Goal: Task Accomplishment & Management: Complete application form

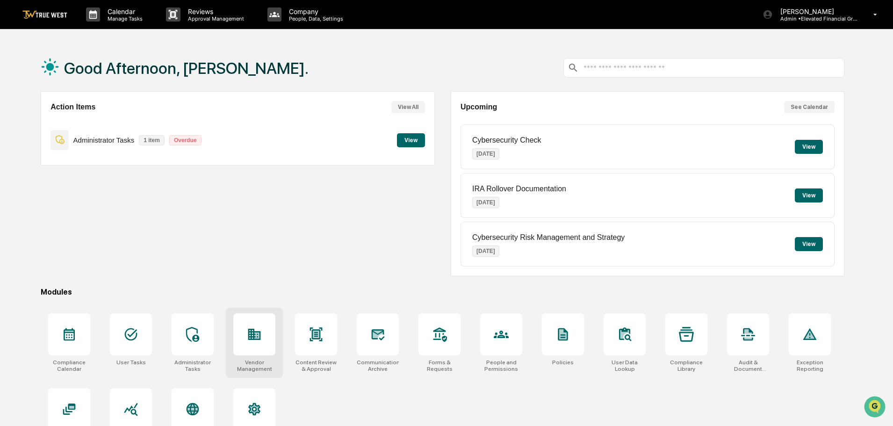
click at [246, 330] on div at bounding box center [254, 334] width 42 height 42
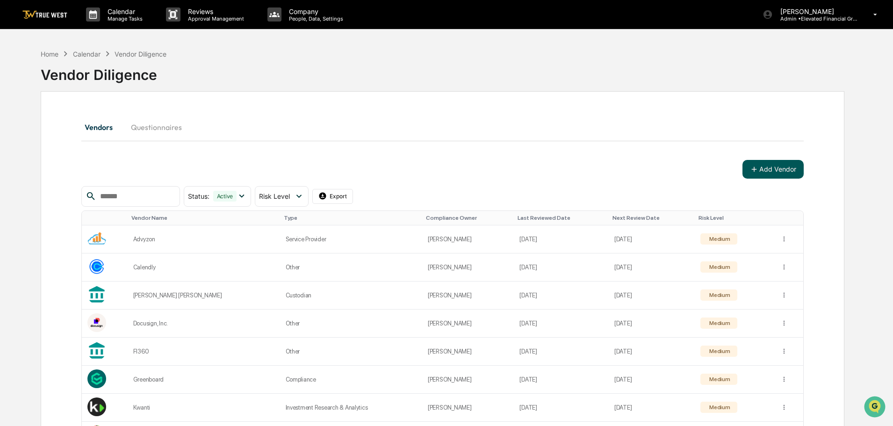
click at [768, 168] on button "Add Vendor" at bounding box center [772, 169] width 61 height 19
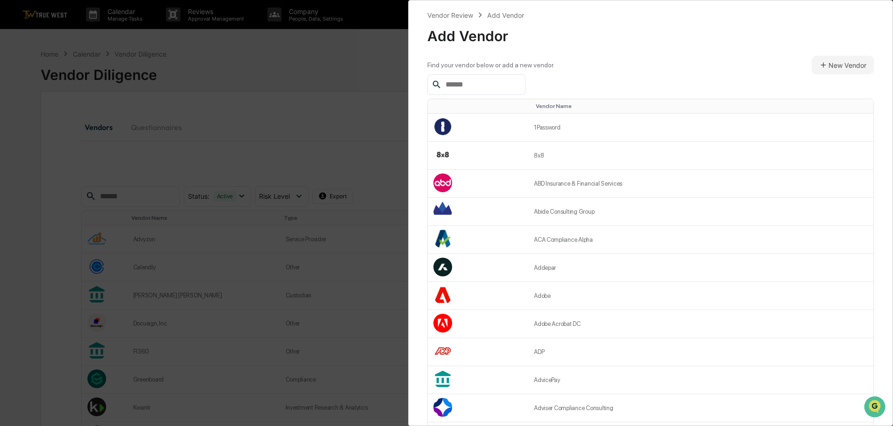
click at [446, 85] on input "text" at bounding box center [481, 85] width 79 height 12
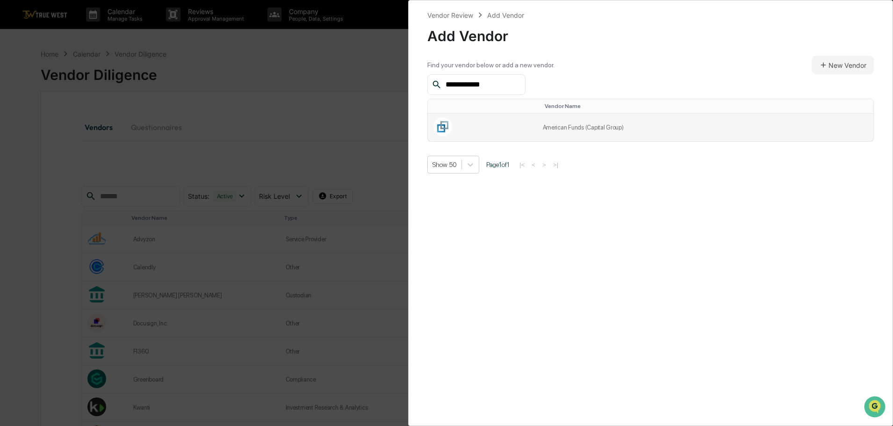
type input "**********"
click at [556, 125] on td "American Funds (Capital Group)" at bounding box center [705, 128] width 337 height 28
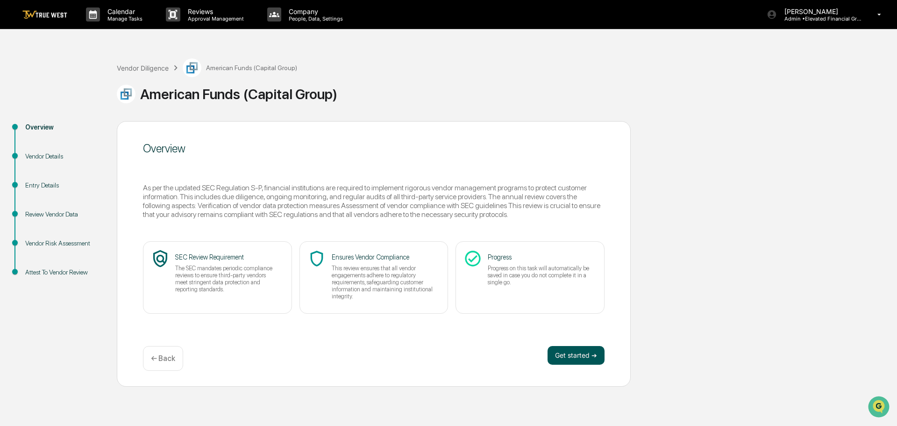
click at [570, 358] on button "Get started ➔" at bounding box center [576, 355] width 57 height 19
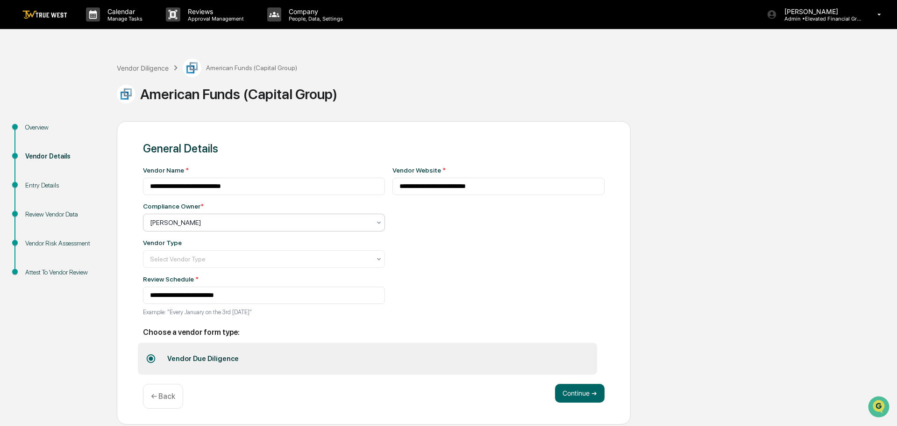
click at [208, 221] on div at bounding box center [260, 222] width 221 height 9
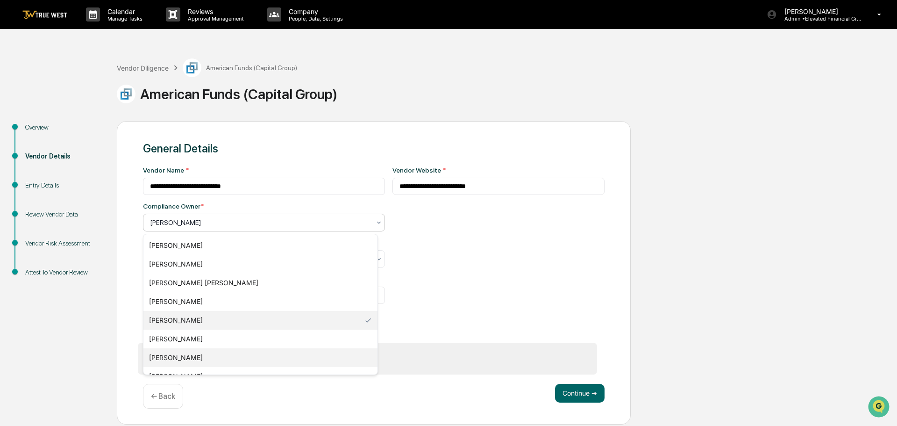
click at [170, 353] on div "Jonathan McCarty" at bounding box center [260, 357] width 234 height 19
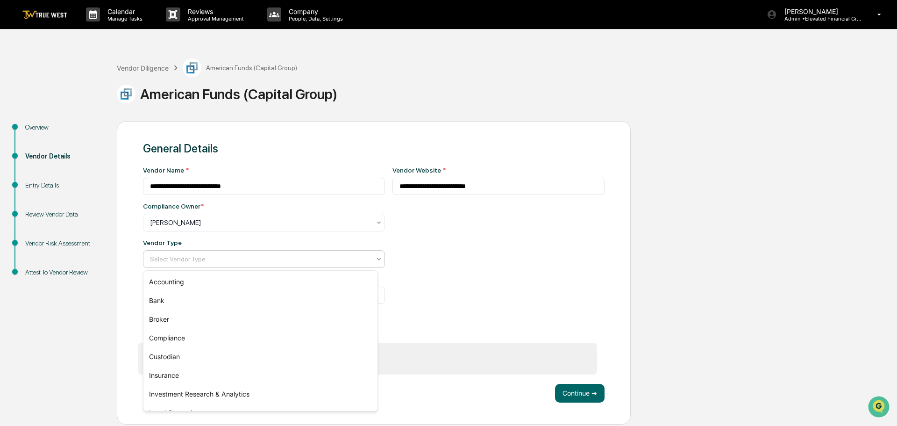
click at [194, 261] on div at bounding box center [260, 258] width 221 height 9
click at [175, 354] on div "Custodian" at bounding box center [260, 356] width 234 height 19
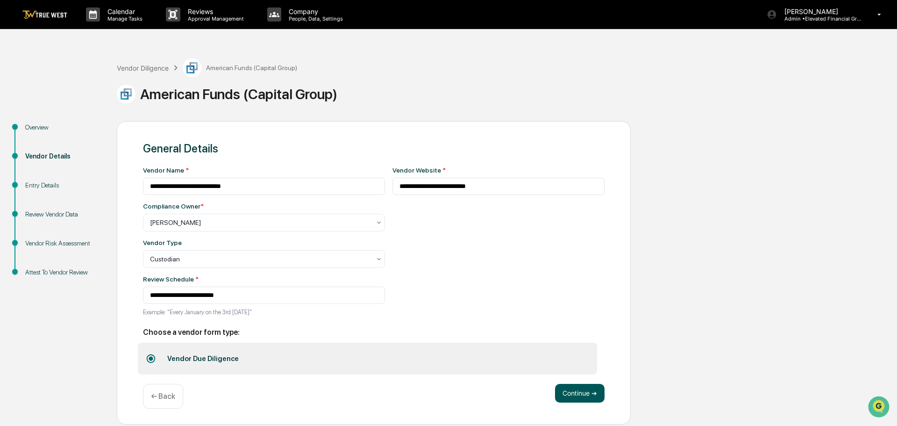
click at [581, 393] on button "Continue ➔" at bounding box center [580, 393] width 50 height 19
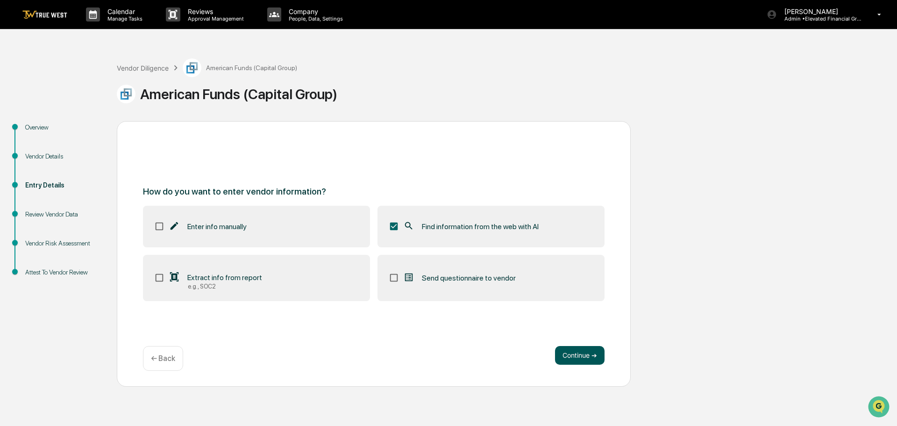
click at [567, 353] on button "Continue ➔" at bounding box center [580, 355] width 50 height 19
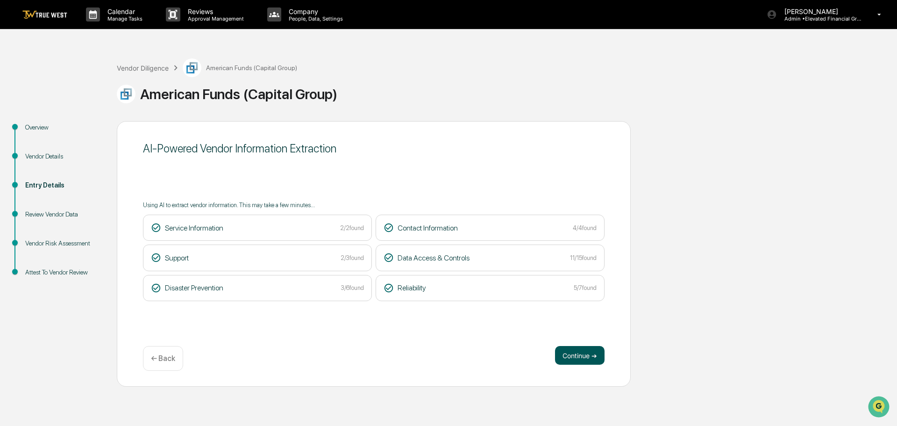
click at [577, 356] on button "Continue ➔" at bounding box center [580, 355] width 50 height 19
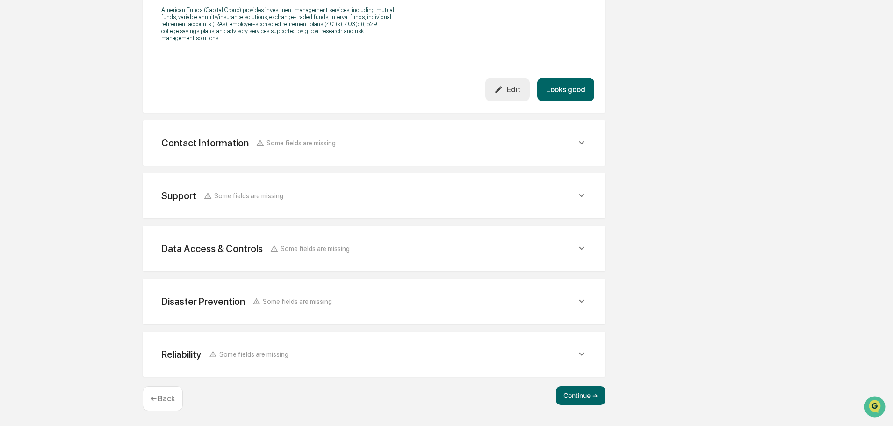
scroll to position [329, 0]
click at [575, 392] on button "Continue ➔" at bounding box center [581, 395] width 50 height 19
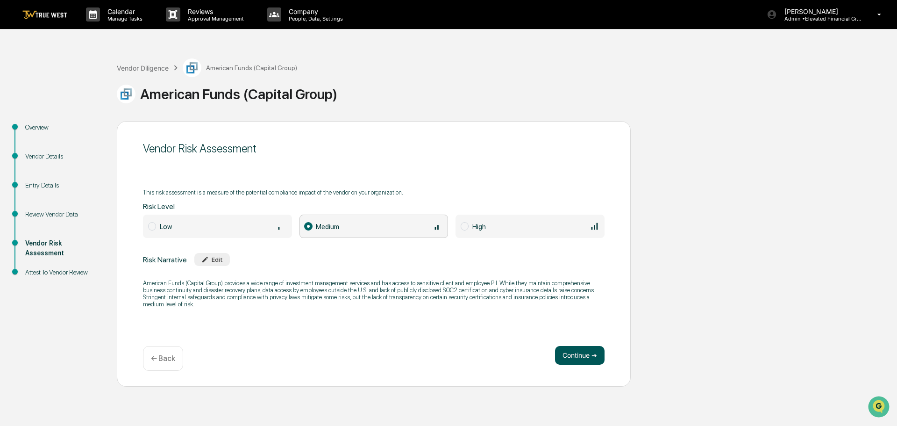
click at [578, 354] on button "Continue ➔" at bounding box center [580, 355] width 50 height 19
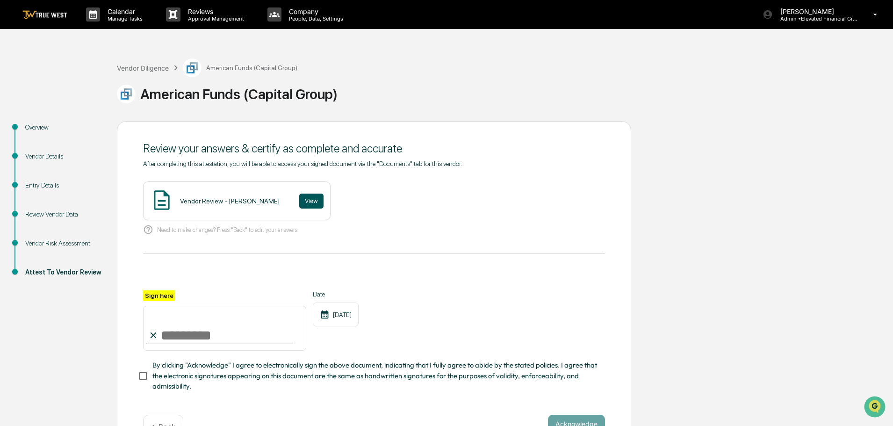
click at [300, 197] on button "View" at bounding box center [311, 201] width 24 height 15
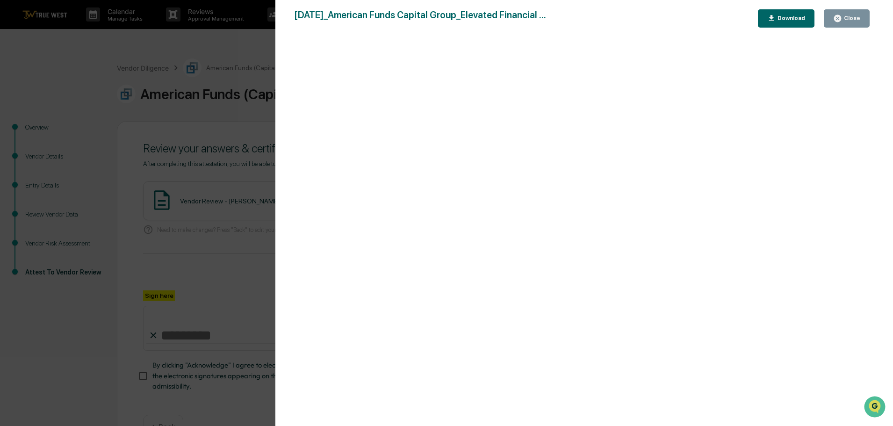
click at [229, 45] on div "Version History 09/17/2025, 08:54 PM Tammy Steffen 2025-09-17_American Funds Ca…" at bounding box center [446, 213] width 893 height 426
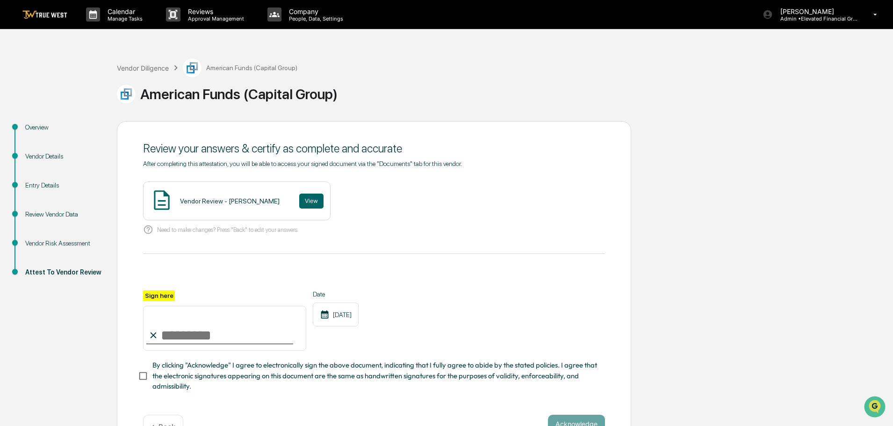
click at [218, 330] on input "Sign here" at bounding box center [224, 328] width 163 height 45
type input "**********"
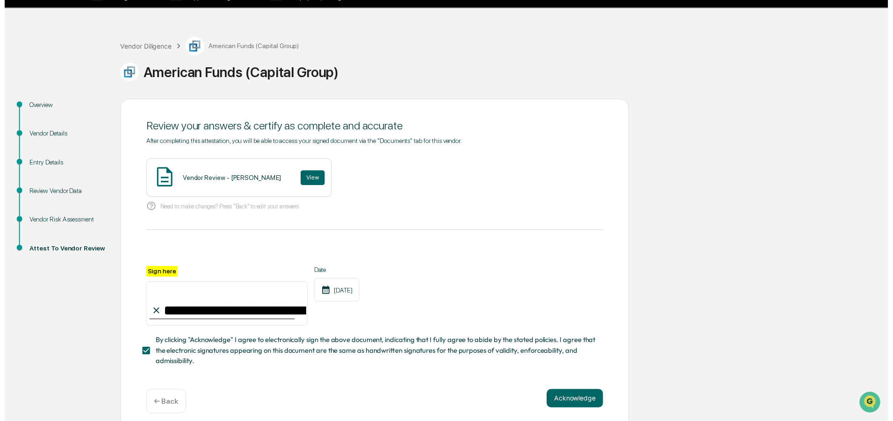
scroll to position [32, 0]
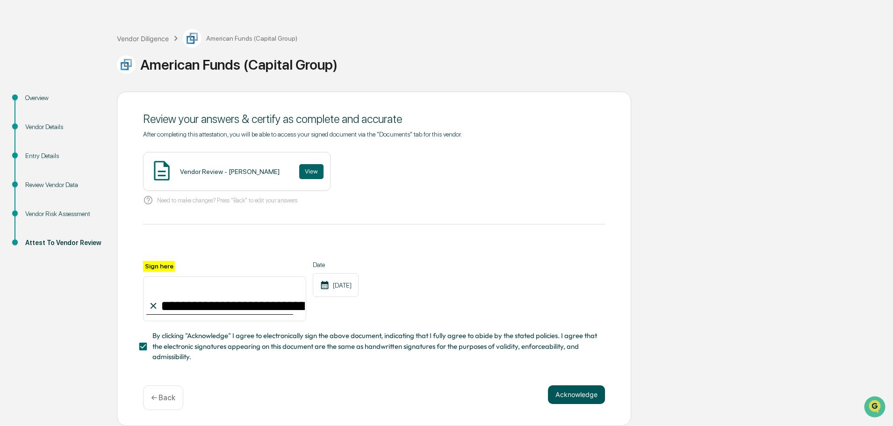
click at [574, 394] on button "Acknowledge" at bounding box center [576, 394] width 57 height 19
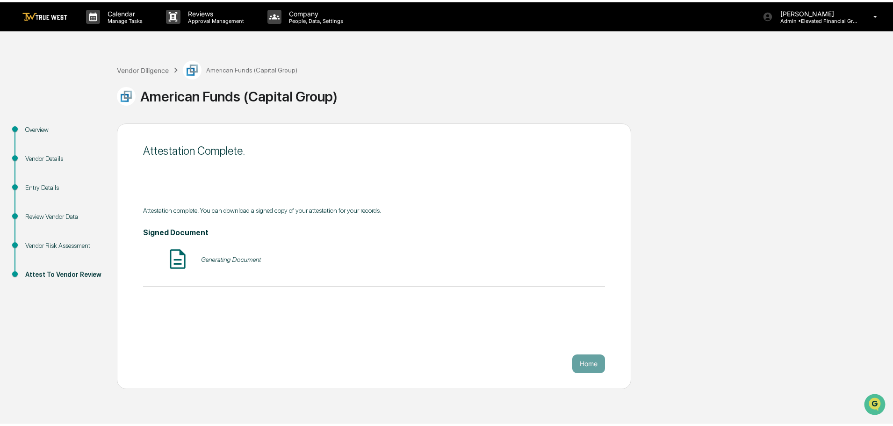
scroll to position [0, 0]
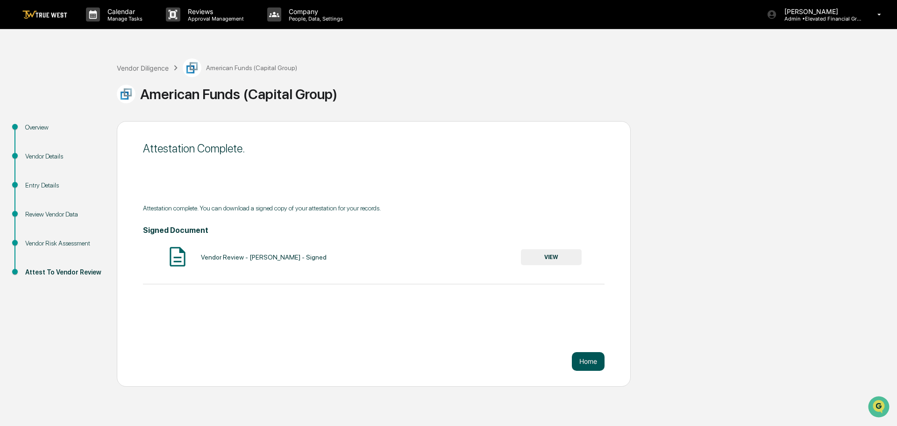
click at [589, 362] on button "Home" at bounding box center [588, 361] width 33 height 19
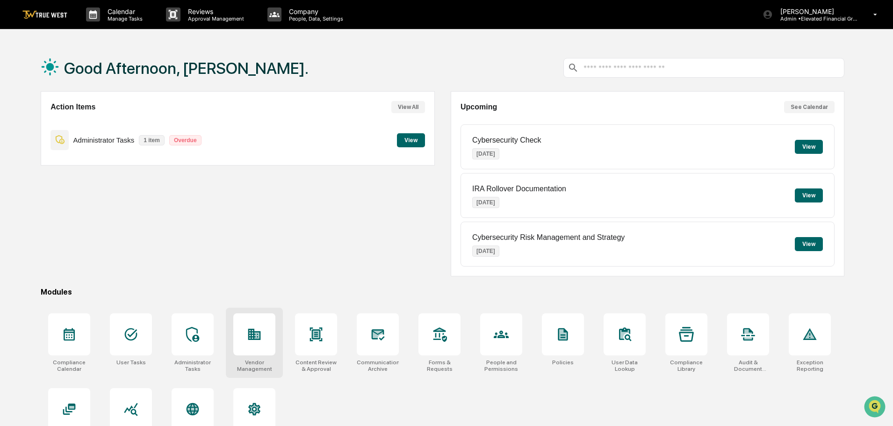
click at [252, 339] on icon at bounding box center [254, 334] width 13 height 11
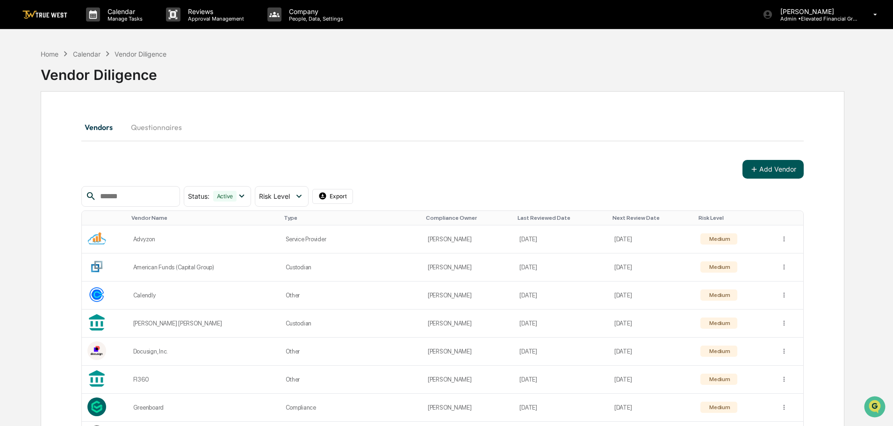
click at [762, 168] on button "Add Vendor" at bounding box center [772, 169] width 61 height 19
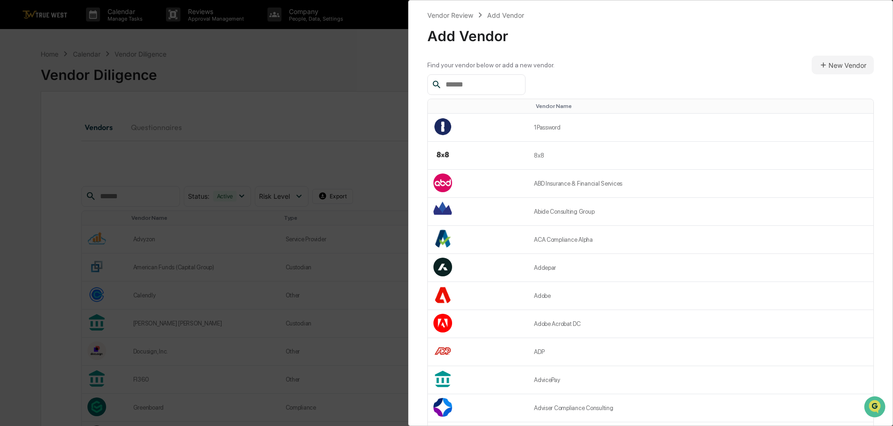
click at [460, 82] on input "text" at bounding box center [481, 85] width 79 height 12
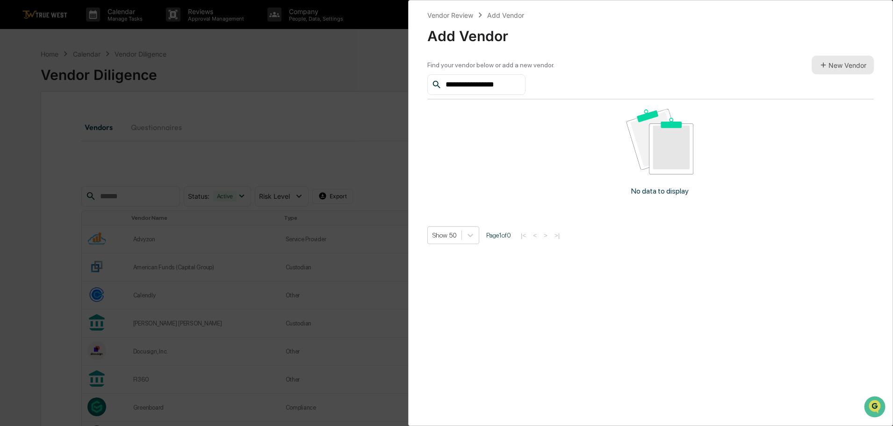
type input "**********"
click at [846, 64] on button "New Vendor" at bounding box center [842, 65] width 62 height 19
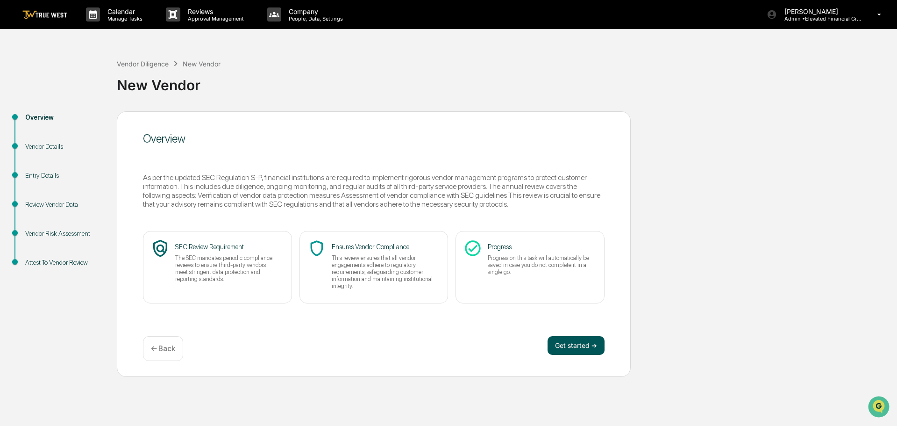
click at [562, 347] on button "Get started ➔" at bounding box center [576, 345] width 57 height 19
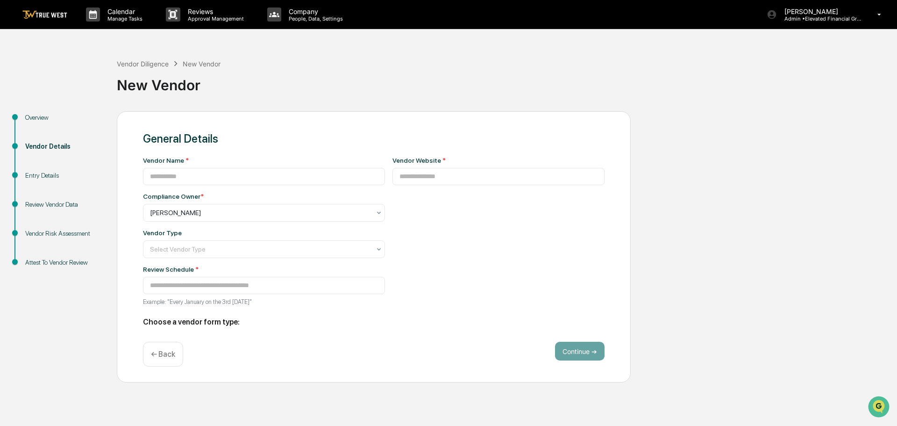
type input "**********"
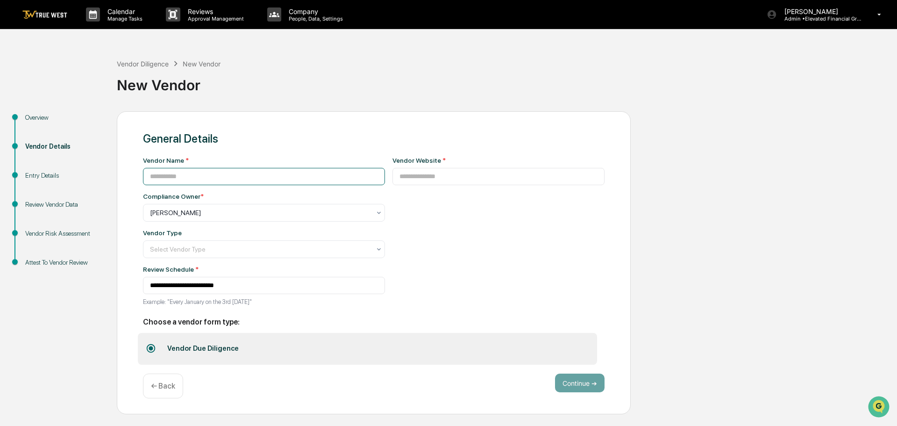
drag, startPoint x: 208, startPoint y: 175, endPoint x: 196, endPoint y: 173, distance: 11.8
click at [207, 175] on input at bounding box center [264, 176] width 242 height 17
type input "**********"
click at [403, 177] on input at bounding box center [499, 176] width 213 height 17
type input "**********"
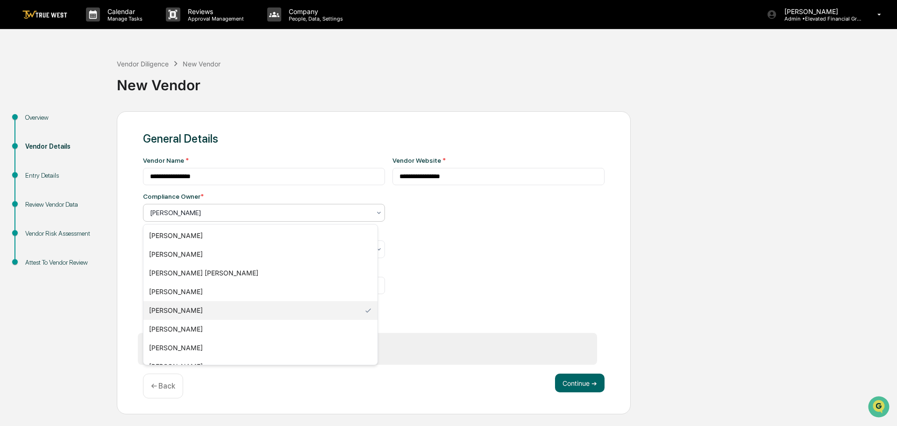
click at [206, 213] on div at bounding box center [260, 212] width 221 height 9
click at [180, 345] on div "[PERSON_NAME]" at bounding box center [260, 347] width 234 height 19
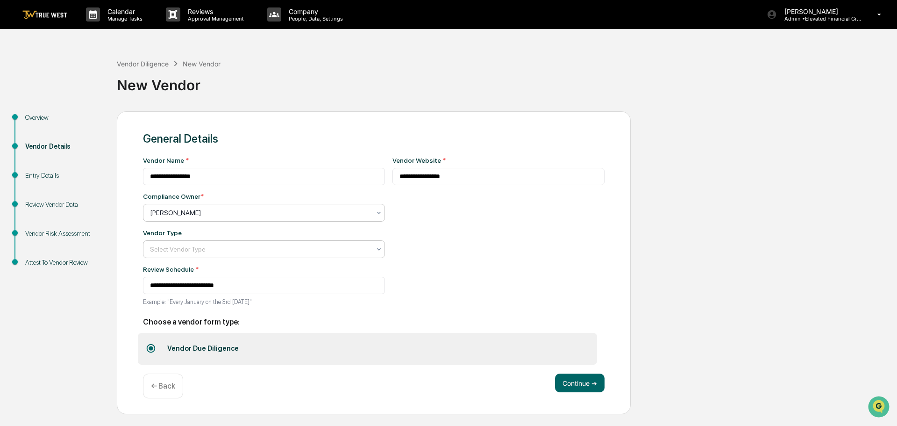
click at [171, 248] on div at bounding box center [260, 248] width 221 height 9
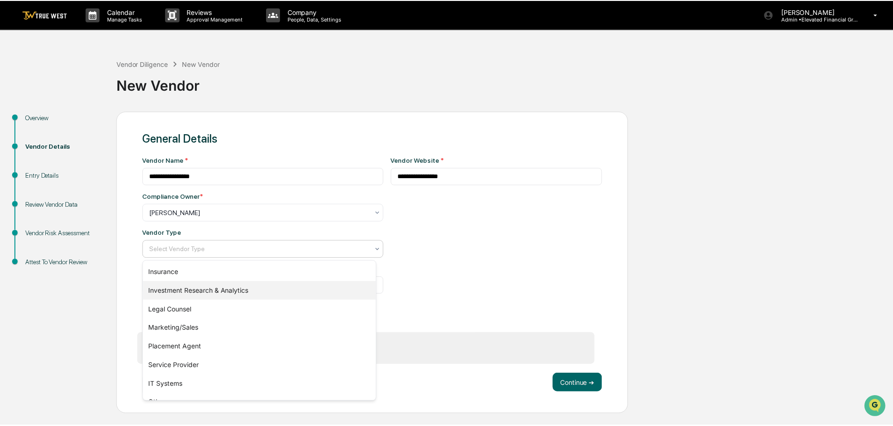
scroll to position [107, 0]
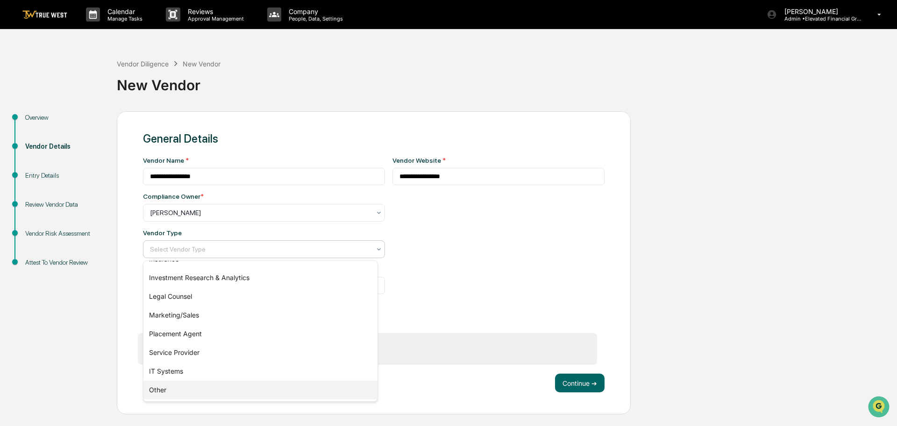
click at [158, 390] on div "Other" at bounding box center [260, 389] width 234 height 19
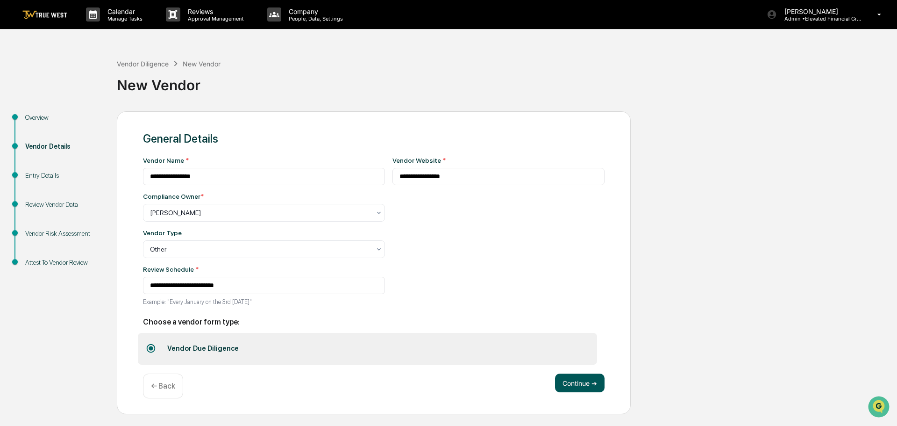
click at [581, 383] on button "Continue ➔" at bounding box center [580, 382] width 50 height 19
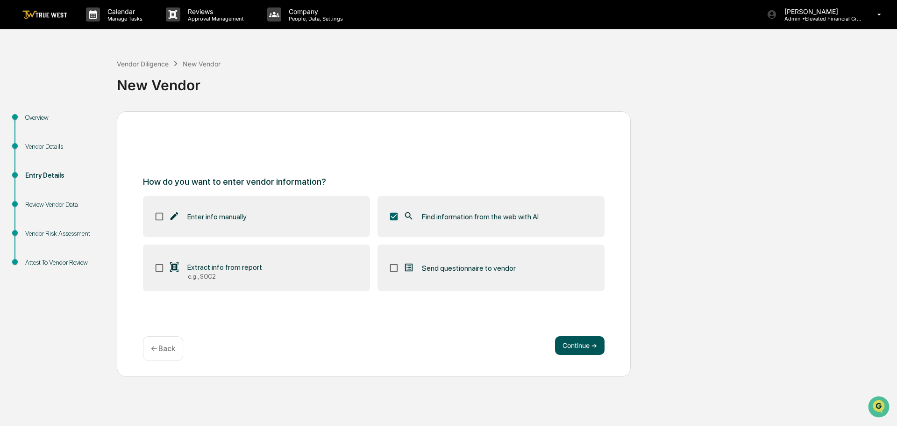
click at [595, 344] on button "Continue ➔" at bounding box center [580, 345] width 50 height 19
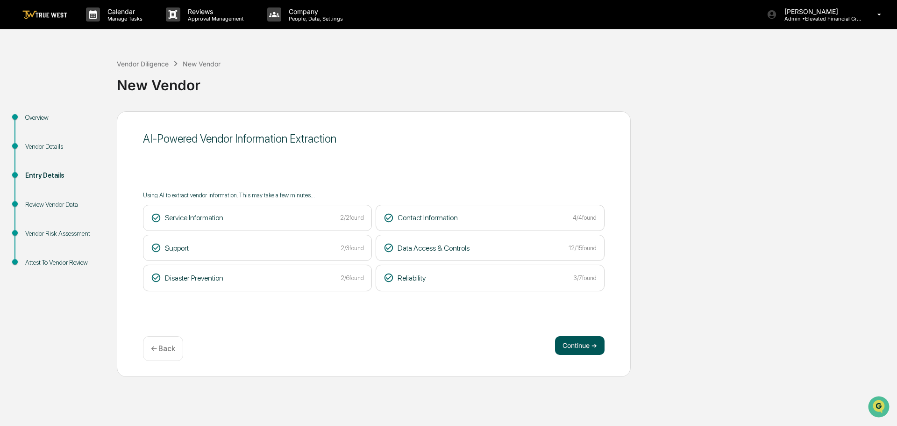
click at [574, 346] on button "Continue ➔" at bounding box center [580, 345] width 50 height 19
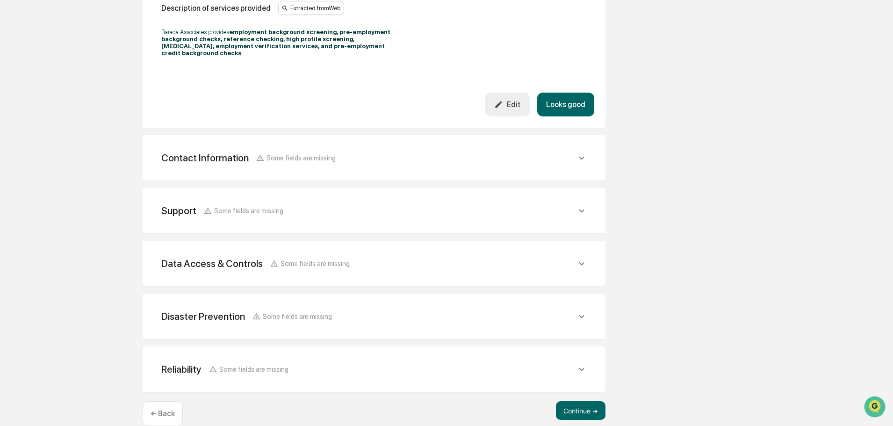
scroll to position [305, 0]
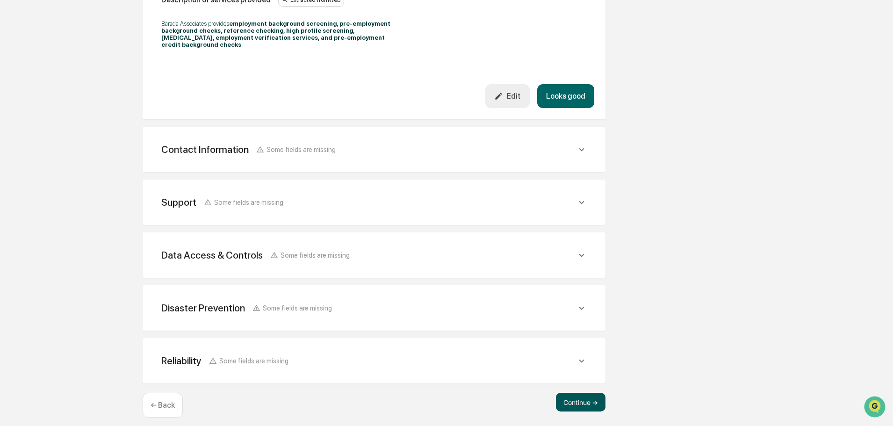
click at [577, 393] on button "Continue ➔" at bounding box center [581, 402] width 50 height 19
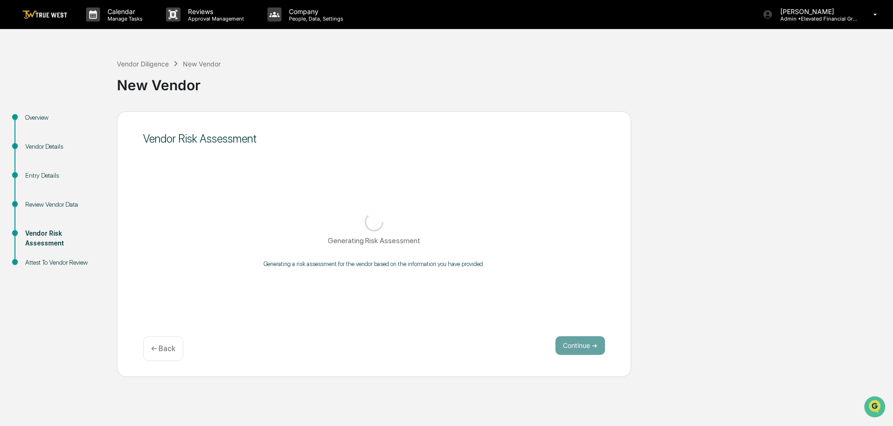
scroll to position [0, 0]
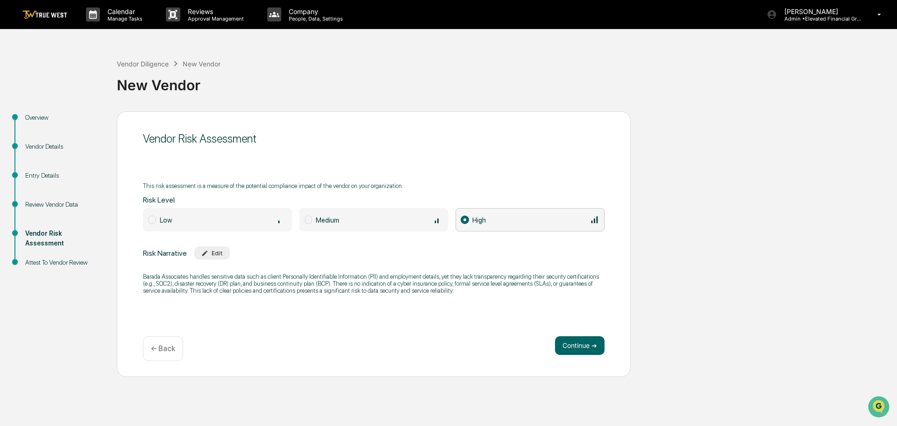
click at [307, 219] on span at bounding box center [309, 219] width 8 height 8
click at [587, 343] on button "Continue ➔" at bounding box center [580, 345] width 50 height 19
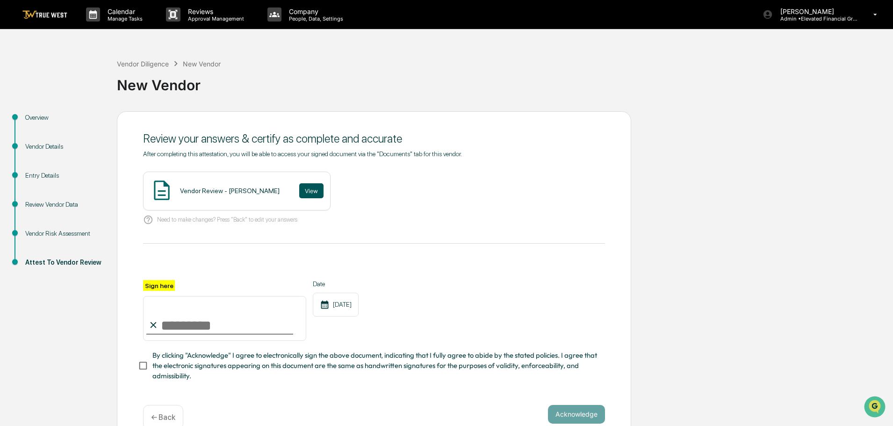
click at [302, 187] on button "View" at bounding box center [311, 190] width 24 height 15
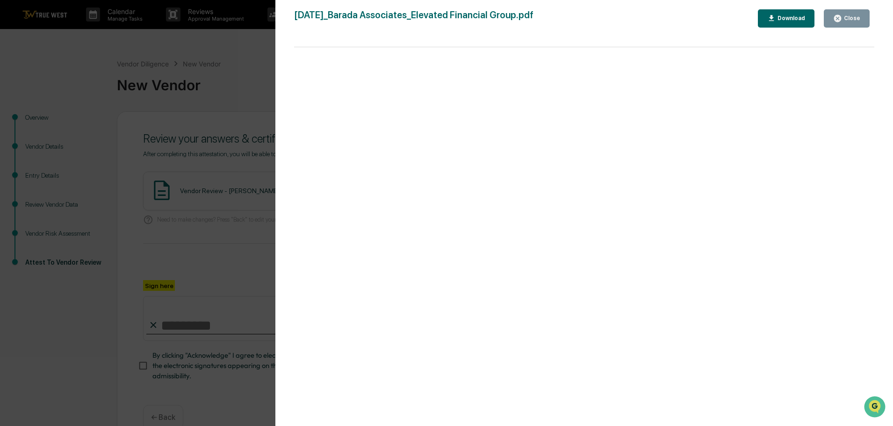
click at [238, 49] on div "Version History 09/17/2025, 08:56 PM Tammy Steffen 2025-09-17_Barada Associates…" at bounding box center [446, 213] width 893 height 426
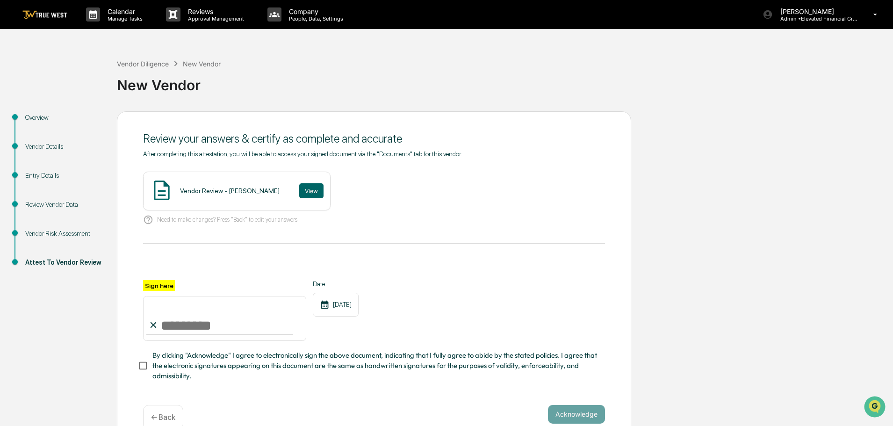
click at [191, 326] on input "Sign here" at bounding box center [224, 318] width 163 height 45
type input "**********"
click at [586, 414] on button "Acknowledge" at bounding box center [576, 414] width 57 height 19
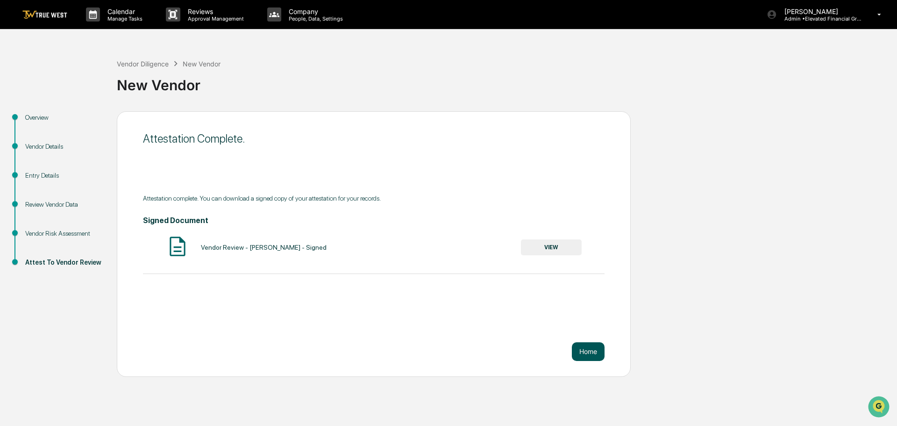
click at [590, 352] on button "Home" at bounding box center [588, 351] width 33 height 19
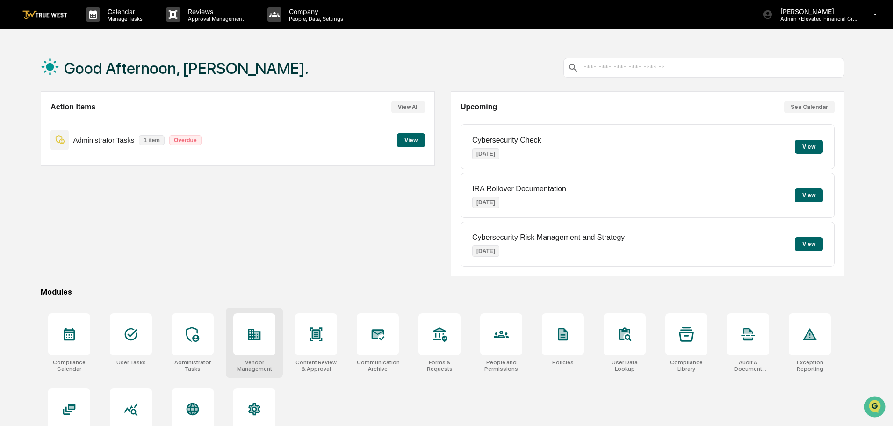
click at [256, 340] on icon at bounding box center [254, 334] width 15 height 15
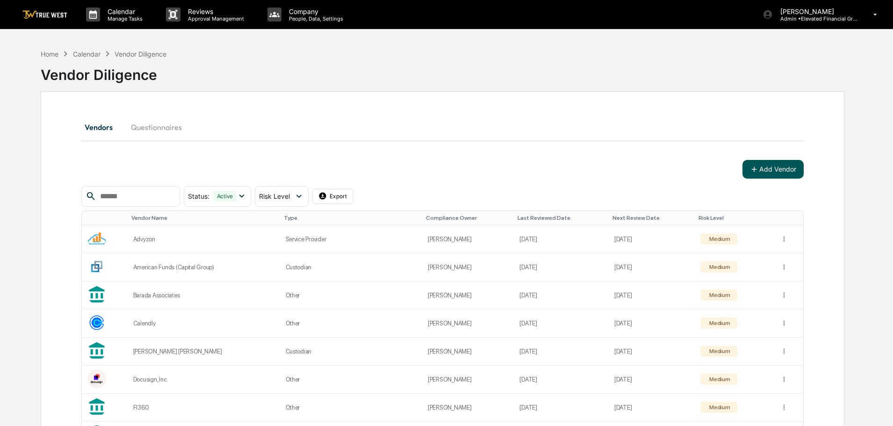
click at [766, 163] on button "Add Vendor" at bounding box center [772, 169] width 61 height 19
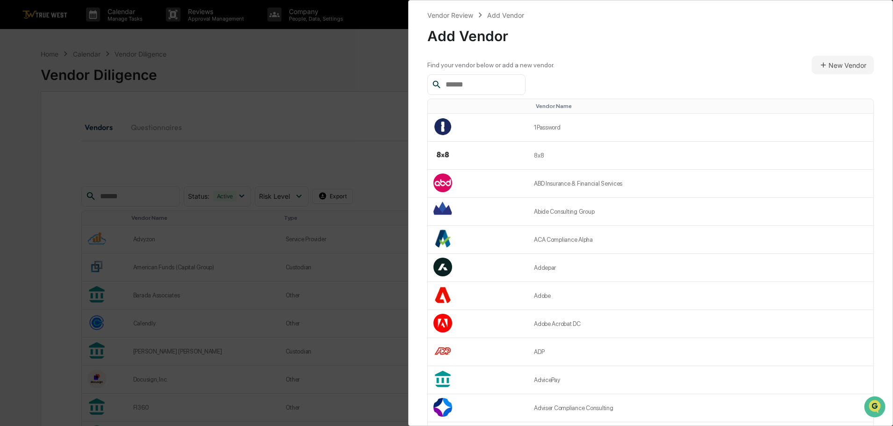
click at [475, 83] on input "text" at bounding box center [481, 85] width 79 height 12
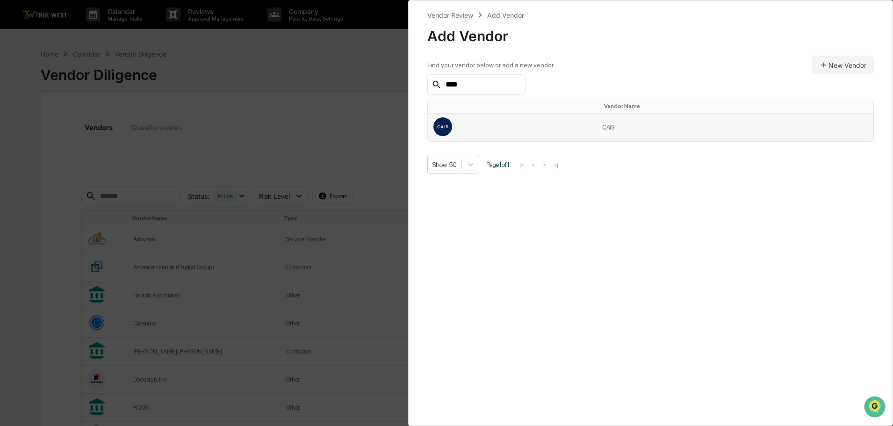
type input "****"
click at [619, 124] on td "CAIS" at bounding box center [734, 128] width 277 height 28
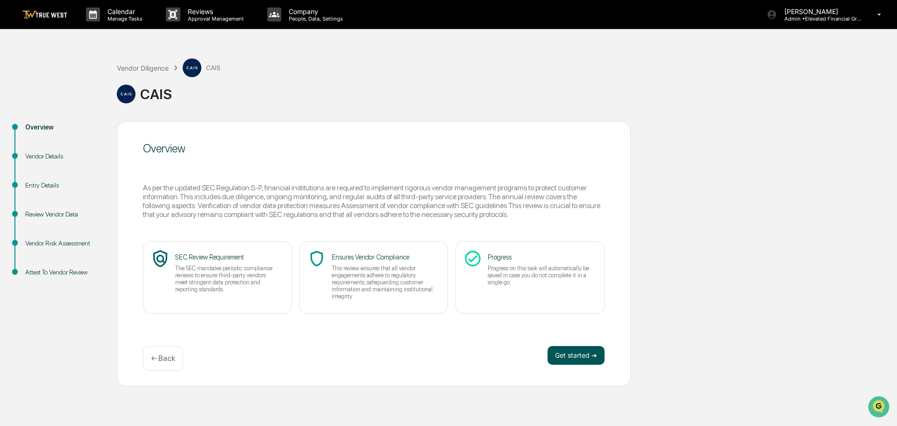
click at [566, 355] on button "Get started ➔" at bounding box center [576, 355] width 57 height 19
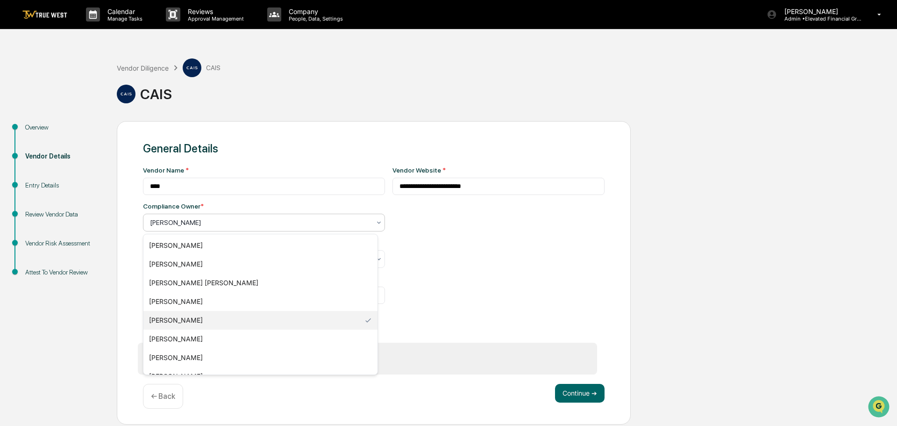
click at [159, 221] on div at bounding box center [260, 222] width 221 height 9
click at [158, 355] on div "[PERSON_NAME]" at bounding box center [260, 357] width 234 height 19
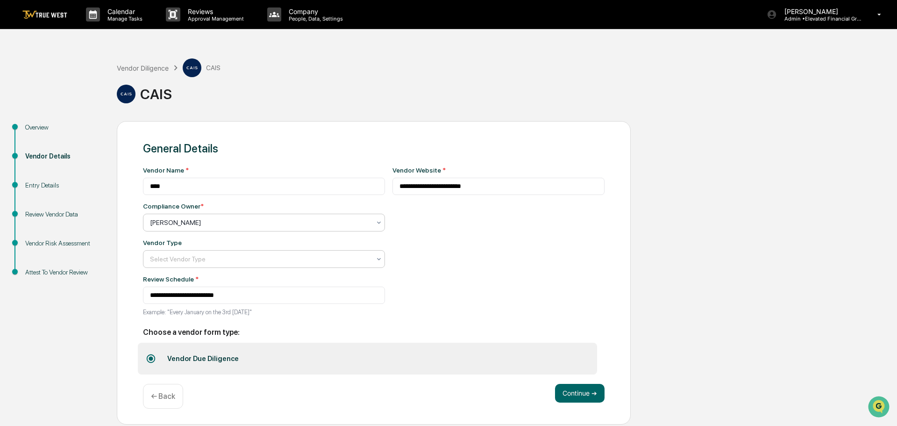
click at [174, 256] on div at bounding box center [260, 258] width 221 height 9
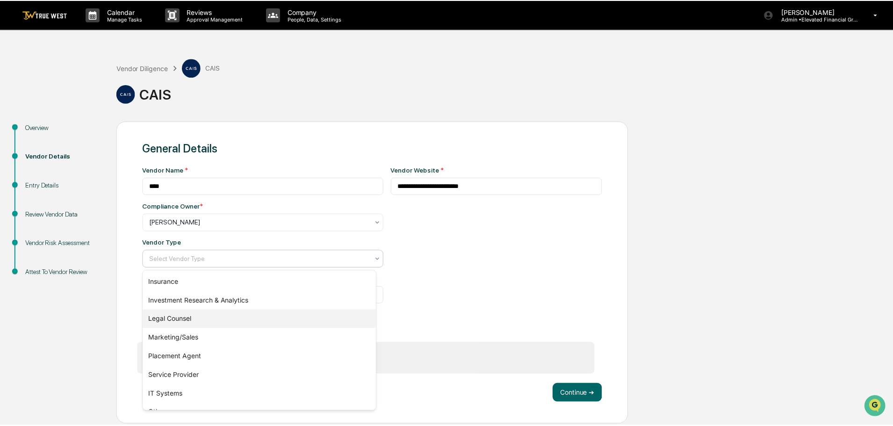
scroll to position [107, 0]
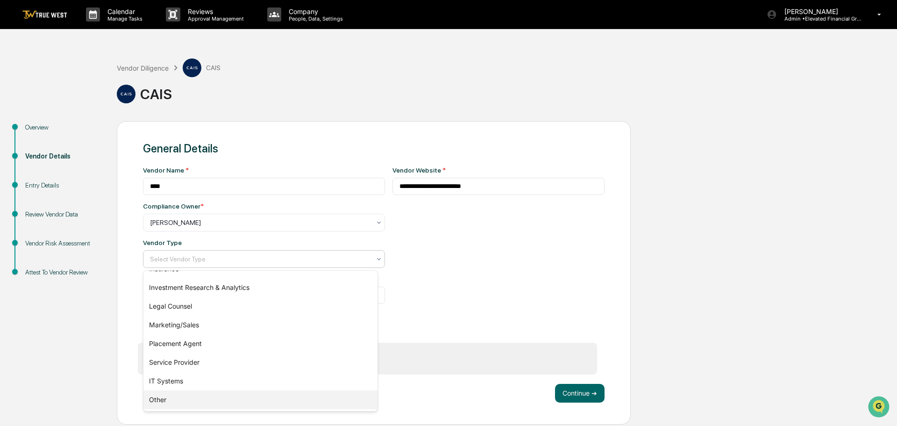
click at [173, 398] on div "Other" at bounding box center [260, 399] width 234 height 19
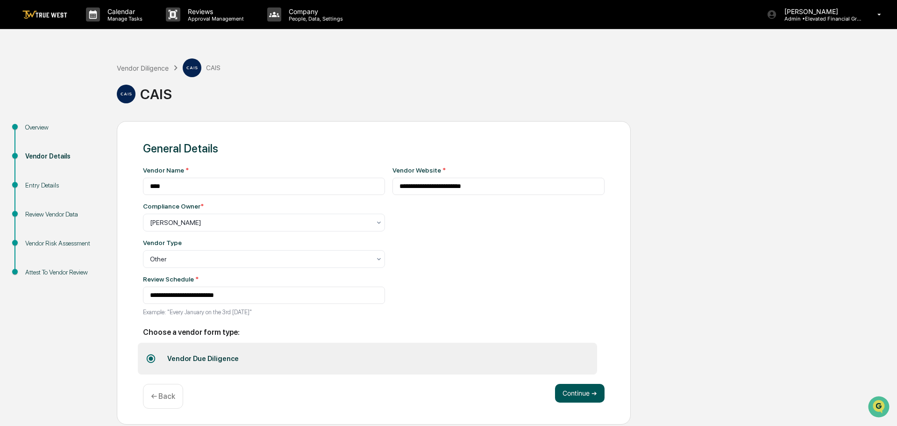
click at [570, 393] on button "Continue ➔" at bounding box center [580, 393] width 50 height 19
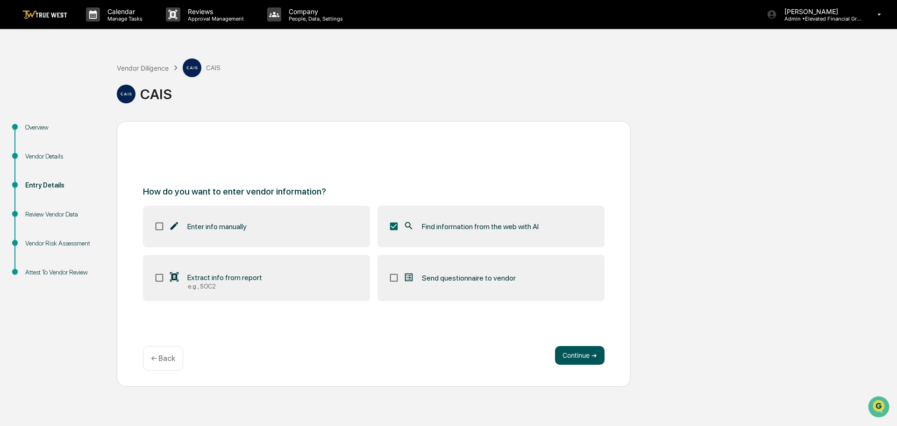
click at [574, 354] on button "Continue ➔" at bounding box center [580, 355] width 50 height 19
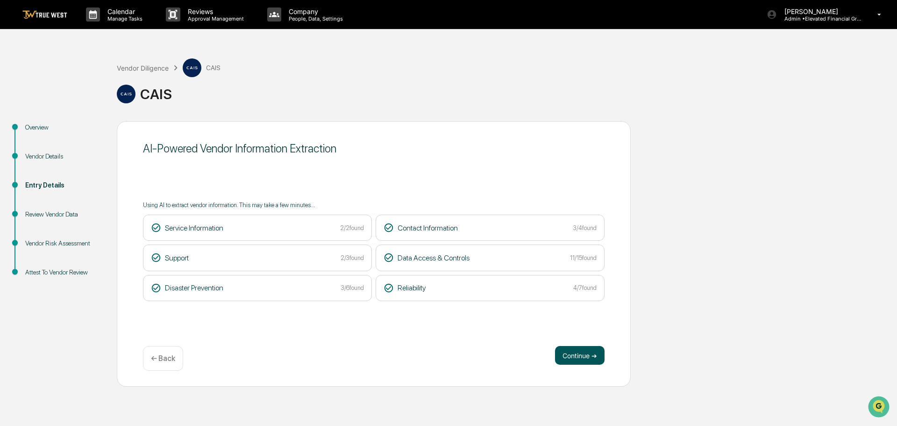
click at [574, 355] on button "Continue ➔" at bounding box center [580, 355] width 50 height 19
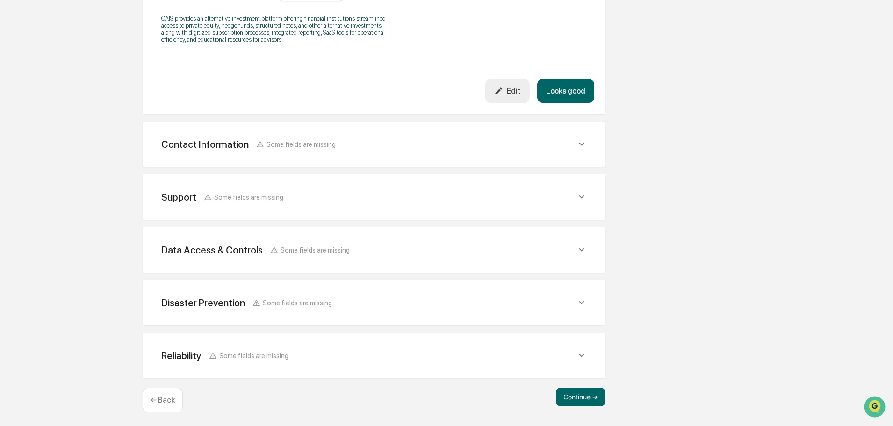
scroll to position [329, 0]
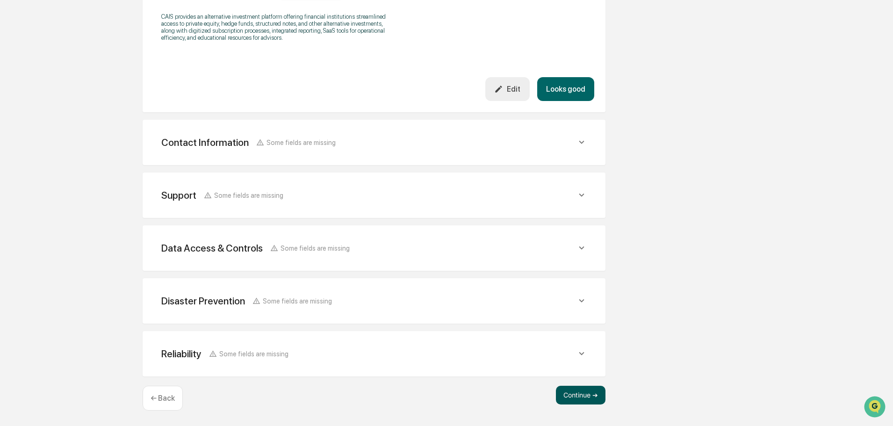
click at [576, 398] on button "Continue ➔" at bounding box center [581, 395] width 50 height 19
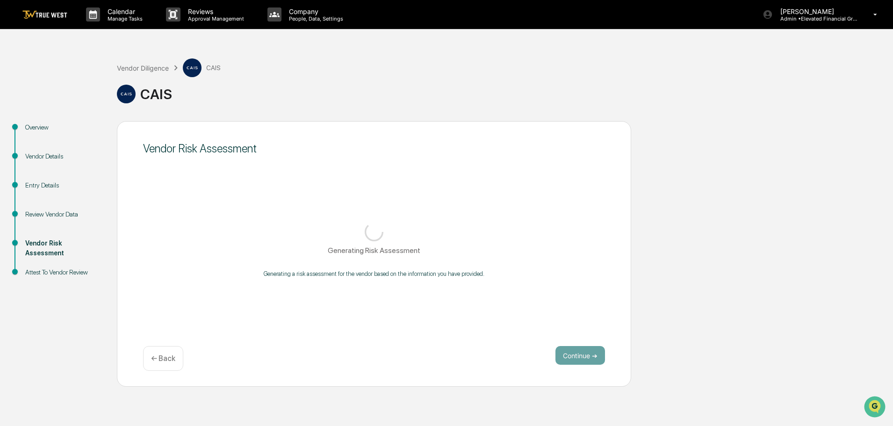
scroll to position [0, 0]
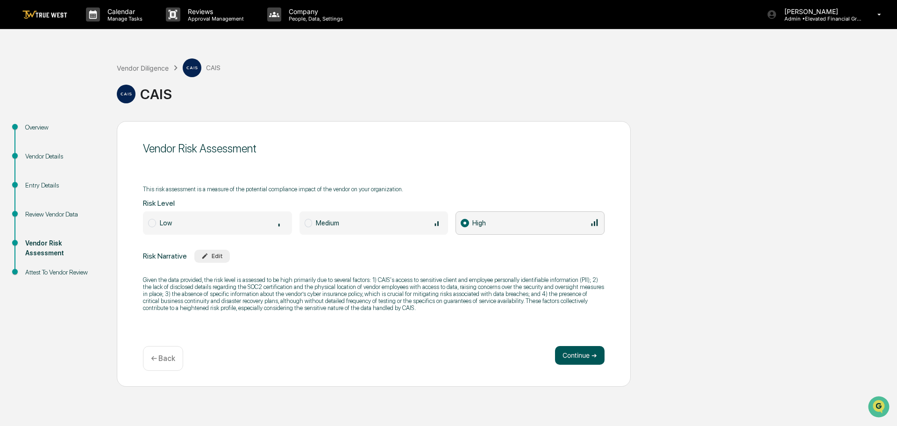
click at [576, 355] on button "Continue ➔" at bounding box center [580, 355] width 50 height 19
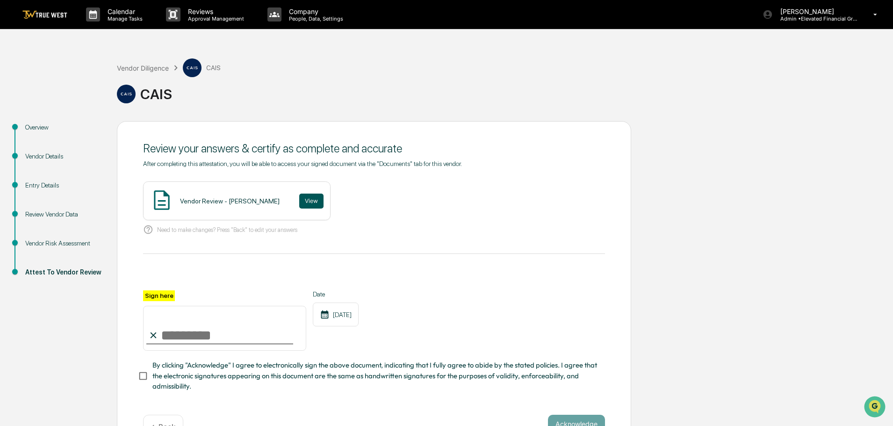
click at [299, 202] on button "View" at bounding box center [311, 201] width 24 height 15
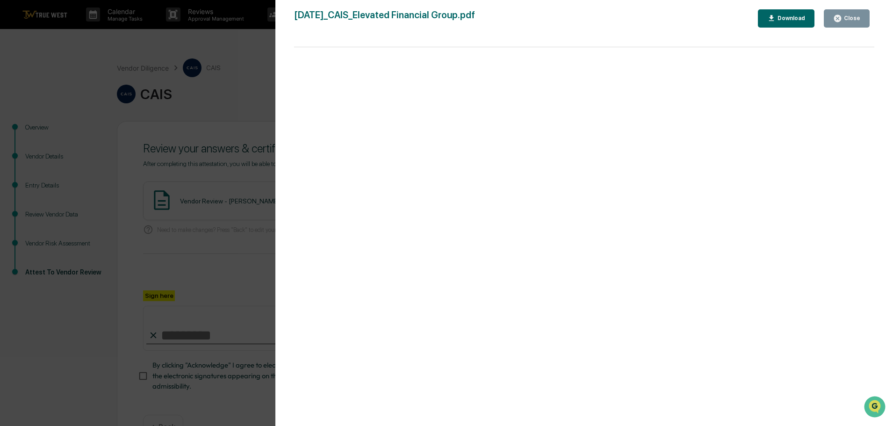
click at [256, 68] on div "Version History 09/17/2025, 08:58 PM Tammy Steffen 2025-09-17_CAIS_Elevated Fin…" at bounding box center [446, 213] width 893 height 426
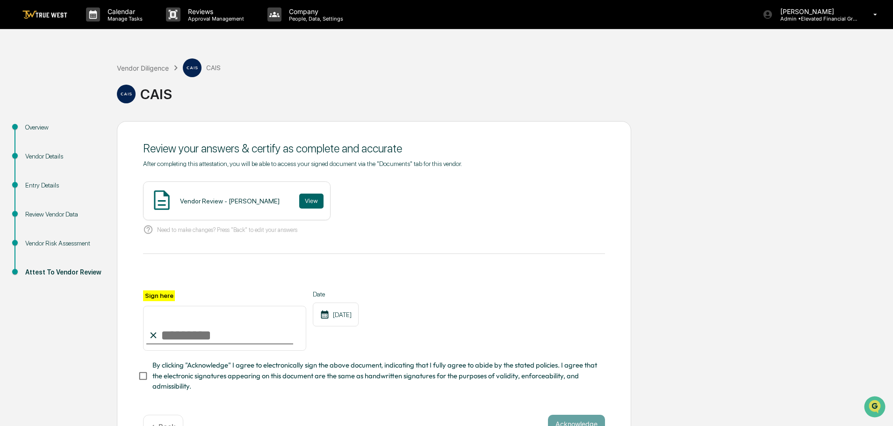
click at [200, 335] on input "Sign here" at bounding box center [224, 328] width 163 height 45
type input "**********"
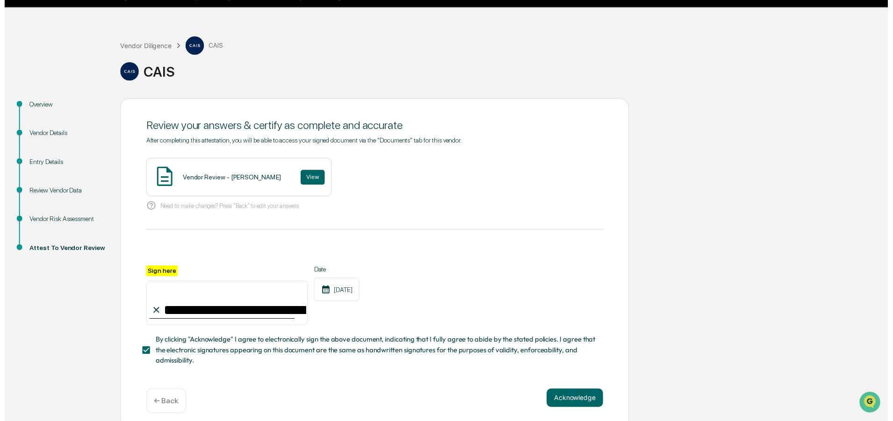
scroll to position [32, 0]
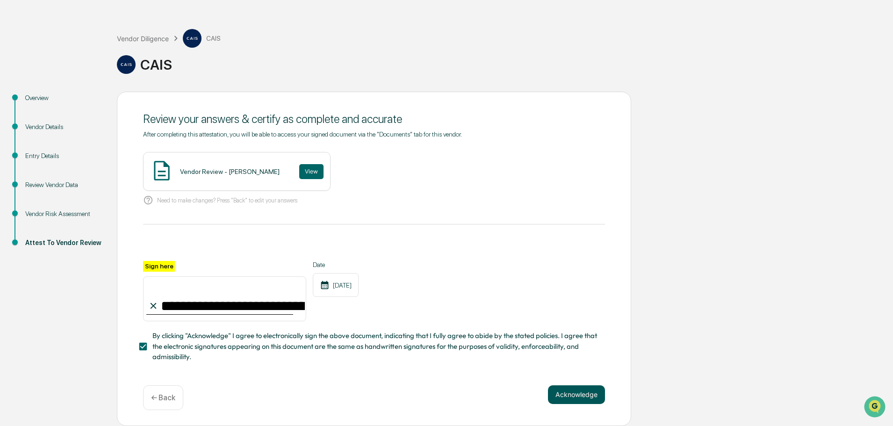
click at [575, 392] on button "Acknowledge" at bounding box center [576, 394] width 57 height 19
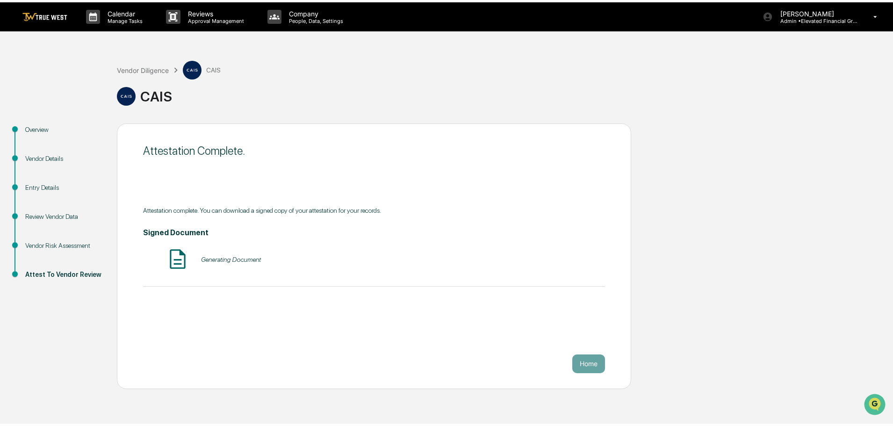
scroll to position [0, 0]
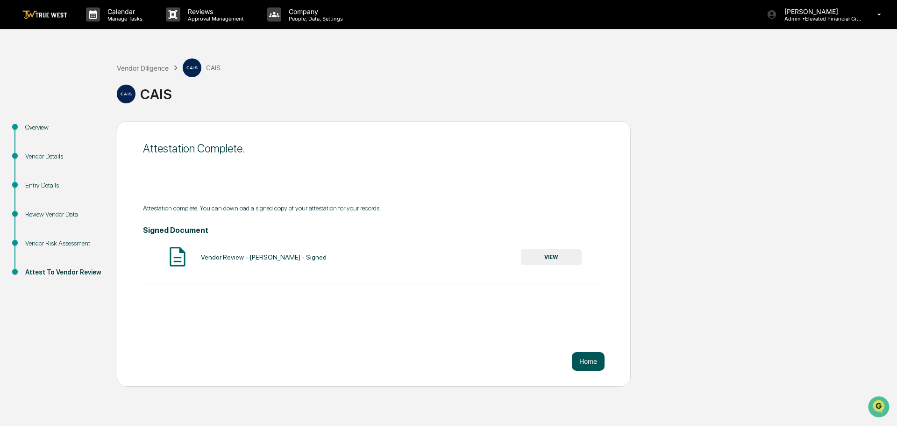
click at [585, 359] on button "Home" at bounding box center [588, 361] width 33 height 19
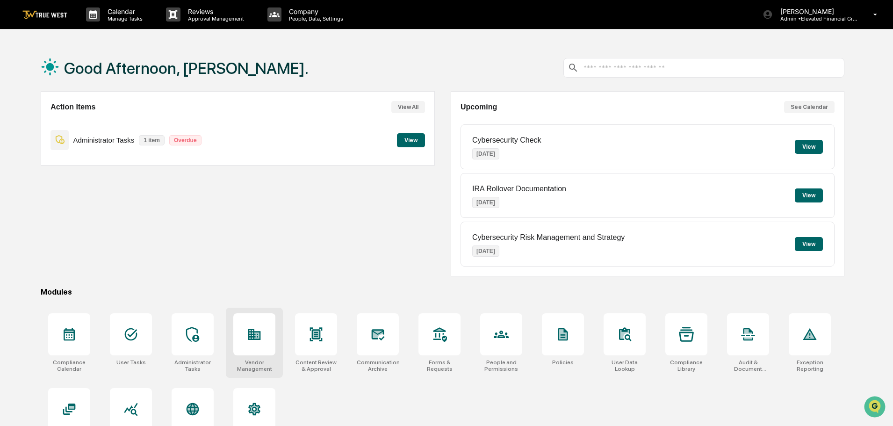
click at [251, 336] on icon at bounding box center [254, 334] width 13 height 11
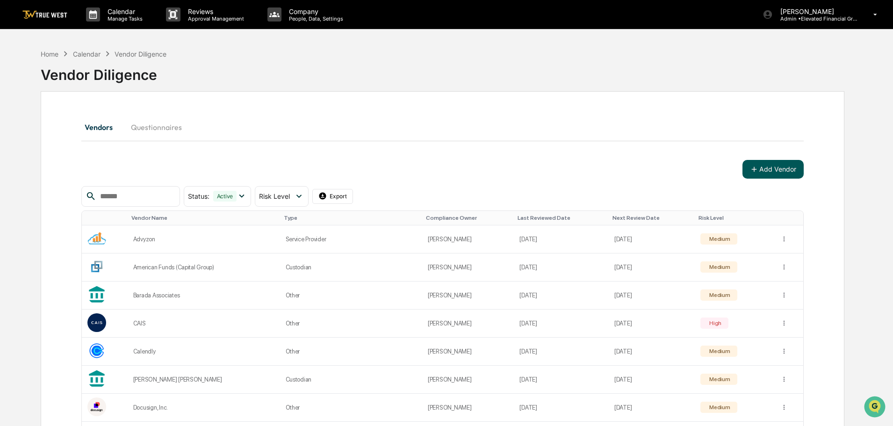
click at [766, 170] on button "Add Vendor" at bounding box center [772, 169] width 61 height 19
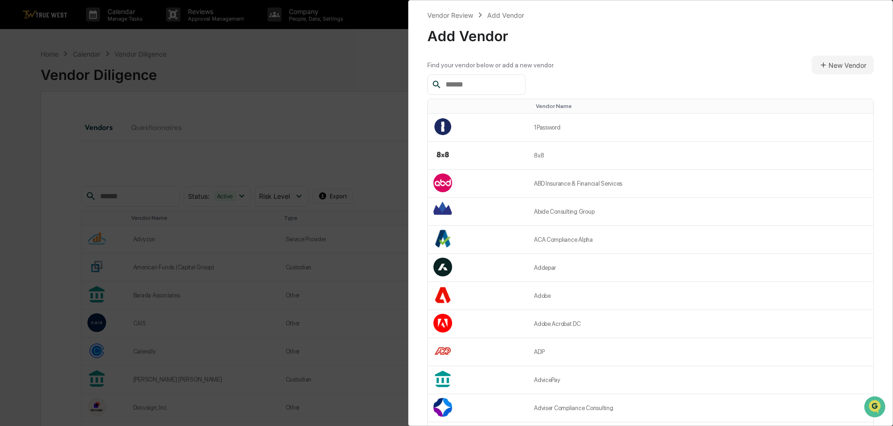
click at [455, 86] on input "text" at bounding box center [481, 85] width 79 height 12
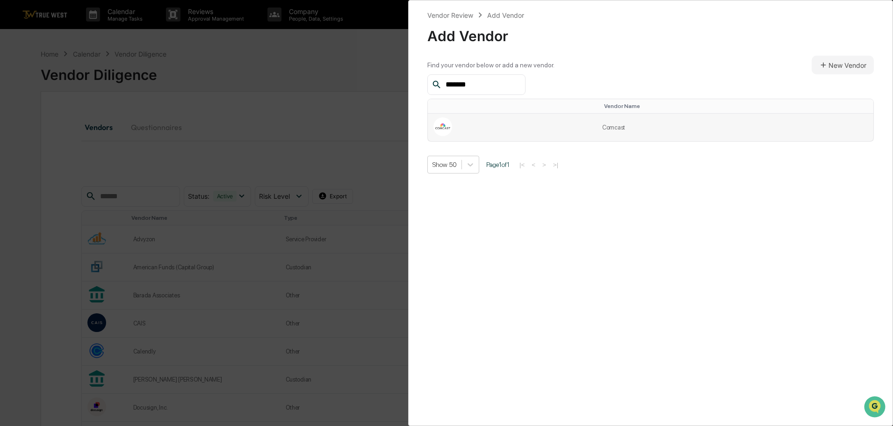
type input "*******"
click at [612, 127] on td "Comcast" at bounding box center [734, 128] width 277 height 28
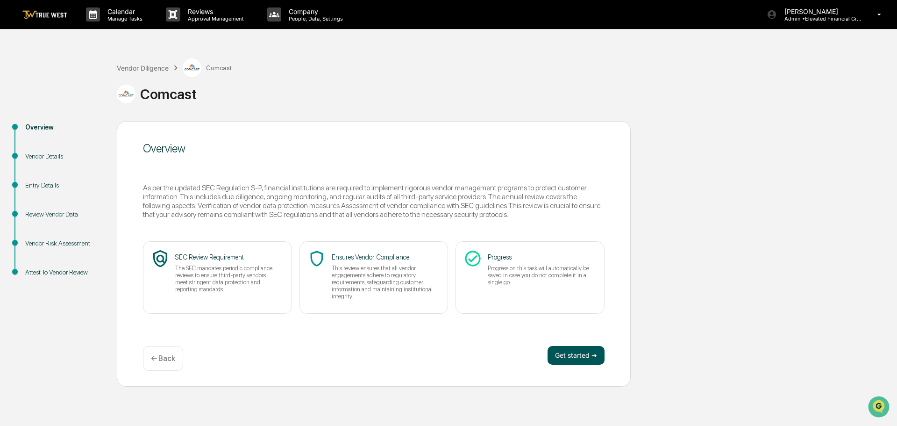
click at [566, 356] on button "Get started ➔" at bounding box center [576, 355] width 57 height 19
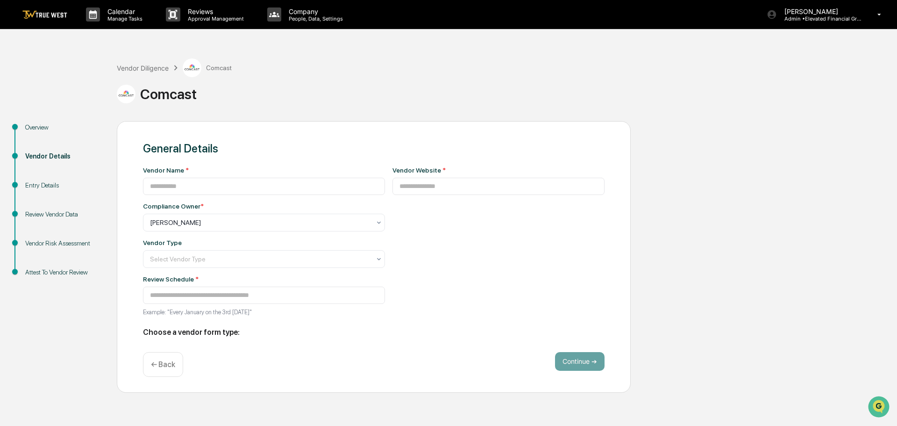
type input "*******"
type input "**********"
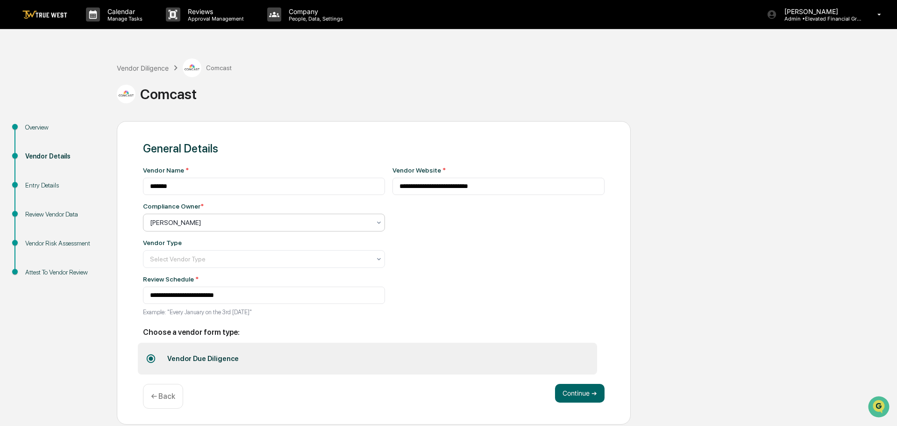
click at [204, 223] on div at bounding box center [260, 222] width 221 height 9
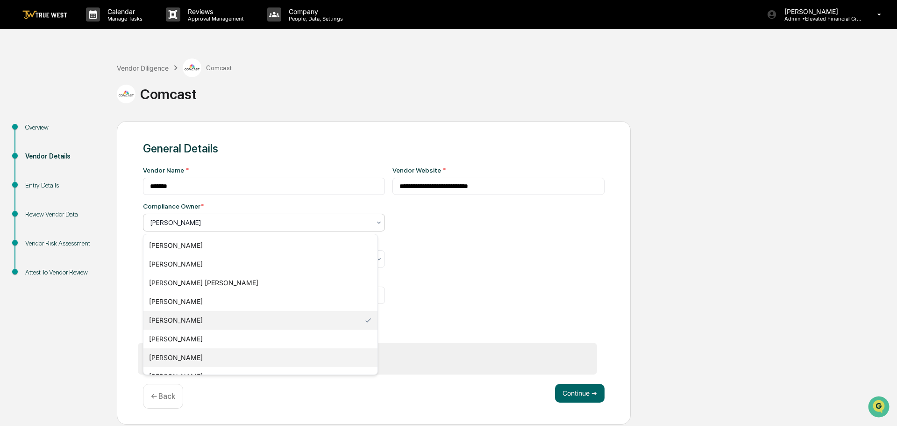
click at [171, 355] on div "[PERSON_NAME]" at bounding box center [260, 357] width 234 height 19
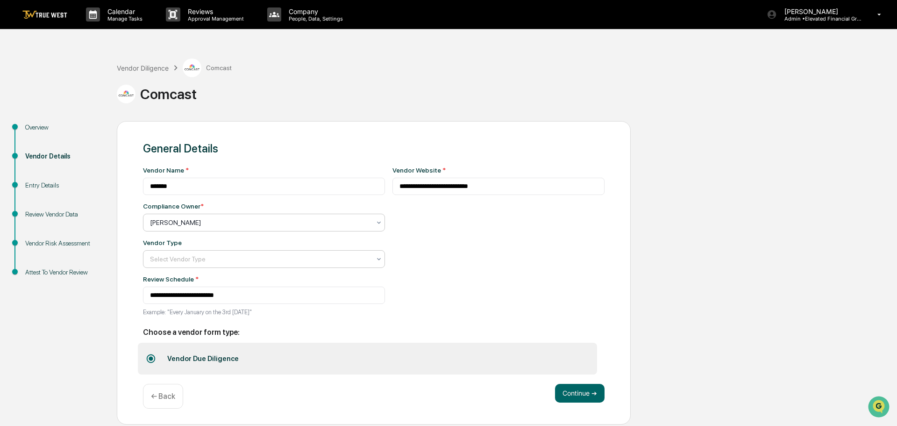
click at [181, 257] on div at bounding box center [260, 258] width 221 height 9
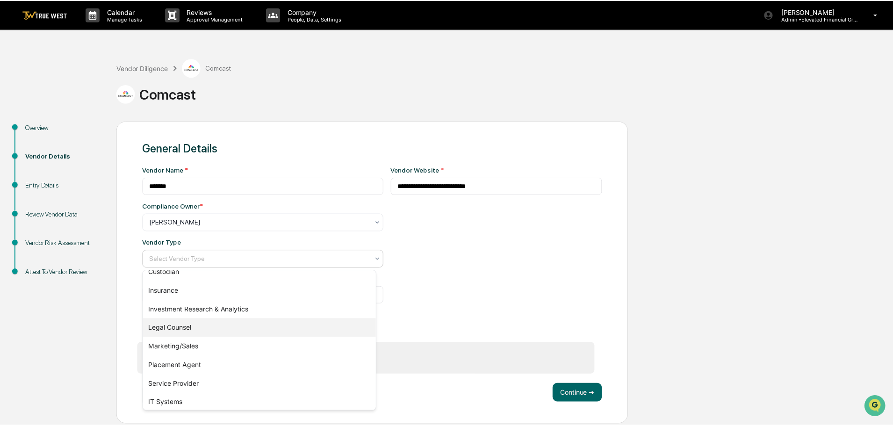
scroll to position [107, 0]
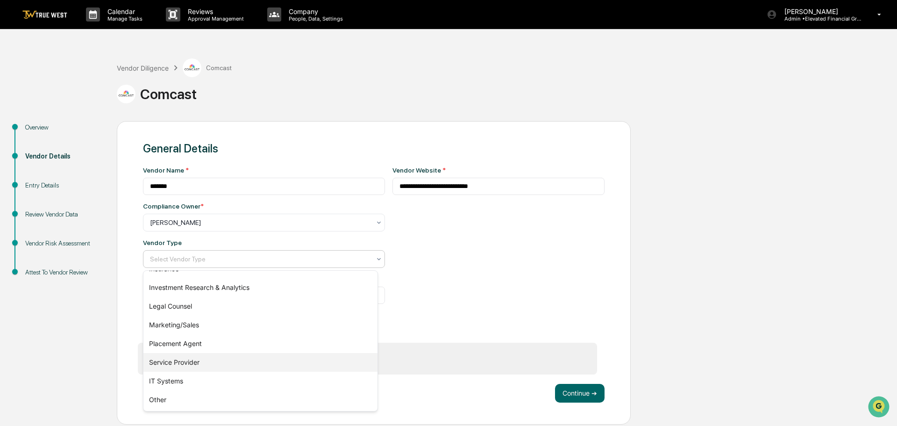
click at [189, 360] on div "Service Provider" at bounding box center [260, 362] width 234 height 19
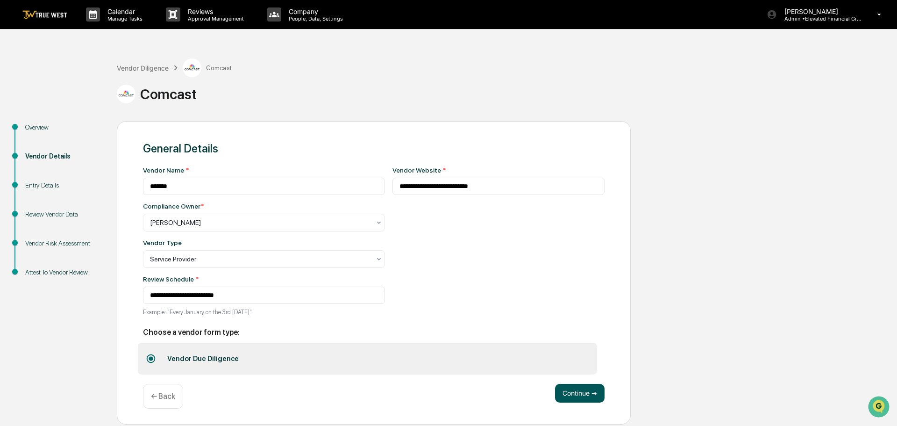
click at [575, 394] on button "Continue ➔" at bounding box center [580, 393] width 50 height 19
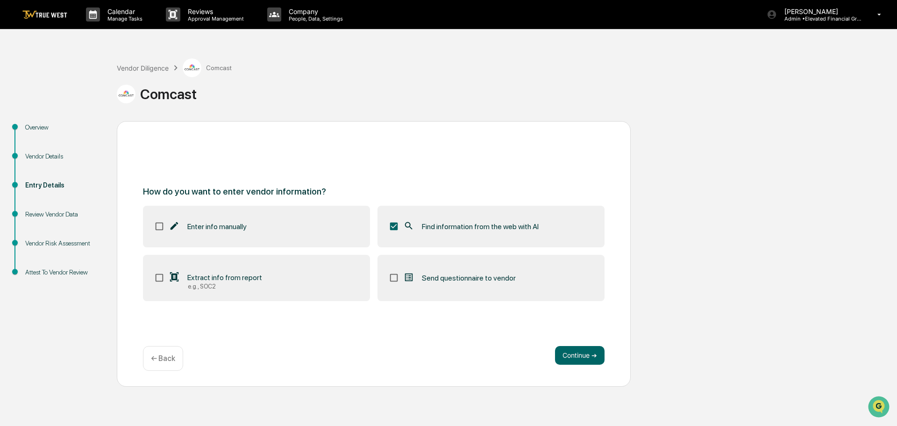
drag, startPoint x: 573, startPoint y: 353, endPoint x: 515, endPoint y: 318, distance: 67.7
click at [571, 351] on button "Continue ➔" at bounding box center [580, 355] width 50 height 19
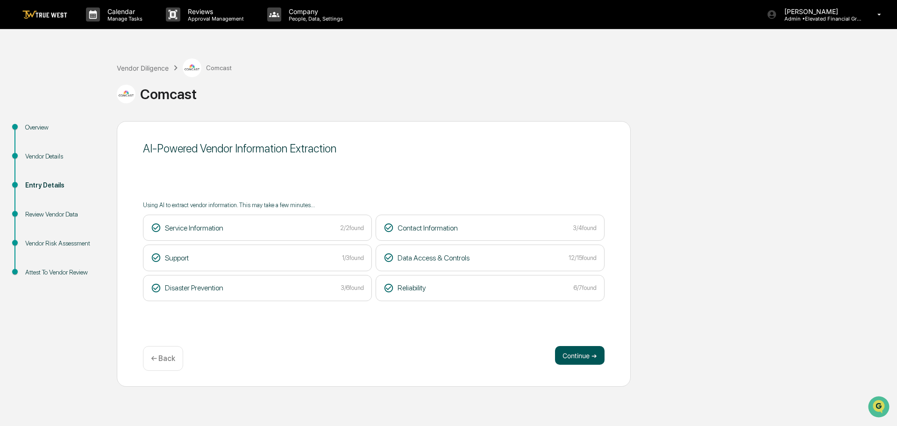
click at [580, 355] on button "Continue ➔" at bounding box center [580, 355] width 50 height 19
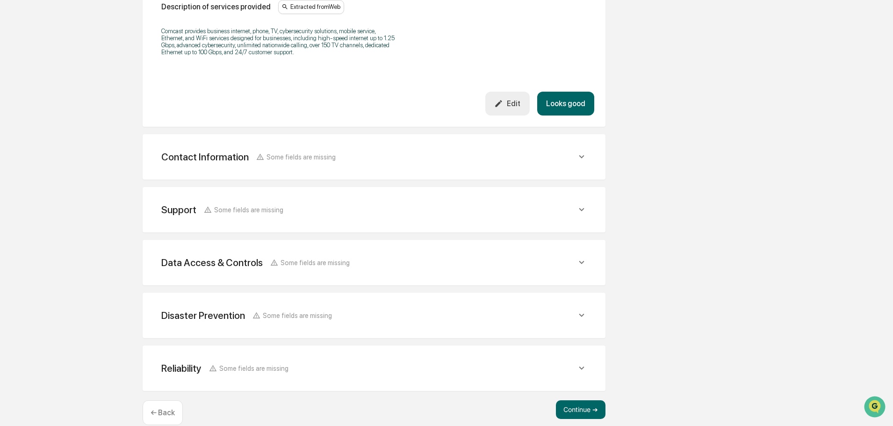
scroll to position [322, 0]
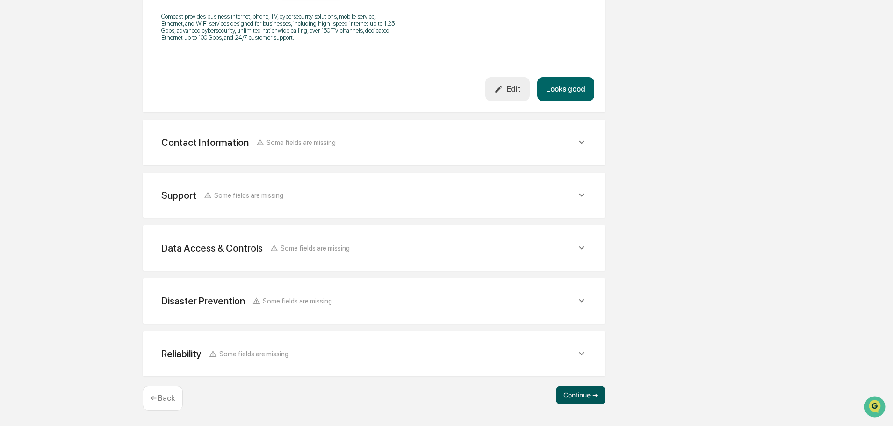
click at [574, 396] on button "Continue ➔" at bounding box center [581, 395] width 50 height 19
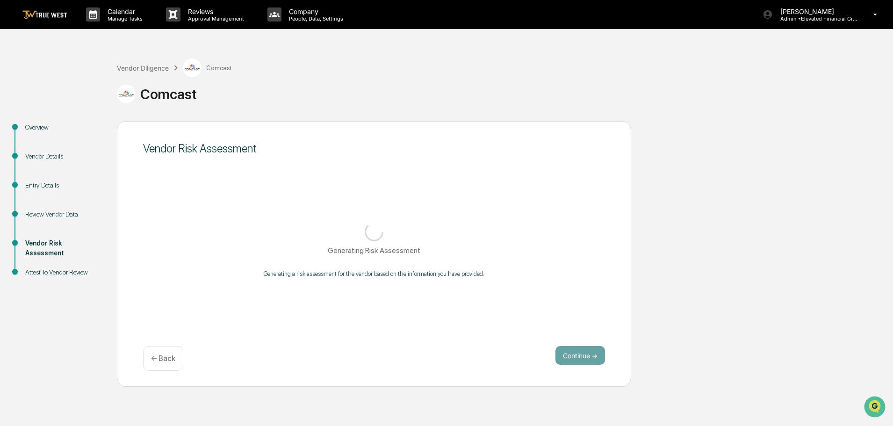
scroll to position [0, 0]
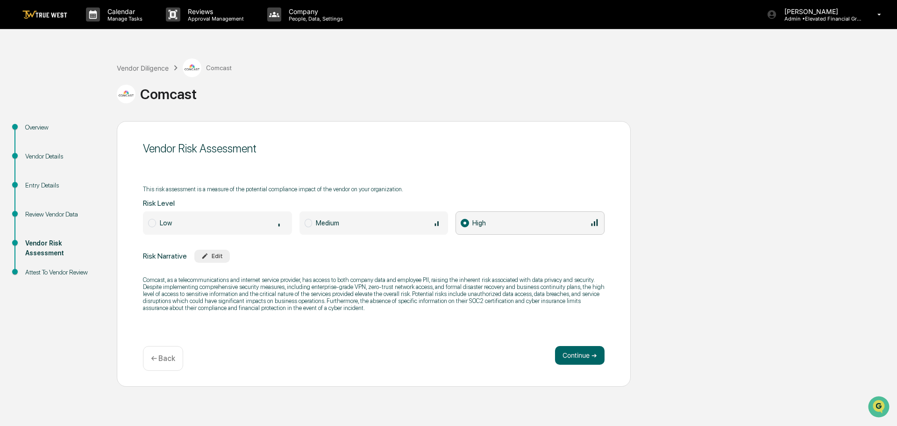
click at [309, 222] on span at bounding box center [309, 223] width 8 height 8
click at [574, 355] on button "Continue ➔" at bounding box center [580, 355] width 50 height 19
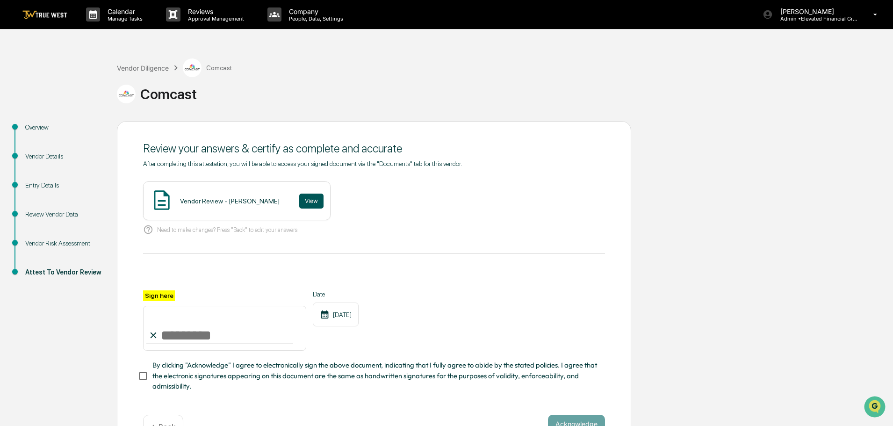
click at [301, 201] on button "View" at bounding box center [311, 201] width 24 height 15
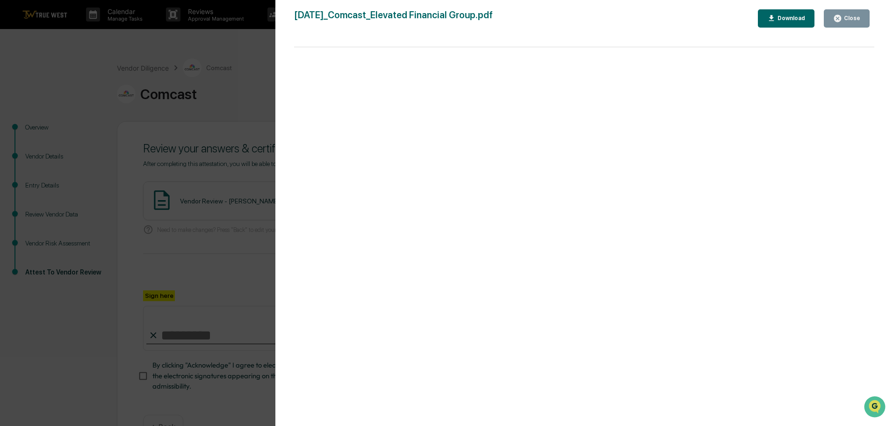
click at [243, 62] on div "Version History 09/17/2025, 09:00 PM Tammy Steffen 2025-09-17_Comcast_Elevated …" at bounding box center [446, 213] width 893 height 426
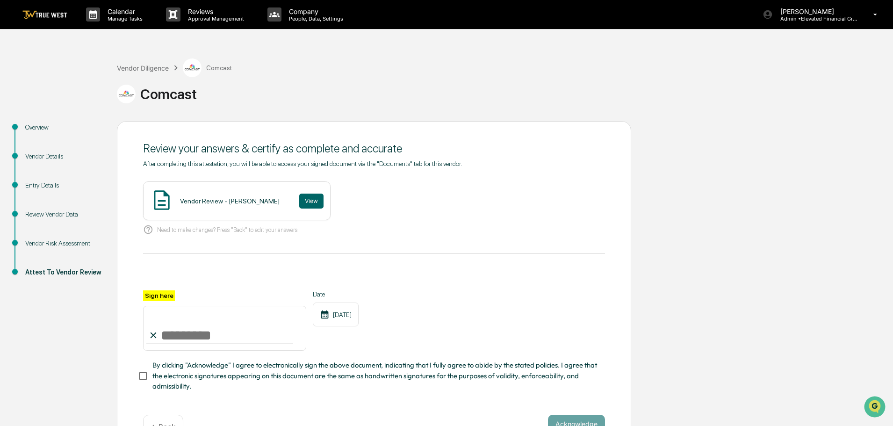
click at [208, 337] on input "Sign here" at bounding box center [224, 328] width 163 height 45
type input "**********"
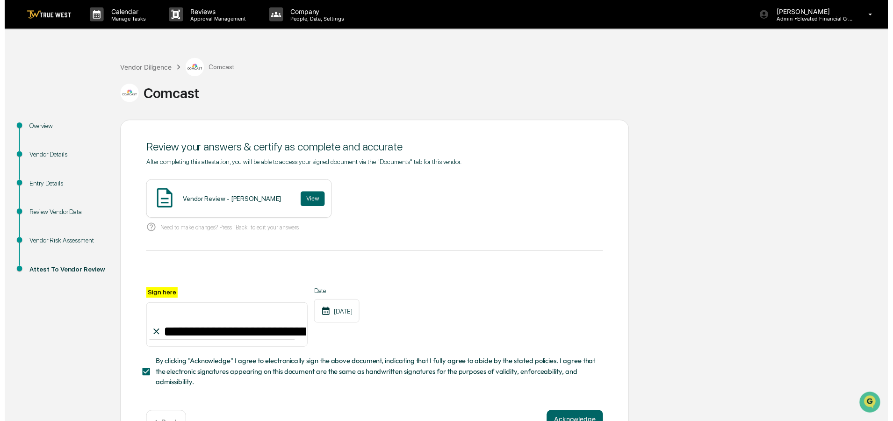
scroll to position [32, 0]
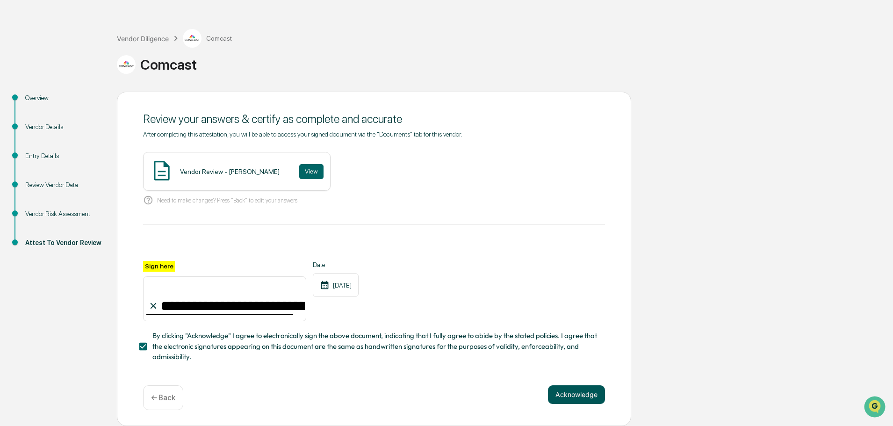
click at [565, 392] on button "Acknowledge" at bounding box center [576, 394] width 57 height 19
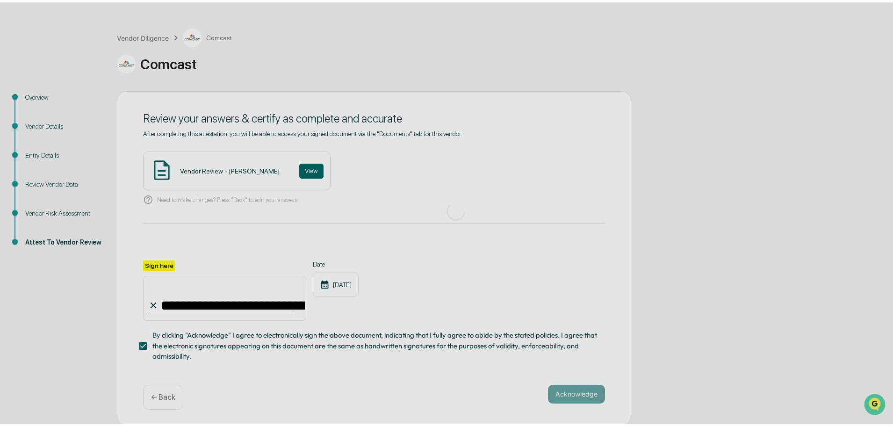
scroll to position [0, 0]
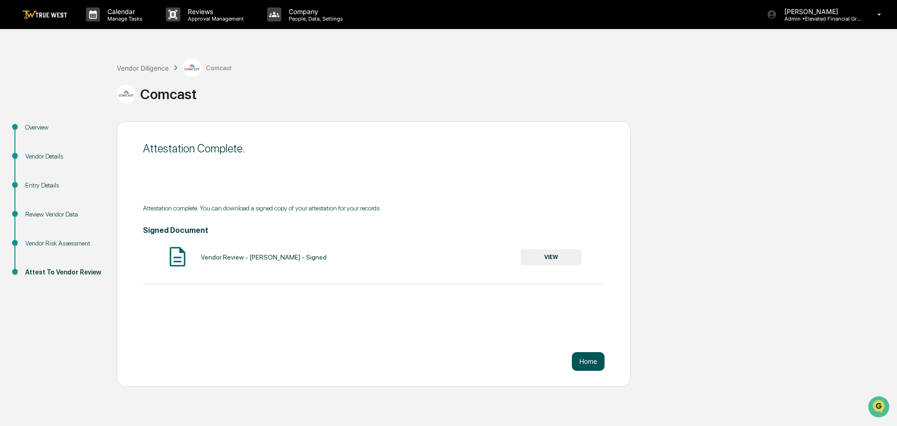
click at [586, 363] on button "Home" at bounding box center [588, 361] width 33 height 19
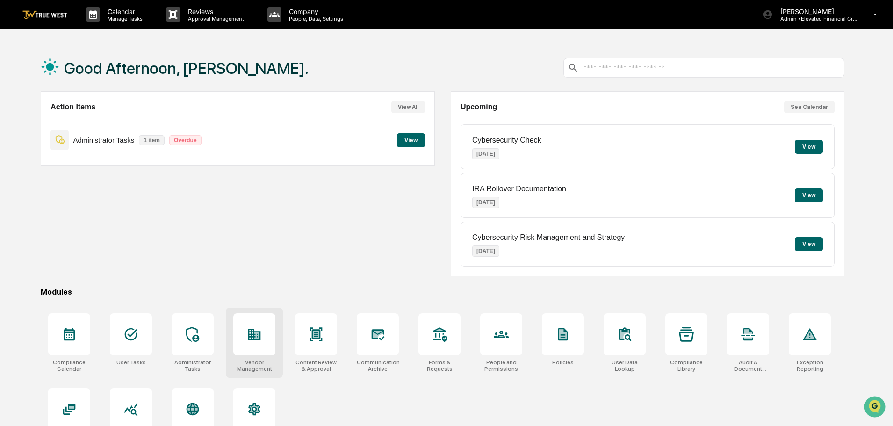
click at [251, 343] on div at bounding box center [254, 334] width 42 height 42
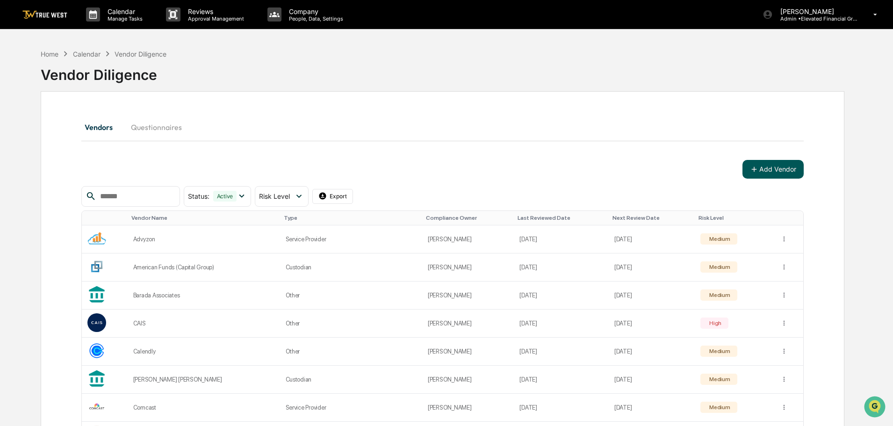
click at [776, 168] on button "Add Vendor" at bounding box center [772, 169] width 61 height 19
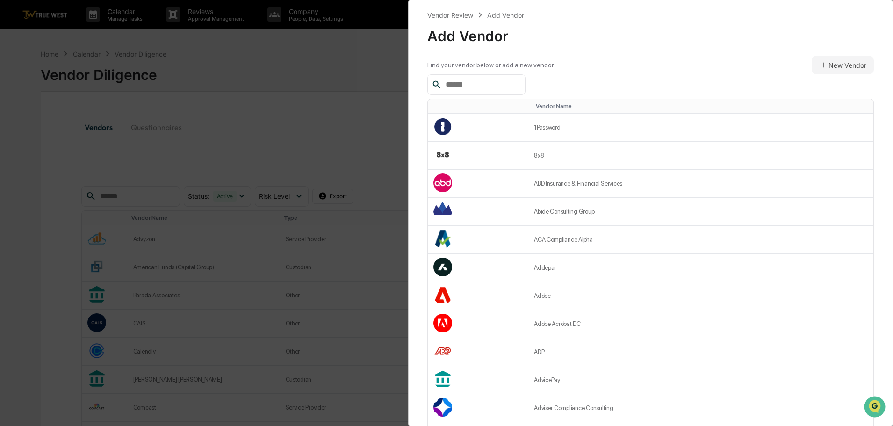
click at [484, 82] on input "text" at bounding box center [481, 85] width 79 height 12
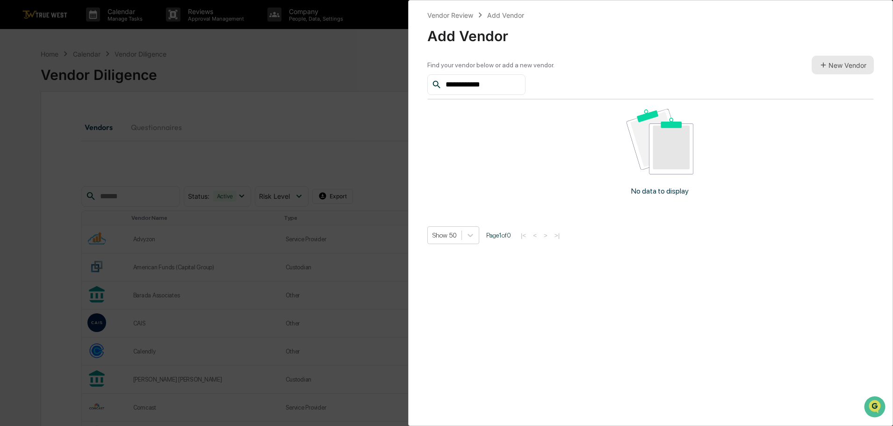
type input "**********"
click at [828, 65] on button "New Vendor" at bounding box center [842, 65] width 62 height 19
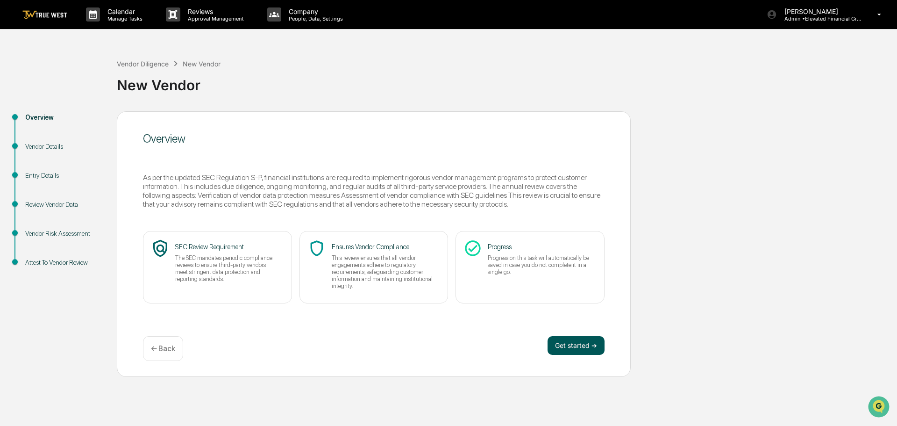
click at [575, 344] on button "Get started ➔" at bounding box center [576, 345] width 57 height 19
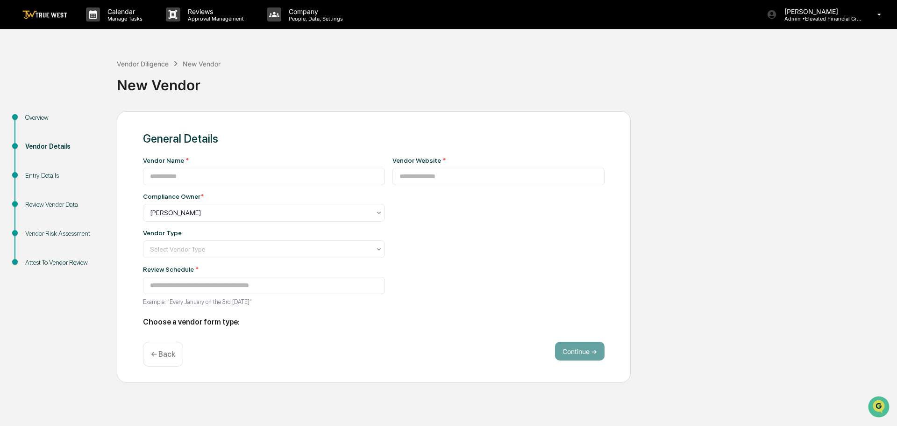
type input "**********"
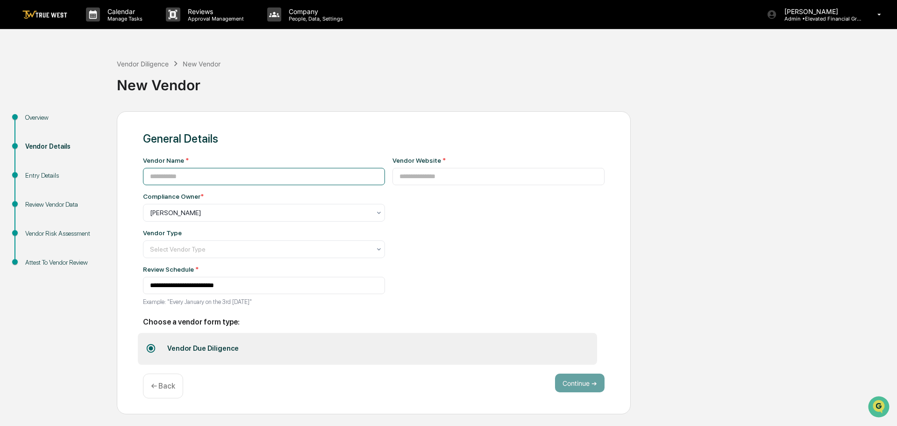
click at [177, 175] on input at bounding box center [264, 176] width 242 height 17
type input "**********"
click at [393, 178] on input at bounding box center [499, 176] width 213 height 17
type input "**********"
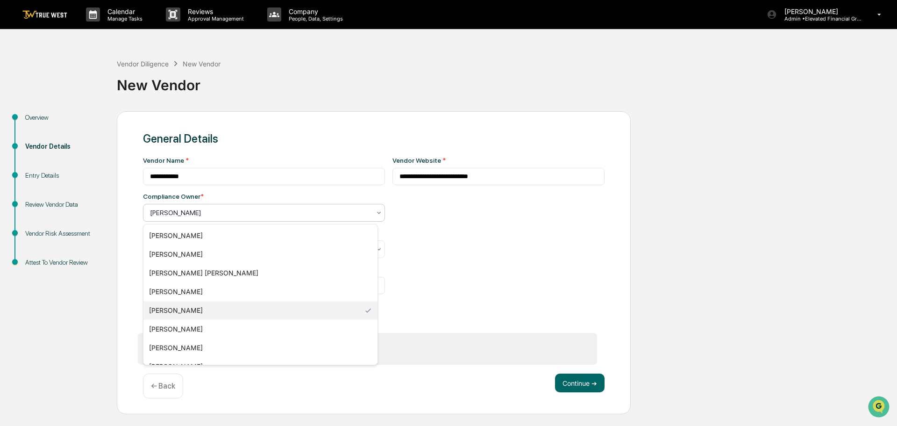
click at [186, 212] on div at bounding box center [260, 212] width 221 height 9
click at [175, 349] on div "[PERSON_NAME]" at bounding box center [260, 347] width 234 height 19
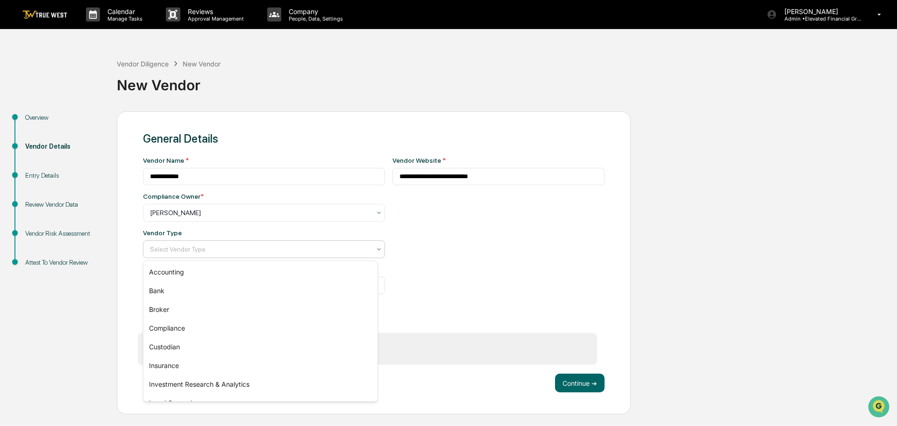
click at [166, 249] on div at bounding box center [260, 248] width 221 height 9
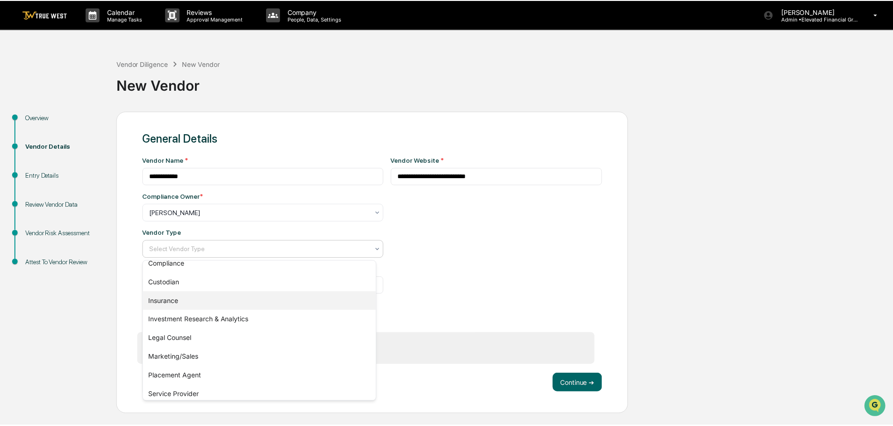
scroll to position [107, 0]
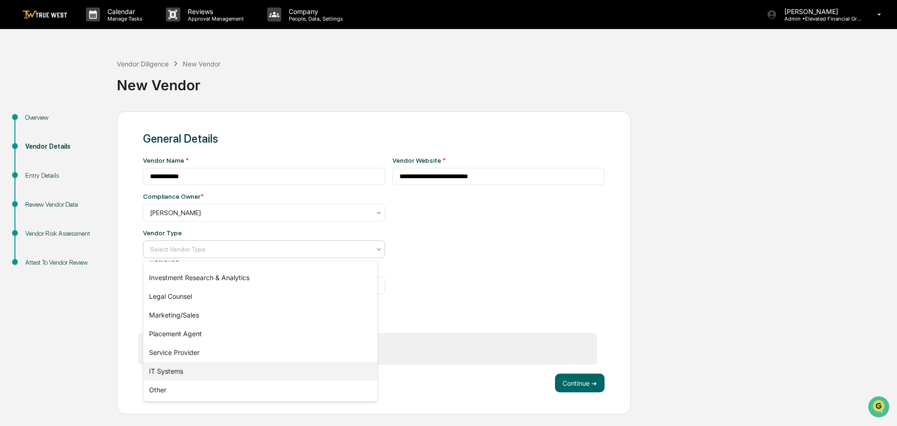
click at [166, 370] on div "IT Systems" at bounding box center [260, 371] width 234 height 19
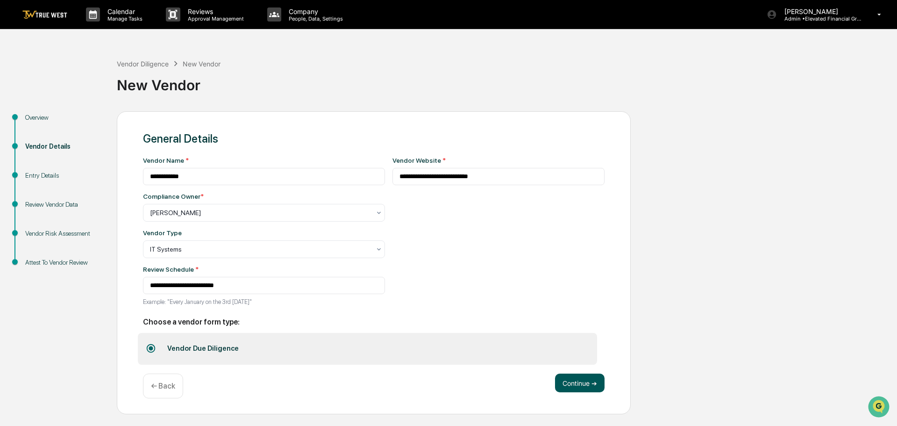
click at [573, 380] on button "Continue ➔" at bounding box center [580, 382] width 50 height 19
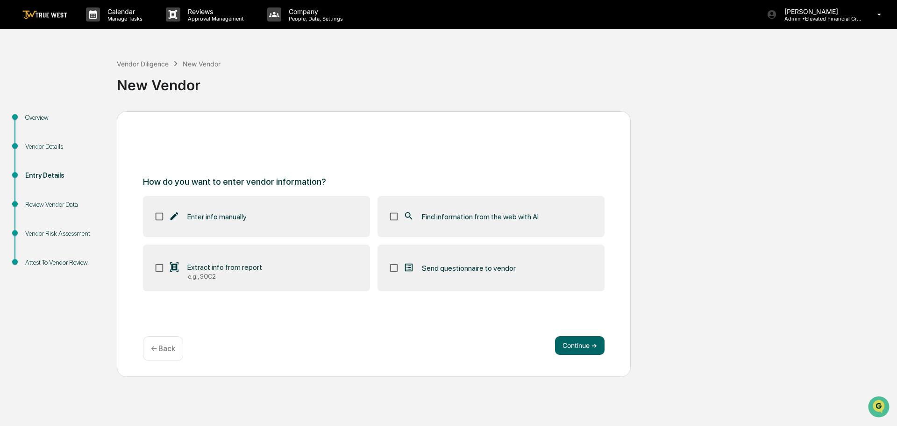
click at [166, 348] on p "← Back" at bounding box center [163, 348] width 24 height 9
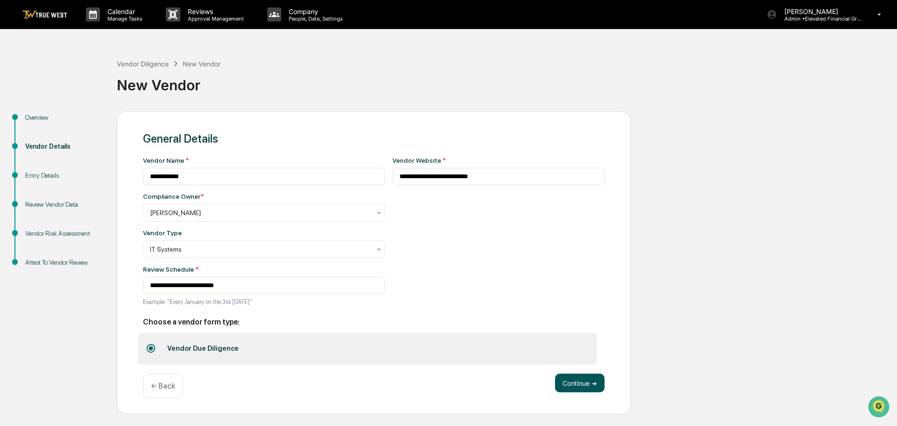
click at [573, 382] on button "Continue ➔" at bounding box center [580, 382] width 50 height 19
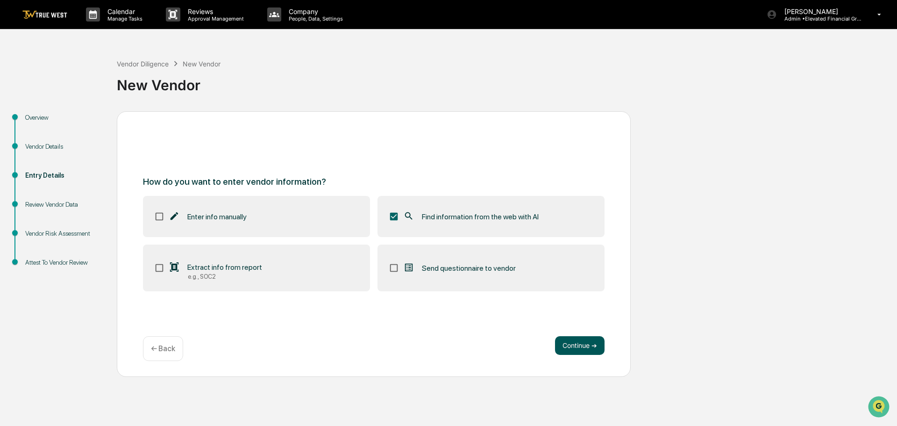
click at [579, 344] on button "Continue ➔" at bounding box center [580, 345] width 50 height 19
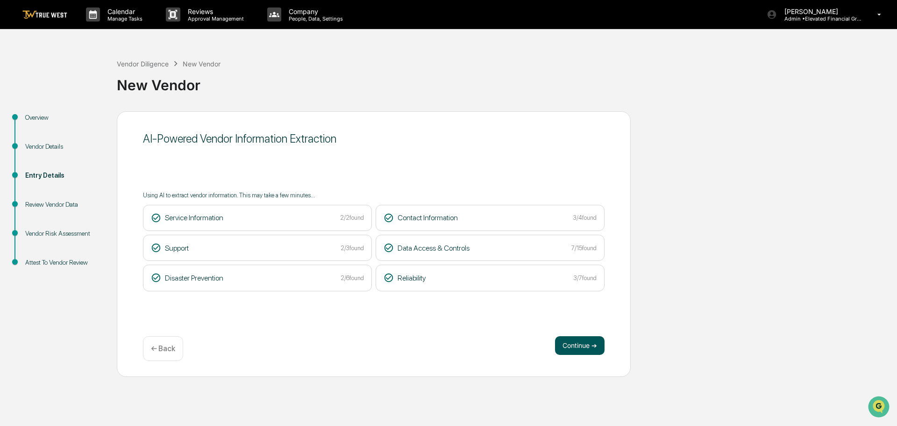
click at [573, 344] on button "Continue ➔" at bounding box center [580, 345] width 50 height 19
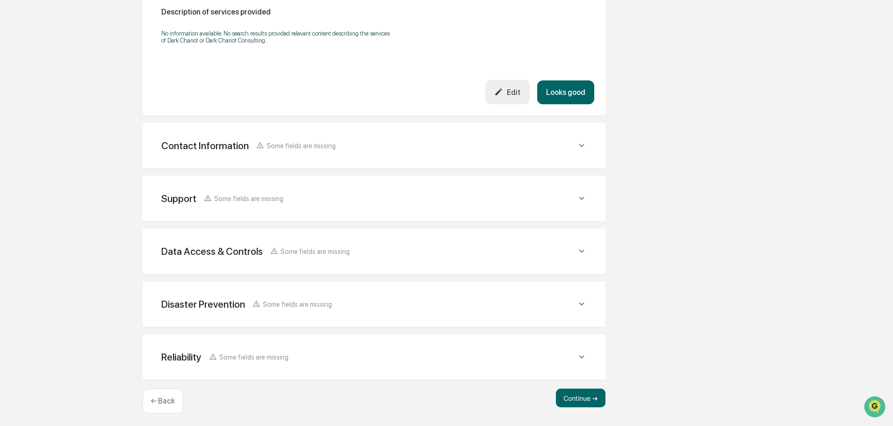
scroll to position [293, 0]
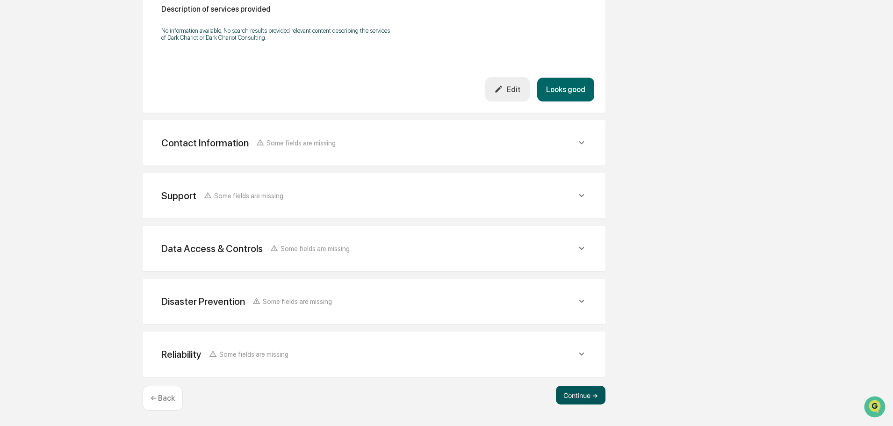
click at [580, 394] on button "Continue ➔" at bounding box center [581, 395] width 50 height 19
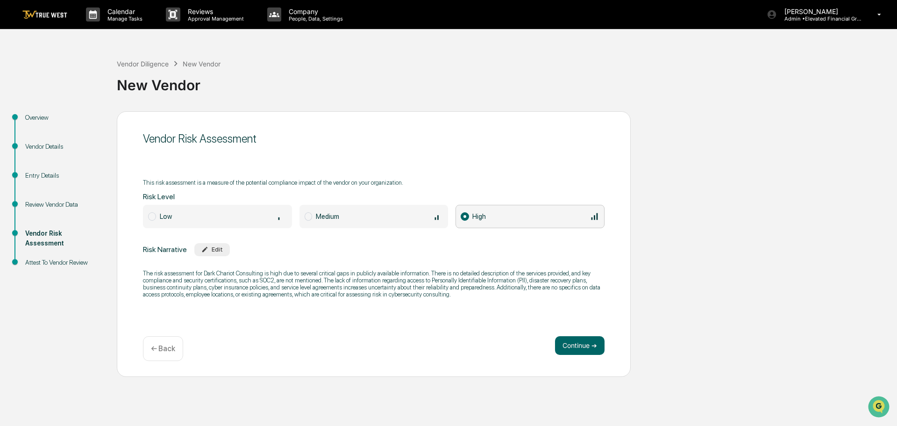
click at [307, 215] on span at bounding box center [309, 216] width 8 height 8
click at [587, 344] on button "Continue ➔" at bounding box center [580, 345] width 50 height 19
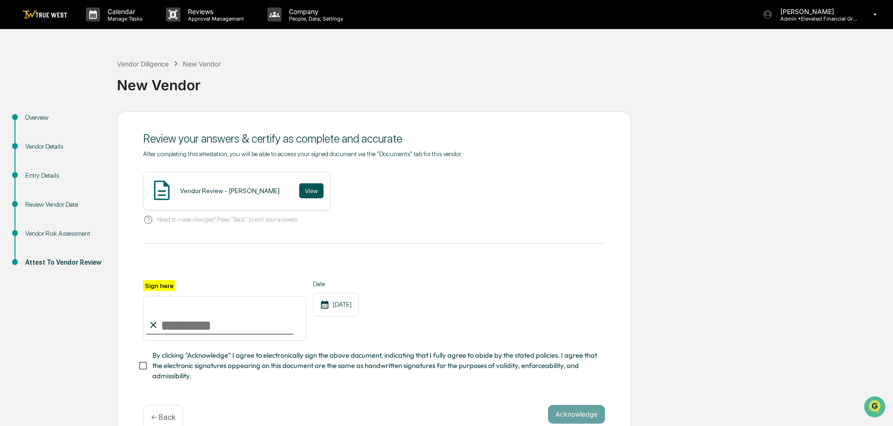
click at [299, 192] on button "View" at bounding box center [311, 190] width 24 height 15
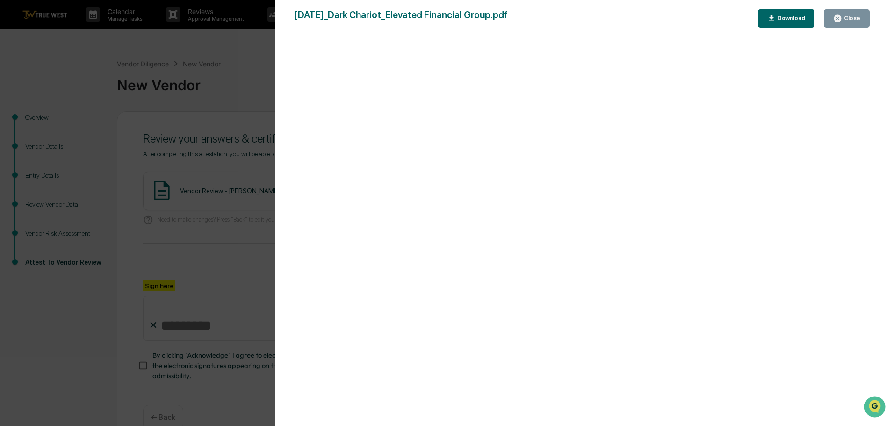
click at [258, 67] on div "Version History 09/17/2025, 09:02 PM Tammy Steffen 2025-09-17_Dark Chariot_Elev…" at bounding box center [446, 213] width 893 height 426
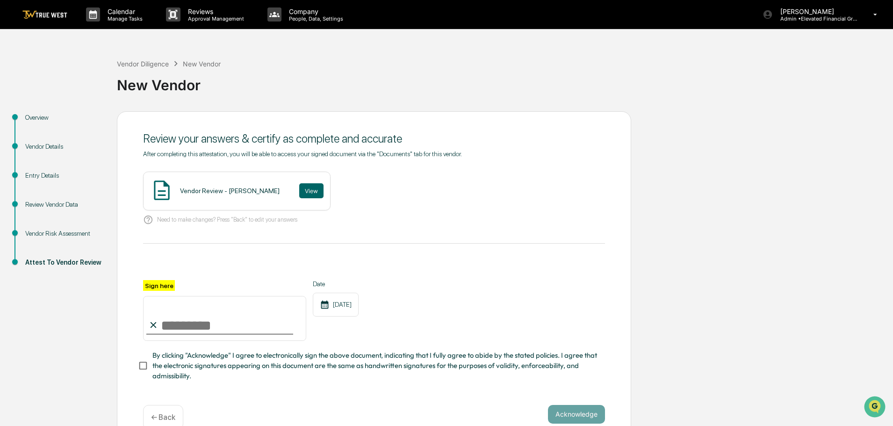
click at [224, 321] on input "Sign here" at bounding box center [224, 318] width 163 height 45
type input "**********"
click at [561, 417] on button "Acknowledge" at bounding box center [576, 414] width 57 height 19
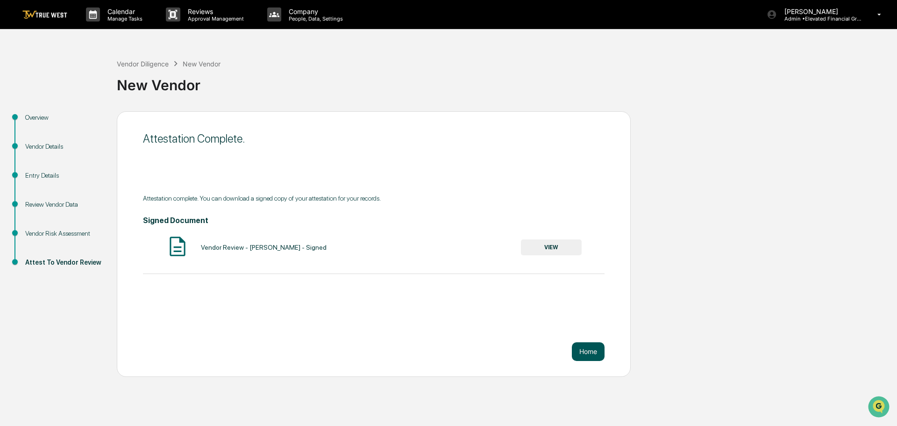
click at [593, 351] on button "Home" at bounding box center [588, 351] width 33 height 19
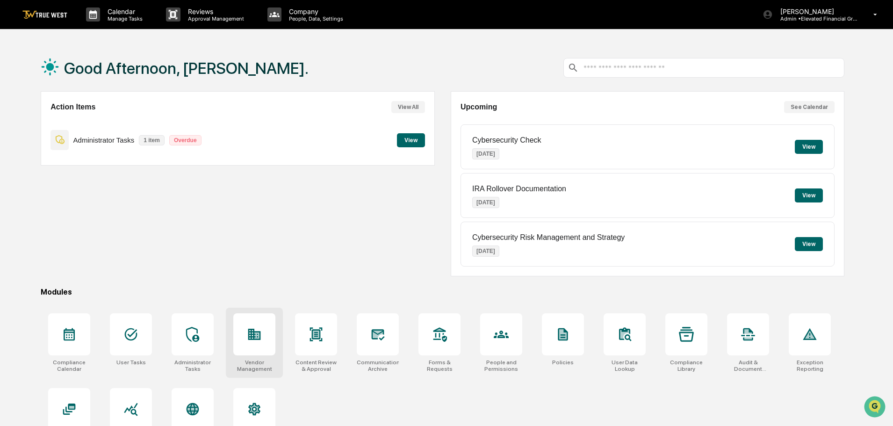
click at [251, 332] on icon at bounding box center [254, 334] width 13 height 11
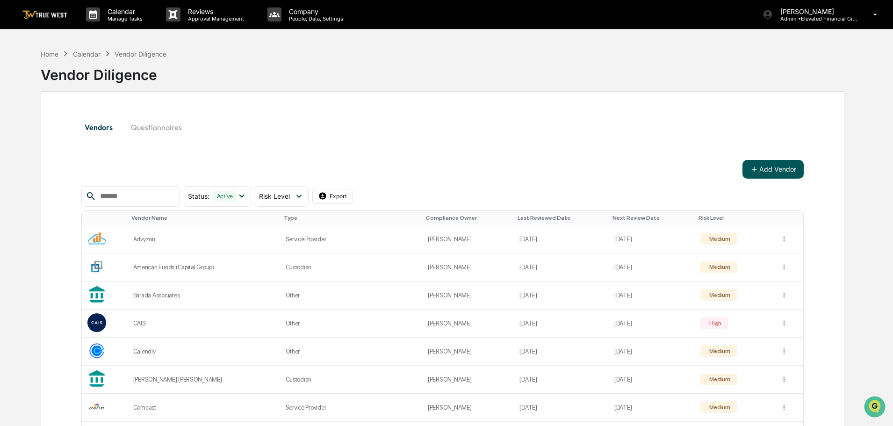
click at [770, 169] on button "Add Vendor" at bounding box center [772, 169] width 61 height 19
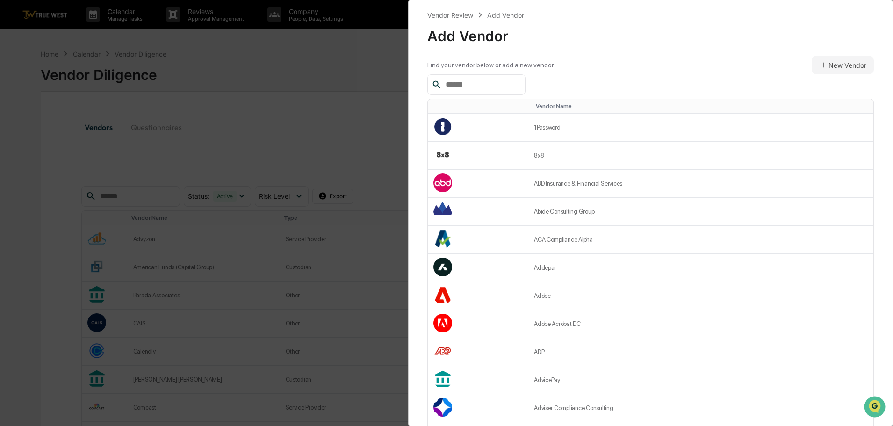
click at [458, 81] on input "text" at bounding box center [481, 85] width 79 height 12
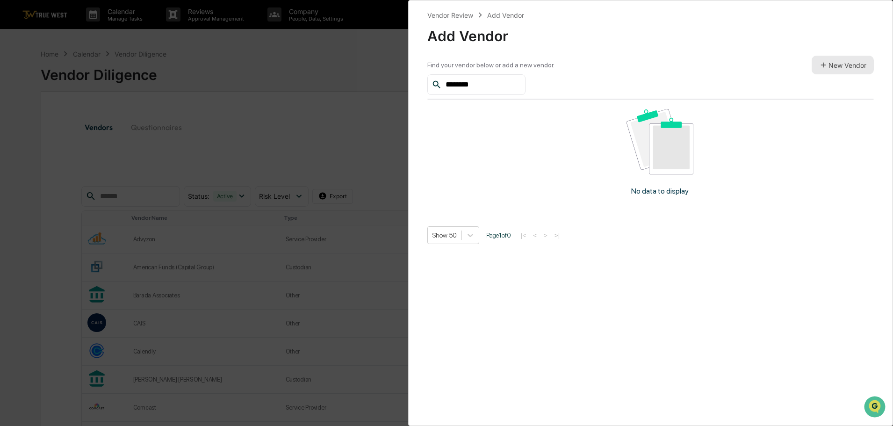
type input "********"
click at [834, 67] on button "New Vendor" at bounding box center [842, 65] width 62 height 19
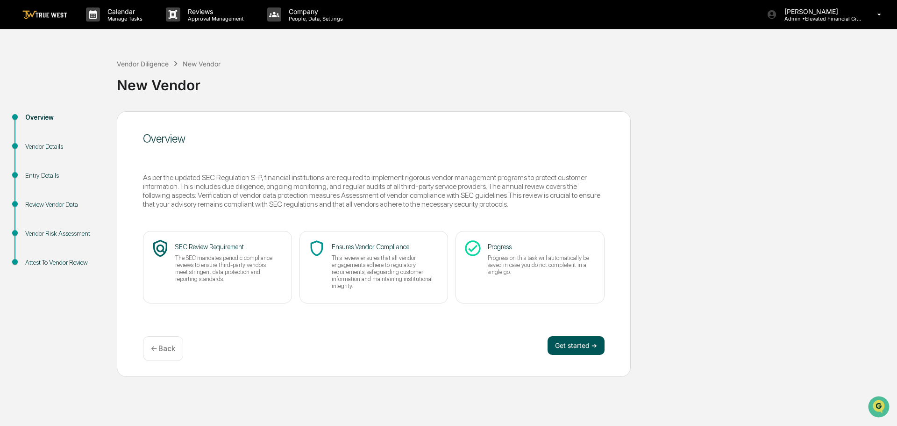
click at [558, 347] on button "Get started ➔" at bounding box center [576, 345] width 57 height 19
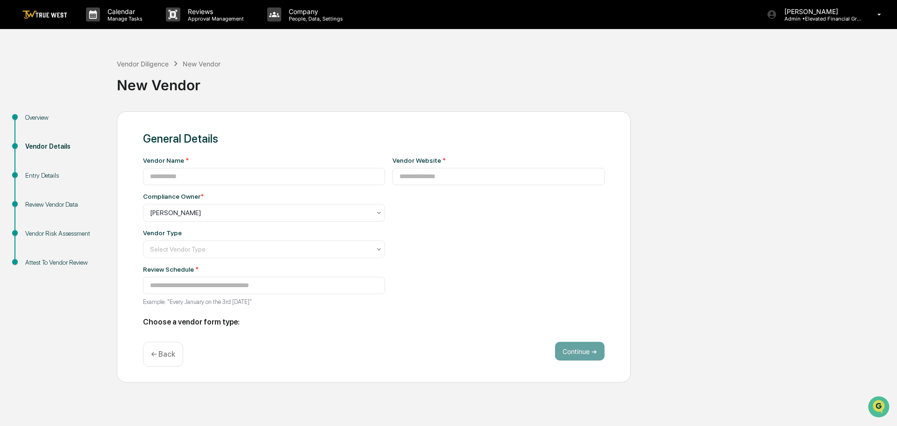
type input "**********"
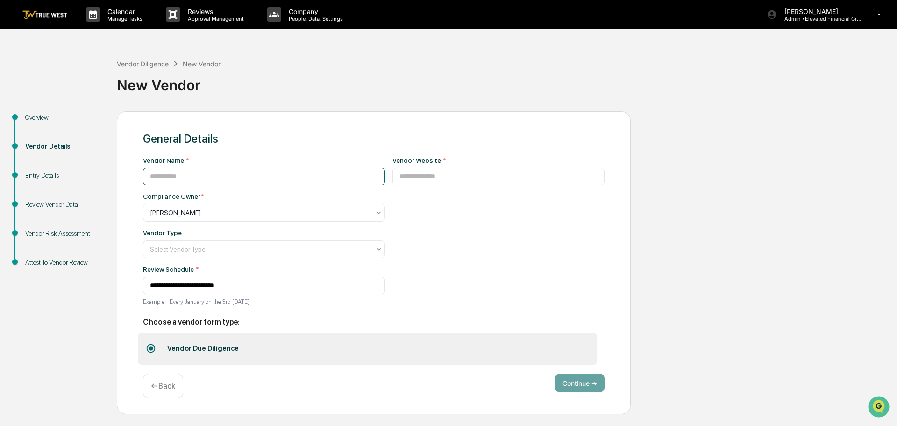
click at [189, 177] on input at bounding box center [264, 176] width 242 height 17
type input "********"
click at [405, 179] on input at bounding box center [499, 176] width 213 height 17
type input "****"
click at [186, 176] on input "********" at bounding box center [264, 176] width 242 height 17
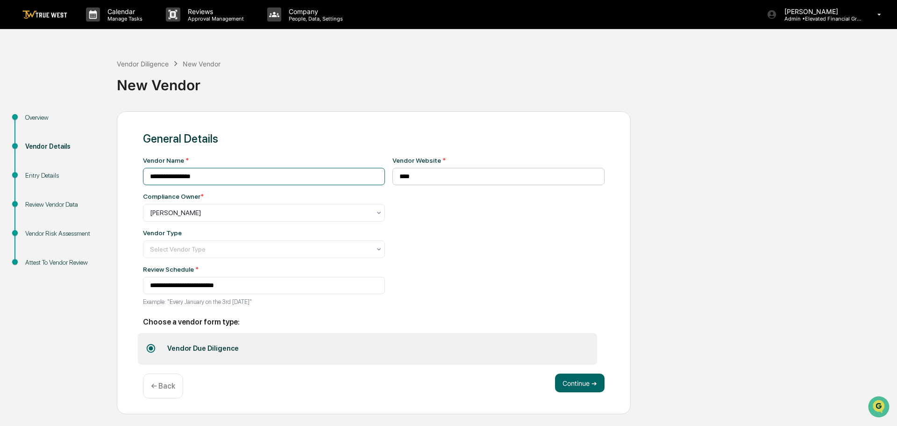
type input "**********"
click at [413, 178] on input "****" at bounding box center [499, 176] width 213 height 17
type input "**********"
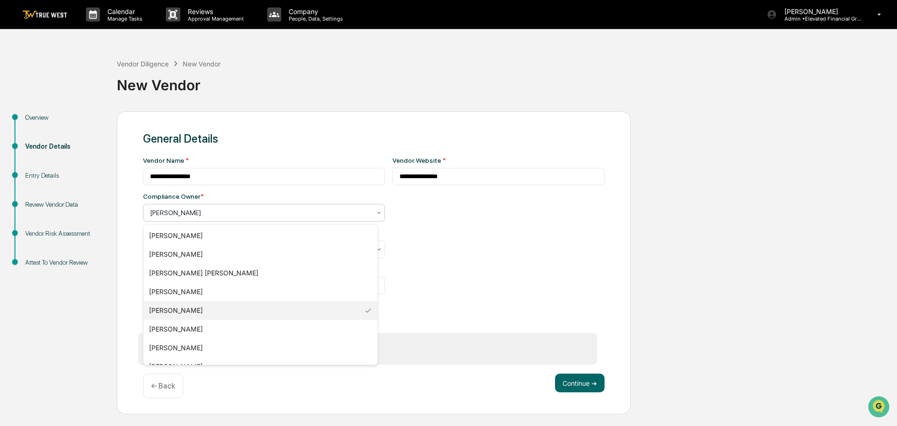
click at [180, 209] on div at bounding box center [260, 212] width 221 height 9
click at [168, 345] on div "[PERSON_NAME]" at bounding box center [260, 347] width 234 height 19
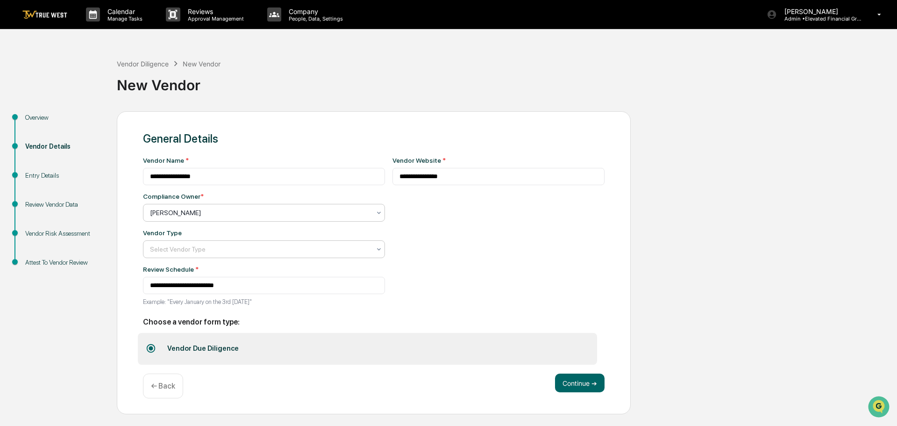
click at [158, 248] on div at bounding box center [260, 248] width 221 height 9
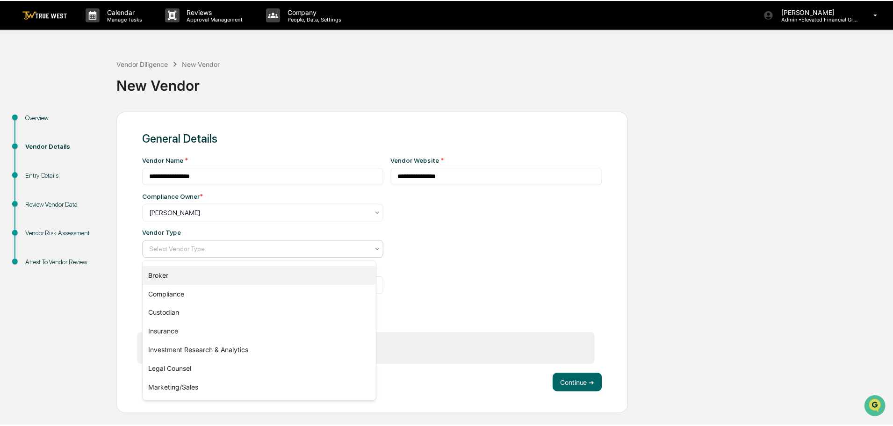
scroll to position [47, 0]
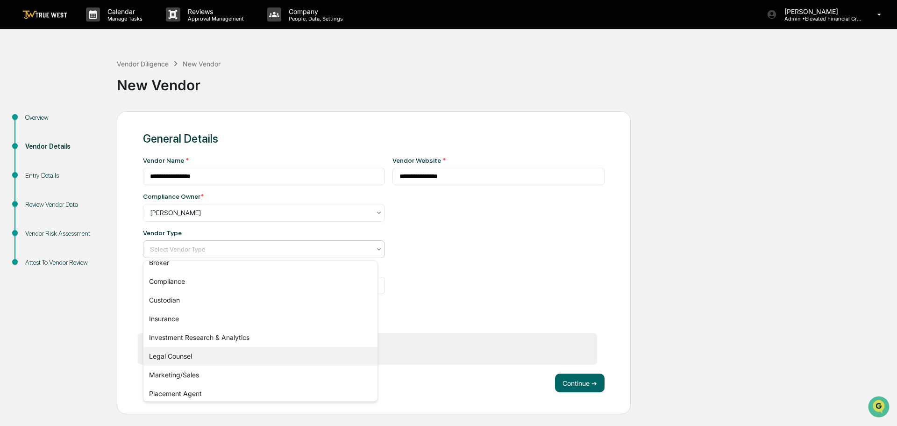
click at [172, 355] on div "Legal Counsel" at bounding box center [260, 356] width 234 height 19
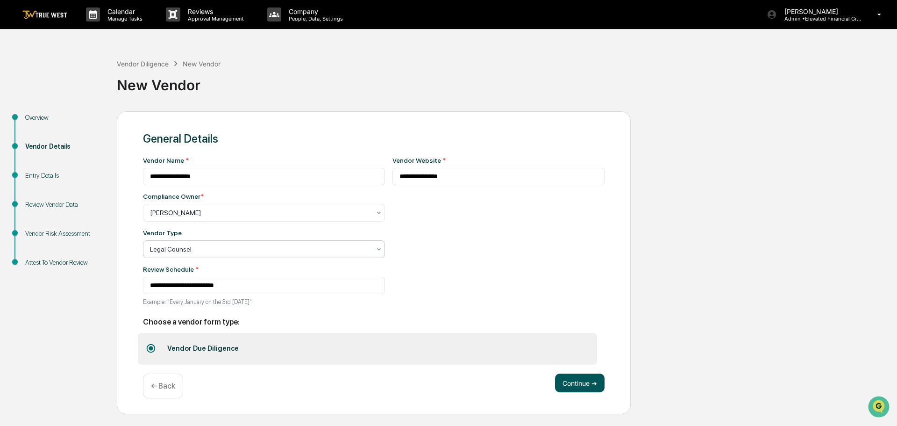
click at [583, 385] on button "Continue ➔" at bounding box center [580, 382] width 50 height 19
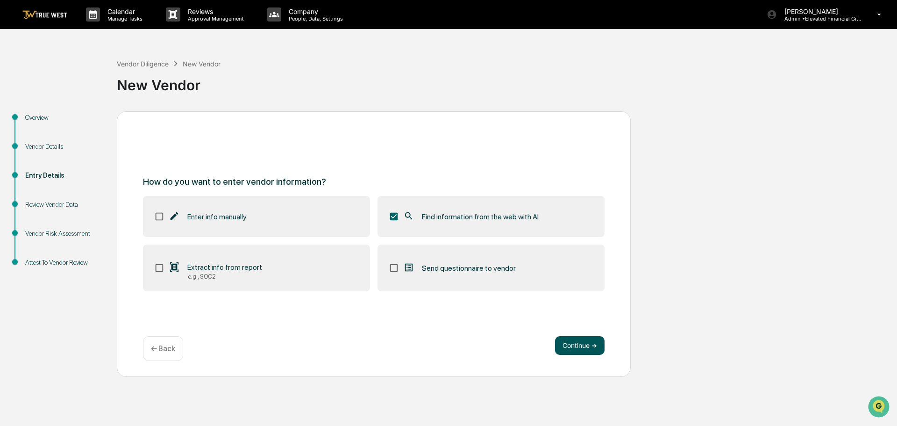
click at [579, 342] on button "Continue ➔" at bounding box center [580, 345] width 50 height 19
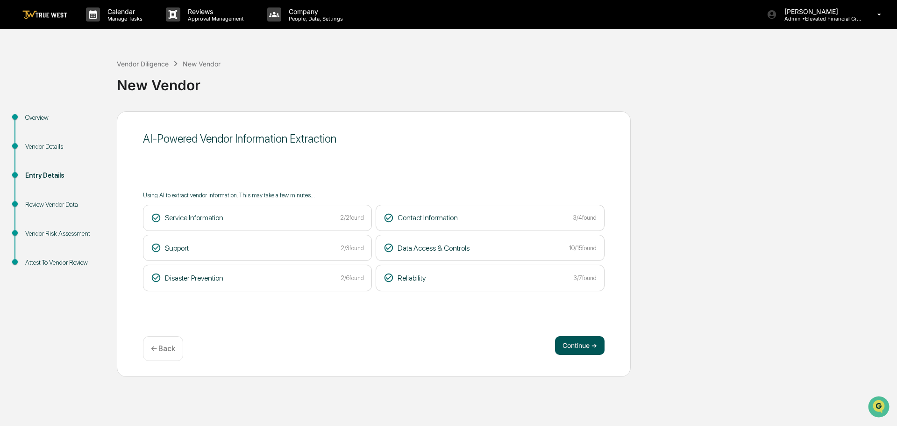
click at [567, 346] on button "Continue ➔" at bounding box center [580, 345] width 50 height 19
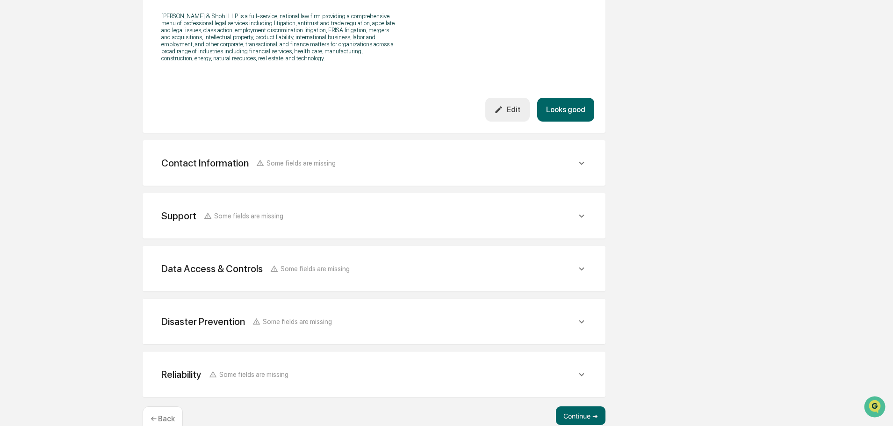
scroll to position [333, 0]
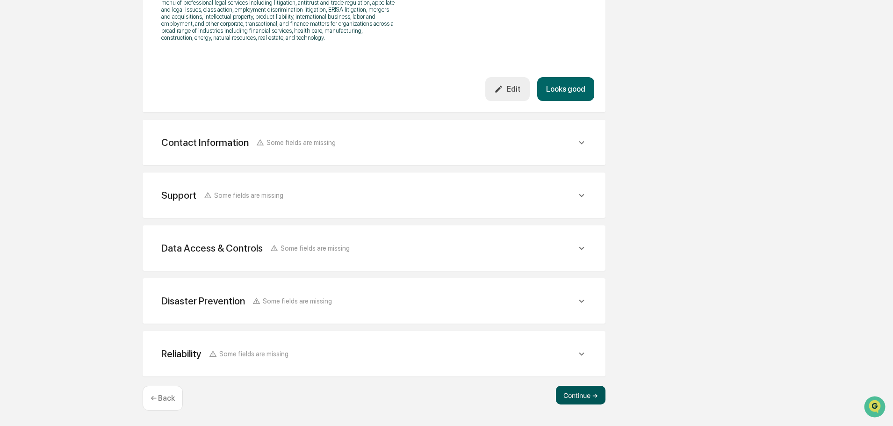
click at [578, 394] on button "Continue ➔" at bounding box center [581, 395] width 50 height 19
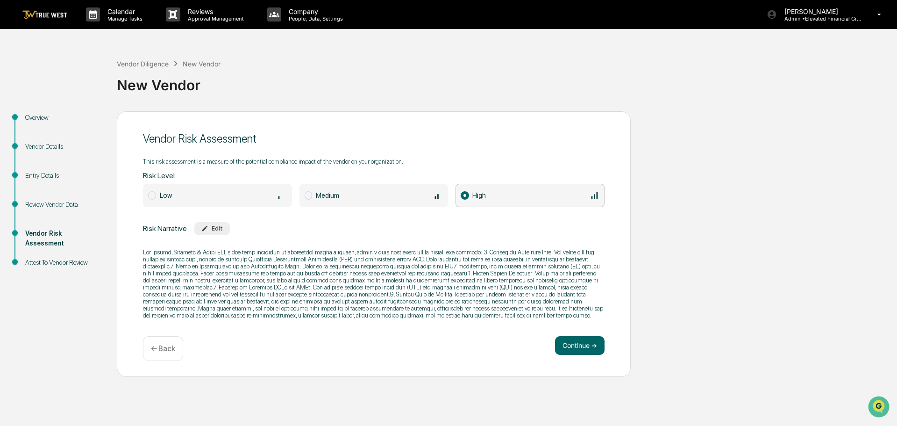
click at [308, 194] on span at bounding box center [309, 195] width 8 height 8
click at [579, 345] on button "Continue ➔" at bounding box center [580, 345] width 50 height 19
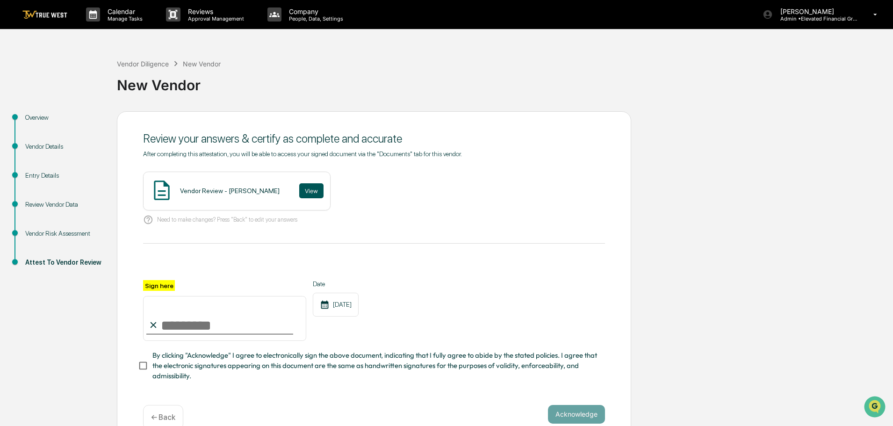
click at [300, 191] on button "View" at bounding box center [311, 190] width 24 height 15
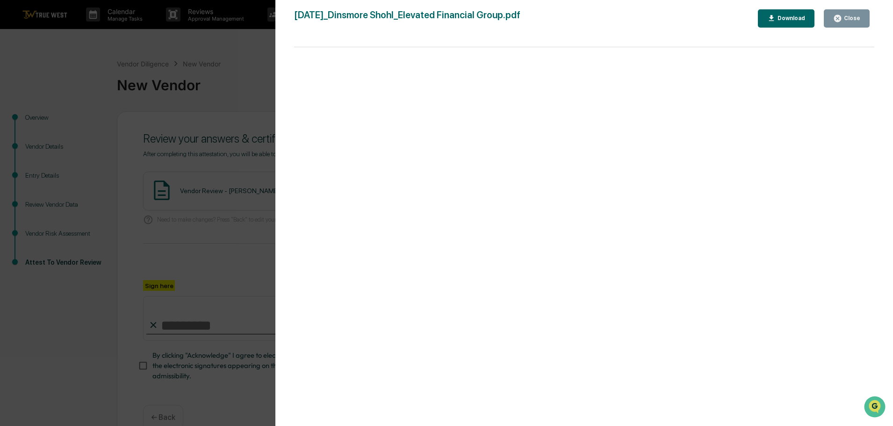
click at [239, 65] on div "Version History 09/17/2025, 09:05 PM Tammy Steffen 2025-09-17_Dinsmore Shohl_El…" at bounding box center [446, 213] width 893 height 426
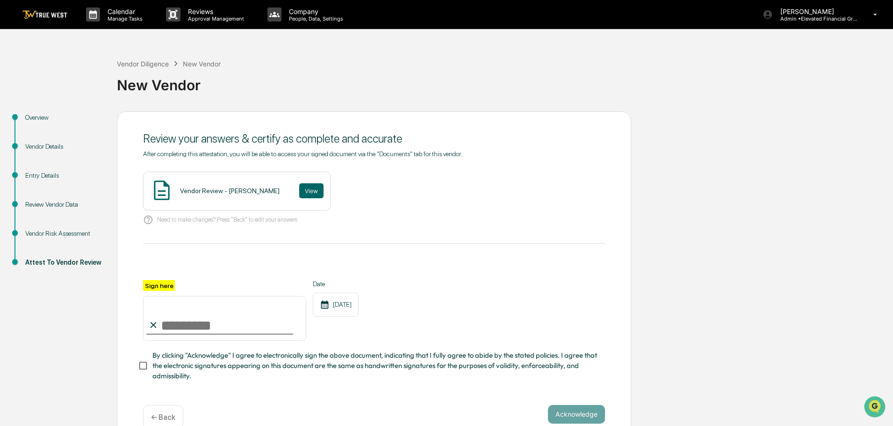
click at [215, 322] on input "Sign here" at bounding box center [224, 318] width 163 height 45
type input "**********"
click at [575, 416] on button "Acknowledge" at bounding box center [576, 414] width 57 height 19
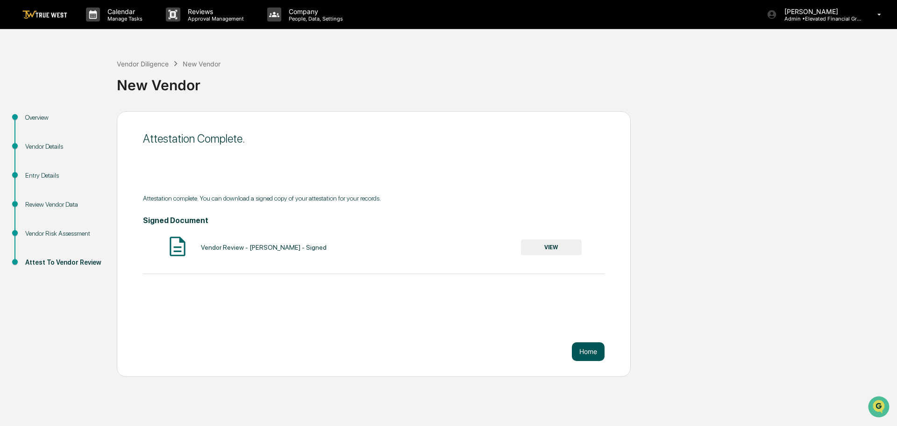
click at [588, 351] on button "Home" at bounding box center [588, 351] width 33 height 19
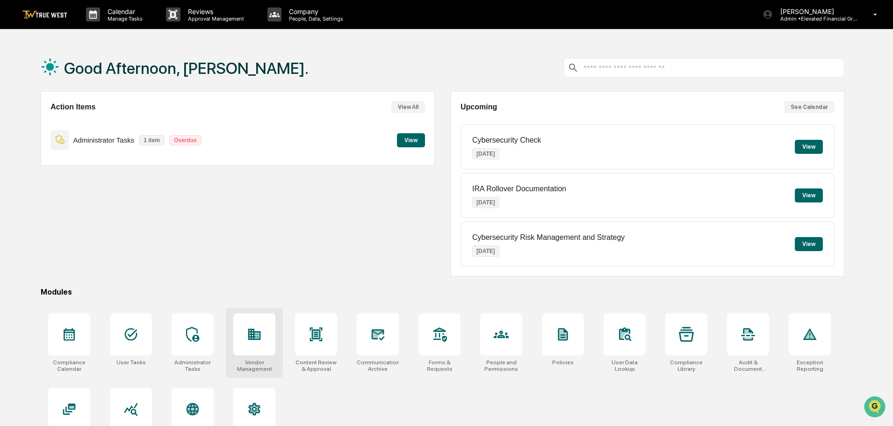
click at [250, 332] on icon at bounding box center [254, 334] width 13 height 11
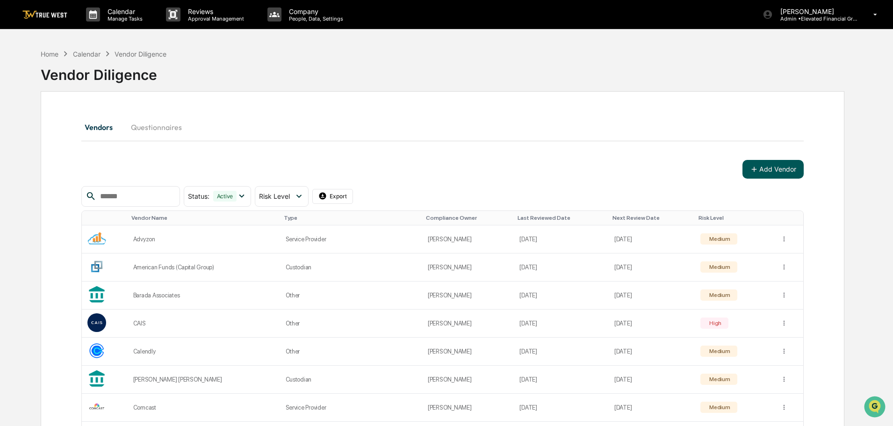
click at [776, 171] on button "Add Vendor" at bounding box center [772, 169] width 61 height 19
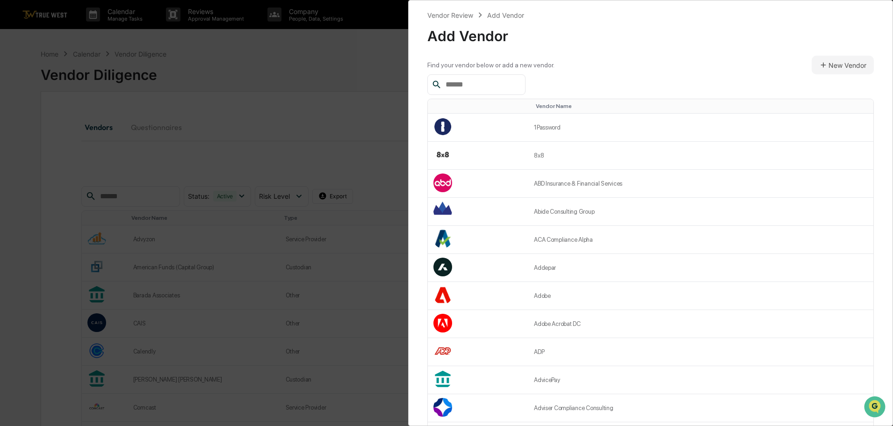
click at [458, 86] on input "text" at bounding box center [481, 85] width 79 height 12
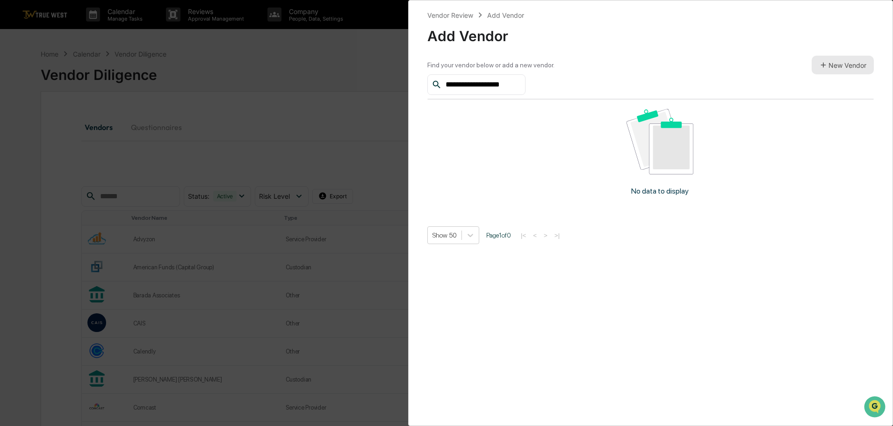
type input "**********"
click at [843, 64] on button "New Vendor" at bounding box center [842, 65] width 62 height 19
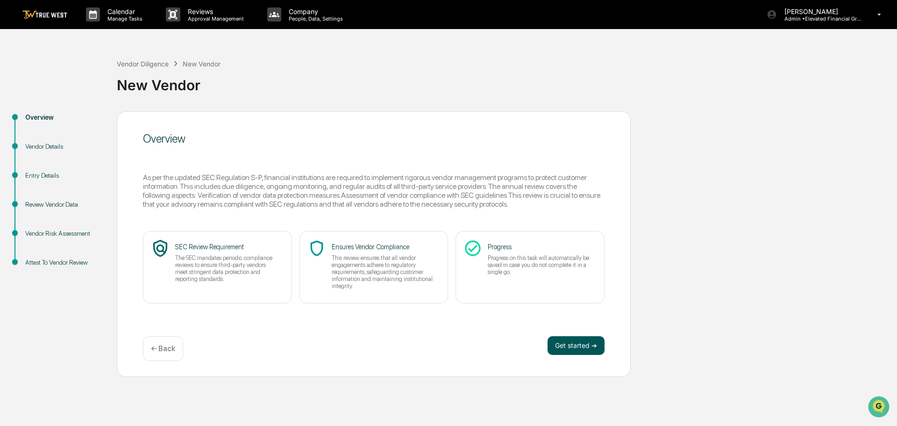
click at [569, 347] on button "Get started ➔" at bounding box center [576, 345] width 57 height 19
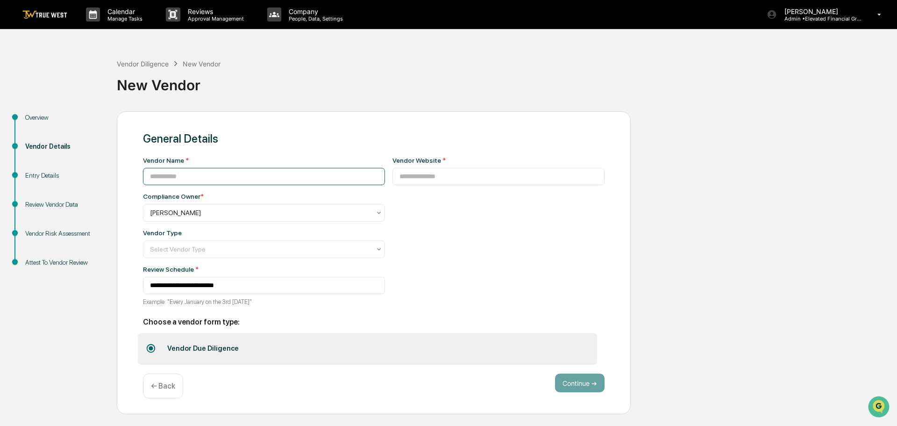
click at [220, 178] on input at bounding box center [264, 176] width 242 height 17
type input "**********"
click at [393, 179] on input at bounding box center [499, 176] width 213 height 17
type input "**********"
click at [216, 214] on div at bounding box center [260, 212] width 221 height 9
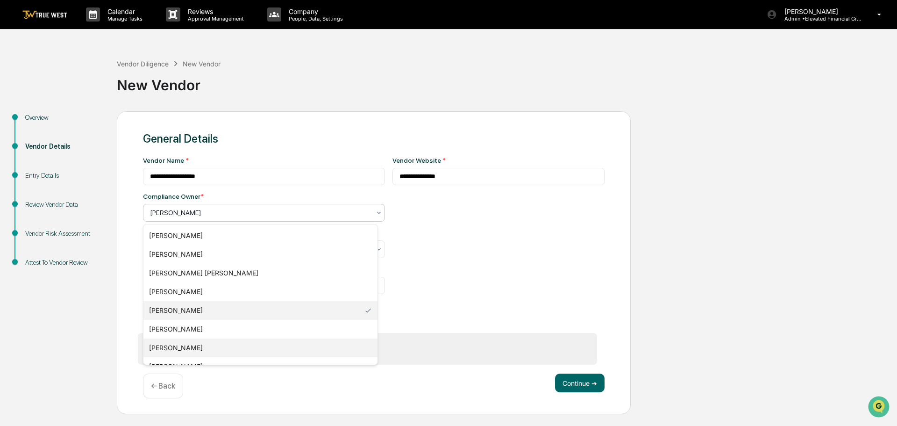
click at [178, 349] on div "[PERSON_NAME]" at bounding box center [260, 347] width 234 height 19
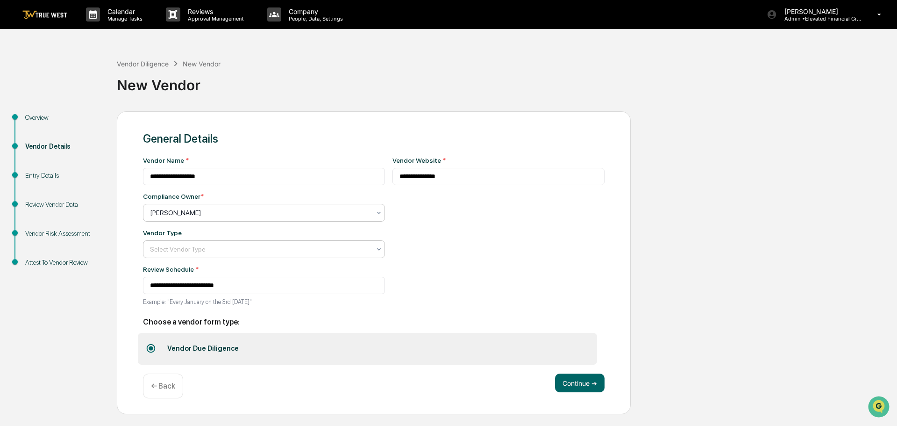
click at [175, 248] on div at bounding box center [260, 248] width 221 height 9
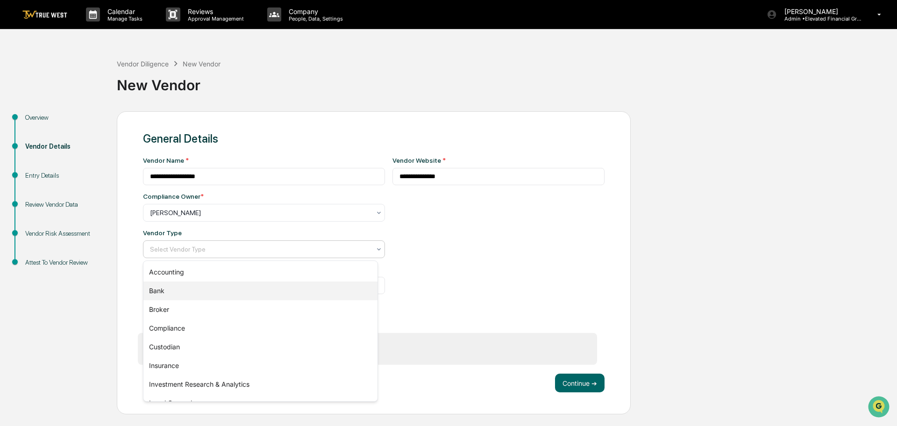
click at [172, 290] on div "Bank" at bounding box center [260, 290] width 234 height 19
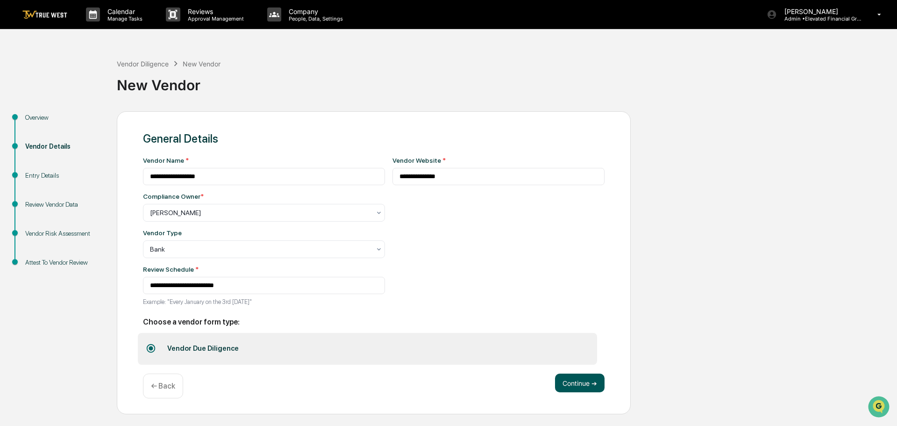
click at [571, 385] on button "Continue ➔" at bounding box center [580, 382] width 50 height 19
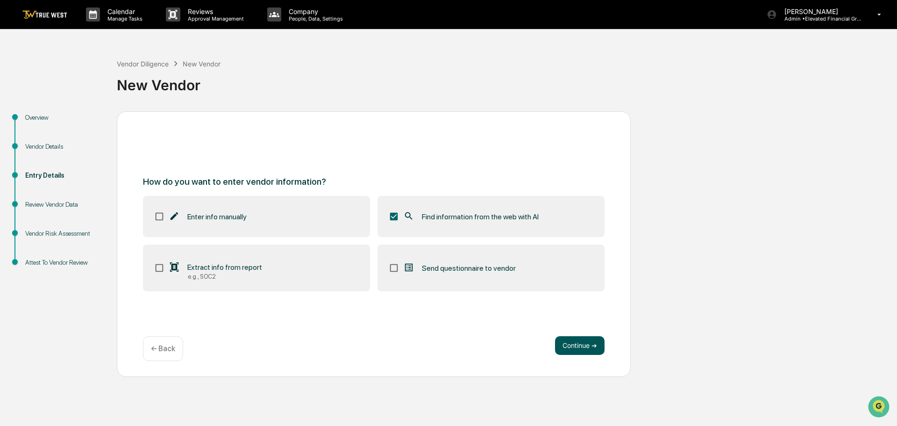
click at [577, 346] on button "Continue ➔" at bounding box center [580, 345] width 50 height 19
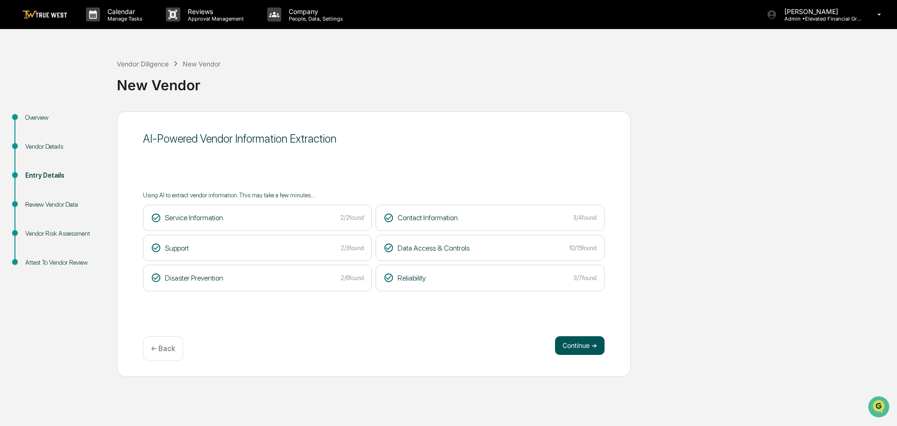
click at [583, 347] on button "Continue ➔" at bounding box center [580, 345] width 50 height 19
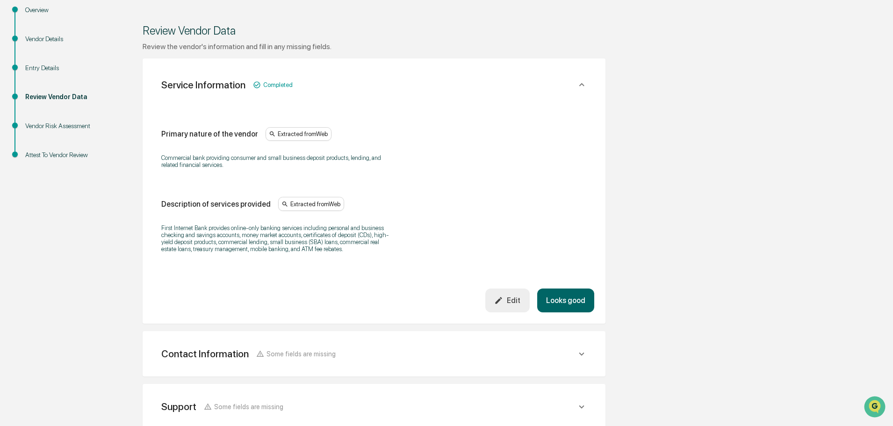
scroll to position [319, 0]
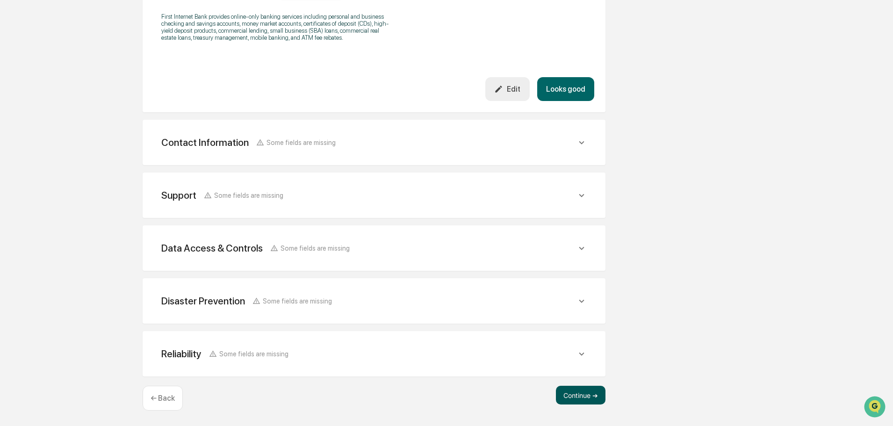
click at [575, 394] on button "Continue ➔" at bounding box center [581, 395] width 50 height 19
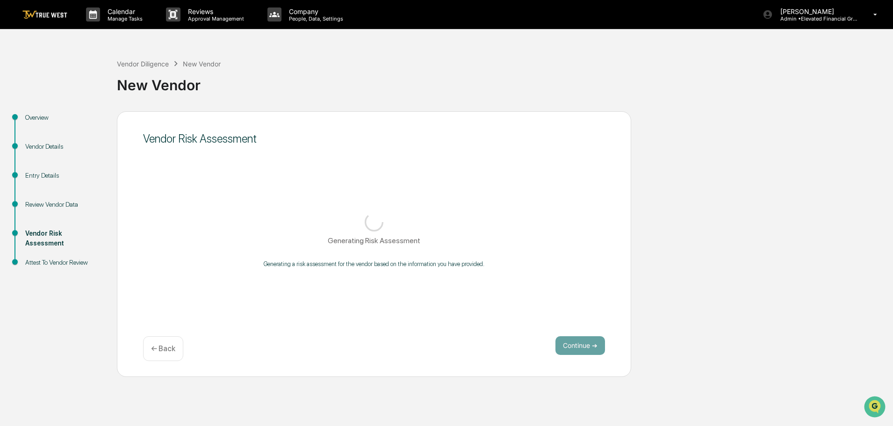
scroll to position [0, 0]
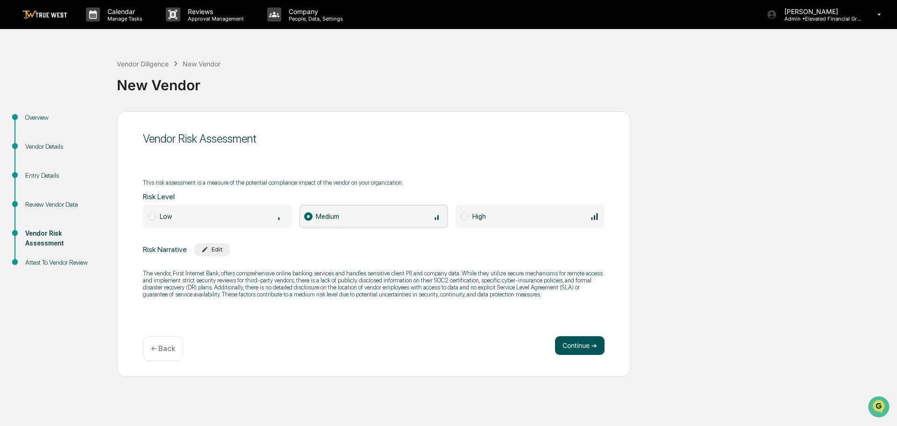
click at [582, 348] on button "Continue ➔" at bounding box center [580, 345] width 50 height 19
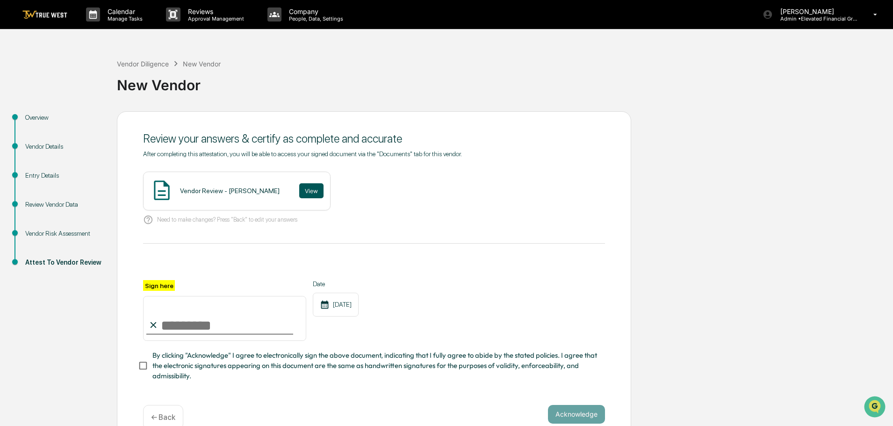
click at [299, 188] on button "View" at bounding box center [311, 190] width 24 height 15
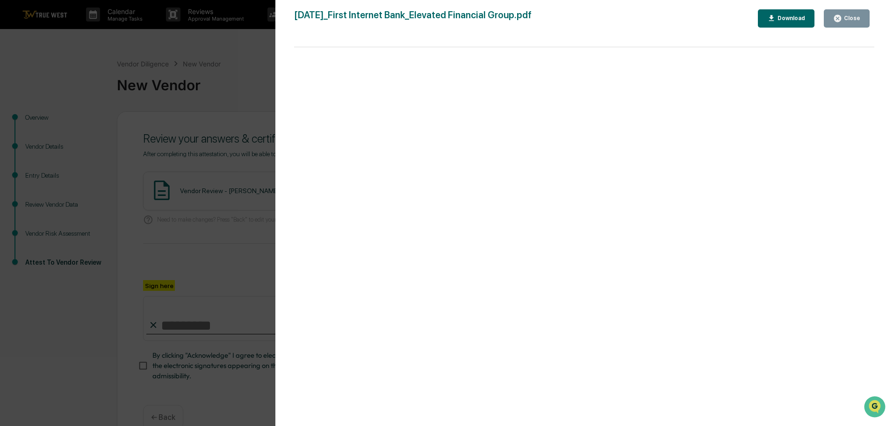
click at [196, 49] on div "Version History 09/17/2025, 09:06 PM Tammy Steffen 2025-09-17_First Internet Ba…" at bounding box center [446, 213] width 893 height 426
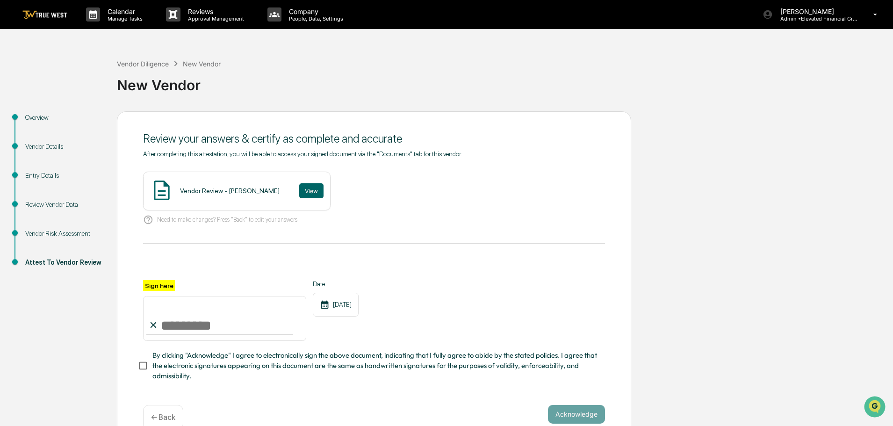
click at [186, 324] on input "Sign here" at bounding box center [224, 318] width 163 height 45
type input "**********"
click at [563, 415] on button "Acknowledge" at bounding box center [576, 414] width 57 height 19
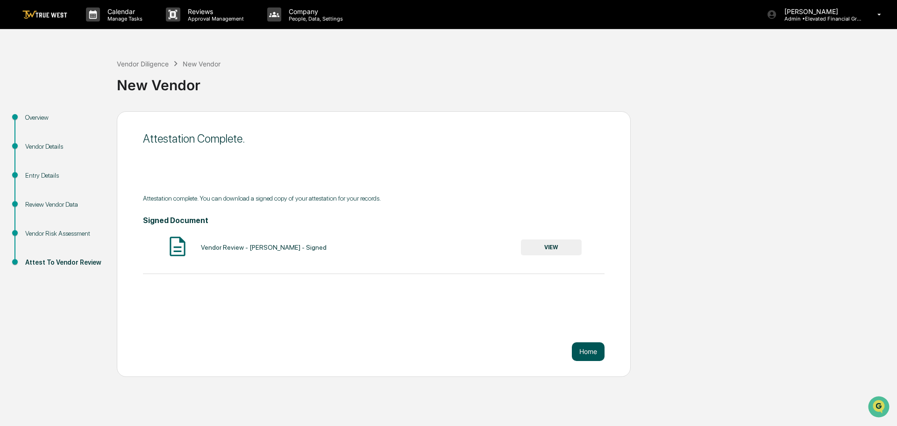
click at [590, 350] on button "Home" at bounding box center [588, 351] width 33 height 19
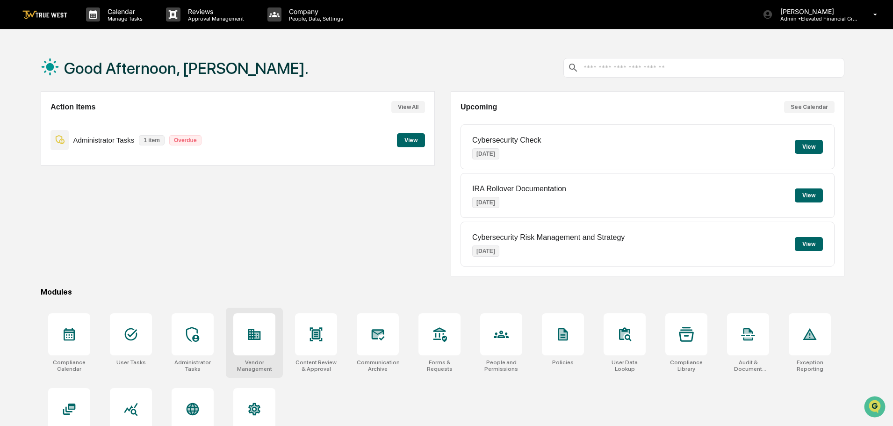
click at [250, 337] on icon at bounding box center [254, 334] width 13 height 11
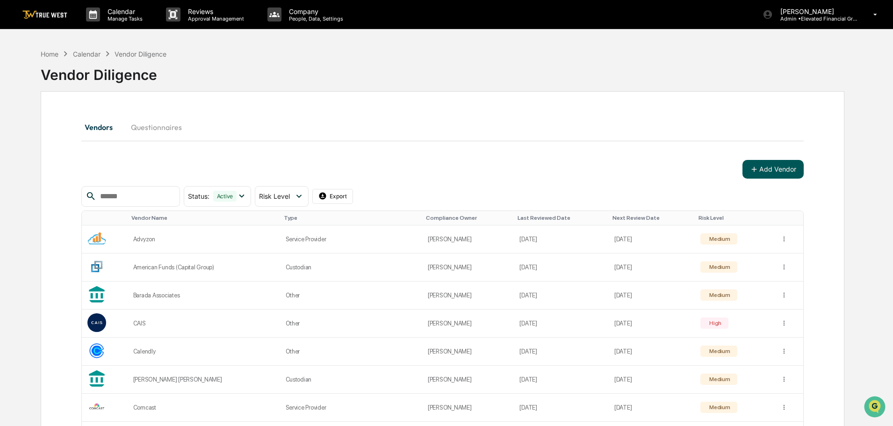
click at [770, 165] on button "Add Vendor" at bounding box center [772, 169] width 61 height 19
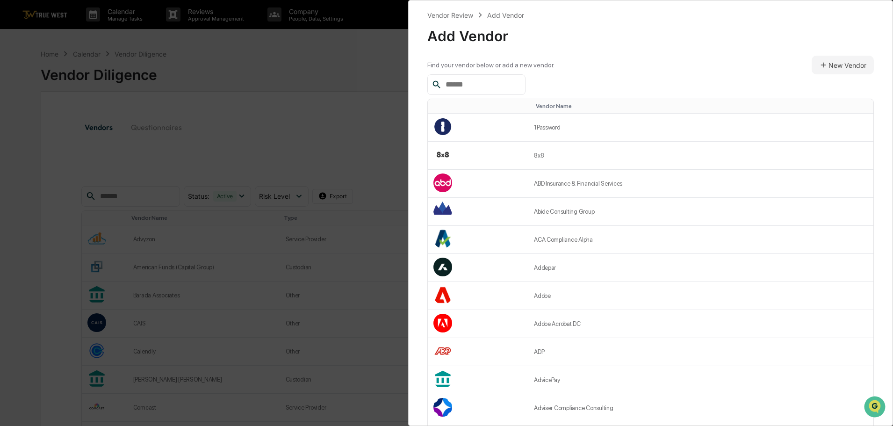
click at [484, 84] on input "text" at bounding box center [481, 85] width 79 height 12
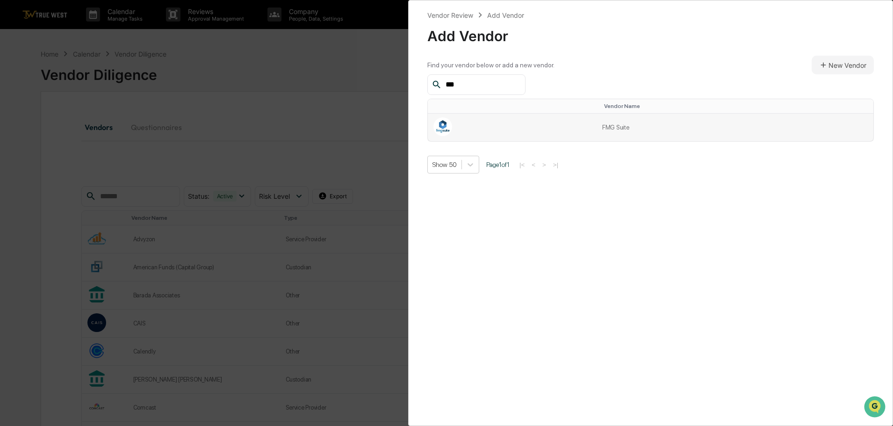
type input "***"
click at [615, 125] on td "FMG Suite" at bounding box center [734, 128] width 277 height 28
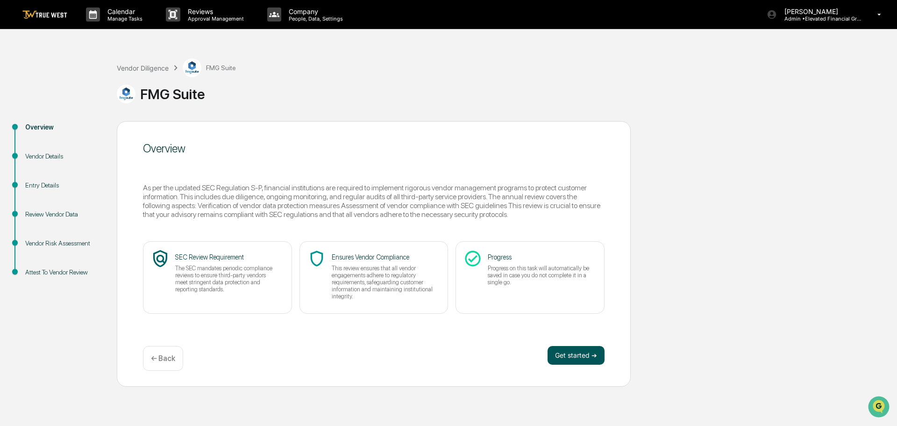
click at [563, 354] on button "Get started ➔" at bounding box center [576, 355] width 57 height 19
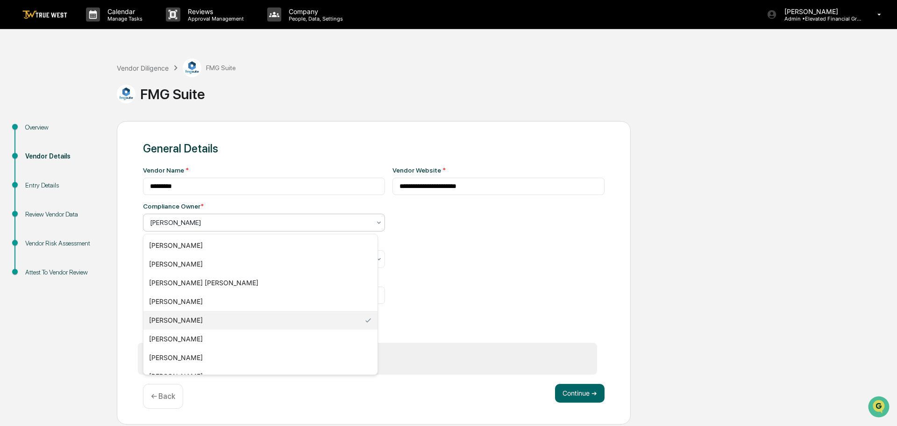
click at [226, 224] on div at bounding box center [260, 222] width 221 height 9
click at [179, 355] on div "[PERSON_NAME]" at bounding box center [260, 357] width 234 height 19
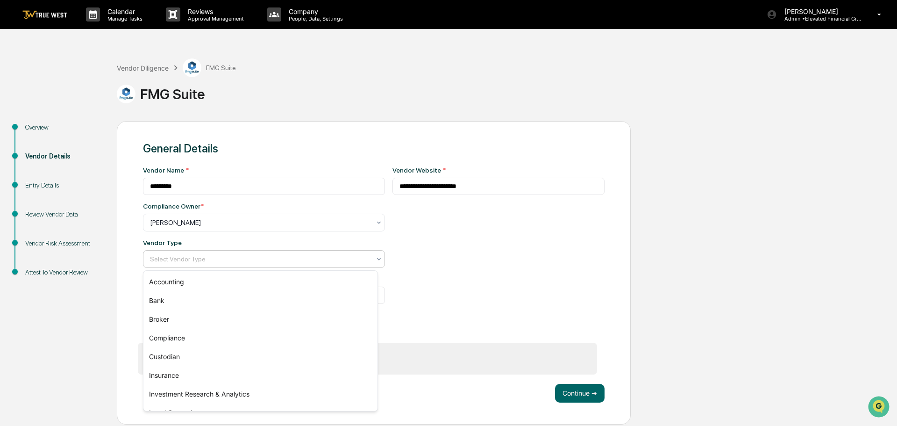
click at [182, 257] on div at bounding box center [260, 258] width 221 height 9
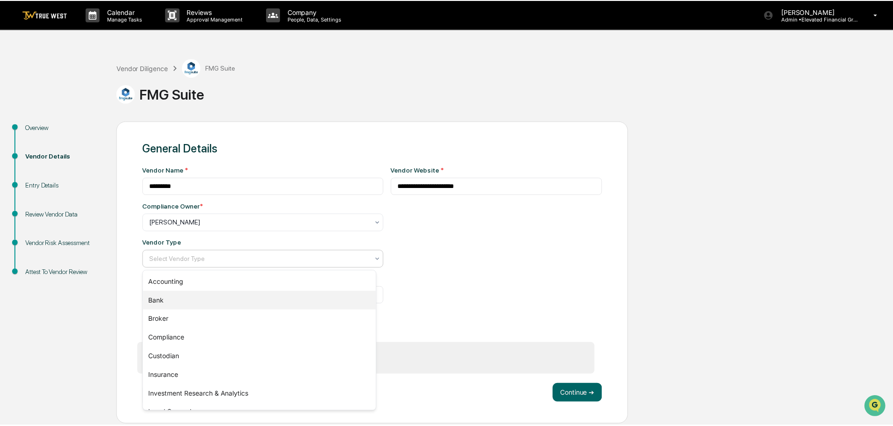
scroll to position [93, 0]
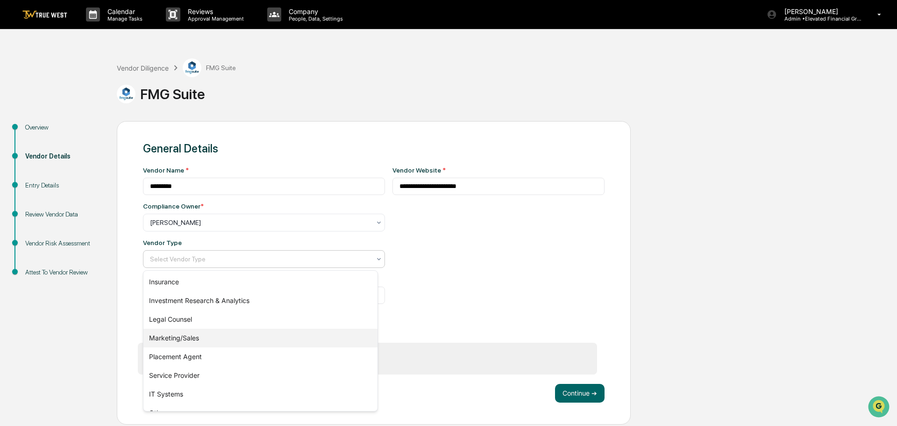
click at [192, 334] on div "Marketing/Sales" at bounding box center [260, 338] width 234 height 19
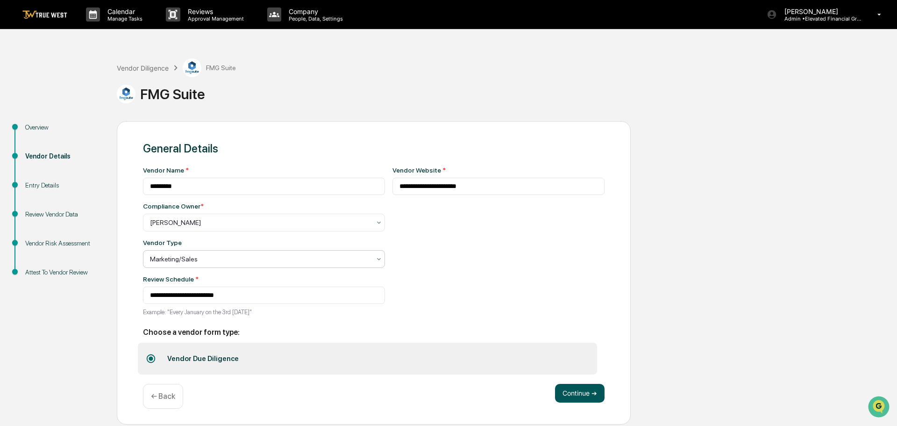
click at [577, 393] on button "Continue ➔" at bounding box center [580, 393] width 50 height 19
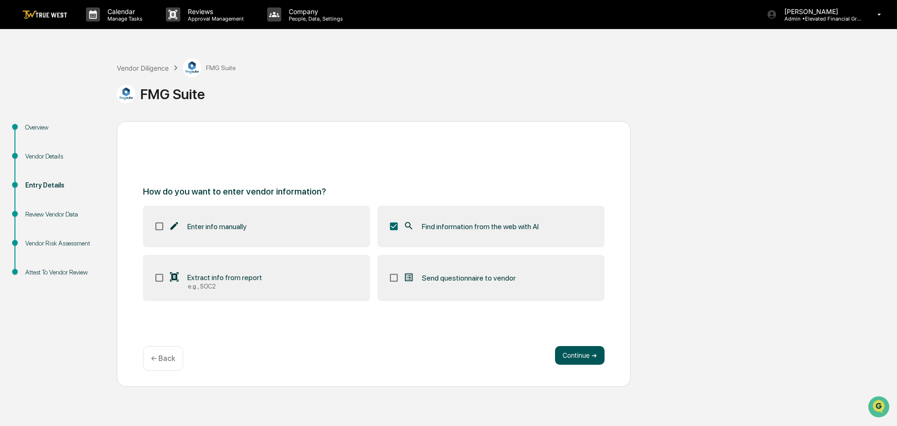
click at [572, 352] on button "Continue ➔" at bounding box center [580, 355] width 50 height 19
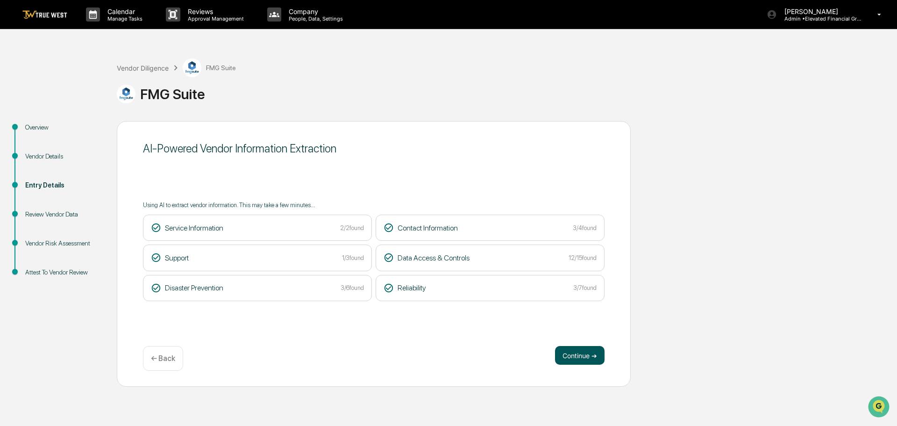
click at [579, 353] on button "Continue ➔" at bounding box center [580, 355] width 50 height 19
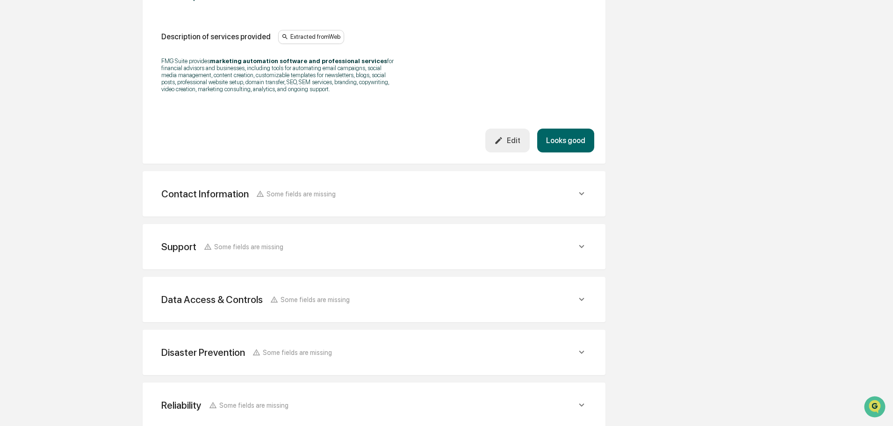
scroll to position [336, 0]
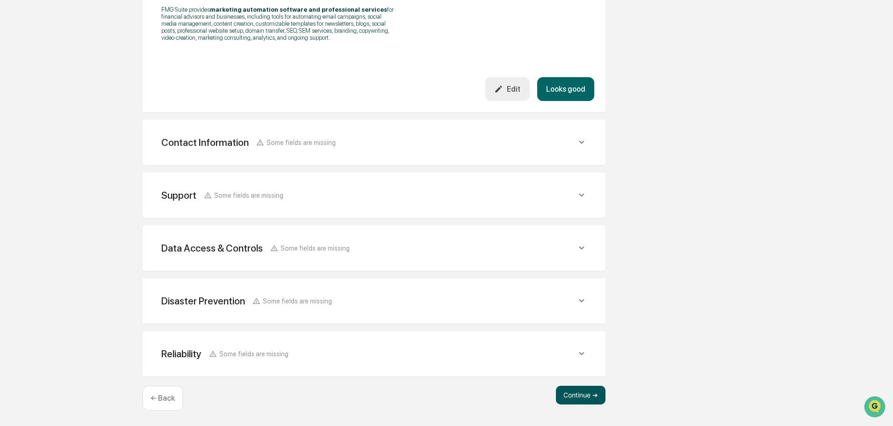
click at [574, 401] on button "Continue ➔" at bounding box center [581, 395] width 50 height 19
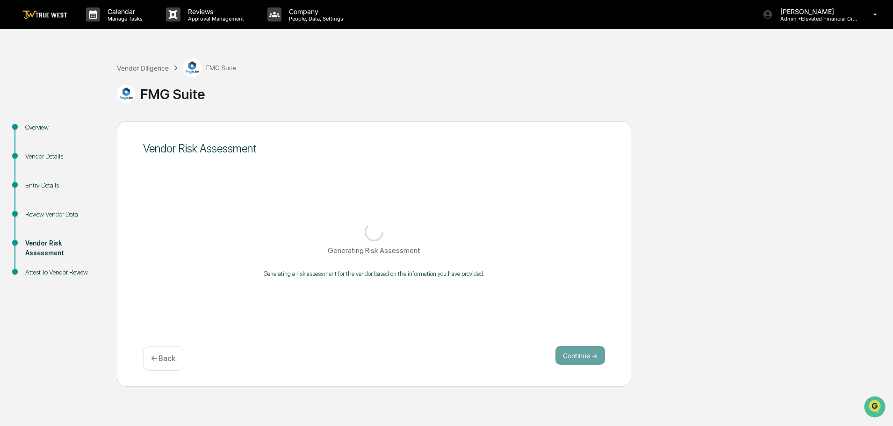
scroll to position [0, 0]
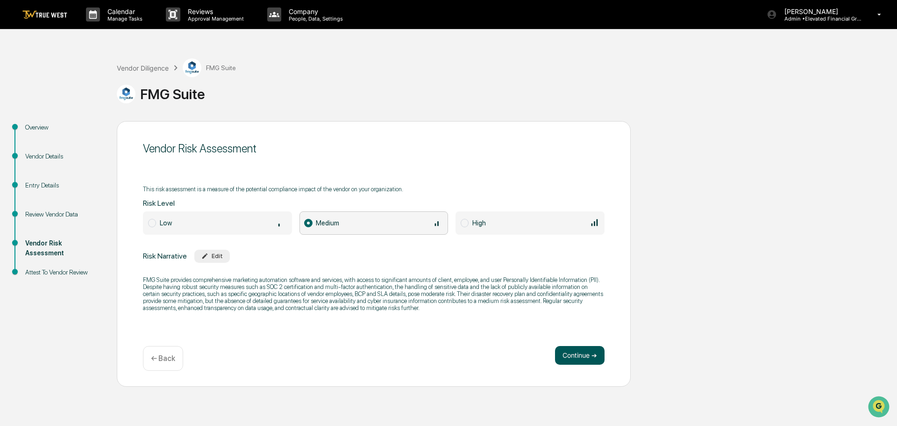
click at [584, 355] on button "Continue ➔" at bounding box center [580, 355] width 50 height 19
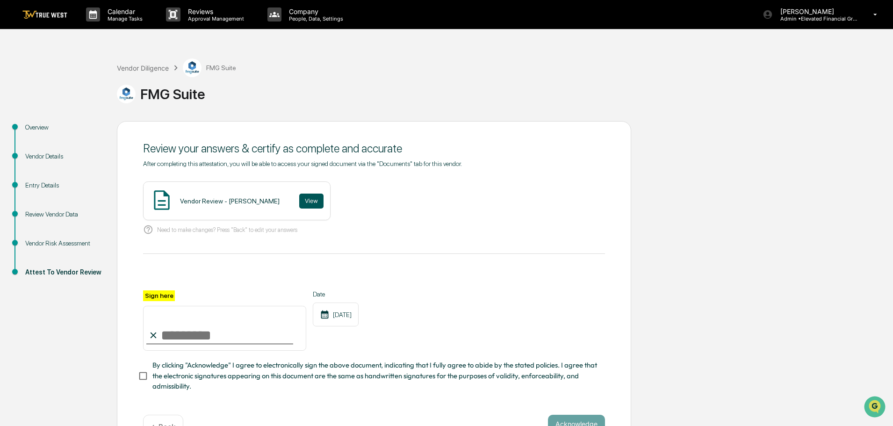
click at [303, 200] on button "View" at bounding box center [311, 201] width 24 height 15
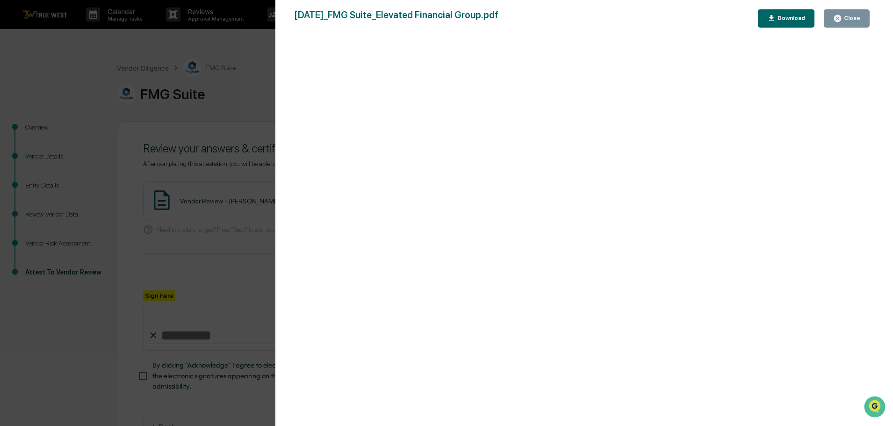
click at [212, 43] on div "Version History 09/17/2025, 09:08 PM Tammy Steffen 2025-09-17_FMG Suite_Elevate…" at bounding box center [446, 213] width 893 height 426
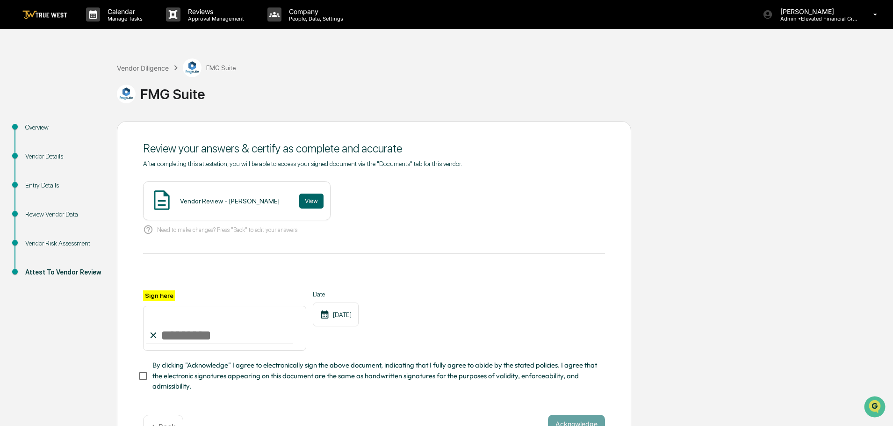
drag, startPoint x: 185, startPoint y: 332, endPoint x: 185, endPoint y: 338, distance: 6.1
click at [185, 332] on input "Sign here" at bounding box center [224, 328] width 163 height 45
type input "**********"
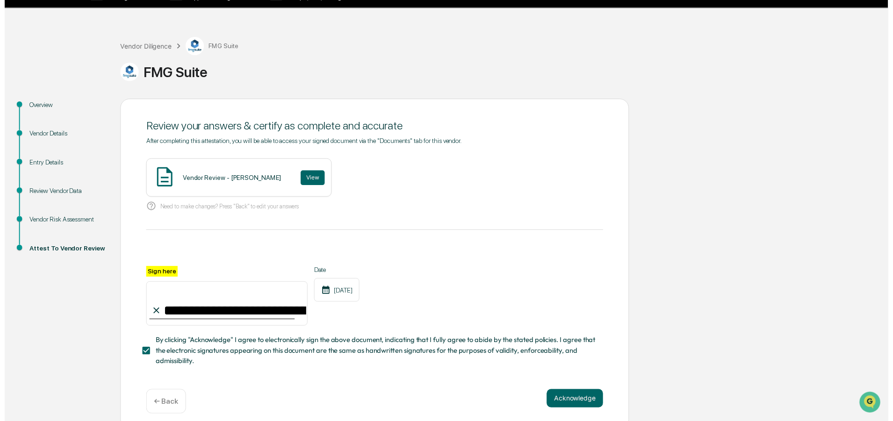
scroll to position [32, 0]
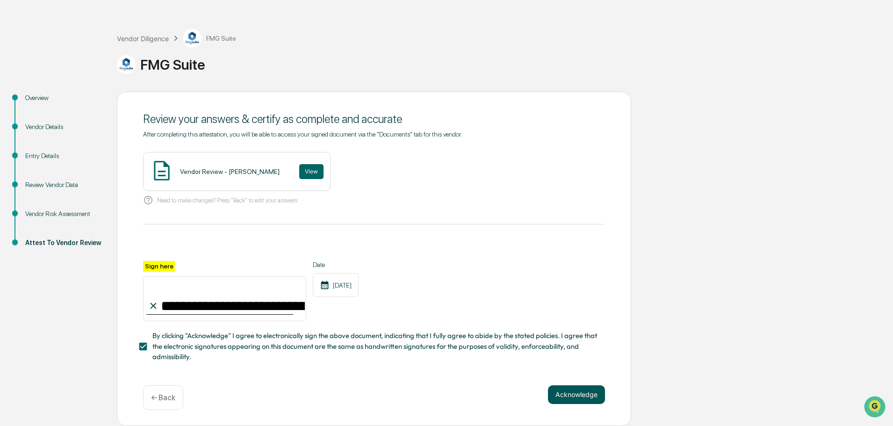
click at [579, 395] on button "Acknowledge" at bounding box center [576, 394] width 57 height 19
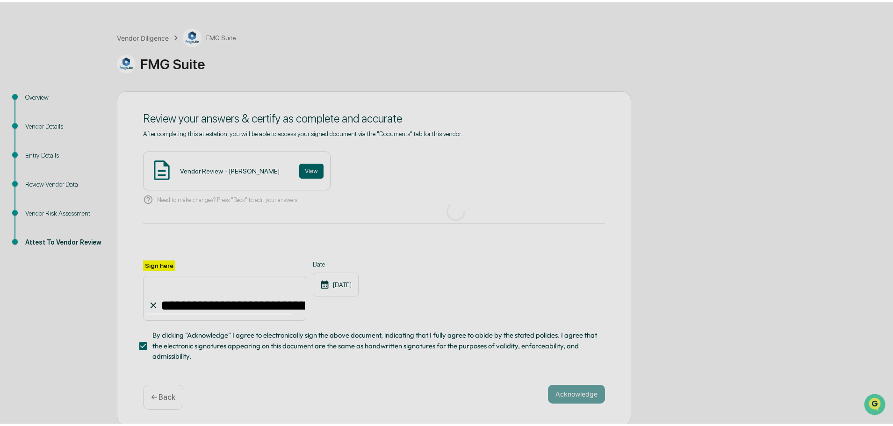
scroll to position [0, 0]
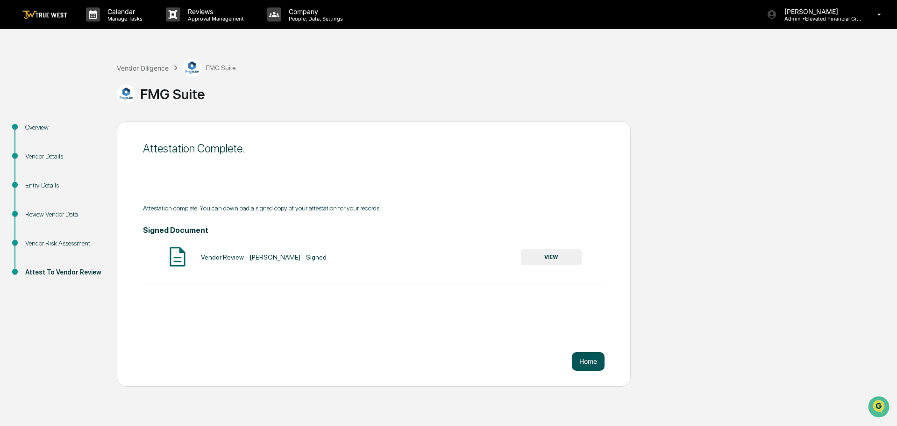
click at [588, 361] on button "Home" at bounding box center [588, 361] width 33 height 19
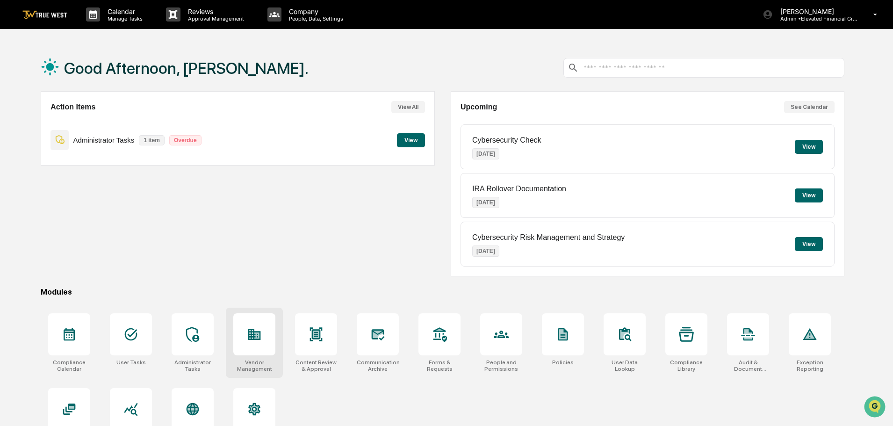
click at [254, 335] on icon at bounding box center [254, 334] width 13 height 11
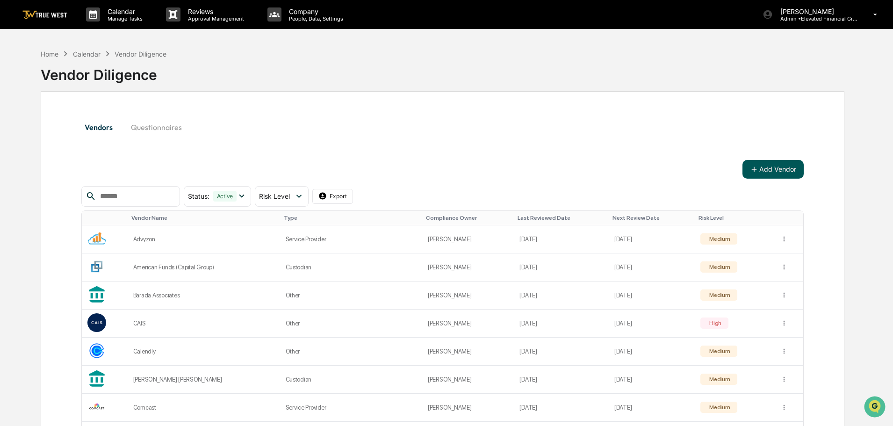
click at [777, 168] on button "Add Vendor" at bounding box center [772, 169] width 61 height 19
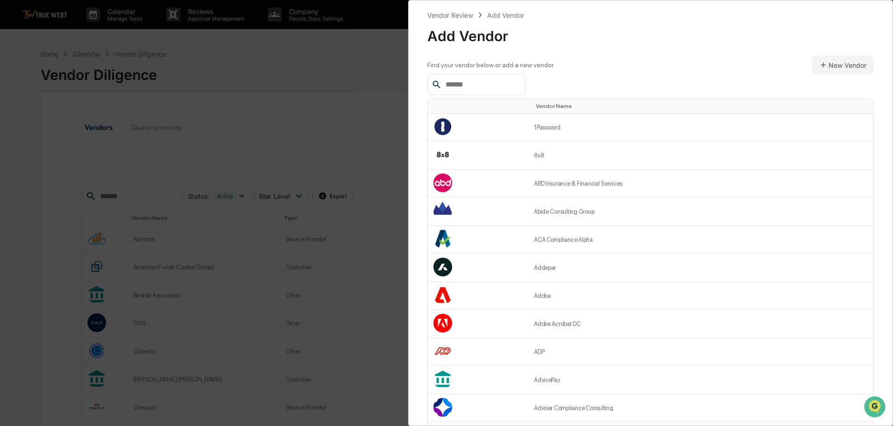
click at [456, 86] on input "text" at bounding box center [481, 85] width 79 height 12
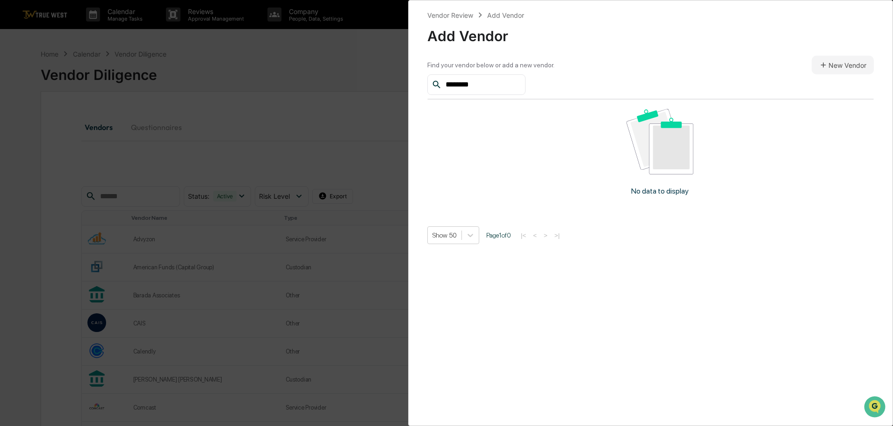
drag, startPoint x: 489, startPoint y: 84, endPoint x: 439, endPoint y: 86, distance: 49.6
click at [439, 86] on div "********" at bounding box center [476, 84] width 98 height 21
drag, startPoint x: 514, startPoint y: 85, endPoint x: 440, endPoint y: 87, distance: 73.9
click at [440, 87] on div "**********" at bounding box center [476, 84] width 98 height 21
type input "**********"
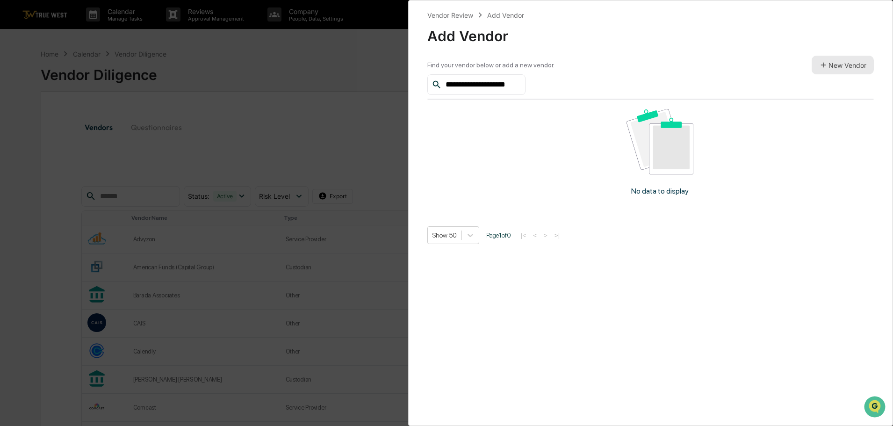
click at [838, 65] on button "New Vendor" at bounding box center [842, 65] width 62 height 19
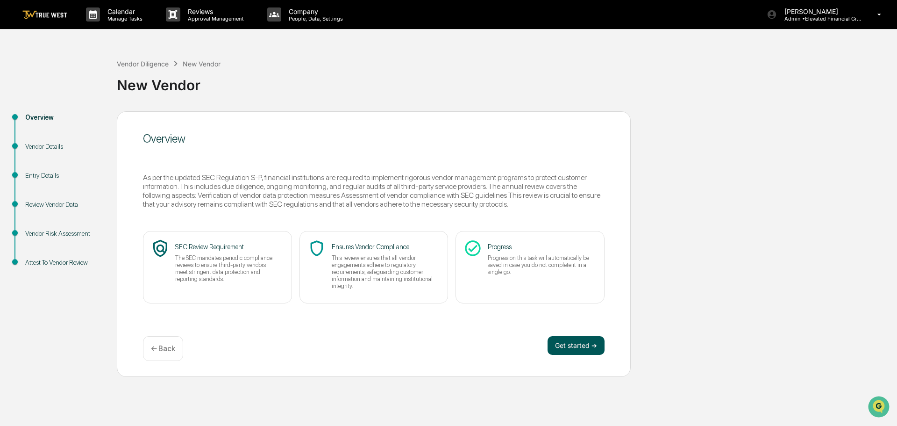
click at [562, 344] on button "Get started ➔" at bounding box center [576, 345] width 57 height 19
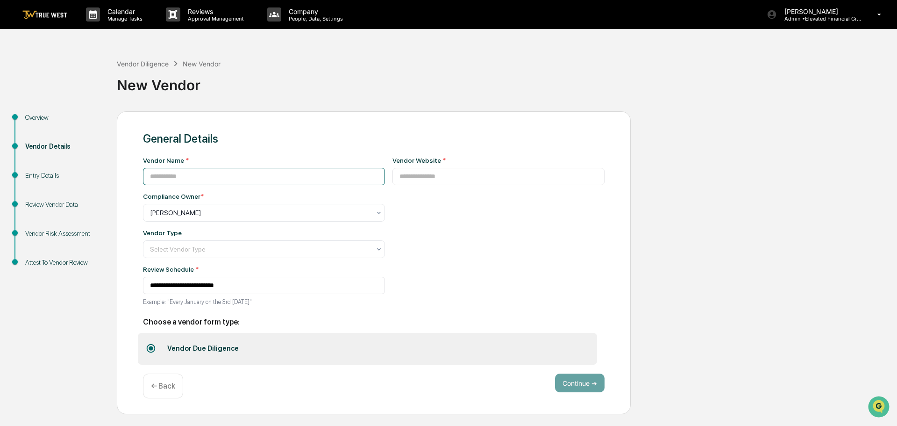
drag, startPoint x: 204, startPoint y: 176, endPoint x: 193, endPoint y: 172, distance: 12.4
click at [203, 176] on input at bounding box center [264, 176] width 242 height 17
type input "**********"
click at [393, 178] on input at bounding box center [499, 176] width 213 height 17
click at [394, 177] on input at bounding box center [499, 176] width 213 height 17
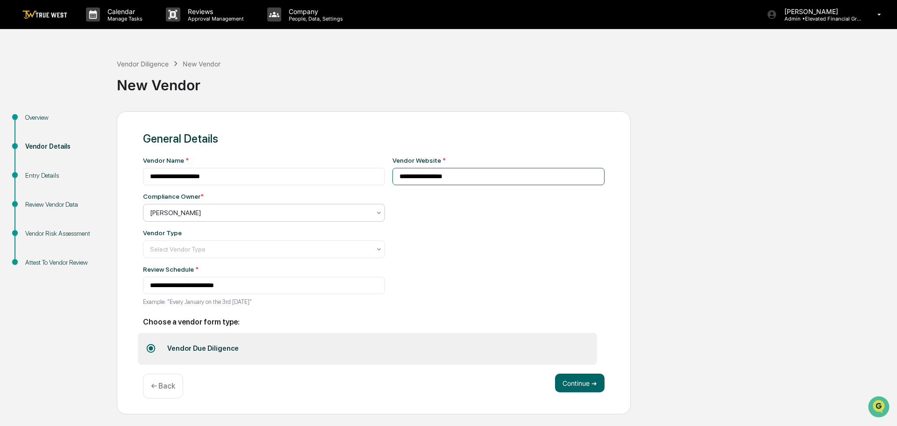
type input "**********"
click at [182, 214] on div at bounding box center [260, 212] width 221 height 9
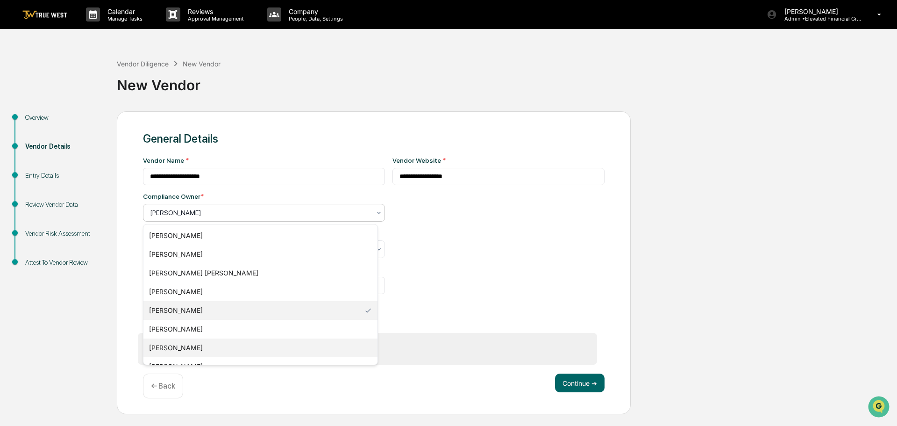
click at [169, 345] on div "[PERSON_NAME]" at bounding box center [260, 347] width 234 height 19
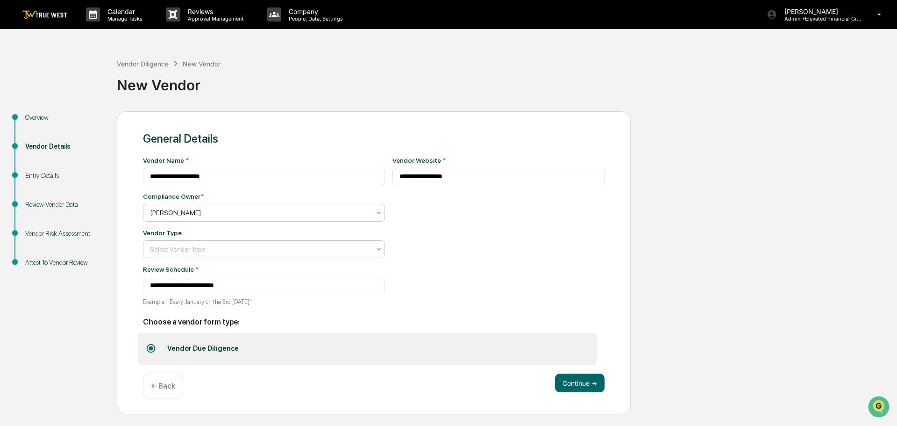
click at [171, 251] on div at bounding box center [260, 248] width 221 height 9
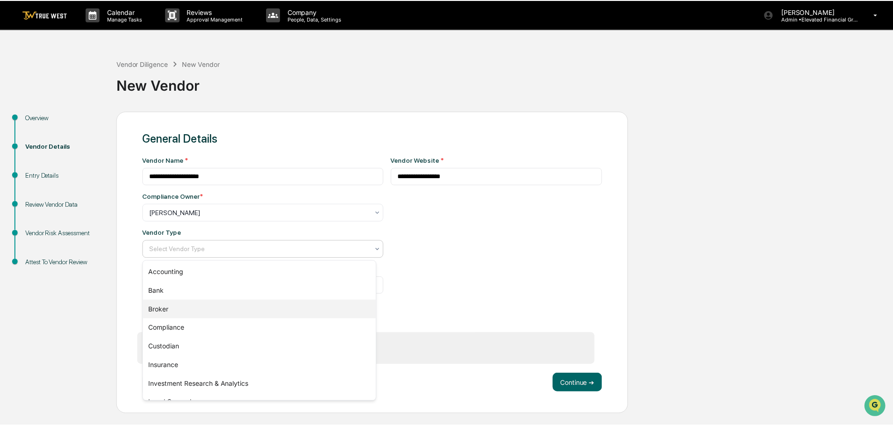
scroll to position [107, 0]
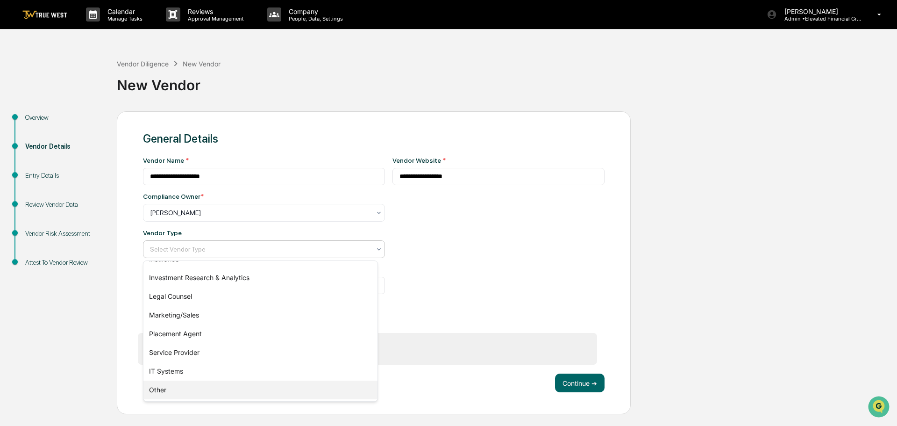
click at [162, 386] on div "Other" at bounding box center [260, 389] width 234 height 19
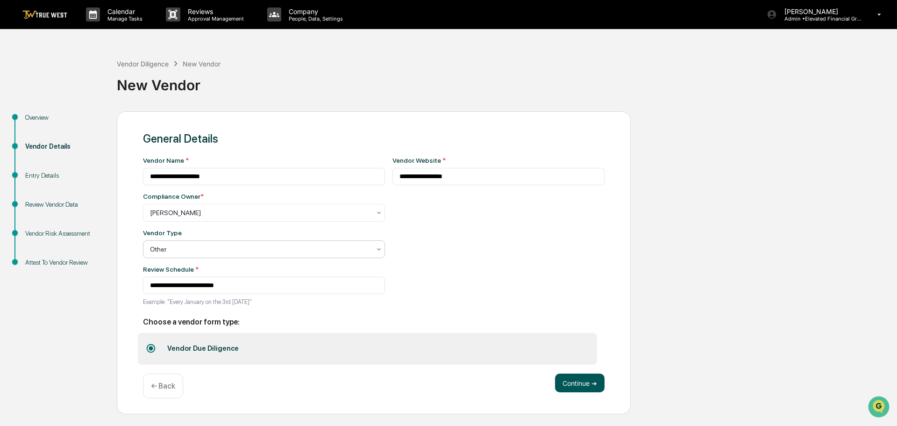
click at [579, 381] on button "Continue ➔" at bounding box center [580, 382] width 50 height 19
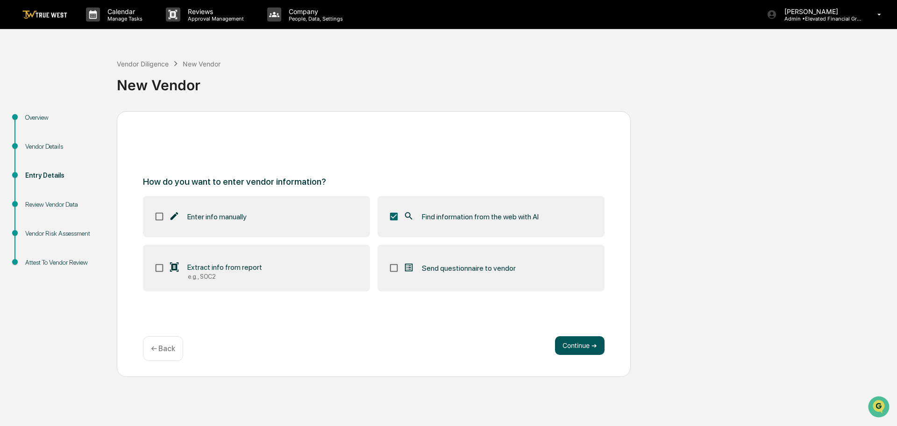
click at [575, 342] on button "Continue ➔" at bounding box center [580, 345] width 50 height 19
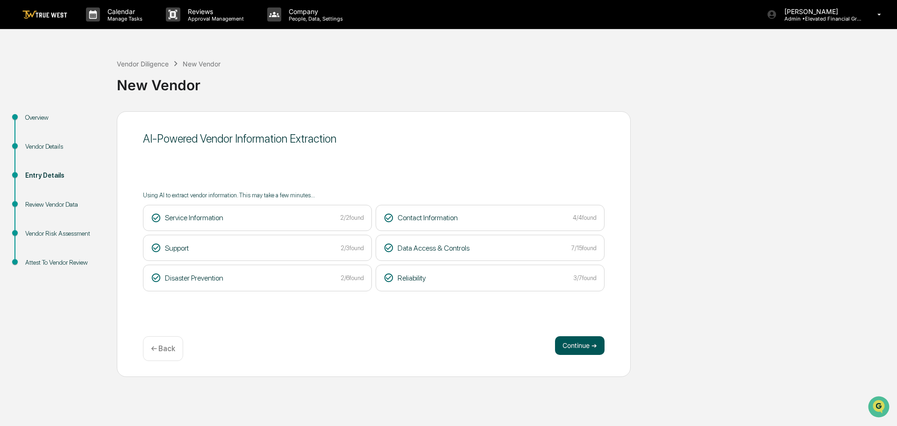
click at [577, 344] on button "Continue ➔" at bounding box center [580, 345] width 50 height 19
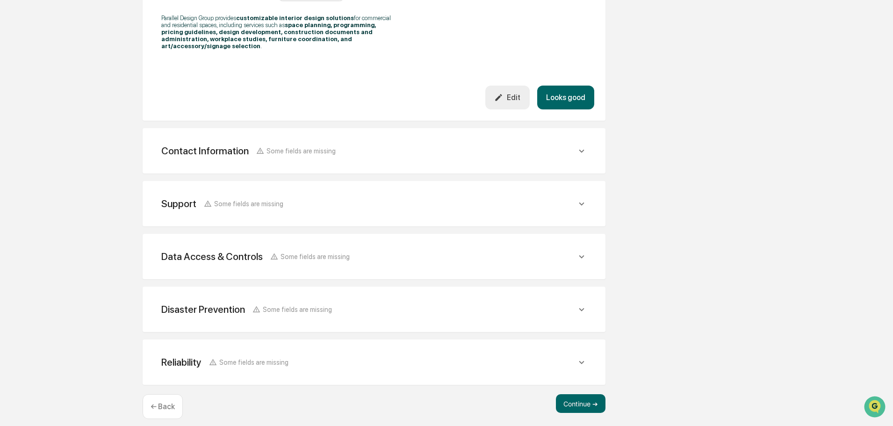
scroll to position [319, 0]
click at [578, 393] on button "Continue ➔" at bounding box center [581, 402] width 50 height 19
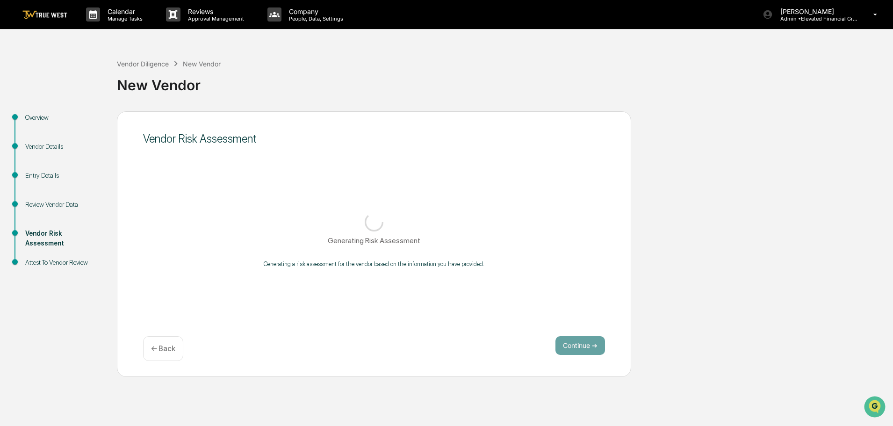
scroll to position [0, 0]
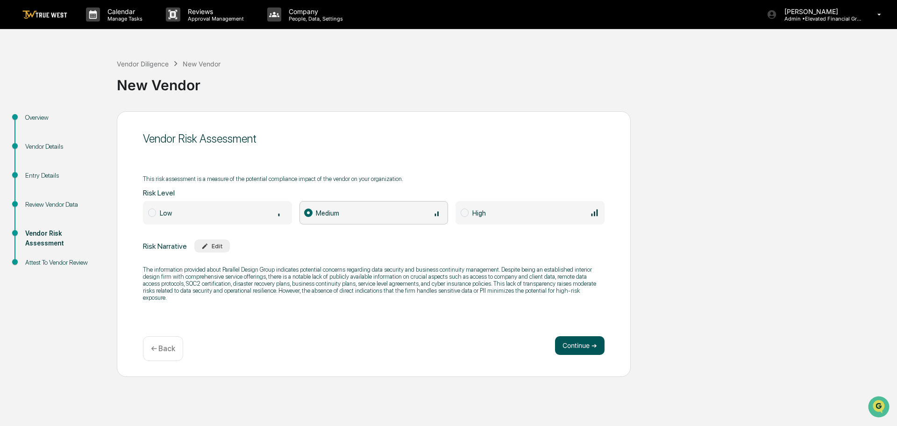
click at [578, 344] on button "Continue ➔" at bounding box center [580, 345] width 50 height 19
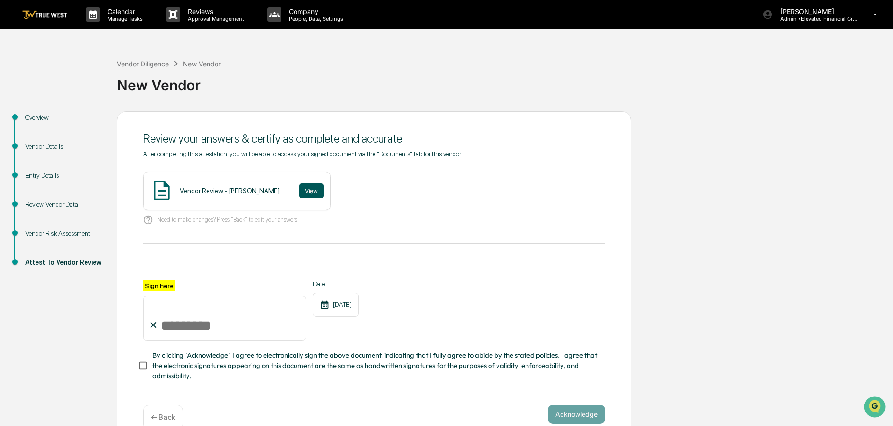
click at [299, 189] on button "View" at bounding box center [311, 190] width 24 height 15
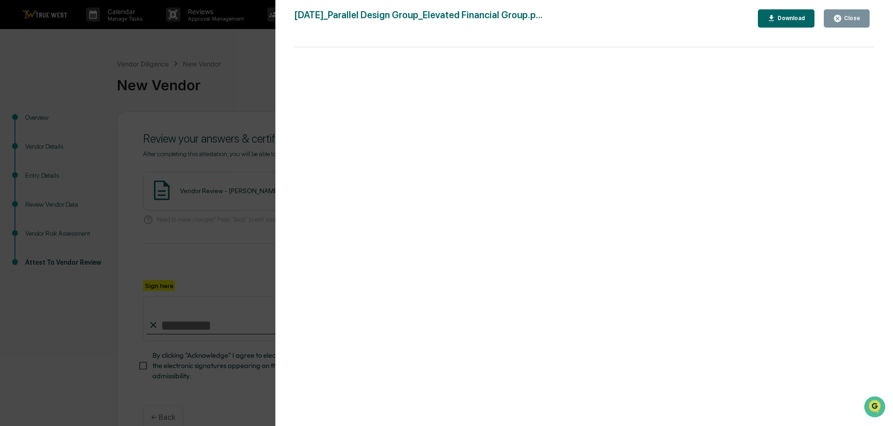
click at [222, 48] on div "Version History 09/17/2025, 09:14 PM Tammy Steffen 2025-09-17_Parallel Design G…" at bounding box center [446, 213] width 893 height 426
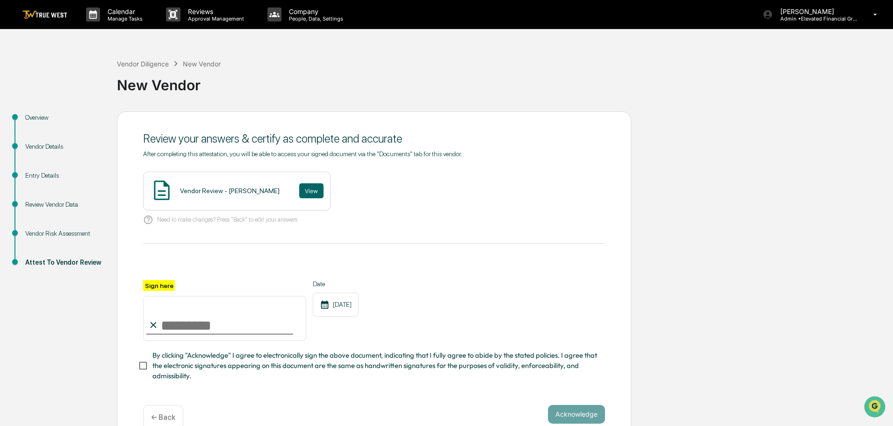
click at [195, 323] on input "Sign here" at bounding box center [224, 318] width 163 height 45
type input "**********"
click at [580, 415] on button "Acknowledge" at bounding box center [576, 414] width 57 height 19
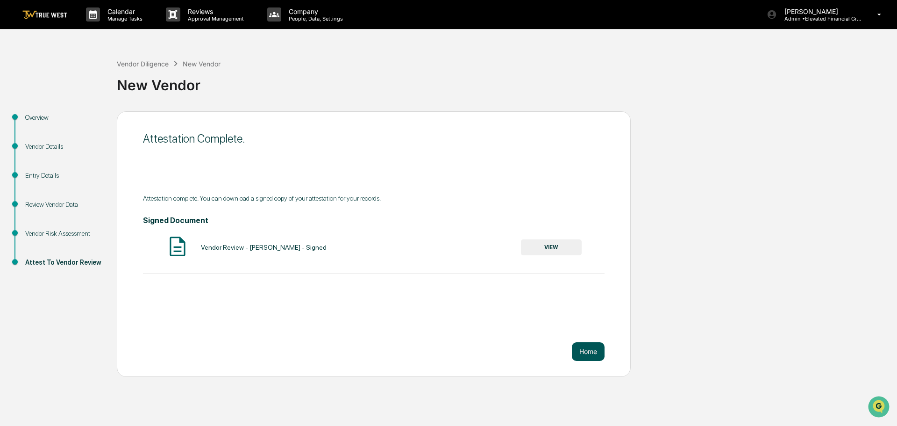
click at [586, 351] on button "Home" at bounding box center [588, 351] width 33 height 19
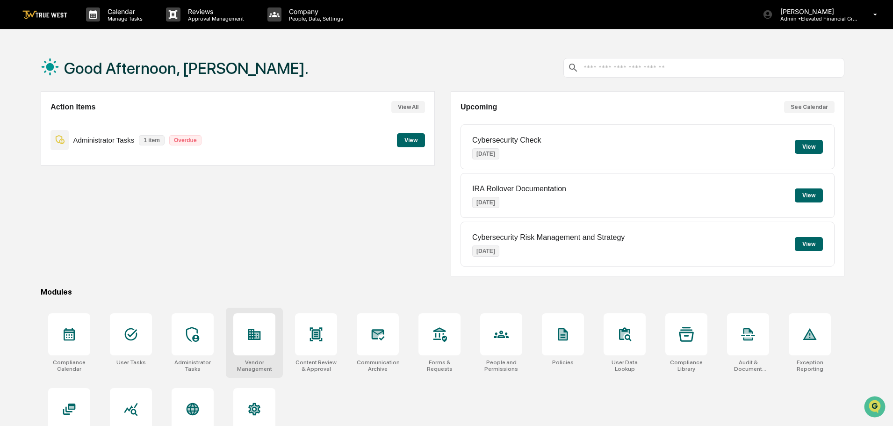
click at [249, 335] on icon at bounding box center [254, 334] width 13 height 11
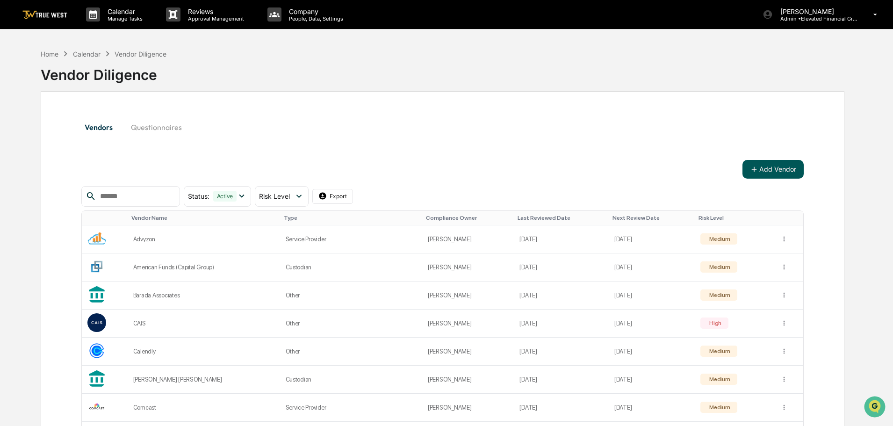
click at [769, 170] on button "Add Vendor" at bounding box center [772, 169] width 61 height 19
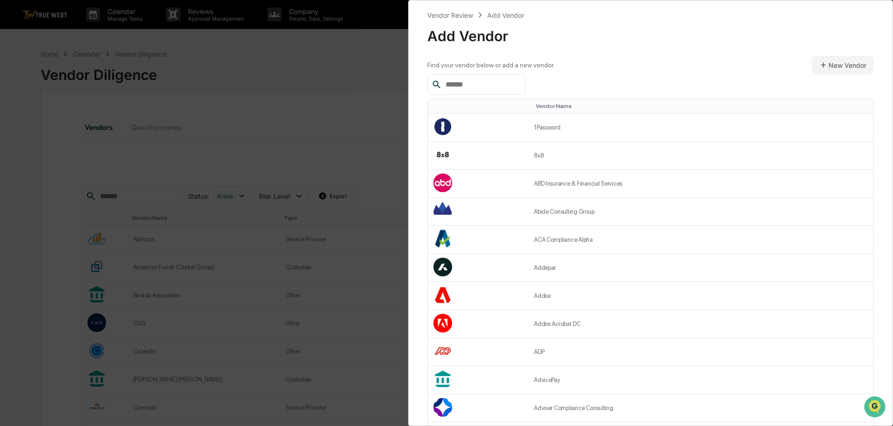
click at [447, 82] on input "text" at bounding box center [481, 85] width 79 height 12
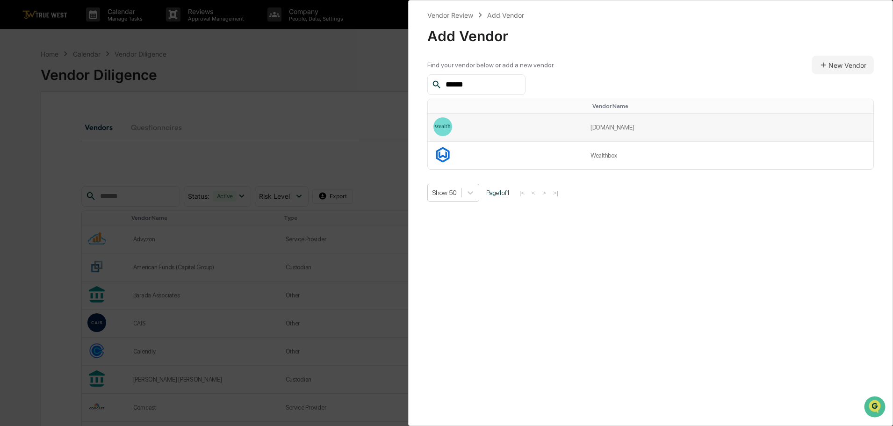
type input "******"
click at [613, 130] on td "wealth.com" at bounding box center [729, 128] width 288 height 28
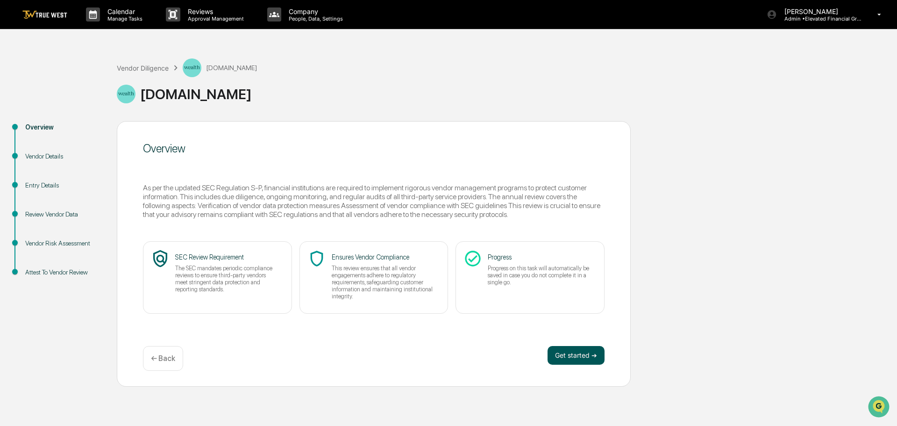
click at [569, 351] on button "Get started ➔" at bounding box center [576, 355] width 57 height 19
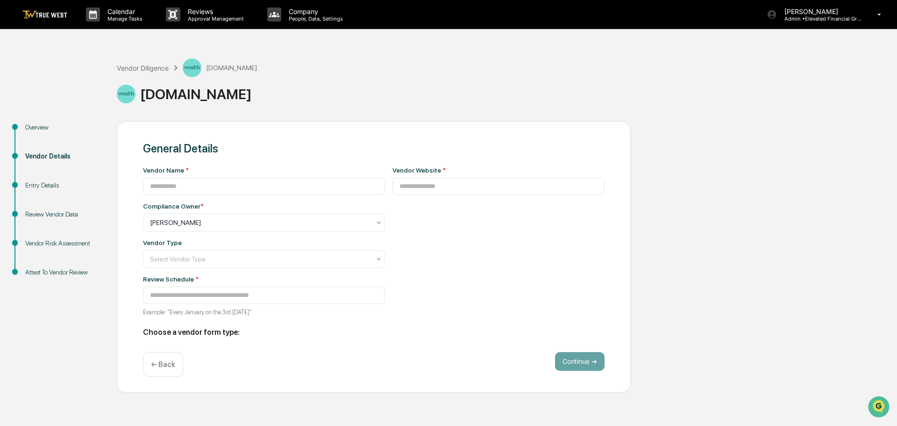
type input "**********"
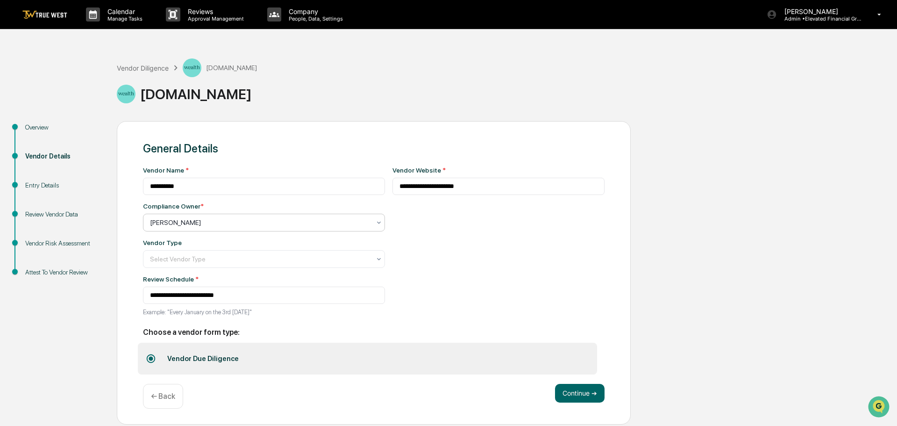
click at [196, 222] on div at bounding box center [260, 222] width 221 height 9
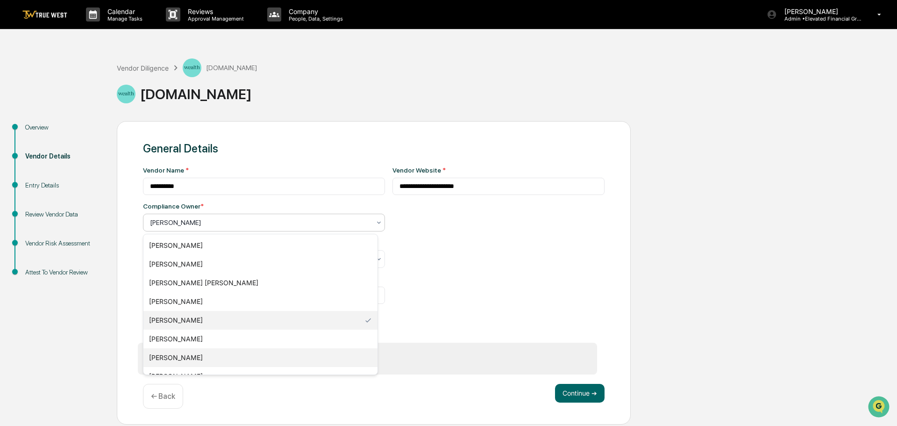
click at [180, 355] on div "[PERSON_NAME]" at bounding box center [260, 357] width 234 height 19
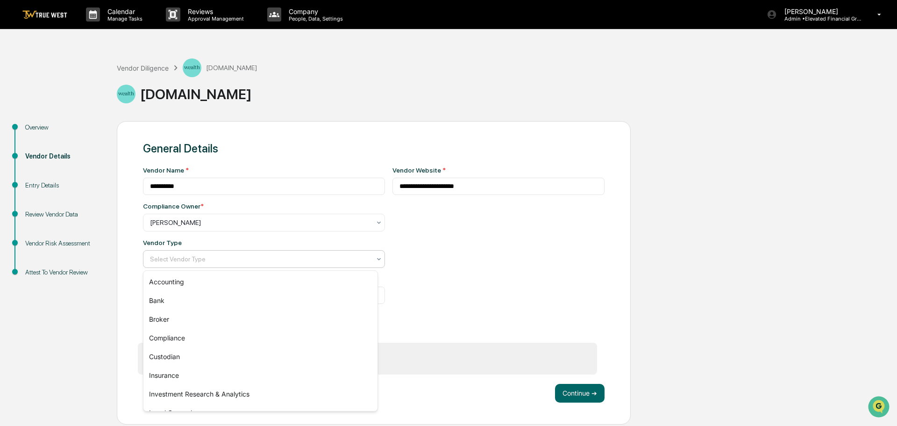
click at [173, 258] on div at bounding box center [260, 258] width 221 height 9
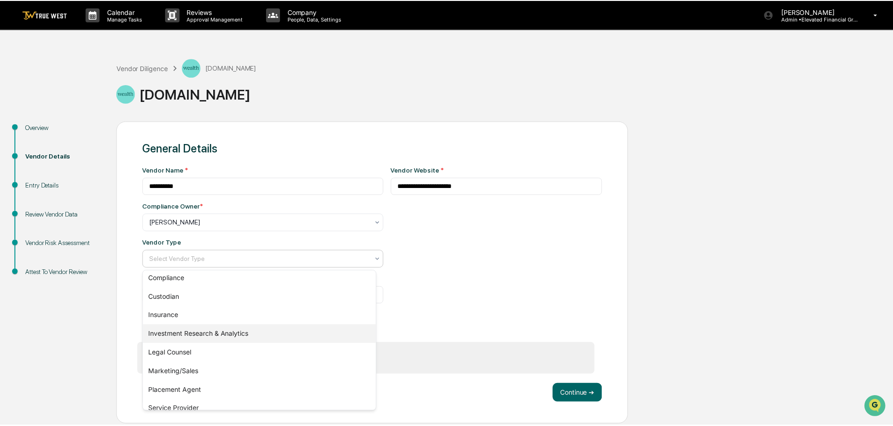
scroll to position [107, 0]
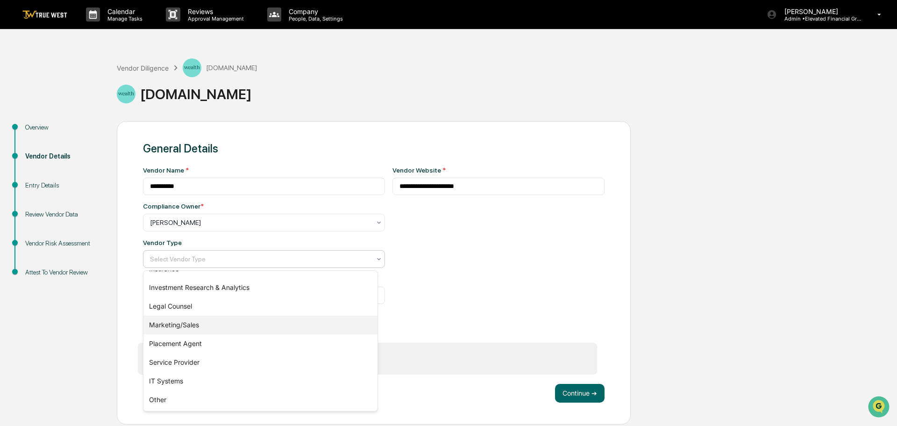
click at [182, 325] on div "Marketing/Sales" at bounding box center [260, 324] width 234 height 19
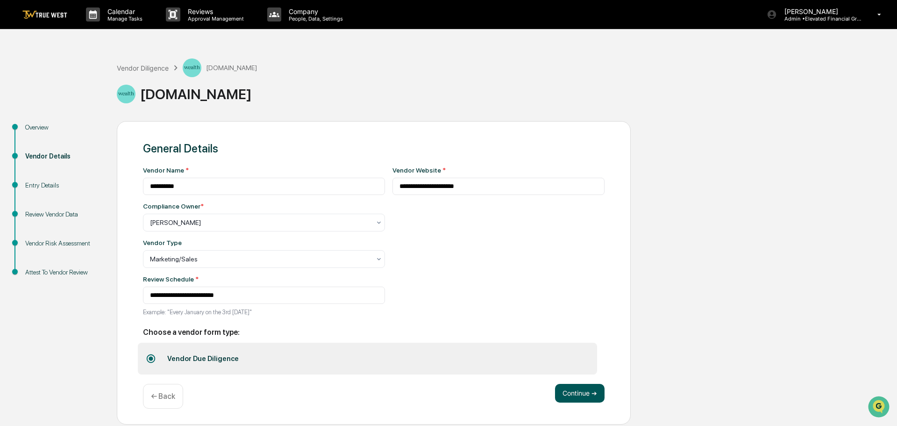
click at [574, 395] on button "Continue ➔" at bounding box center [580, 393] width 50 height 19
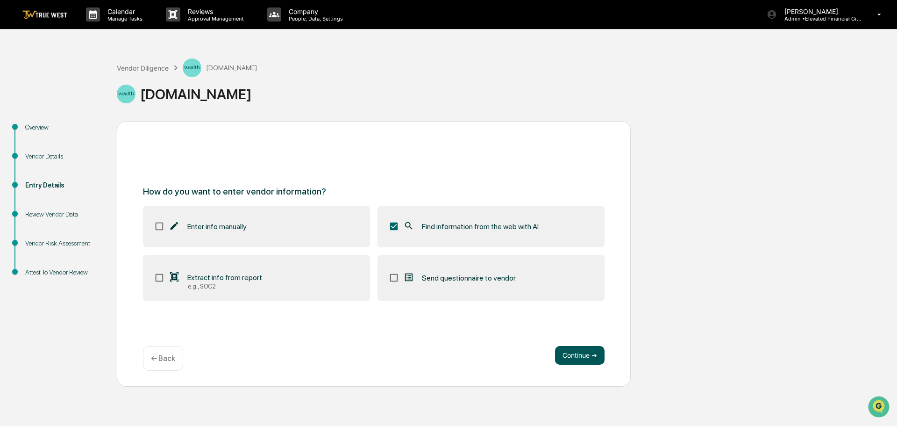
click at [572, 351] on button "Continue ➔" at bounding box center [580, 355] width 50 height 19
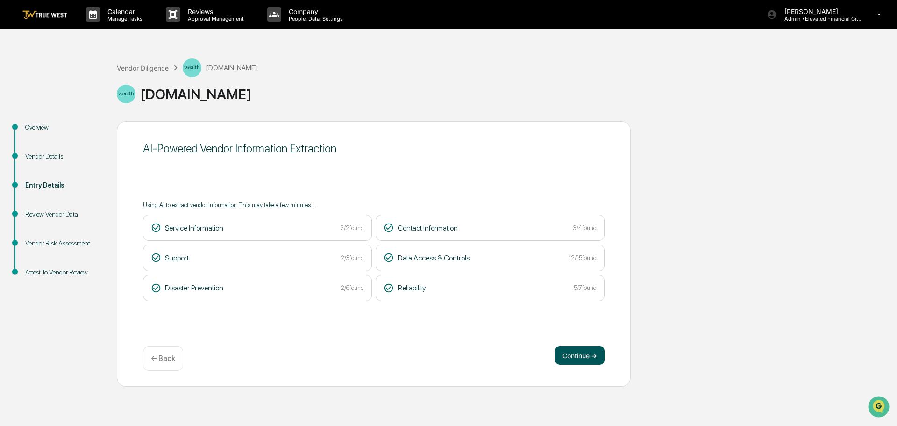
click at [576, 357] on button "Continue ➔" at bounding box center [580, 355] width 50 height 19
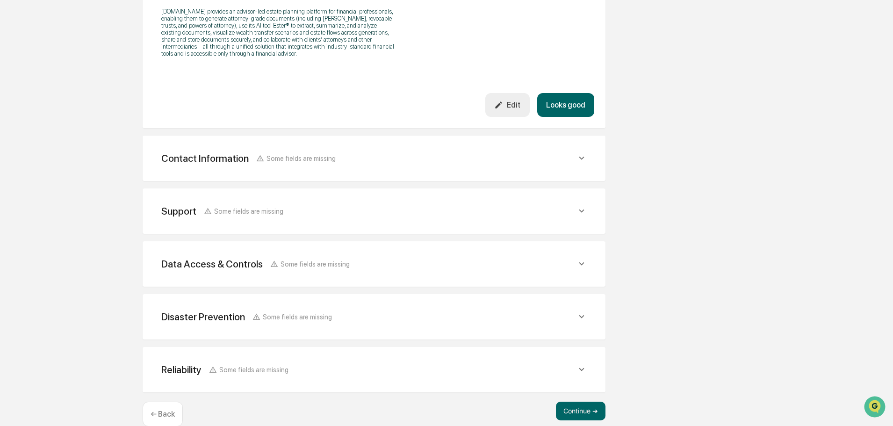
scroll to position [343, 0]
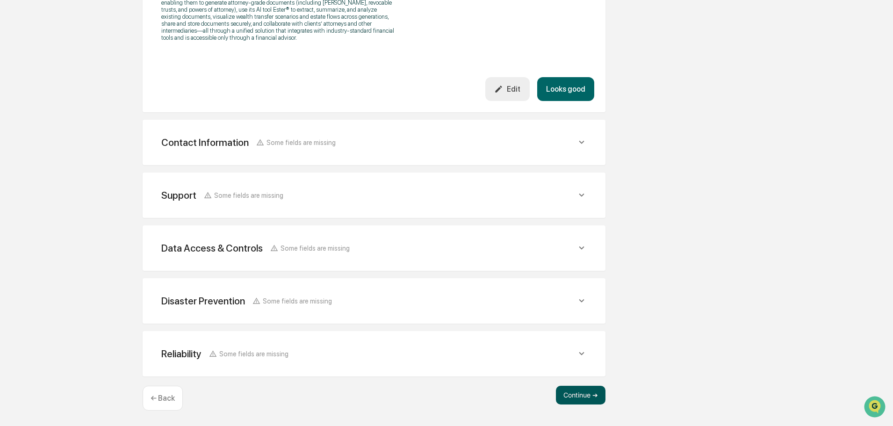
click at [566, 396] on button "Continue ➔" at bounding box center [581, 395] width 50 height 19
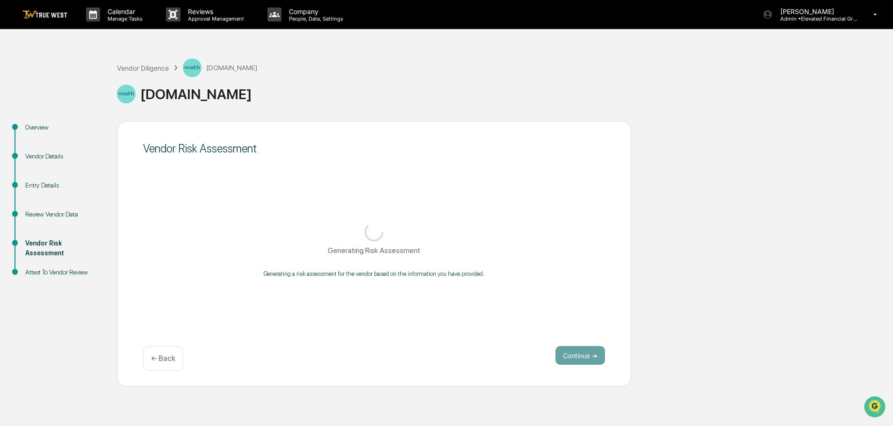
scroll to position [0, 0]
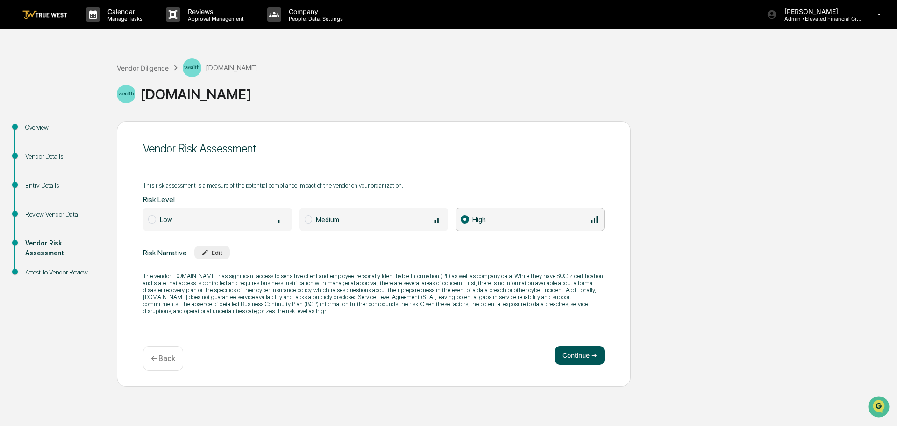
click at [567, 351] on button "Continue ➔" at bounding box center [580, 355] width 50 height 19
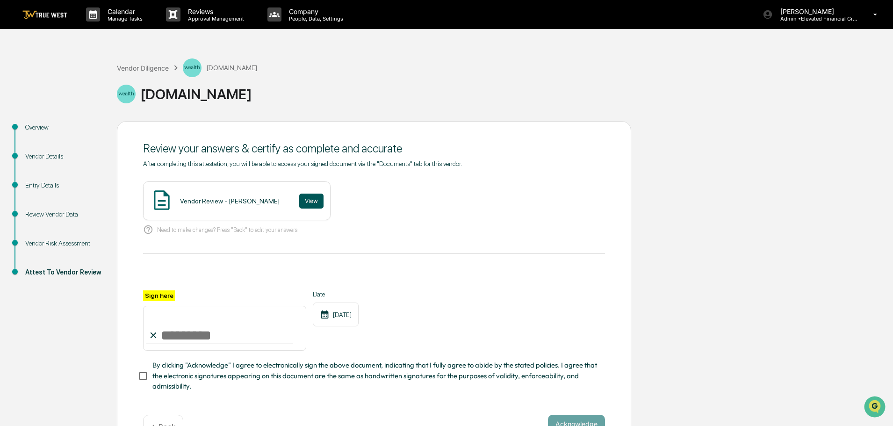
click at [302, 194] on button "View" at bounding box center [311, 201] width 24 height 15
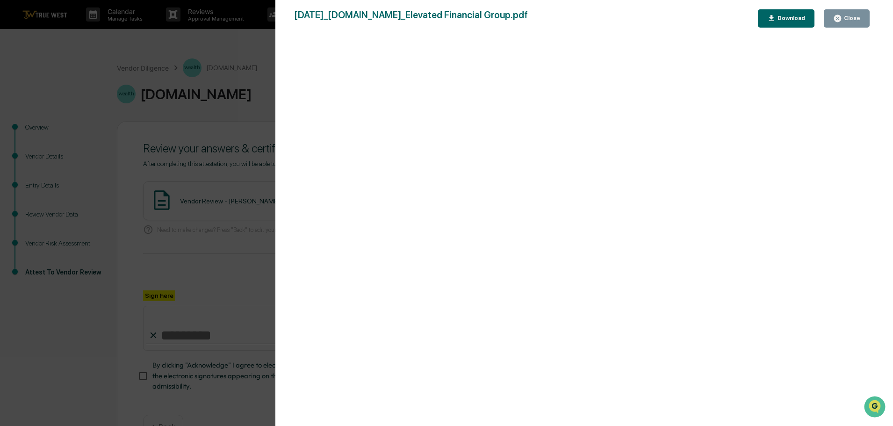
click at [258, 67] on div "Version History [DATE] 09:16 PM [PERSON_NAME] [DATE]_[DOMAIN_NAME]_Elevated Fin…" at bounding box center [446, 213] width 893 height 426
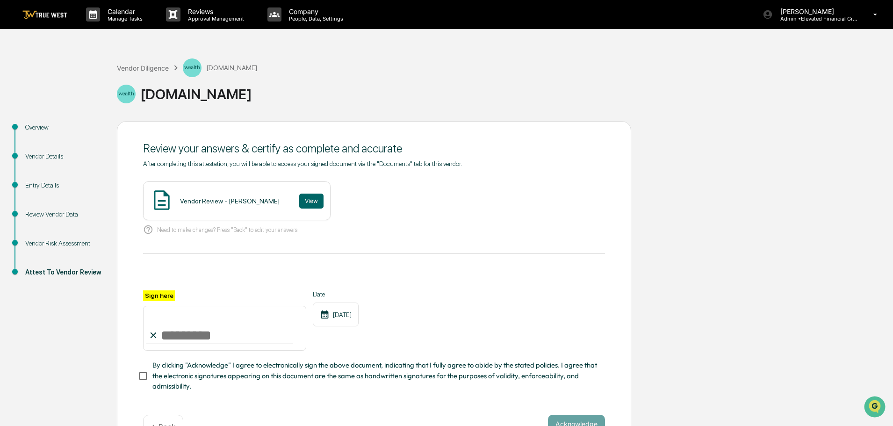
click at [212, 335] on input "Sign here" at bounding box center [224, 328] width 163 height 45
type input "**********"
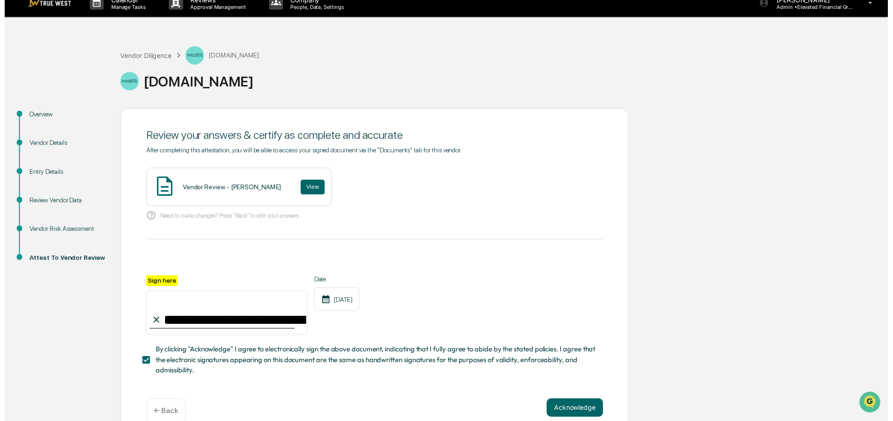
scroll to position [32, 0]
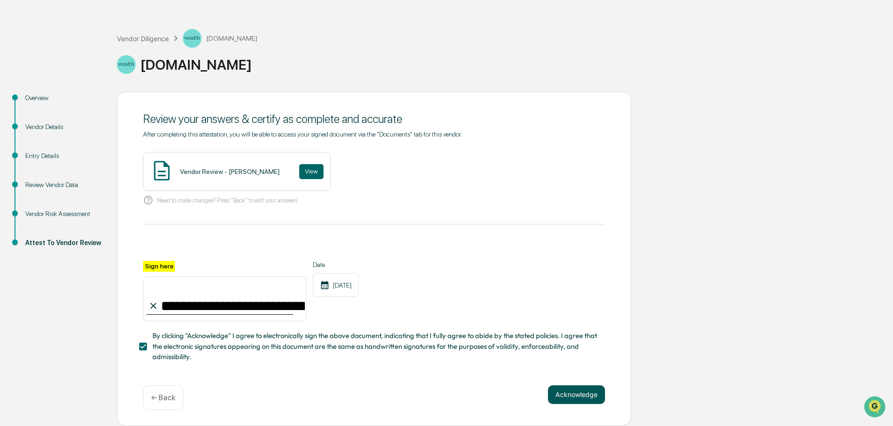
click at [579, 394] on button "Acknowledge" at bounding box center [576, 394] width 57 height 19
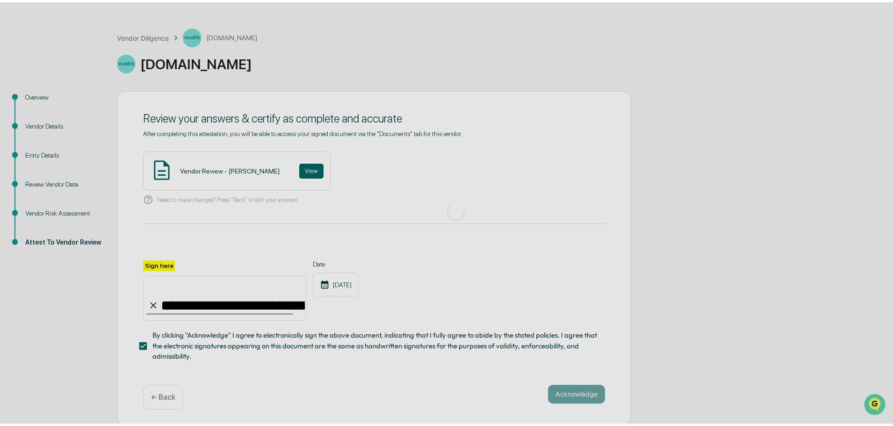
scroll to position [0, 0]
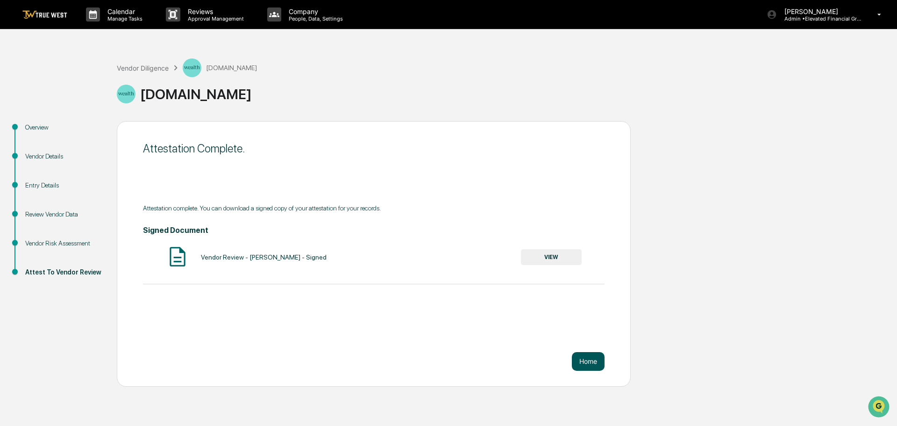
click at [580, 361] on button "Home" at bounding box center [588, 361] width 33 height 19
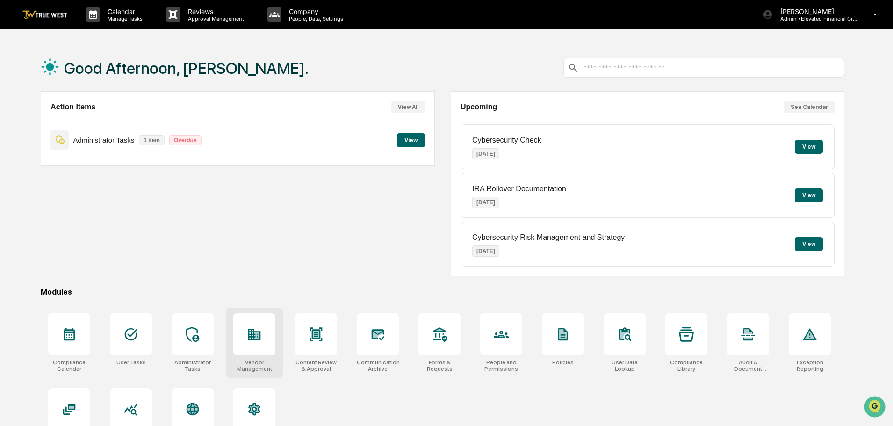
click at [256, 338] on icon at bounding box center [256, 335] width 5 height 6
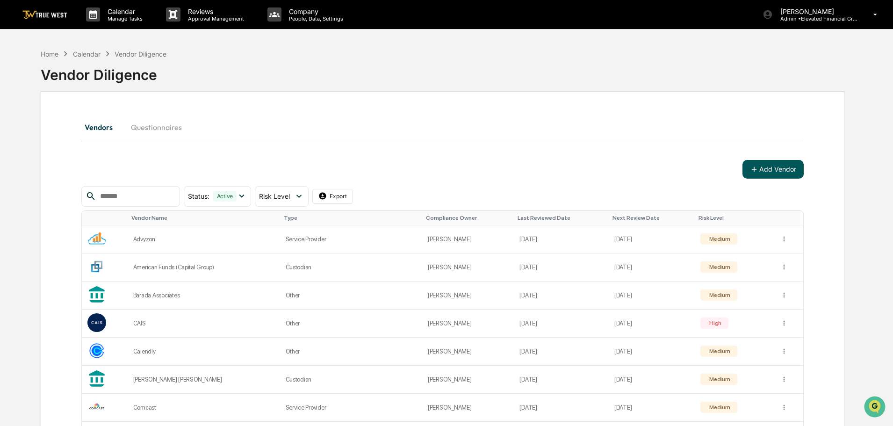
click at [761, 169] on button "Add Vendor" at bounding box center [772, 169] width 61 height 19
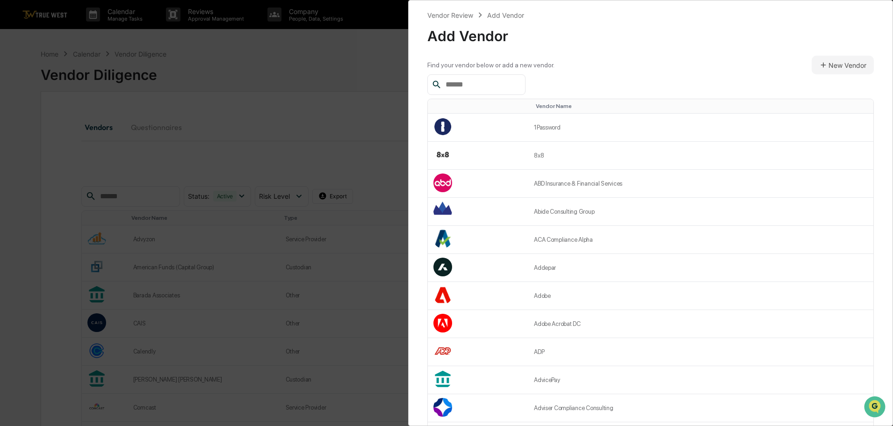
click at [472, 84] on input "text" at bounding box center [481, 85] width 79 height 12
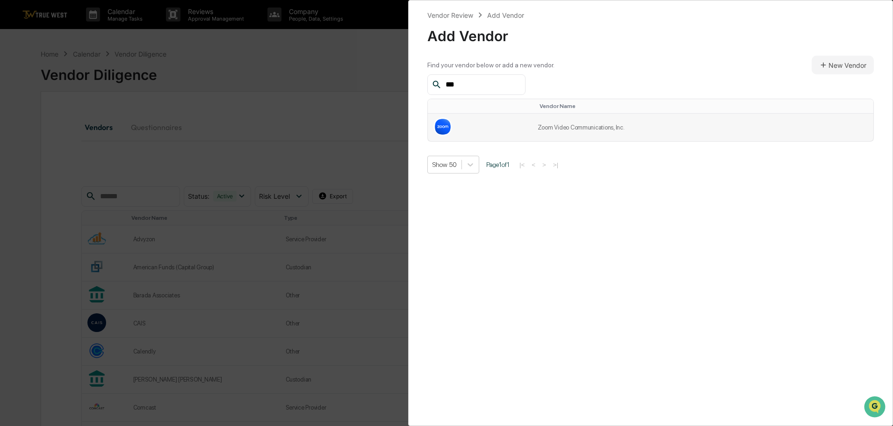
type input "***"
click at [572, 129] on td "Zoom Video Communications, Inc." at bounding box center [702, 128] width 341 height 28
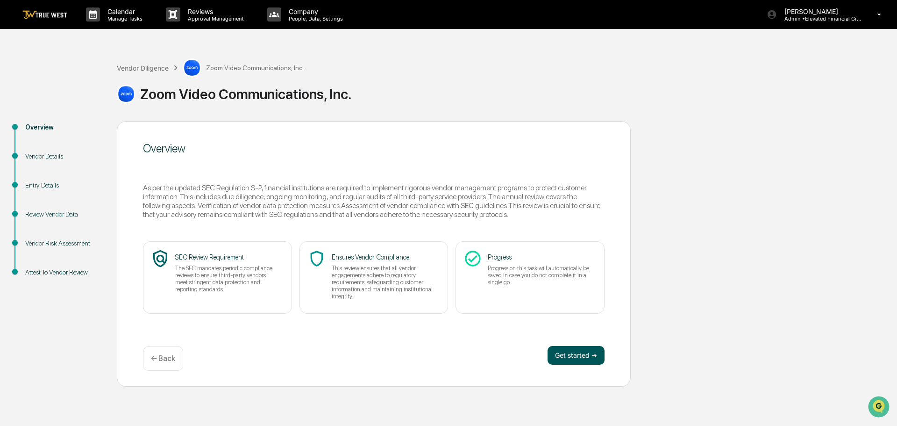
click at [583, 356] on button "Get started ➔" at bounding box center [576, 355] width 57 height 19
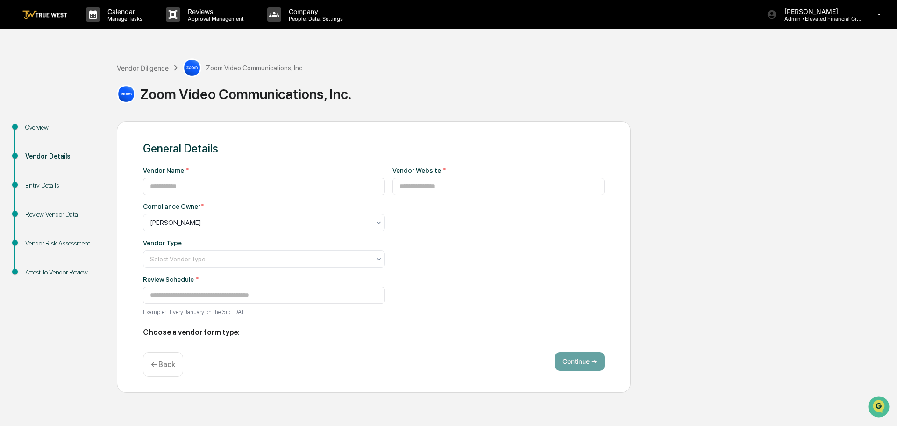
type input "**********"
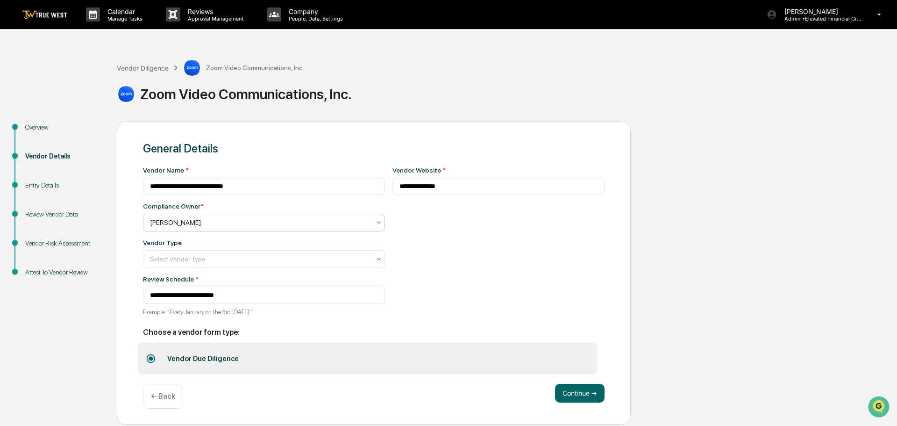
click at [196, 222] on div at bounding box center [260, 222] width 221 height 9
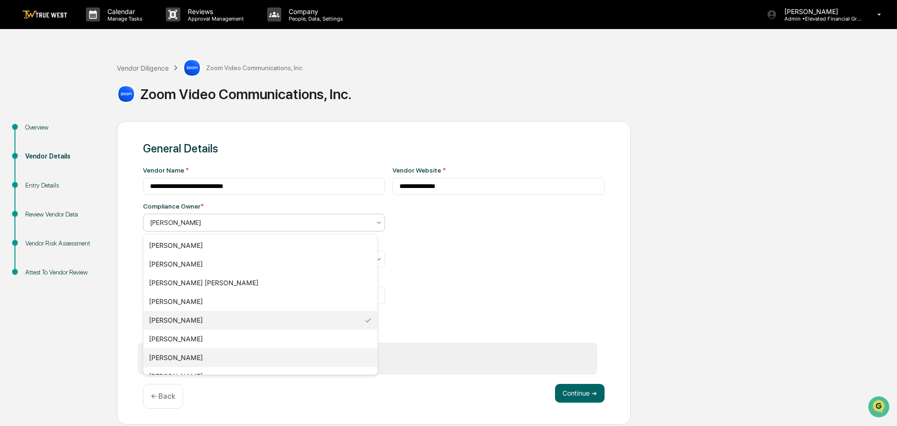
click at [170, 356] on div "[PERSON_NAME]" at bounding box center [260, 357] width 234 height 19
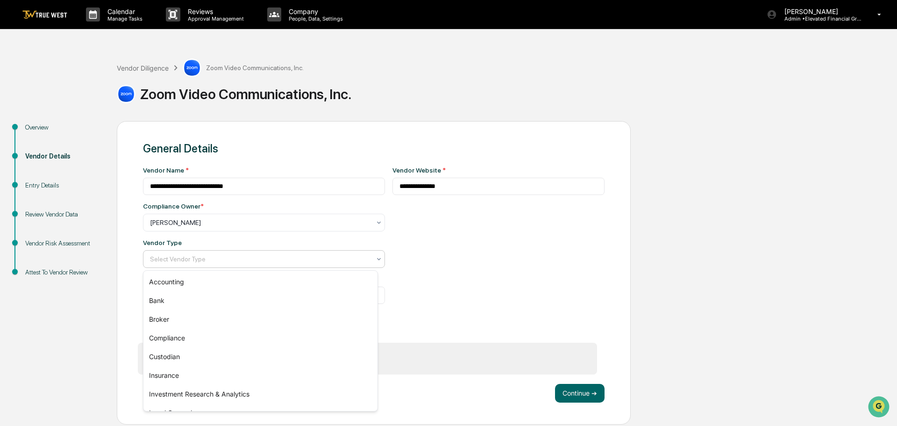
click at [173, 258] on div at bounding box center [260, 258] width 221 height 9
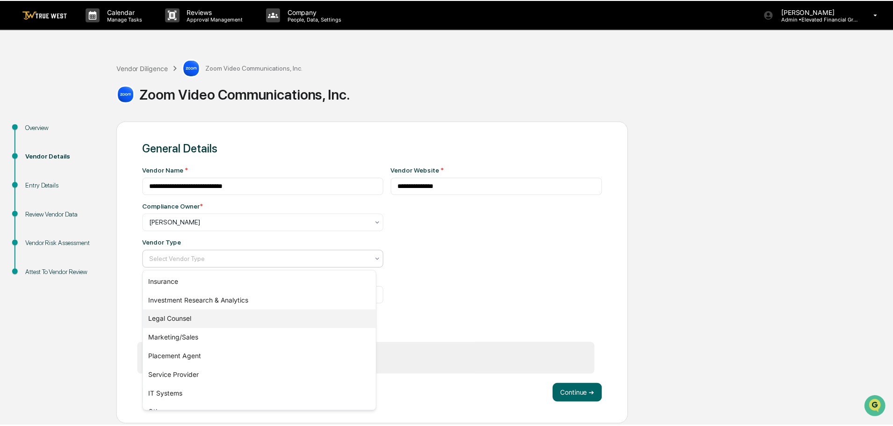
scroll to position [107, 0]
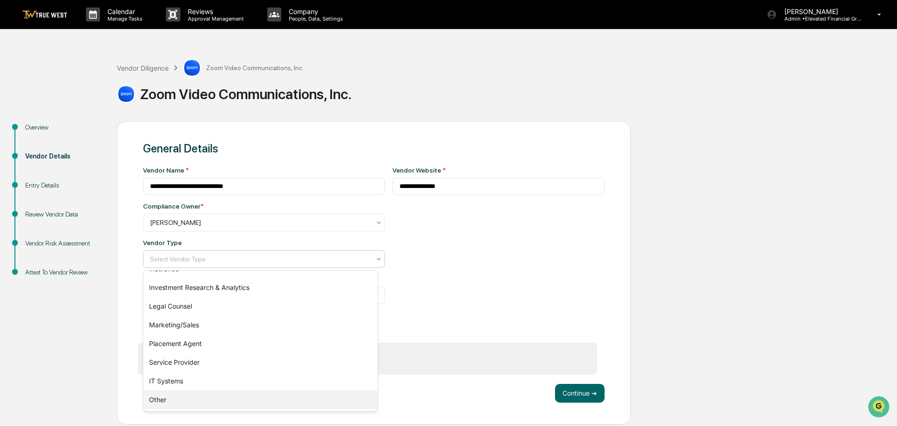
click at [158, 398] on div "Other" at bounding box center [260, 399] width 234 height 19
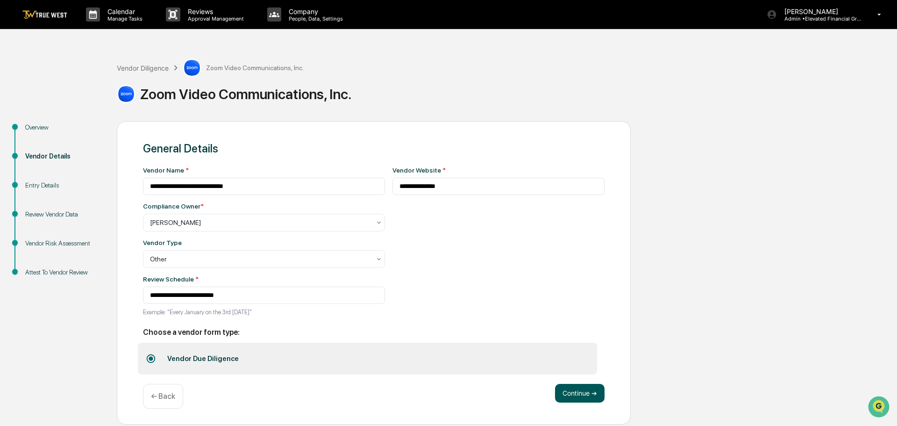
click at [588, 394] on button "Continue ➔" at bounding box center [580, 393] width 50 height 19
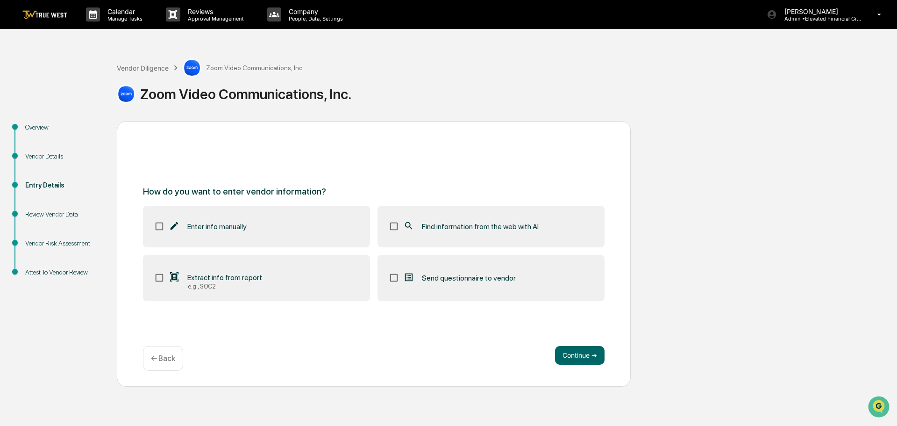
click at [388, 222] on label "Find information from the web with AI" at bounding box center [491, 226] width 227 height 41
click at [573, 353] on button "Continue ➔" at bounding box center [580, 355] width 50 height 19
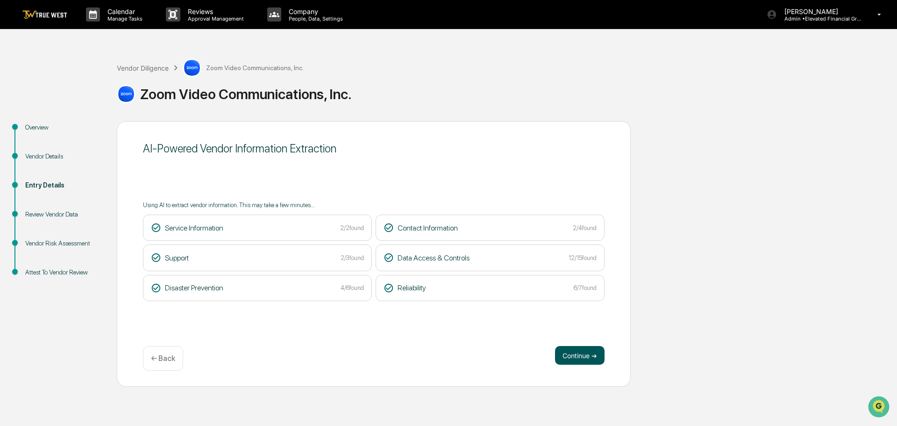
click at [578, 355] on button "Continue ➔" at bounding box center [580, 355] width 50 height 19
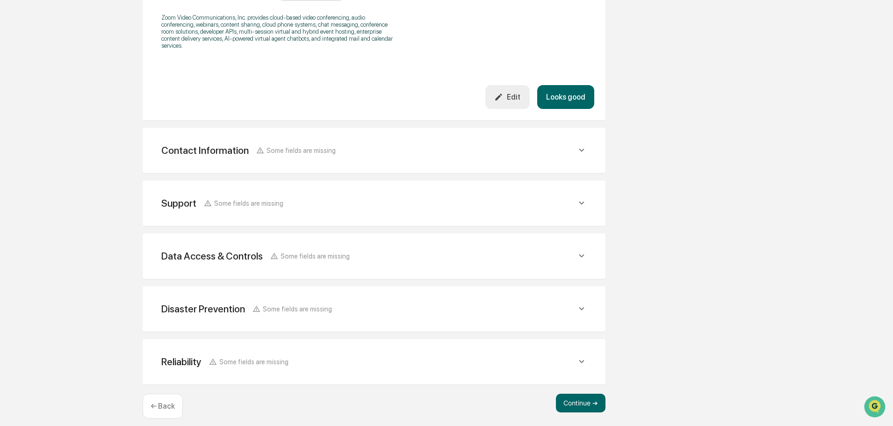
scroll to position [343, 0]
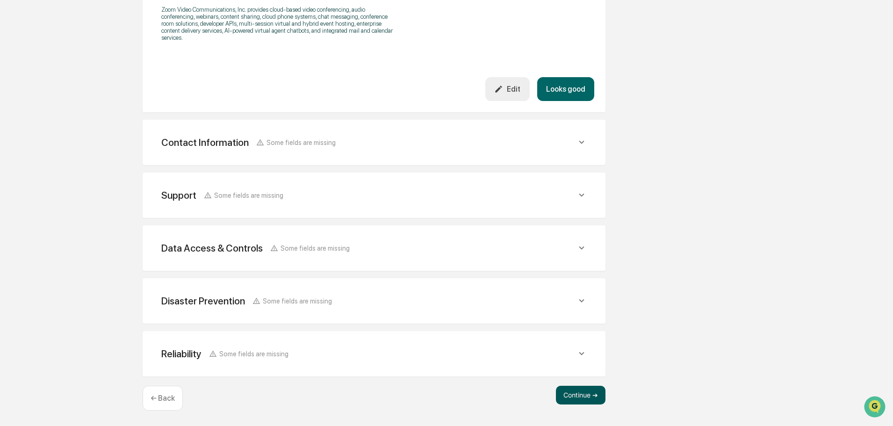
click at [575, 395] on button "Continue ➔" at bounding box center [581, 395] width 50 height 19
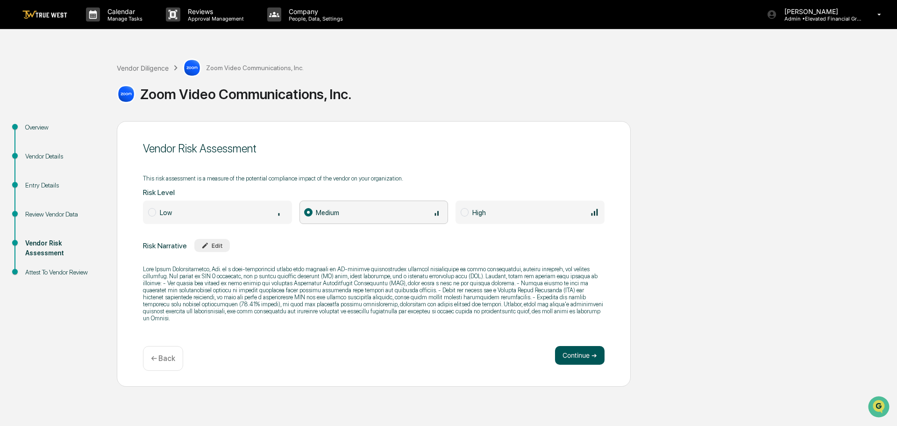
click at [577, 353] on button "Continue ➔" at bounding box center [580, 355] width 50 height 19
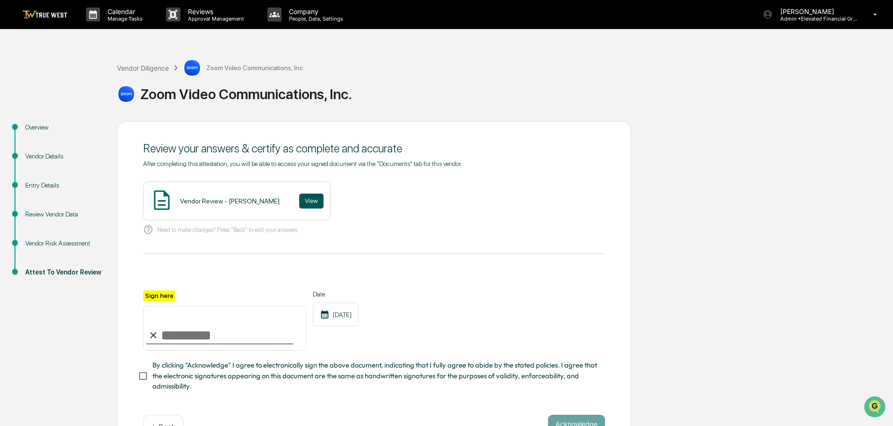
click at [299, 198] on button "View" at bounding box center [311, 201] width 24 height 15
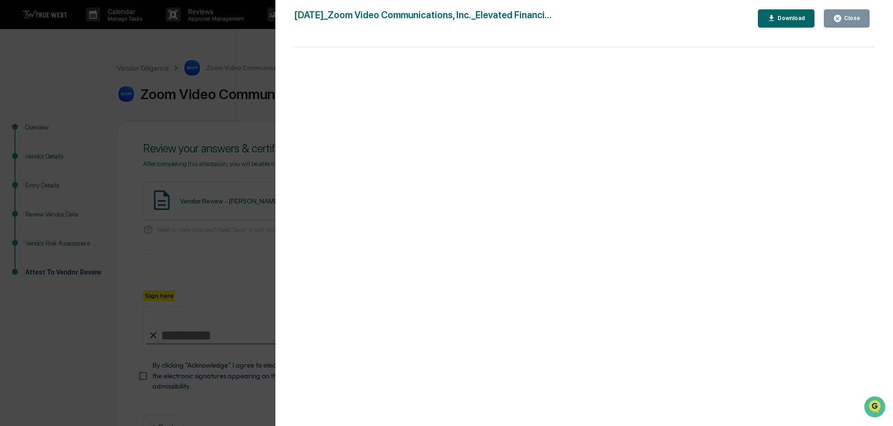
click at [236, 43] on div "Version History 09/17/2025, 09:18 PM Tammy Steffen 2025-09-17_Zoom Video Commun…" at bounding box center [446, 213] width 893 height 426
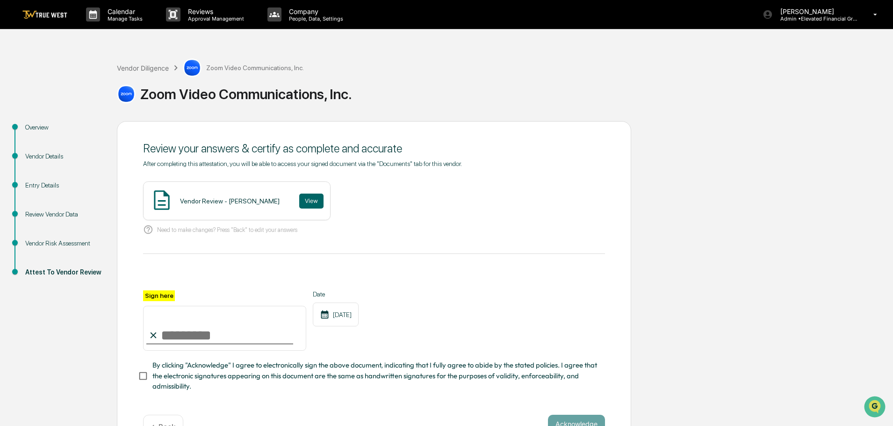
click at [182, 333] on input "Sign here" at bounding box center [224, 328] width 163 height 45
type input "**********"
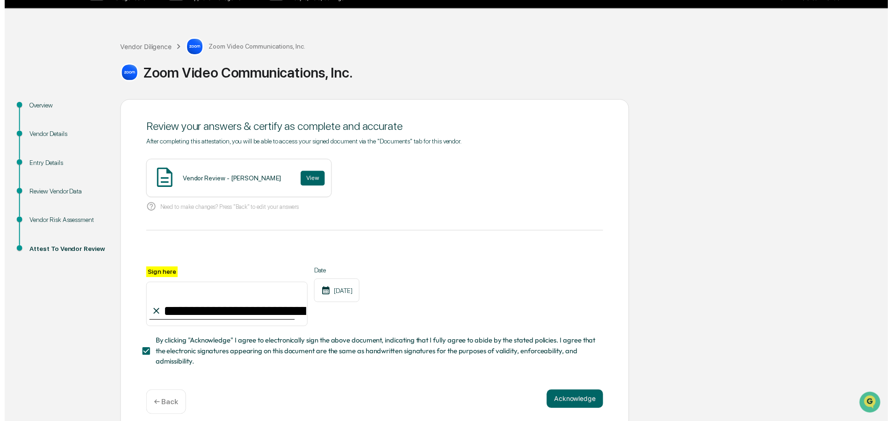
scroll to position [32, 0]
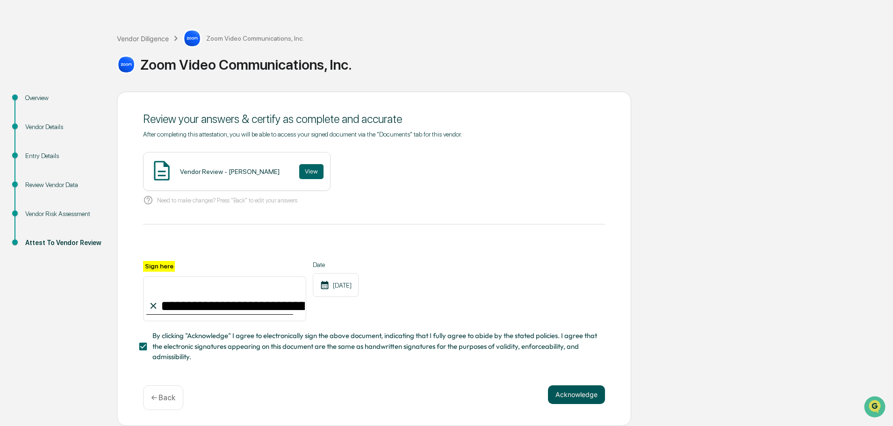
click at [567, 391] on button "Acknowledge" at bounding box center [576, 394] width 57 height 19
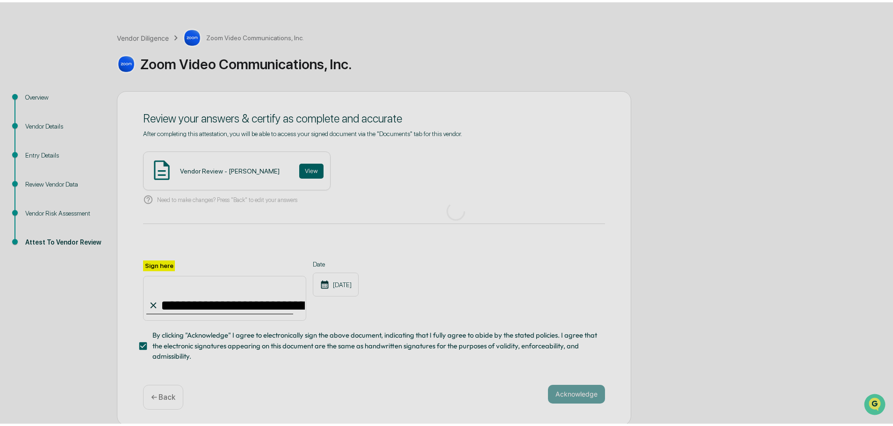
scroll to position [0, 0]
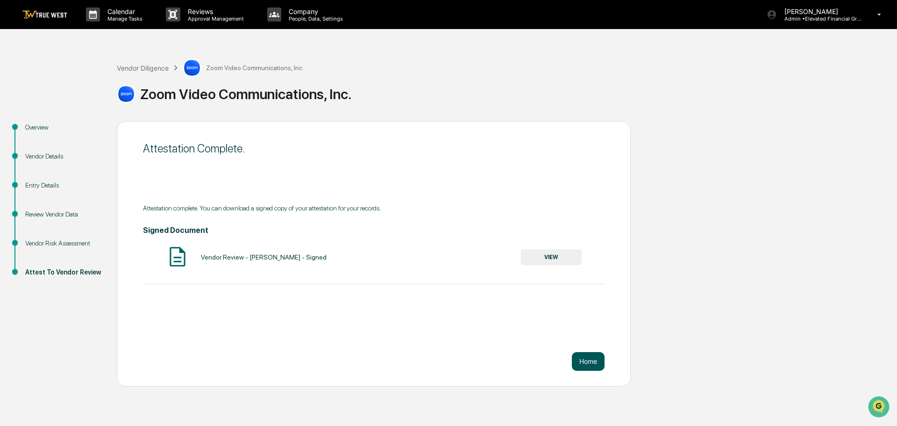
click at [585, 356] on button "Home" at bounding box center [588, 361] width 33 height 19
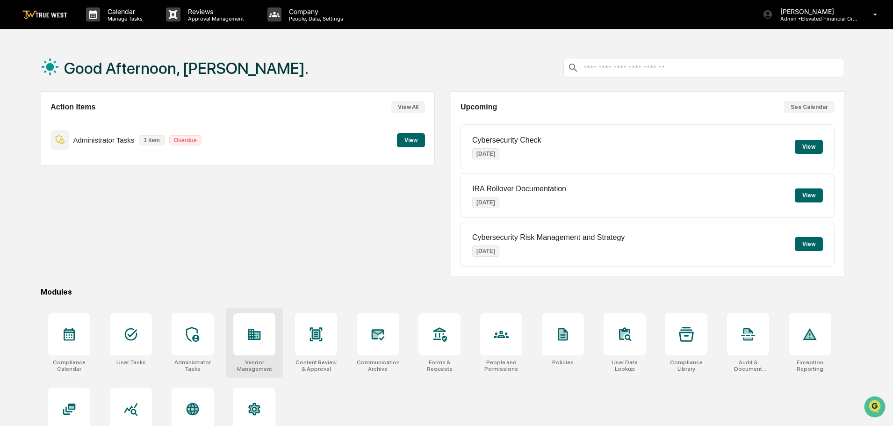
click at [251, 337] on icon at bounding box center [254, 334] width 13 height 11
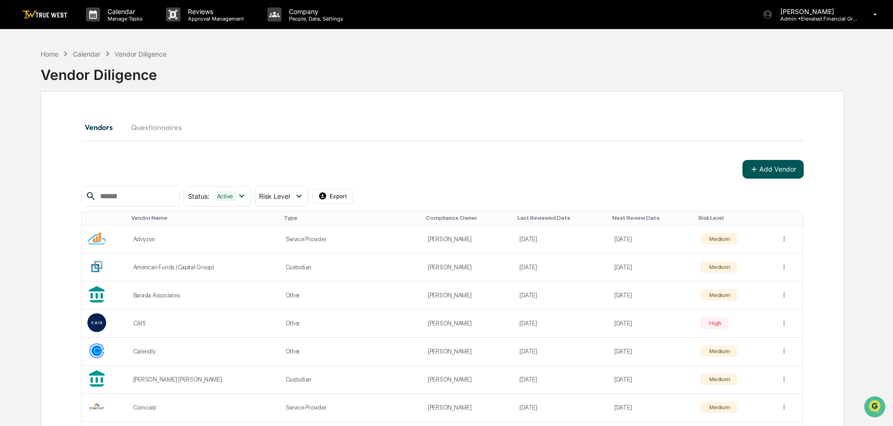
click at [760, 170] on button "Add Vendor" at bounding box center [772, 169] width 61 height 19
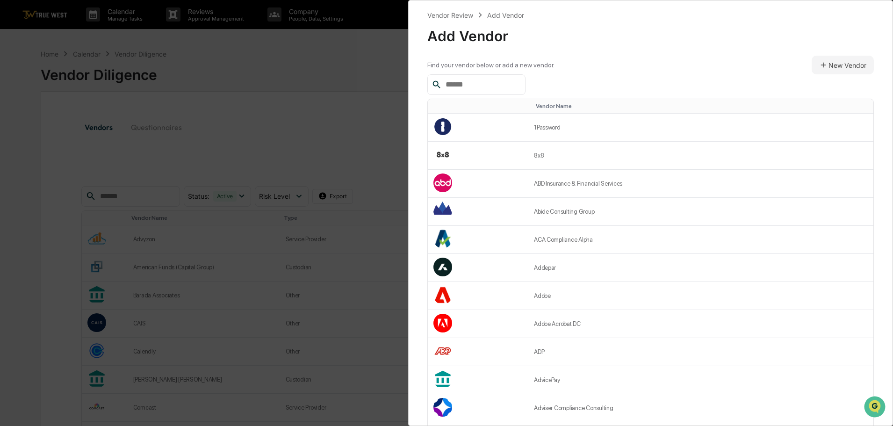
click at [452, 83] on input "text" at bounding box center [481, 85] width 79 height 12
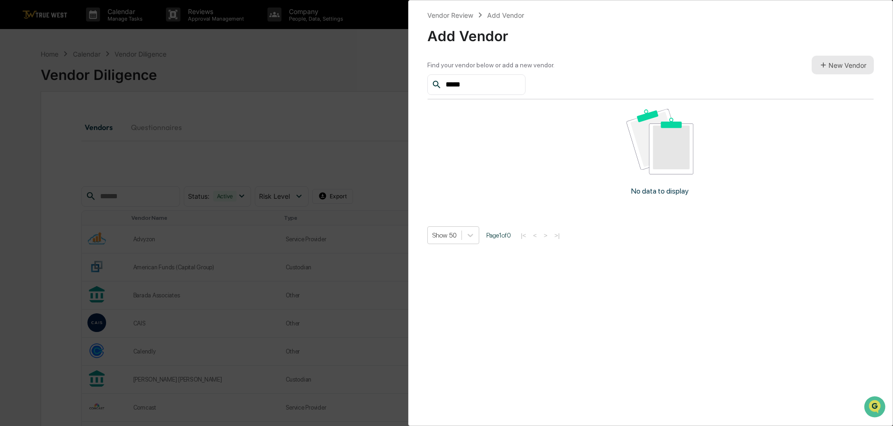
type input "*****"
click at [493, 85] on input "*****" at bounding box center [481, 85] width 79 height 12
click at [830, 62] on button "New Vendor" at bounding box center [842, 65] width 62 height 19
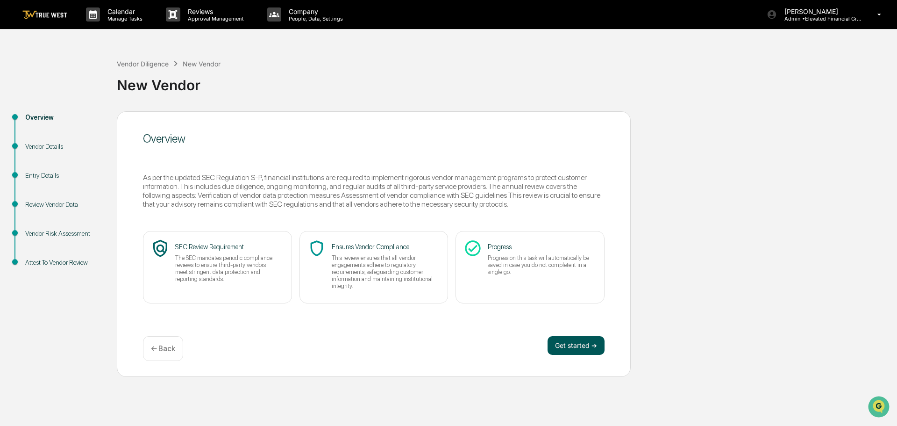
click at [561, 345] on button "Get started ➔" at bounding box center [576, 345] width 57 height 19
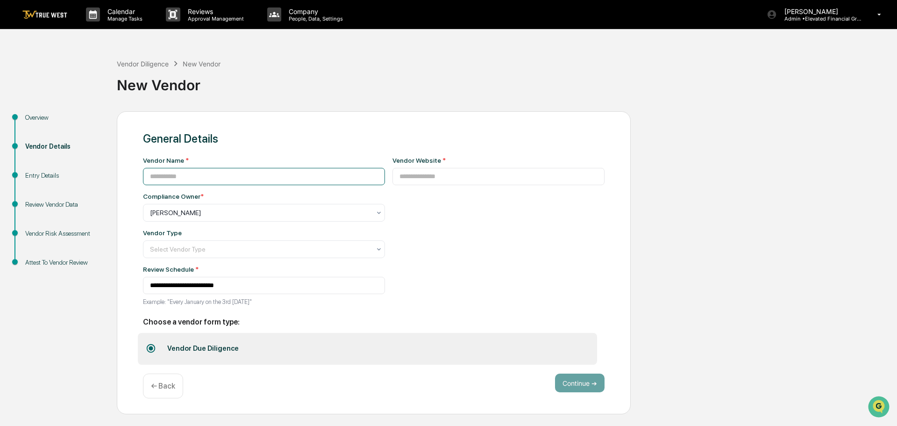
click at [195, 179] on input at bounding box center [264, 176] width 242 height 17
type input "**********"
click at [395, 172] on input at bounding box center [499, 176] width 213 height 17
type input "**********"
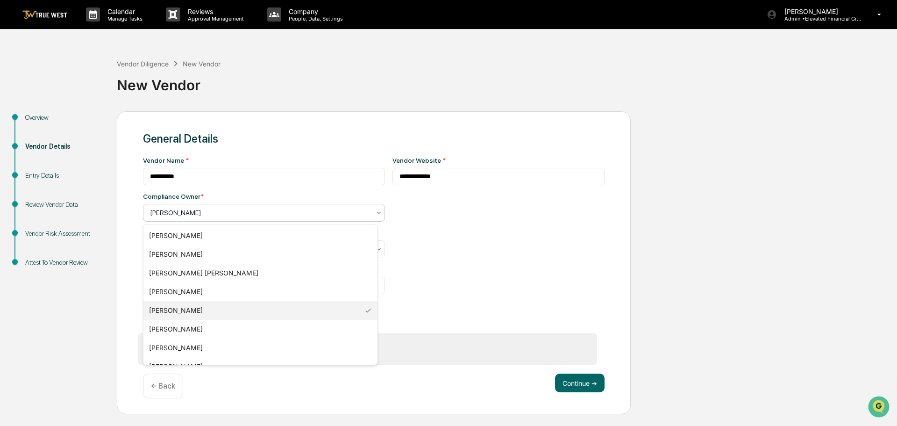
click at [186, 210] on div at bounding box center [260, 212] width 221 height 9
click at [164, 348] on div "[PERSON_NAME]" at bounding box center [260, 347] width 234 height 19
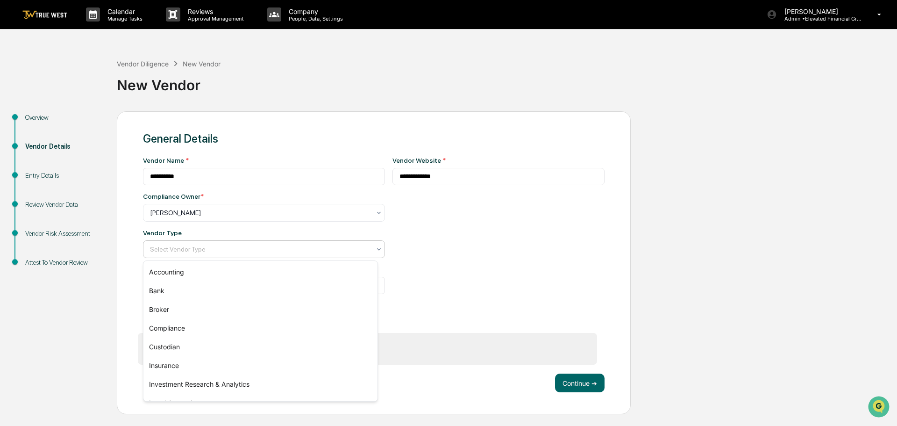
click at [163, 251] on div at bounding box center [260, 248] width 221 height 9
click at [166, 288] on div "Bank" at bounding box center [260, 290] width 234 height 19
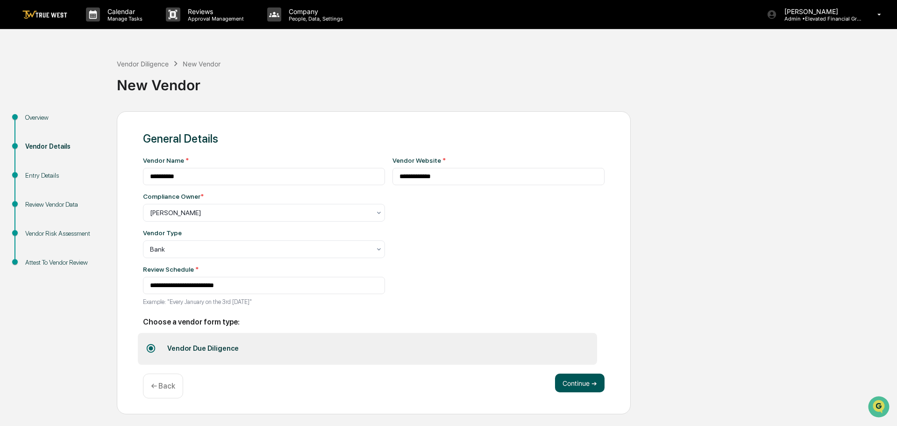
click at [597, 387] on button "Continue ➔" at bounding box center [580, 382] width 50 height 19
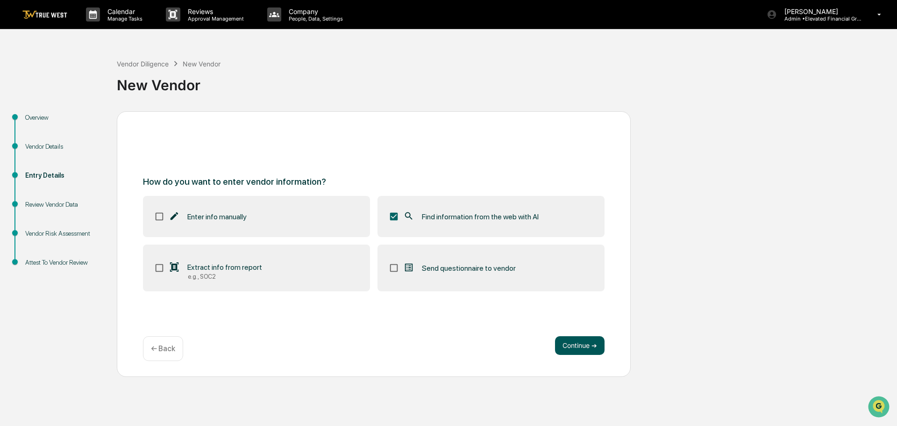
click at [573, 341] on button "Continue ➔" at bounding box center [580, 345] width 50 height 19
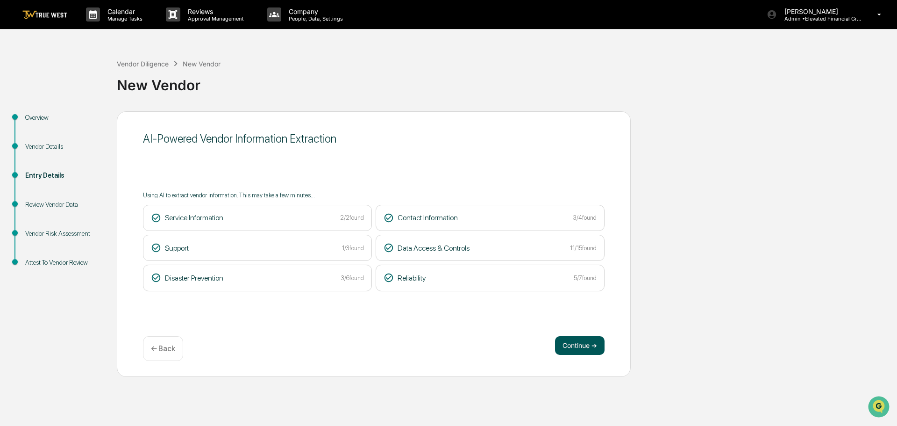
click at [572, 344] on button "Continue ➔" at bounding box center [580, 345] width 50 height 19
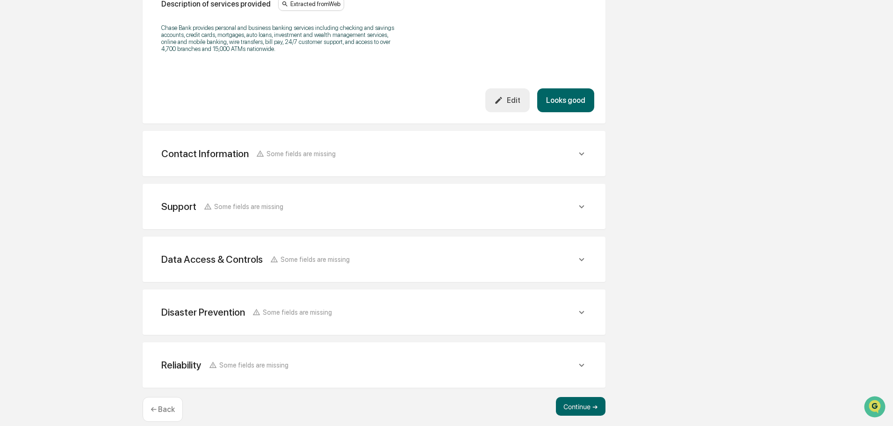
scroll to position [312, 0]
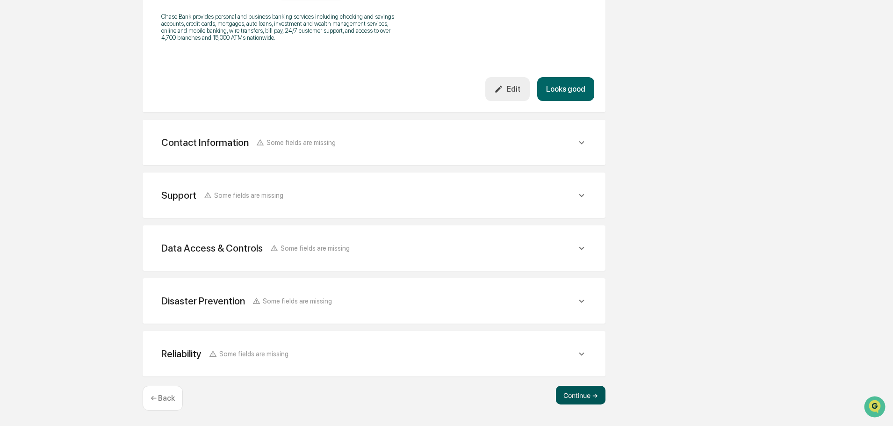
click at [580, 393] on button "Continue ➔" at bounding box center [581, 395] width 50 height 19
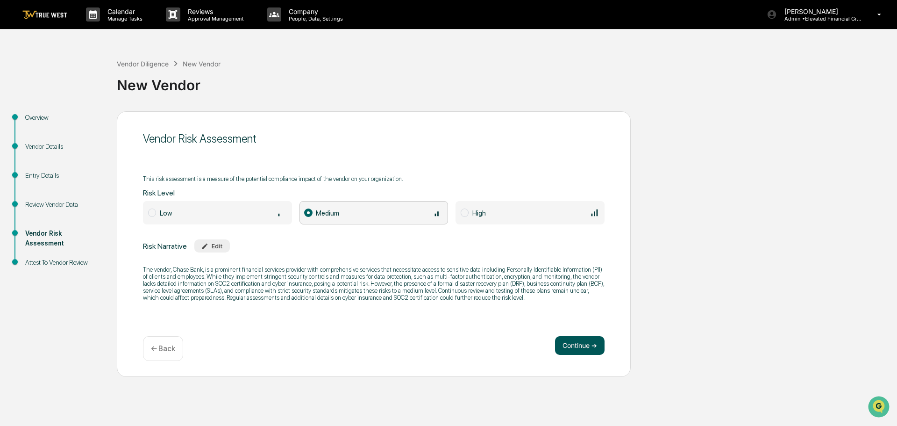
click at [585, 344] on button "Continue ➔" at bounding box center [580, 345] width 50 height 19
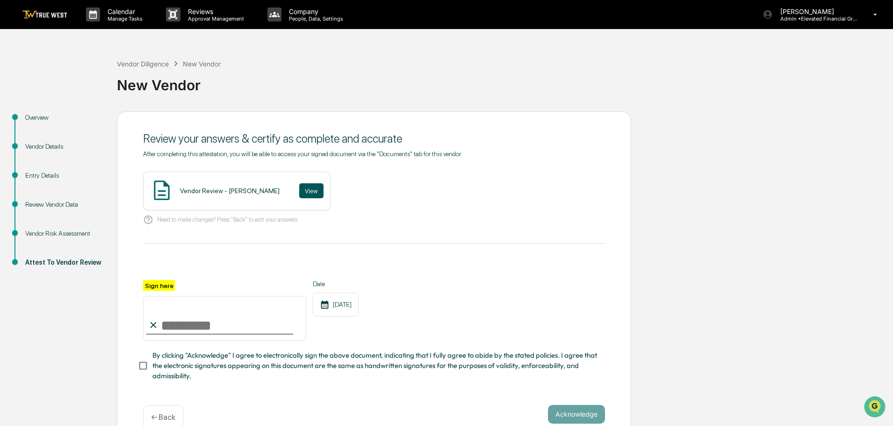
click at [299, 190] on button "View" at bounding box center [311, 190] width 24 height 15
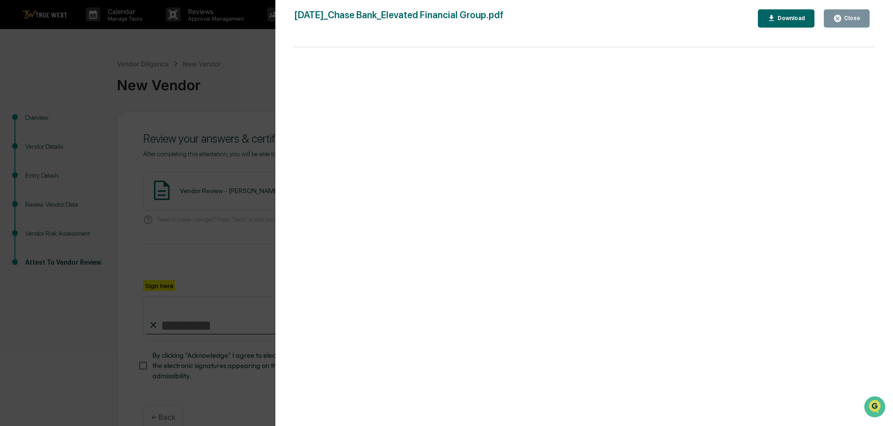
click at [241, 53] on div "Version History 09/17/2025, 09:20 PM Tammy Steffen 2025-09-17_Chase Bank_Elevat…" at bounding box center [446, 213] width 893 height 426
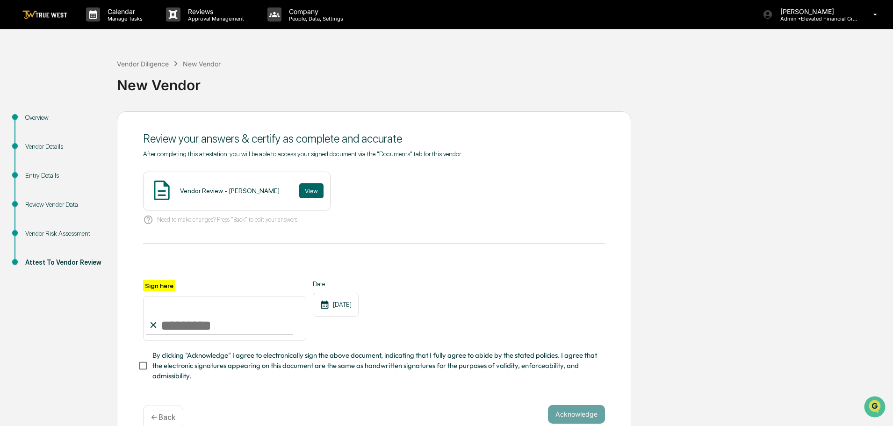
click at [179, 331] on input "Sign here" at bounding box center [224, 318] width 163 height 45
type input "**********"
click at [557, 416] on button "Acknowledge" at bounding box center [576, 414] width 57 height 19
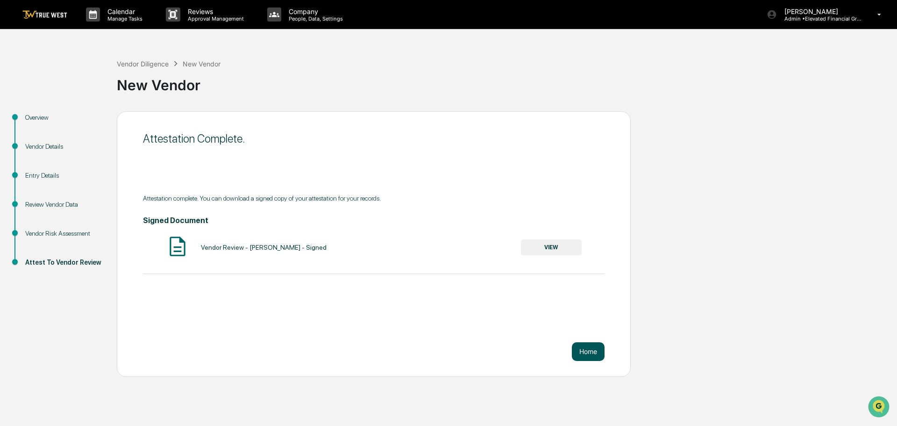
click at [586, 356] on button "Home" at bounding box center [588, 351] width 33 height 19
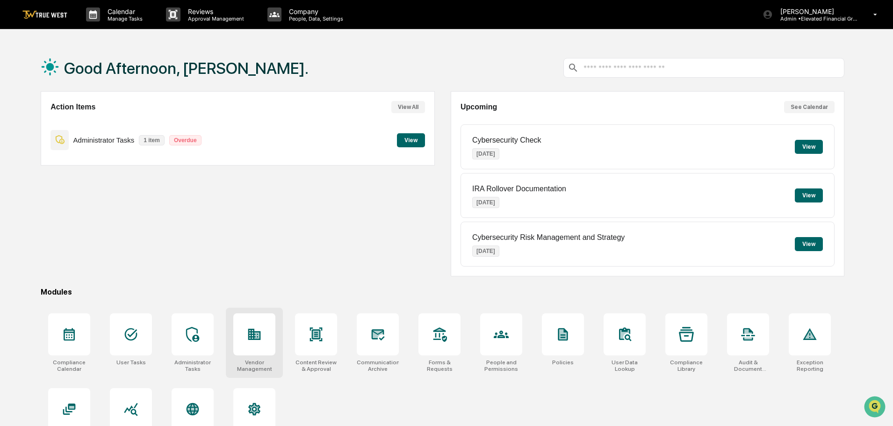
click at [253, 333] on icon at bounding box center [254, 334] width 15 height 15
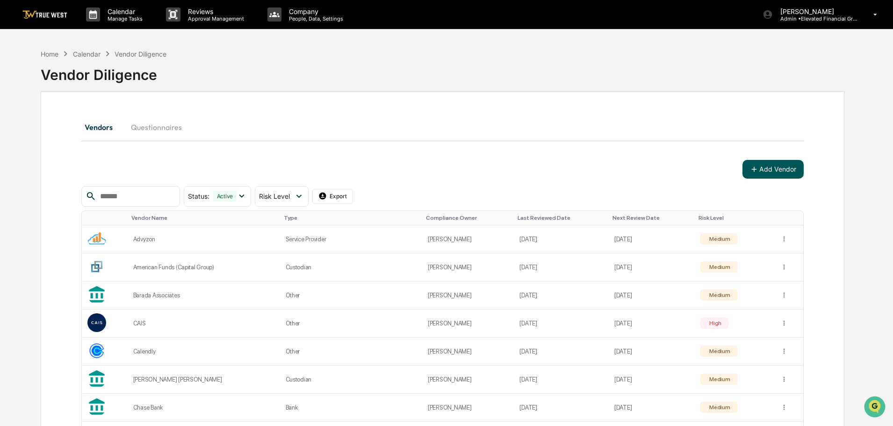
click at [771, 171] on button "Add Vendor" at bounding box center [772, 169] width 61 height 19
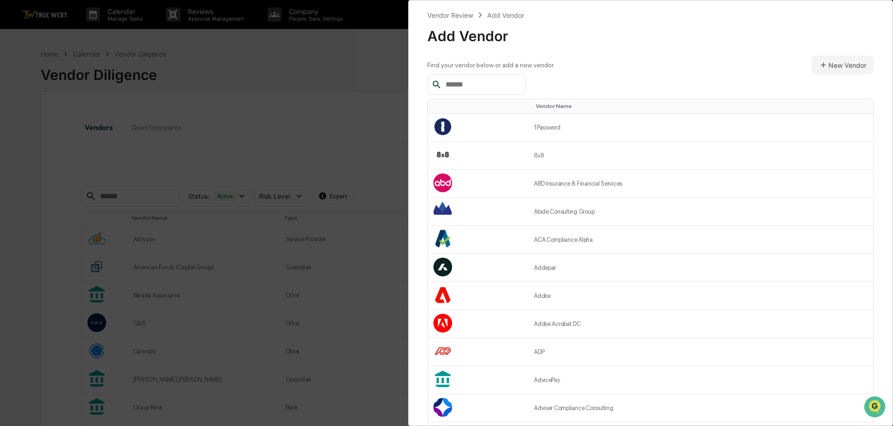
click at [452, 84] on input "text" at bounding box center [481, 85] width 79 height 12
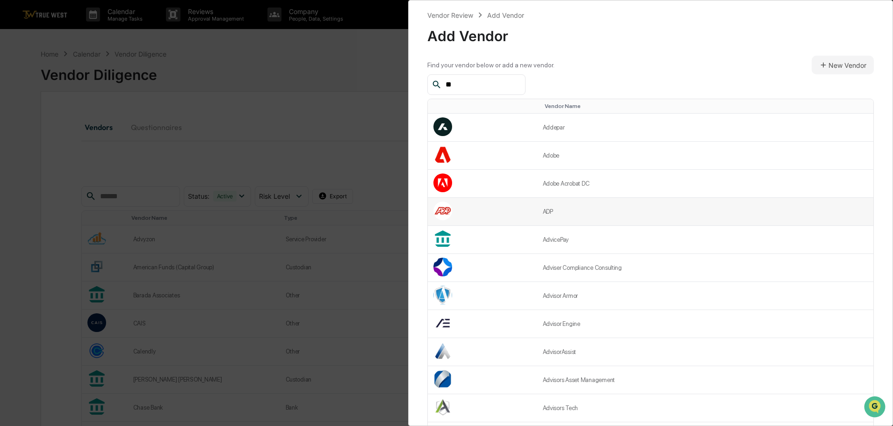
type input "**"
click at [548, 214] on td "ADP" at bounding box center [705, 212] width 337 height 28
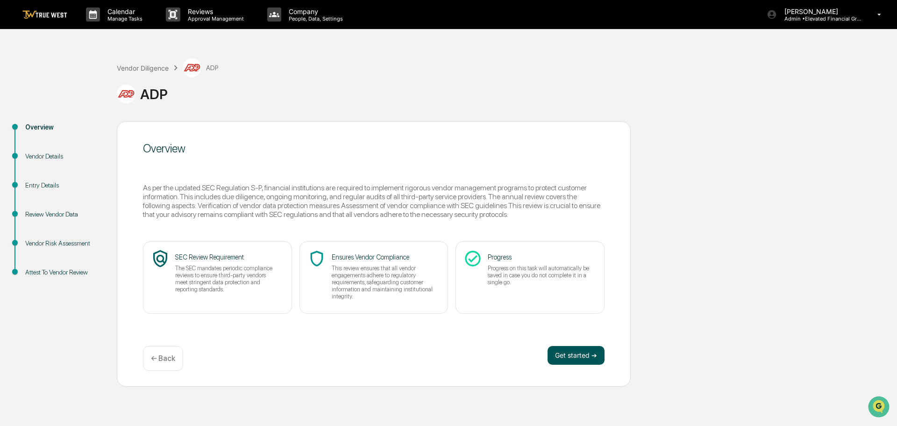
click at [576, 354] on button "Get started ➔" at bounding box center [576, 355] width 57 height 19
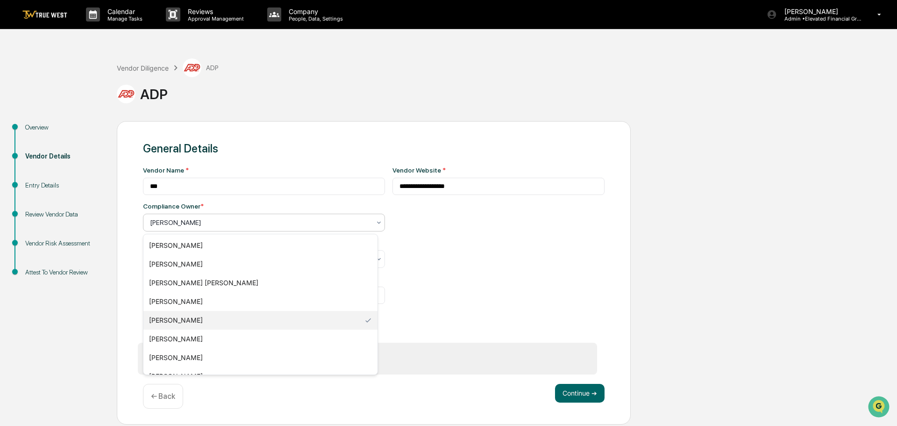
click at [183, 221] on div at bounding box center [260, 222] width 221 height 9
click at [172, 357] on div "[PERSON_NAME]" at bounding box center [260, 357] width 234 height 19
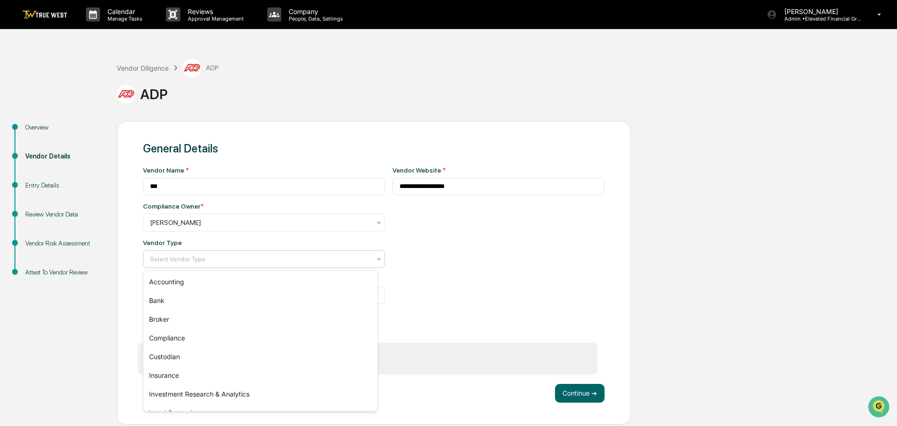
click at [156, 259] on div at bounding box center [260, 258] width 221 height 9
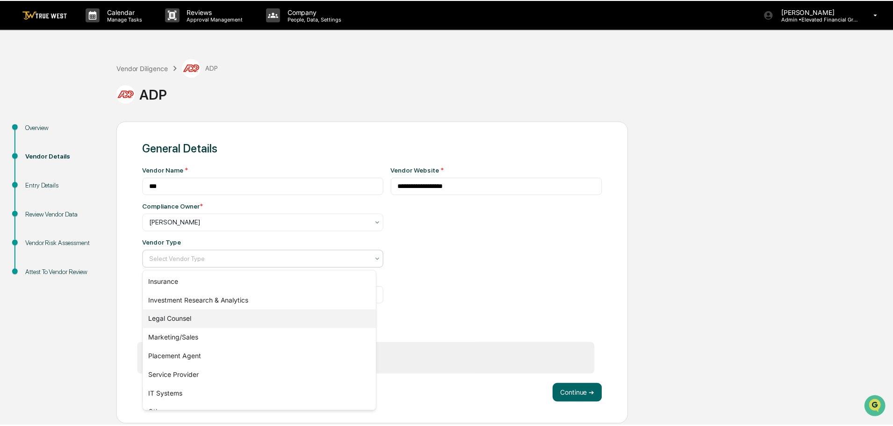
scroll to position [107, 0]
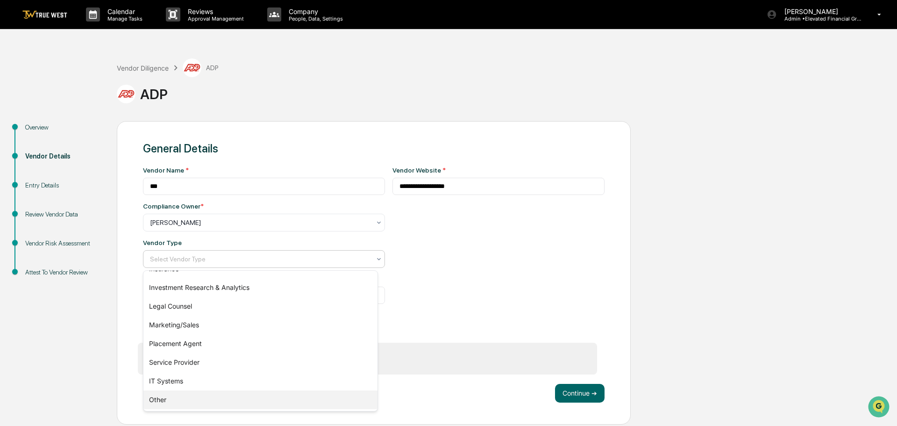
click at [158, 394] on div "Other" at bounding box center [260, 399] width 234 height 19
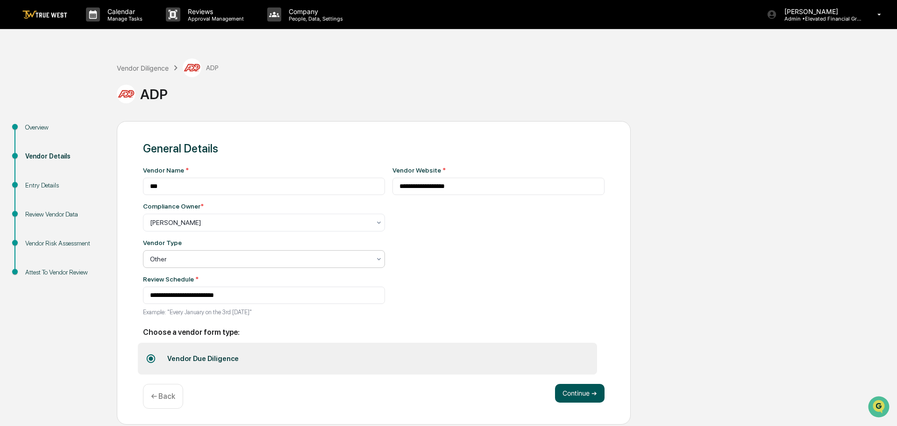
click at [569, 396] on button "Continue ➔" at bounding box center [580, 393] width 50 height 19
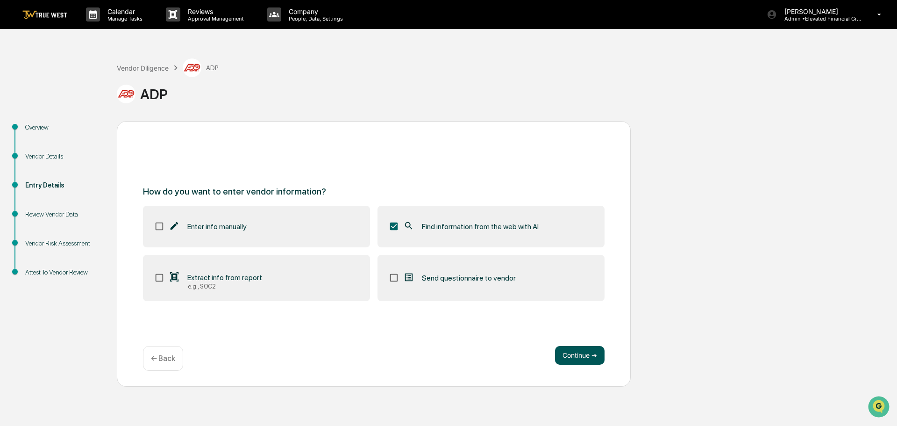
click at [581, 351] on button "Continue ➔" at bounding box center [580, 355] width 50 height 19
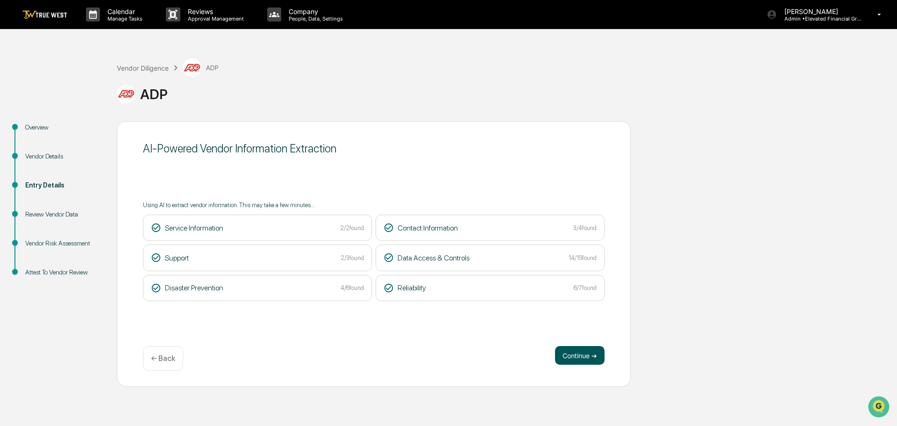
click at [574, 354] on button "Continue ➔" at bounding box center [580, 355] width 50 height 19
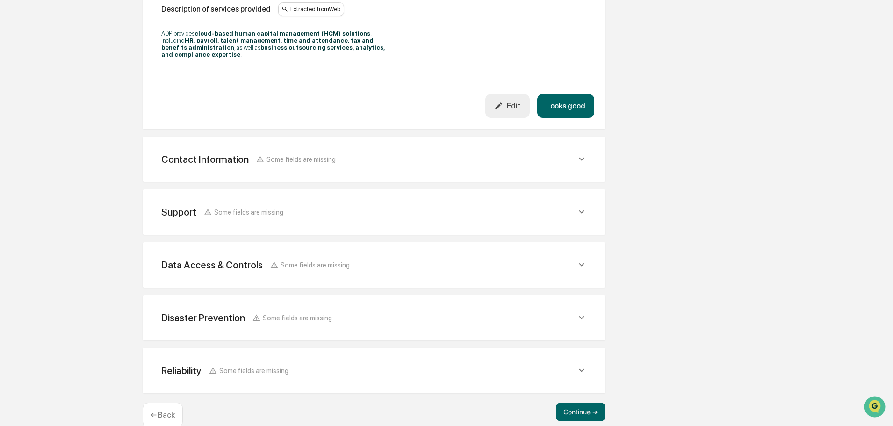
scroll to position [322, 0]
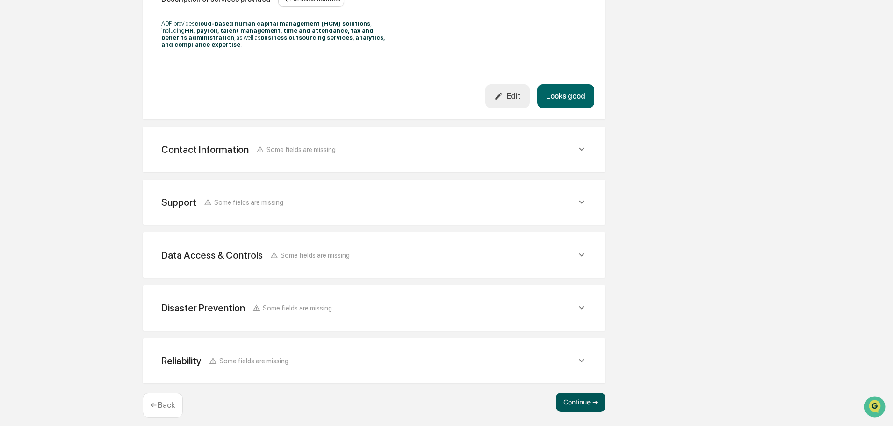
click at [580, 393] on button "Continue ➔" at bounding box center [581, 402] width 50 height 19
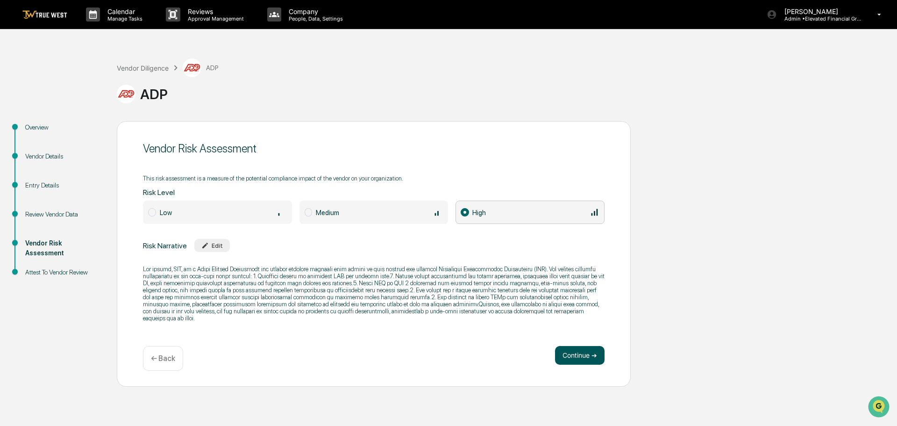
click at [584, 356] on button "Continue ➔" at bounding box center [580, 355] width 50 height 19
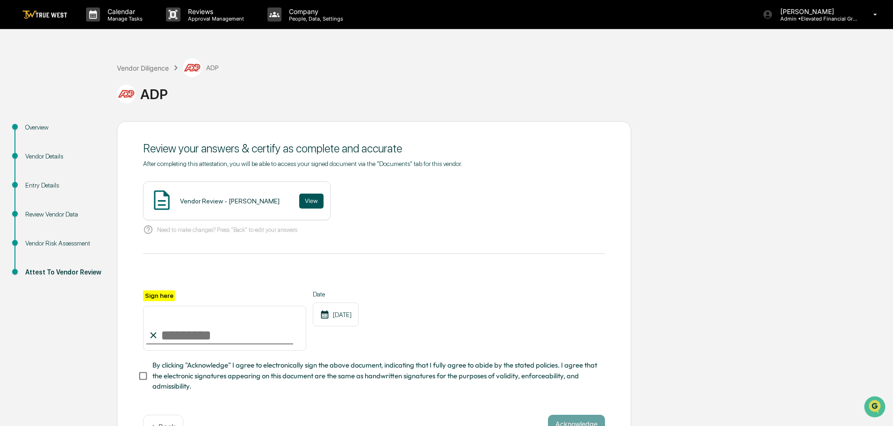
click at [300, 200] on button "View" at bounding box center [311, 201] width 24 height 15
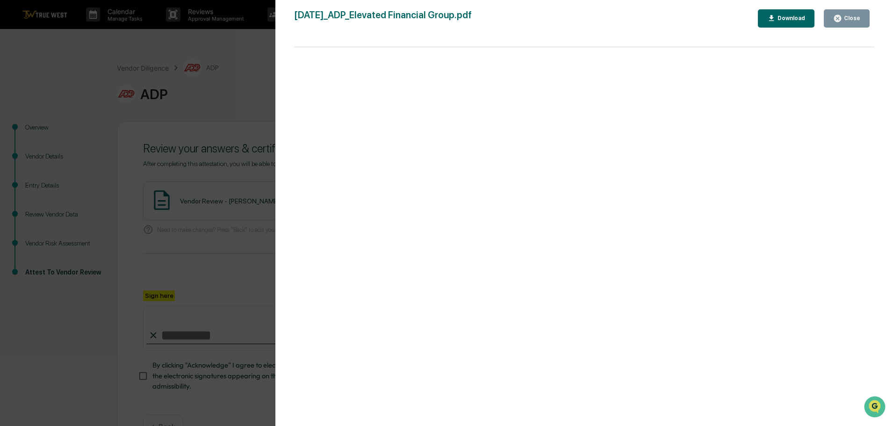
click at [235, 65] on div "Version History 09/17/2025, 09:22 PM Tammy Steffen 2025-09-17_ADP_Elevated Fina…" at bounding box center [446, 213] width 893 height 426
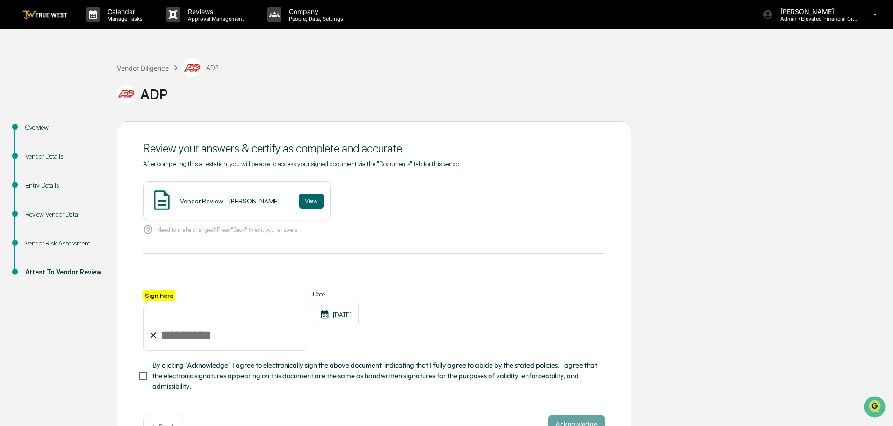
click at [205, 338] on input "Sign here" at bounding box center [224, 328] width 163 height 45
type input "**********"
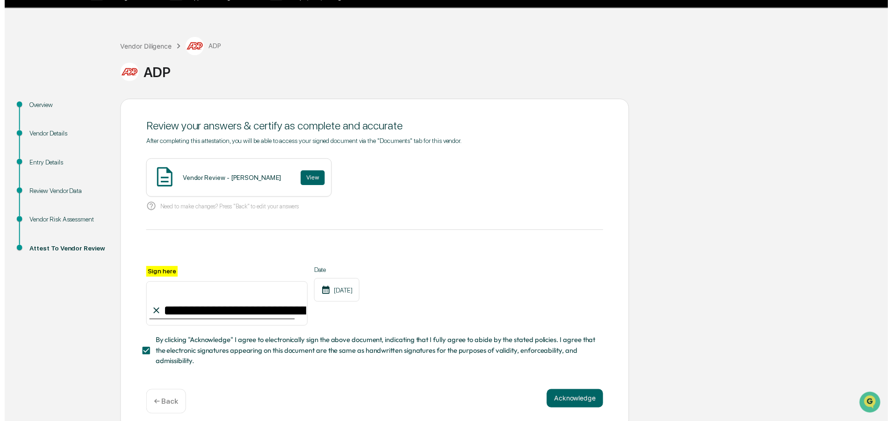
scroll to position [32, 0]
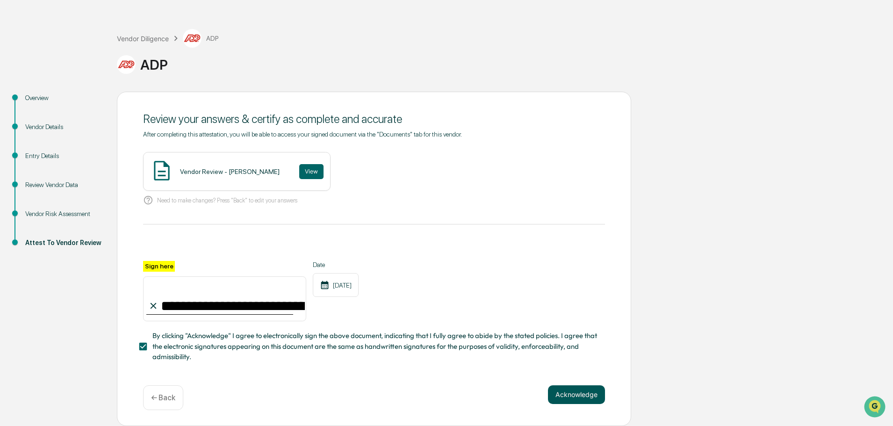
click at [582, 391] on button "Acknowledge" at bounding box center [576, 394] width 57 height 19
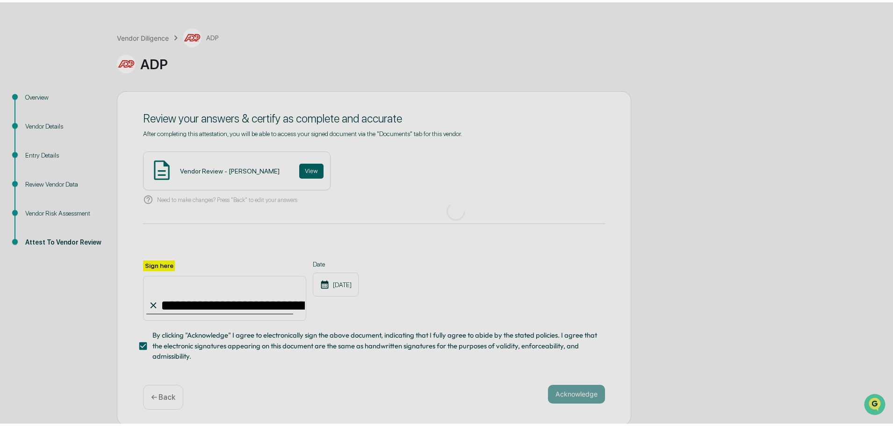
scroll to position [0, 0]
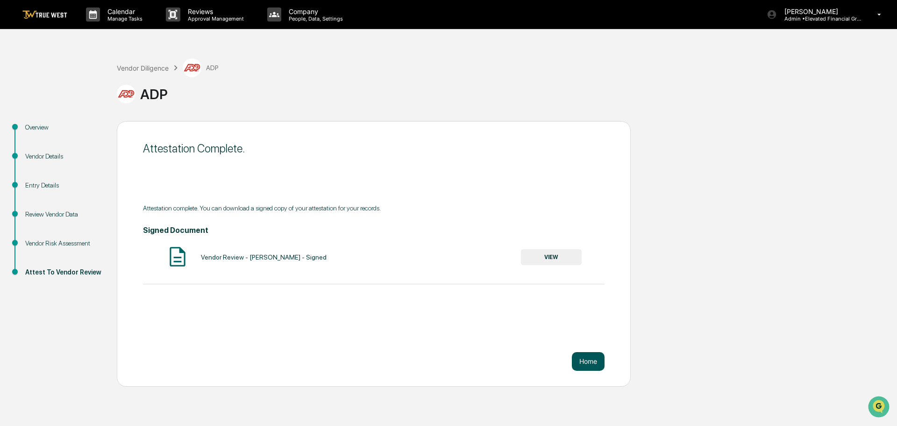
click at [592, 359] on button "Home" at bounding box center [588, 361] width 33 height 19
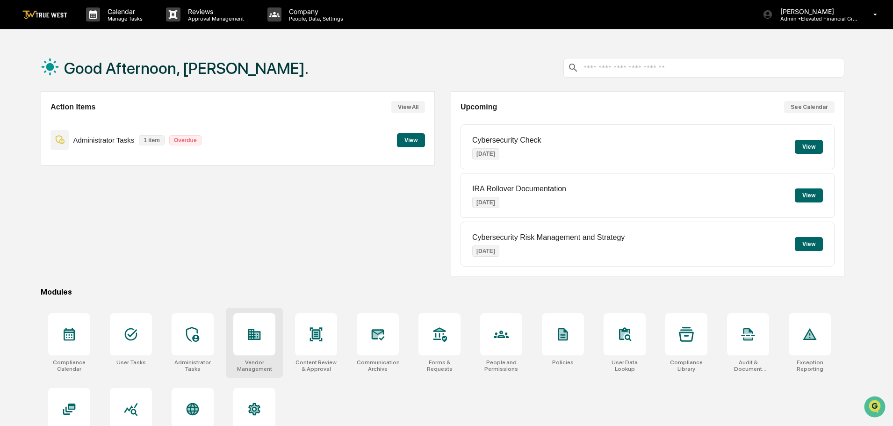
click at [250, 339] on icon at bounding box center [254, 334] width 13 height 11
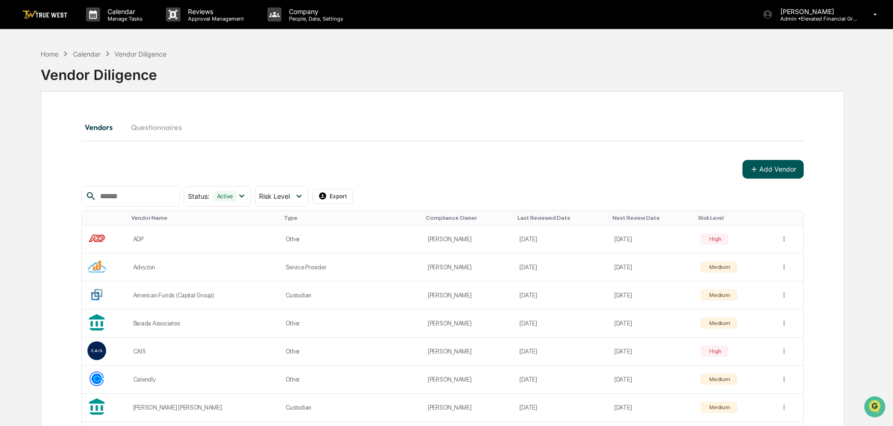
click at [764, 171] on button "Add Vendor" at bounding box center [772, 169] width 61 height 19
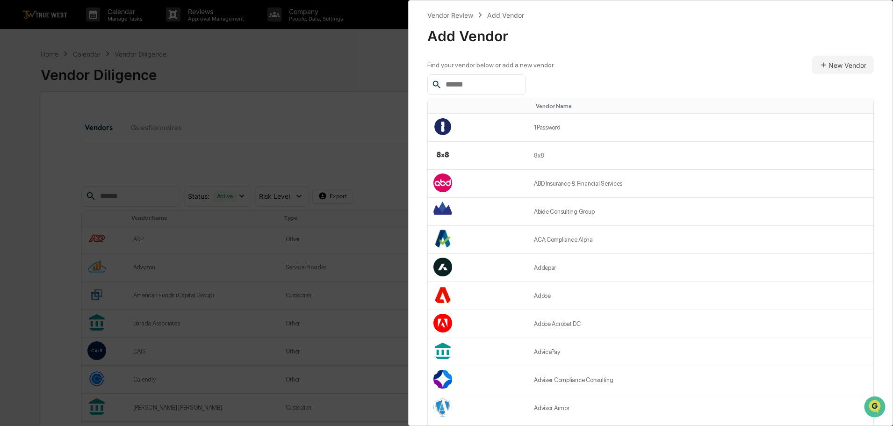
click at [449, 82] on input "text" at bounding box center [481, 85] width 79 height 12
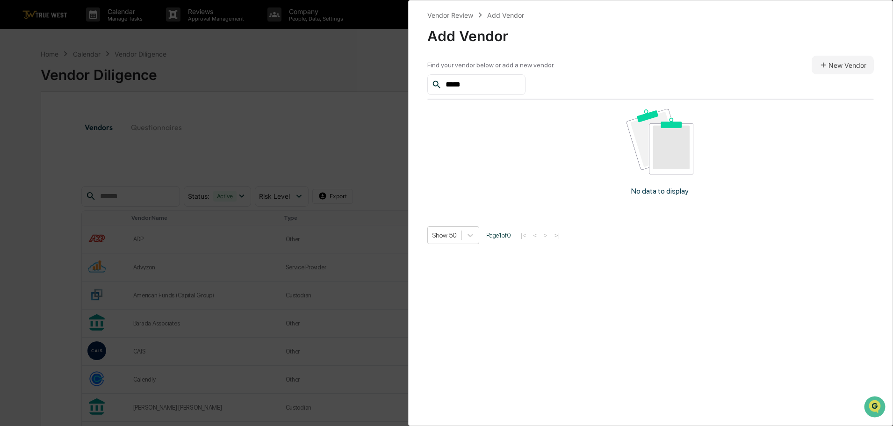
type input "*****"
click at [841, 66] on button "New Vendor" at bounding box center [842, 65] width 62 height 19
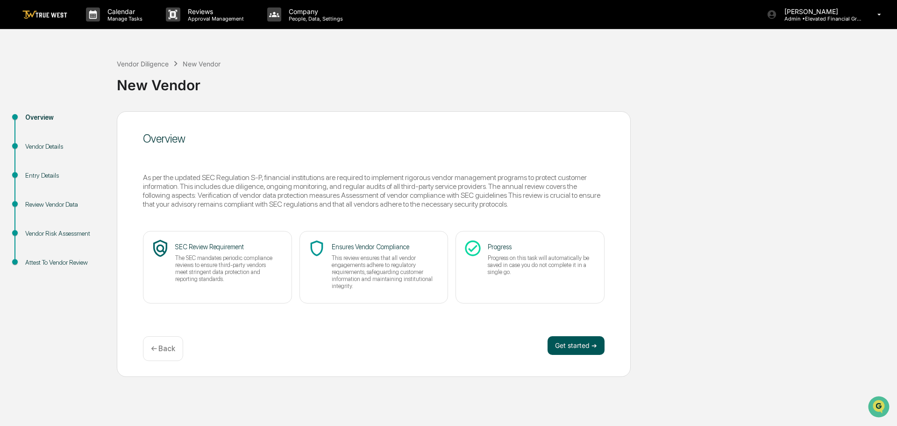
click at [567, 342] on button "Get started ➔" at bounding box center [576, 345] width 57 height 19
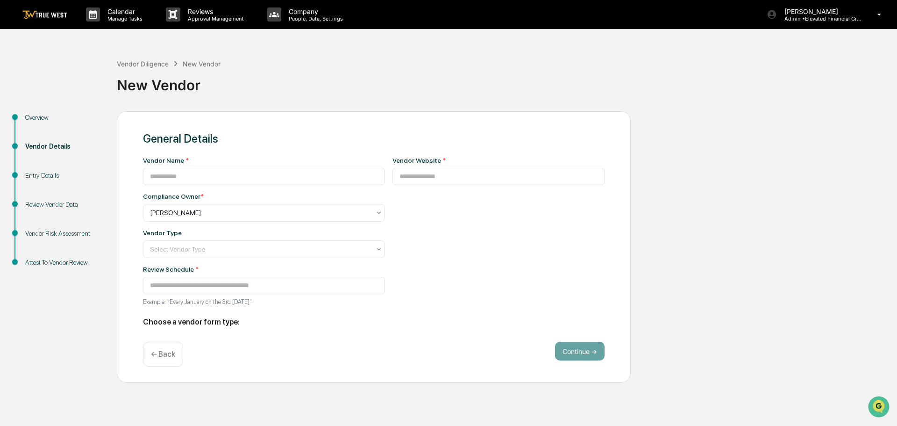
type input "**********"
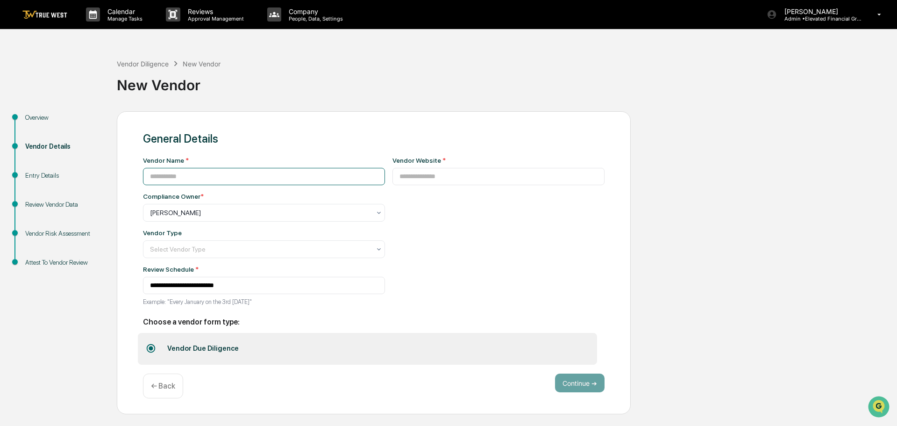
click at [209, 174] on input at bounding box center [264, 176] width 242 height 17
type input "*****"
click at [396, 175] on input at bounding box center [499, 176] width 213 height 17
type input "*"
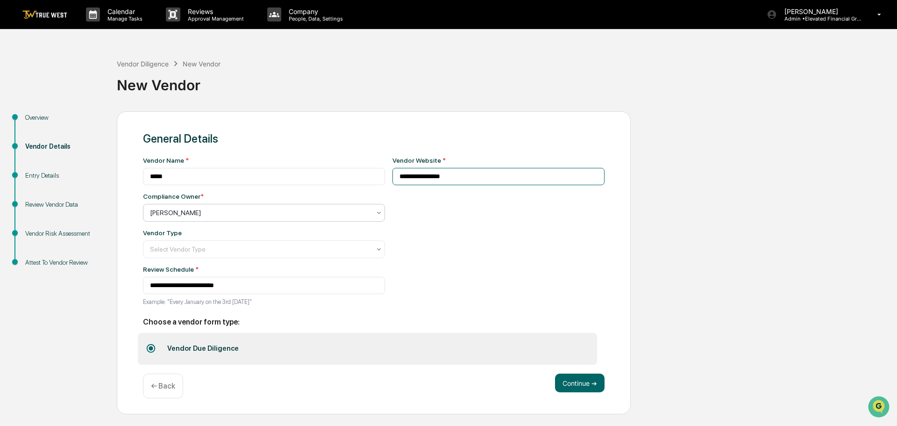
type input "**********"
drag, startPoint x: 192, startPoint y: 210, endPoint x: 185, endPoint y: 215, distance: 8.7
click at [192, 210] on div at bounding box center [260, 212] width 221 height 9
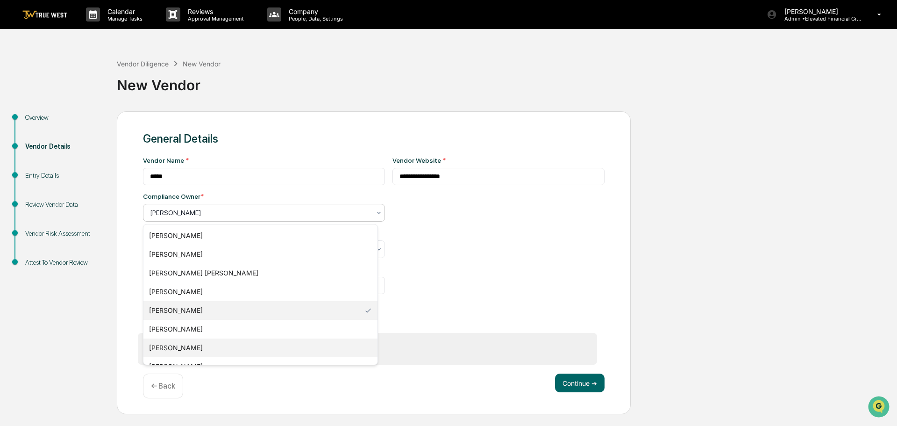
click at [165, 349] on div "[PERSON_NAME]" at bounding box center [260, 347] width 234 height 19
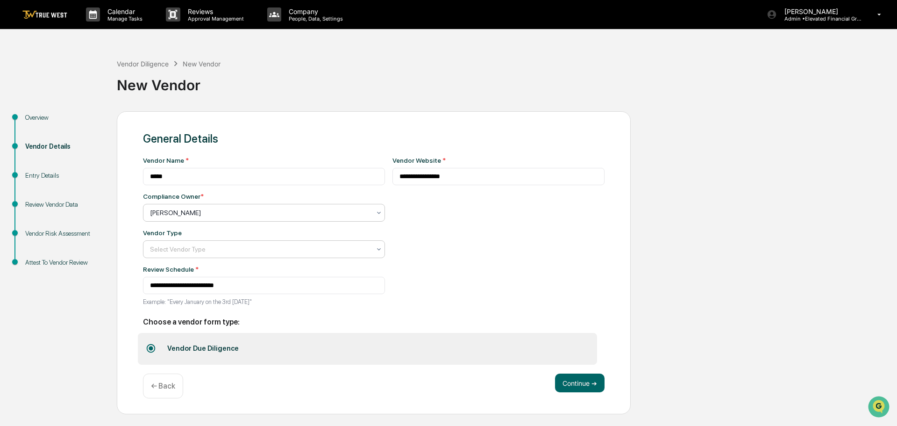
click at [166, 248] on div at bounding box center [260, 248] width 221 height 9
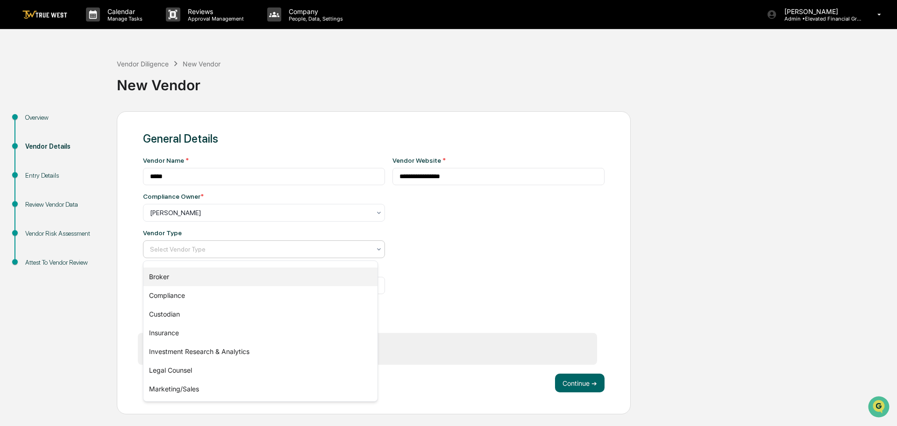
scroll to position [47, 0]
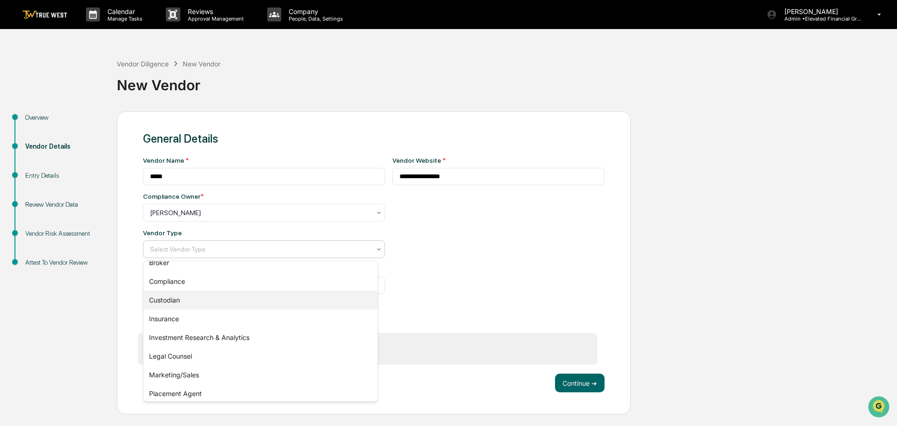
click at [171, 300] on div "Custodian" at bounding box center [260, 300] width 234 height 19
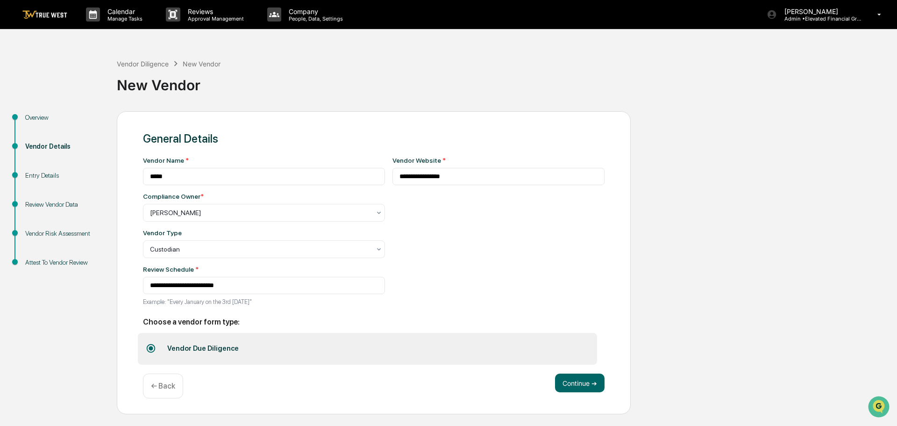
drag, startPoint x: 572, startPoint y: 385, endPoint x: 341, endPoint y: 263, distance: 260.7
click at [341, 263] on div "**********" at bounding box center [374, 262] width 514 height 303
click at [265, 251] on div at bounding box center [260, 248] width 221 height 9
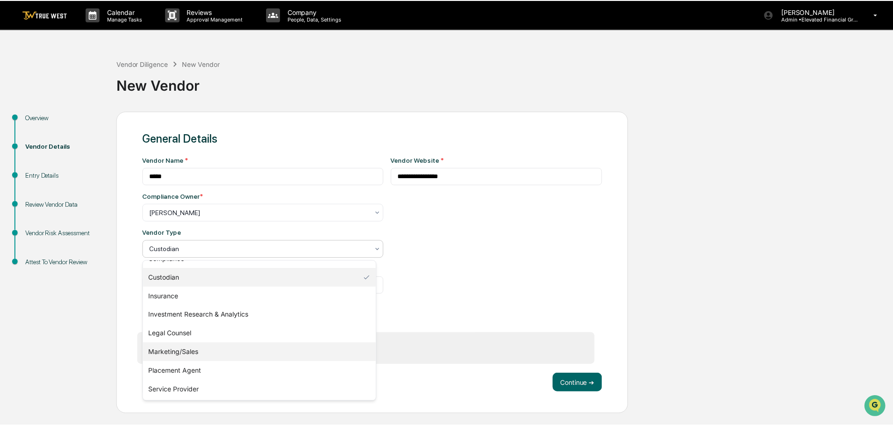
scroll to position [107, 0]
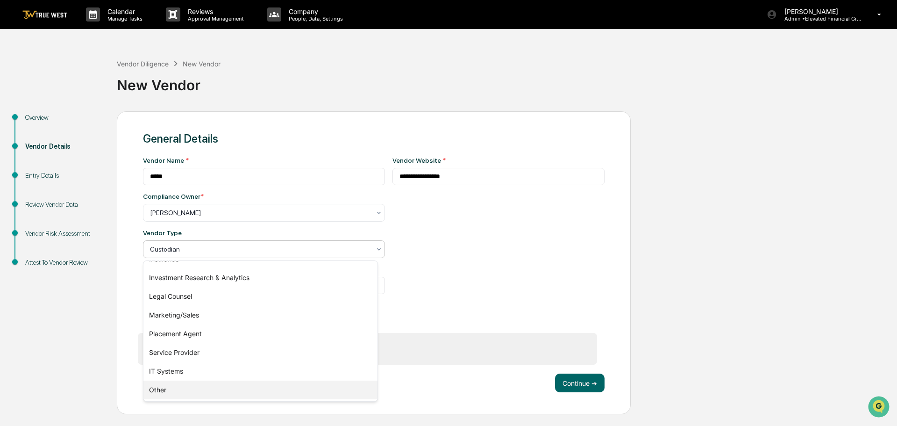
click at [162, 390] on div "Other" at bounding box center [260, 389] width 234 height 19
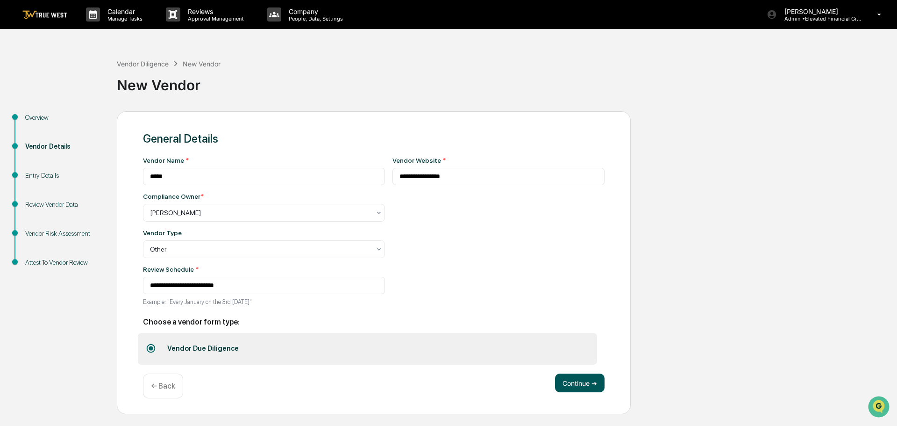
click at [579, 381] on button "Continue ➔" at bounding box center [580, 382] width 50 height 19
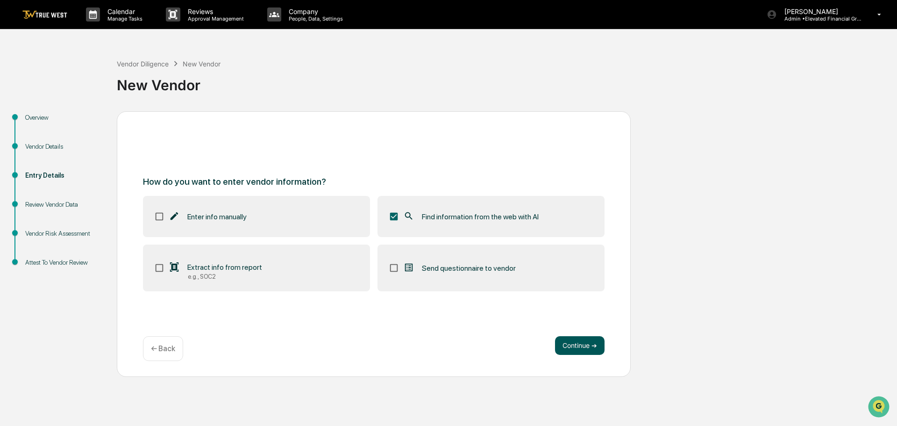
click at [567, 340] on button "Continue ➔" at bounding box center [580, 345] width 50 height 19
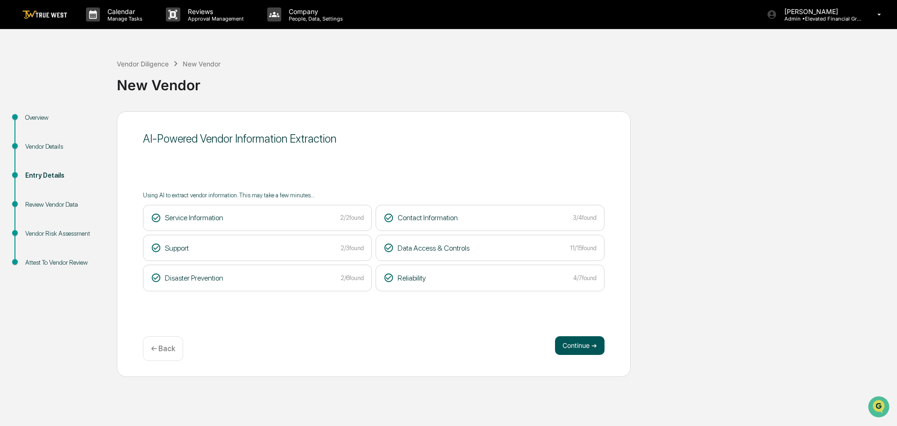
click at [581, 343] on button "Continue ➔" at bounding box center [580, 345] width 50 height 19
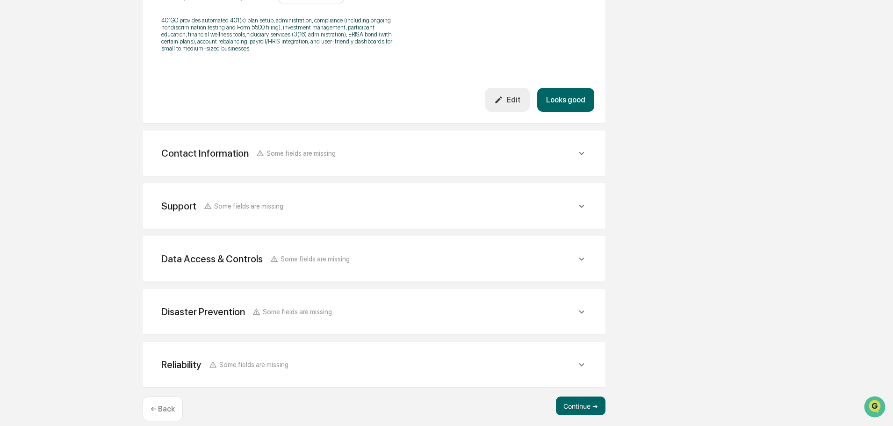
scroll to position [333, 0]
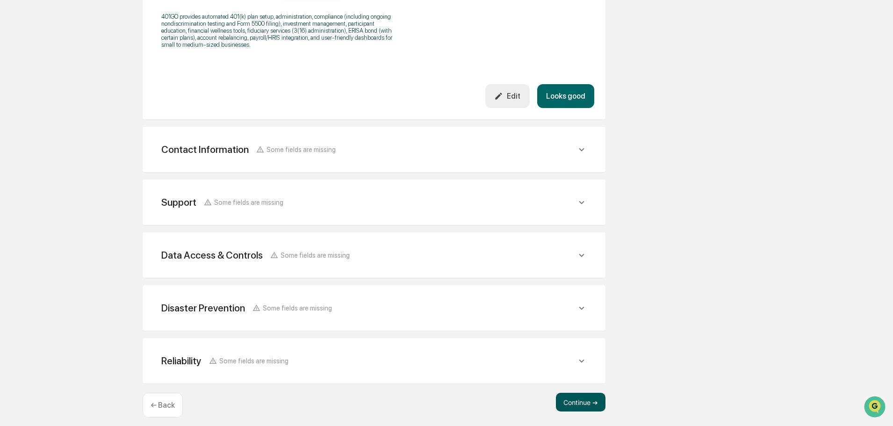
click at [581, 393] on button "Continue ➔" at bounding box center [581, 402] width 50 height 19
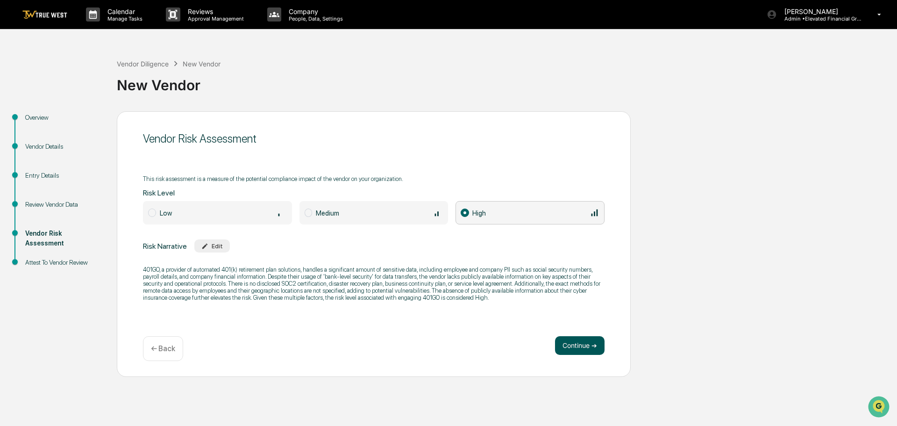
click at [581, 346] on button "Continue ➔" at bounding box center [580, 345] width 50 height 19
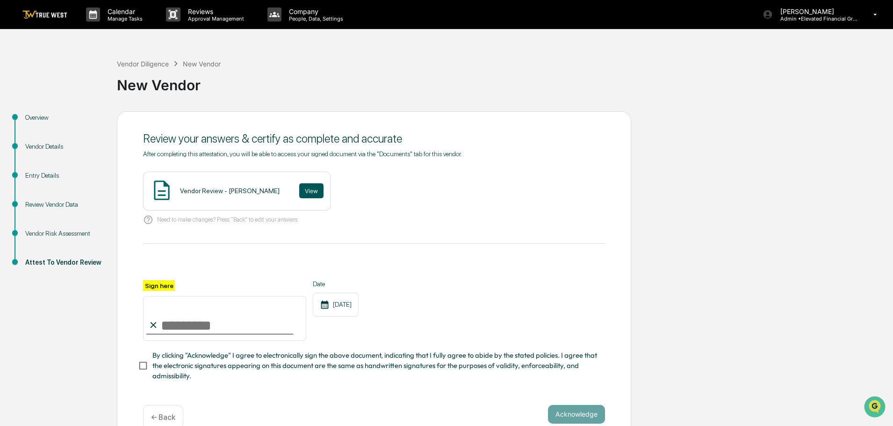
click at [299, 188] on button "View" at bounding box center [311, 190] width 24 height 15
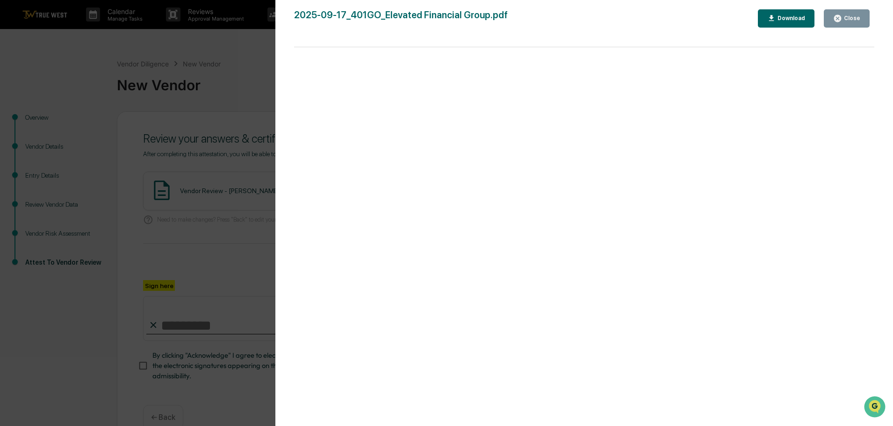
click at [241, 62] on div "Version History 09/17/2025, 09:24 PM Tammy Steffen 2025-09-17_401GO_Elevated Fi…" at bounding box center [446, 213] width 893 height 426
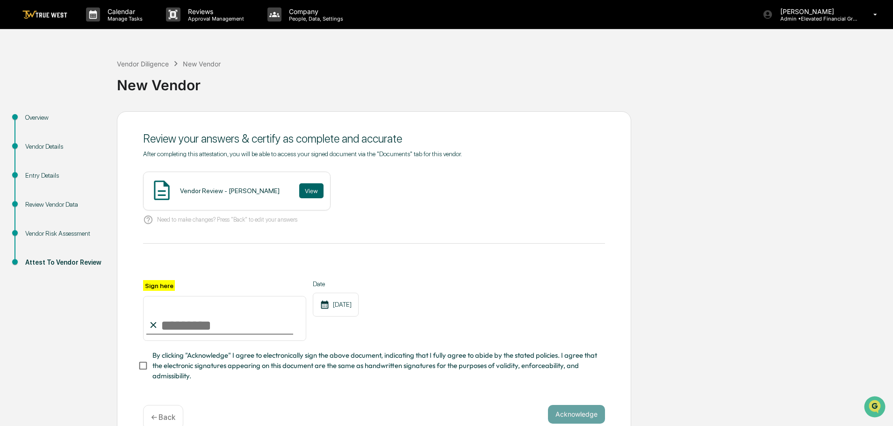
click at [186, 328] on input "Sign here" at bounding box center [224, 318] width 163 height 45
type input "**********"
click at [566, 414] on button "Acknowledge" at bounding box center [576, 414] width 57 height 19
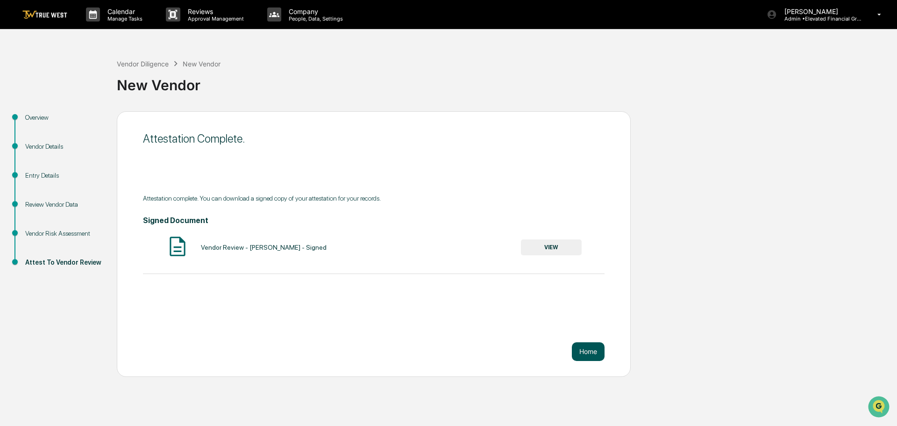
click at [590, 350] on button "Home" at bounding box center [588, 351] width 33 height 19
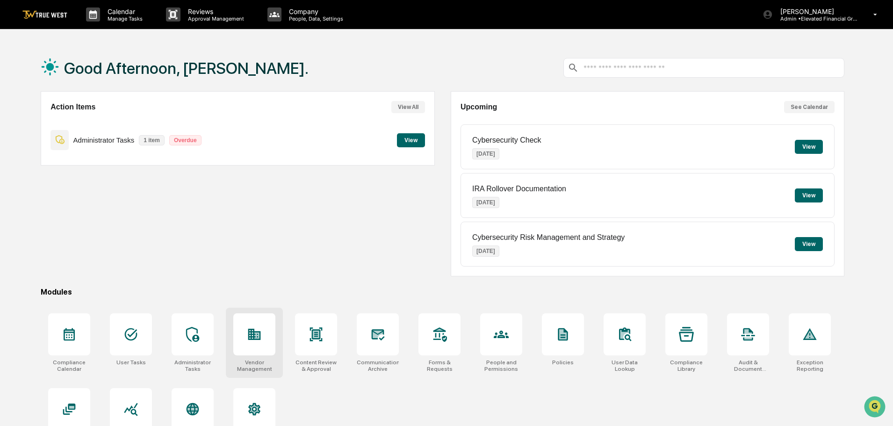
click at [255, 332] on icon at bounding box center [254, 334] width 13 height 11
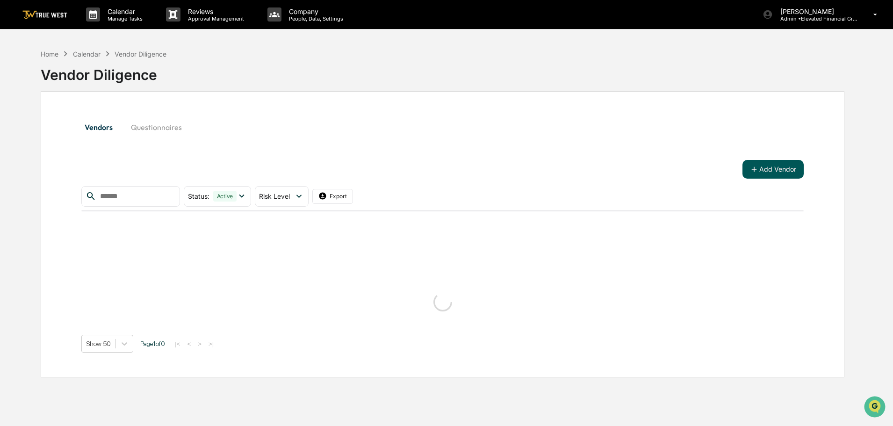
click at [777, 167] on button "Add Vendor" at bounding box center [772, 169] width 61 height 19
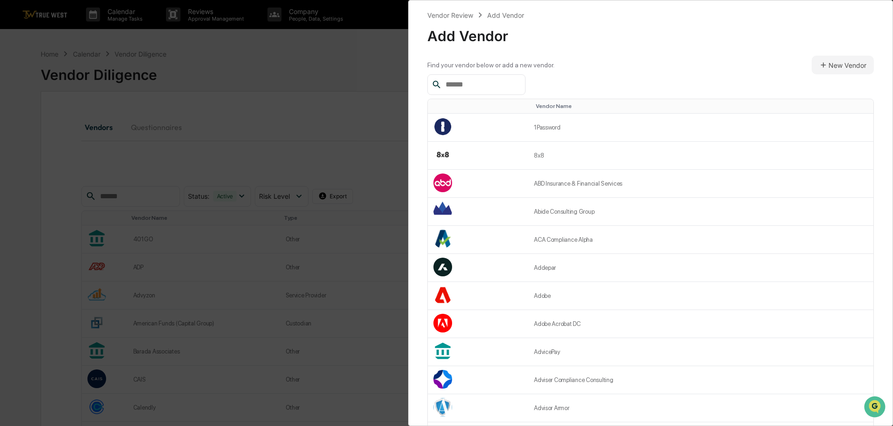
click at [459, 86] on input "text" at bounding box center [481, 85] width 79 height 12
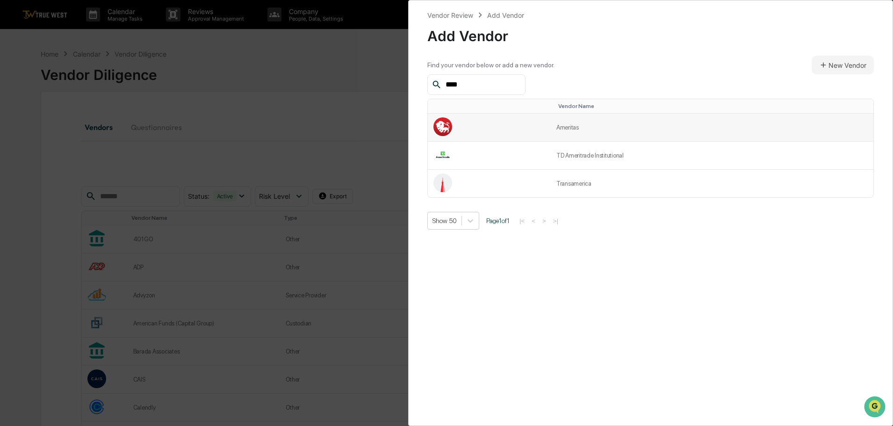
type input "****"
click at [565, 127] on td "Ameritas" at bounding box center [712, 128] width 323 height 28
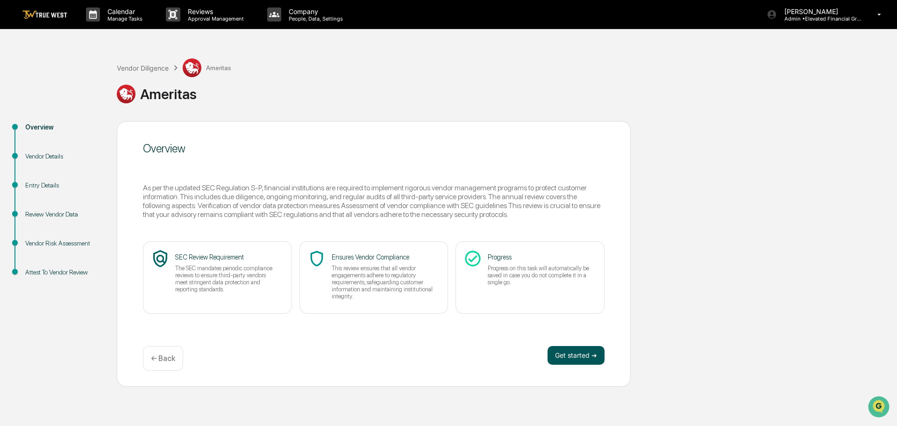
click at [578, 352] on button "Get started ➔" at bounding box center [576, 355] width 57 height 19
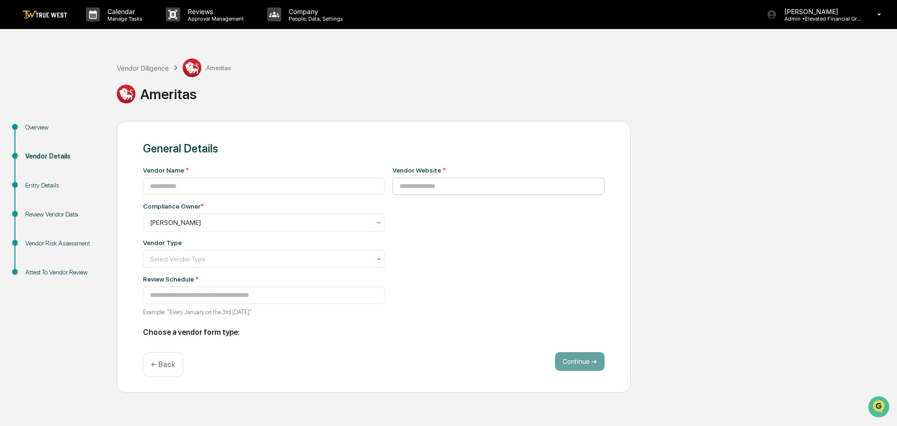
type input "********"
type input "**********"
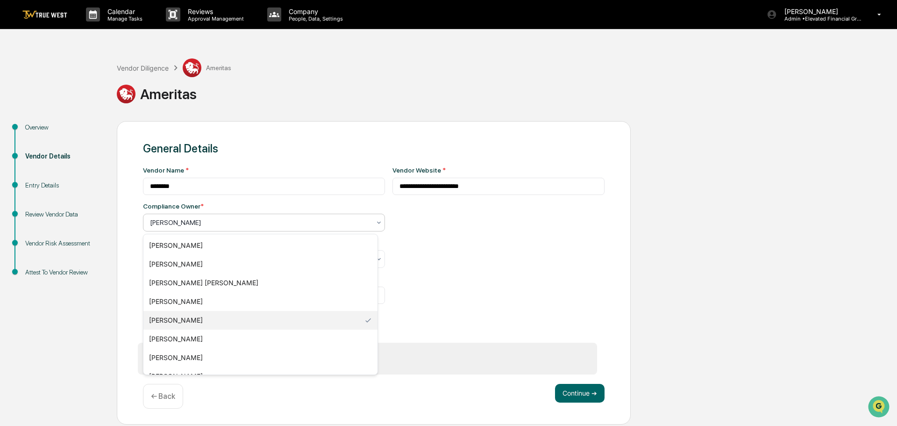
click at [202, 223] on div at bounding box center [260, 222] width 221 height 9
click at [176, 355] on div "[PERSON_NAME]" at bounding box center [260, 357] width 234 height 19
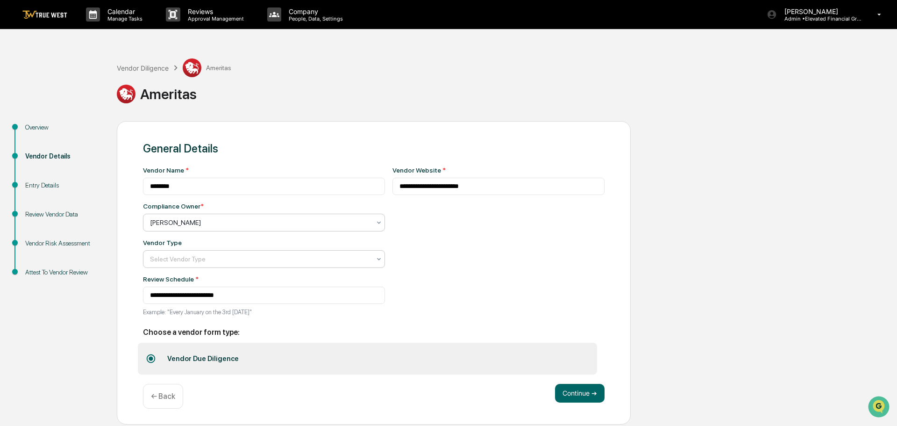
click at [179, 259] on div at bounding box center [260, 258] width 221 height 9
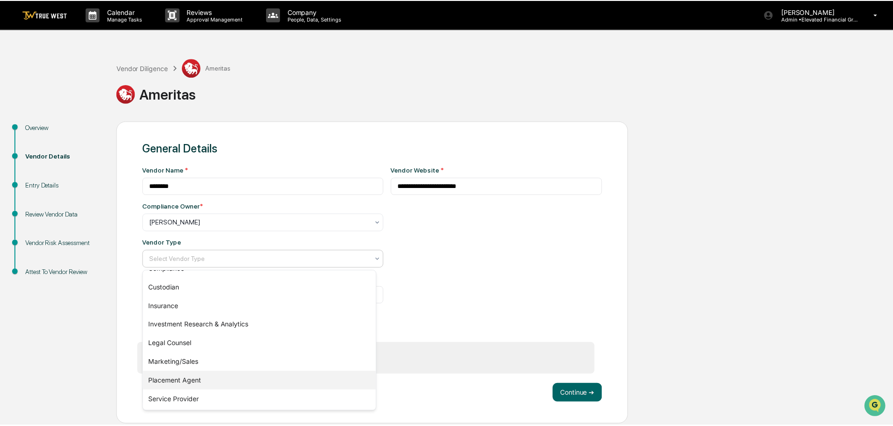
scroll to position [107, 0]
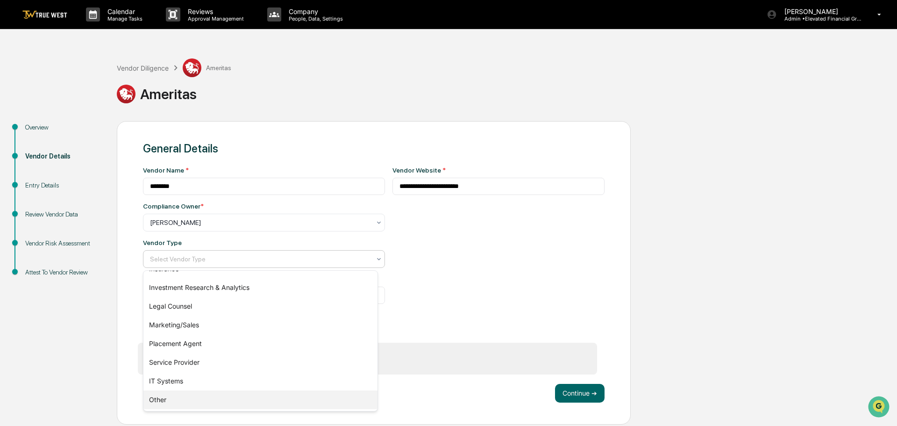
click at [160, 400] on div "Other" at bounding box center [260, 399] width 234 height 19
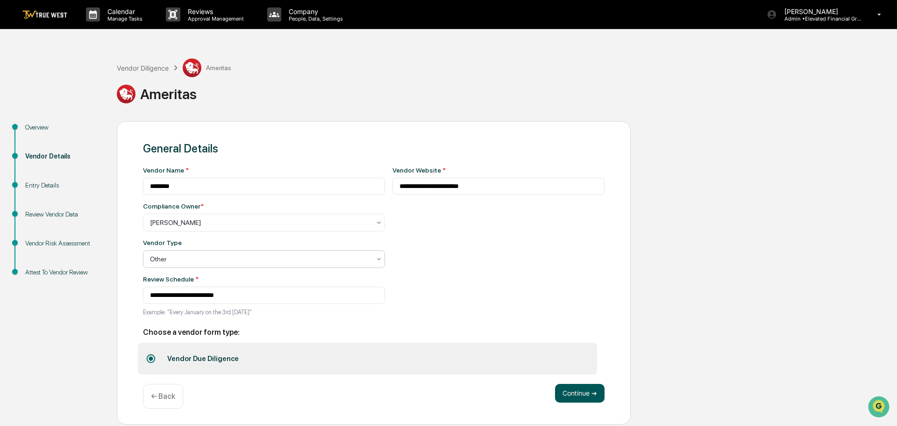
click at [573, 394] on button "Continue ➔" at bounding box center [580, 393] width 50 height 19
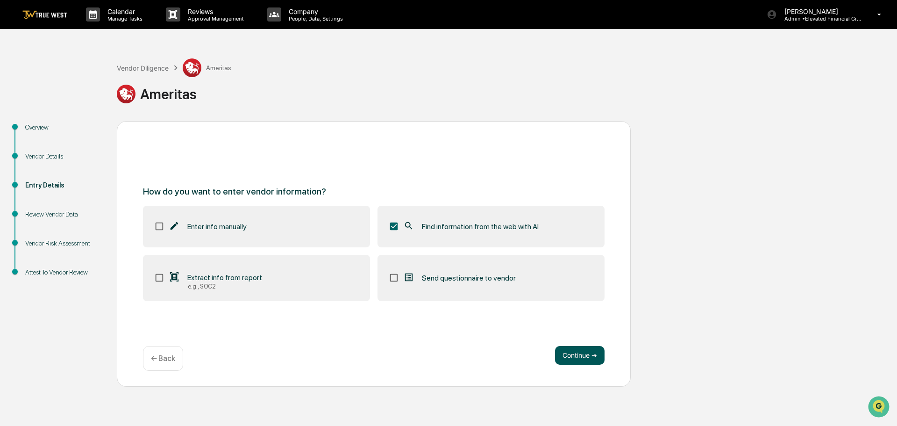
click at [564, 350] on button "Continue ➔" at bounding box center [580, 355] width 50 height 19
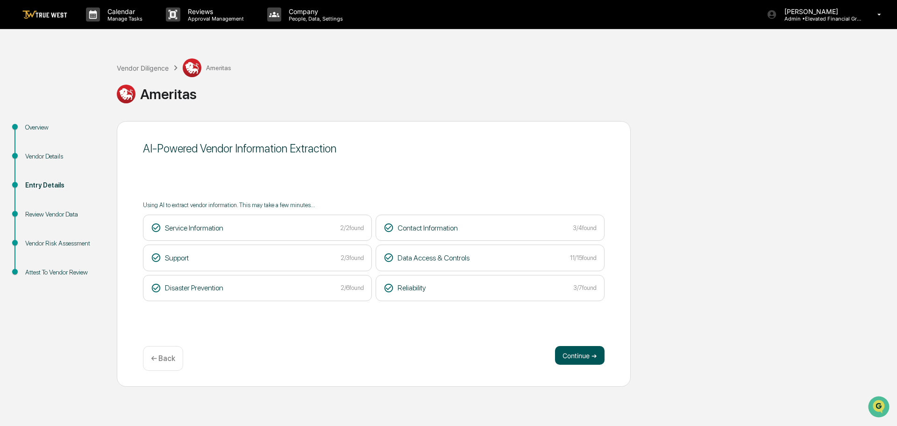
click at [580, 354] on button "Continue ➔" at bounding box center [580, 355] width 50 height 19
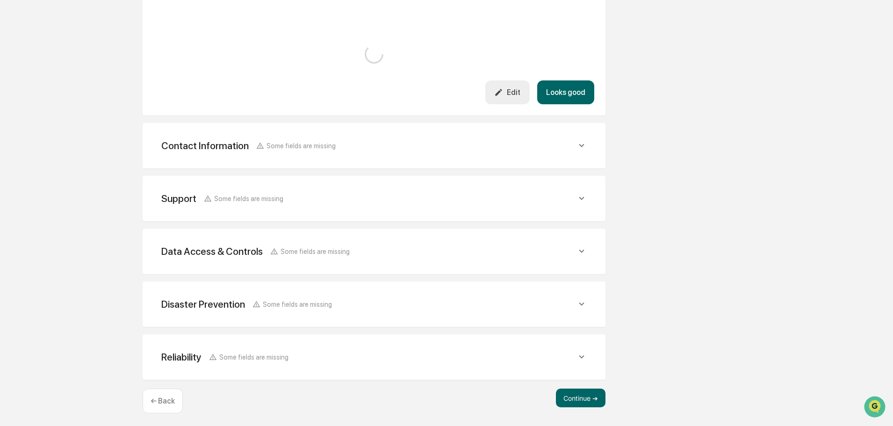
scroll to position [295, 0]
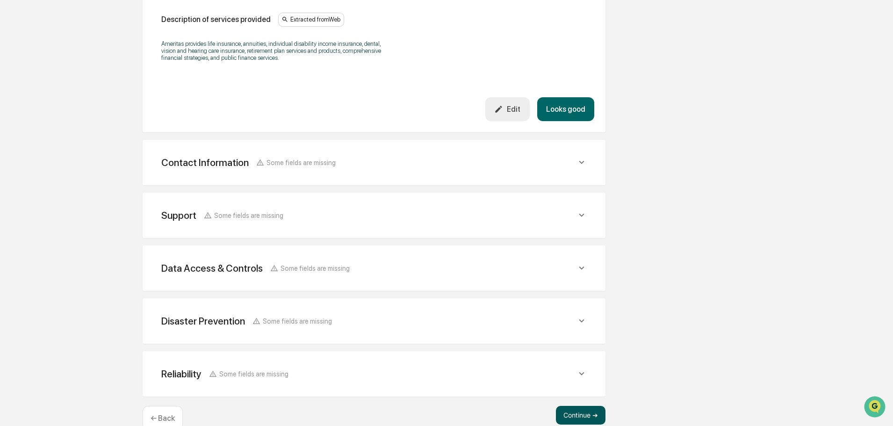
click at [579, 409] on button "Continue ➔" at bounding box center [581, 415] width 50 height 19
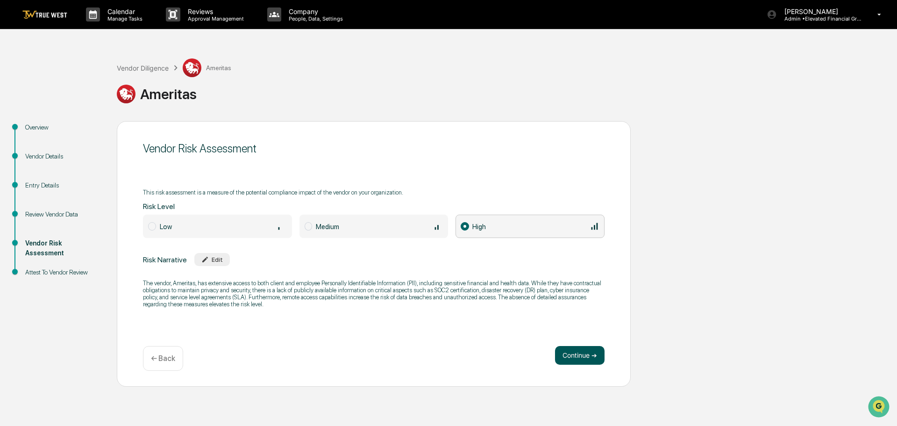
click at [577, 353] on button "Continue ➔" at bounding box center [580, 355] width 50 height 19
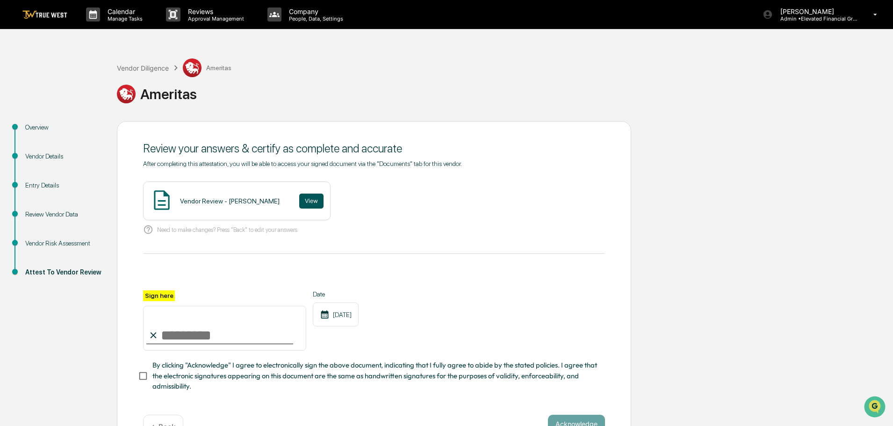
click at [303, 199] on button "View" at bounding box center [311, 201] width 24 height 15
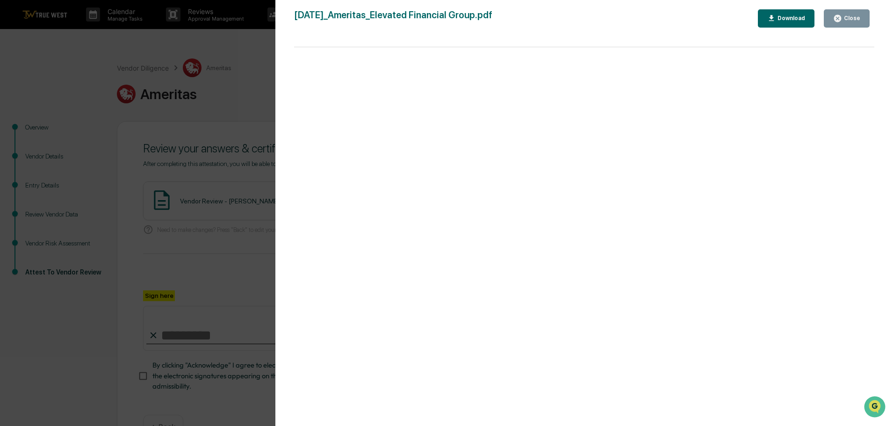
click at [222, 36] on div "Version History 09/17/2025, 09:26 PM Tammy Steffen 2025-09-17_Ameritas_Elevated…" at bounding box center [446, 213] width 893 height 426
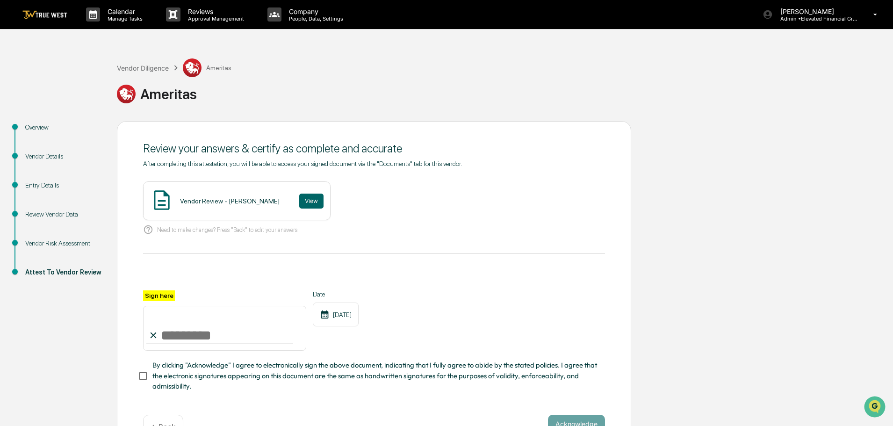
click at [196, 330] on input "Sign here" at bounding box center [224, 328] width 163 height 45
type input "**********"
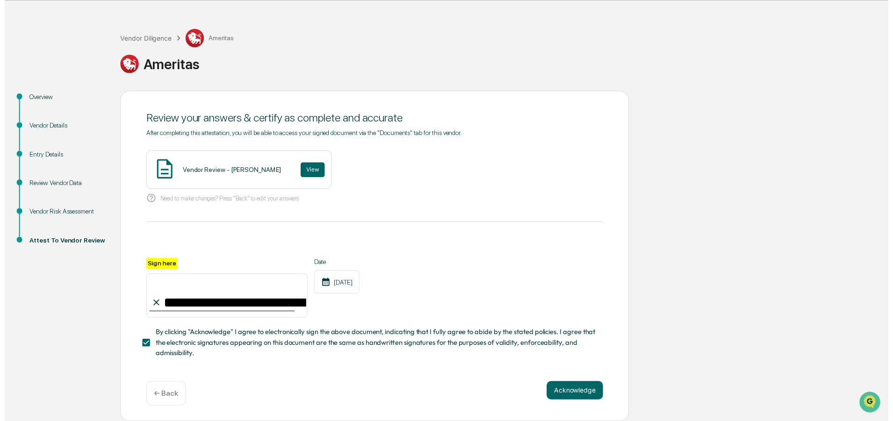
scroll to position [32, 0]
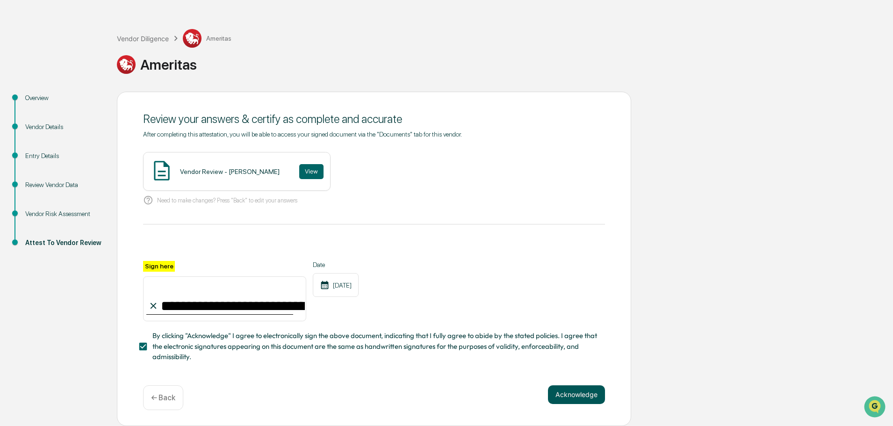
click at [574, 397] on button "Acknowledge" at bounding box center [576, 394] width 57 height 19
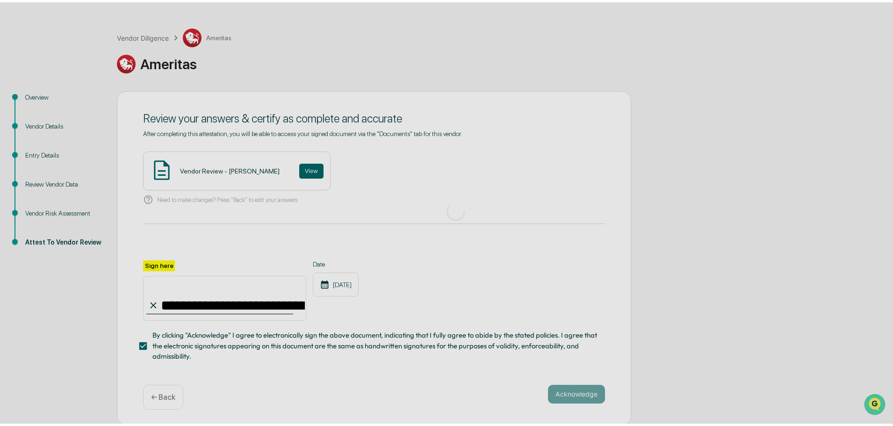
scroll to position [0, 0]
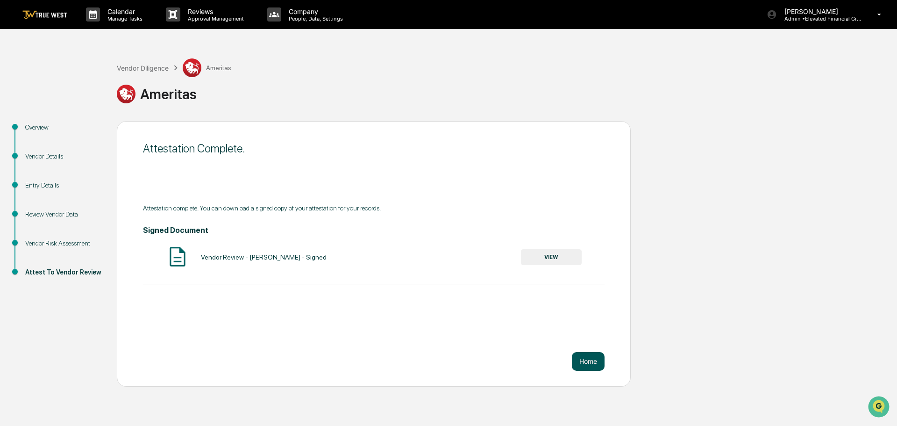
click at [581, 362] on button "Home" at bounding box center [588, 361] width 33 height 19
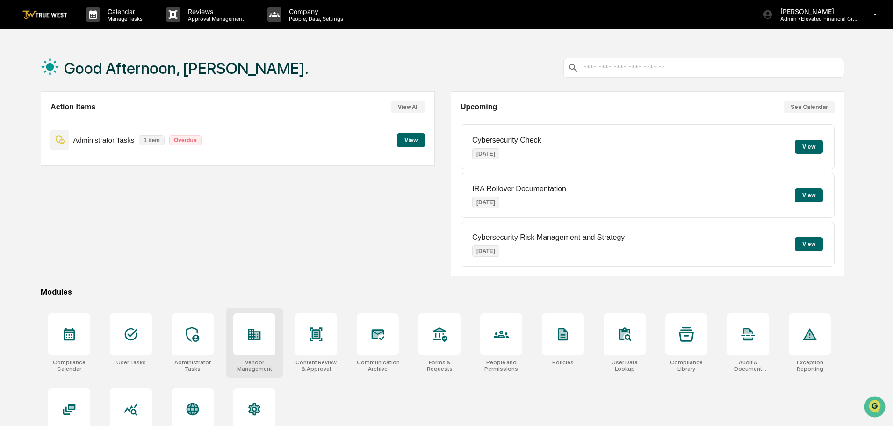
click at [254, 334] on icon at bounding box center [254, 334] width 13 height 11
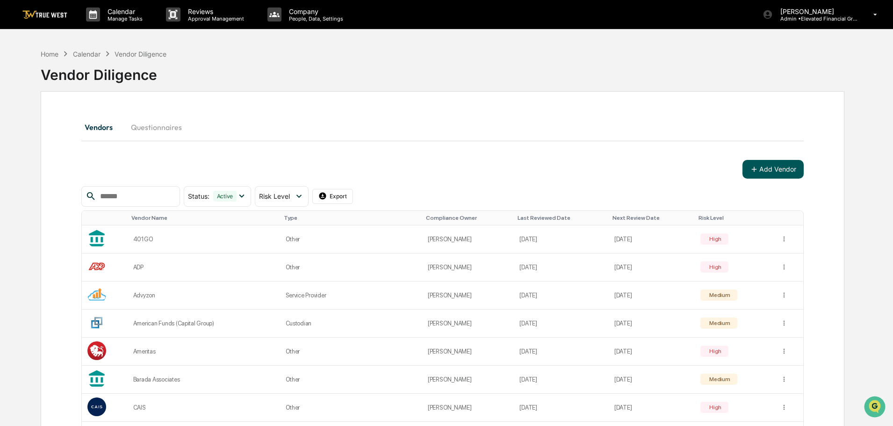
click at [776, 169] on button "Add Vendor" at bounding box center [772, 169] width 61 height 19
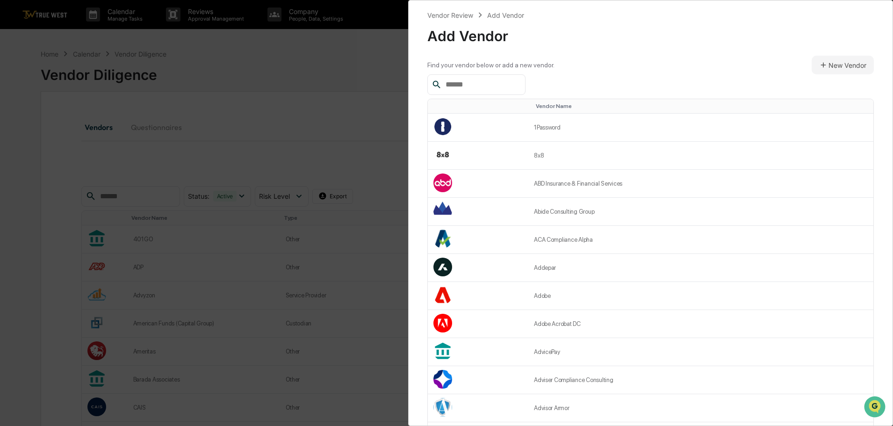
click at [474, 84] on input "text" at bounding box center [481, 85] width 79 height 12
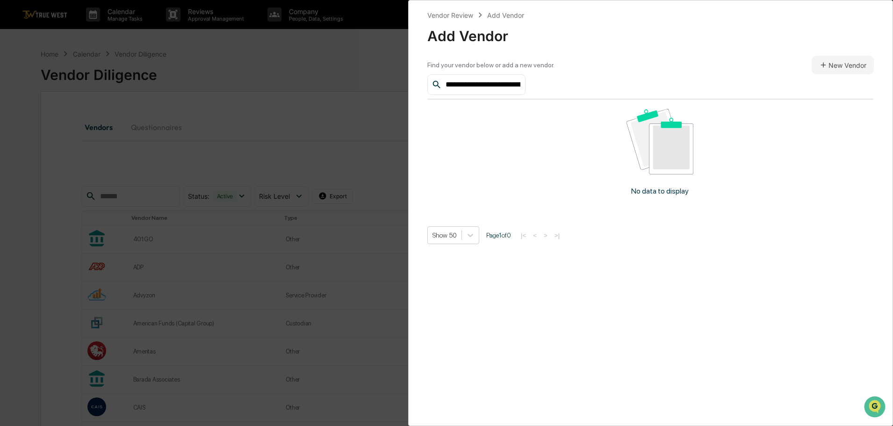
scroll to position [0, 7]
type input "**********"
click at [838, 63] on button "New Vendor" at bounding box center [842, 65] width 62 height 19
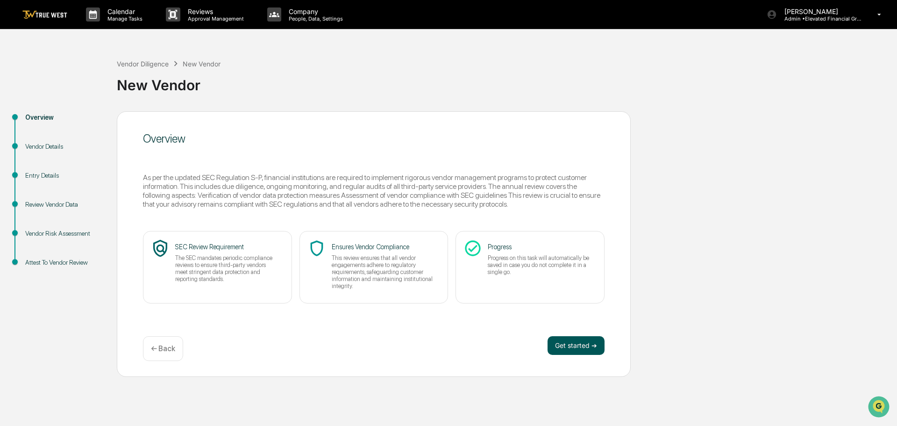
click at [564, 344] on button "Get started ➔" at bounding box center [576, 345] width 57 height 19
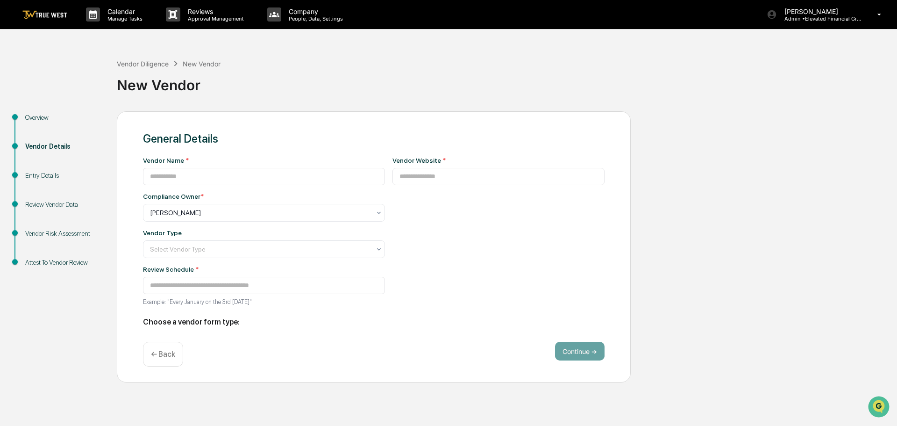
type input "**********"
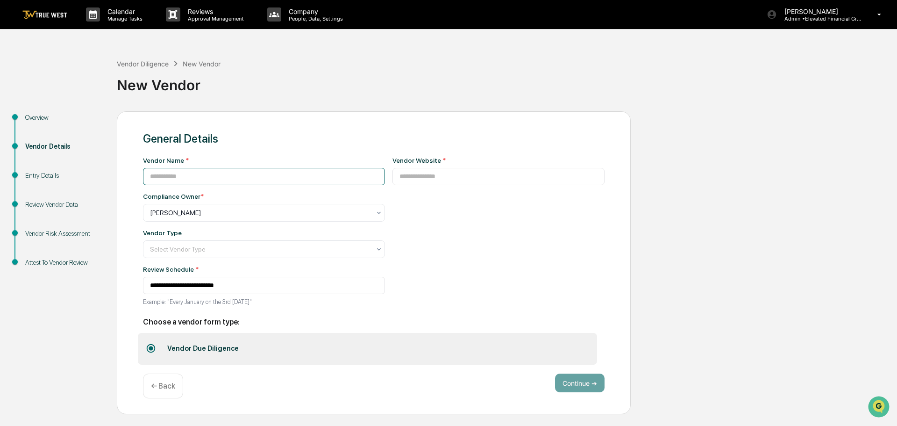
click at [224, 179] on input at bounding box center [264, 176] width 242 height 17
type input "**********"
click at [397, 177] on input at bounding box center [499, 176] width 213 height 17
type input "**********"
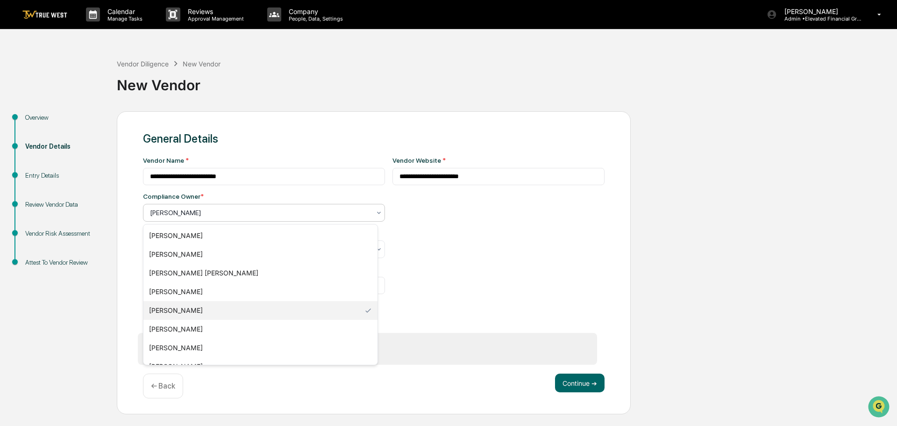
click at [207, 212] on div at bounding box center [260, 212] width 221 height 9
click at [175, 348] on div "[PERSON_NAME]" at bounding box center [260, 347] width 234 height 19
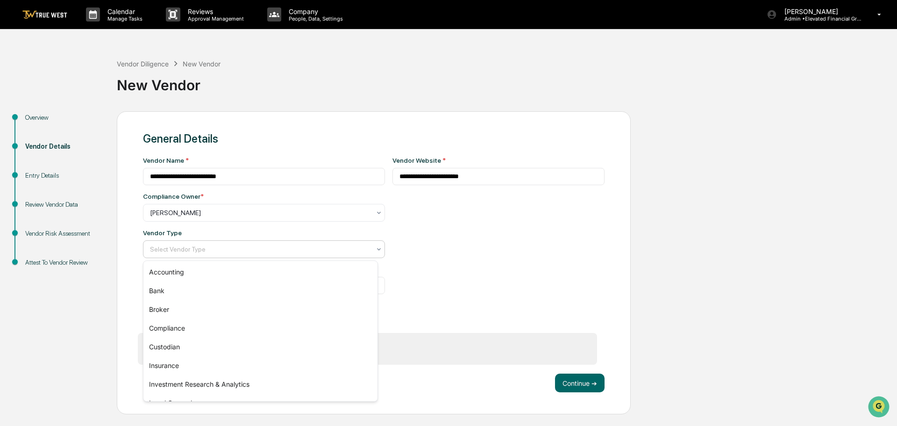
click at [166, 250] on div at bounding box center [260, 248] width 221 height 9
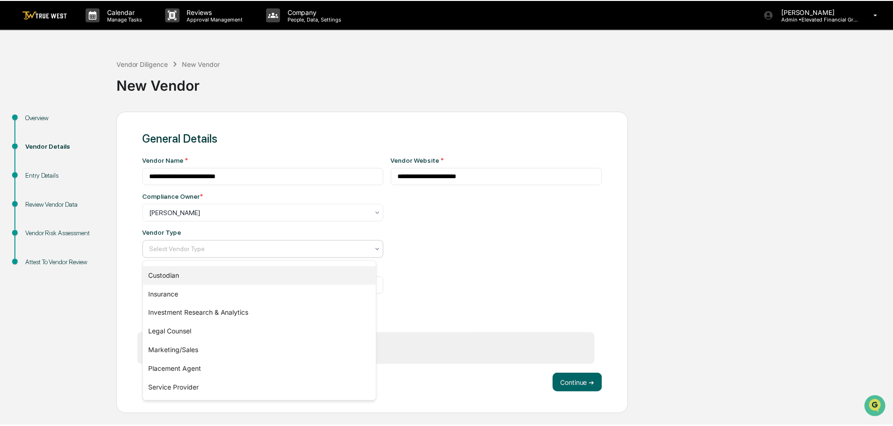
scroll to position [107, 0]
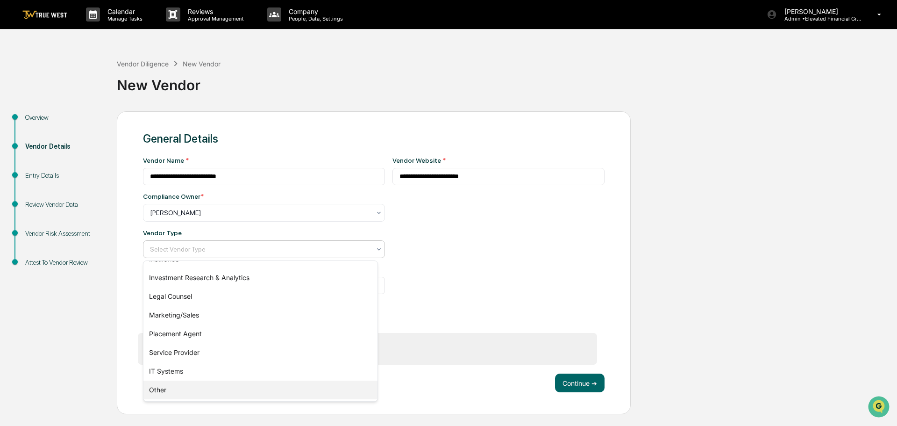
click at [169, 387] on div "Other" at bounding box center [260, 389] width 234 height 19
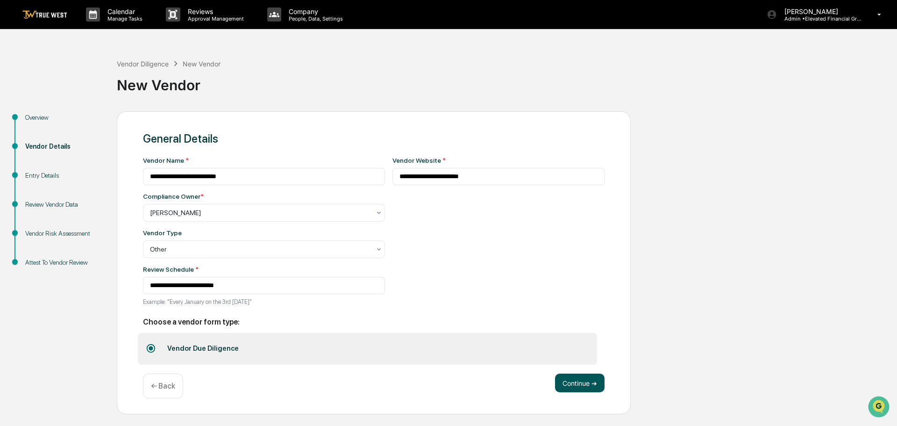
click at [587, 382] on button "Continue ➔" at bounding box center [580, 382] width 50 height 19
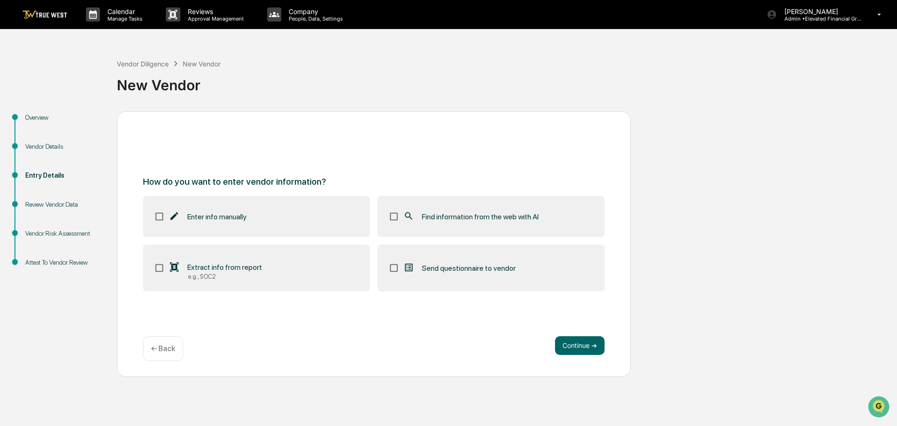
click at [409, 214] on icon at bounding box center [409, 216] width 10 height 10
click at [582, 351] on button "Continue ➔" at bounding box center [580, 345] width 50 height 19
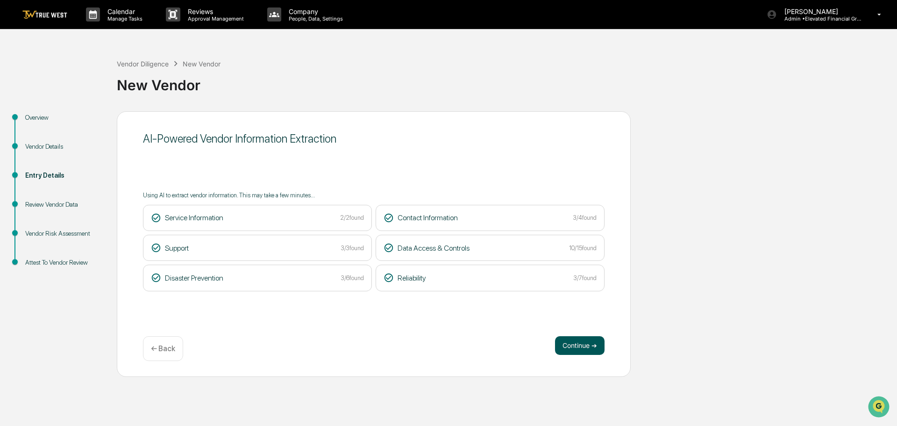
click at [583, 345] on button "Continue ➔" at bounding box center [580, 345] width 50 height 19
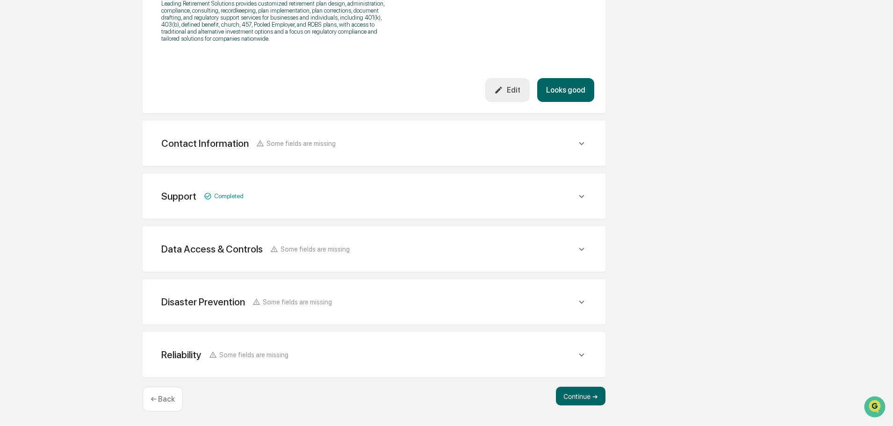
scroll to position [340, 0]
click at [571, 394] on button "Continue ➔" at bounding box center [581, 395] width 50 height 19
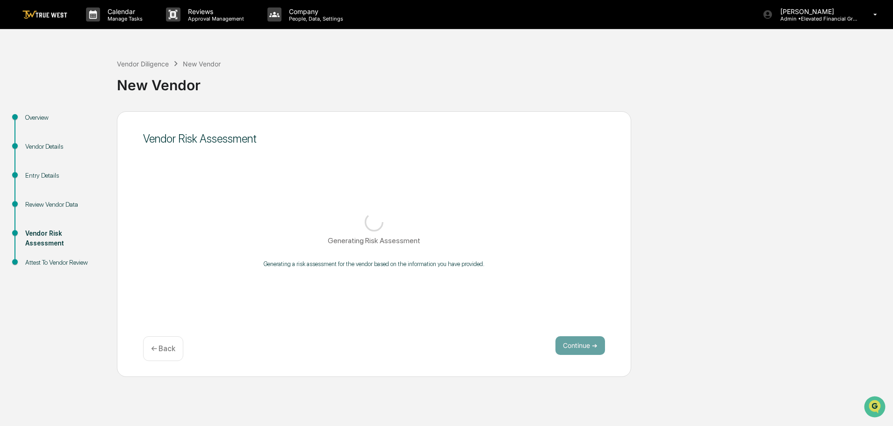
scroll to position [0, 0]
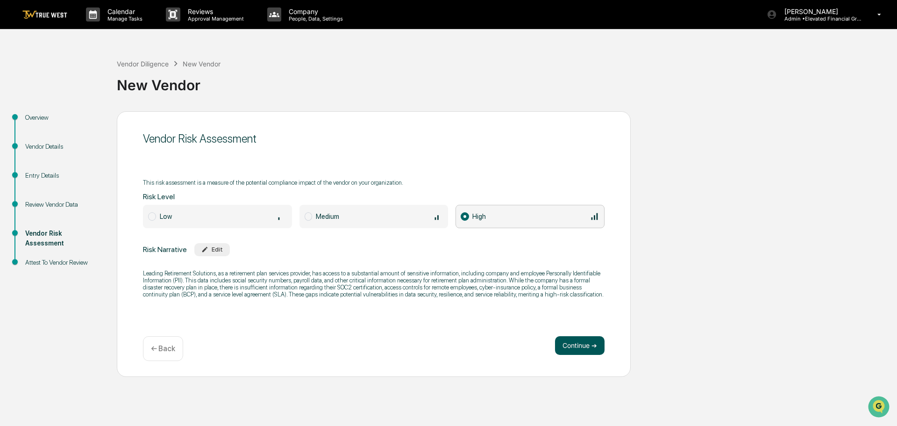
click at [569, 344] on button "Continue ➔" at bounding box center [580, 345] width 50 height 19
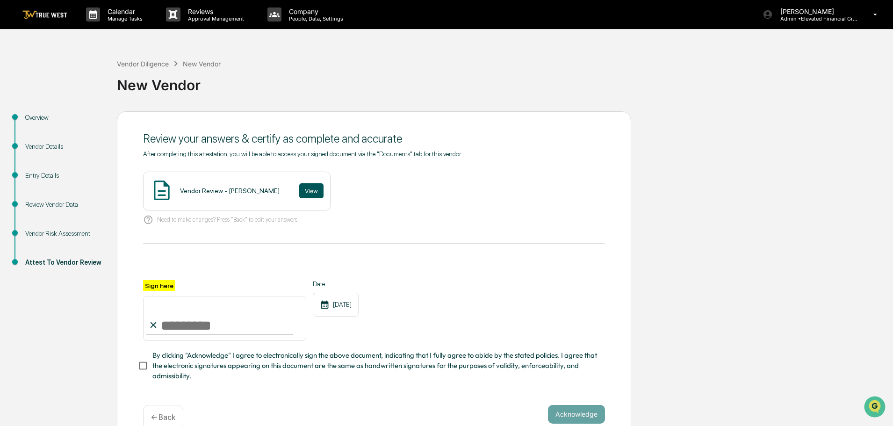
click at [300, 192] on button "View" at bounding box center [311, 190] width 24 height 15
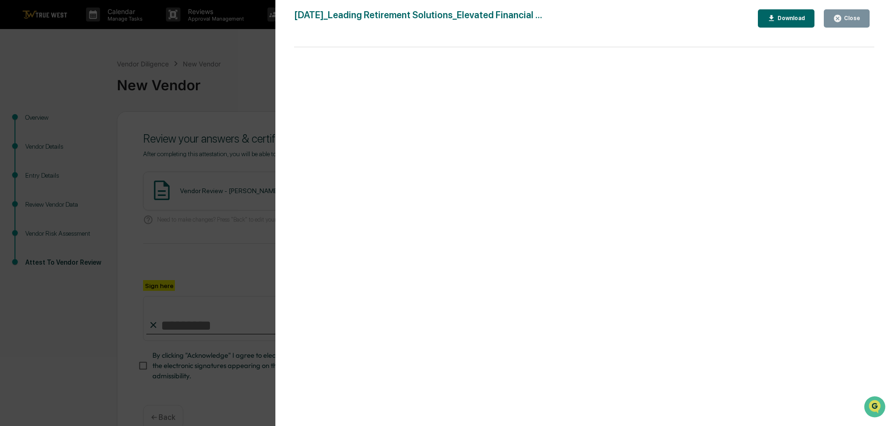
click at [229, 70] on div "Version History 09/17/2025, 09:28 PM Tammy Steffen 2025-09-17_Leading Retiremen…" at bounding box center [446, 213] width 893 height 426
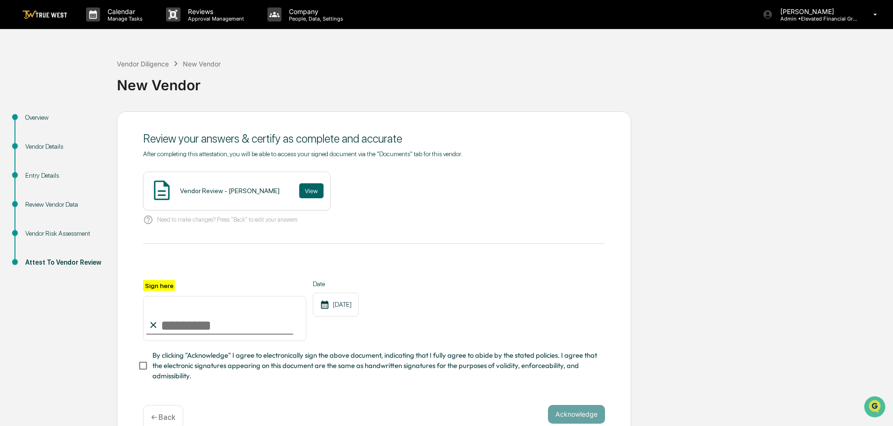
click at [199, 322] on input "Sign here" at bounding box center [224, 318] width 163 height 45
type input "**********"
click at [570, 416] on button "Acknowledge" at bounding box center [576, 414] width 57 height 19
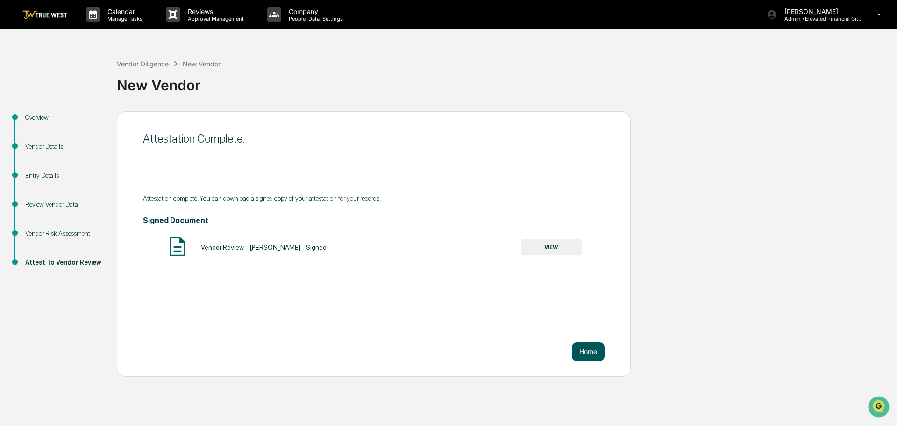
click at [591, 348] on button "Home" at bounding box center [588, 351] width 33 height 19
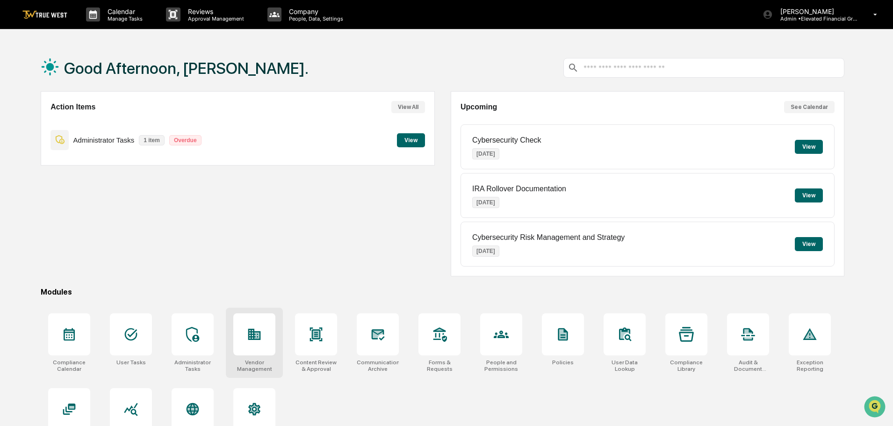
click at [256, 340] on icon at bounding box center [254, 334] width 13 height 11
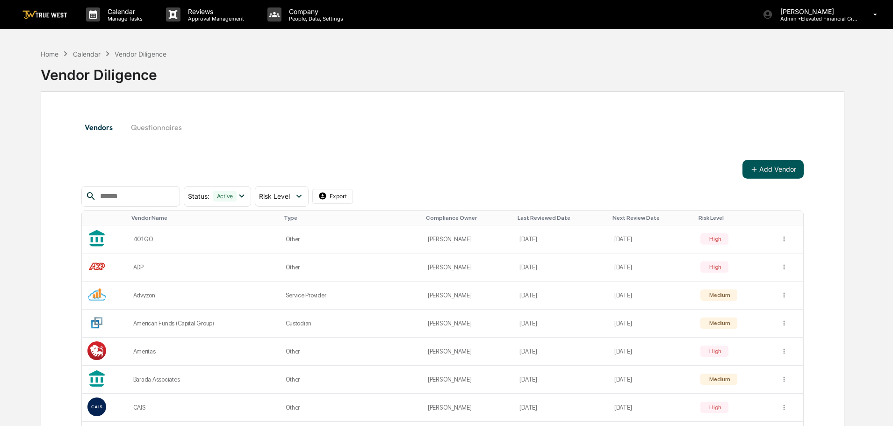
click at [774, 167] on button "Add Vendor" at bounding box center [772, 169] width 61 height 19
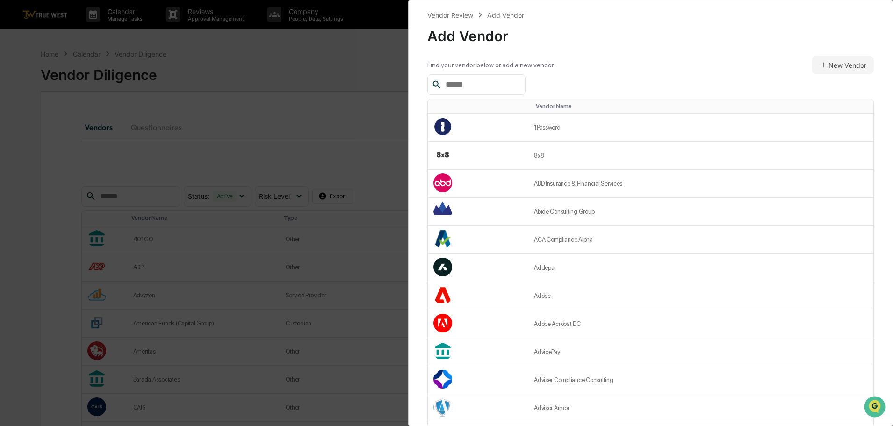
click at [488, 82] on input "text" at bounding box center [481, 85] width 79 height 12
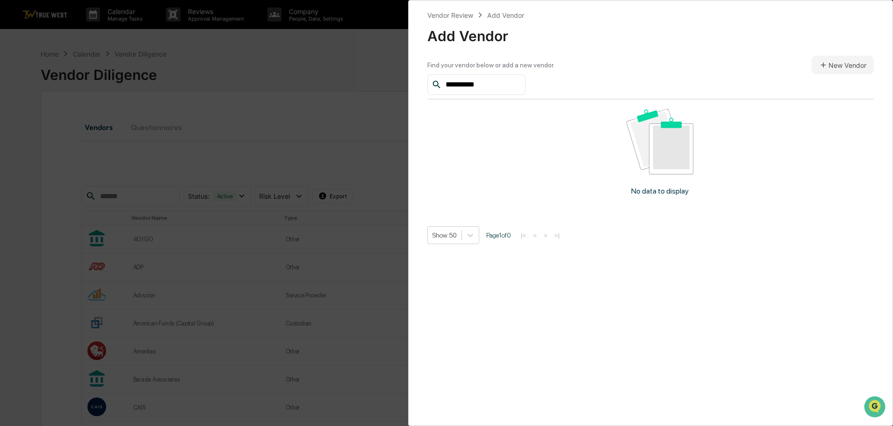
type input "**********"
click at [845, 63] on button "New Vendor" at bounding box center [842, 65] width 62 height 19
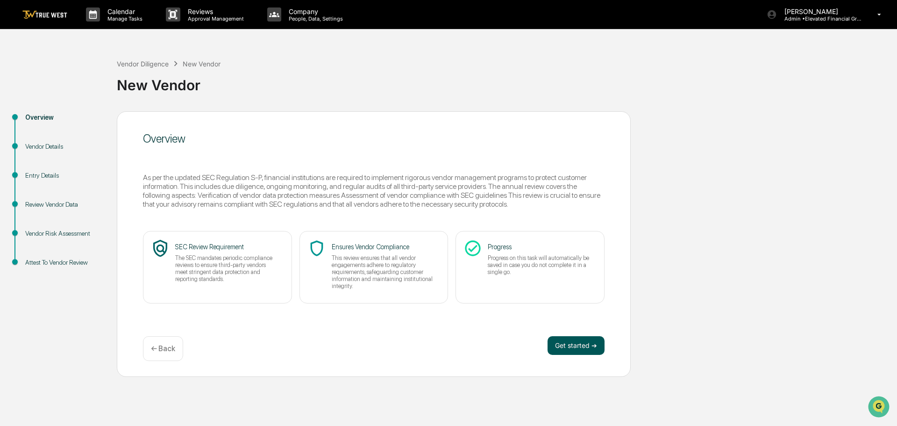
click at [557, 345] on button "Get started ➔" at bounding box center [576, 345] width 57 height 19
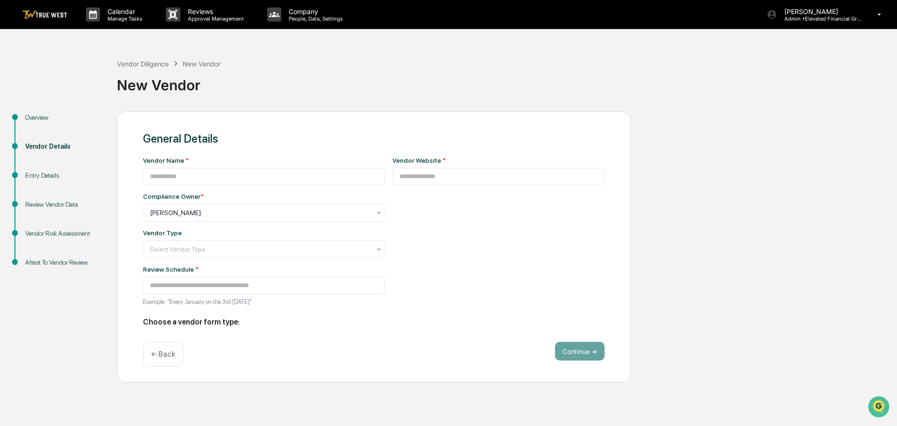
type input "**********"
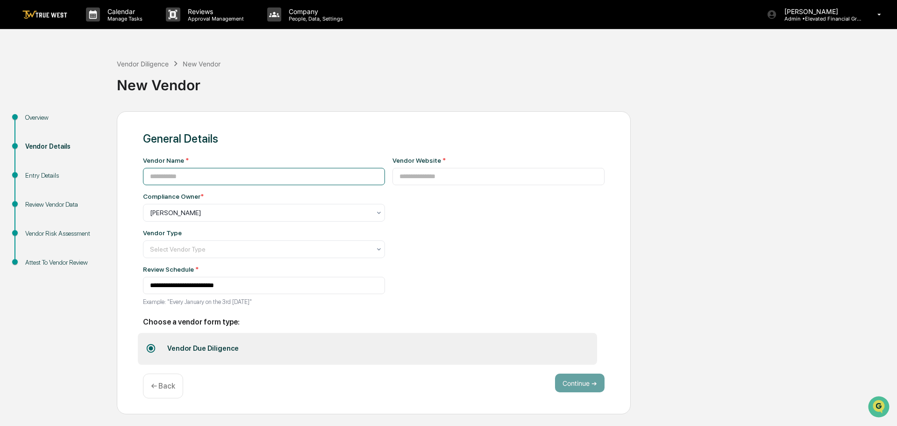
click at [209, 179] on input at bounding box center [264, 176] width 242 height 17
type input "**********"
click at [393, 176] on input at bounding box center [499, 176] width 213 height 17
type input "**********"
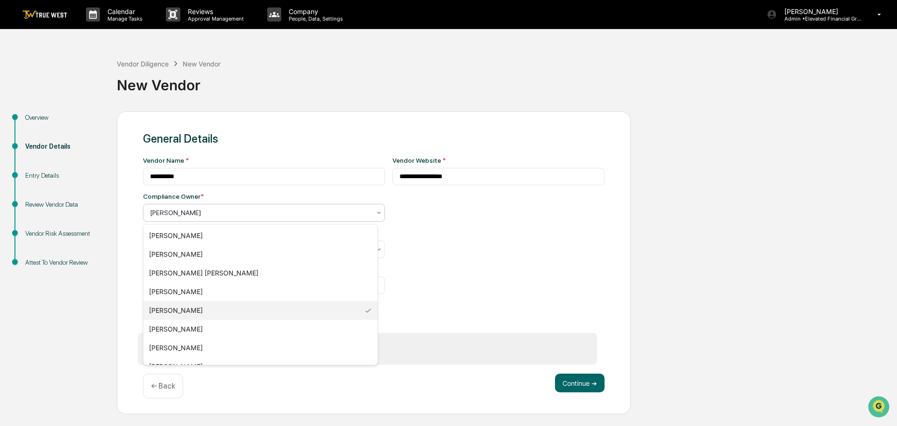
click at [188, 212] on div at bounding box center [260, 212] width 221 height 9
click at [175, 348] on div "[PERSON_NAME]" at bounding box center [260, 347] width 234 height 19
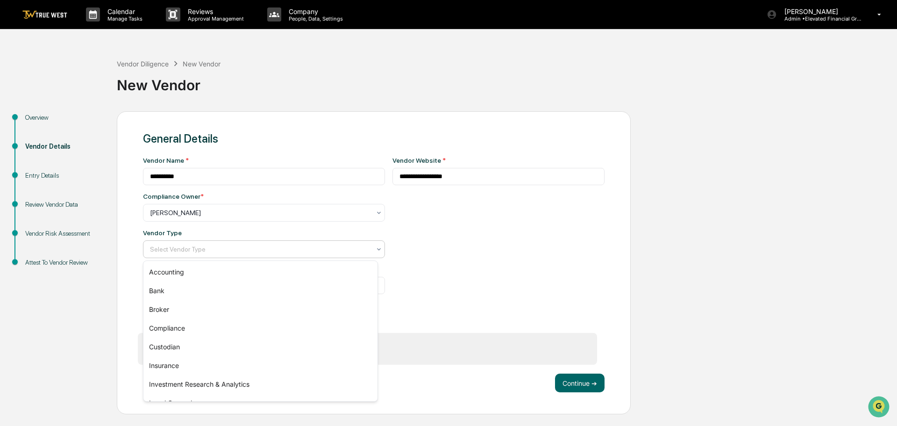
click at [169, 247] on div at bounding box center [260, 248] width 221 height 9
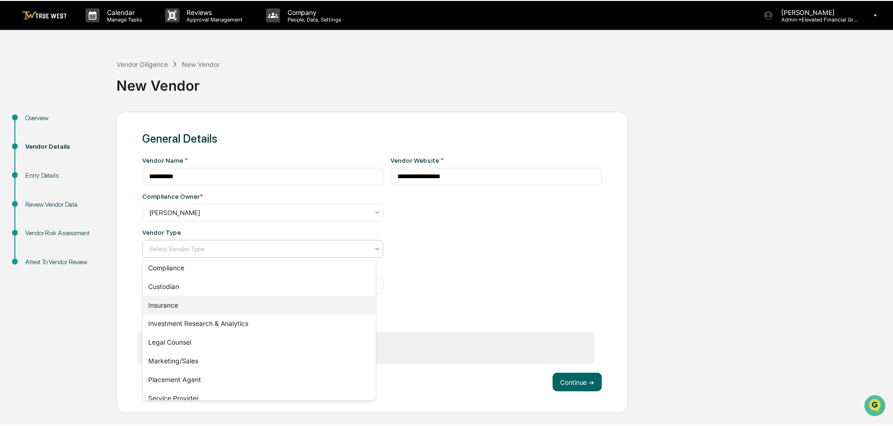
scroll to position [107, 0]
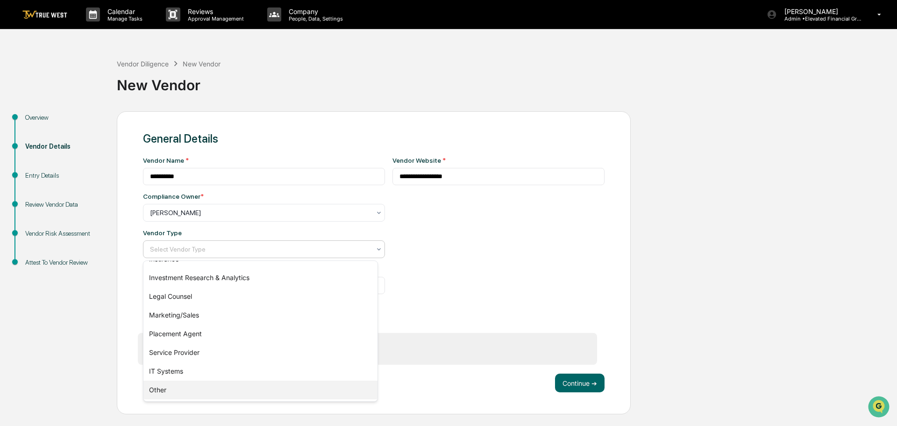
click at [167, 388] on div "Other" at bounding box center [260, 389] width 234 height 19
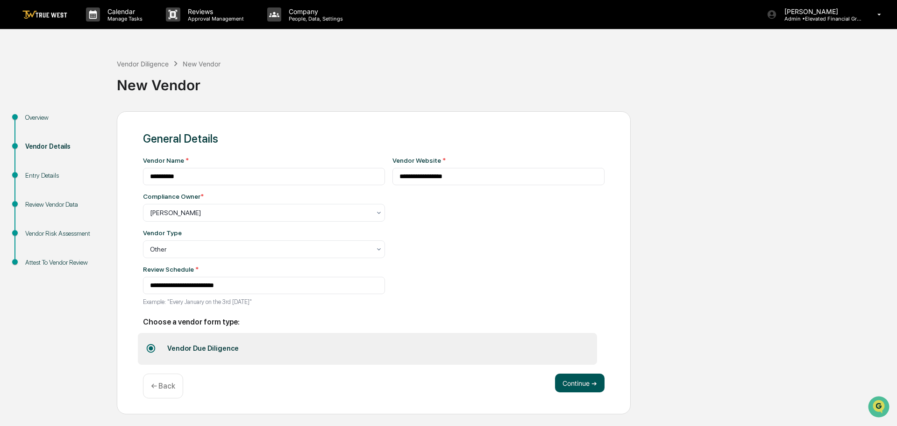
click at [577, 382] on button "Continue ➔" at bounding box center [580, 382] width 50 height 19
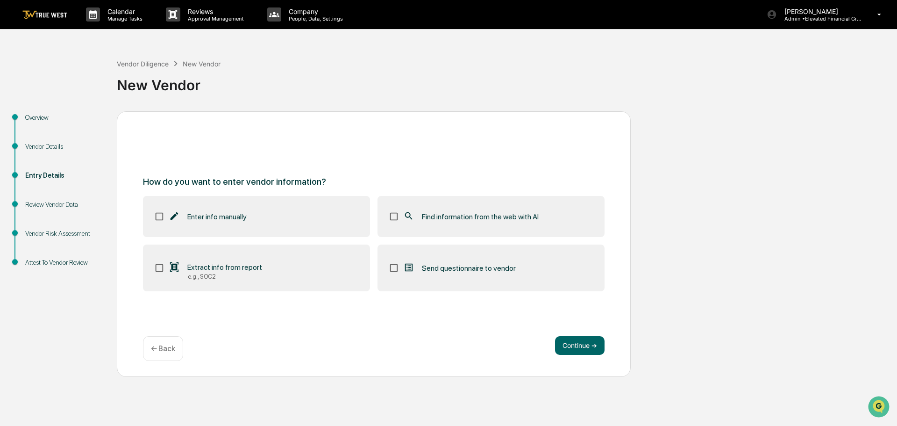
click at [432, 216] on span "Find information from the web with AI" at bounding box center [480, 216] width 117 height 9
click at [582, 343] on button "Continue ➔" at bounding box center [580, 345] width 50 height 19
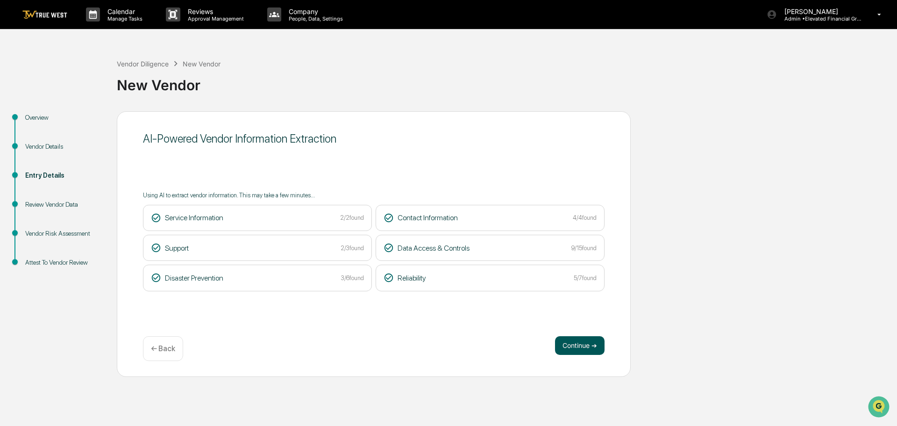
click at [580, 342] on button "Continue ➔" at bounding box center [580, 345] width 50 height 19
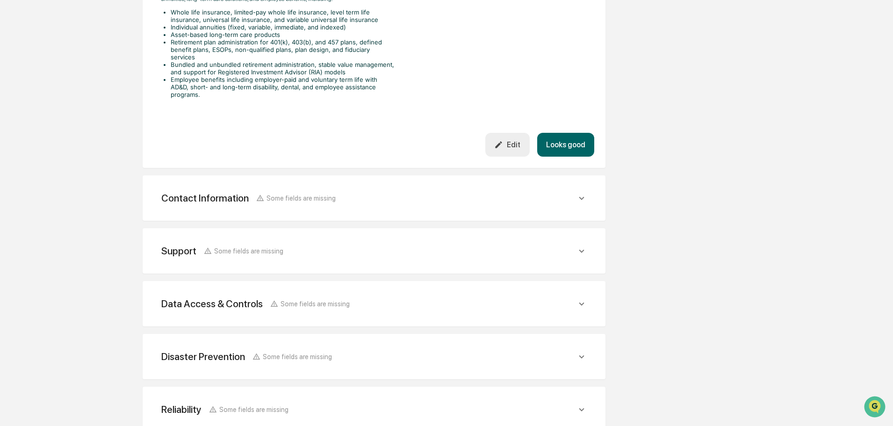
scroll to position [377, 0]
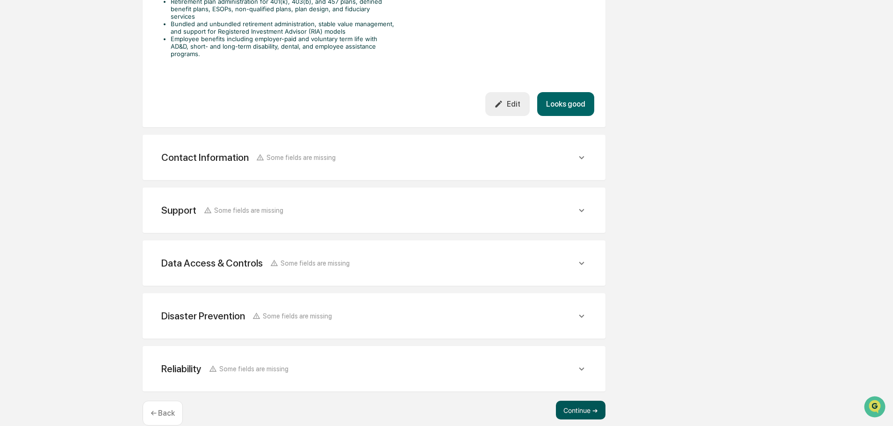
click at [577, 401] on button "Continue ➔" at bounding box center [581, 410] width 50 height 19
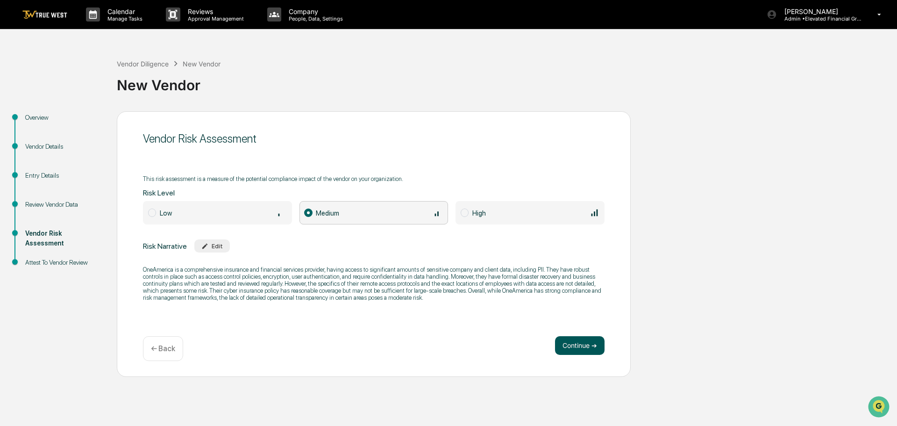
click at [582, 345] on button "Continue ➔" at bounding box center [580, 345] width 50 height 19
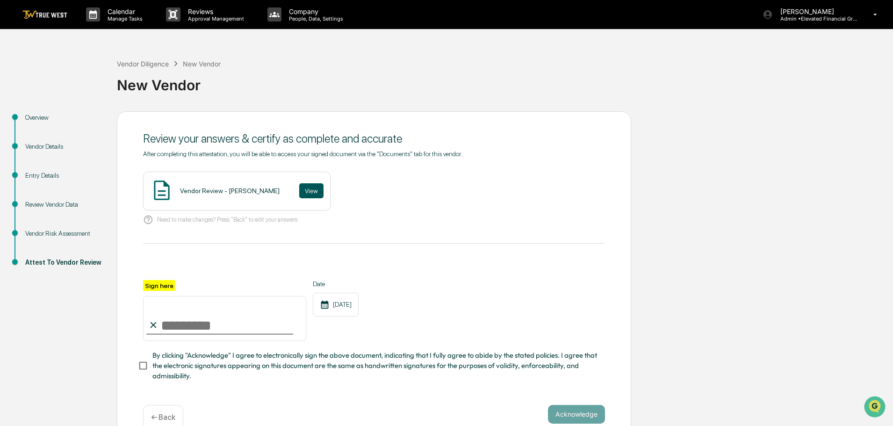
click at [304, 191] on button "View" at bounding box center [311, 190] width 24 height 15
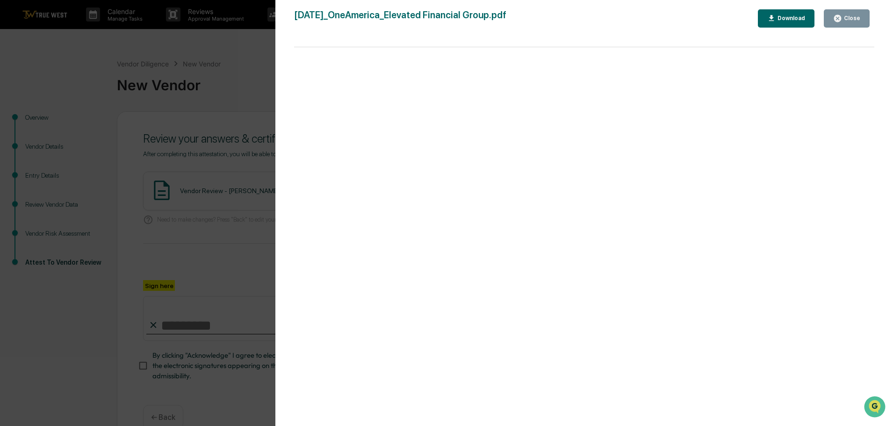
click at [237, 59] on div "Version History 09/17/2025, 09:30 PM Tammy Steffen 2025-09-17_OneAmerica_Elevat…" at bounding box center [446, 213] width 893 height 426
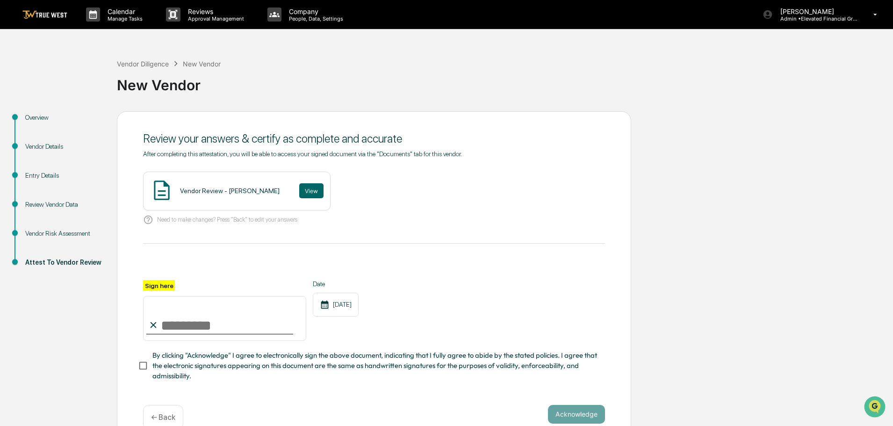
click at [222, 323] on input "Sign here" at bounding box center [224, 318] width 163 height 45
type input "**********"
click at [571, 413] on button "Acknowledge" at bounding box center [576, 414] width 57 height 19
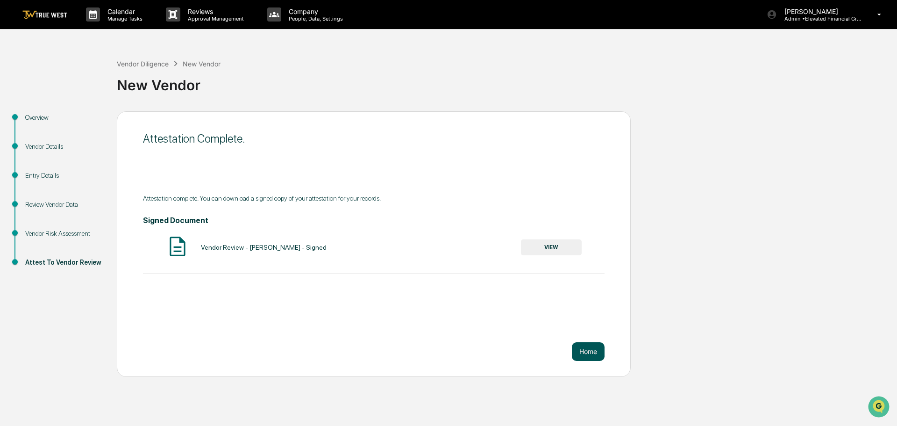
click at [588, 354] on button "Home" at bounding box center [588, 351] width 33 height 19
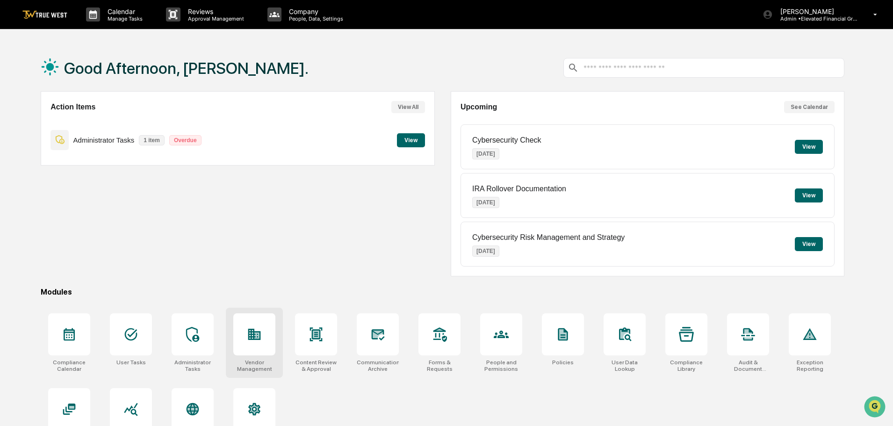
click at [259, 335] on icon at bounding box center [254, 334] width 13 height 11
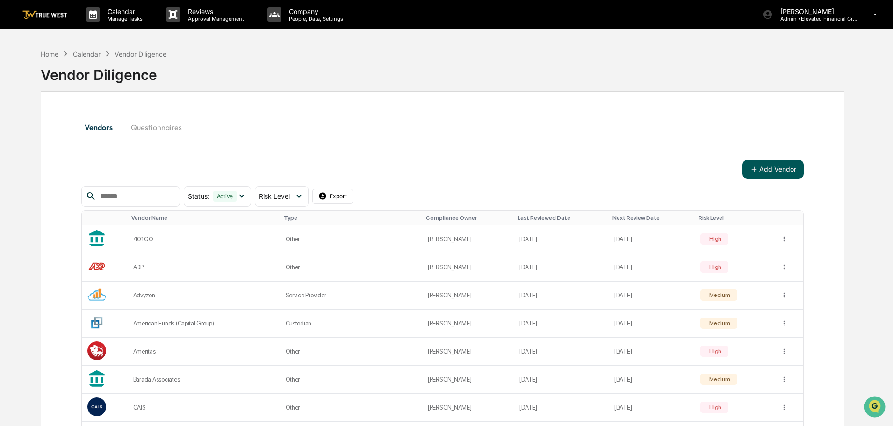
click at [785, 171] on button "Add Vendor" at bounding box center [772, 169] width 61 height 19
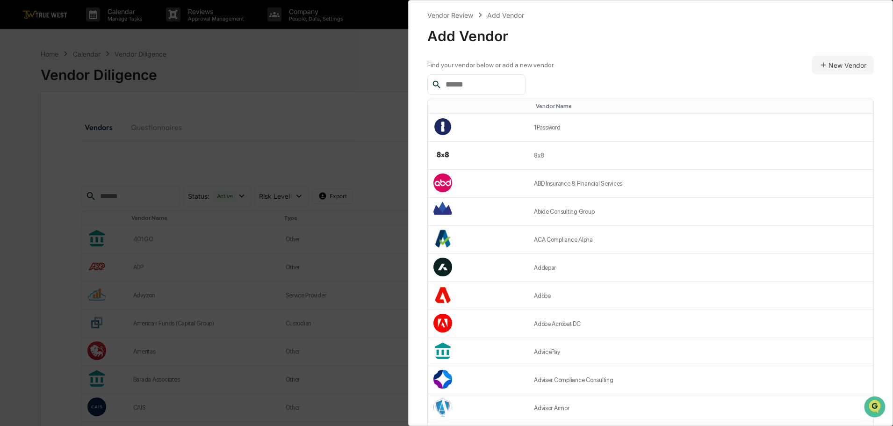
click at [485, 87] on input "text" at bounding box center [481, 85] width 79 height 12
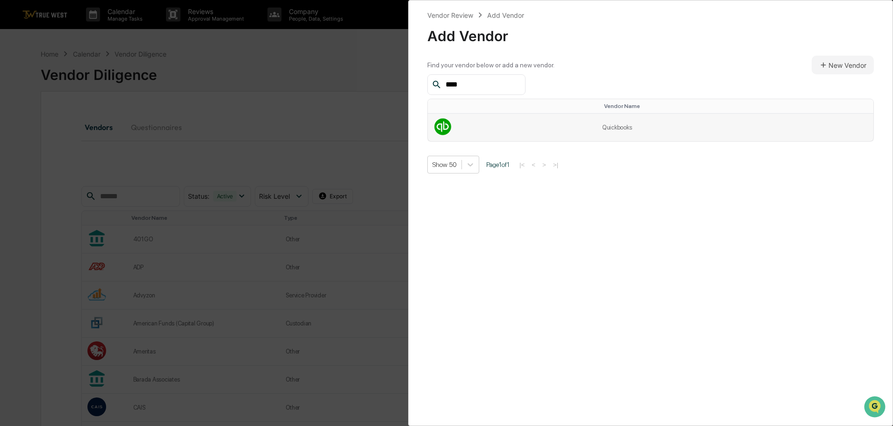
type input "****"
click at [616, 122] on td "Quickbooks" at bounding box center [734, 128] width 277 height 28
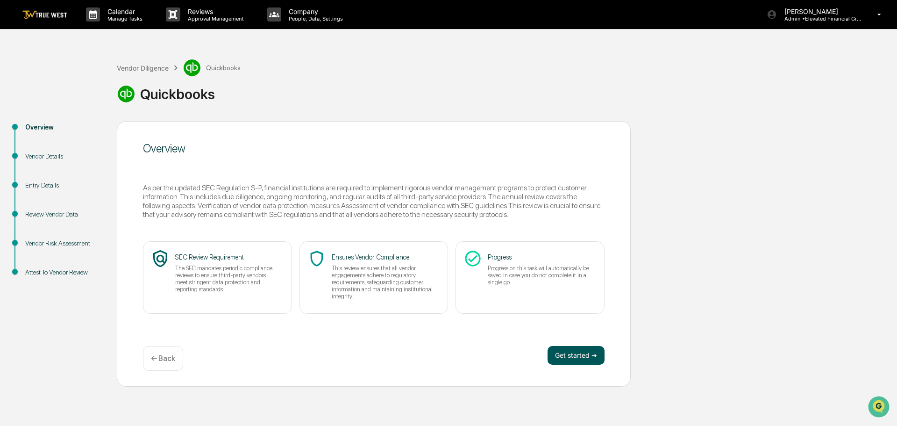
click at [570, 355] on button "Get started ➔" at bounding box center [576, 355] width 57 height 19
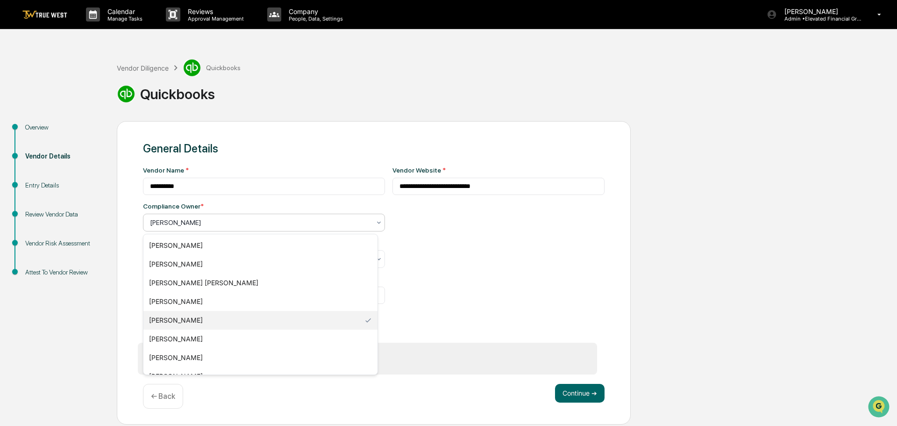
click at [185, 222] on div at bounding box center [260, 222] width 221 height 9
click at [182, 357] on div "[PERSON_NAME]" at bounding box center [260, 357] width 234 height 19
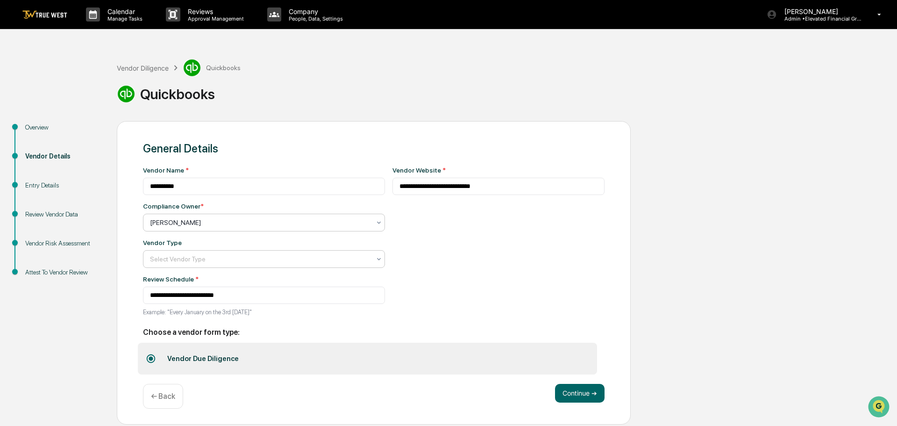
click at [171, 259] on div at bounding box center [260, 258] width 221 height 9
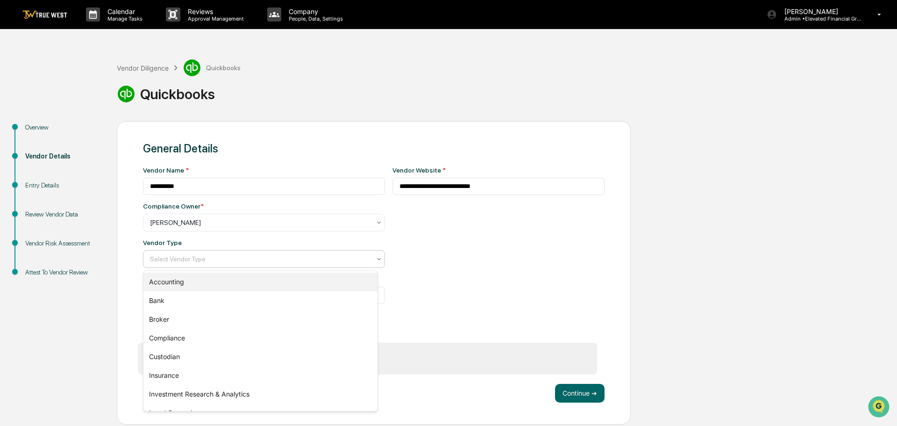
click at [172, 282] on div "Accounting" at bounding box center [260, 281] width 234 height 19
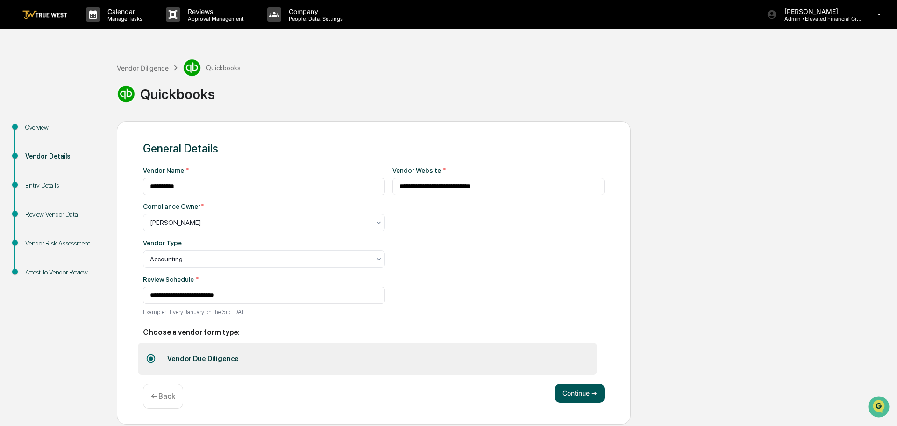
click at [577, 393] on button "Continue ➔" at bounding box center [580, 393] width 50 height 19
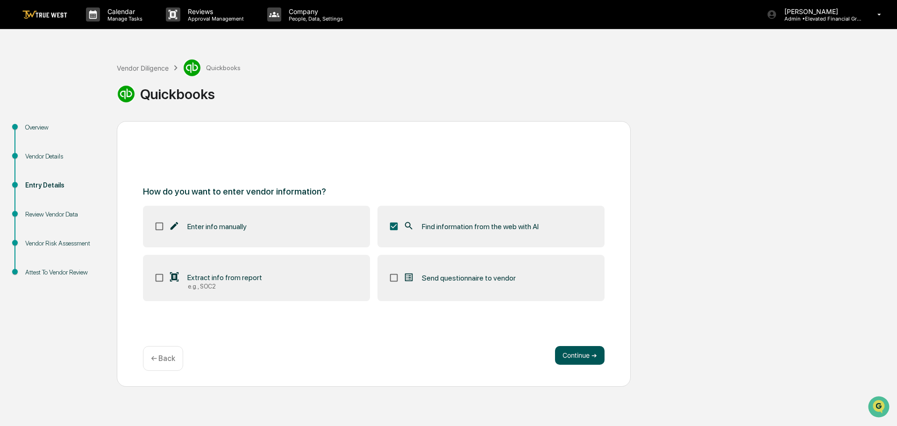
click at [573, 354] on button "Continue ➔" at bounding box center [580, 355] width 50 height 19
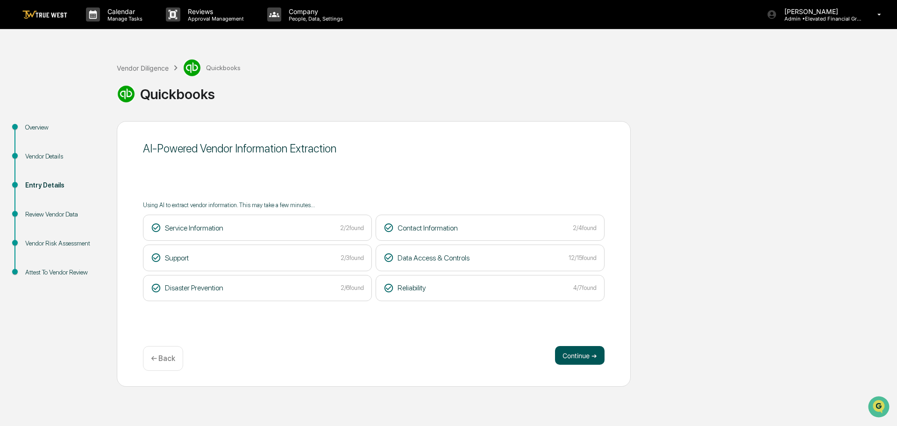
click at [583, 356] on button "Continue ➔" at bounding box center [580, 355] width 50 height 19
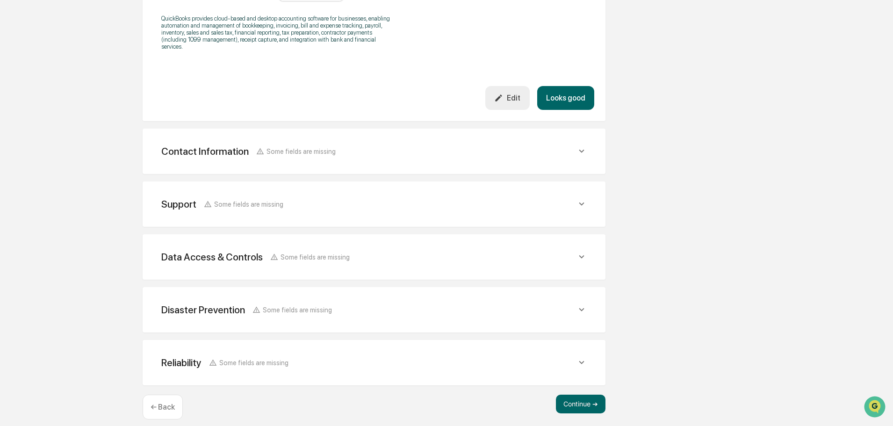
scroll to position [329, 0]
click at [572, 395] on button "Continue ➔" at bounding box center [581, 402] width 50 height 19
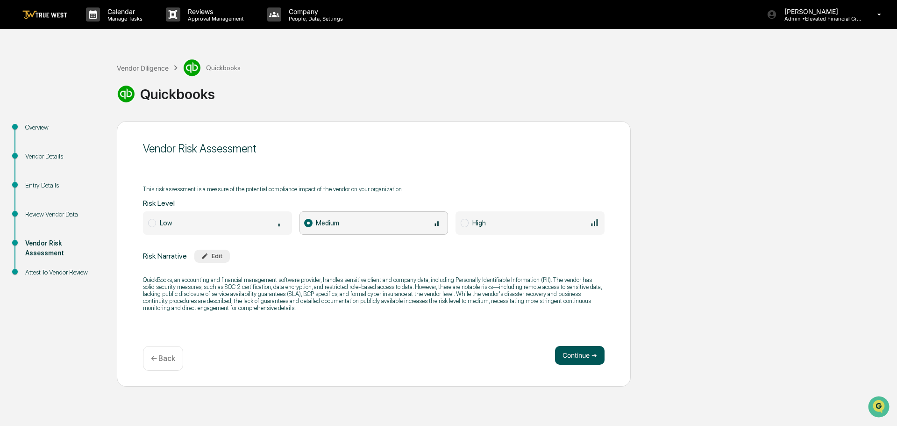
click at [579, 354] on button "Continue ➔" at bounding box center [580, 355] width 50 height 19
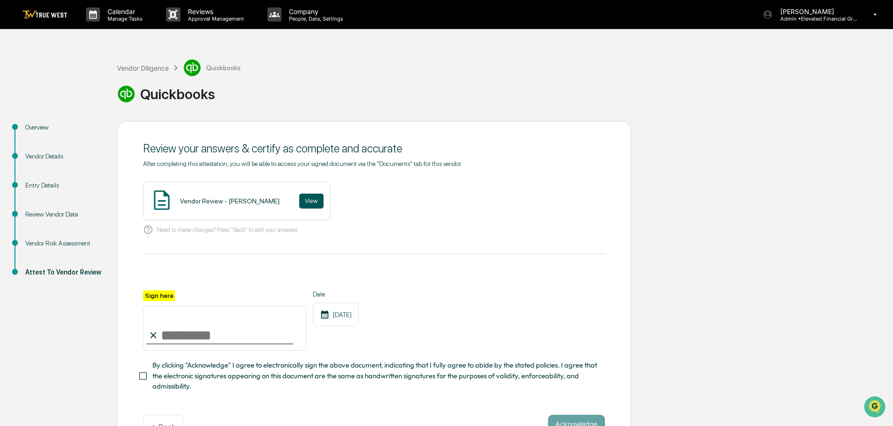
click at [299, 196] on button "View" at bounding box center [311, 201] width 24 height 15
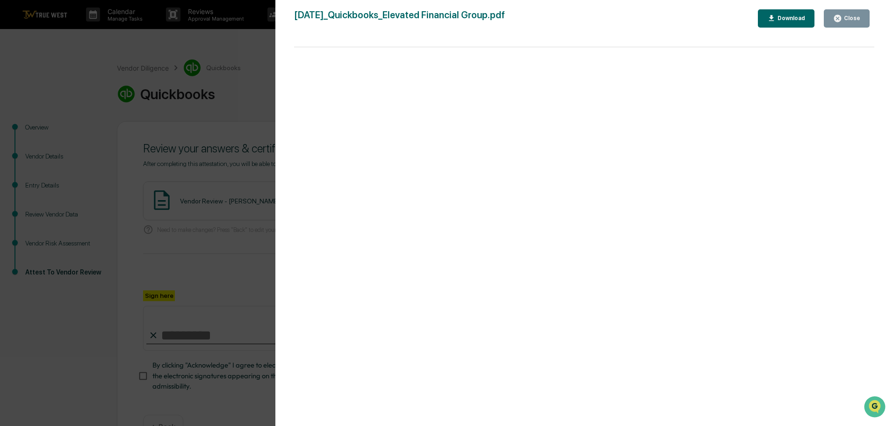
click at [251, 87] on div "Version History 09/17/2025, 09:31 PM Tammy Steffen 2025-09-17_Quickbooks_Elevat…" at bounding box center [446, 213] width 893 height 426
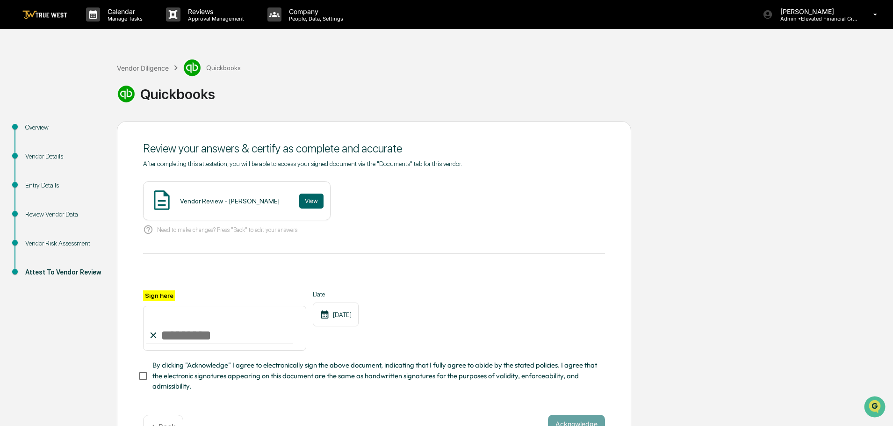
click at [206, 330] on input "Sign here" at bounding box center [224, 328] width 163 height 45
type input "**********"
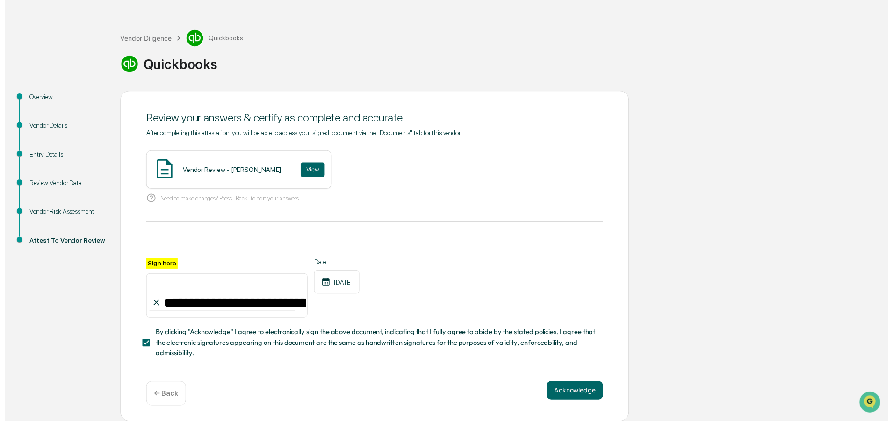
scroll to position [32, 0]
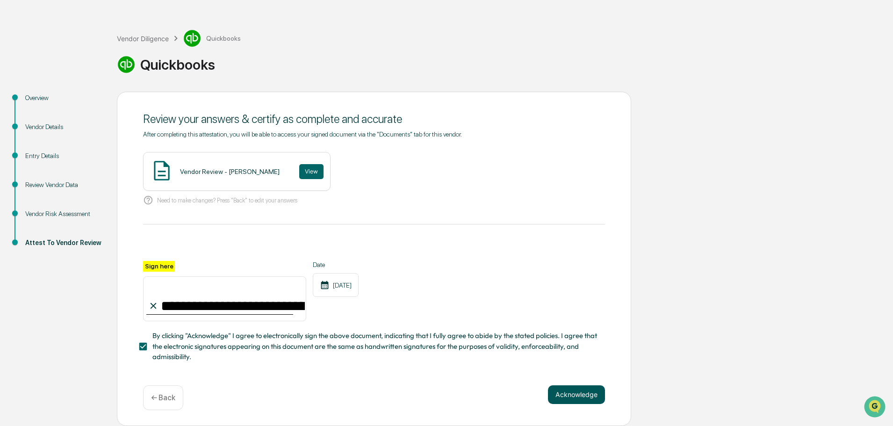
click at [571, 392] on button "Acknowledge" at bounding box center [576, 394] width 57 height 19
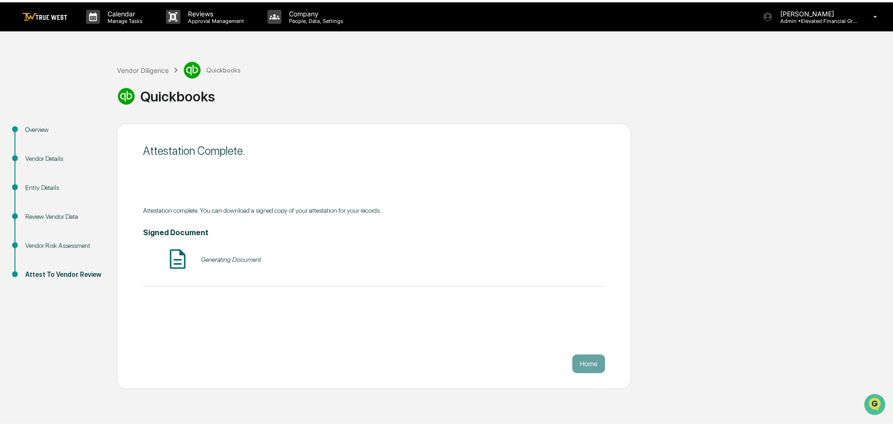
scroll to position [0, 0]
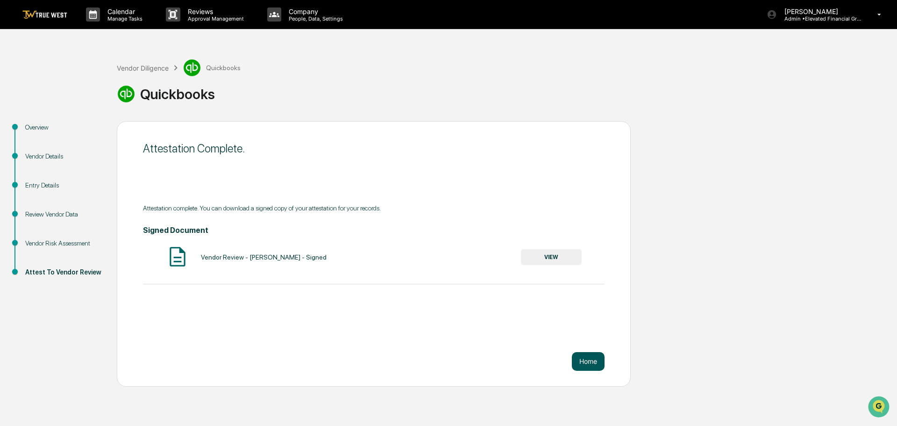
click at [586, 363] on button "Home" at bounding box center [588, 361] width 33 height 19
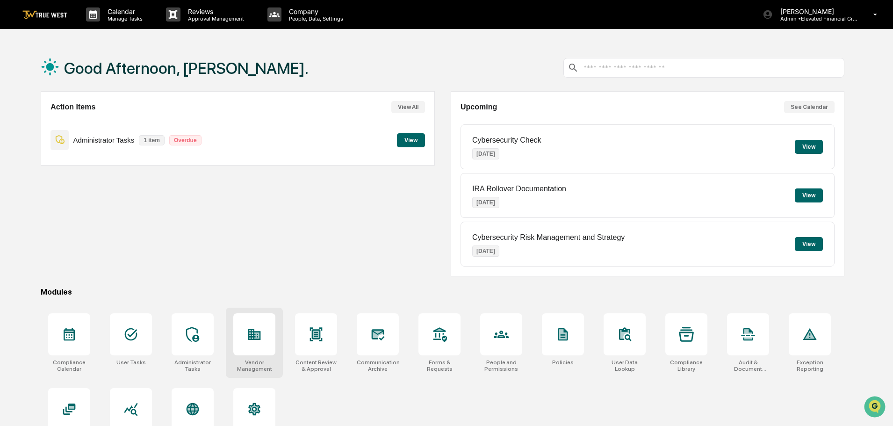
click at [254, 338] on icon at bounding box center [254, 334] width 13 height 11
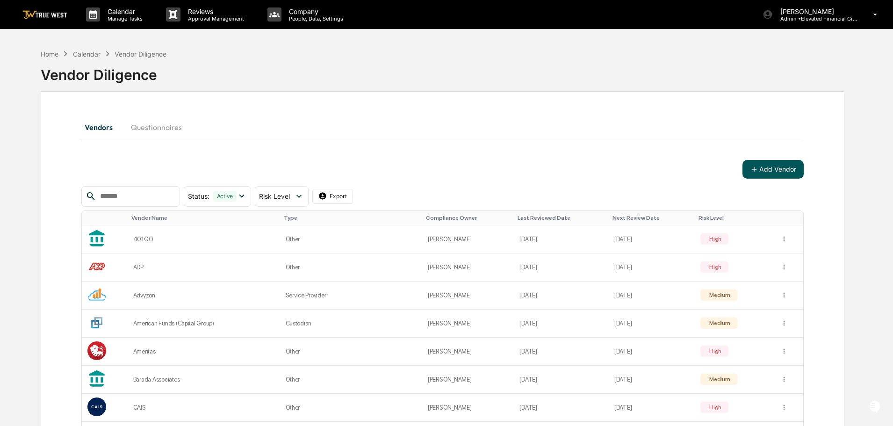
click at [784, 169] on button "Add Vendor" at bounding box center [772, 169] width 61 height 19
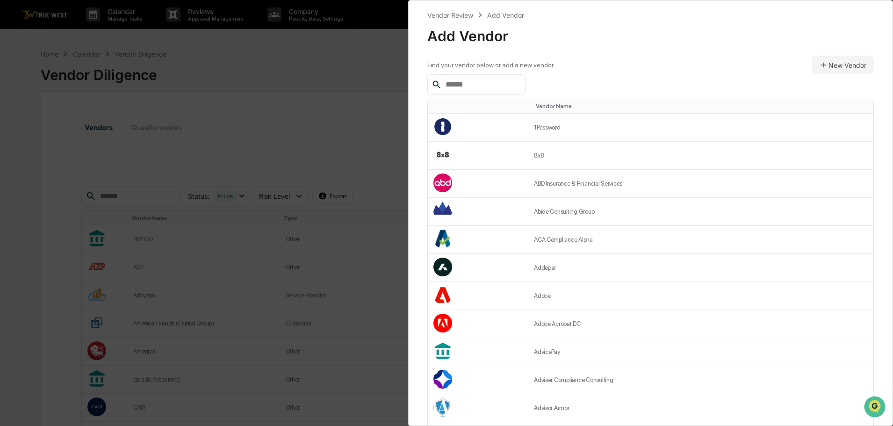
click at [449, 86] on input "text" at bounding box center [481, 85] width 79 height 12
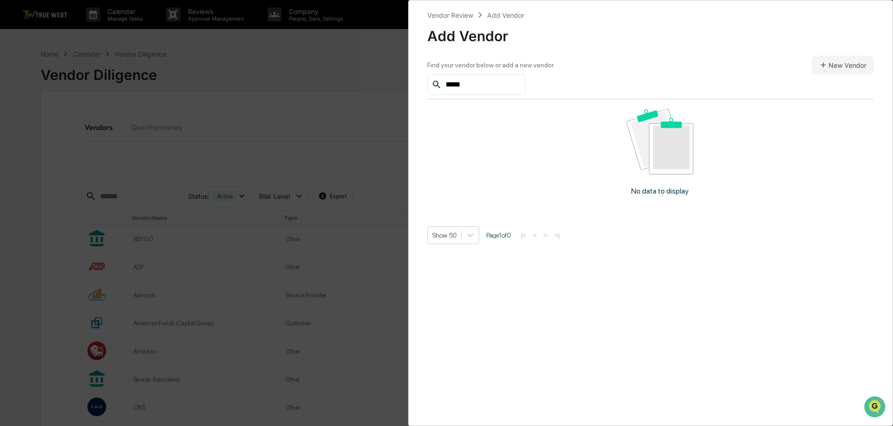
type input "*****"
click at [831, 66] on button "New Vendor" at bounding box center [842, 65] width 62 height 19
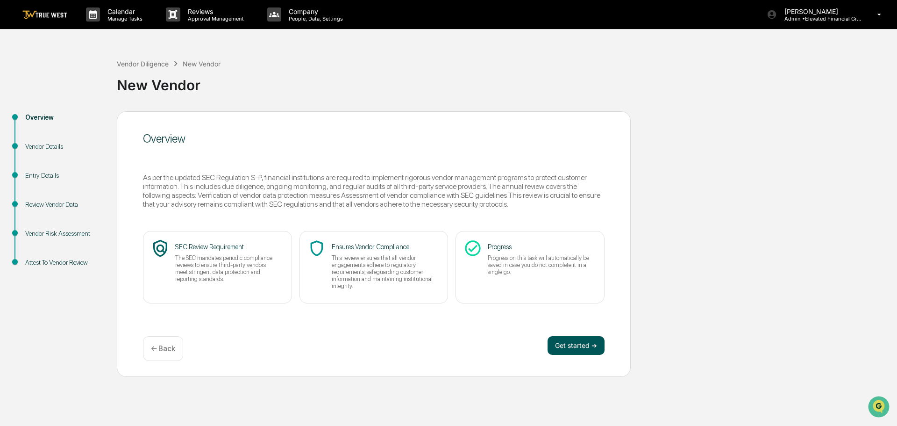
click at [572, 341] on button "Get started ➔" at bounding box center [576, 345] width 57 height 19
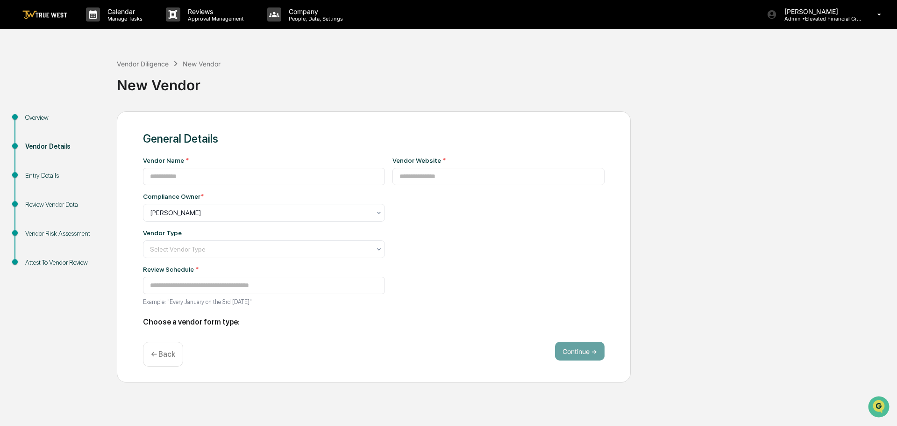
type input "**********"
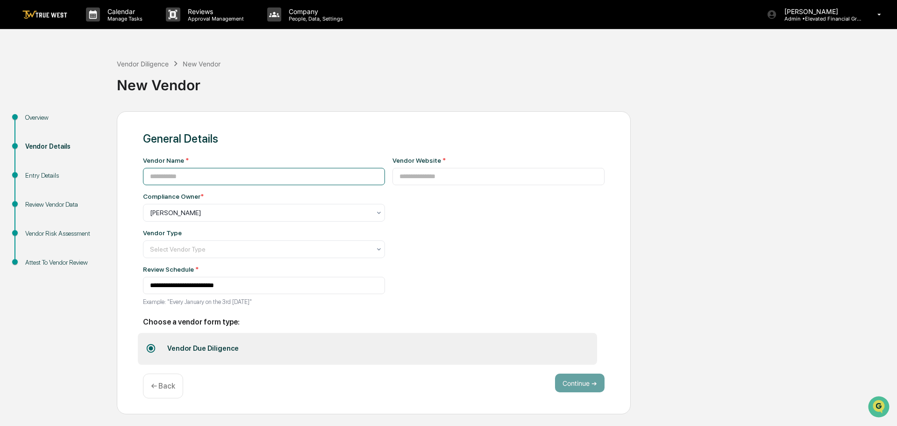
click at [183, 173] on input at bounding box center [264, 176] width 242 height 17
type input "*****"
click at [401, 176] on input at bounding box center [499, 176] width 213 height 17
type input "*"
type input "**********"
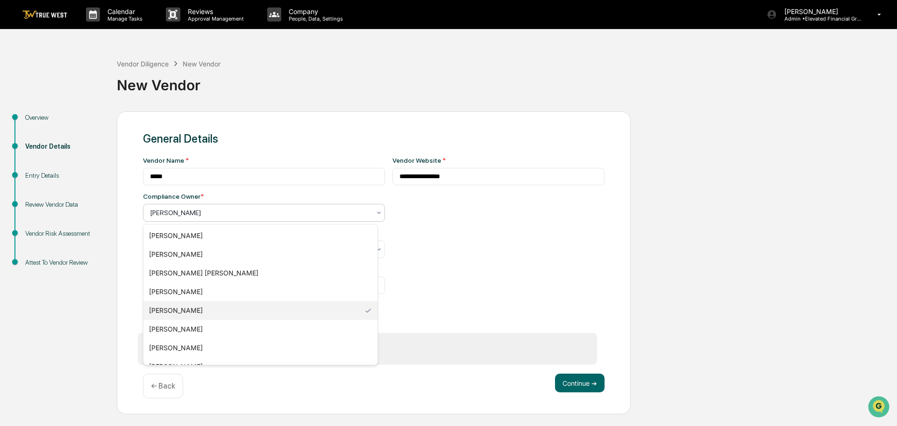
click at [186, 213] on div at bounding box center [260, 212] width 221 height 9
click at [181, 344] on div "[PERSON_NAME]" at bounding box center [260, 347] width 234 height 19
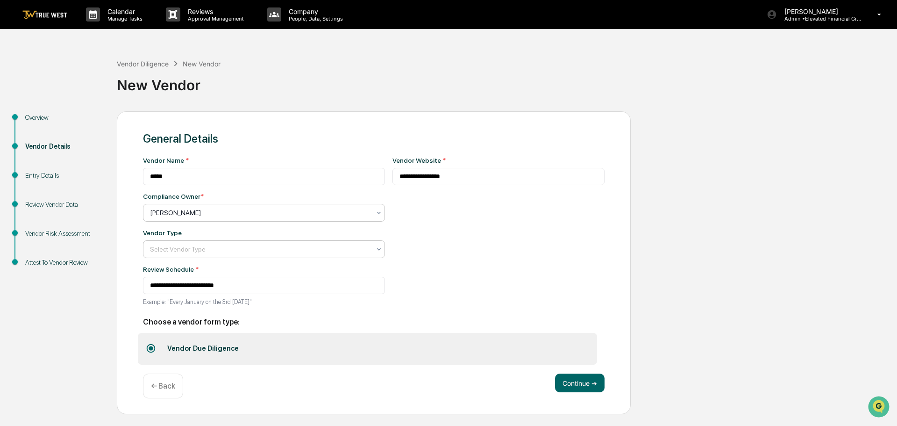
click at [186, 251] on div at bounding box center [260, 248] width 221 height 9
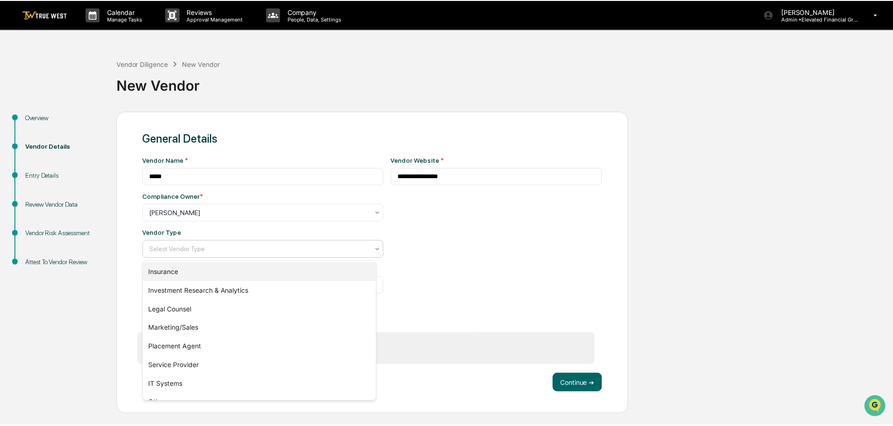
scroll to position [107, 0]
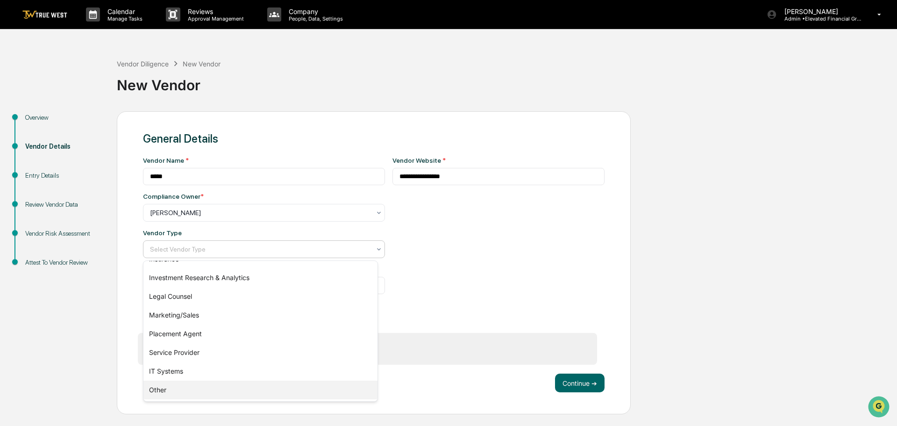
click at [155, 388] on div "Other" at bounding box center [260, 389] width 234 height 19
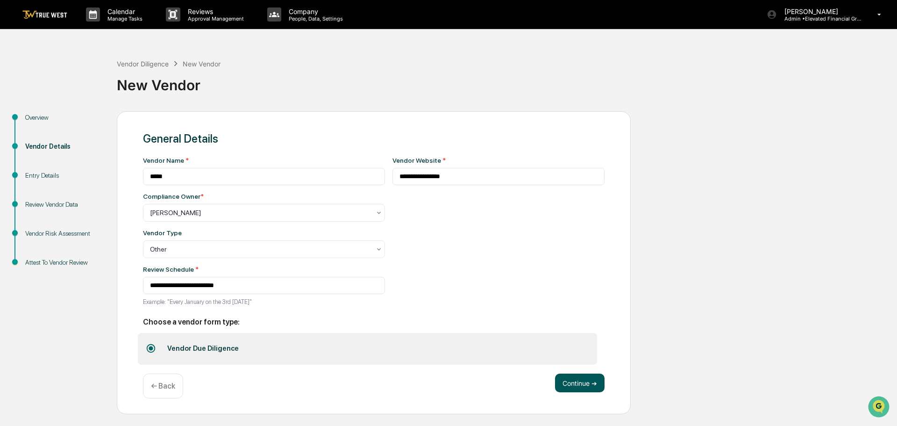
click at [569, 383] on button "Continue ➔" at bounding box center [580, 382] width 50 height 19
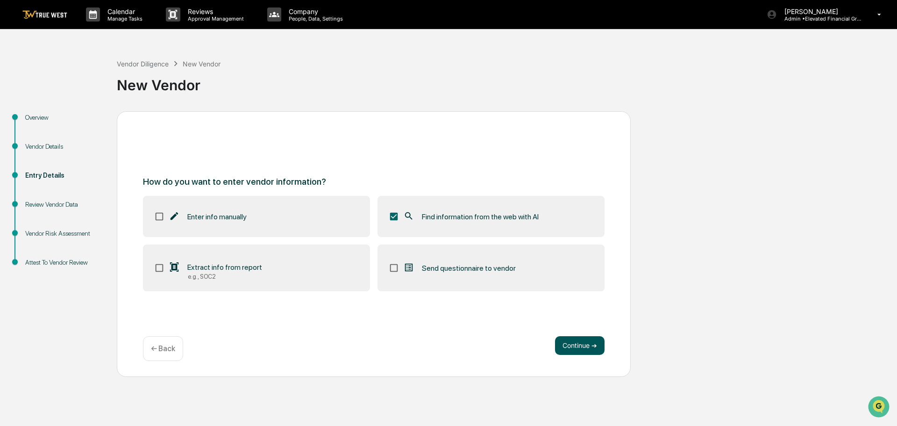
click at [584, 341] on button "Continue ➔" at bounding box center [580, 345] width 50 height 19
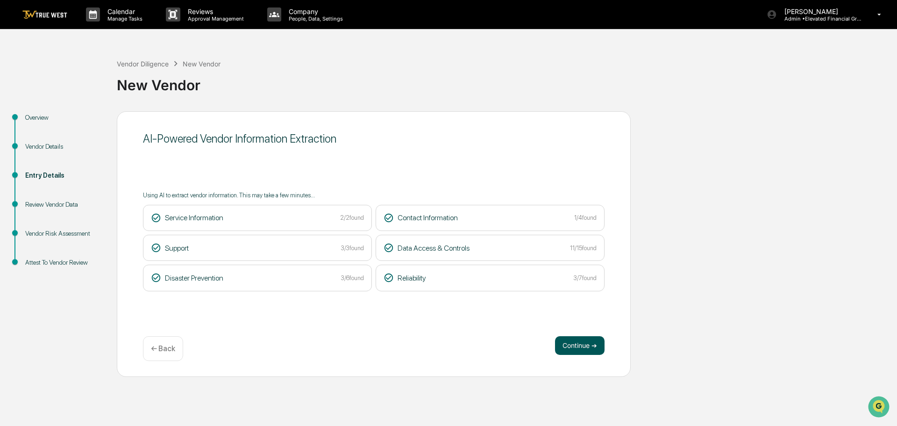
click at [579, 346] on button "Continue ➔" at bounding box center [580, 345] width 50 height 19
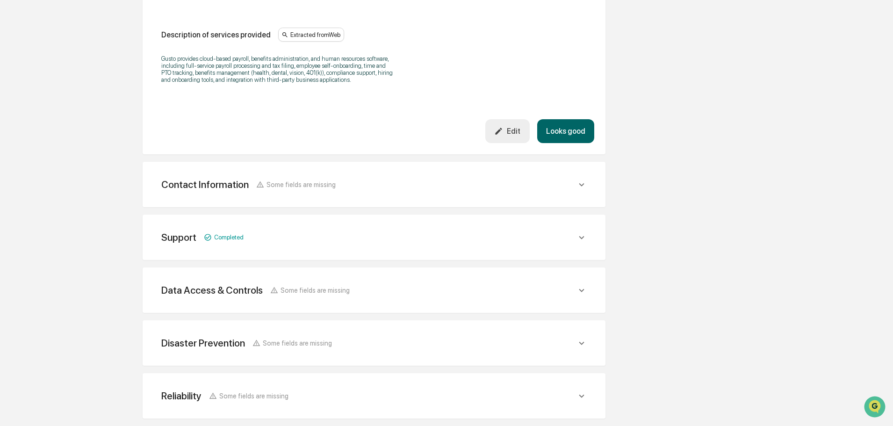
scroll to position [312, 0]
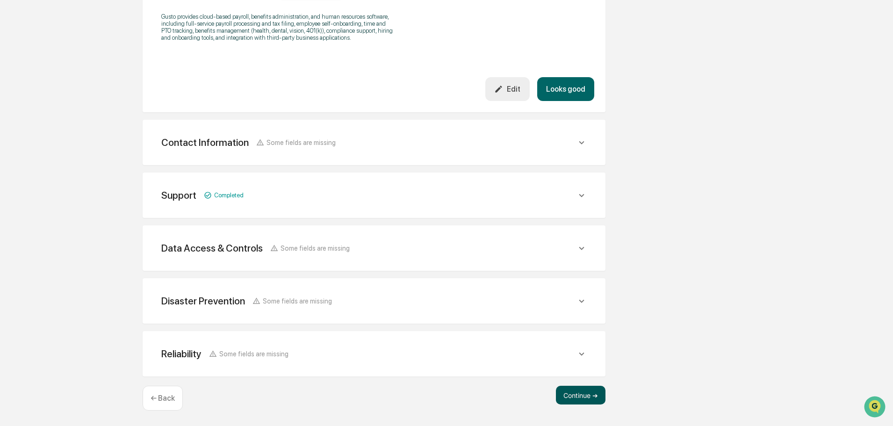
click at [575, 392] on button "Continue ➔" at bounding box center [581, 395] width 50 height 19
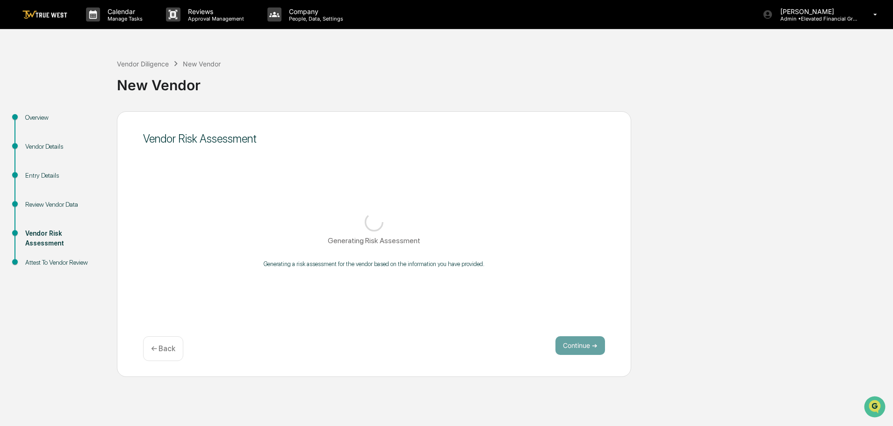
scroll to position [0, 0]
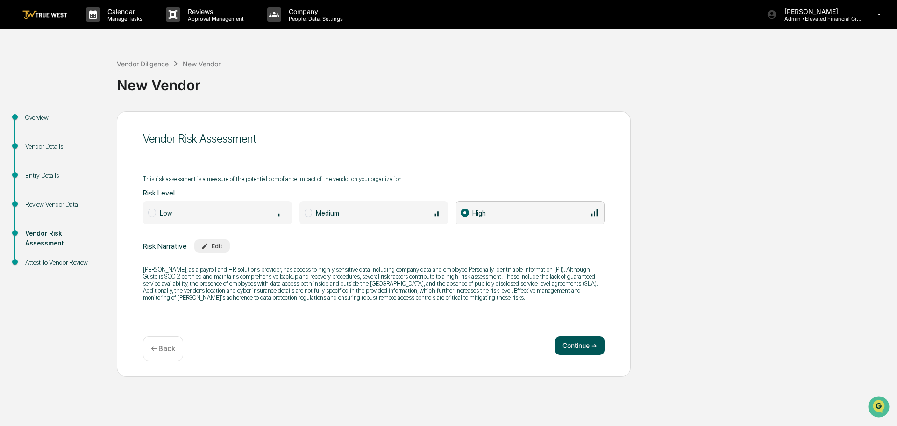
click at [578, 350] on button "Continue ➔" at bounding box center [580, 345] width 50 height 19
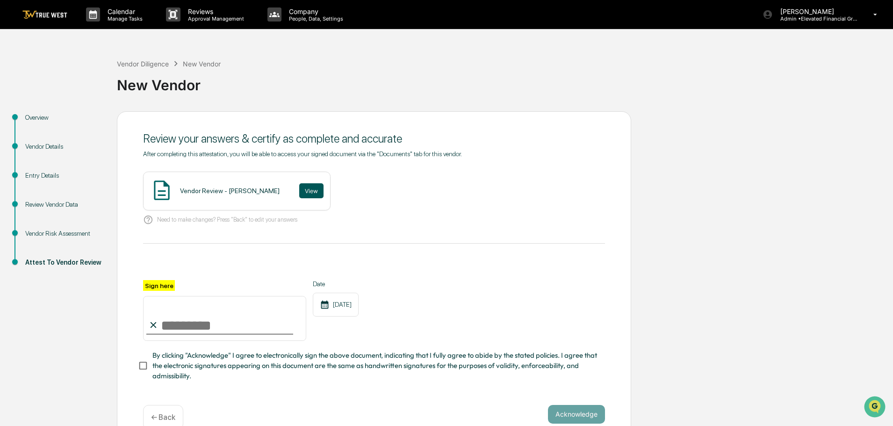
drag, startPoint x: 296, startPoint y: 191, endPoint x: 295, endPoint y: 186, distance: 4.8
click at [299, 186] on button "View" at bounding box center [311, 190] width 24 height 15
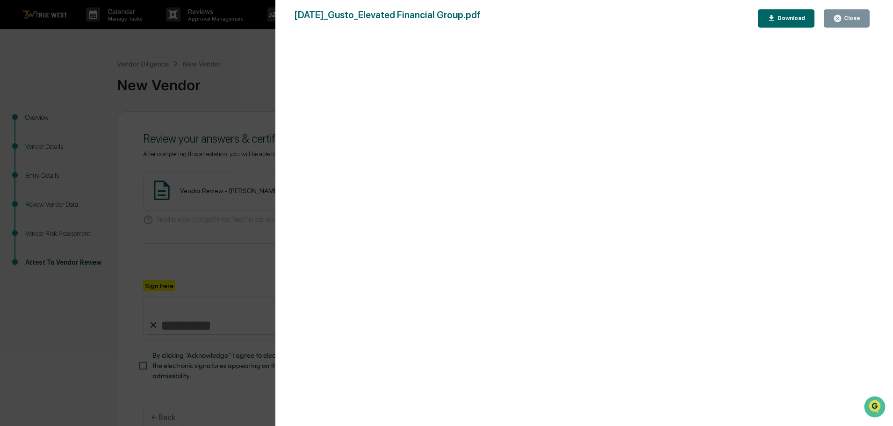
click at [242, 72] on div "Version History 09/17/2025, 09:33 PM Tammy Steffen 2025-09-17_Gusto_Elevated Fi…" at bounding box center [446, 213] width 893 height 426
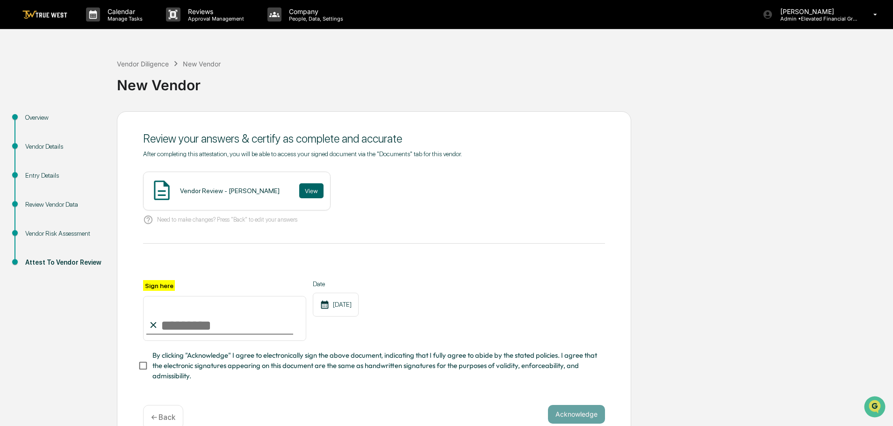
click at [205, 328] on input "Sign here" at bounding box center [224, 318] width 163 height 45
type input "**********"
click at [569, 416] on button "Acknowledge" at bounding box center [576, 414] width 57 height 19
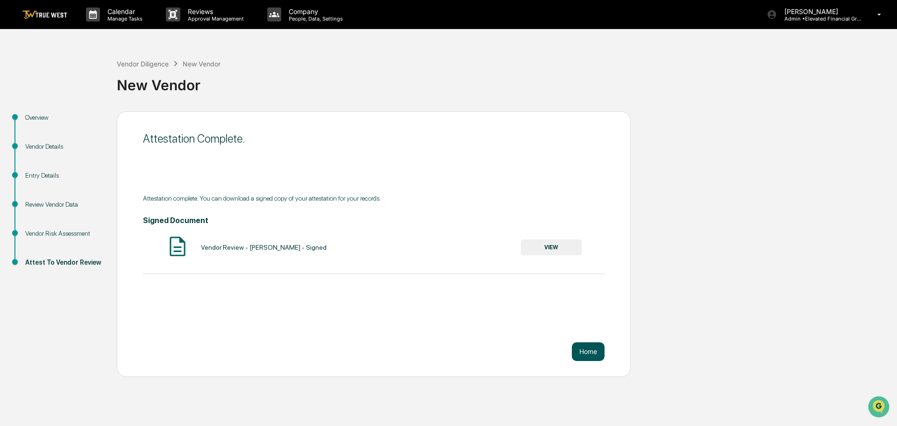
click at [594, 350] on button "Home" at bounding box center [588, 351] width 33 height 19
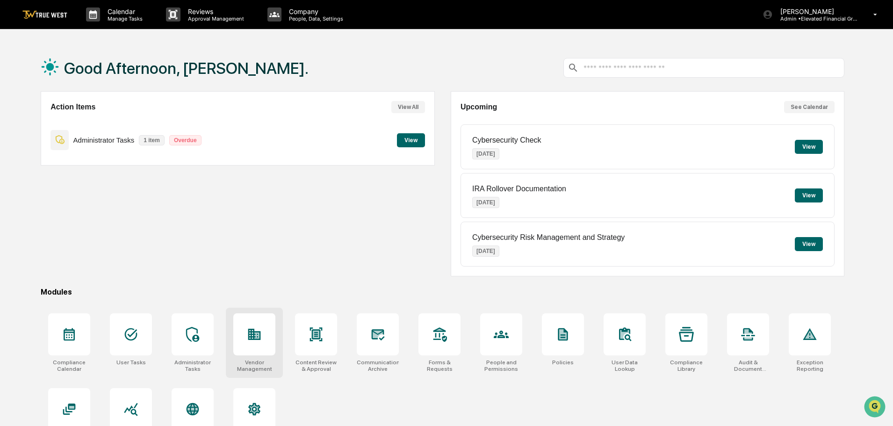
click at [253, 329] on icon at bounding box center [254, 334] width 13 height 11
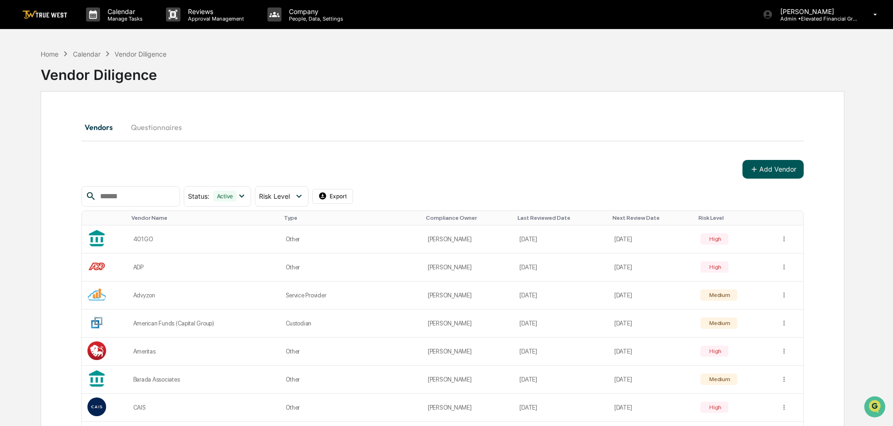
click at [781, 165] on button "Add Vendor" at bounding box center [772, 169] width 61 height 19
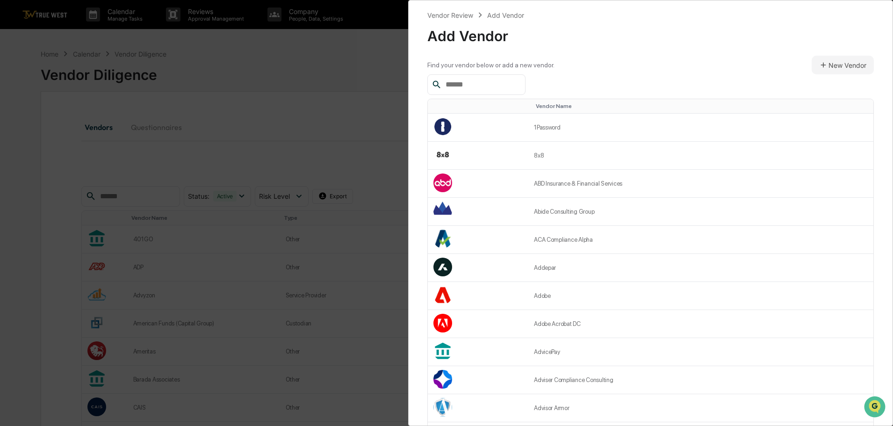
click at [467, 86] on input "text" at bounding box center [481, 85] width 79 height 12
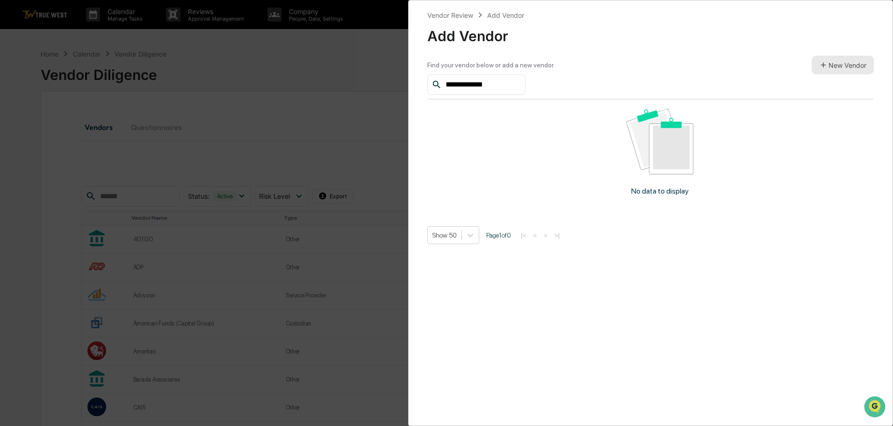
type input "**********"
click at [825, 64] on button "New Vendor" at bounding box center [842, 65] width 62 height 19
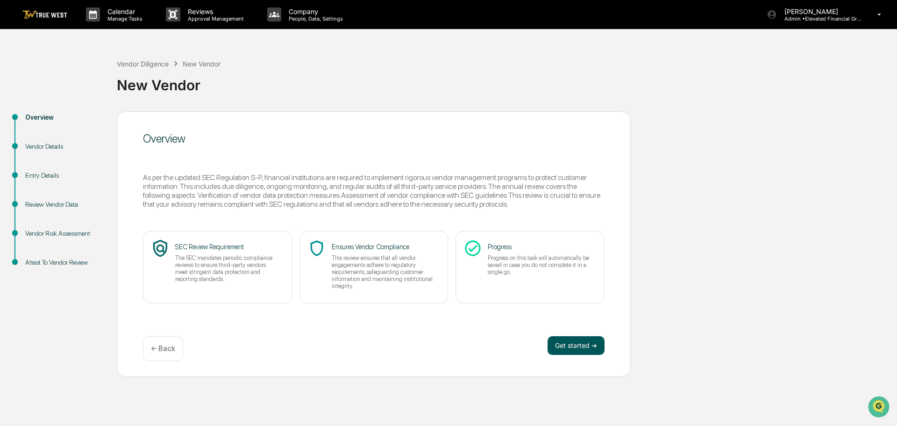
click at [583, 342] on button "Get started ➔" at bounding box center [576, 345] width 57 height 19
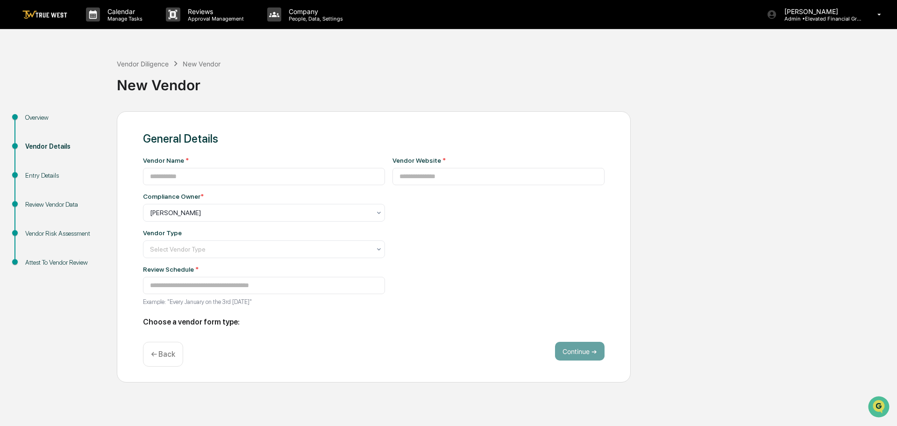
type input "**********"
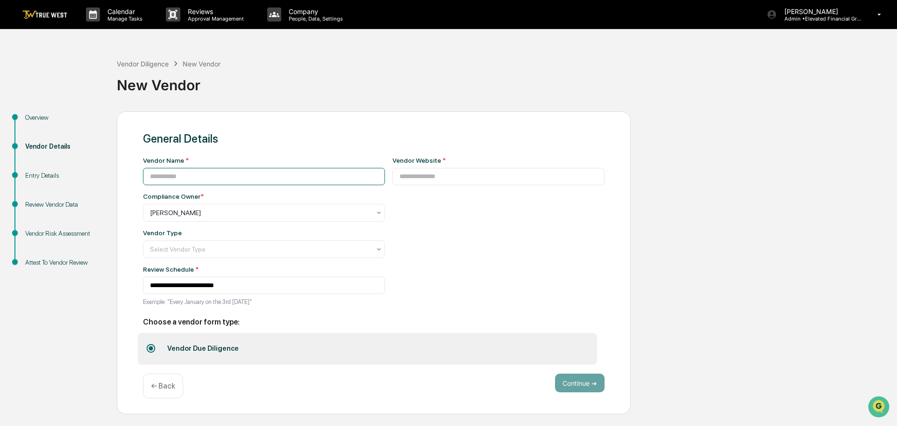
click at [214, 180] on input at bounding box center [264, 176] width 242 height 17
type input "**********"
click at [398, 179] on input at bounding box center [499, 176] width 213 height 17
type input "**********"
click at [175, 213] on div at bounding box center [260, 212] width 221 height 9
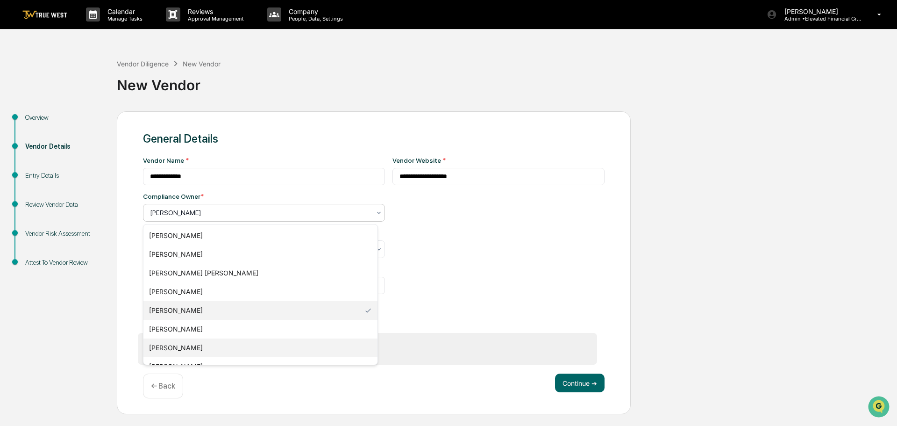
click at [170, 350] on div "[PERSON_NAME]" at bounding box center [260, 347] width 234 height 19
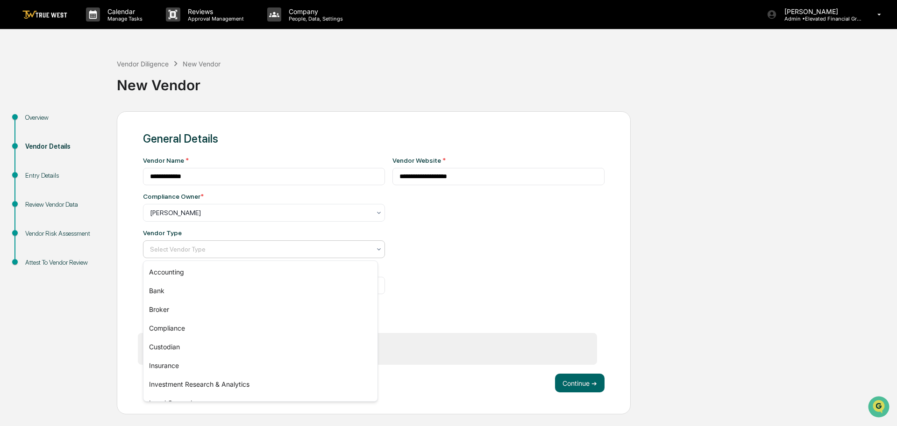
click at [172, 248] on div at bounding box center [260, 248] width 221 height 9
click at [173, 364] on div "Insurance" at bounding box center [260, 365] width 234 height 19
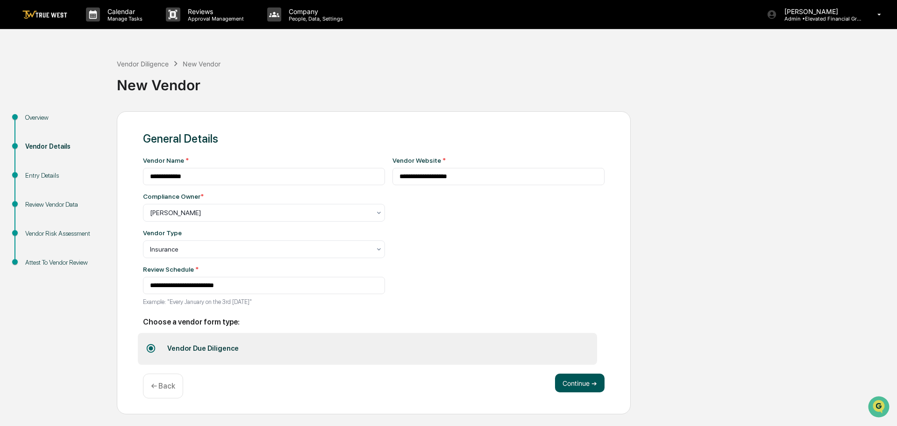
click at [583, 384] on button "Continue ➔" at bounding box center [580, 382] width 50 height 19
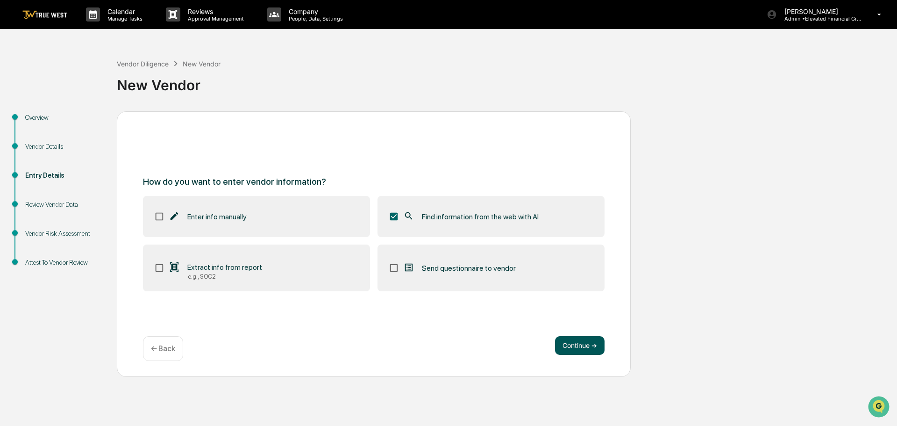
click at [586, 346] on button "Continue ➔" at bounding box center [580, 345] width 50 height 19
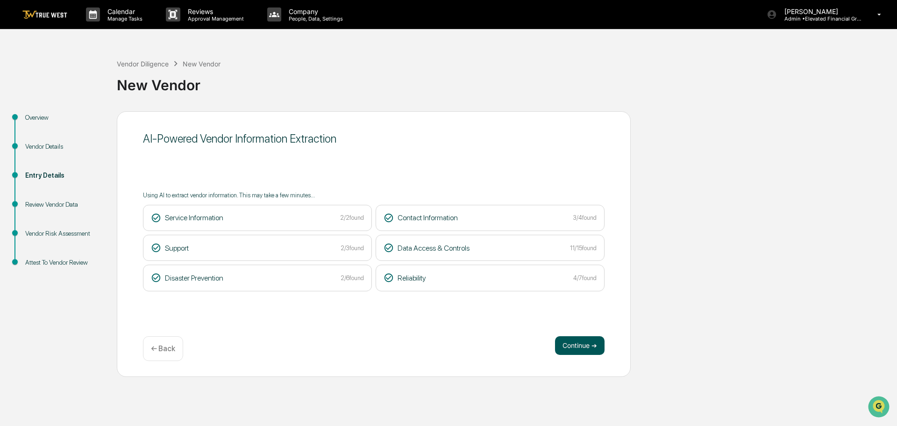
click at [585, 347] on button "Continue ➔" at bounding box center [580, 345] width 50 height 19
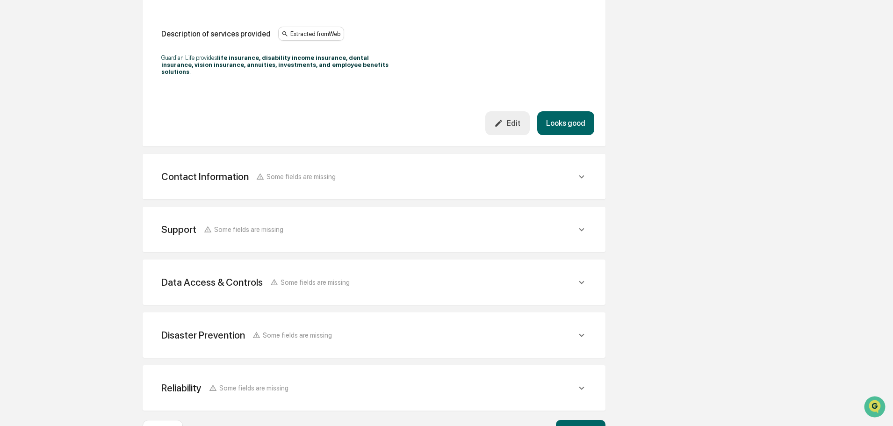
scroll to position [298, 0]
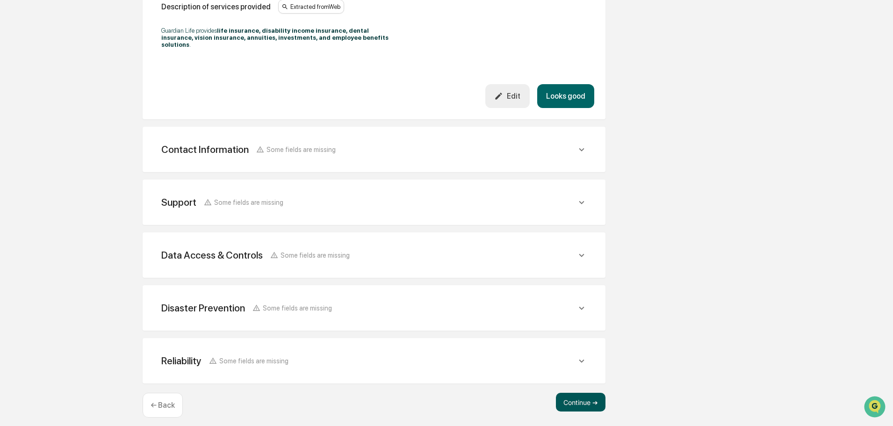
click at [572, 395] on button "Continue ➔" at bounding box center [581, 402] width 50 height 19
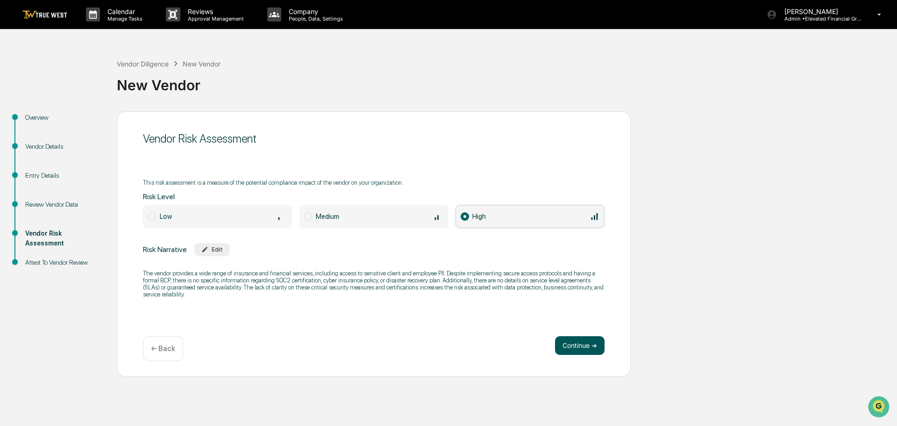
click at [574, 342] on button "Continue ➔" at bounding box center [580, 345] width 50 height 19
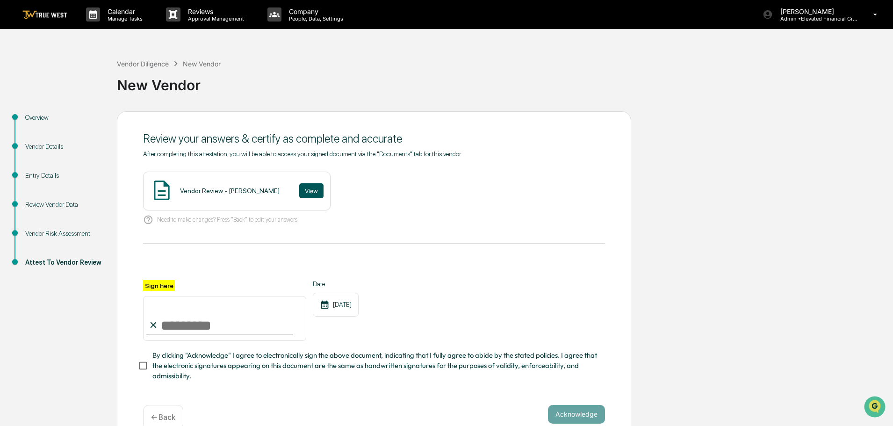
click at [299, 191] on button "View" at bounding box center [311, 190] width 24 height 15
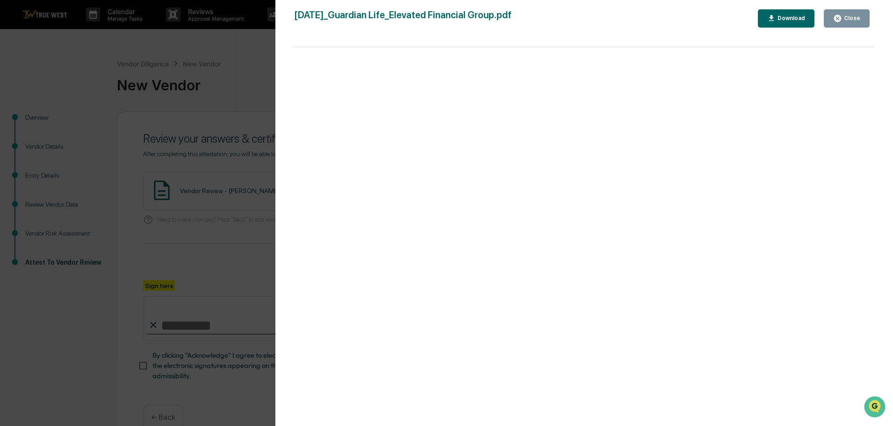
click at [249, 78] on div "Version History 09/17/2025, 09:36 PM Tammy Steffen 2025-09-17_Guardian Life_Ele…" at bounding box center [446, 213] width 893 height 426
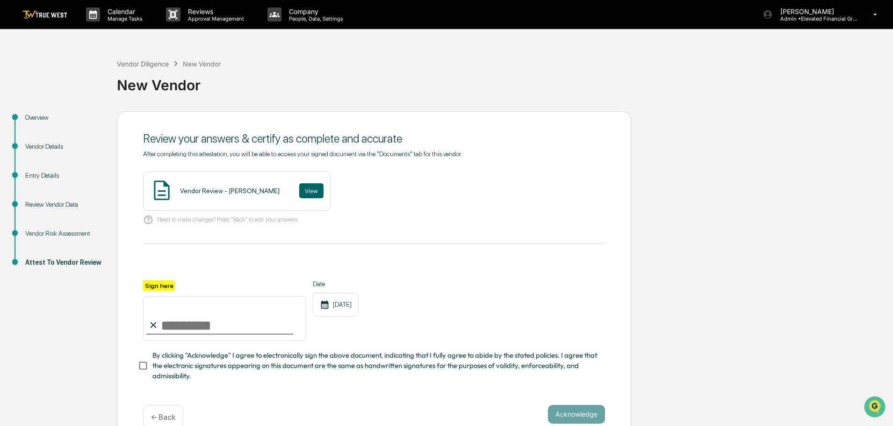
click at [196, 322] on input "Sign here" at bounding box center [224, 318] width 163 height 45
type input "**********"
click at [576, 416] on button "Acknowledge" at bounding box center [576, 414] width 57 height 19
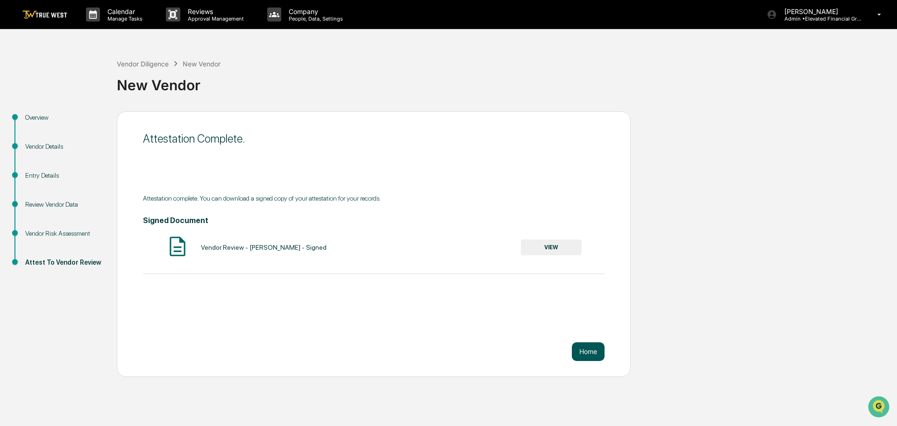
click at [581, 348] on button "Home" at bounding box center [588, 351] width 33 height 19
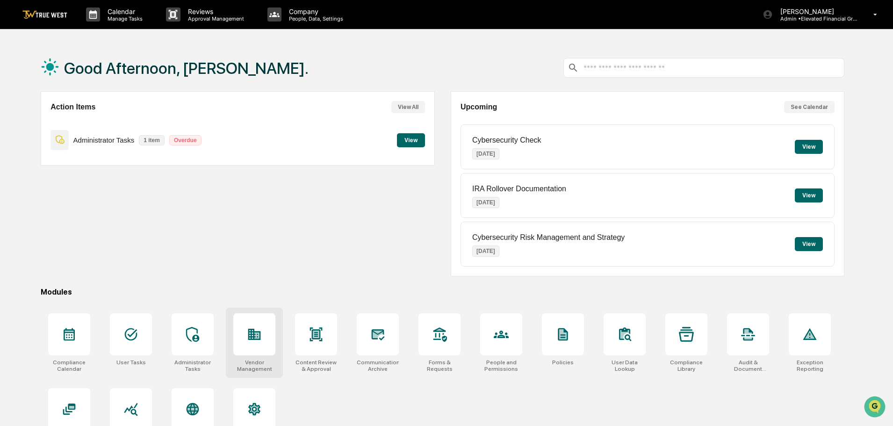
click at [257, 337] on icon at bounding box center [254, 334] width 13 height 11
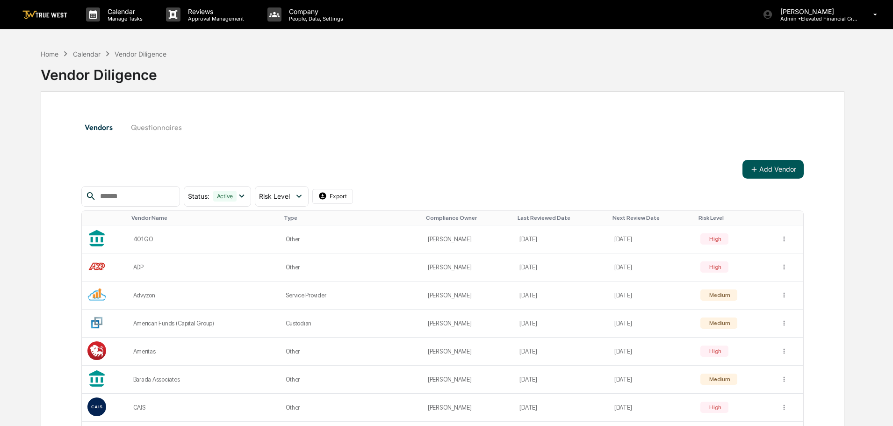
click at [770, 170] on button "Add Vendor" at bounding box center [772, 169] width 61 height 19
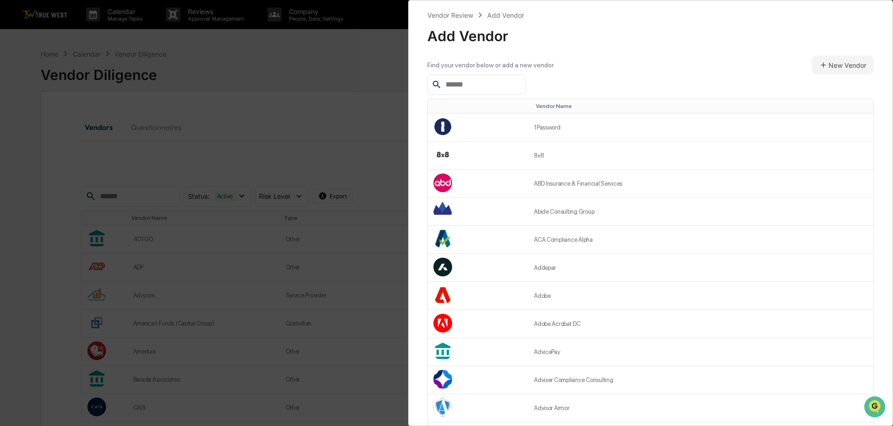
click at [448, 85] on input "text" at bounding box center [481, 85] width 79 height 12
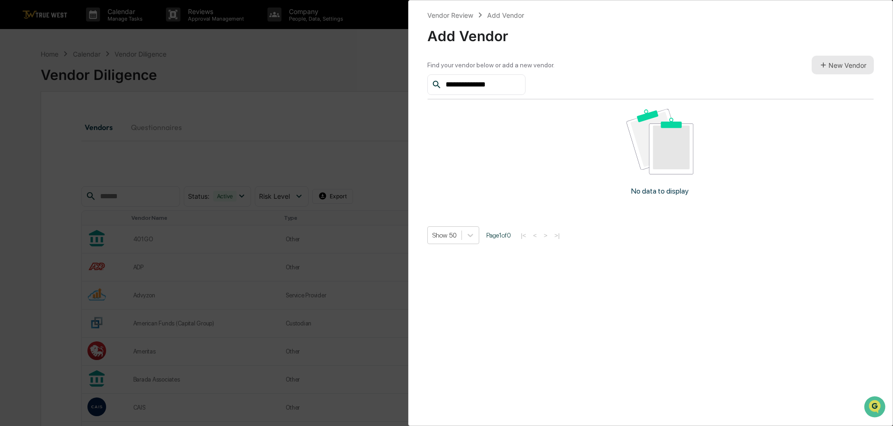
type input "**********"
click at [829, 68] on button "New Vendor" at bounding box center [842, 65] width 62 height 19
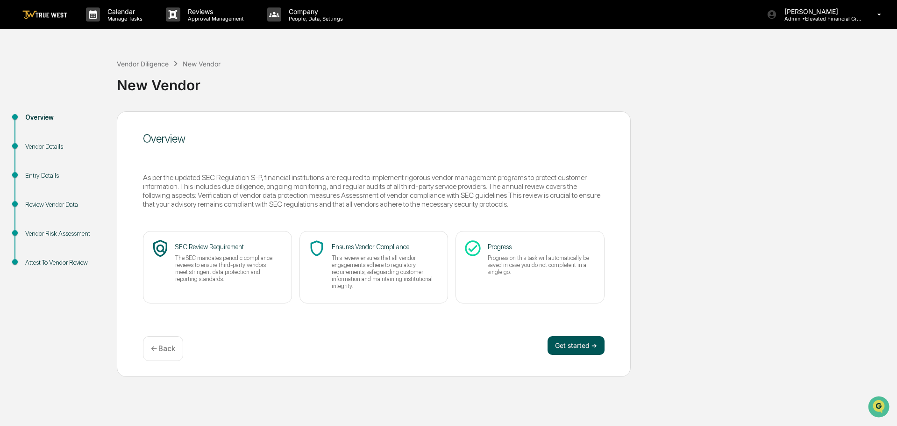
click at [565, 344] on button "Get started ➔" at bounding box center [576, 345] width 57 height 19
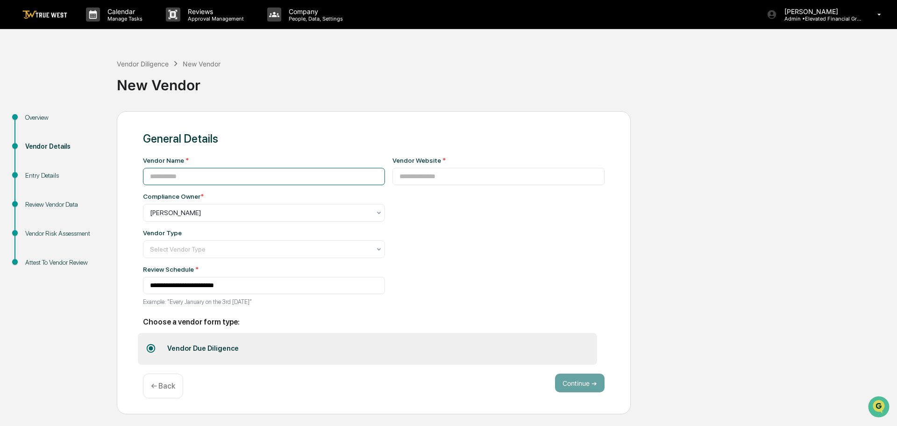
click at [203, 178] on input at bounding box center [264, 176] width 242 height 17
type input "**********"
click at [402, 176] on input at bounding box center [499, 176] width 213 height 17
type input "**********"
click at [216, 213] on div at bounding box center [260, 212] width 221 height 9
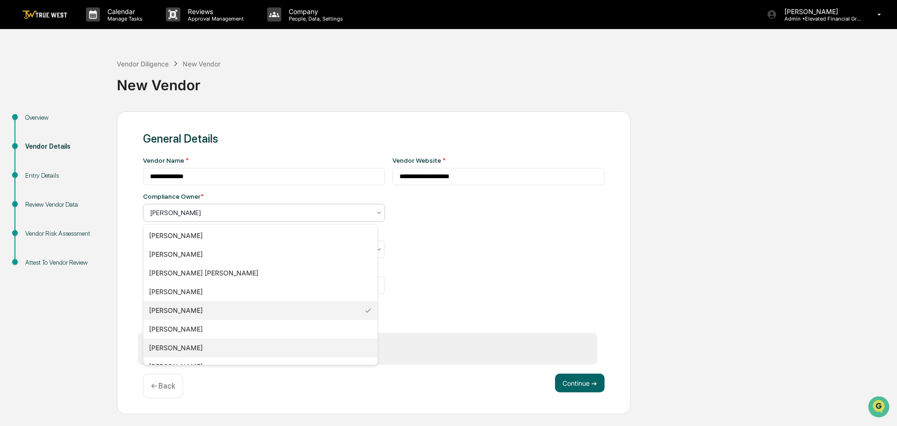
click at [176, 348] on div "[PERSON_NAME]" at bounding box center [260, 347] width 234 height 19
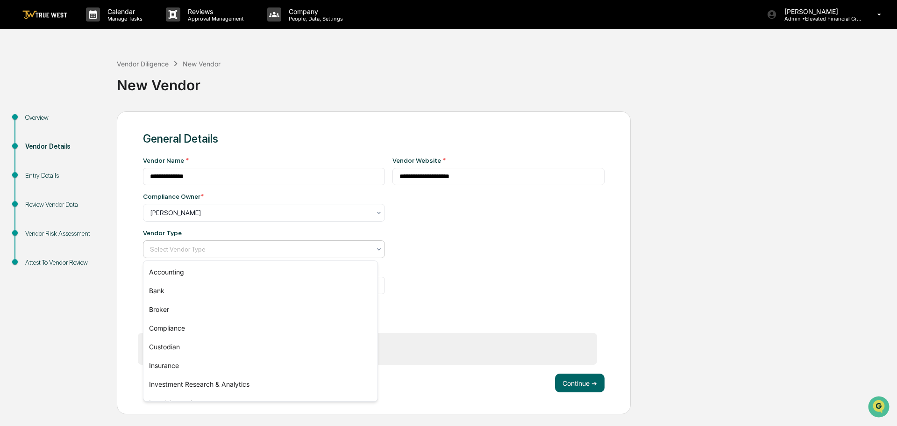
click at [170, 252] on div at bounding box center [260, 248] width 221 height 9
click at [170, 361] on div "Insurance" at bounding box center [260, 365] width 234 height 19
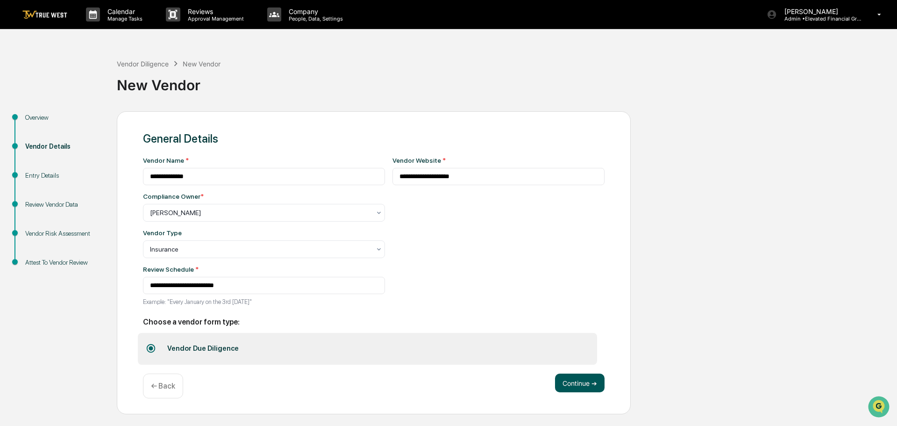
click at [582, 385] on button "Continue ➔" at bounding box center [580, 382] width 50 height 19
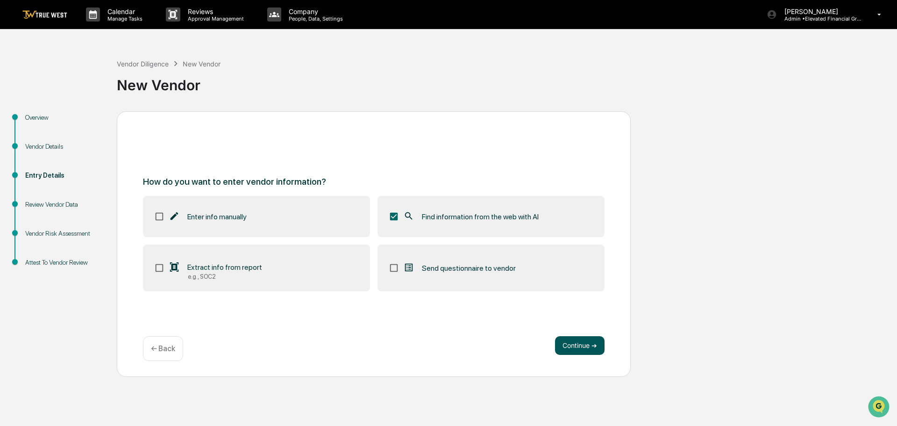
click at [591, 344] on button "Continue ➔" at bounding box center [580, 345] width 50 height 19
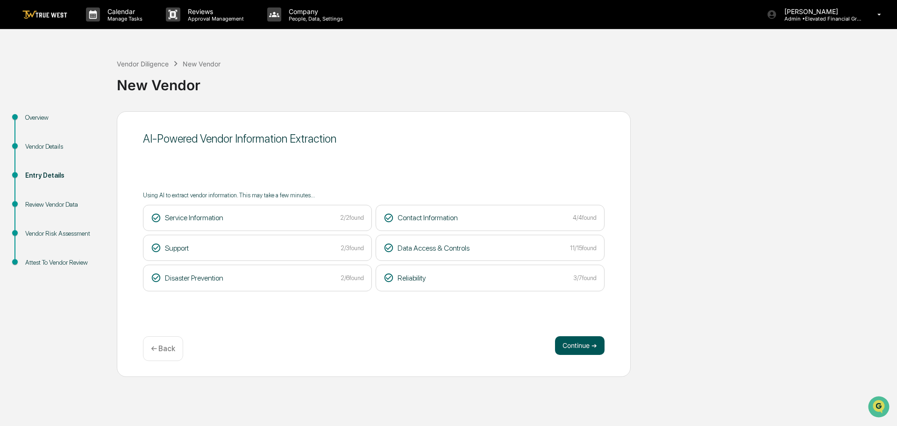
click at [579, 345] on button "Continue ➔" at bounding box center [580, 345] width 50 height 19
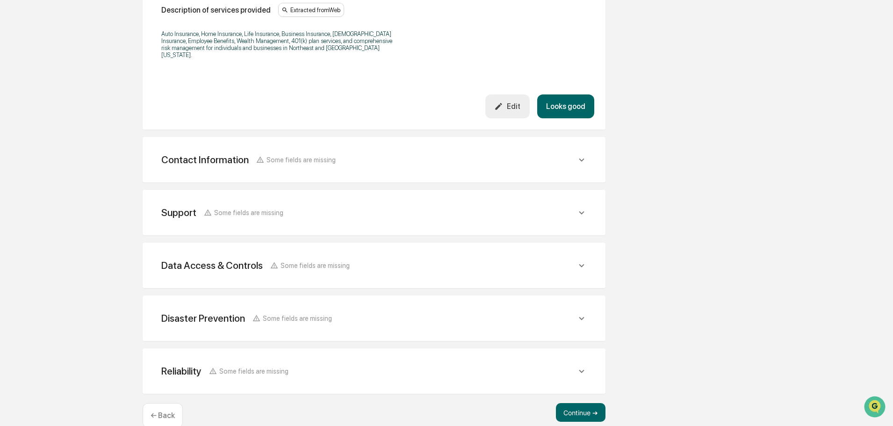
scroll to position [312, 0]
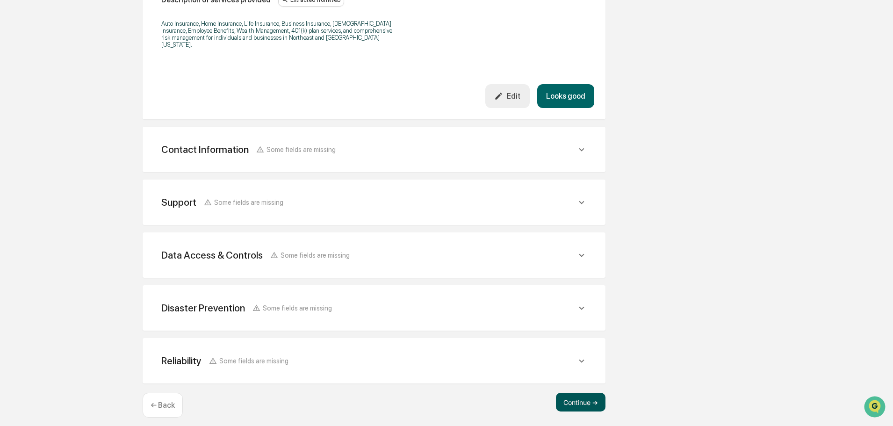
click at [585, 393] on button "Continue ➔" at bounding box center [581, 402] width 50 height 19
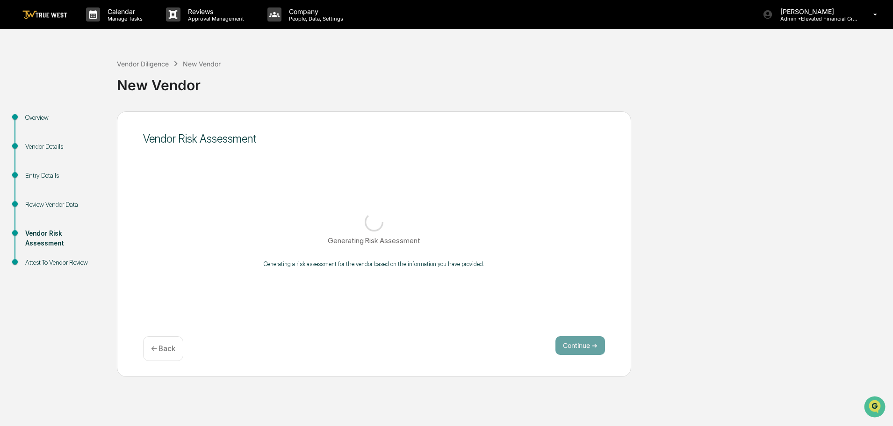
scroll to position [0, 0]
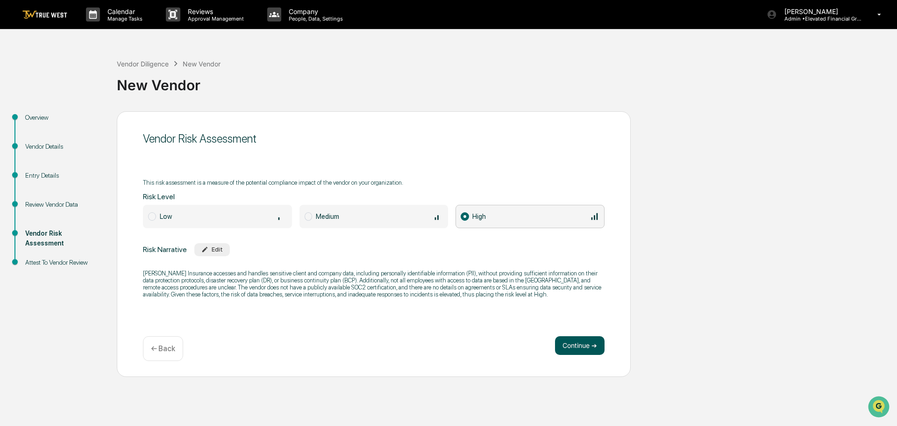
click at [579, 344] on button "Continue ➔" at bounding box center [580, 345] width 50 height 19
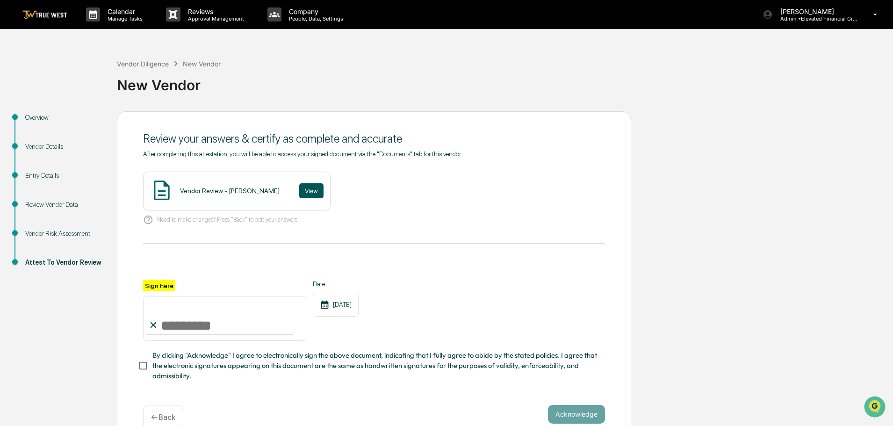
click at [299, 192] on button "View" at bounding box center [311, 190] width 24 height 15
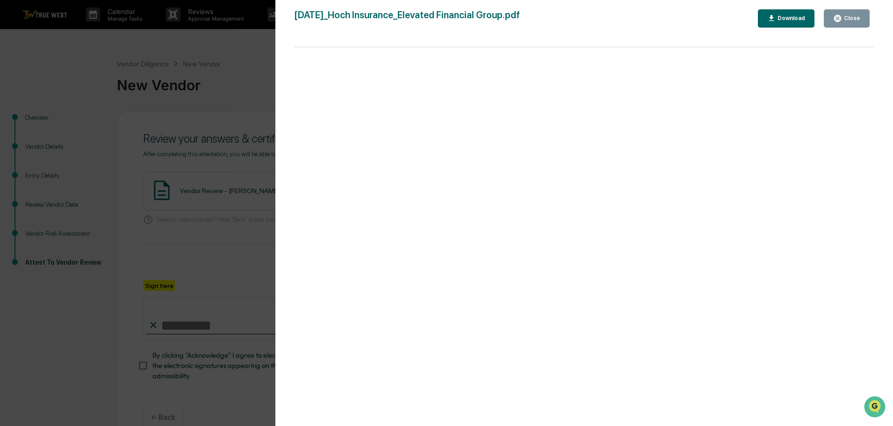
click at [242, 91] on div "Version History 09/17/2025, 09:37 PM Tammy Steffen 2025-09-17_Hoch Insurance_El…" at bounding box center [446, 213] width 893 height 426
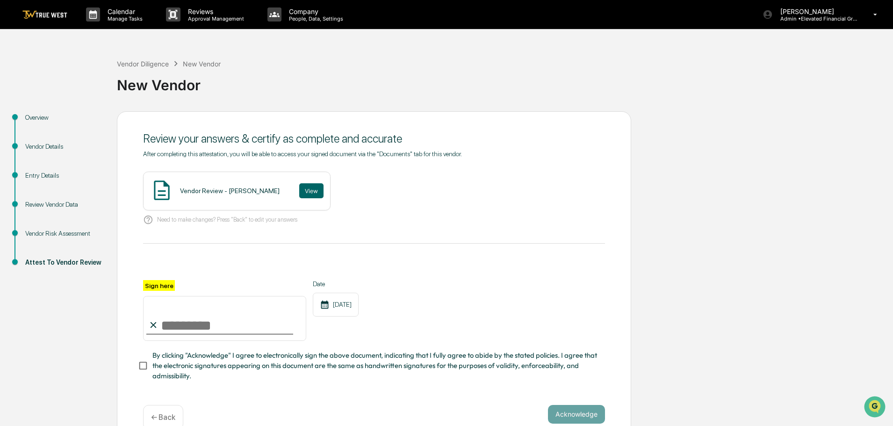
click at [202, 323] on input "Sign here" at bounding box center [224, 318] width 163 height 45
type input "**********"
click at [561, 413] on button "Acknowledge" at bounding box center [576, 414] width 57 height 19
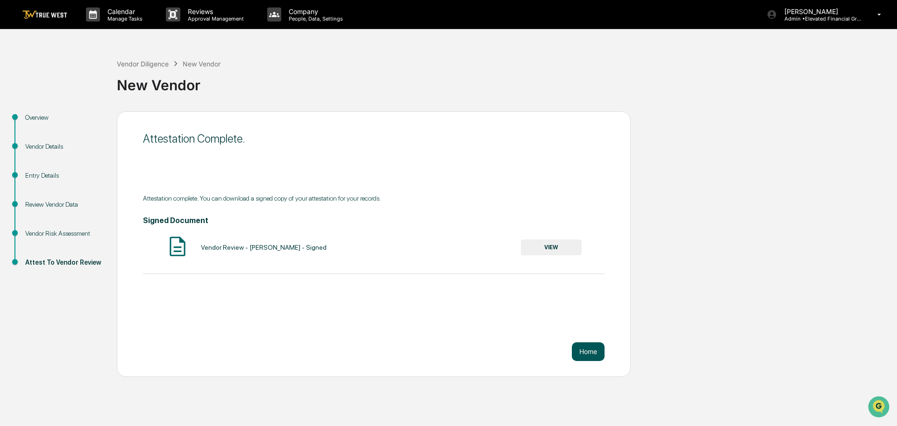
click at [587, 351] on button "Home" at bounding box center [588, 351] width 33 height 19
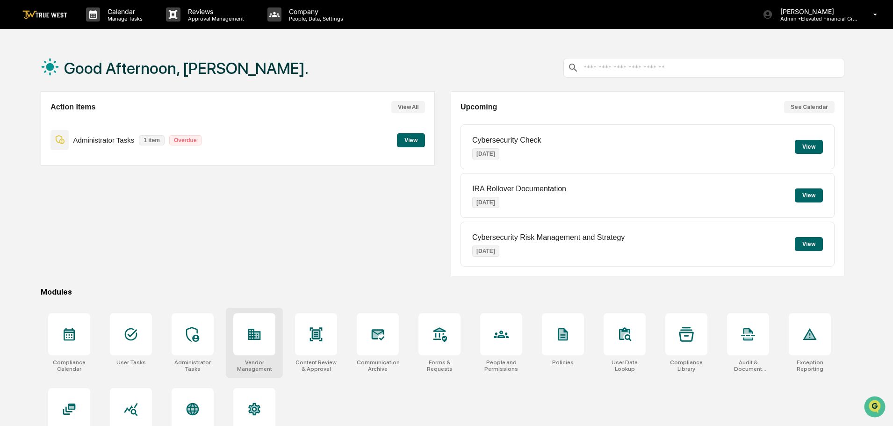
click at [257, 342] on div at bounding box center [254, 334] width 42 height 42
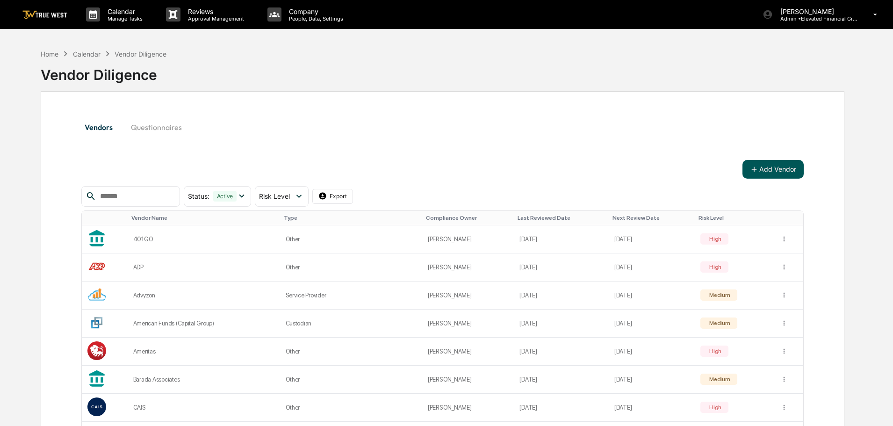
click at [779, 168] on button "Add Vendor" at bounding box center [772, 169] width 61 height 19
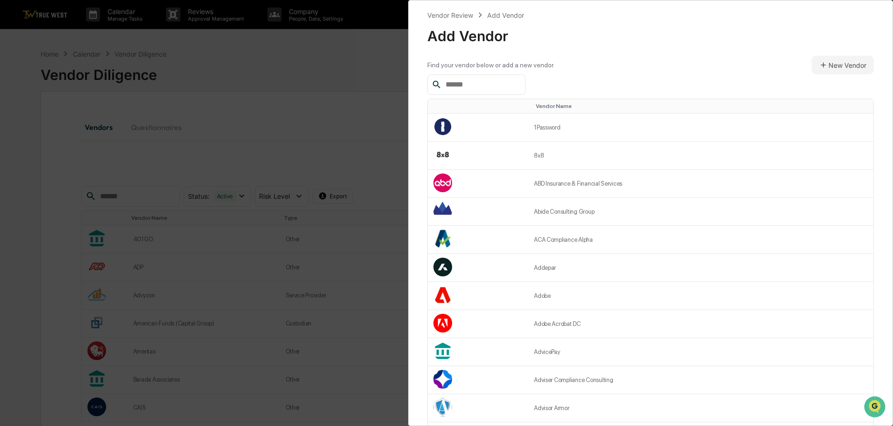
click at [477, 85] on input "text" at bounding box center [481, 85] width 79 height 12
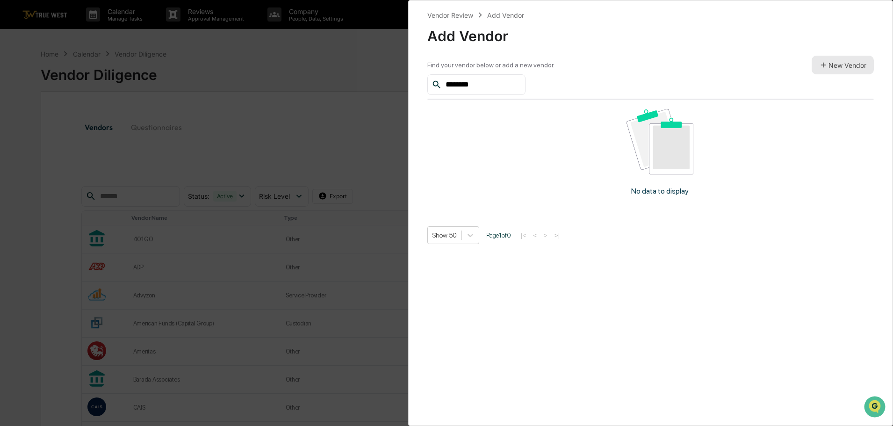
type input "********"
click at [835, 64] on button "New Vendor" at bounding box center [842, 65] width 62 height 19
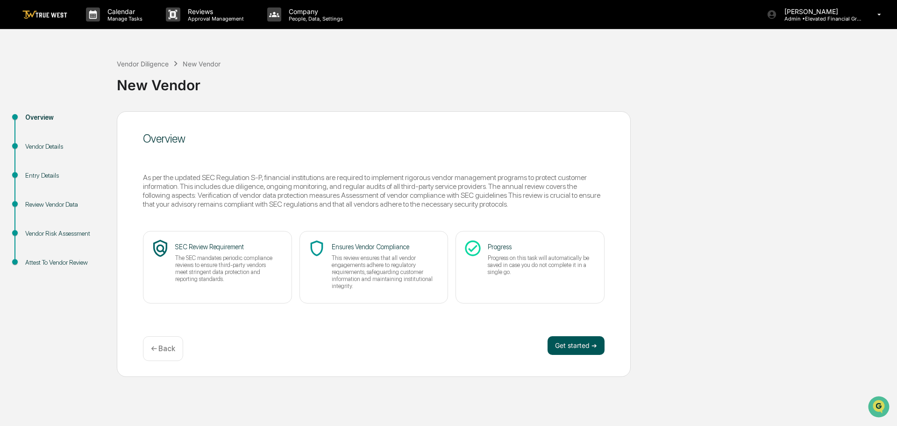
click at [567, 351] on button "Get started ➔" at bounding box center [576, 345] width 57 height 19
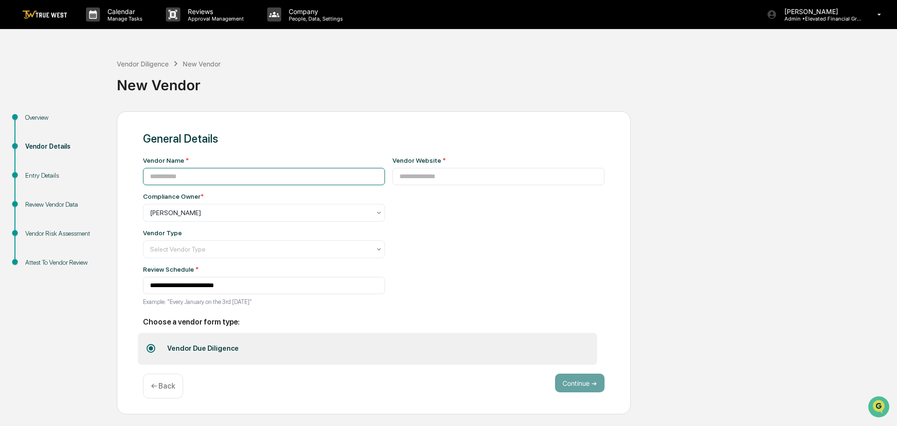
click at [214, 171] on input at bounding box center [264, 176] width 242 height 17
type input "********"
click at [398, 178] on input at bounding box center [499, 176] width 213 height 17
type input "**********"
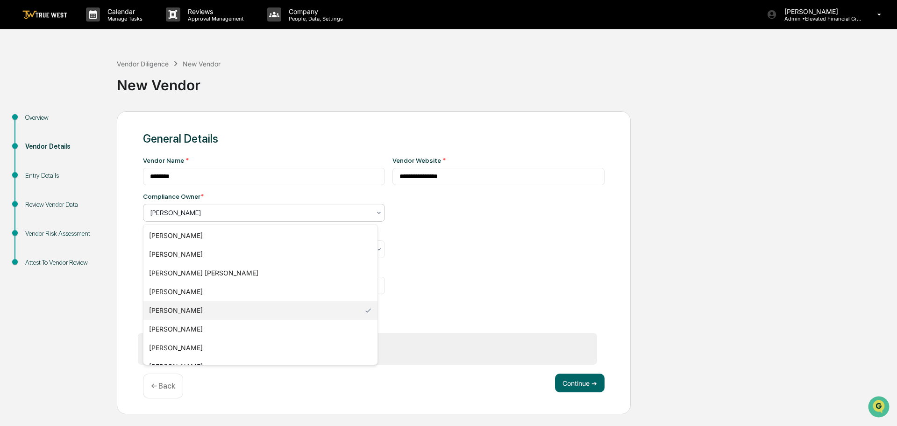
click at [206, 212] on div at bounding box center [260, 212] width 221 height 9
click at [173, 347] on div "[PERSON_NAME]" at bounding box center [260, 347] width 234 height 19
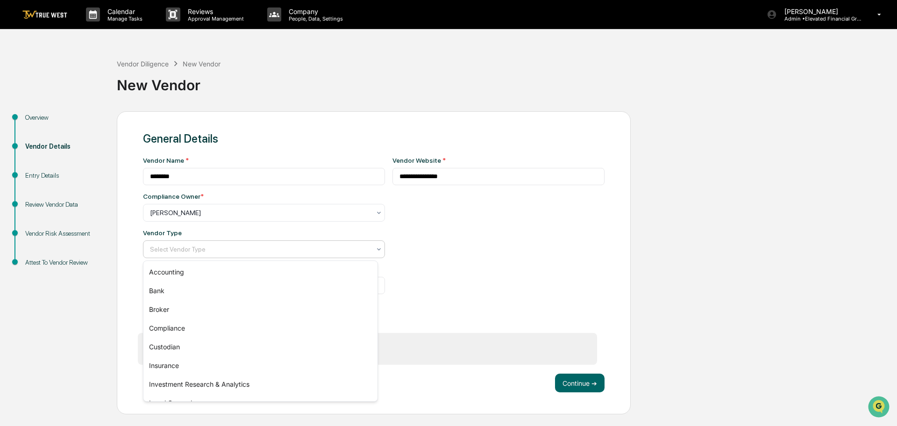
click at [170, 246] on div at bounding box center [260, 248] width 221 height 9
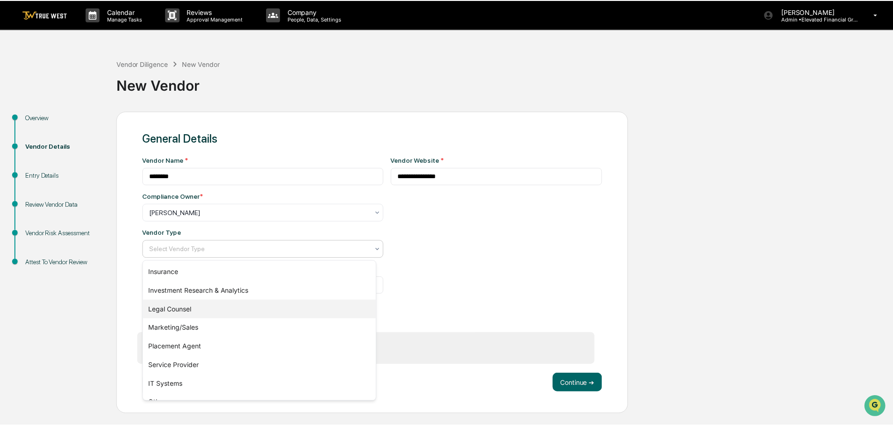
scroll to position [107, 0]
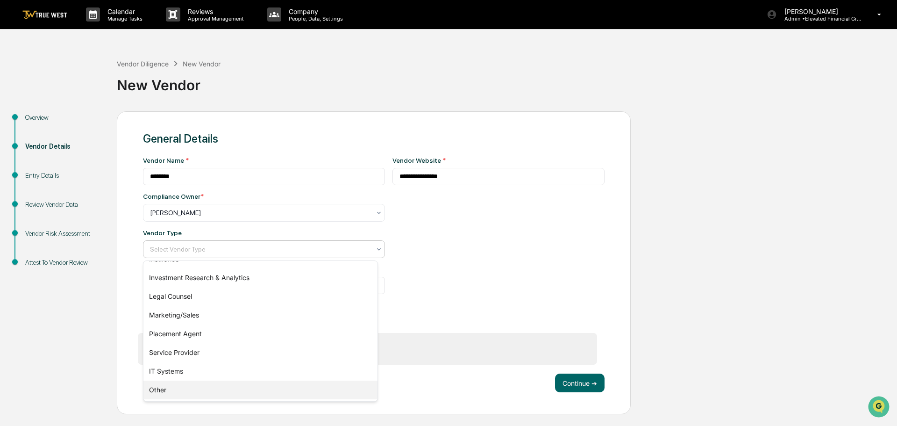
click at [164, 390] on div "Other" at bounding box center [260, 389] width 234 height 19
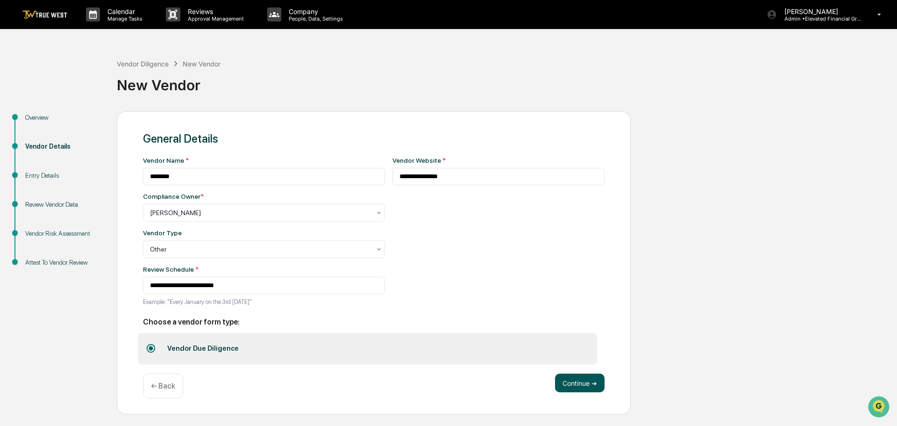
click at [589, 386] on button "Continue ➔" at bounding box center [580, 382] width 50 height 19
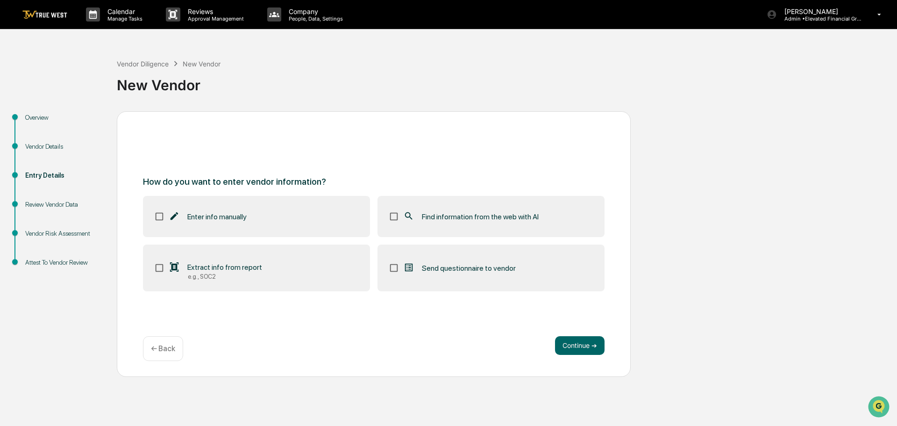
click at [414, 214] on icon at bounding box center [409, 216] width 10 height 10
click at [582, 345] on button "Continue ➔" at bounding box center [580, 345] width 50 height 19
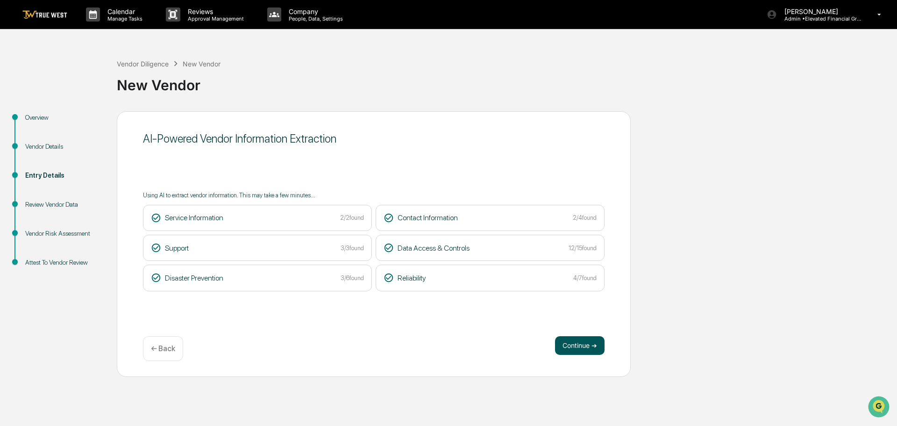
click at [575, 345] on button "Continue ➔" at bounding box center [580, 345] width 50 height 19
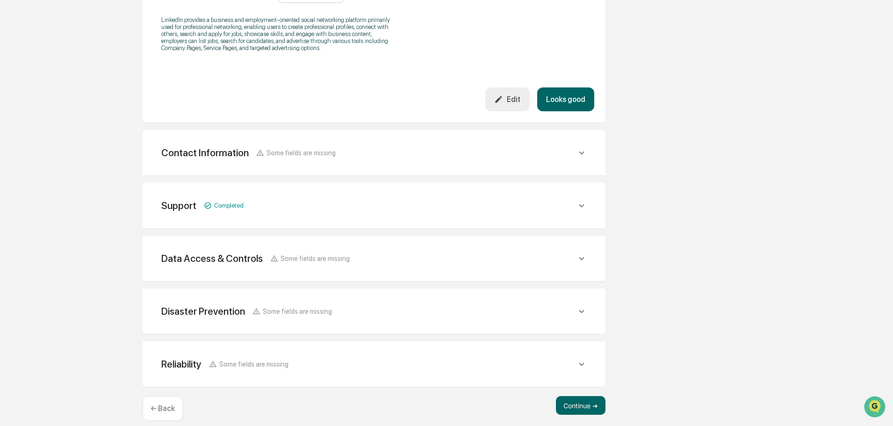
scroll to position [326, 0]
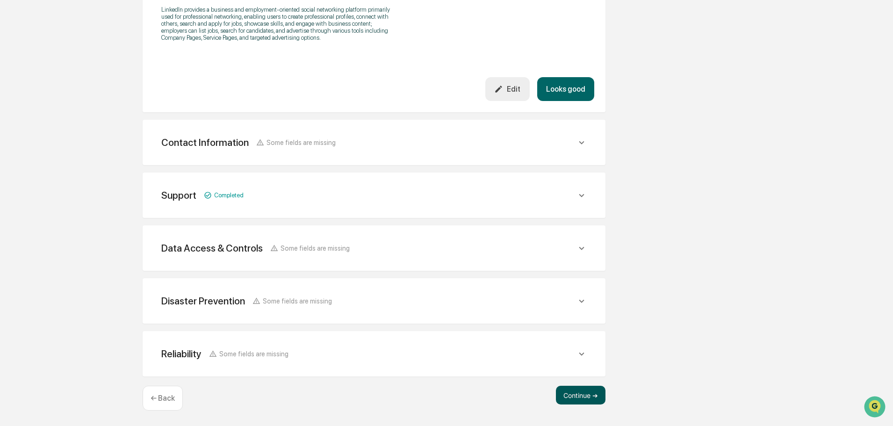
click at [582, 396] on button "Continue ➔" at bounding box center [581, 395] width 50 height 19
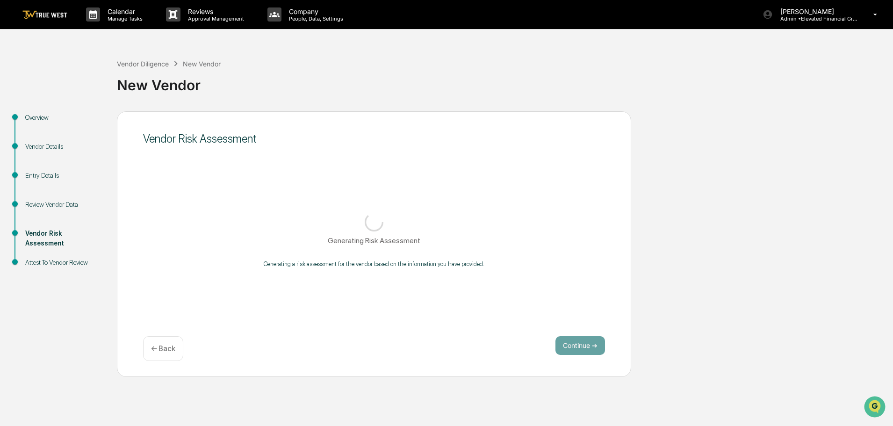
scroll to position [0, 0]
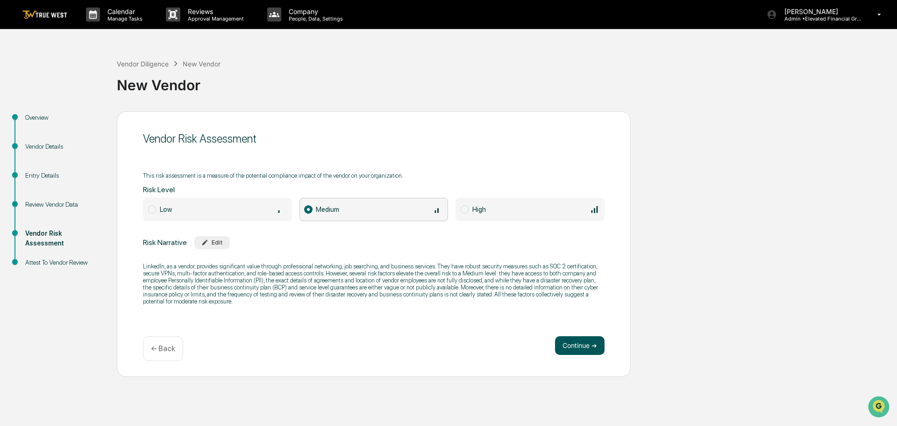
click at [567, 343] on button "Continue ➔" at bounding box center [580, 345] width 50 height 19
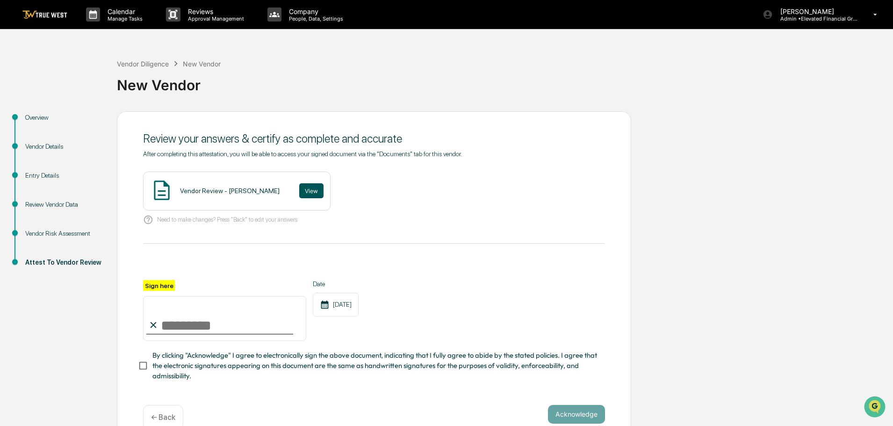
click at [299, 186] on button "View" at bounding box center [311, 190] width 24 height 15
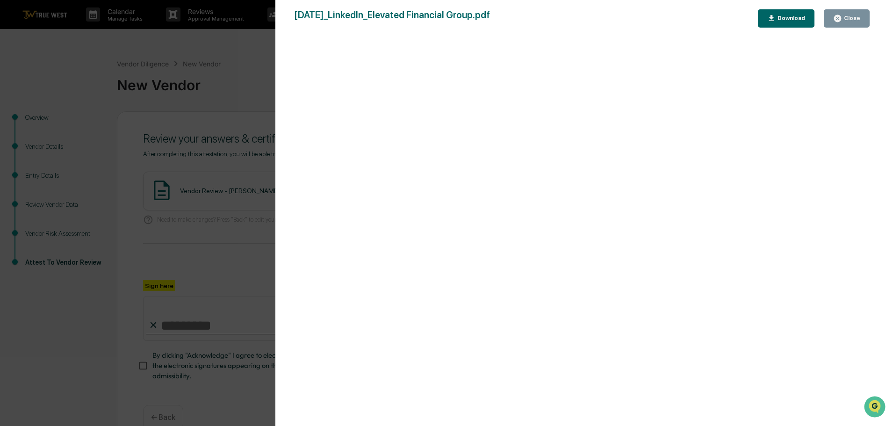
click at [248, 66] on div "Version History 09/17/2025, 09:40 PM Tammy Steffen 2025-09-17_LinkedIn_Elevated…" at bounding box center [446, 213] width 893 height 426
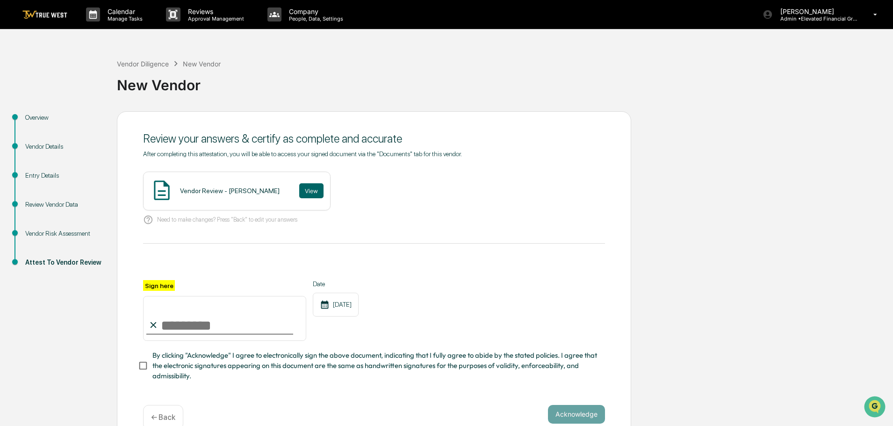
click at [222, 323] on input "Sign here" at bounding box center [224, 318] width 163 height 45
type input "**********"
click at [582, 417] on button "Acknowledge" at bounding box center [576, 414] width 57 height 19
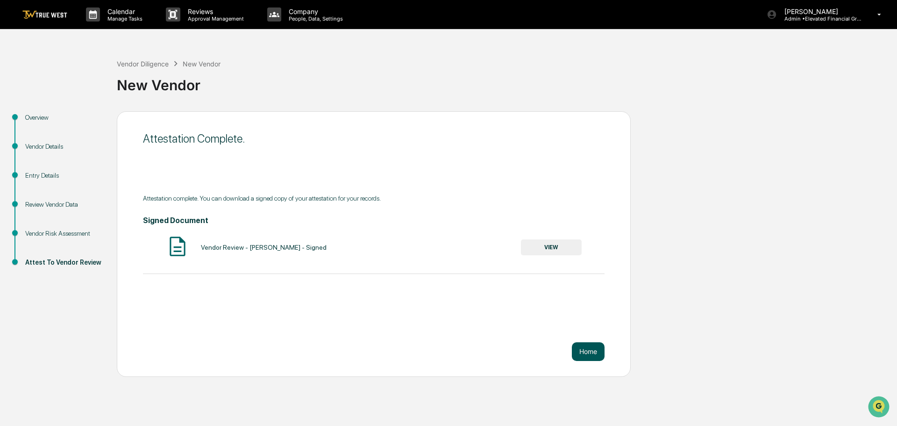
click at [589, 352] on button "Home" at bounding box center [588, 351] width 33 height 19
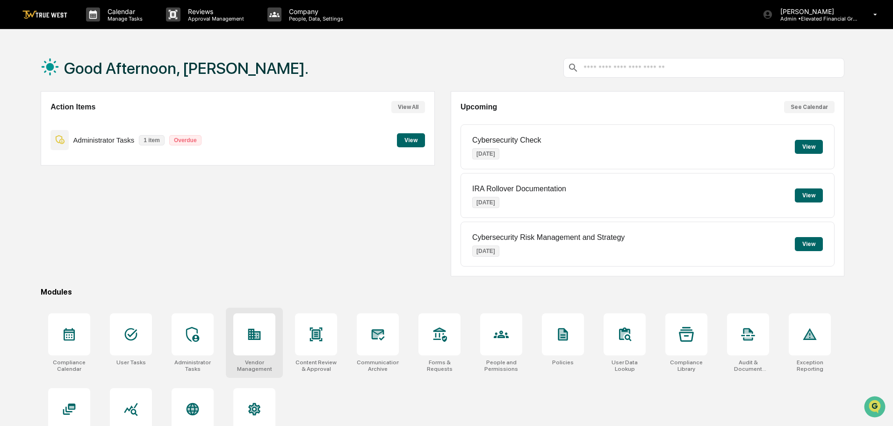
click at [252, 338] on icon at bounding box center [254, 334] width 15 height 15
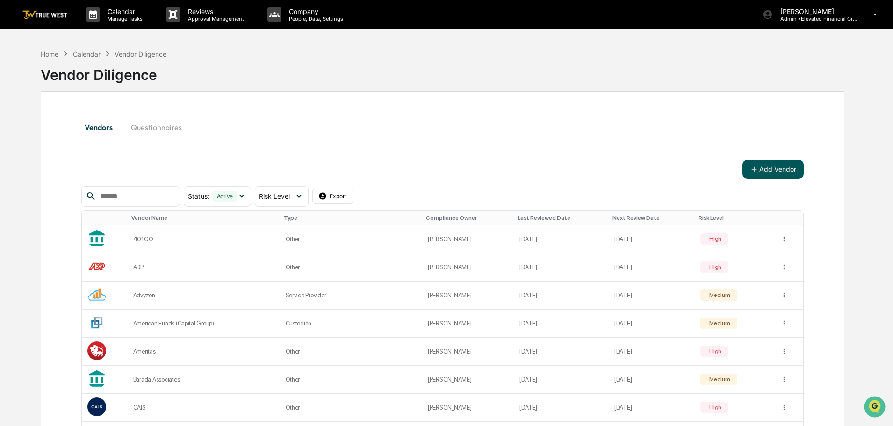
click at [771, 168] on button "Add Vendor" at bounding box center [772, 169] width 61 height 19
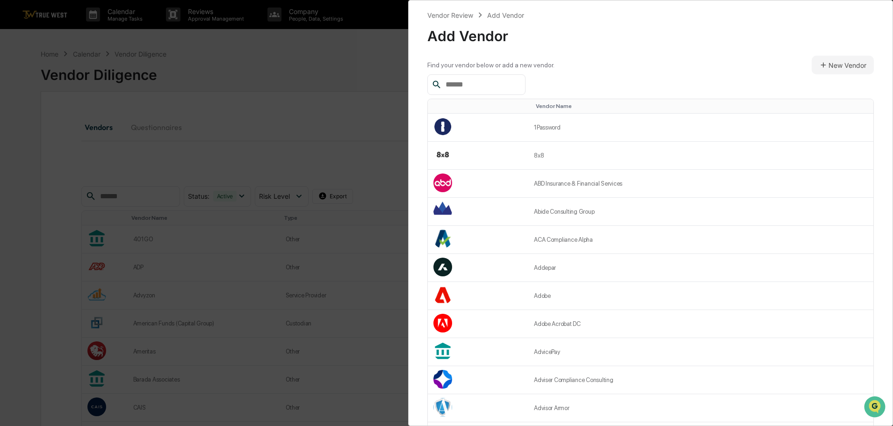
click at [463, 84] on input "text" at bounding box center [481, 85] width 79 height 12
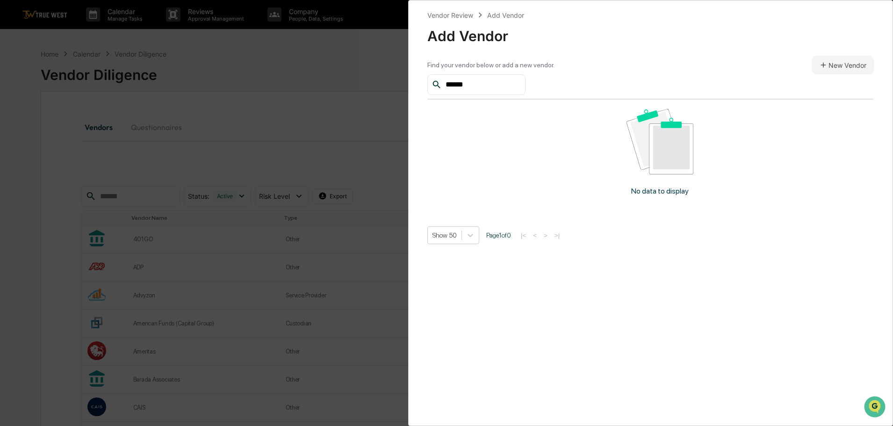
type input "******"
click at [846, 65] on button "New Vendor" at bounding box center [842, 65] width 62 height 19
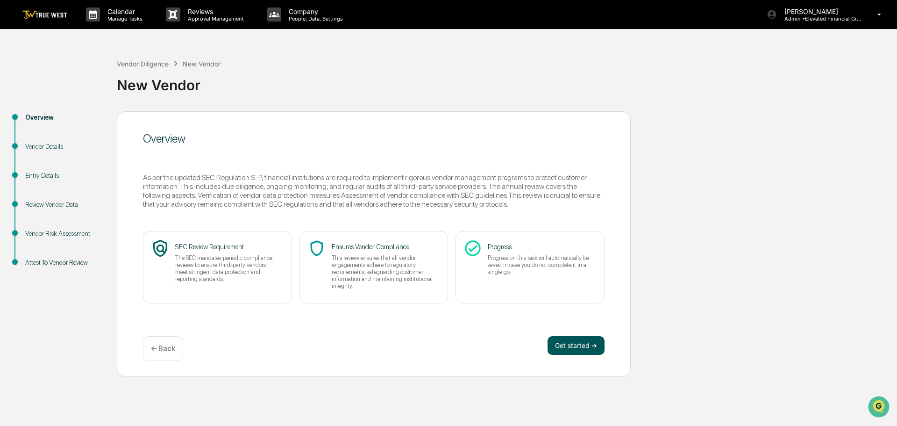
click at [574, 343] on button "Get started ➔" at bounding box center [576, 345] width 57 height 19
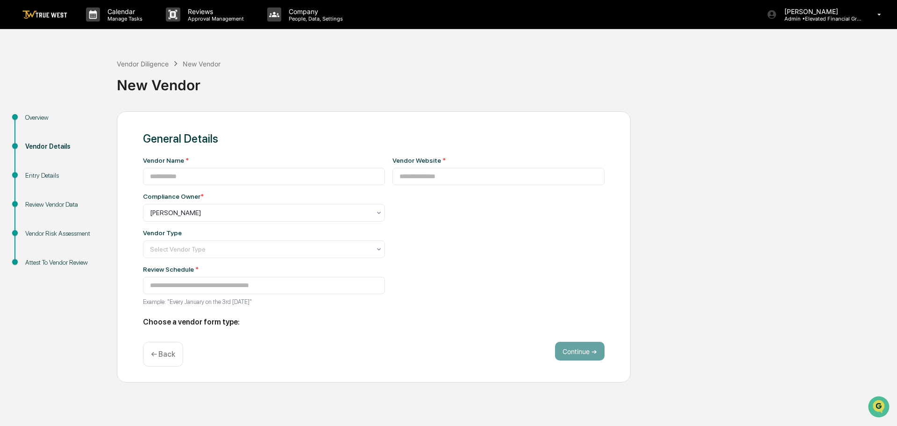
type input "**********"
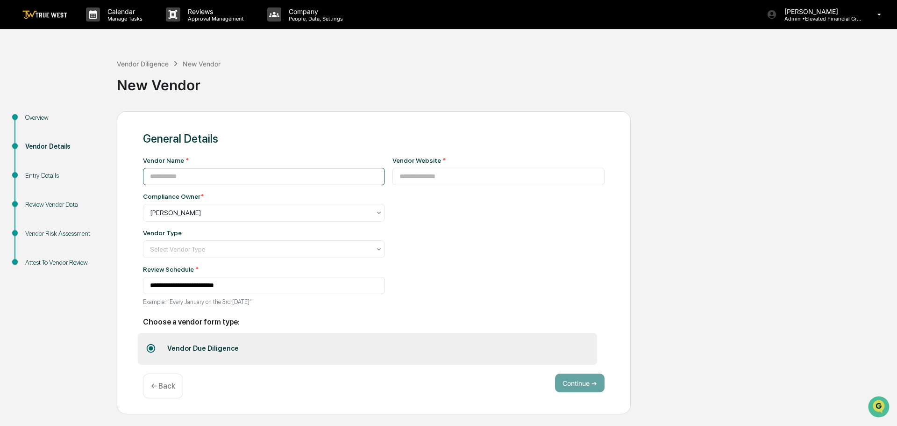
click at [197, 173] on input at bounding box center [264, 176] width 242 height 17
type input "******"
click at [399, 172] on input at bounding box center [499, 176] width 213 height 17
type input "**********"
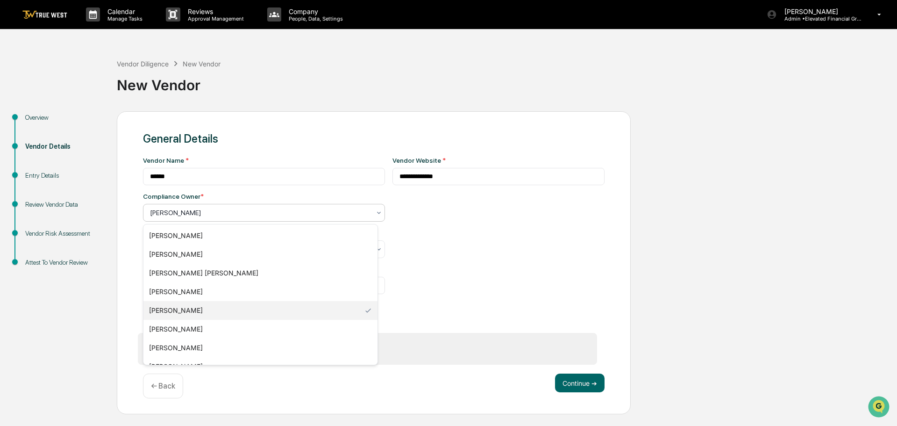
click at [190, 214] on div at bounding box center [260, 212] width 221 height 9
click at [177, 346] on div "[PERSON_NAME]" at bounding box center [260, 347] width 234 height 19
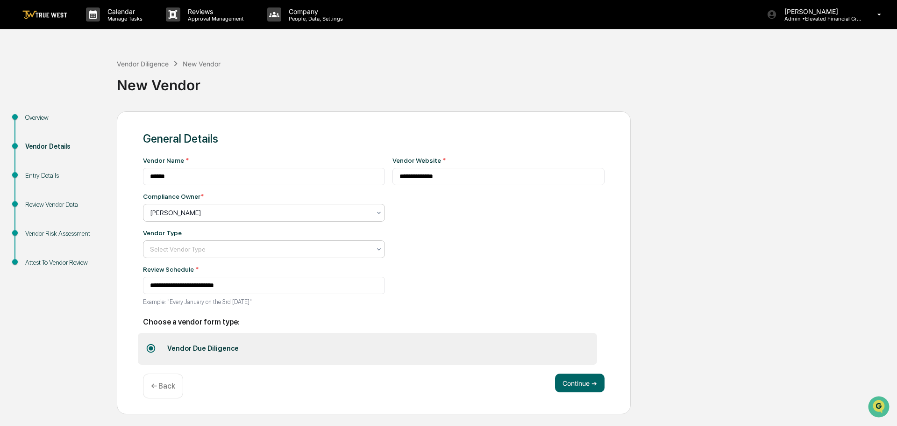
click at [170, 248] on div at bounding box center [260, 248] width 221 height 9
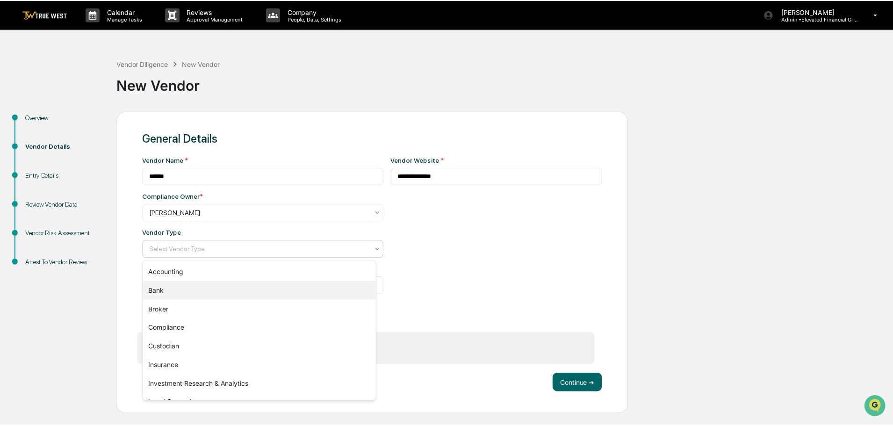
scroll to position [107, 0]
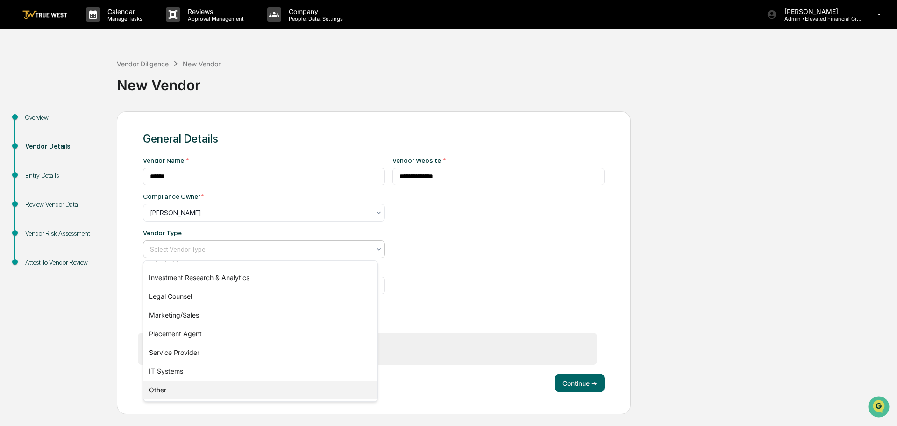
click at [161, 387] on div "Other" at bounding box center [260, 389] width 234 height 19
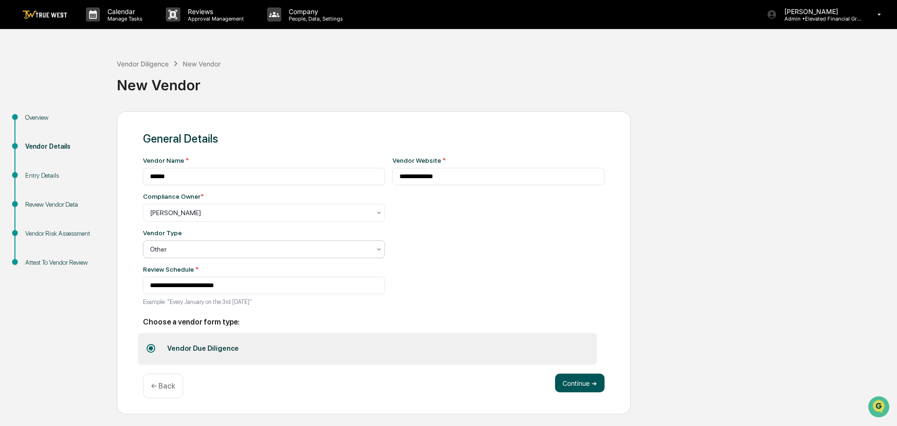
click at [583, 380] on button "Continue ➔" at bounding box center [580, 382] width 50 height 19
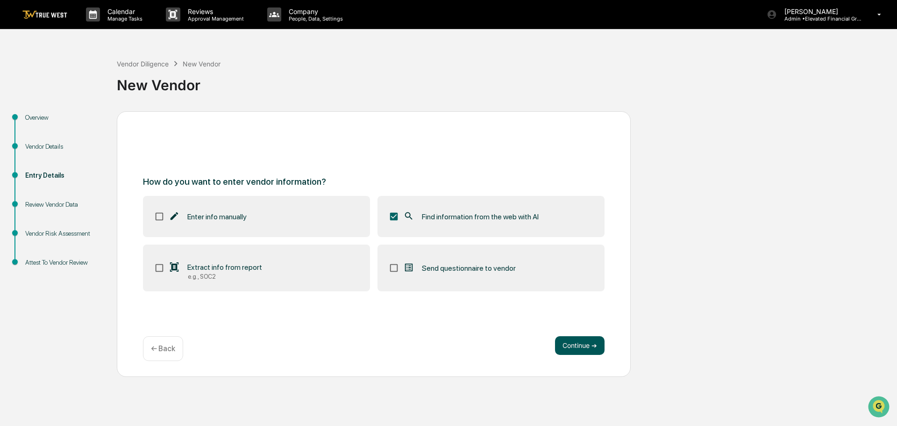
click at [591, 347] on button "Continue ➔" at bounding box center [580, 345] width 50 height 19
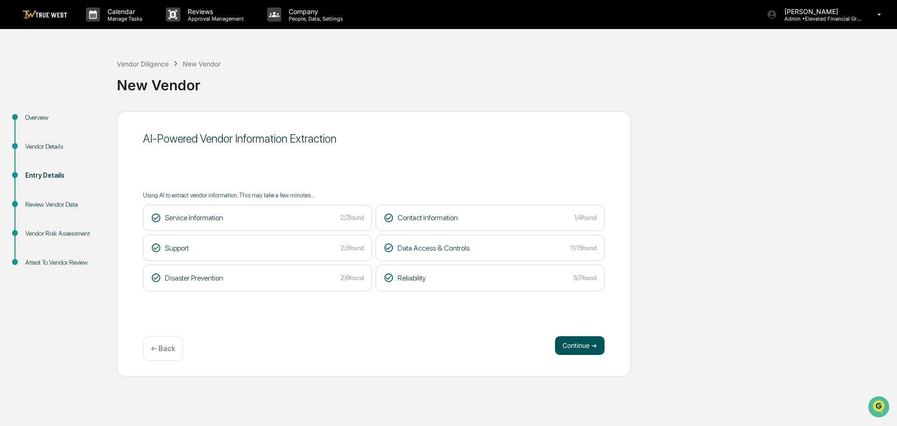
click at [574, 345] on button "Continue ➔" at bounding box center [580, 345] width 50 height 19
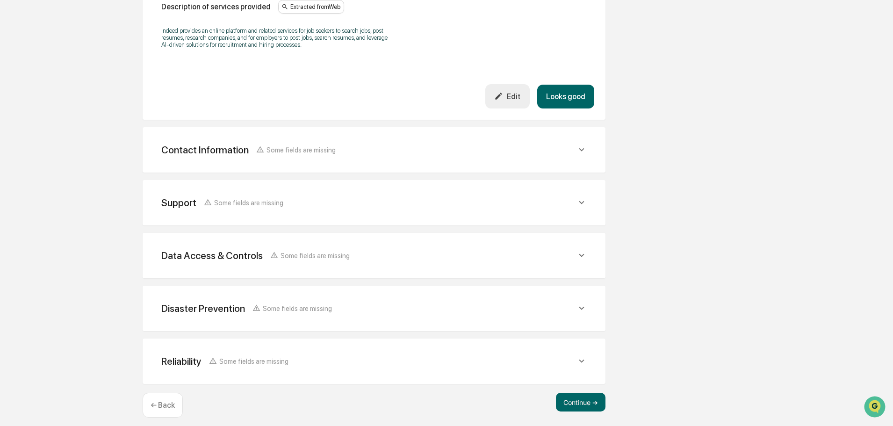
scroll to position [300, 0]
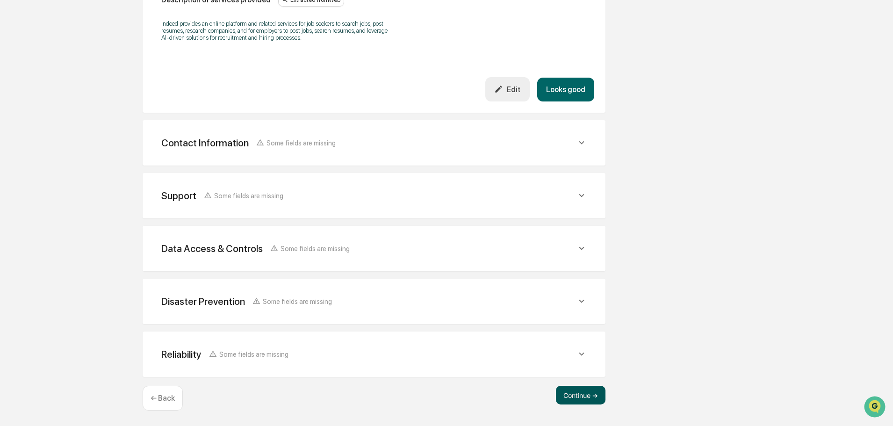
click at [578, 394] on button "Continue ➔" at bounding box center [581, 395] width 50 height 19
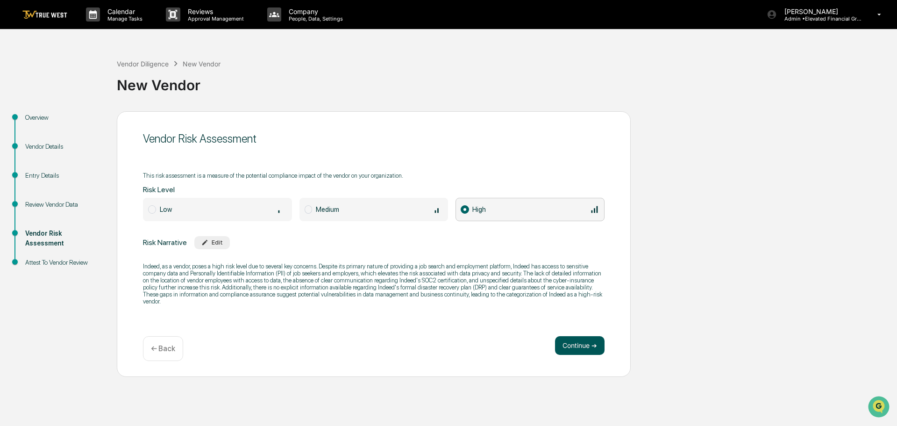
click at [577, 348] on button "Continue ➔" at bounding box center [580, 345] width 50 height 19
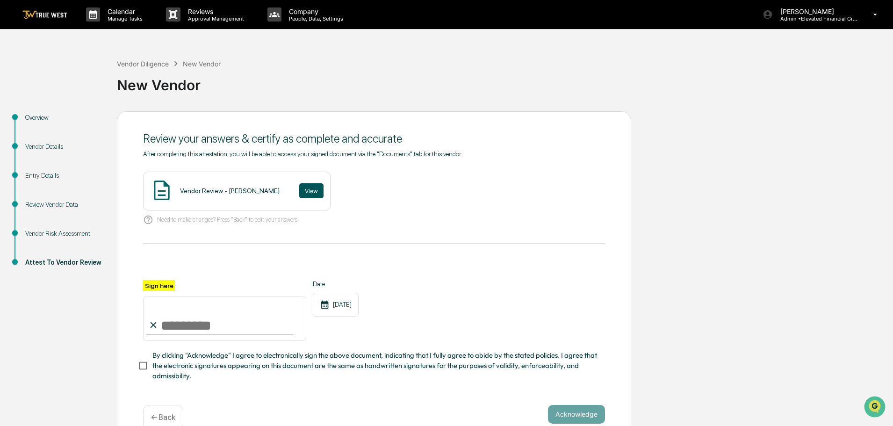
click at [300, 189] on button "View" at bounding box center [311, 190] width 24 height 15
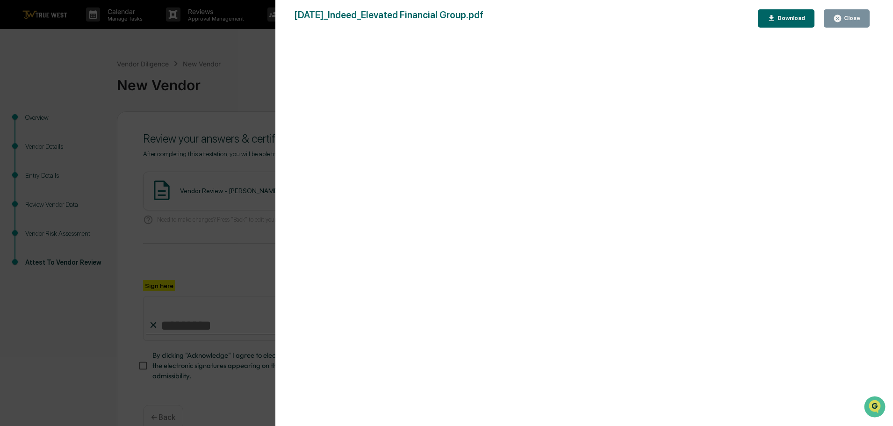
click at [230, 60] on div "Version History 09/17/2025, 09:42 PM Tammy Steffen 2025-09-17_Indeed_Elevated F…" at bounding box center [446, 213] width 893 height 426
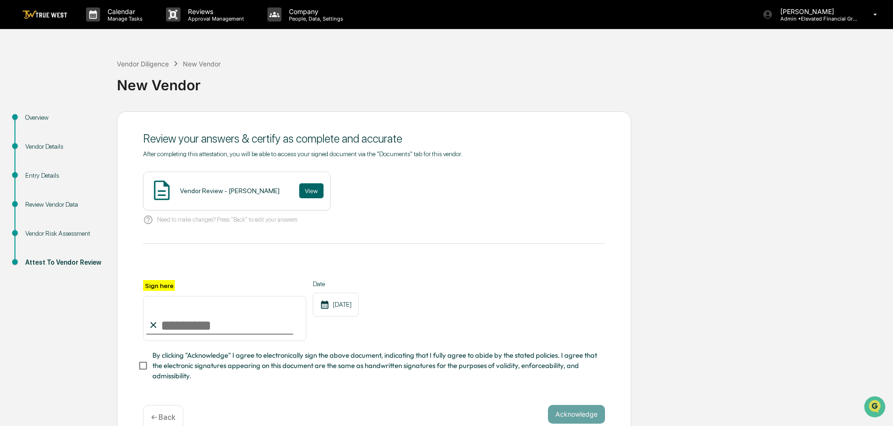
click at [206, 322] on input "Sign here" at bounding box center [224, 318] width 163 height 45
type input "**********"
click at [583, 414] on button "Acknowledge" at bounding box center [576, 414] width 57 height 19
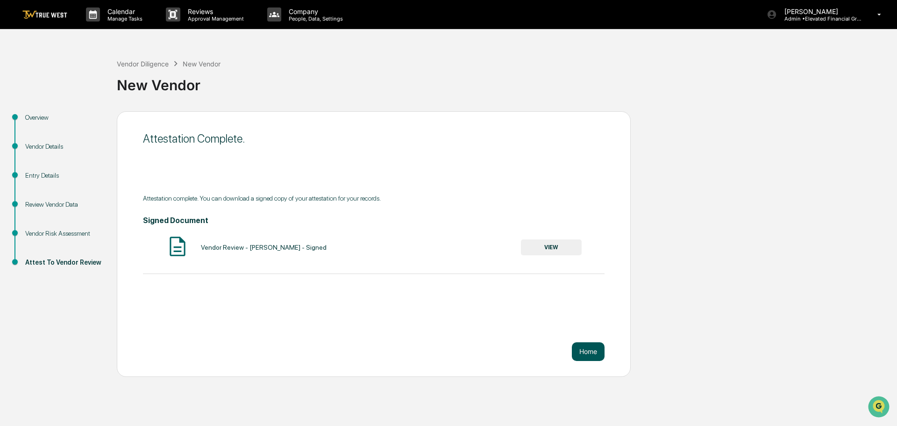
click at [582, 349] on button "Home" at bounding box center [588, 351] width 33 height 19
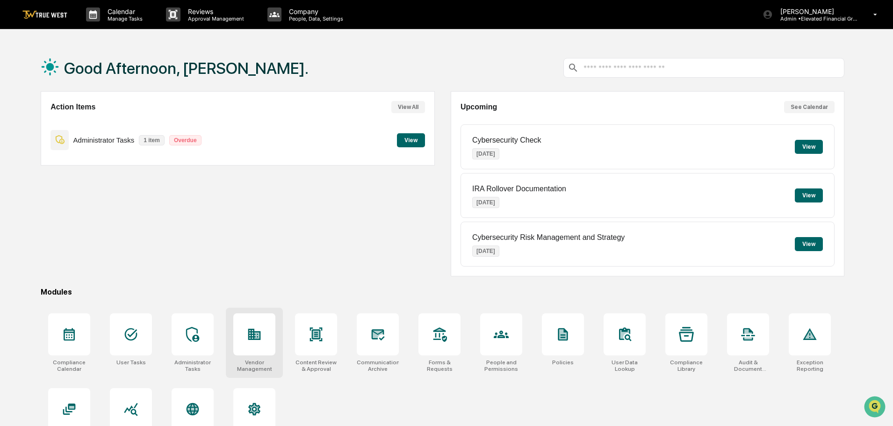
click at [260, 339] on icon at bounding box center [254, 334] width 13 height 11
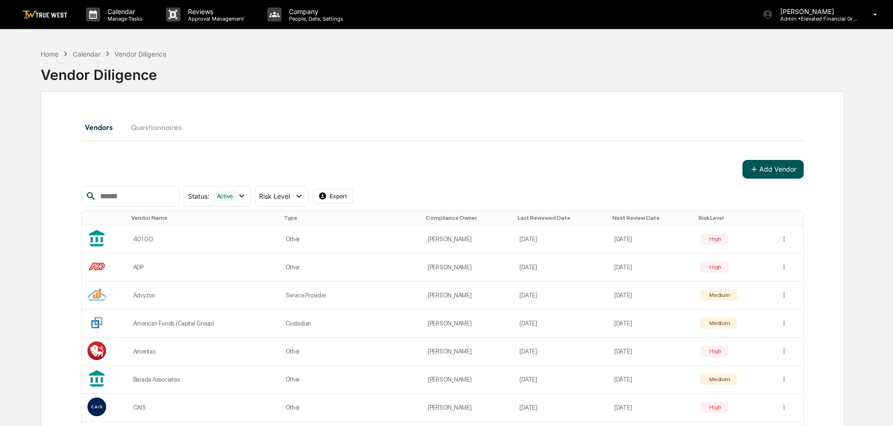
click at [761, 169] on button "Add Vendor" at bounding box center [772, 169] width 61 height 19
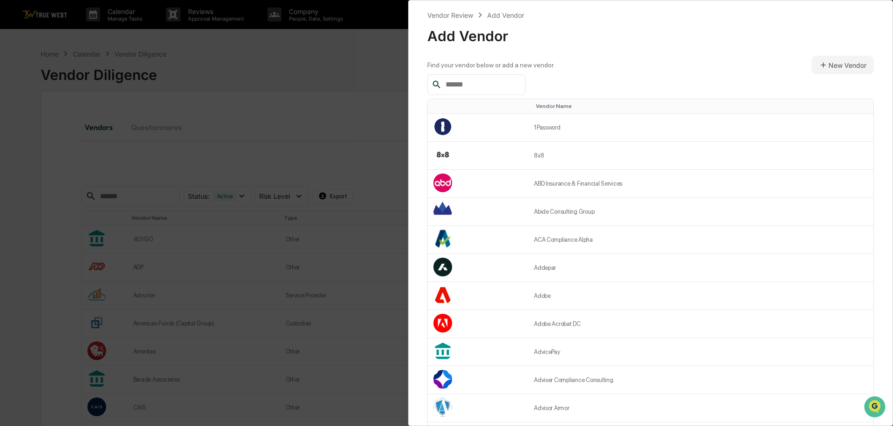
click at [466, 83] on input "text" at bounding box center [481, 85] width 79 height 12
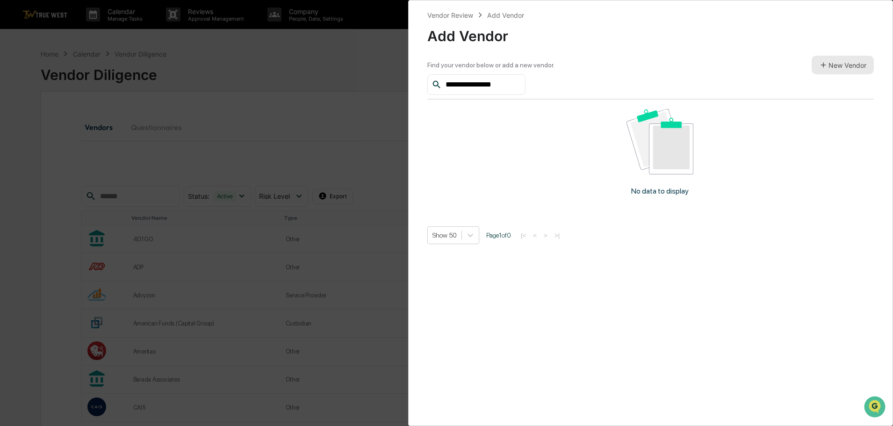
type input "**********"
click at [839, 61] on button "New Vendor" at bounding box center [842, 65] width 62 height 19
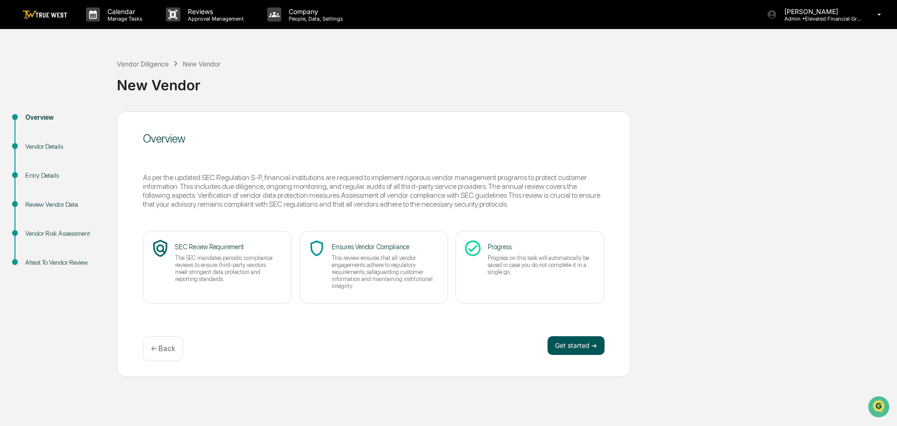
click at [583, 345] on button "Get started ➔" at bounding box center [576, 345] width 57 height 19
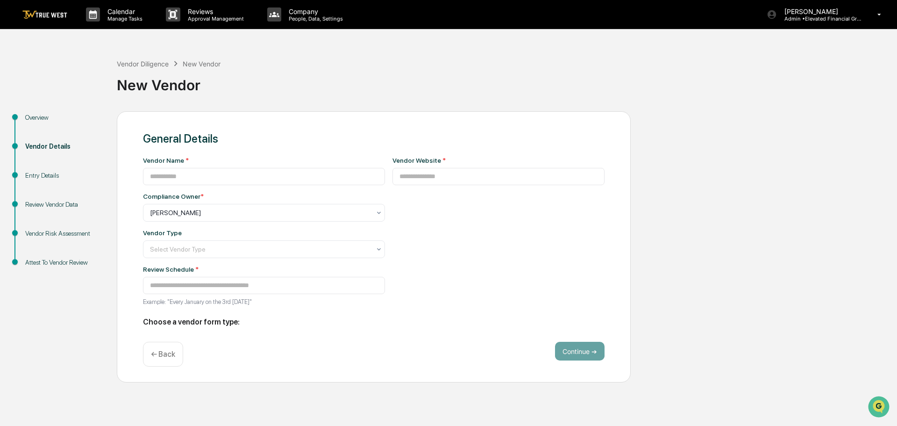
type input "**********"
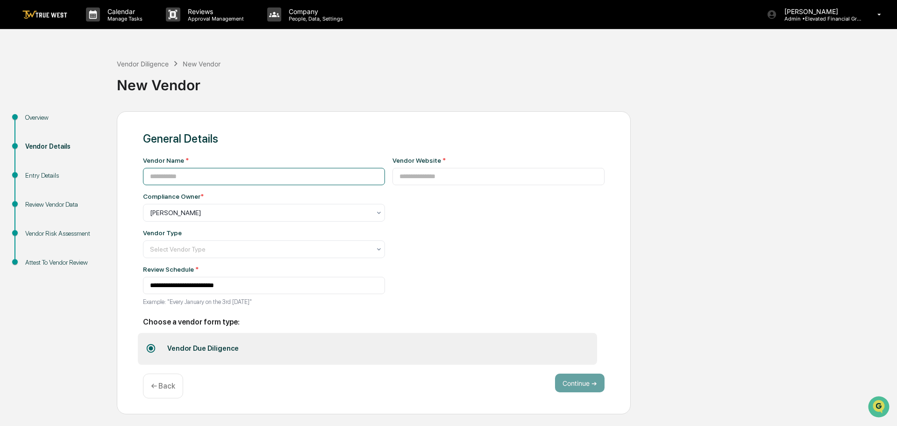
click at [223, 179] on input at bounding box center [264, 176] width 242 height 17
type input "**********"
click at [397, 177] on input at bounding box center [499, 176] width 213 height 17
type input "**********"
click at [212, 213] on div at bounding box center [260, 212] width 221 height 9
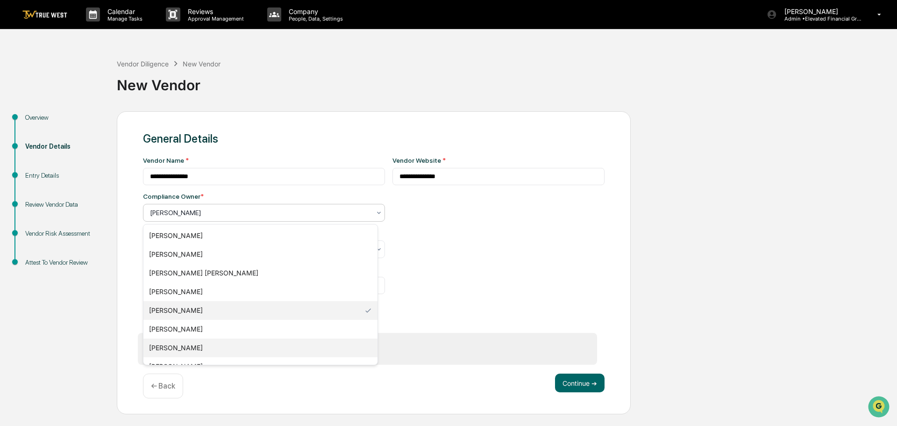
click at [167, 348] on div "[PERSON_NAME]" at bounding box center [260, 347] width 234 height 19
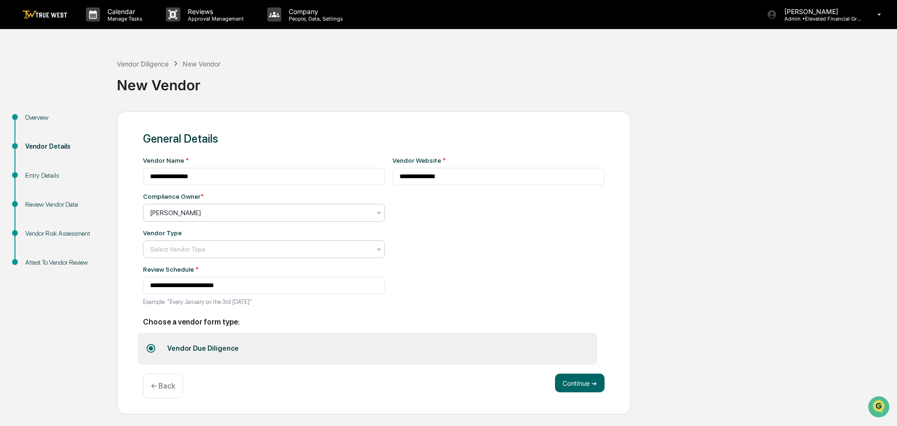
click at [166, 251] on div at bounding box center [260, 248] width 221 height 9
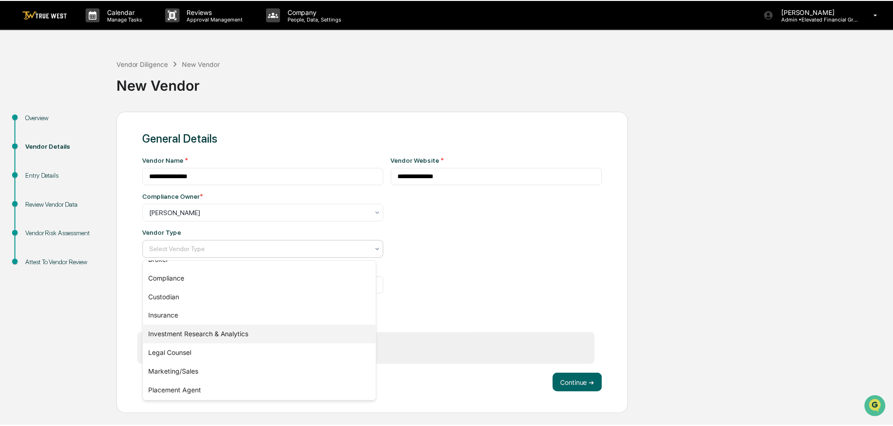
scroll to position [107, 0]
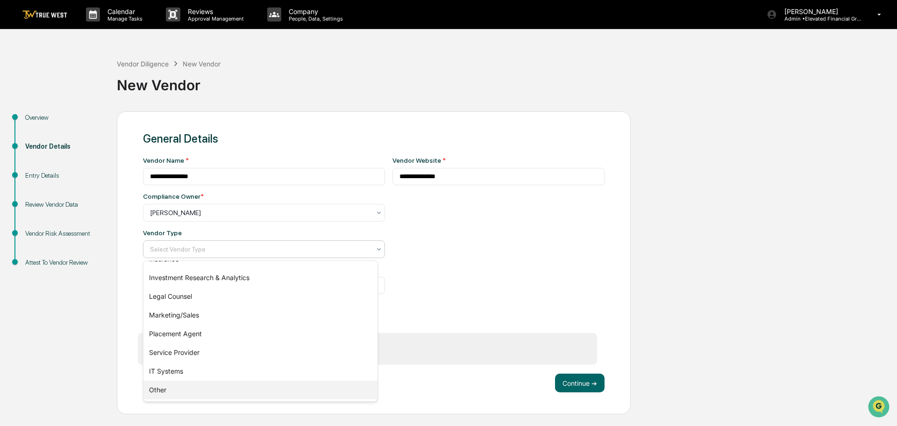
click at [166, 390] on div "Other" at bounding box center [260, 389] width 234 height 19
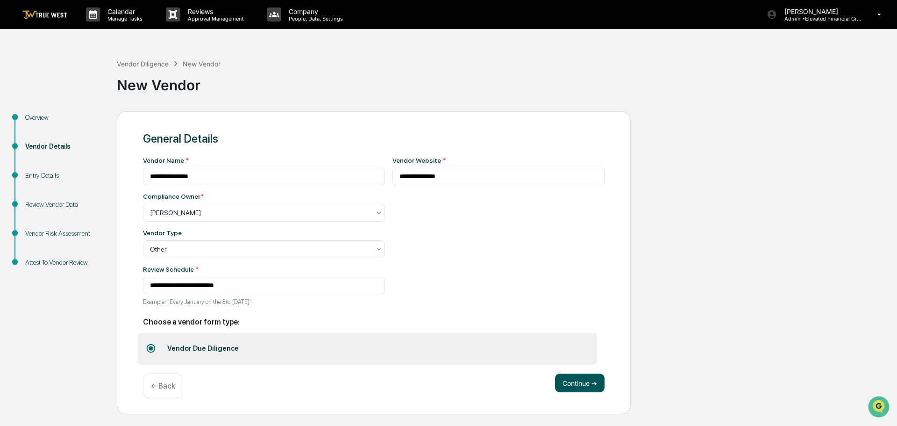
click at [580, 384] on button "Continue ➔" at bounding box center [580, 382] width 50 height 19
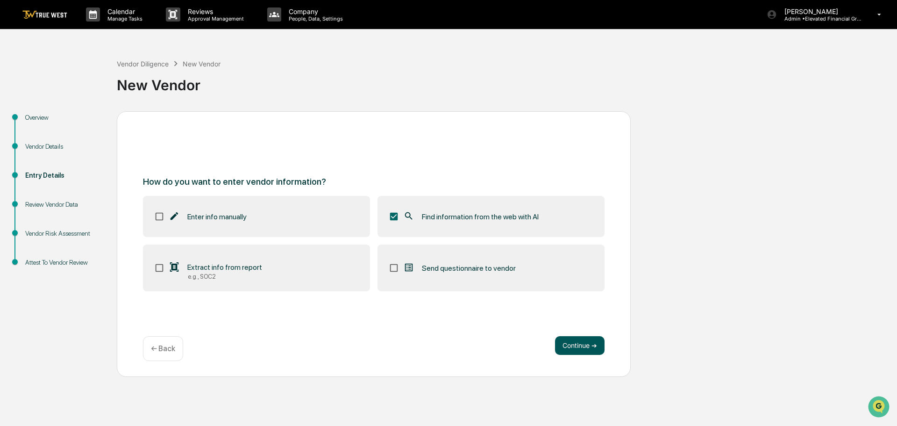
click at [581, 344] on button "Continue ➔" at bounding box center [580, 345] width 50 height 19
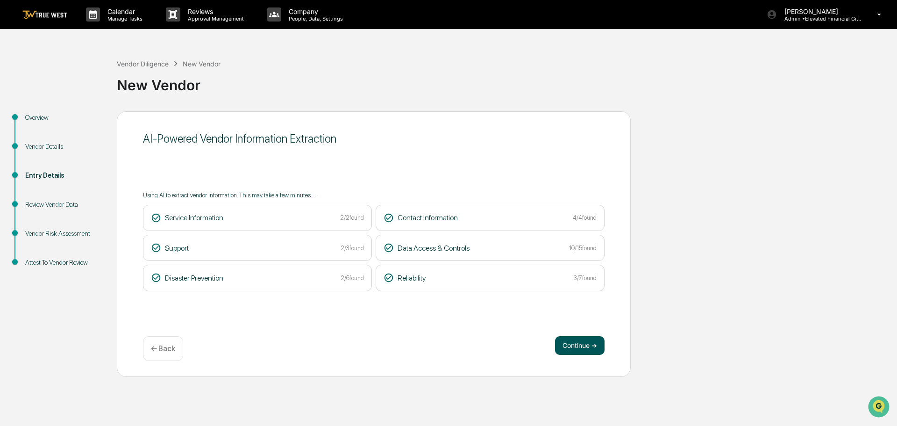
click at [577, 342] on button "Continue ➔" at bounding box center [580, 345] width 50 height 19
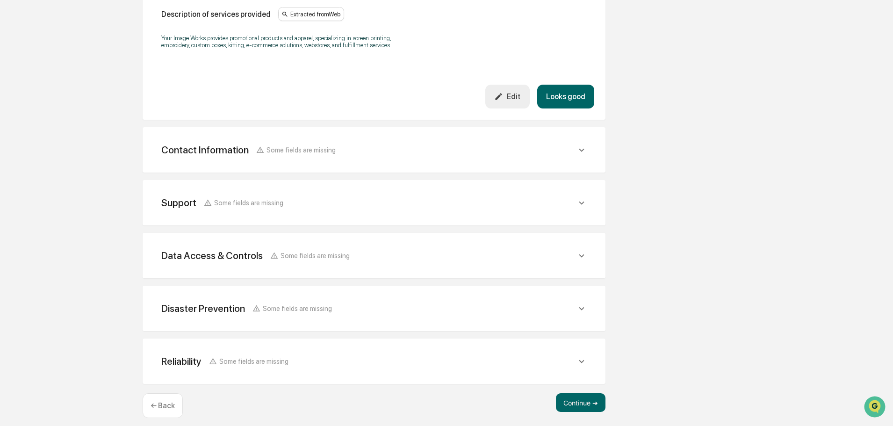
scroll to position [305, 0]
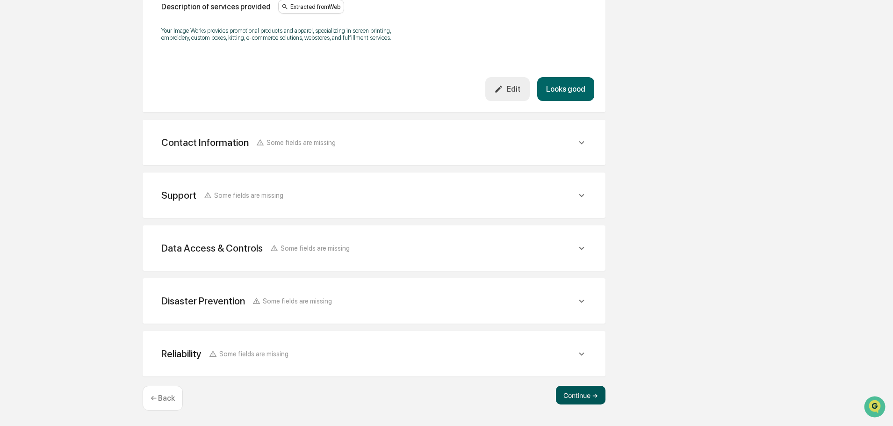
click at [574, 394] on button "Continue ➔" at bounding box center [581, 395] width 50 height 19
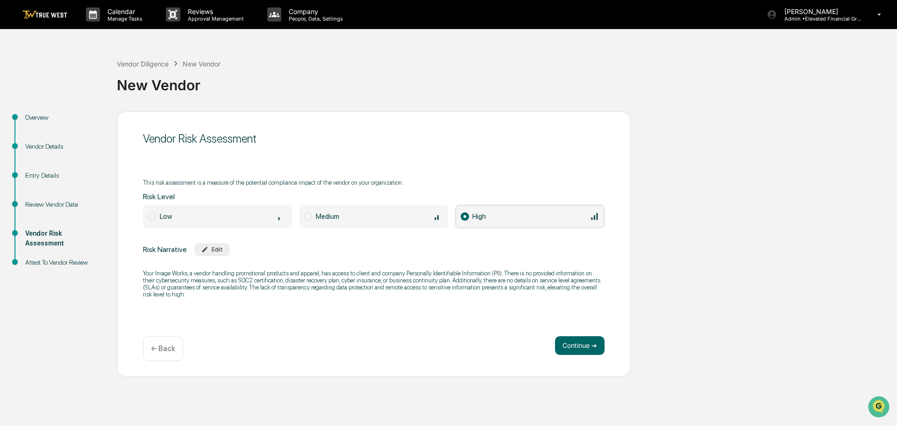
click at [310, 216] on span at bounding box center [309, 216] width 8 height 8
click at [580, 345] on button "Continue ➔" at bounding box center [580, 345] width 50 height 19
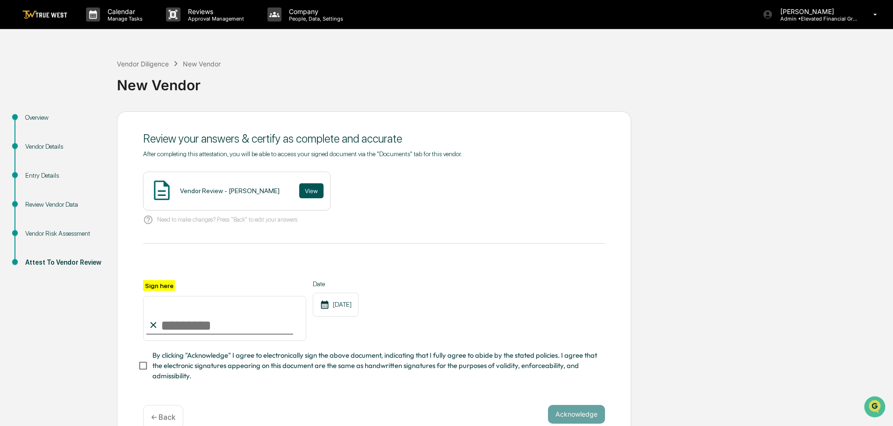
drag, startPoint x: 274, startPoint y: 191, endPoint x: 293, endPoint y: 192, distance: 18.3
click at [275, 191] on div "Vendor Review - Tammy Steffen View" at bounding box center [236, 191] width 187 height 39
click at [299, 191] on button "View" at bounding box center [311, 190] width 24 height 15
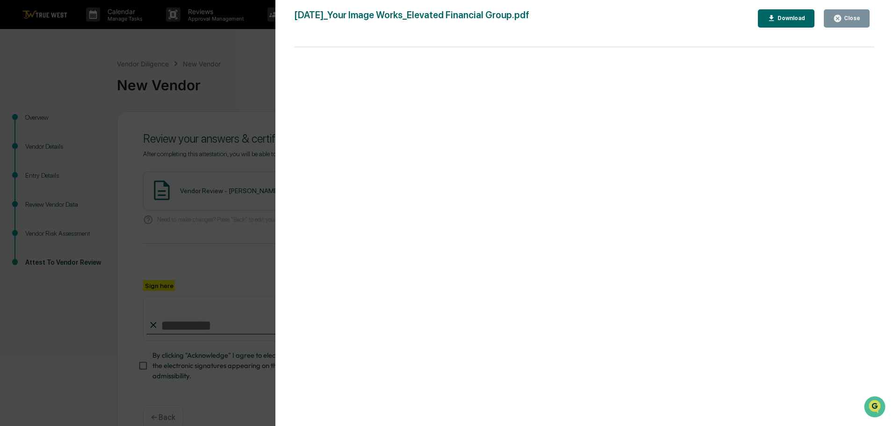
drag, startPoint x: 243, startPoint y: 53, endPoint x: 225, endPoint y: 180, distance: 128.4
click at [242, 56] on div "Version History 09/17/2025, 09:44 PM Tammy Steffen 2025-09-17_Your Image Works_…" at bounding box center [446, 213] width 893 height 426
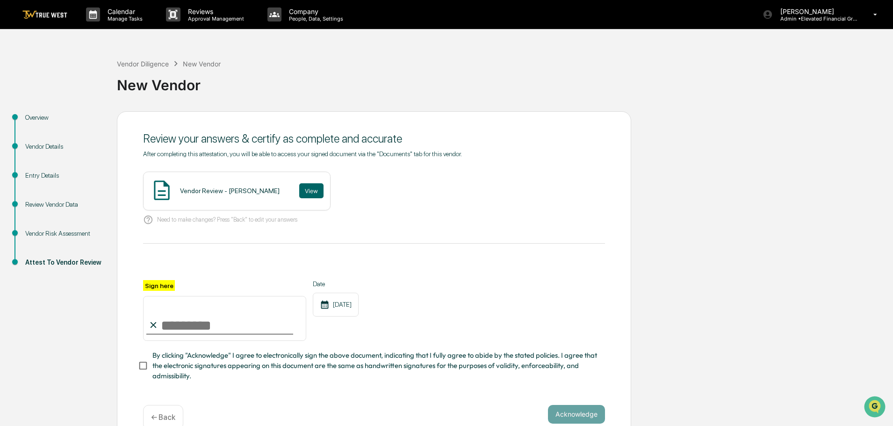
click at [185, 322] on input "Sign here" at bounding box center [224, 318] width 163 height 45
type input "**********"
click at [568, 416] on button "Acknowledge" at bounding box center [576, 414] width 57 height 19
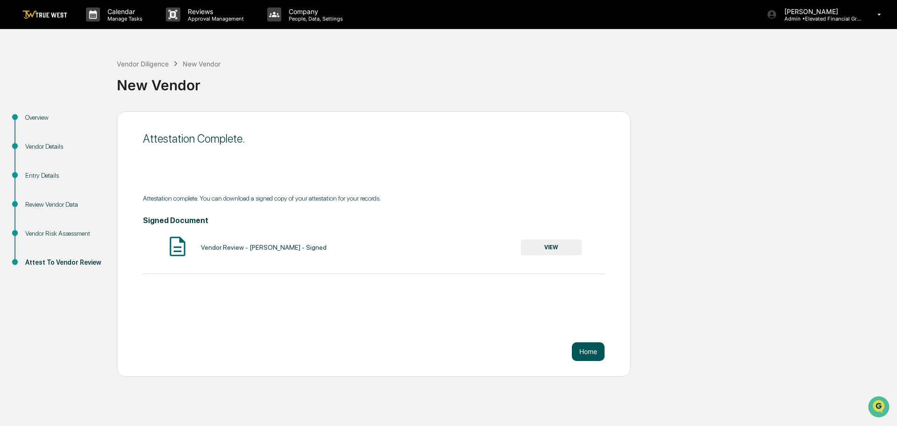
click at [594, 350] on button "Home" at bounding box center [588, 351] width 33 height 19
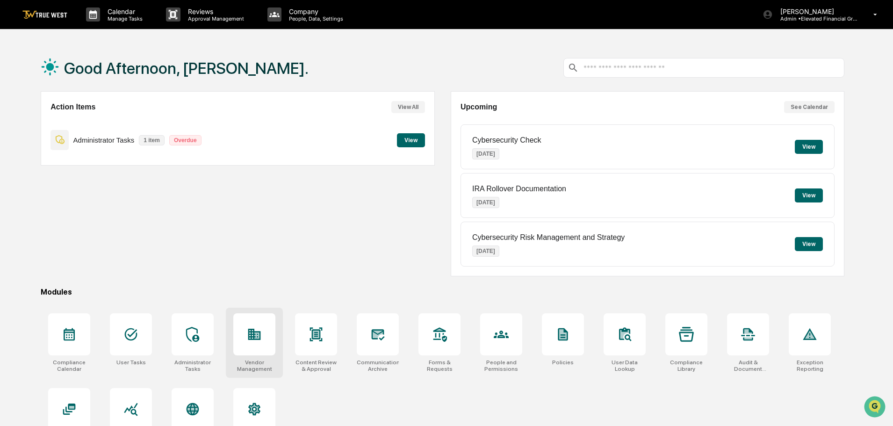
click at [258, 338] on icon at bounding box center [254, 334] width 15 height 15
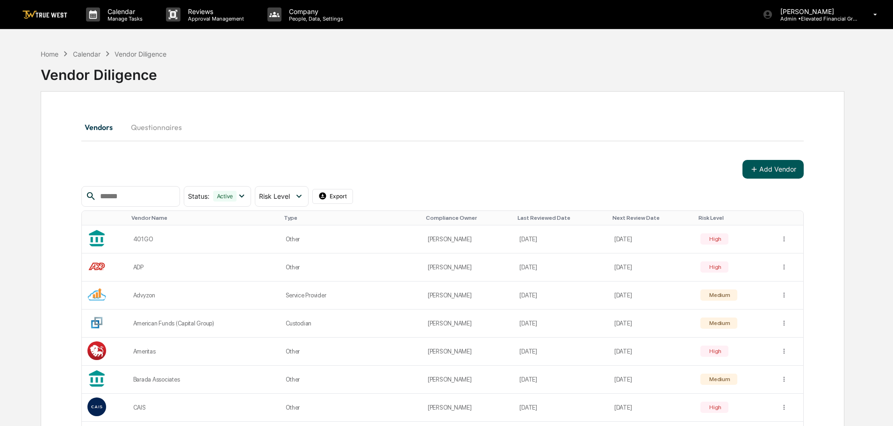
click at [771, 168] on button "Add Vendor" at bounding box center [772, 169] width 61 height 19
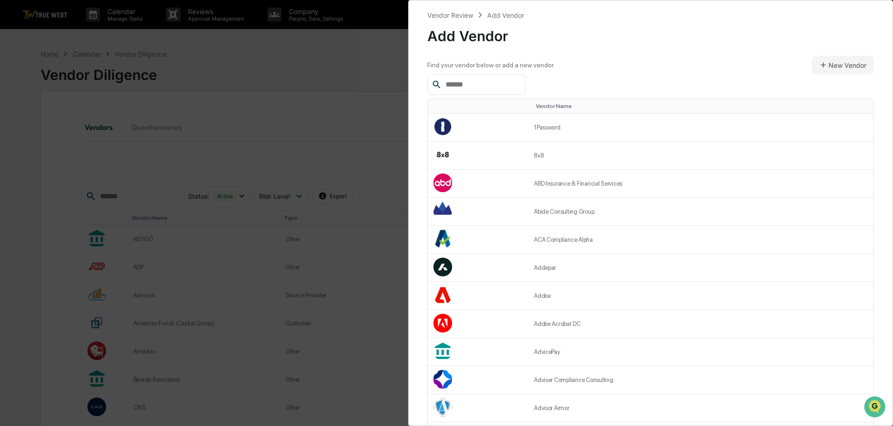
drag, startPoint x: 497, startPoint y: 82, endPoint x: 494, endPoint y: 88, distance: 7.5
click at [495, 87] on input "text" at bounding box center [481, 85] width 79 height 12
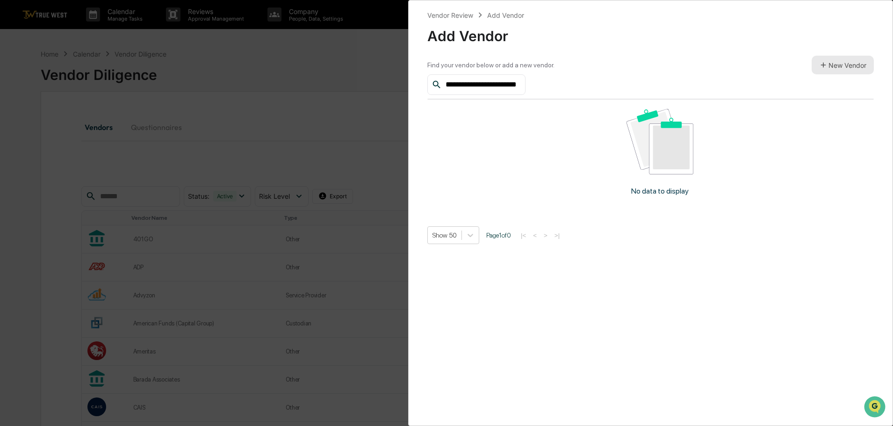
type input "**********"
click at [836, 63] on button "New Vendor" at bounding box center [842, 65] width 62 height 19
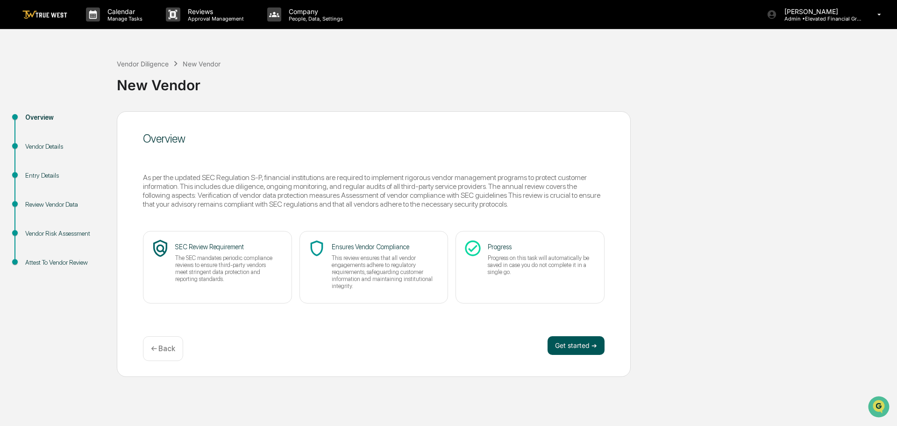
click at [558, 332] on div "Overview As per the updated SEC Regulation S-P, financial institutions are requ…" at bounding box center [374, 243] width 514 height 265
click at [558, 344] on button "Get started ➔" at bounding box center [576, 345] width 57 height 19
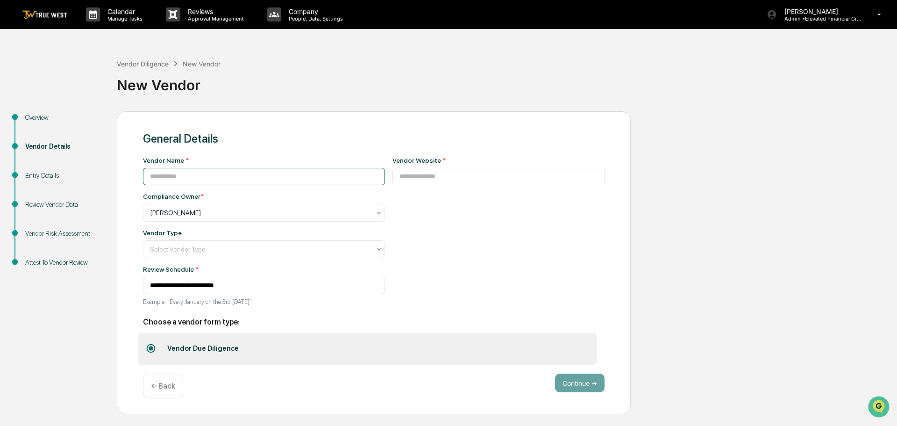
click at [248, 178] on input at bounding box center [264, 176] width 242 height 17
type input "**********"
click at [405, 175] on input at bounding box center [499, 176] width 213 height 17
type input "**********"
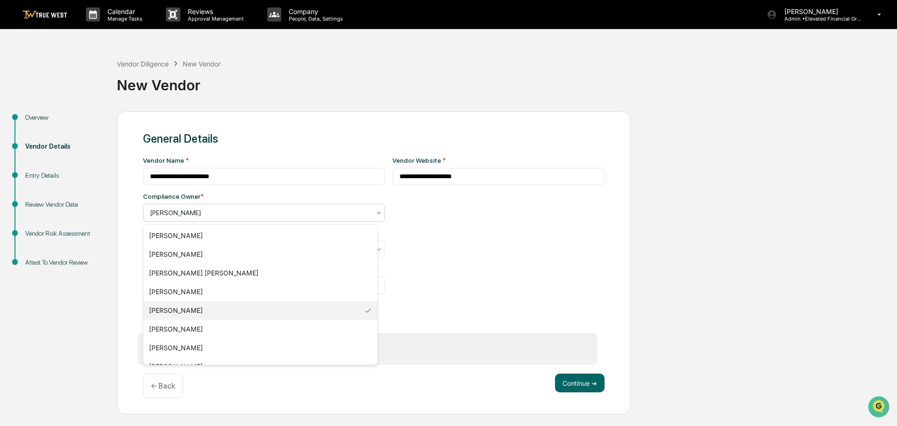
click at [194, 210] on div at bounding box center [260, 212] width 221 height 9
click at [165, 344] on div "[PERSON_NAME]" at bounding box center [260, 347] width 234 height 19
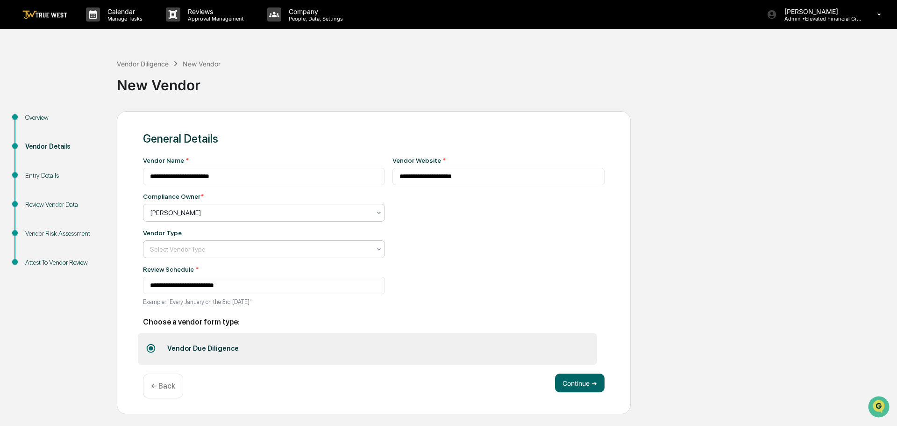
click at [168, 252] on div at bounding box center [260, 248] width 221 height 9
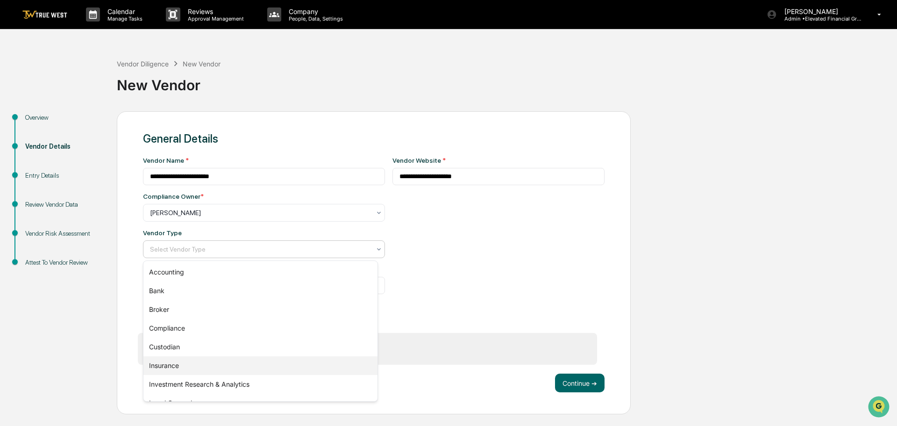
click at [159, 365] on div "Insurance" at bounding box center [260, 365] width 234 height 19
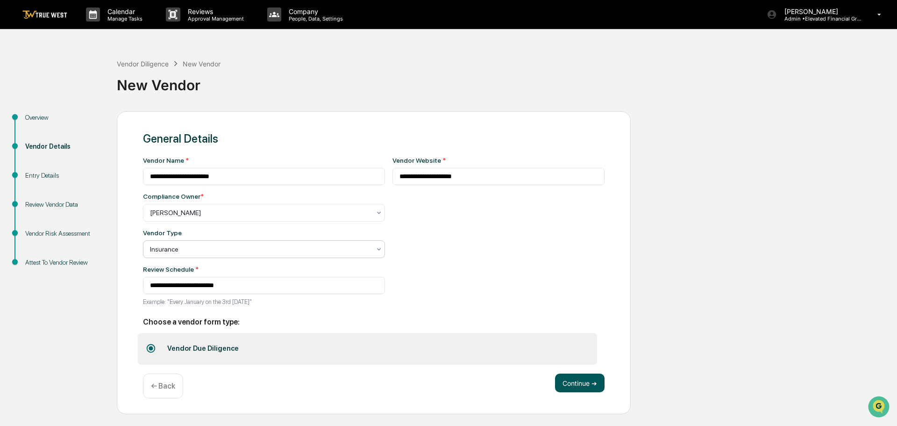
click at [585, 380] on button "Continue ➔" at bounding box center [580, 382] width 50 height 19
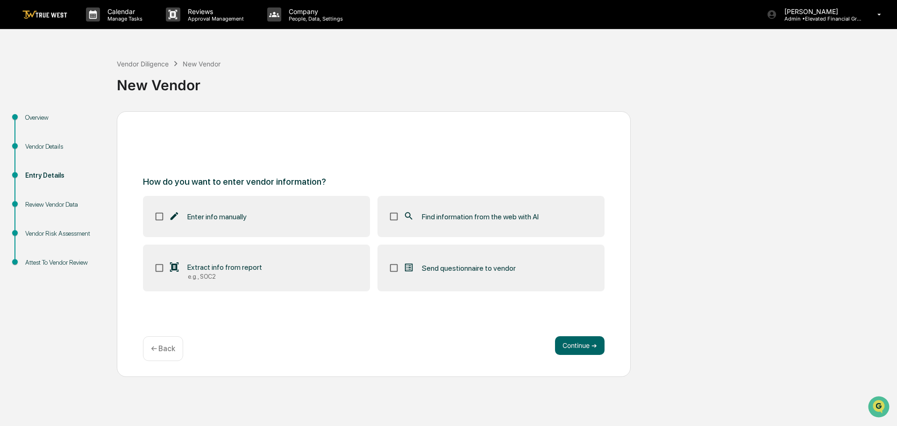
click at [406, 217] on icon at bounding box center [409, 216] width 10 height 10
click at [578, 351] on button "Continue ➔" at bounding box center [580, 345] width 50 height 19
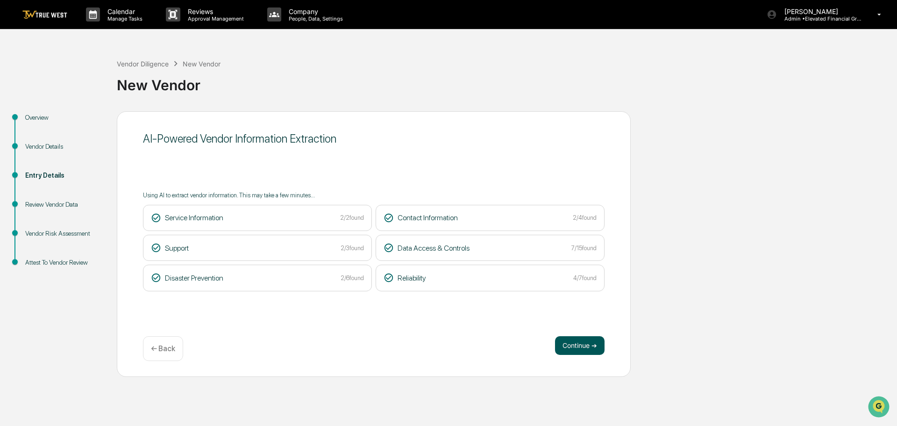
click at [582, 344] on button "Continue ➔" at bounding box center [580, 345] width 50 height 19
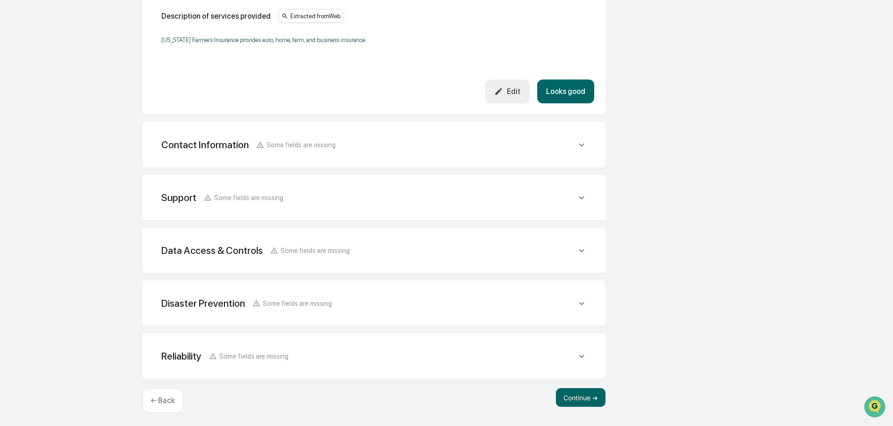
scroll to position [291, 0]
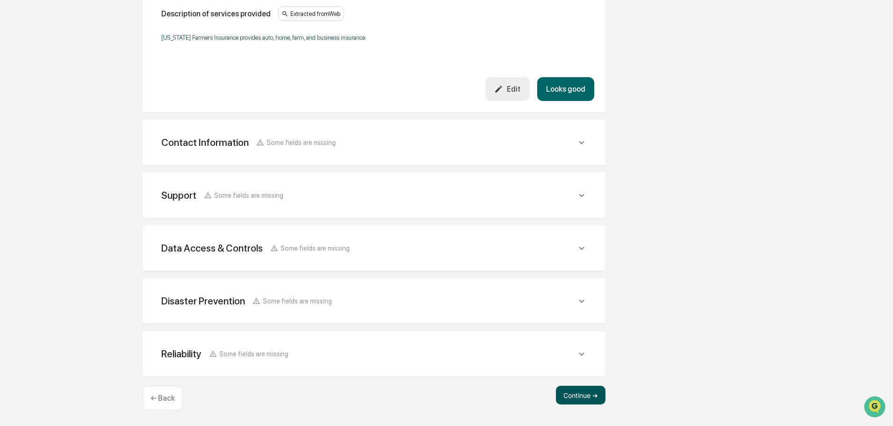
click at [573, 393] on button "Continue ➔" at bounding box center [581, 395] width 50 height 19
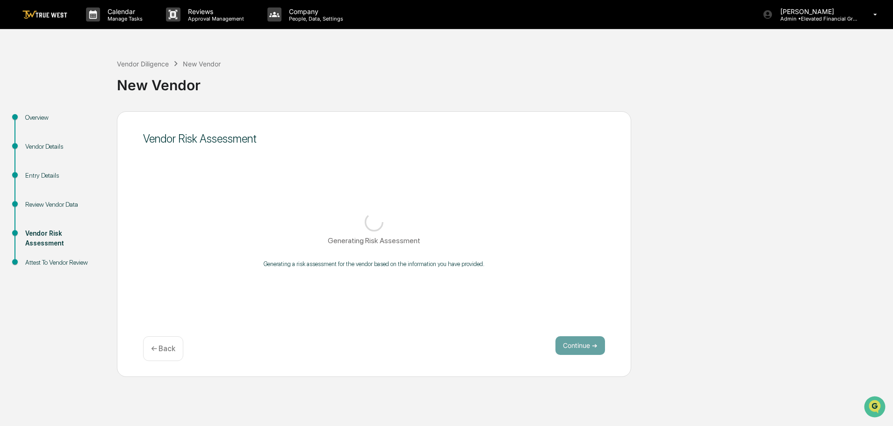
scroll to position [0, 0]
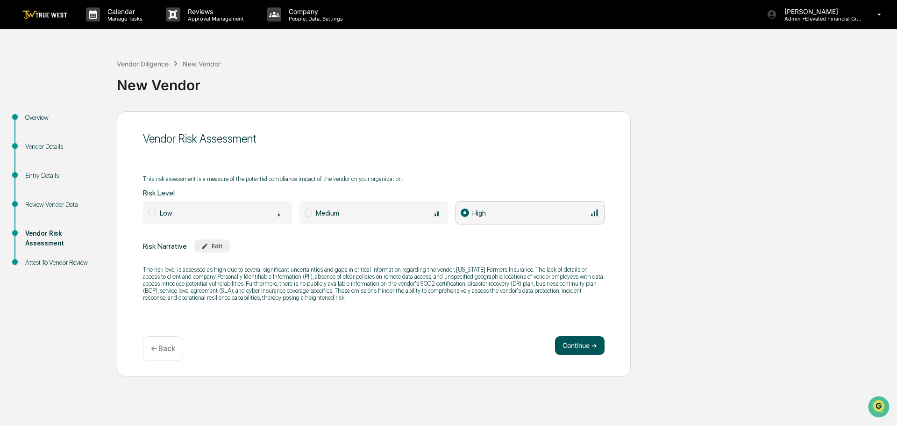
click at [574, 344] on button "Continue ➔" at bounding box center [580, 345] width 50 height 19
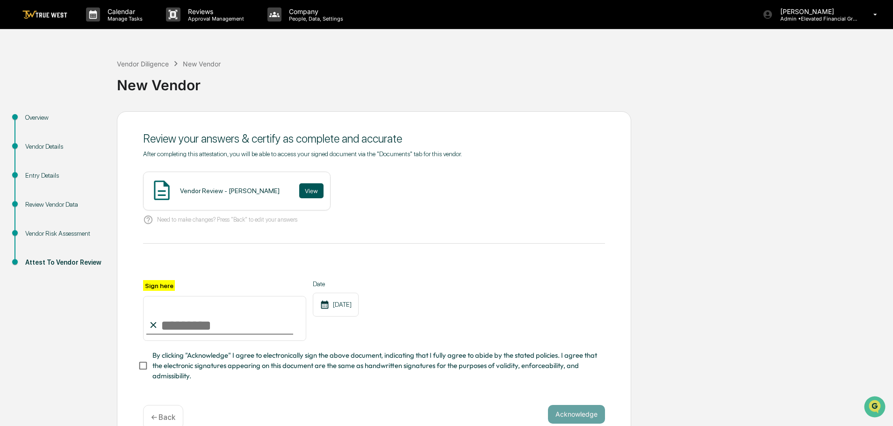
click at [299, 186] on button "View" at bounding box center [311, 190] width 24 height 15
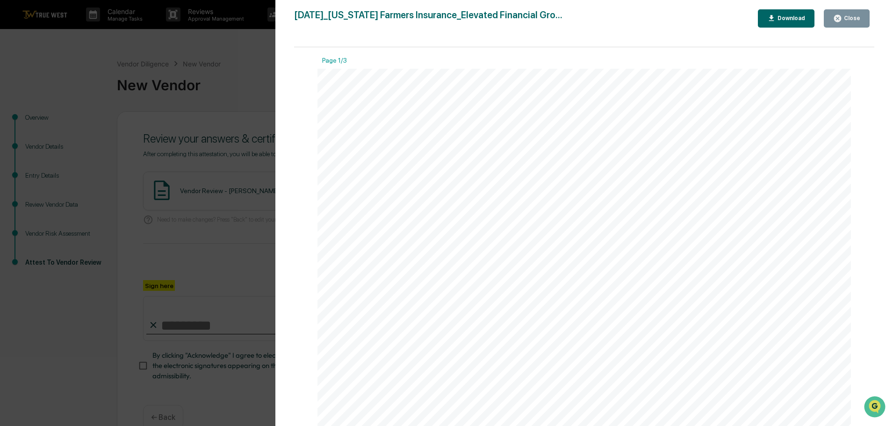
click at [238, 56] on div "Version History 09/17/2025, 09:45 PM Tammy Steffen 2025-09-17_Indiana Farmers I…" at bounding box center [446, 213] width 893 height 426
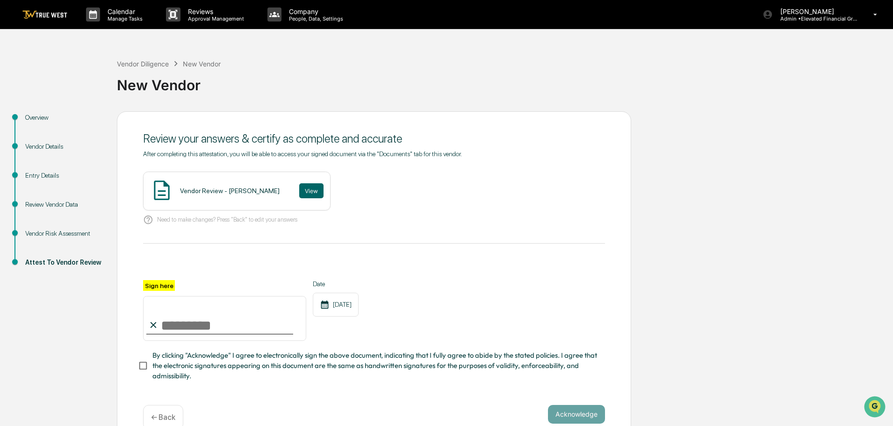
click at [189, 327] on input "Sign here" at bounding box center [224, 318] width 163 height 45
type input "**********"
click at [566, 414] on button "Acknowledge" at bounding box center [576, 414] width 57 height 19
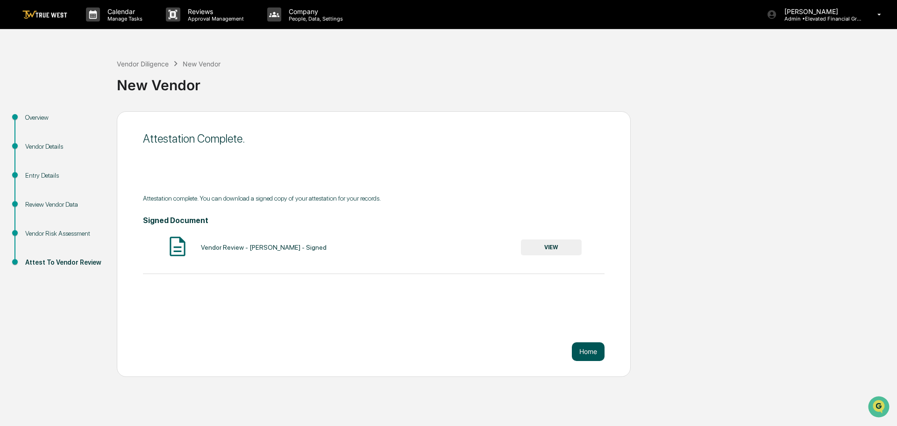
click at [583, 358] on button "Home" at bounding box center [588, 351] width 33 height 19
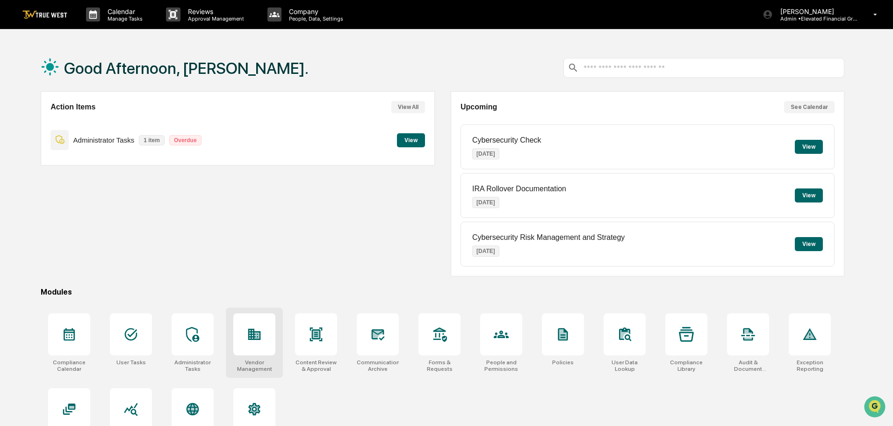
click at [253, 338] on icon at bounding box center [254, 334] width 13 height 11
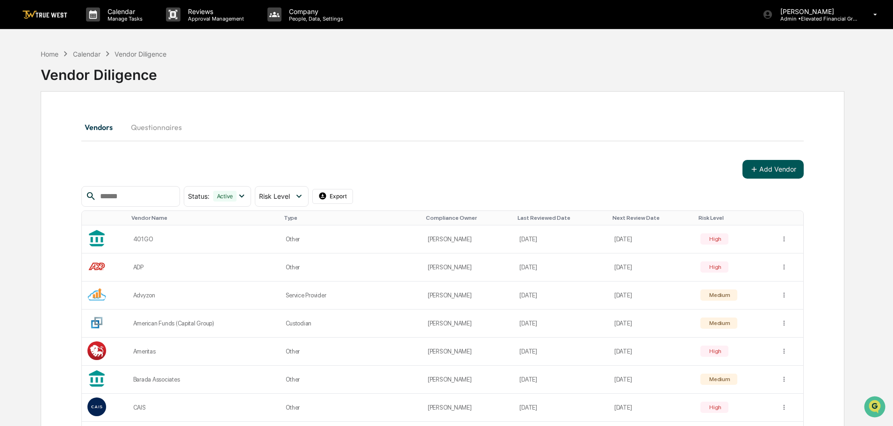
click at [781, 169] on button "Add Vendor" at bounding box center [772, 169] width 61 height 19
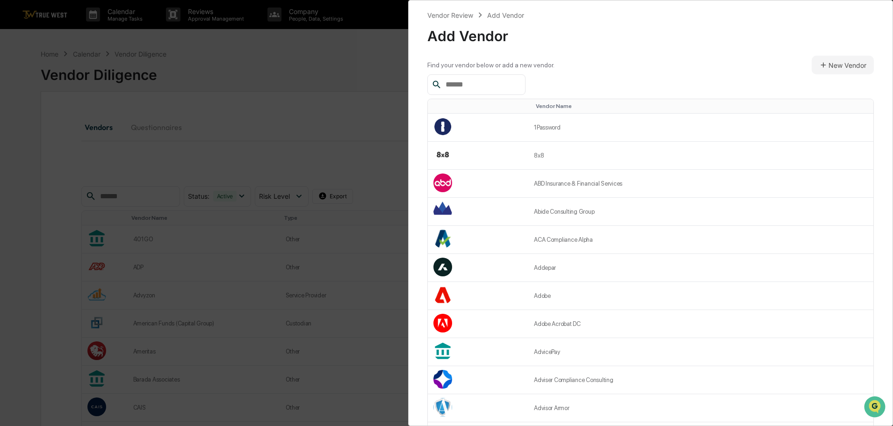
click at [489, 86] on input "text" at bounding box center [481, 85] width 79 height 12
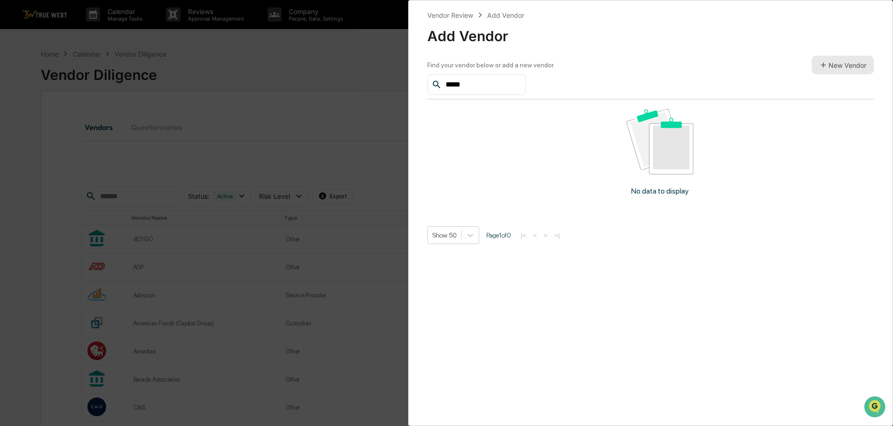
type input "*****"
click at [841, 65] on button "New Vendor" at bounding box center [842, 65] width 62 height 19
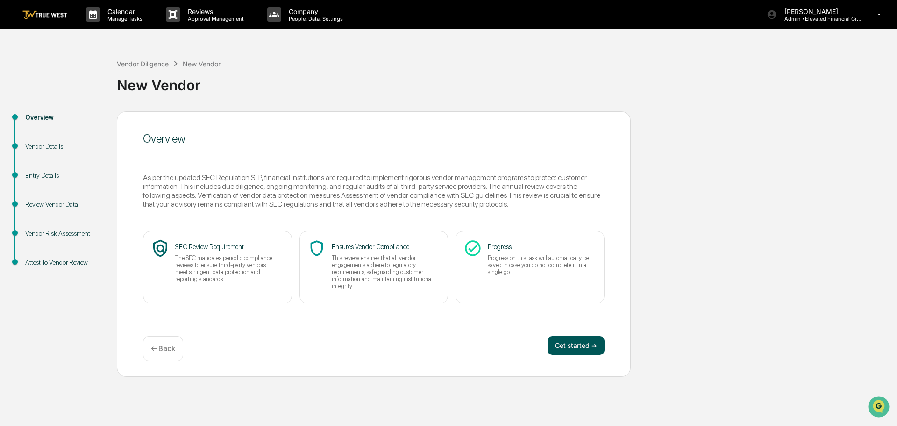
click at [570, 343] on button "Get started ➔" at bounding box center [576, 345] width 57 height 19
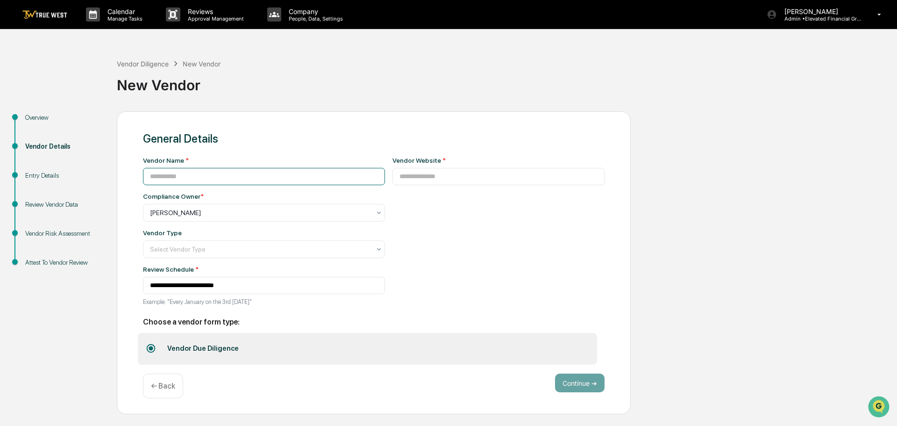
click at [237, 180] on input at bounding box center [264, 176] width 242 height 17
type input "*****"
click at [409, 174] on input at bounding box center [499, 176] width 213 height 17
type input "**********"
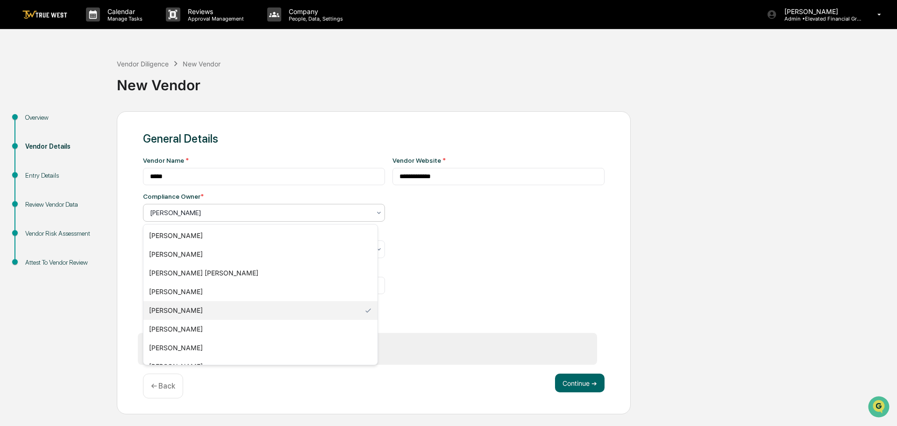
click at [193, 212] on div at bounding box center [260, 212] width 221 height 9
click at [164, 345] on div "[PERSON_NAME]" at bounding box center [260, 347] width 234 height 19
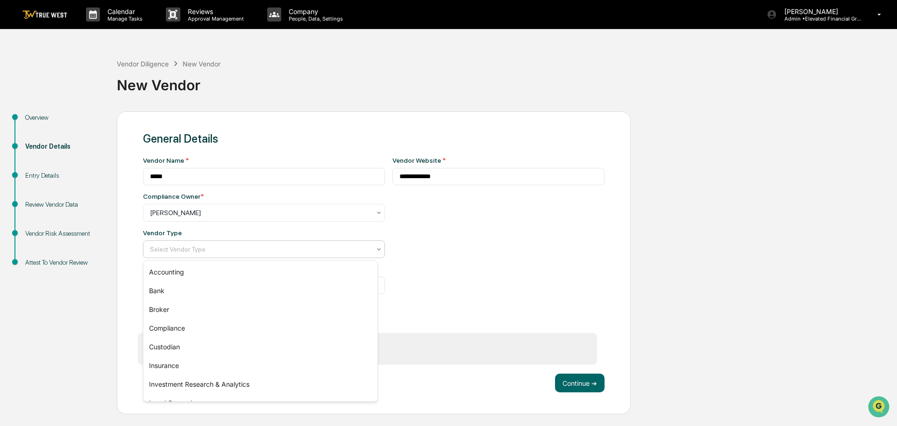
click at [179, 250] on div at bounding box center [260, 248] width 221 height 9
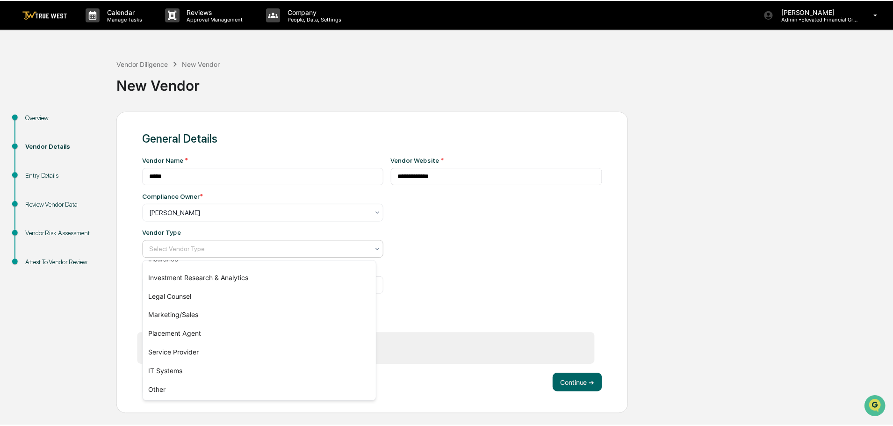
scroll to position [107, 0]
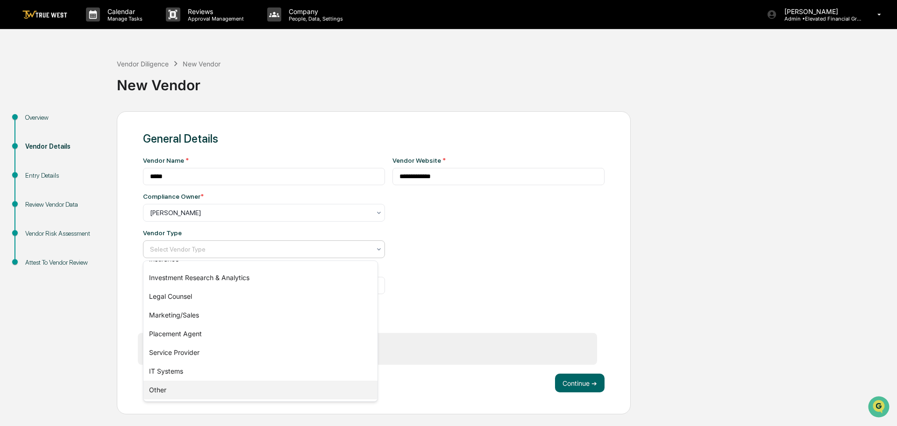
click at [164, 389] on div "Other" at bounding box center [260, 389] width 234 height 19
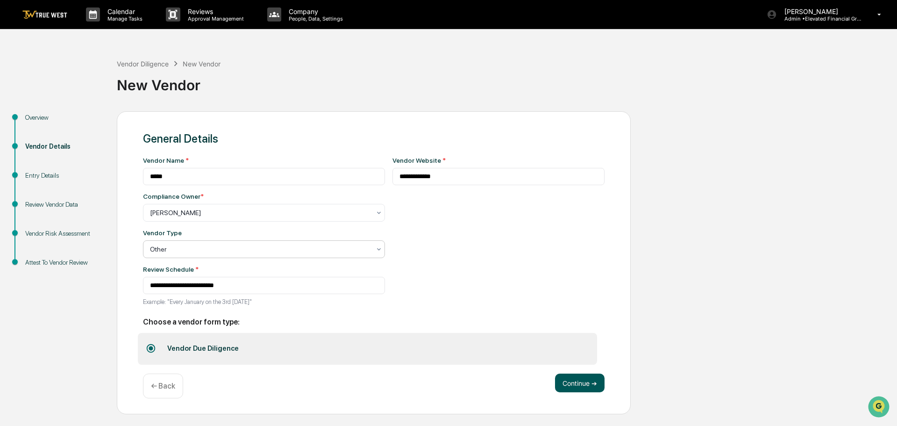
click at [581, 385] on button "Continue ➔" at bounding box center [580, 382] width 50 height 19
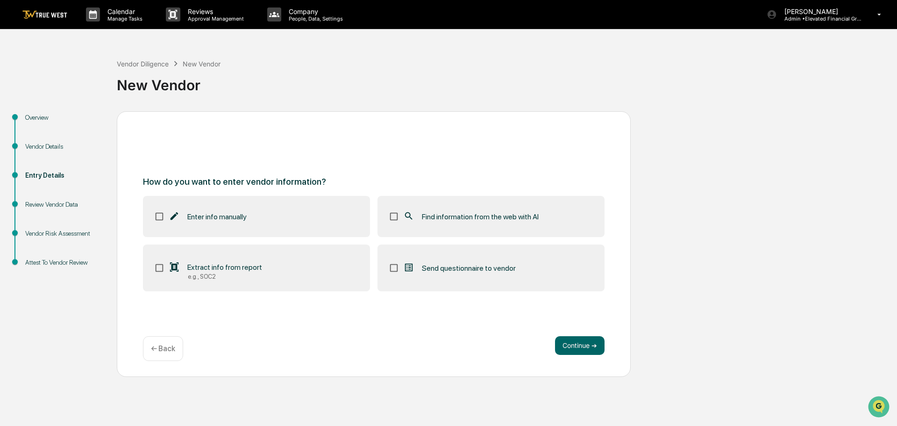
click at [416, 215] on div "Find information from the web with AI" at bounding box center [471, 216] width 136 height 11
click at [577, 347] on button "Continue ➔" at bounding box center [580, 345] width 50 height 19
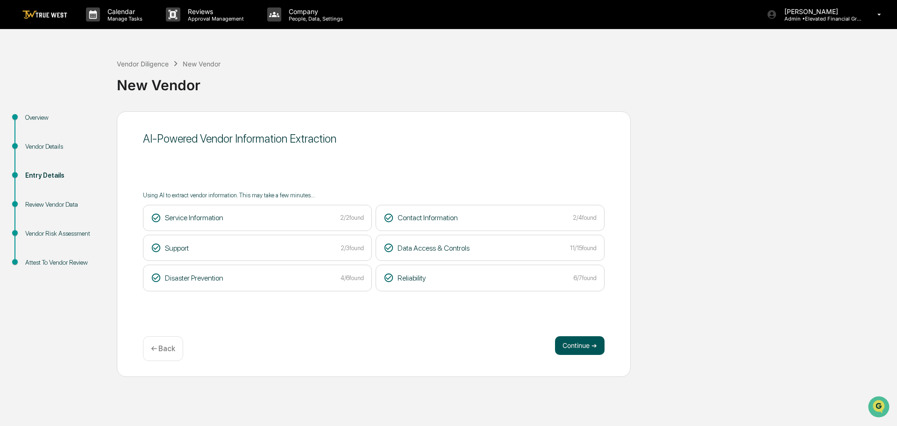
click at [576, 343] on button "Continue ➔" at bounding box center [580, 345] width 50 height 19
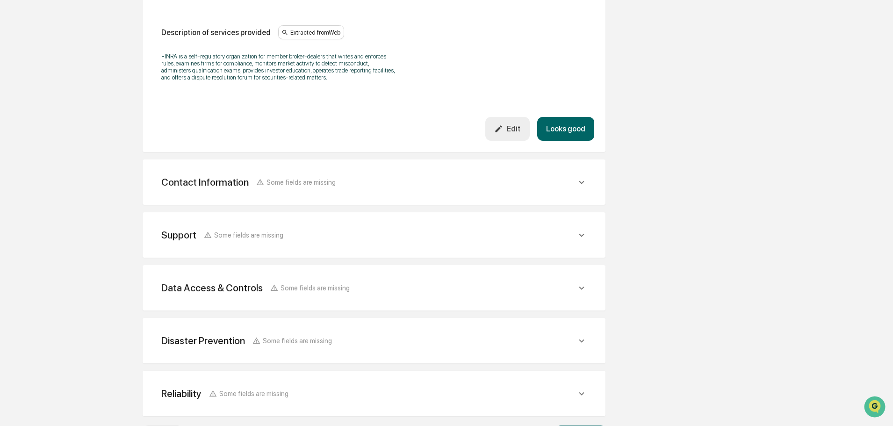
scroll to position [312, 0]
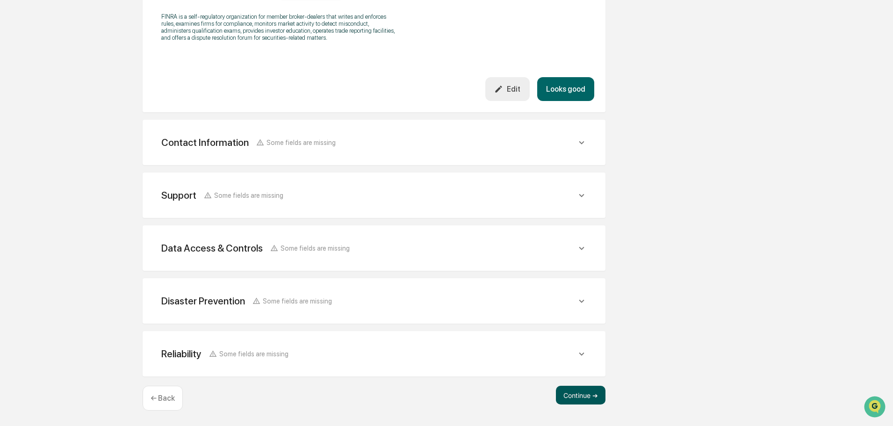
click at [583, 388] on button "Continue ➔" at bounding box center [581, 395] width 50 height 19
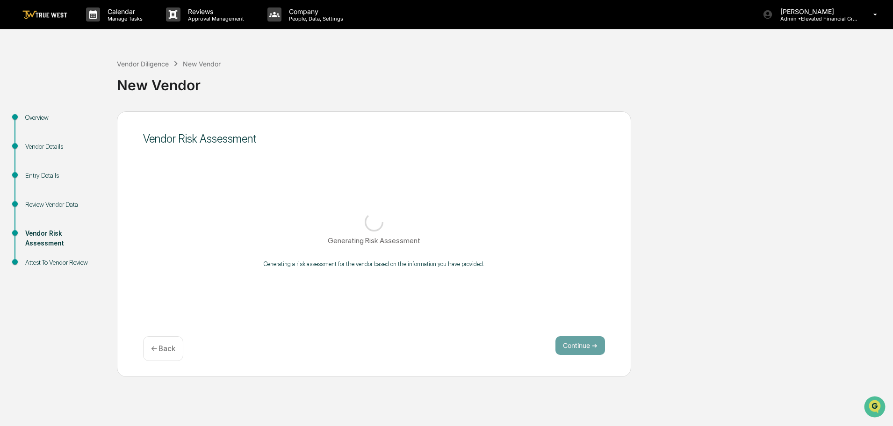
scroll to position [0, 0]
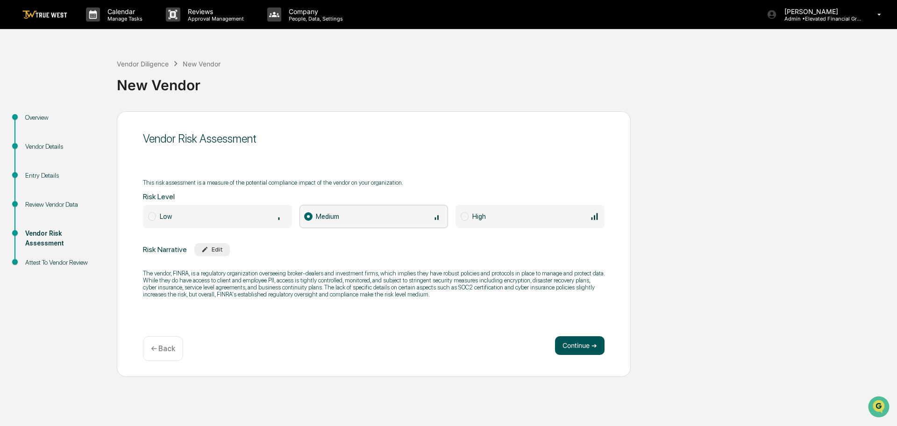
click at [582, 347] on button "Continue ➔" at bounding box center [580, 345] width 50 height 19
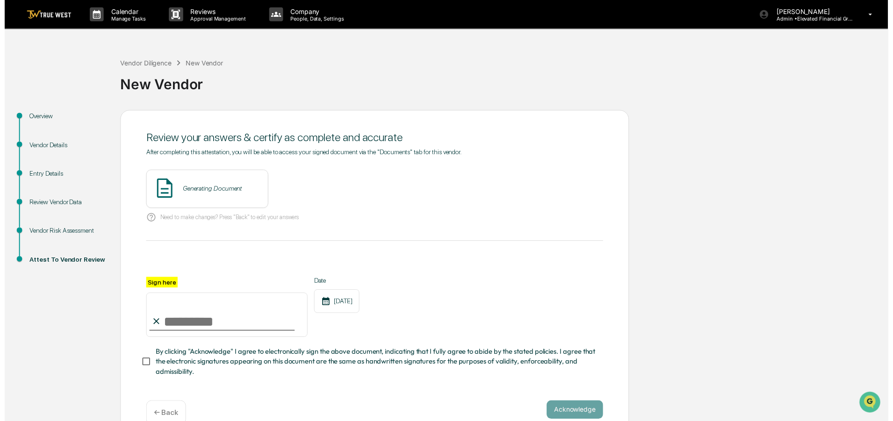
scroll to position [22, 0]
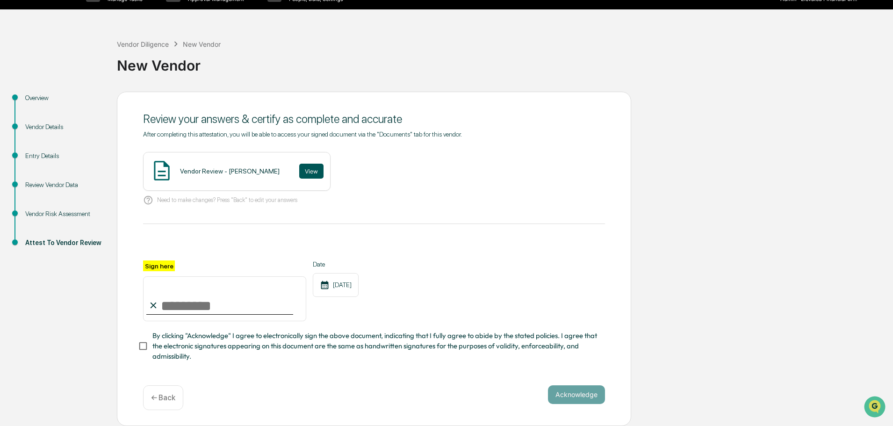
click at [299, 167] on button "View" at bounding box center [311, 171] width 24 height 15
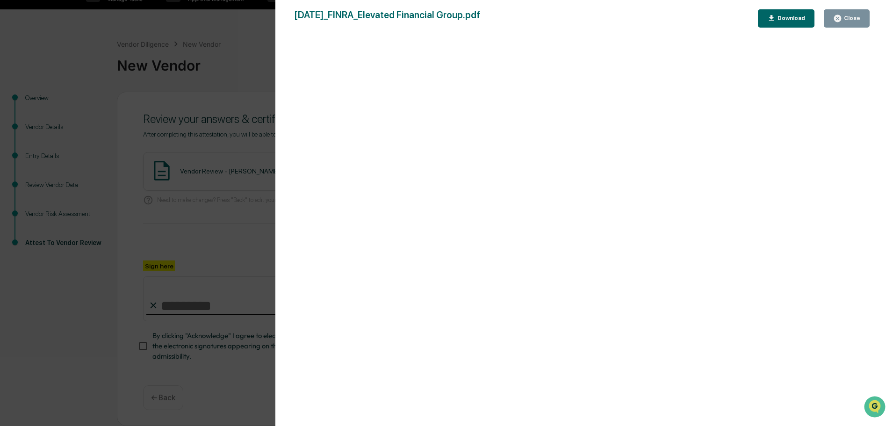
click at [199, 38] on div "Version History 09/17/2025, 09:47 PM Tammy Steffen 2025-09-17_FINRA_Elevated Fi…" at bounding box center [446, 213] width 893 height 426
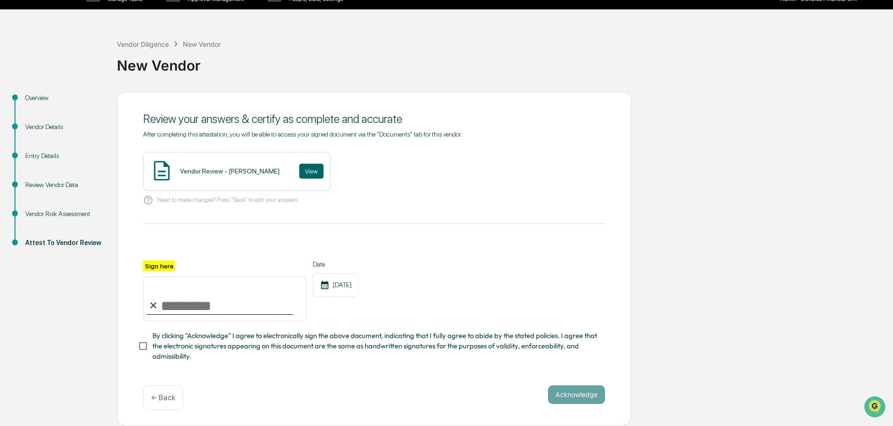
click at [205, 303] on input "Sign here" at bounding box center [224, 298] width 163 height 45
type input "**********"
click at [575, 389] on button "Acknowledge" at bounding box center [576, 394] width 57 height 19
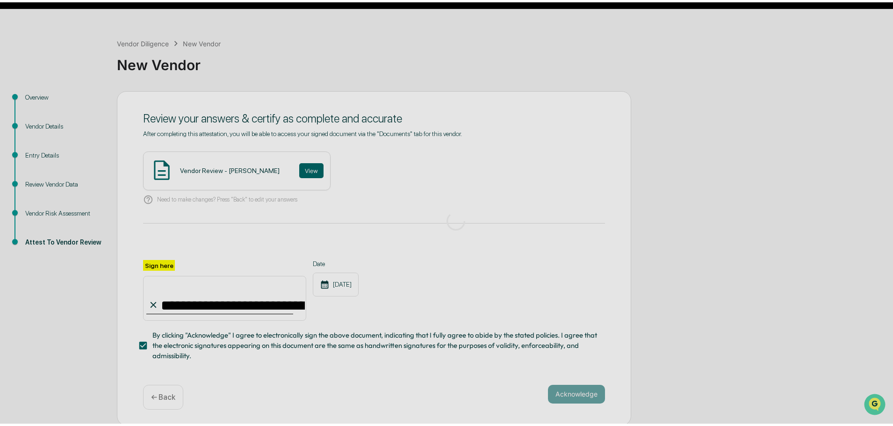
scroll to position [0, 0]
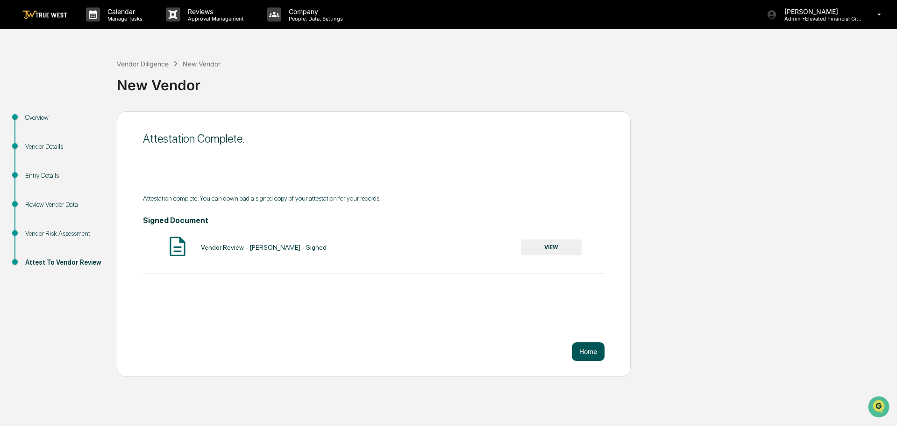
click at [583, 351] on button "Home" at bounding box center [588, 351] width 33 height 19
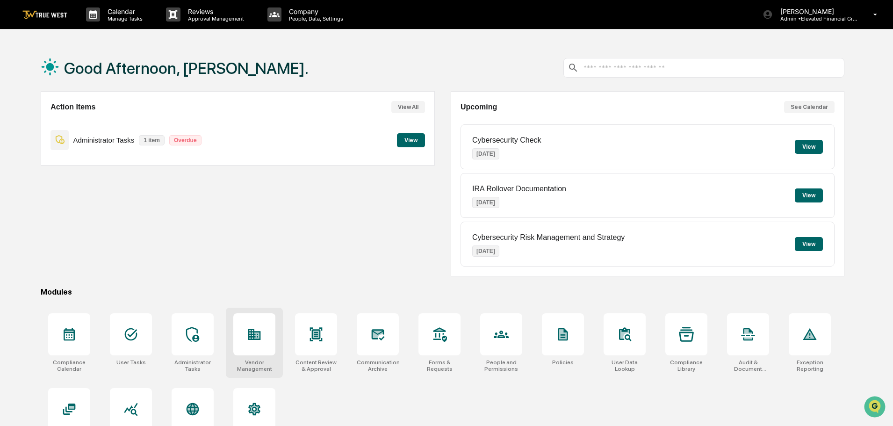
click at [252, 342] on div at bounding box center [254, 334] width 42 height 42
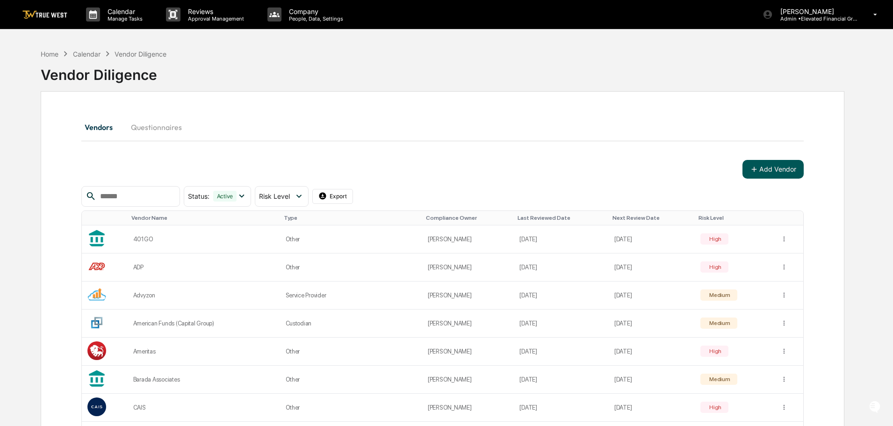
click at [764, 171] on button "Add Vendor" at bounding box center [772, 169] width 61 height 19
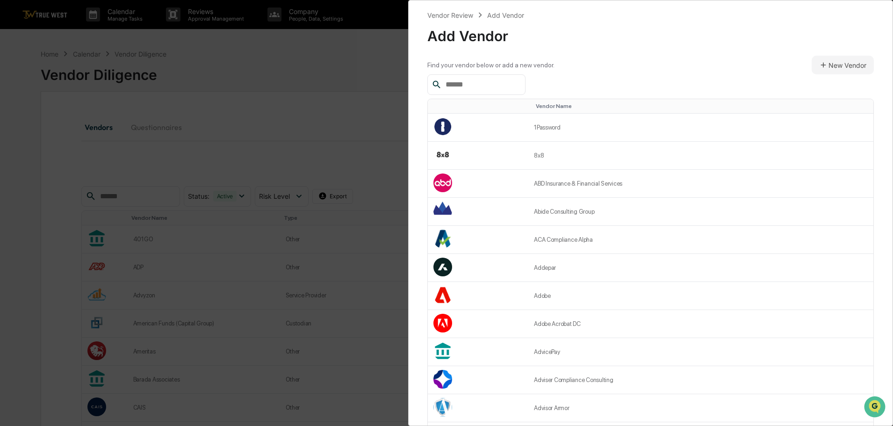
click at [500, 88] on input "text" at bounding box center [481, 85] width 79 height 12
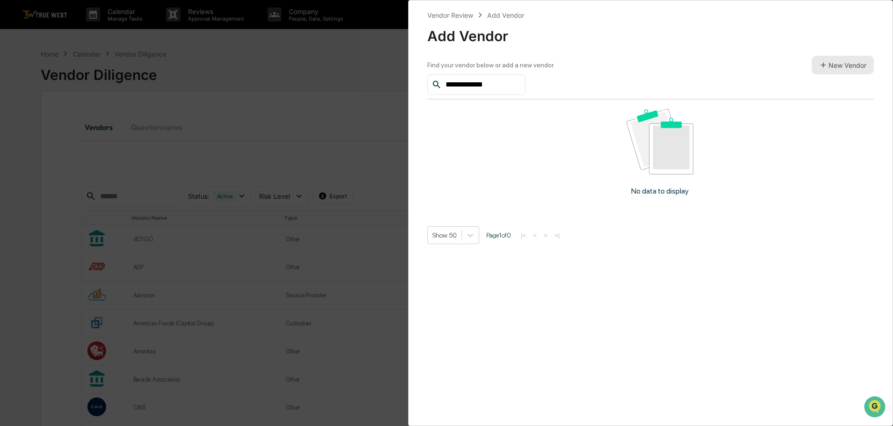
type input "**********"
click at [827, 65] on button "New Vendor" at bounding box center [842, 65] width 62 height 19
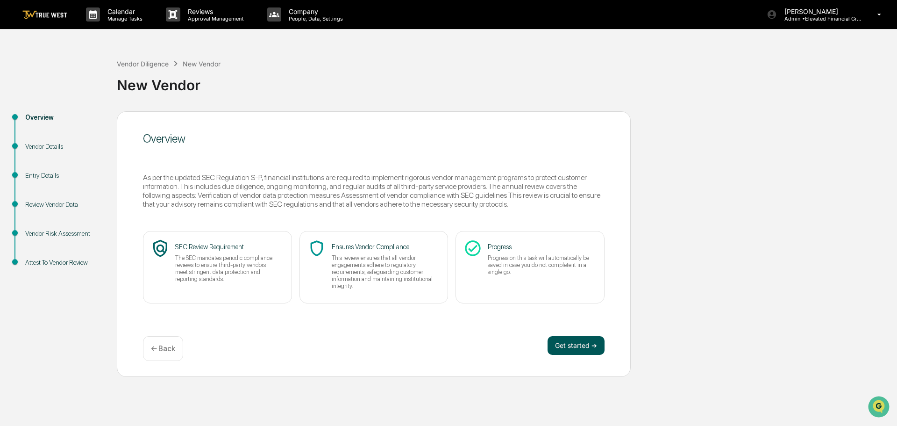
click at [588, 349] on button "Get started ➔" at bounding box center [576, 345] width 57 height 19
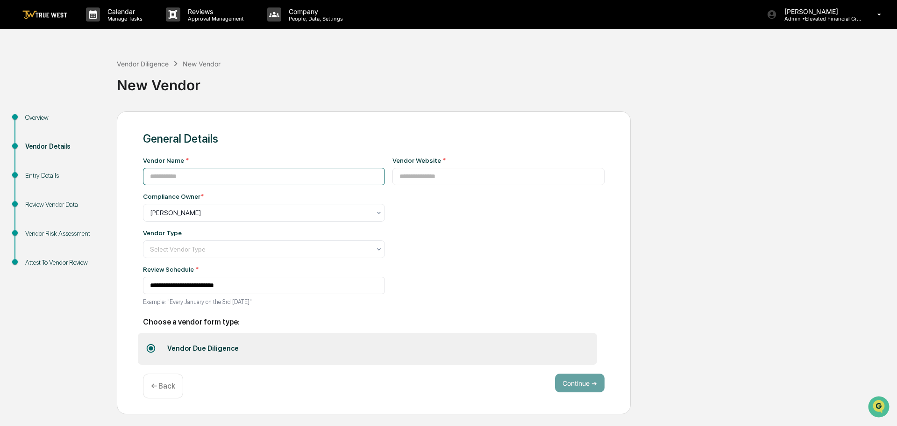
click at [217, 172] on input at bounding box center [264, 176] width 242 height 17
type input "**********"
click at [393, 177] on input at bounding box center [499, 176] width 213 height 17
type input "**********"
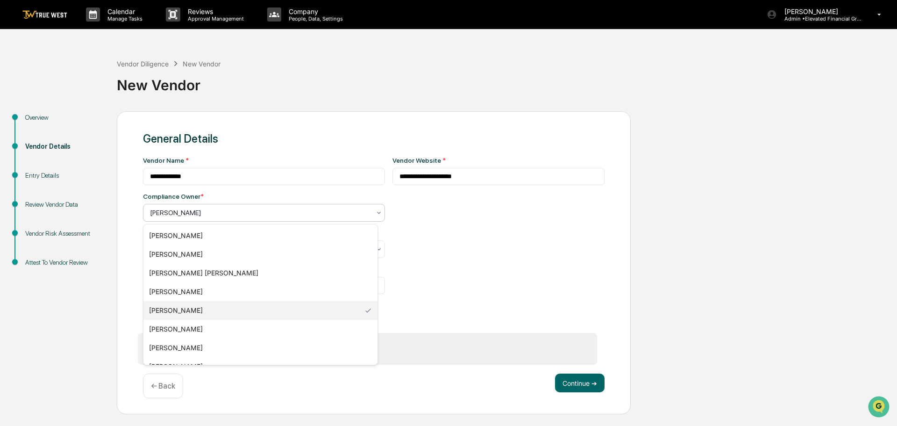
click at [194, 214] on div at bounding box center [260, 212] width 221 height 9
click at [169, 347] on div "[PERSON_NAME]" at bounding box center [260, 347] width 234 height 19
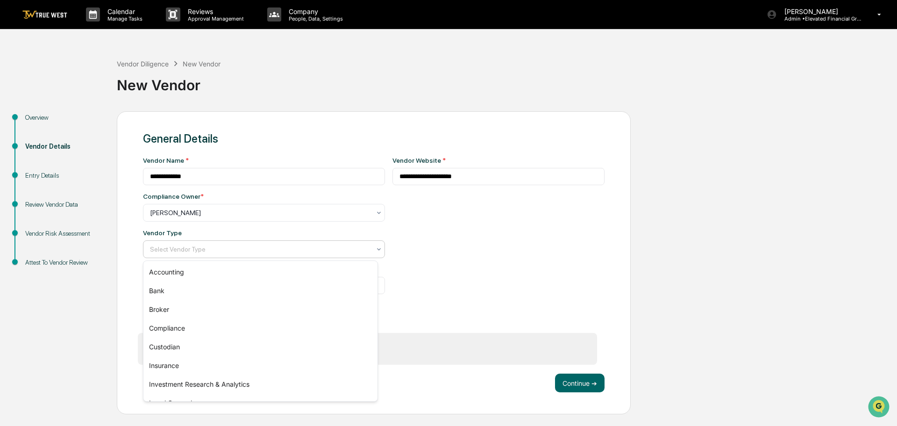
click at [166, 248] on div at bounding box center [260, 248] width 221 height 9
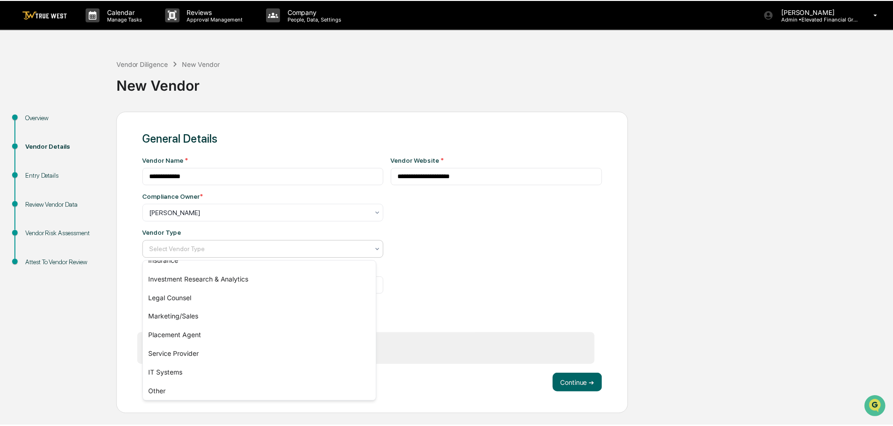
scroll to position [107, 0]
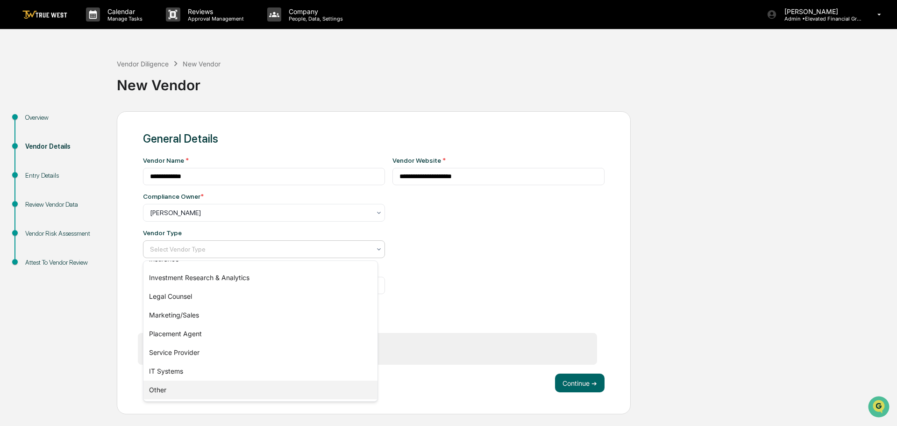
click at [158, 387] on div "Other" at bounding box center [260, 389] width 234 height 19
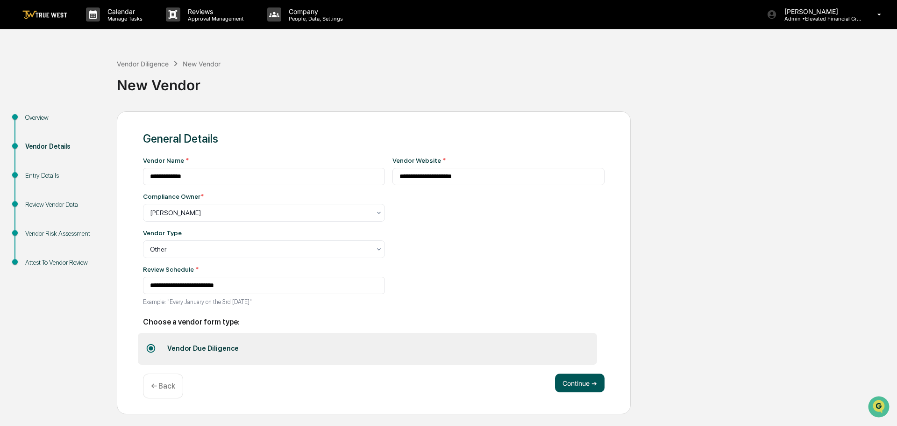
click at [574, 382] on button "Continue ➔" at bounding box center [580, 382] width 50 height 19
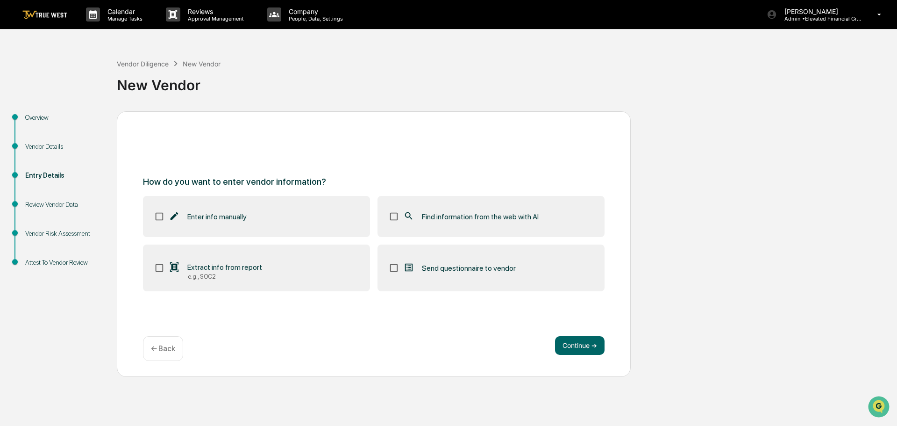
click at [416, 211] on div "Find information from the web with AI" at bounding box center [471, 216] width 136 height 11
click at [586, 344] on button "Continue ➔" at bounding box center [580, 345] width 50 height 19
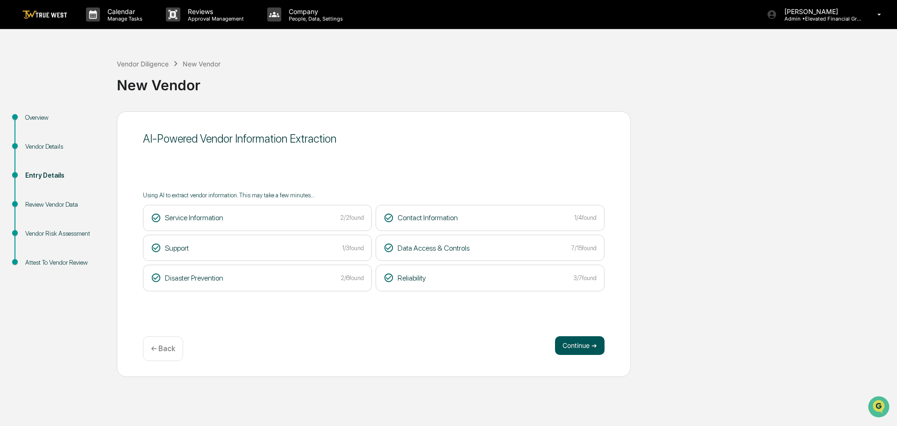
click at [574, 342] on button "Continue ➔" at bounding box center [580, 345] width 50 height 19
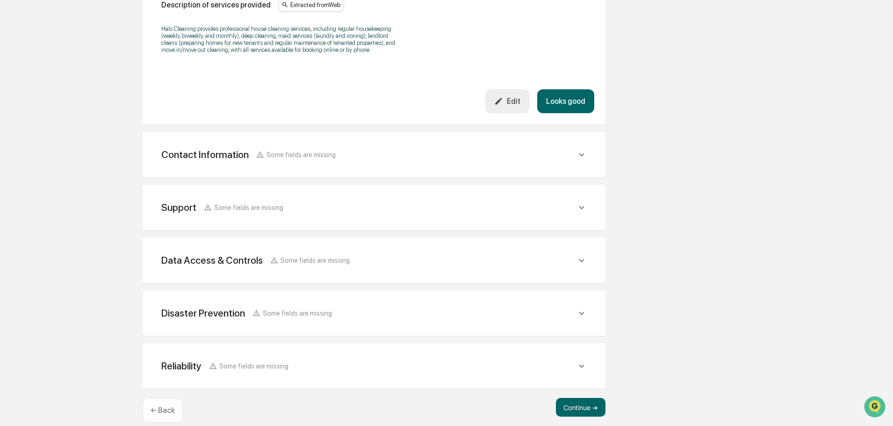
scroll to position [319, 0]
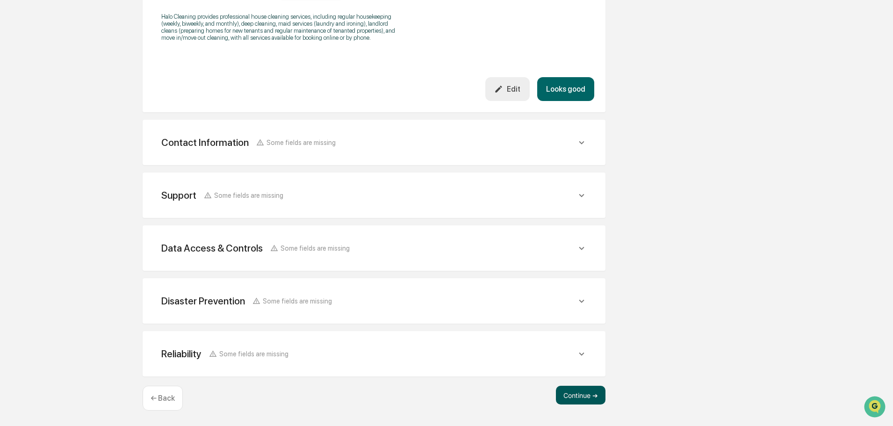
click at [585, 393] on button "Continue ➔" at bounding box center [581, 395] width 50 height 19
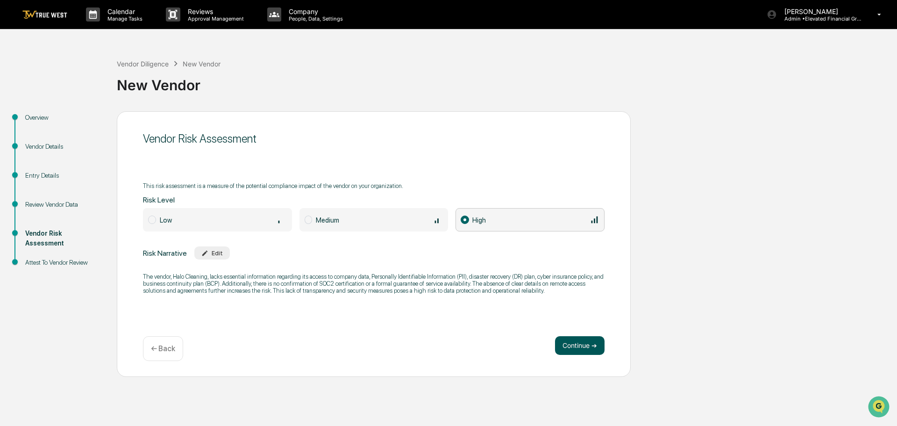
click at [574, 343] on button "Continue ➔" at bounding box center [580, 345] width 50 height 19
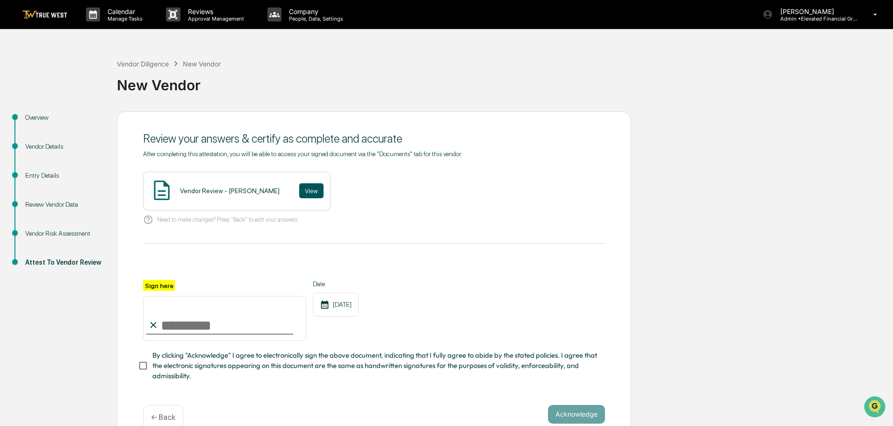
click at [299, 188] on button "View" at bounding box center [311, 190] width 24 height 15
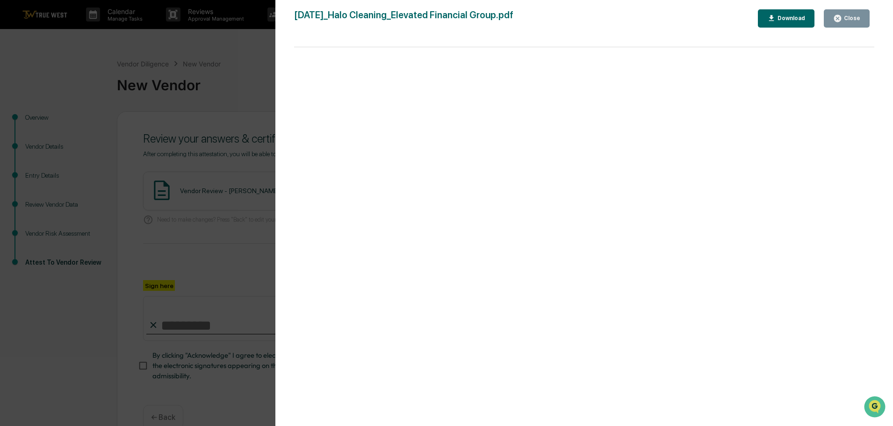
click at [268, 70] on div "Version History 09/17/2025, 09:49 PM Tammy Steffen 2025-09-17_Halo Cleaning_Ele…" at bounding box center [446, 213] width 893 height 426
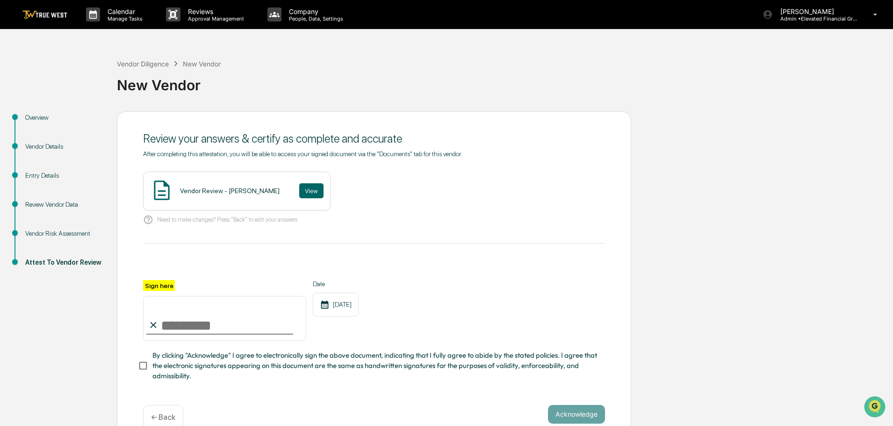
click at [212, 328] on input "Sign here" at bounding box center [224, 318] width 163 height 45
type input "**********"
click at [570, 417] on button "Acknowledge" at bounding box center [576, 414] width 57 height 19
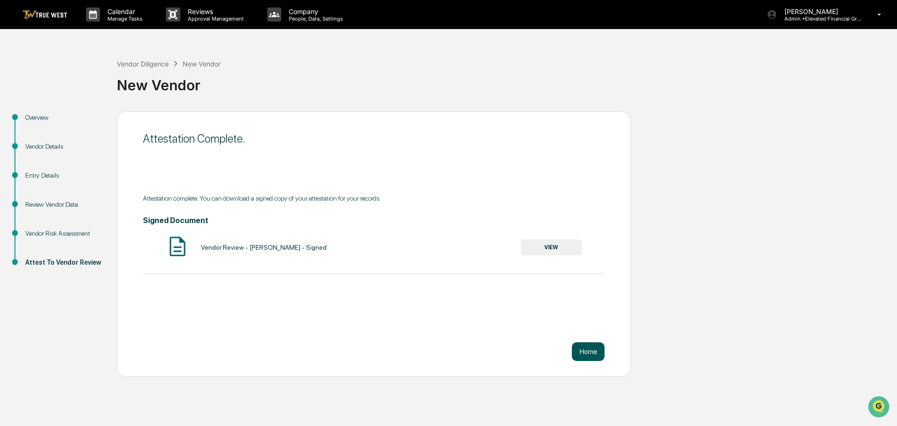
click at [588, 354] on button "Home" at bounding box center [588, 351] width 33 height 19
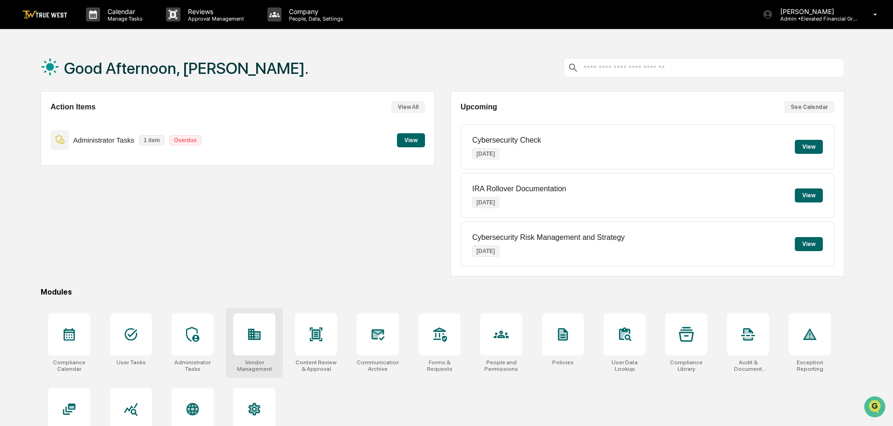
click at [254, 341] on icon at bounding box center [254, 334] width 15 height 15
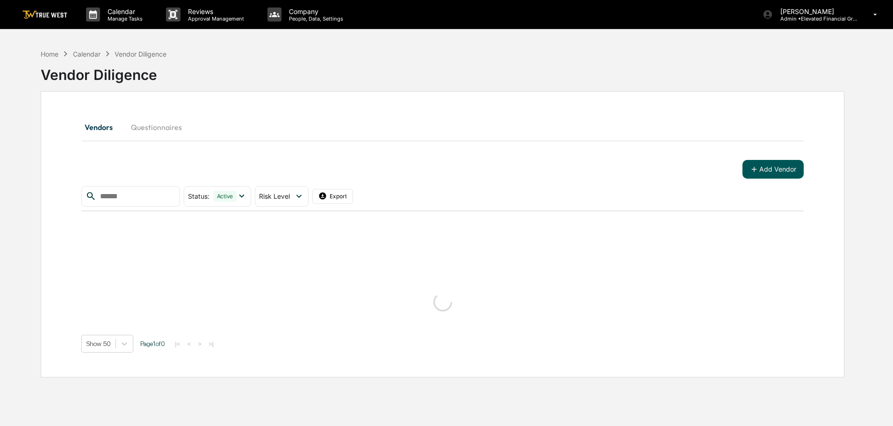
click at [764, 172] on button "Add Vendor" at bounding box center [772, 169] width 61 height 19
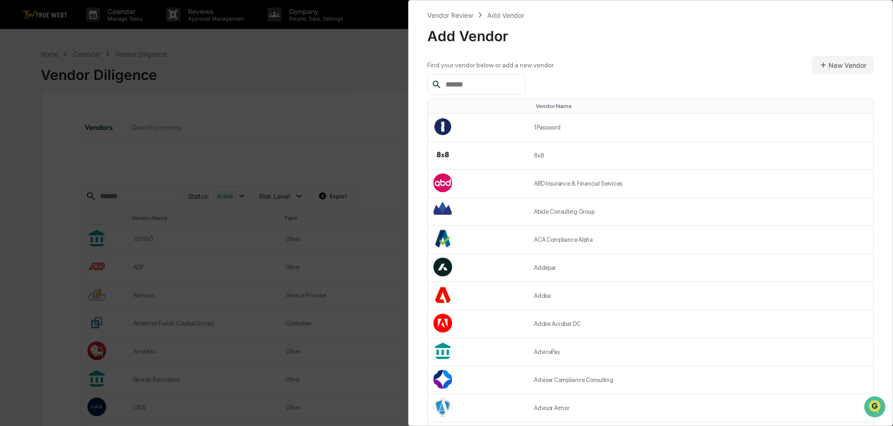
click at [467, 86] on input "text" at bounding box center [481, 85] width 79 height 12
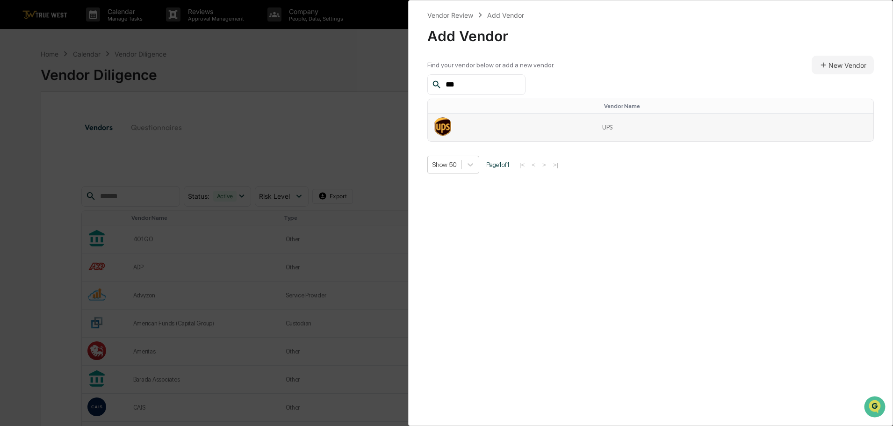
type input "***"
click at [617, 127] on td "UPS" at bounding box center [734, 128] width 277 height 28
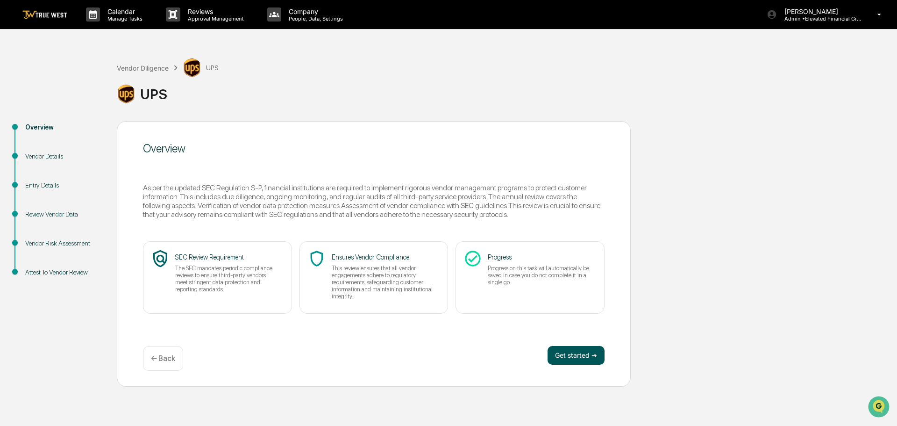
click at [573, 358] on button "Get started ➔" at bounding box center [576, 355] width 57 height 19
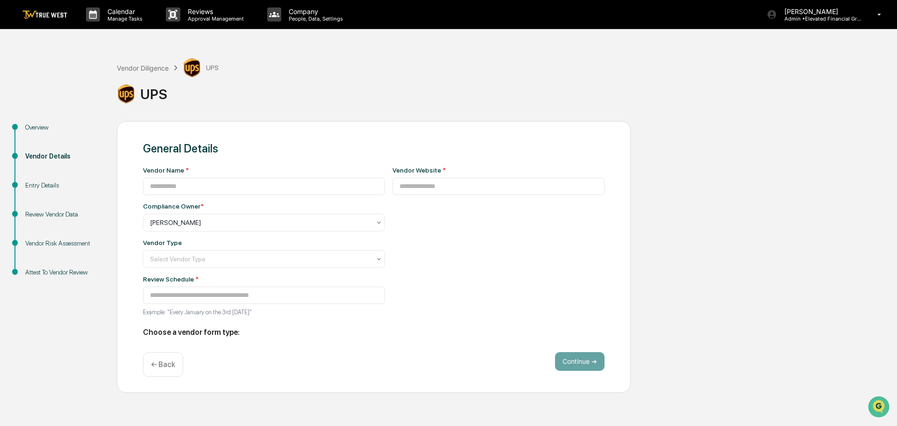
type input "***"
type input "**********"
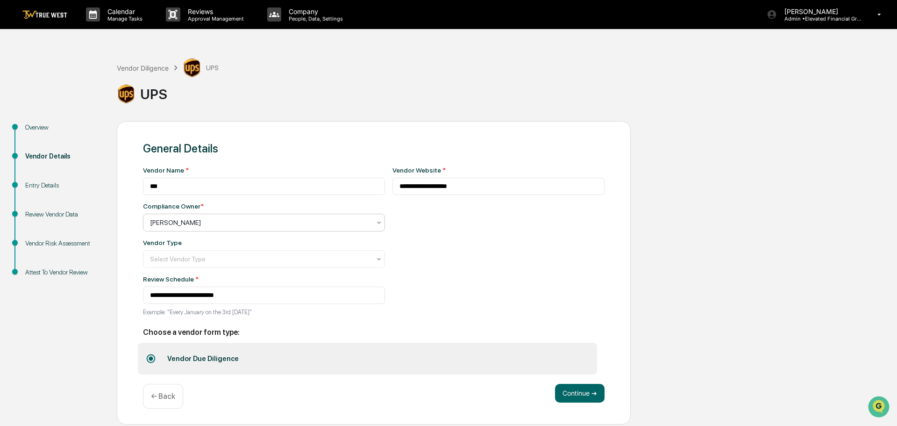
click at [191, 222] on div at bounding box center [260, 222] width 221 height 9
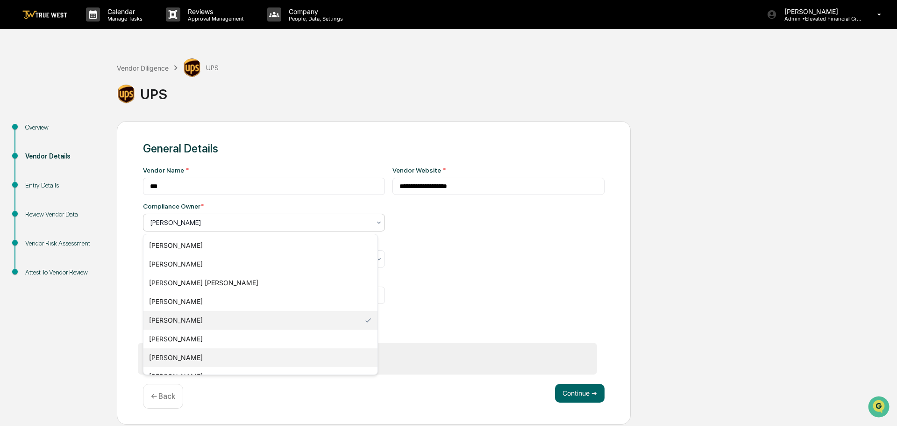
click at [169, 357] on div "[PERSON_NAME]" at bounding box center [260, 357] width 234 height 19
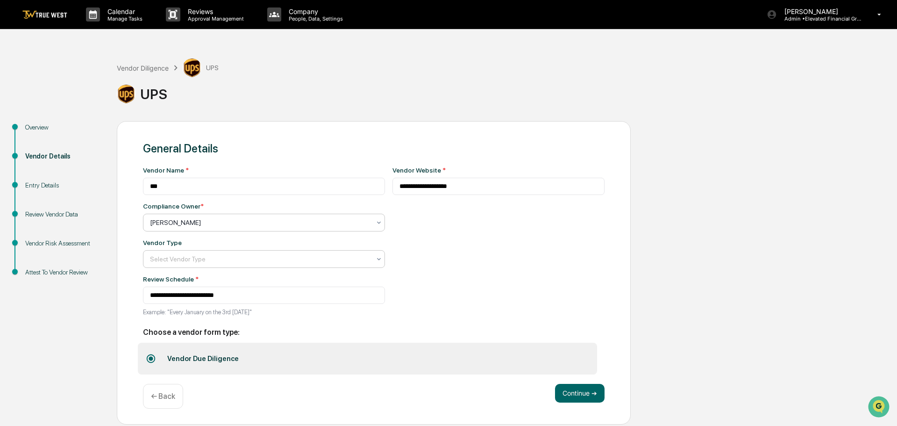
click at [170, 261] on div at bounding box center [260, 258] width 221 height 9
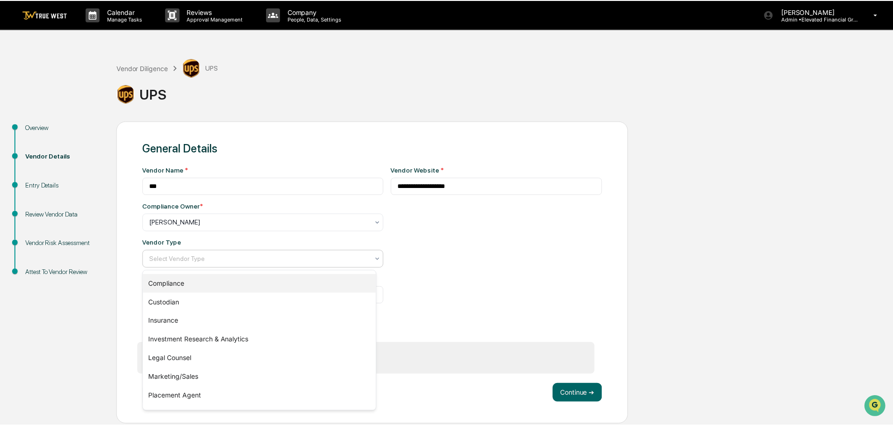
scroll to position [107, 0]
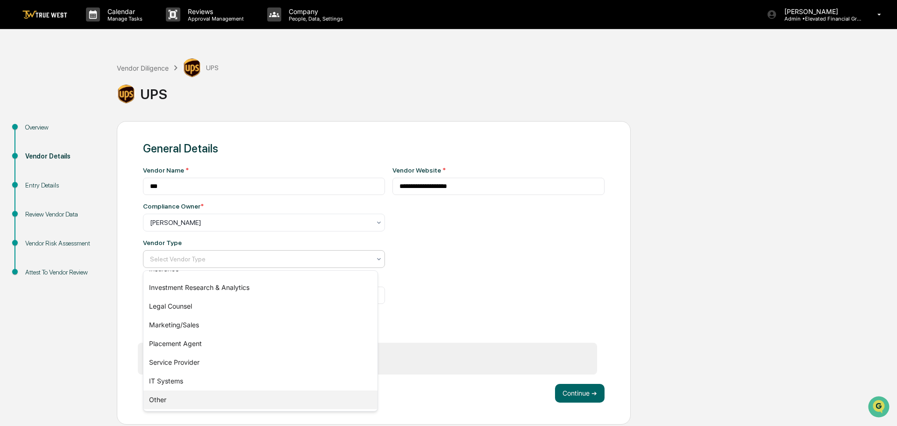
click at [156, 397] on div "Other" at bounding box center [260, 399] width 234 height 19
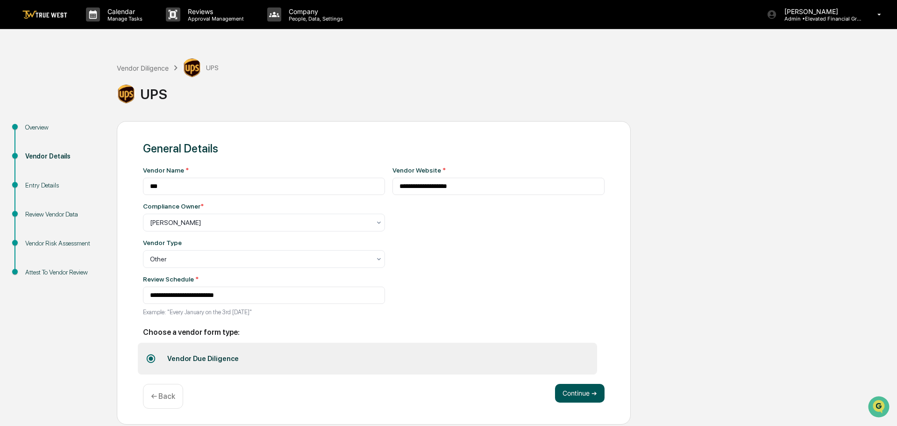
click at [578, 393] on button "Continue ➔" at bounding box center [580, 393] width 50 height 19
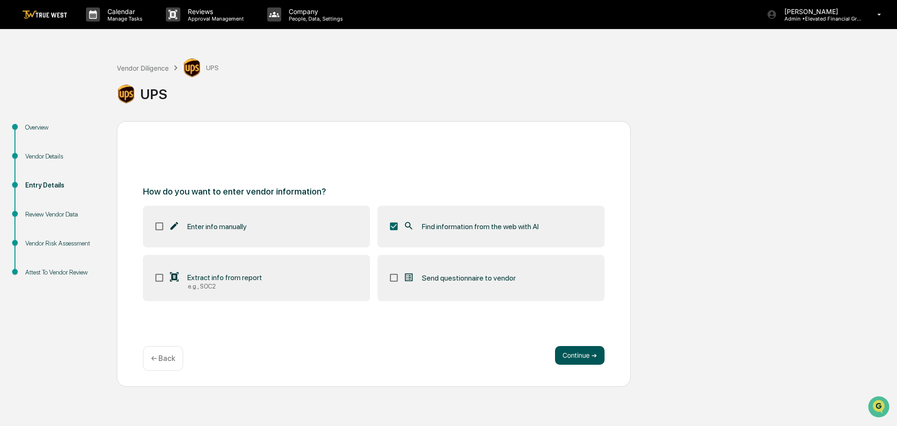
click at [575, 350] on button "Continue ➔" at bounding box center [580, 355] width 50 height 19
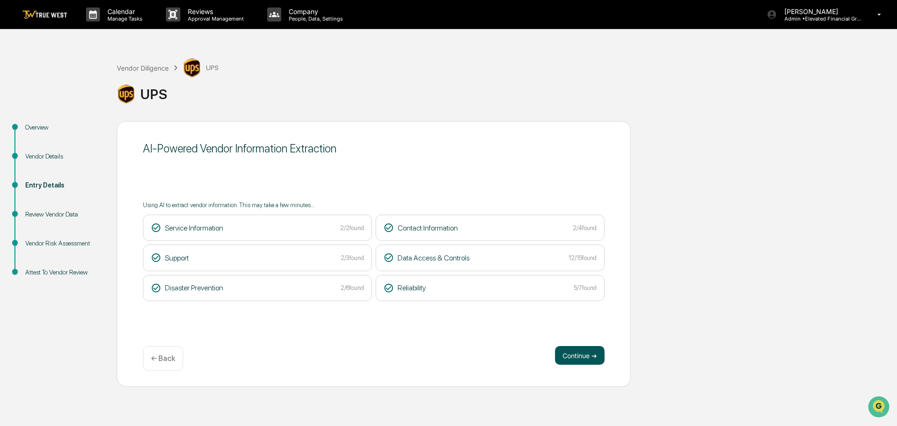
click at [574, 357] on button "Continue ➔" at bounding box center [580, 355] width 50 height 19
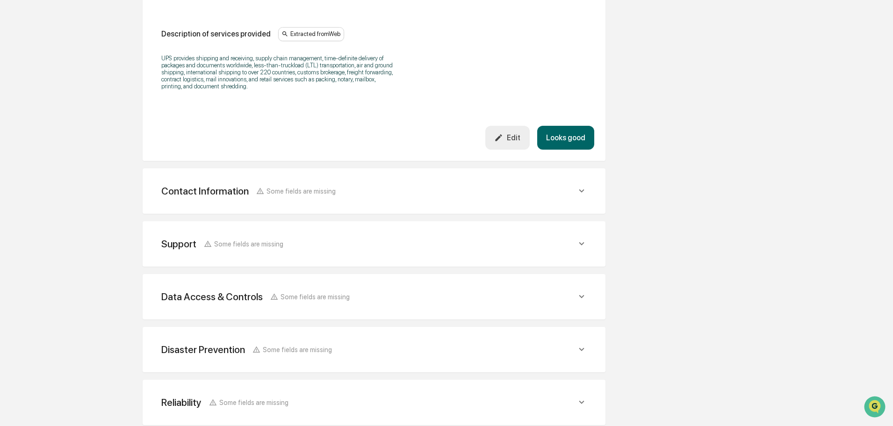
scroll to position [336, 0]
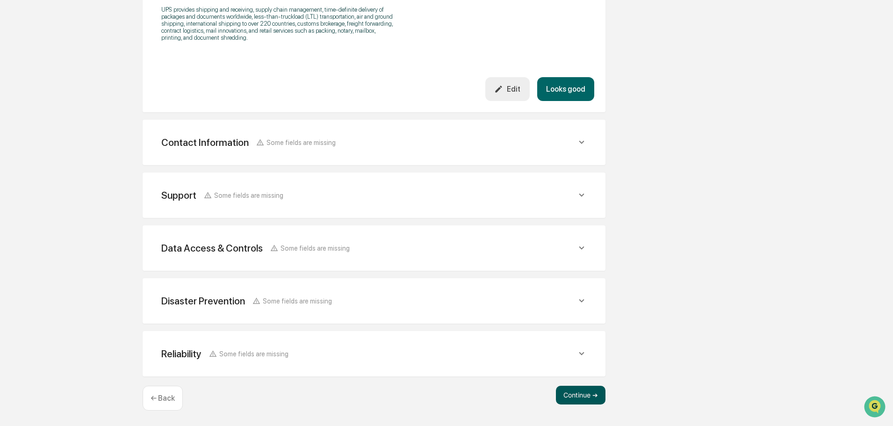
click at [573, 394] on button "Continue ➔" at bounding box center [581, 395] width 50 height 19
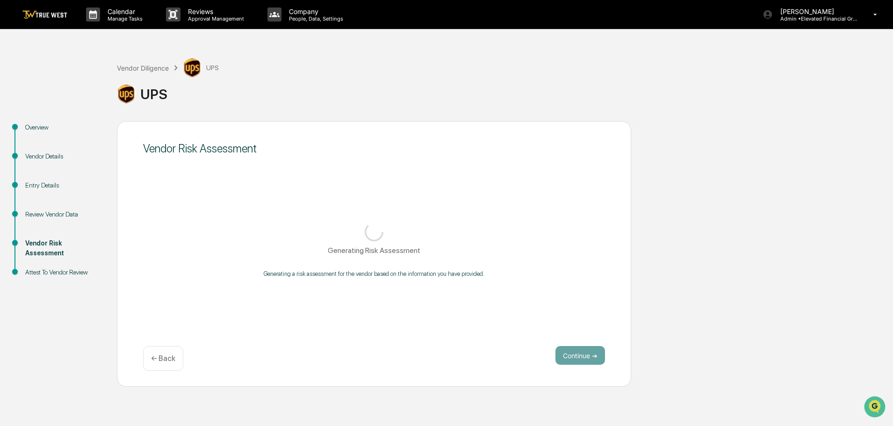
scroll to position [0, 0]
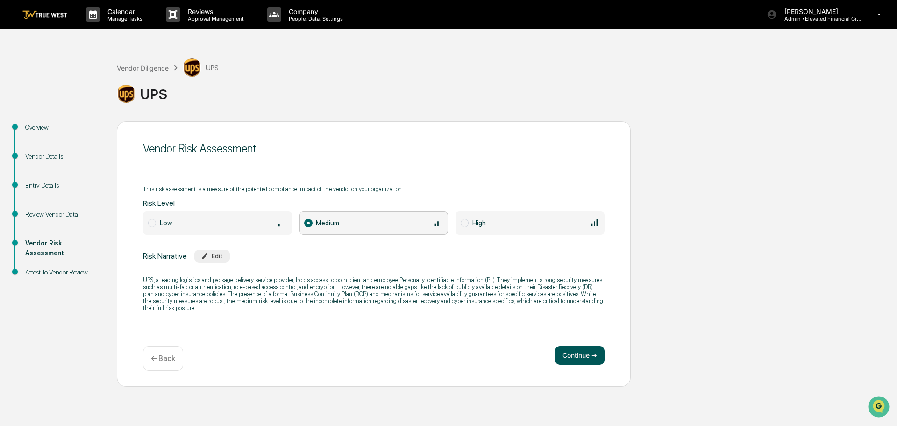
click at [587, 358] on button "Continue ➔" at bounding box center [580, 355] width 50 height 19
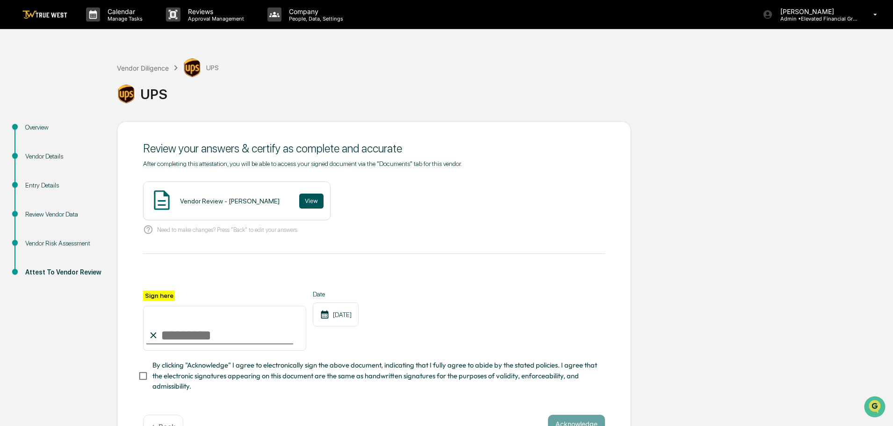
click at [299, 197] on button "View" at bounding box center [311, 201] width 24 height 15
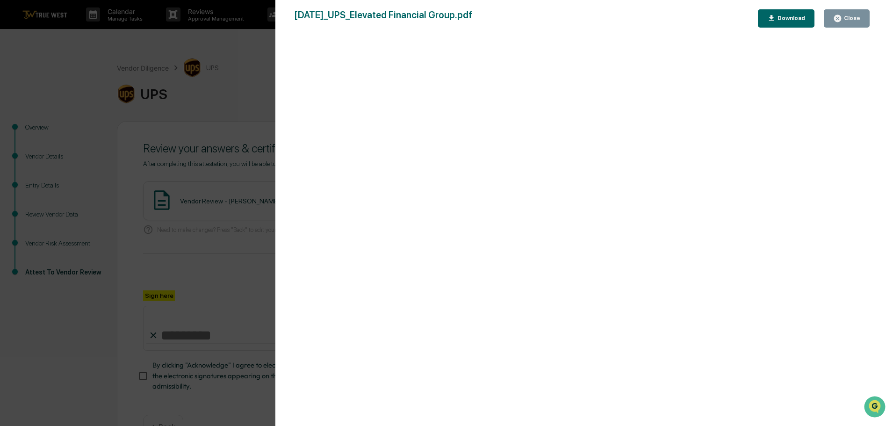
click at [264, 64] on div "Version History 09/17/2025, 09:50 PM Tammy Steffen 2025-09-17_UPS_Elevated Fina…" at bounding box center [446, 213] width 893 height 426
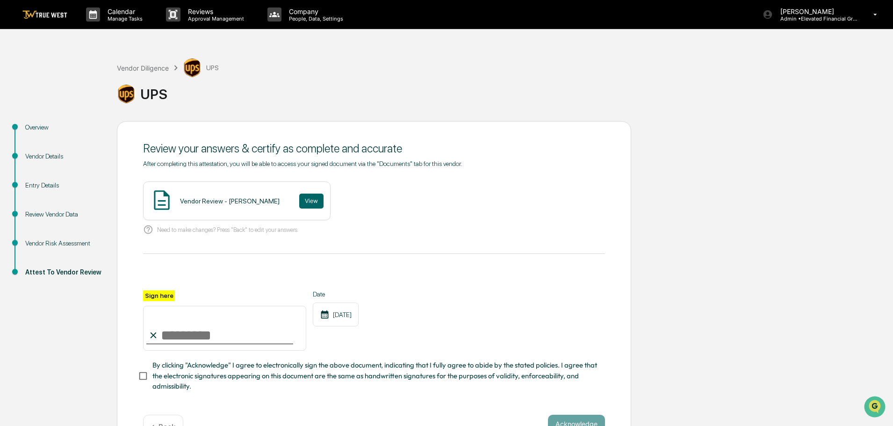
click at [214, 331] on input "Sign here" at bounding box center [224, 328] width 163 height 45
type input "**********"
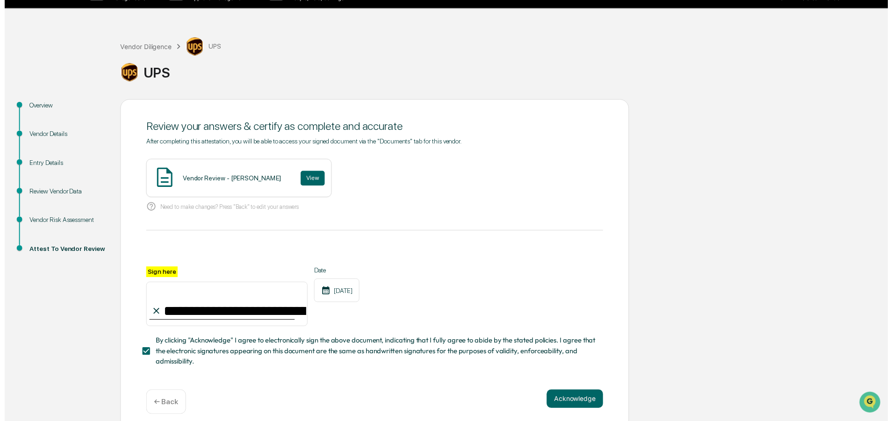
scroll to position [32, 0]
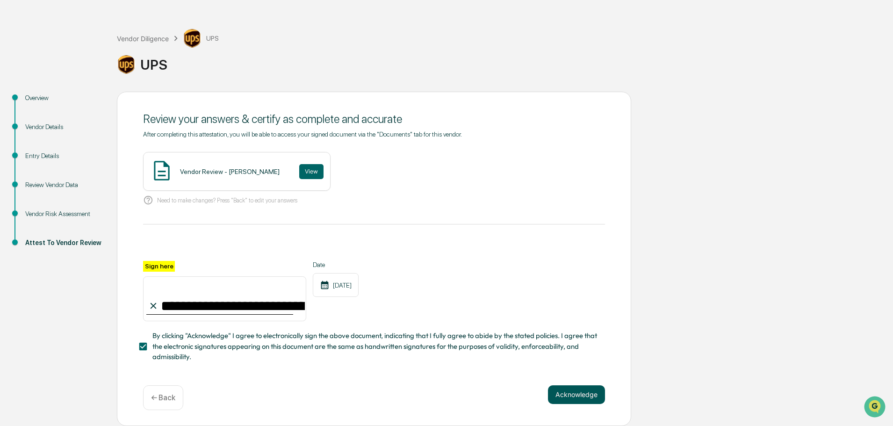
click at [568, 392] on button "Acknowledge" at bounding box center [576, 394] width 57 height 19
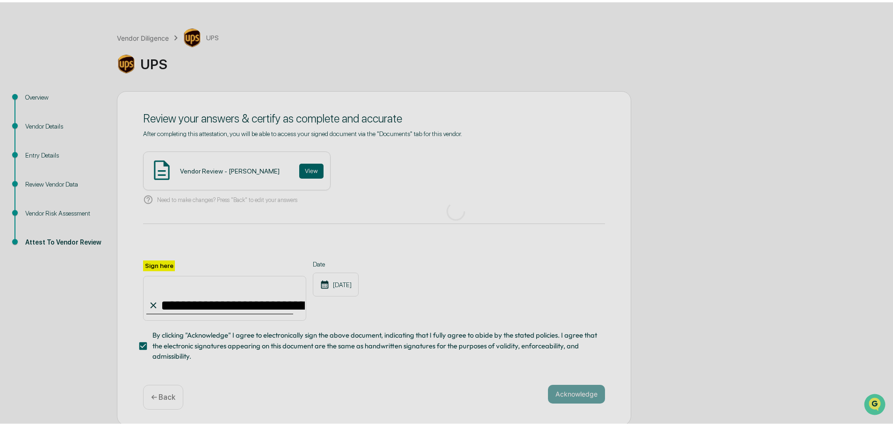
scroll to position [0, 0]
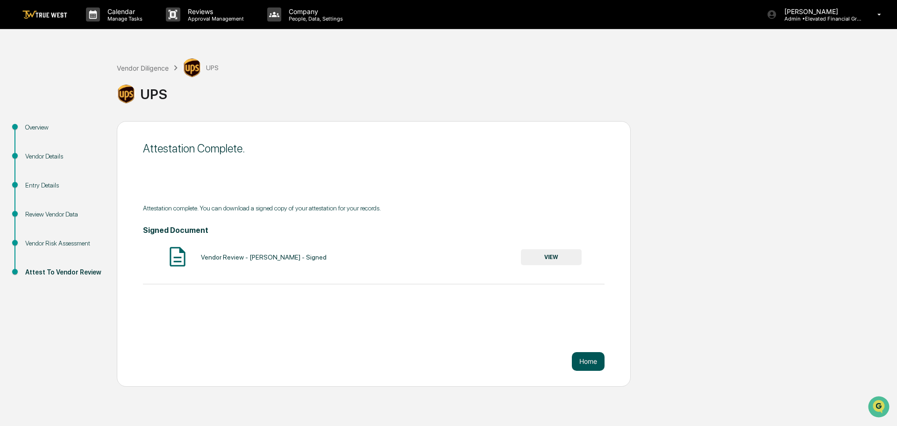
click at [588, 362] on button "Home" at bounding box center [588, 361] width 33 height 19
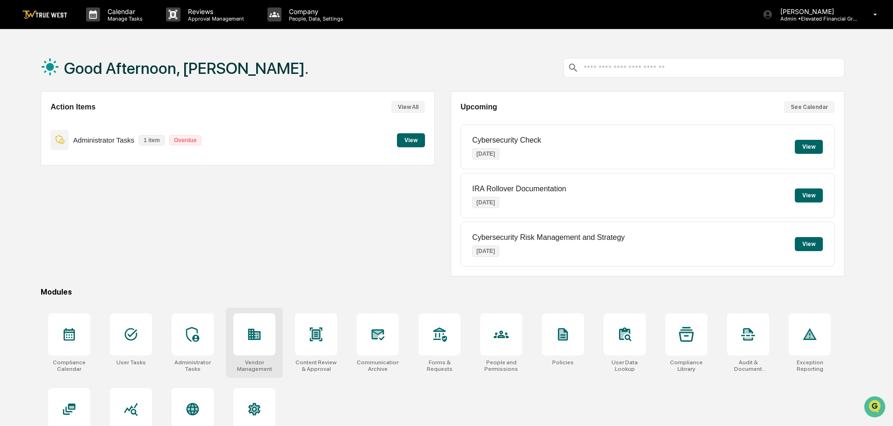
click at [252, 335] on icon at bounding box center [254, 334] width 13 height 11
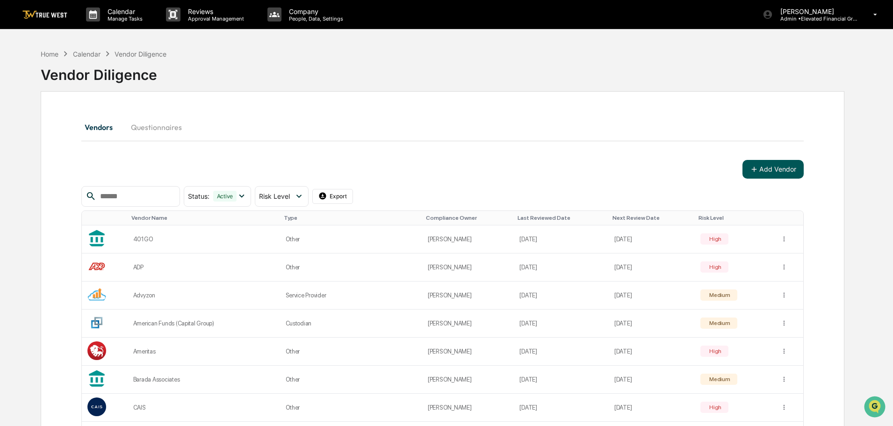
click at [769, 171] on button "Add Vendor" at bounding box center [772, 169] width 61 height 19
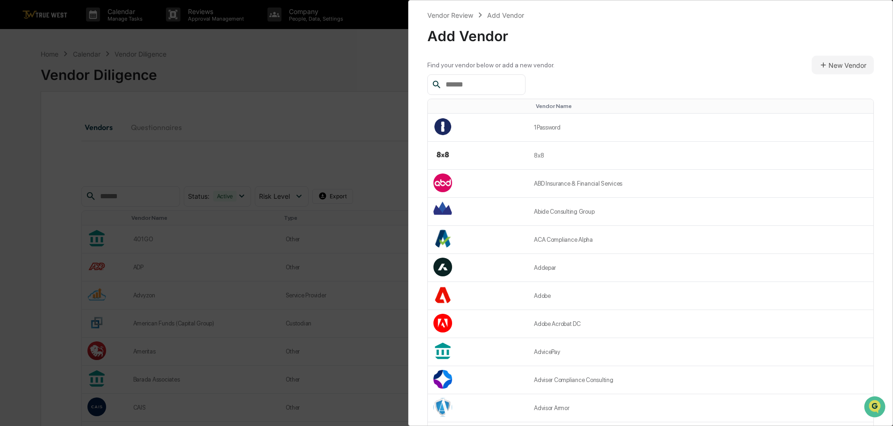
click at [454, 84] on input "text" at bounding box center [481, 85] width 79 height 12
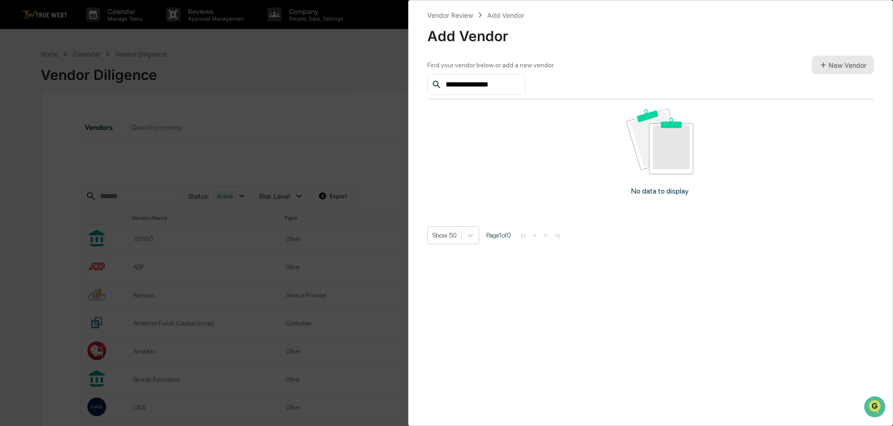
type input "**********"
click at [840, 59] on button "New Vendor" at bounding box center [842, 65] width 62 height 19
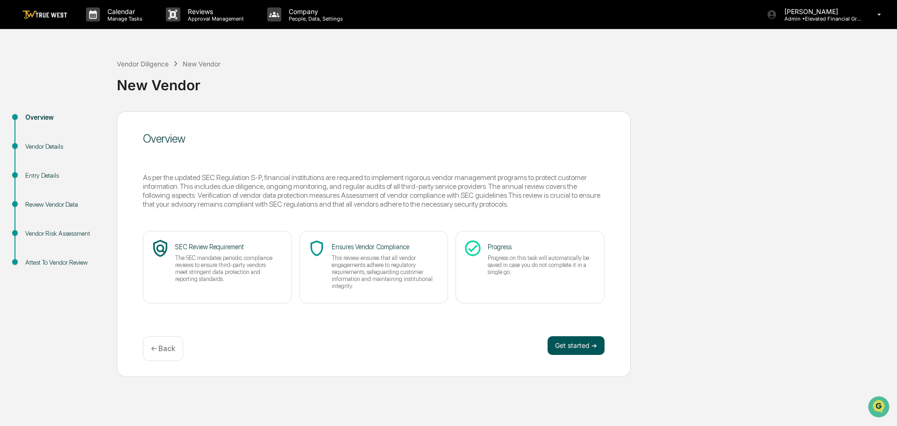
click at [577, 350] on button "Get started ➔" at bounding box center [576, 345] width 57 height 19
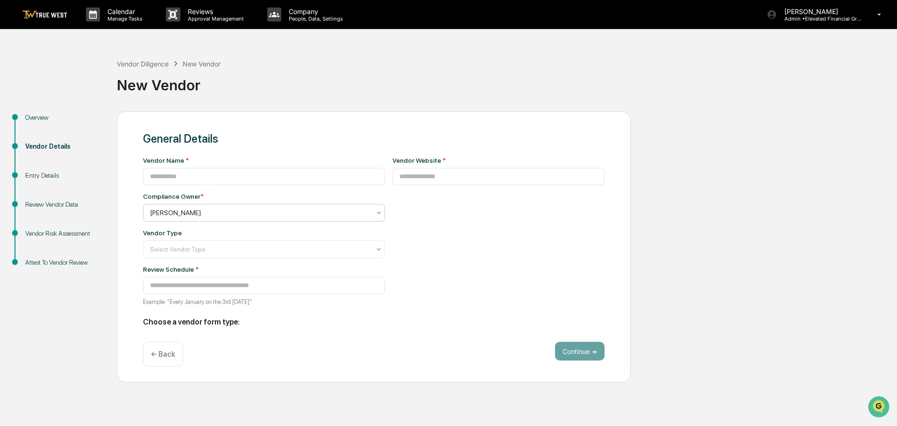
type input "**********"
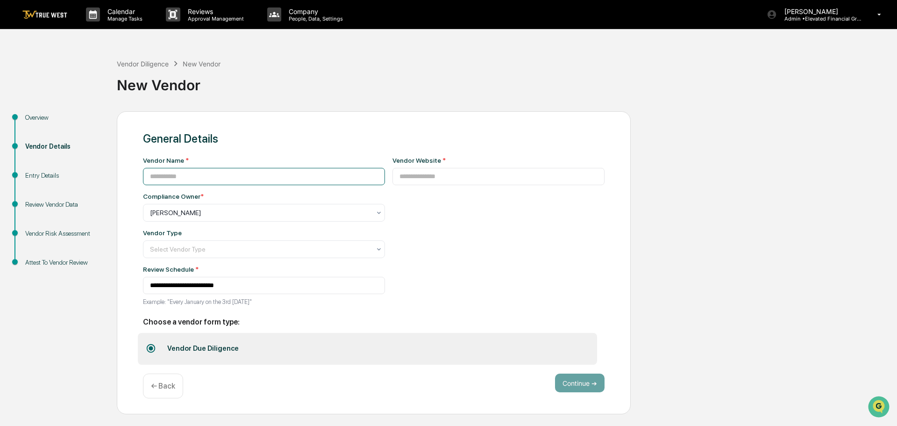
click at [218, 177] on input at bounding box center [264, 176] width 242 height 17
type input "**********"
click at [395, 177] on input at bounding box center [499, 176] width 213 height 17
type input "*"
type input "**********"
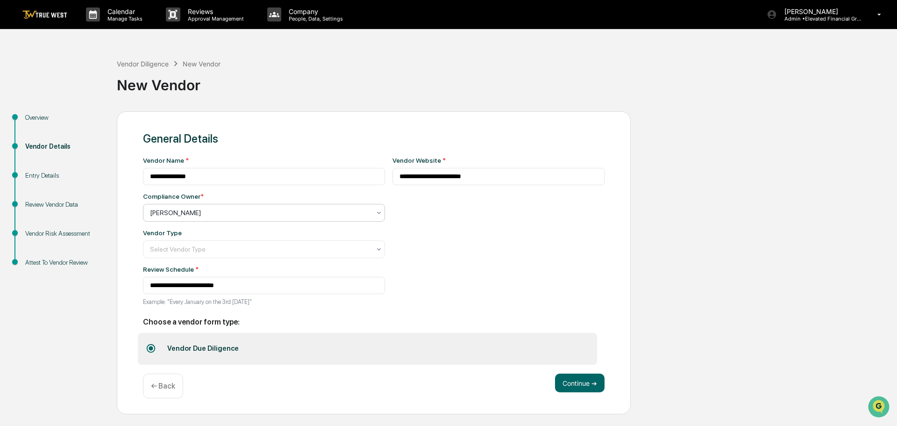
click at [165, 209] on div at bounding box center [260, 212] width 221 height 9
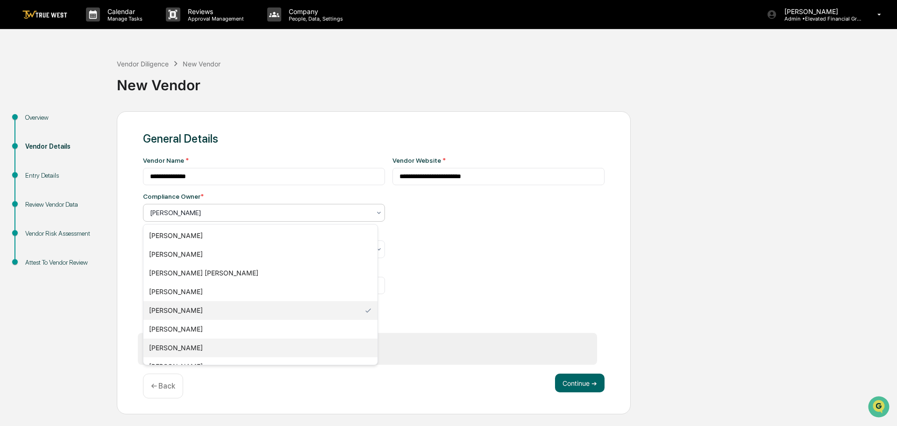
click at [168, 343] on div "[PERSON_NAME]" at bounding box center [260, 347] width 234 height 19
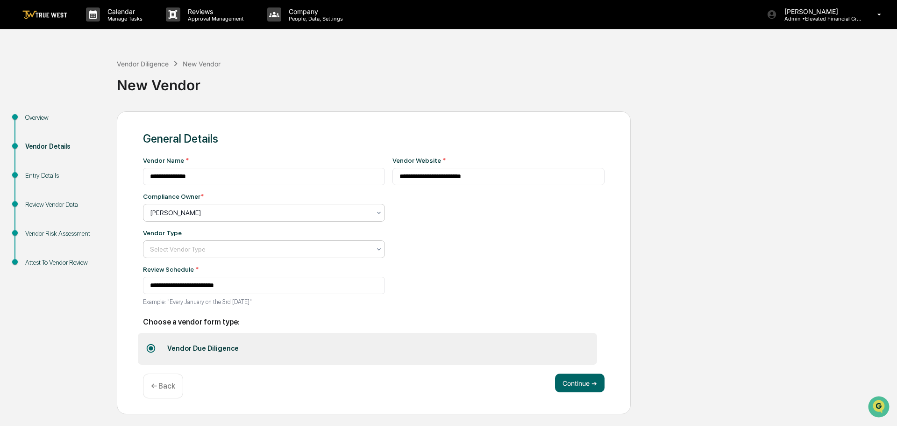
click at [172, 248] on div at bounding box center [260, 248] width 221 height 9
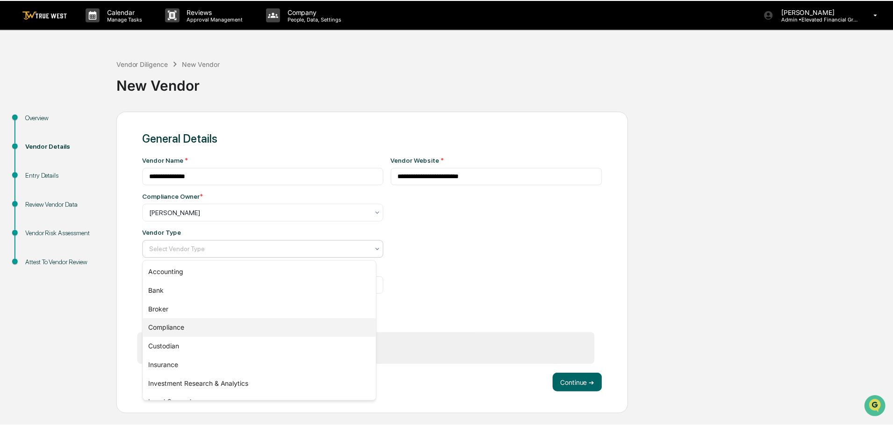
scroll to position [107, 0]
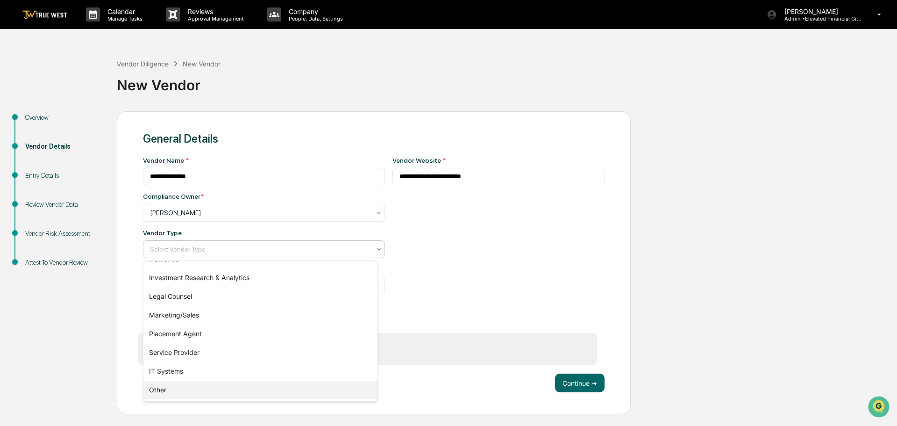
click at [168, 384] on div "Other" at bounding box center [260, 389] width 234 height 19
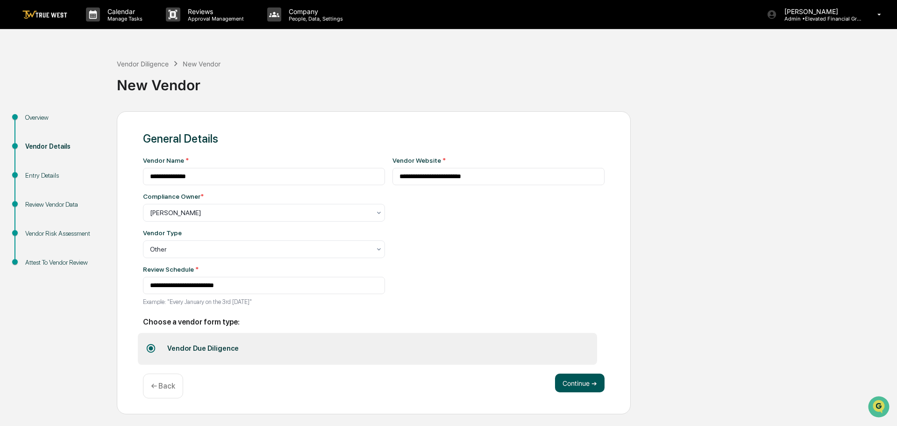
click at [576, 383] on button "Continue ➔" at bounding box center [580, 382] width 50 height 19
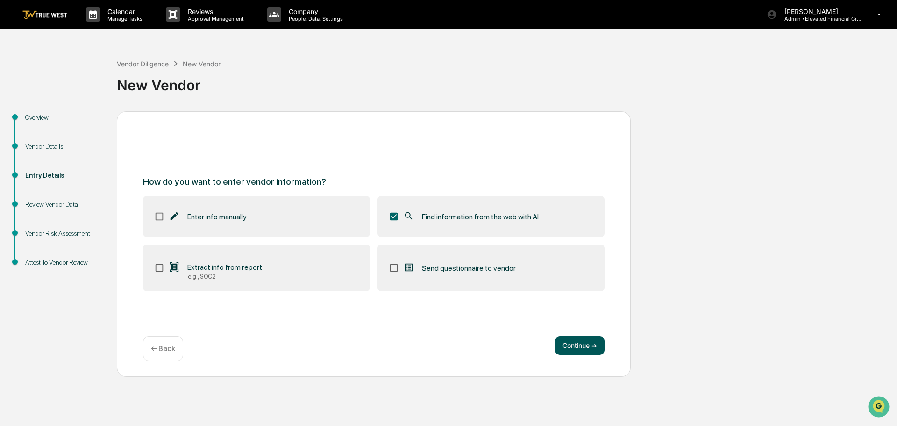
click at [586, 344] on button "Continue ➔" at bounding box center [580, 345] width 50 height 19
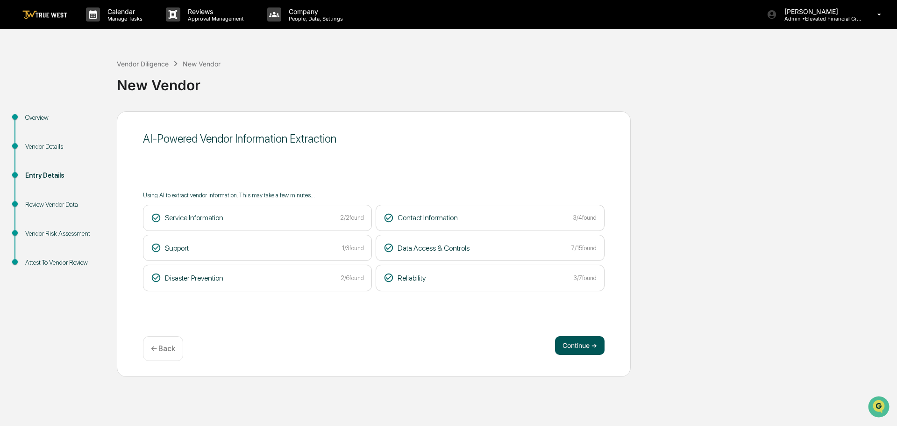
click at [565, 348] on button "Continue ➔" at bounding box center [580, 345] width 50 height 19
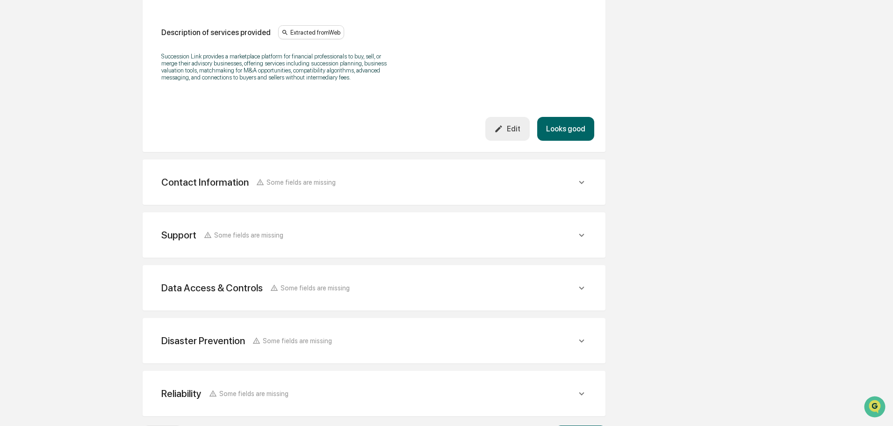
scroll to position [319, 0]
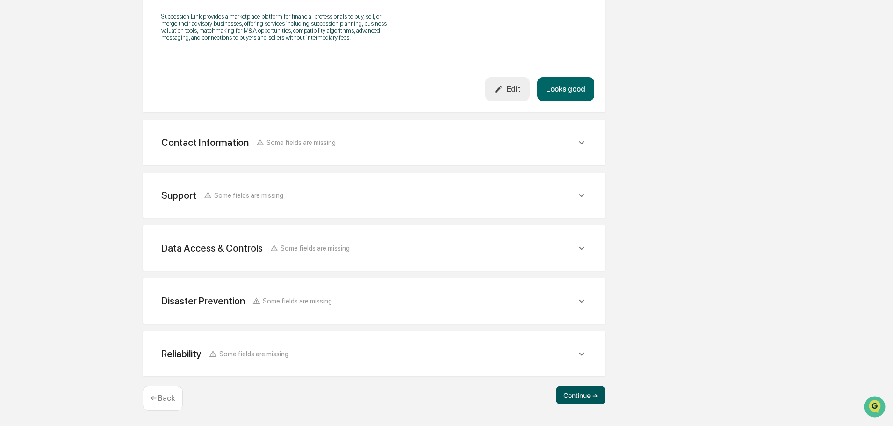
click at [579, 392] on button "Continue ➔" at bounding box center [581, 395] width 50 height 19
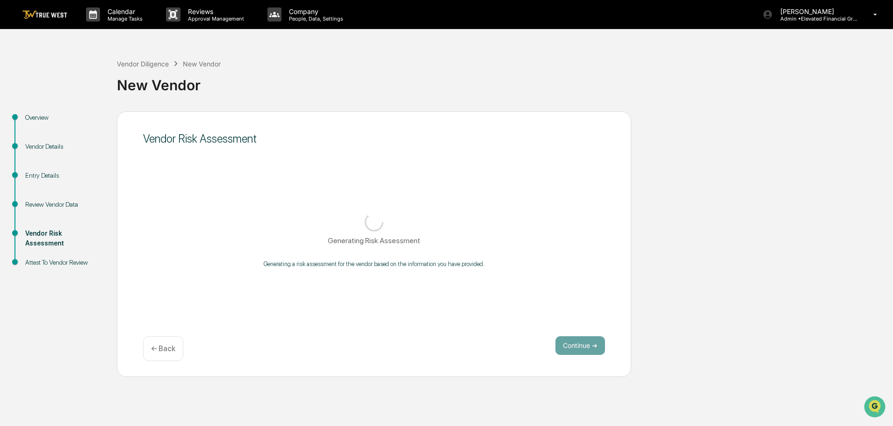
scroll to position [0, 0]
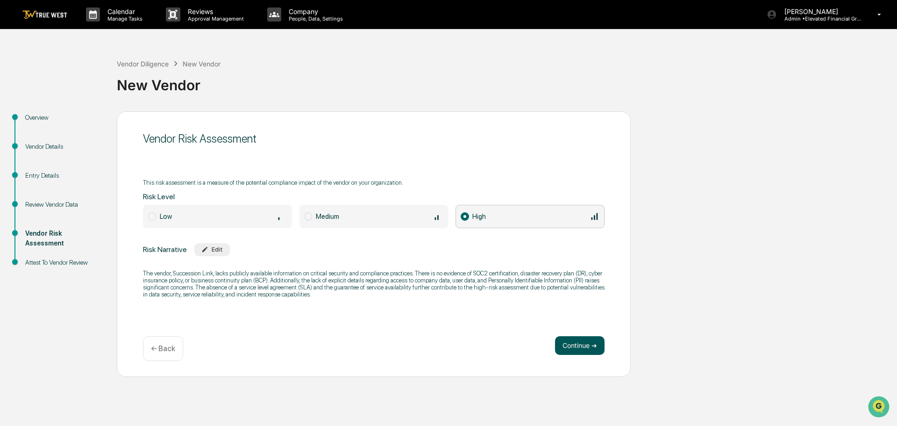
click at [576, 342] on button "Continue ➔" at bounding box center [580, 345] width 50 height 19
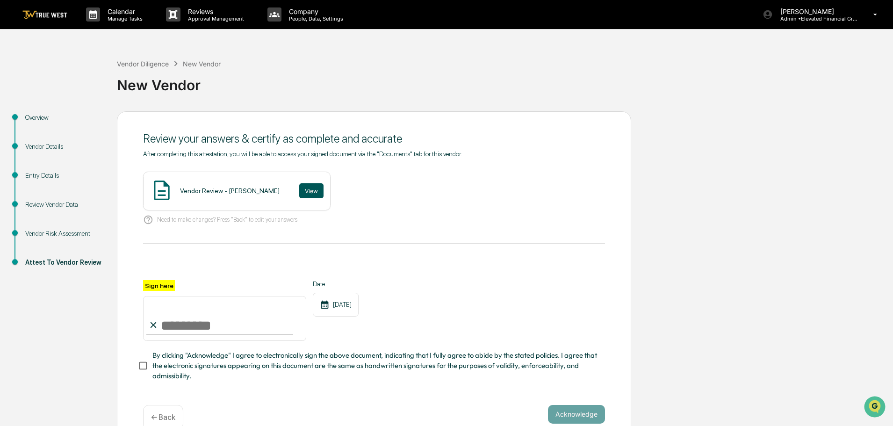
click at [299, 189] on button "View" at bounding box center [311, 190] width 24 height 15
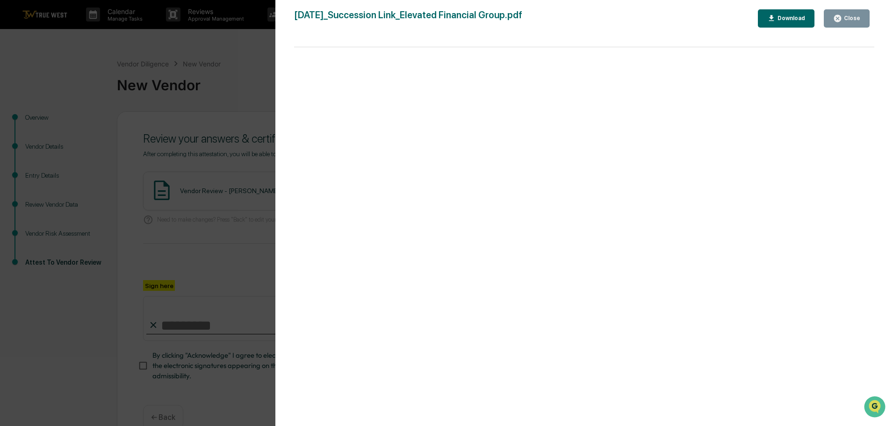
click at [232, 69] on div "Version History 09/17/2025, 09:52 PM Tammy Steffen 2025-09-17_Succession Link_E…" at bounding box center [446, 213] width 893 height 426
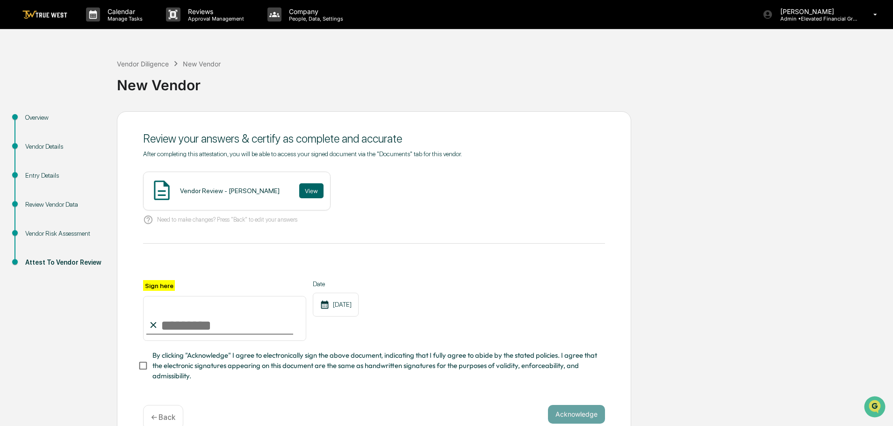
click at [204, 322] on input "Sign here" at bounding box center [224, 318] width 163 height 45
type input "**********"
click at [555, 415] on button "Acknowledge" at bounding box center [576, 414] width 57 height 19
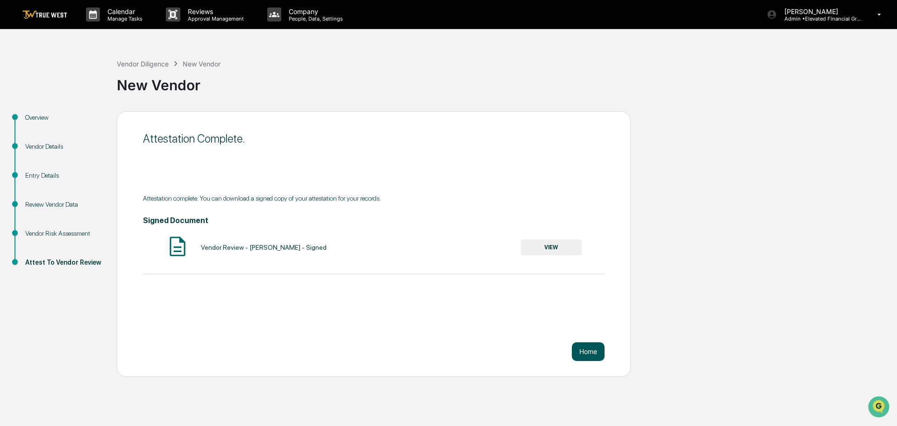
click at [588, 350] on button "Home" at bounding box center [588, 351] width 33 height 19
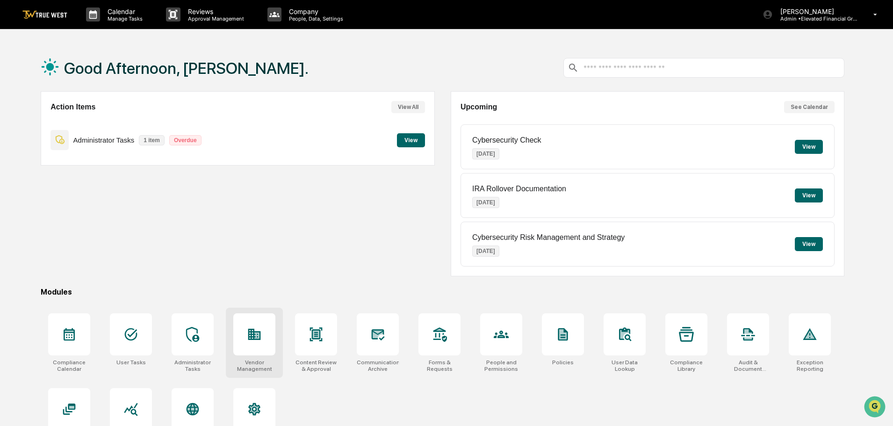
click at [251, 328] on icon at bounding box center [254, 334] width 15 height 15
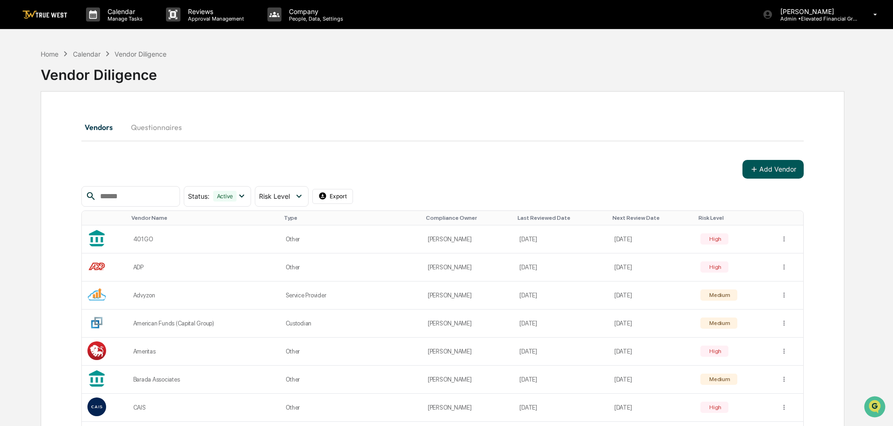
click at [762, 165] on button "Add Vendor" at bounding box center [772, 169] width 61 height 19
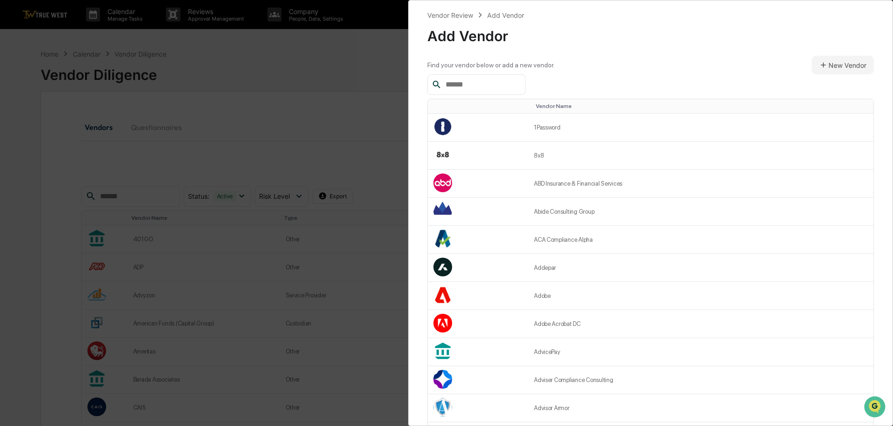
click at [469, 81] on input "text" at bounding box center [481, 85] width 79 height 12
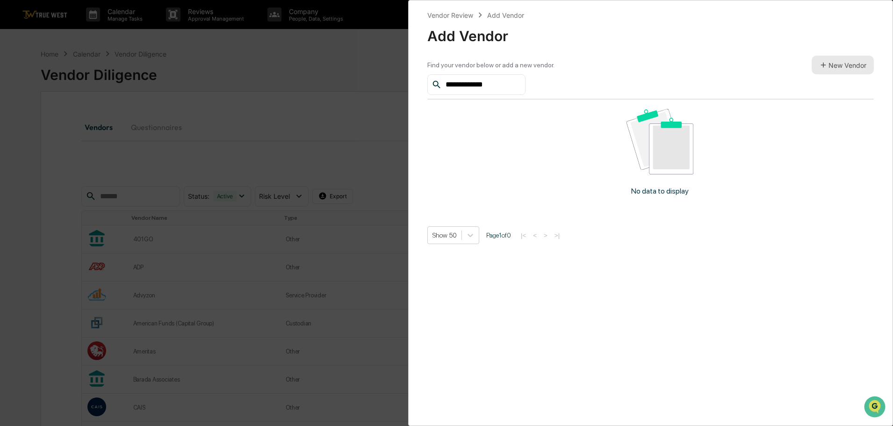
type input "**********"
click at [832, 64] on button "New Vendor" at bounding box center [842, 65] width 62 height 19
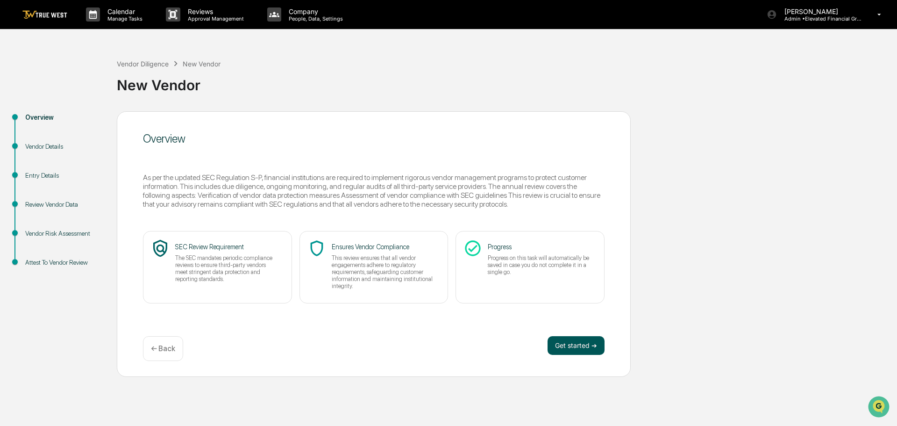
click at [574, 346] on button "Get started ➔" at bounding box center [576, 345] width 57 height 19
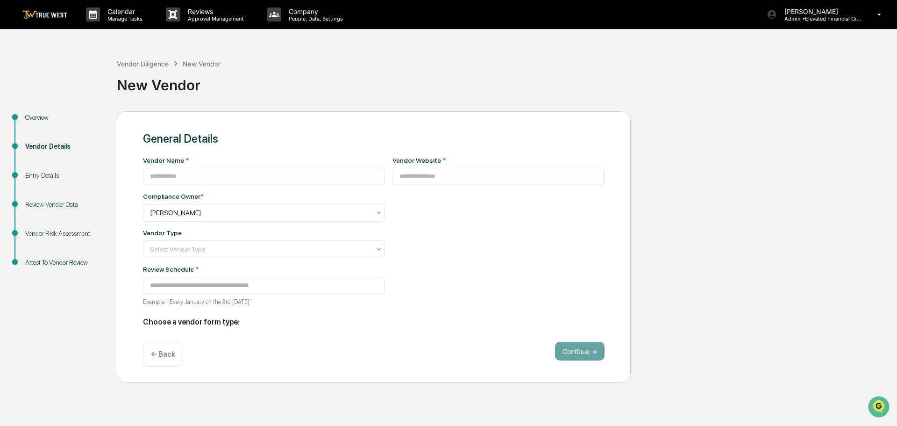
type input "**********"
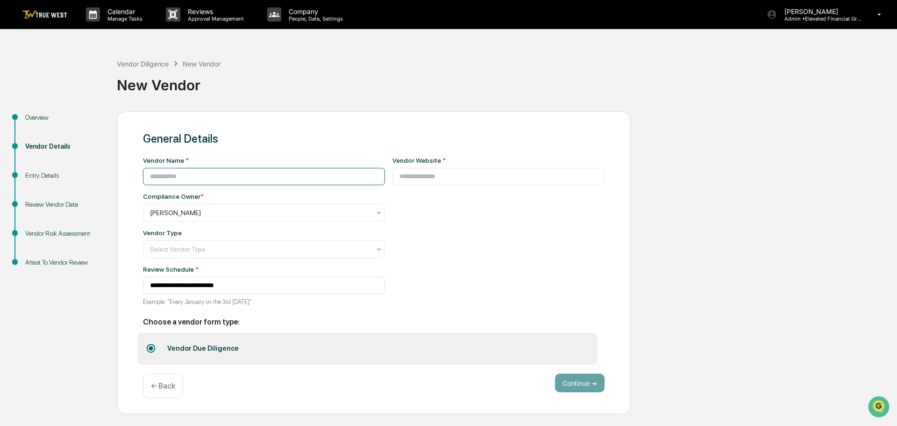
click at [231, 179] on input at bounding box center [264, 176] width 242 height 17
type input "**********"
click at [393, 175] on input at bounding box center [499, 176] width 213 height 17
type input "**********"
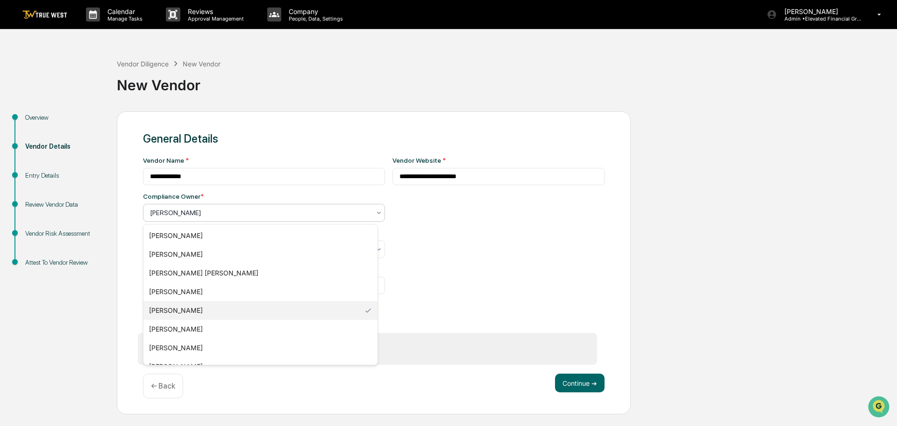
click at [220, 212] on div at bounding box center [260, 212] width 221 height 9
click at [187, 342] on div "[PERSON_NAME]" at bounding box center [260, 347] width 234 height 19
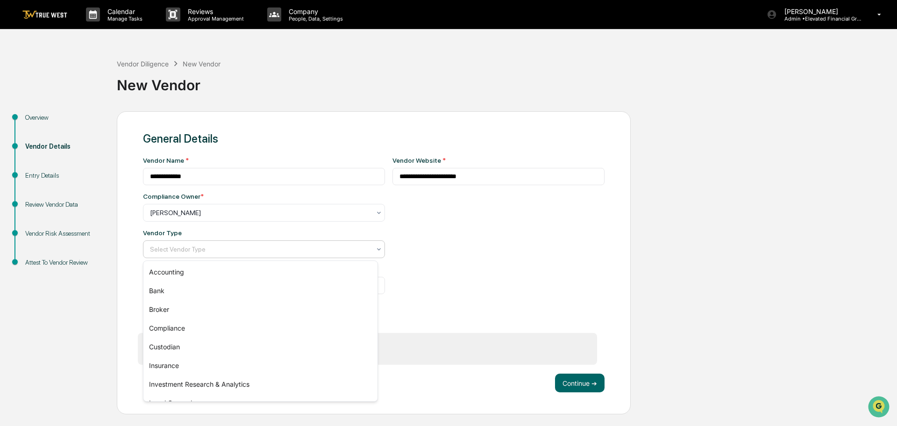
click at [163, 251] on div at bounding box center [260, 248] width 221 height 9
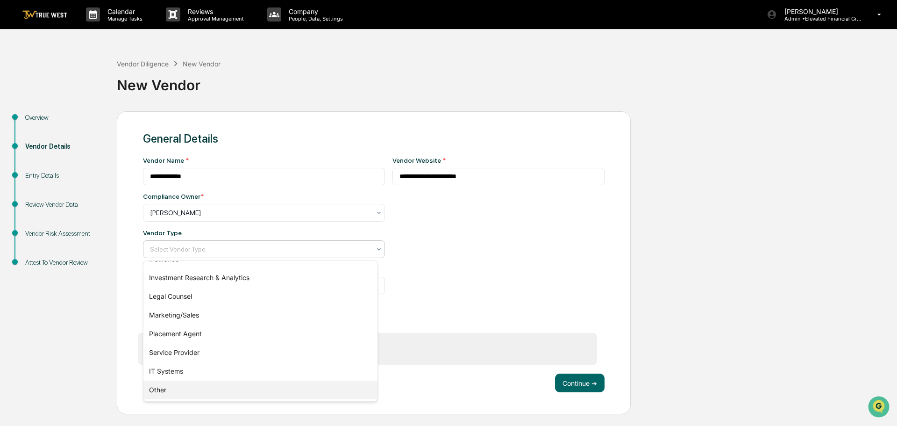
click at [157, 386] on div "Other" at bounding box center [260, 389] width 234 height 19
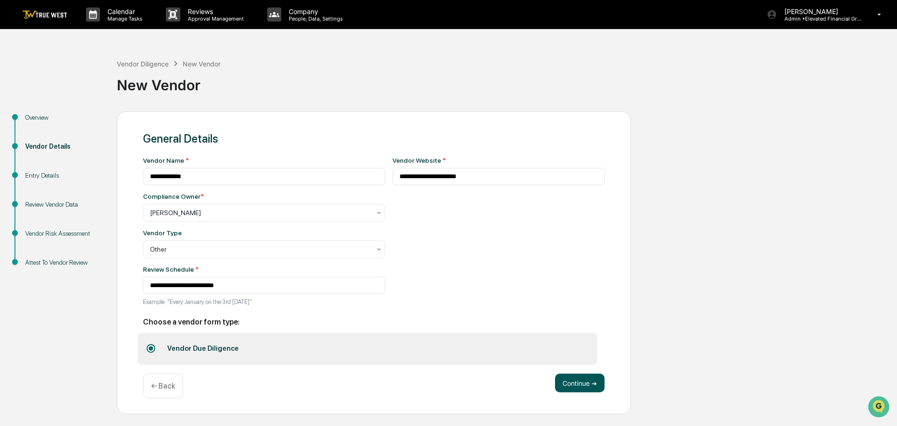
click at [587, 387] on button "Continue ➔" at bounding box center [580, 382] width 50 height 19
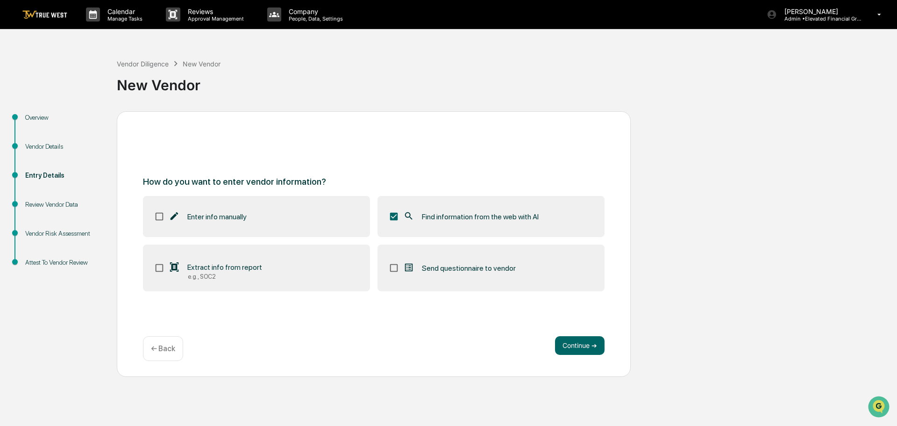
click at [159, 356] on div "← Back" at bounding box center [163, 348] width 40 height 25
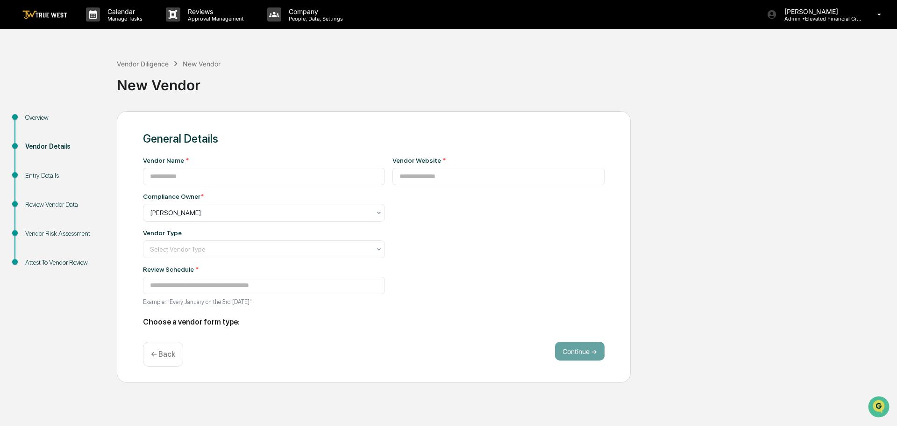
type input "**********"
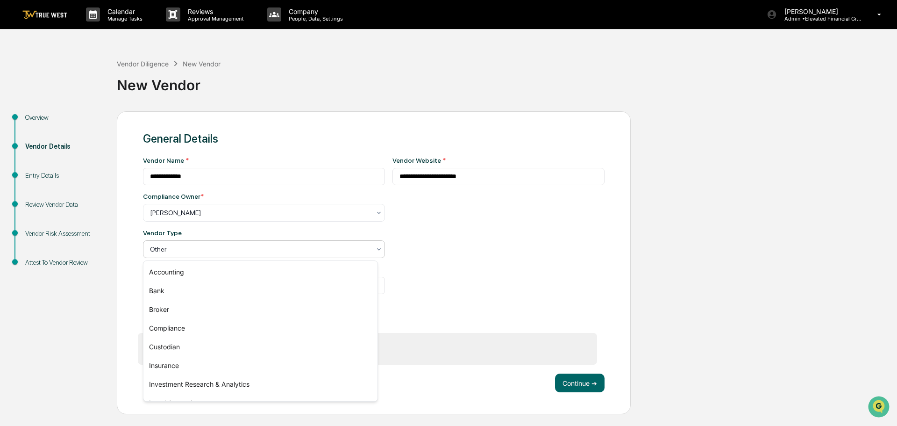
click at [194, 246] on div at bounding box center [260, 248] width 221 height 9
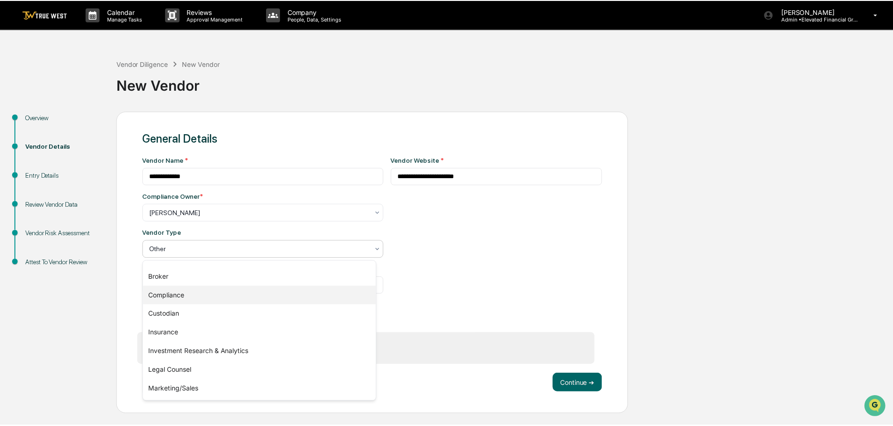
scroll to position [47, 0]
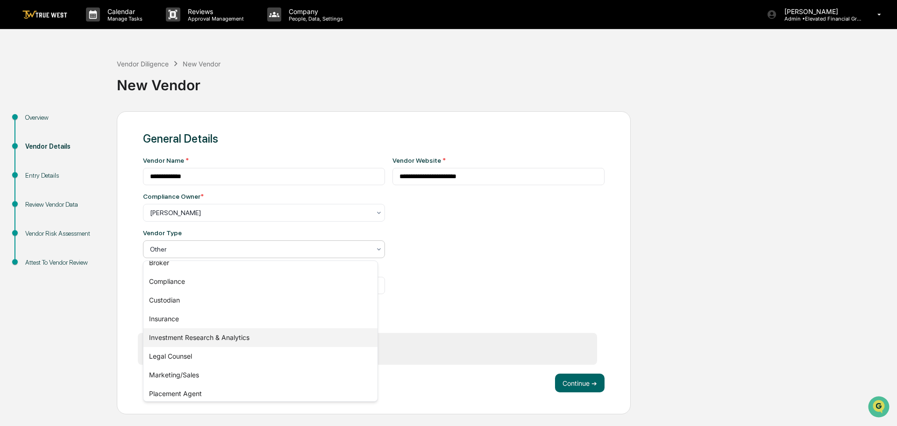
click at [210, 336] on div "Investment Research & Analytics" at bounding box center [260, 337] width 234 height 19
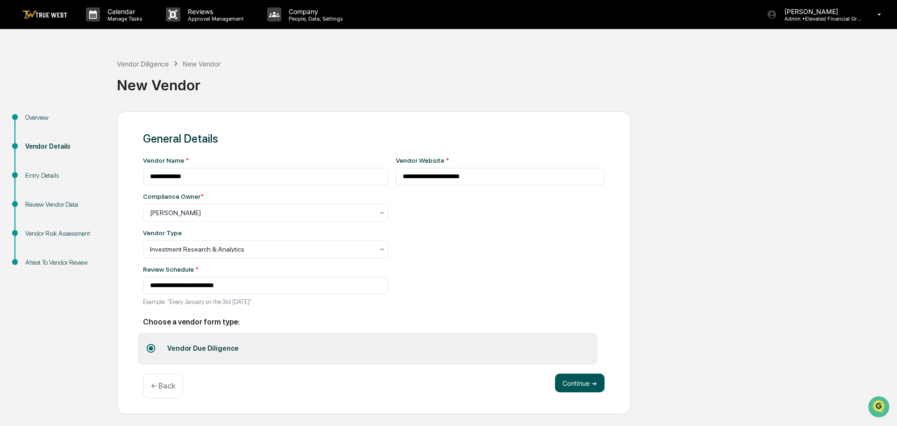
click at [581, 379] on button "Continue ➔" at bounding box center [580, 382] width 50 height 19
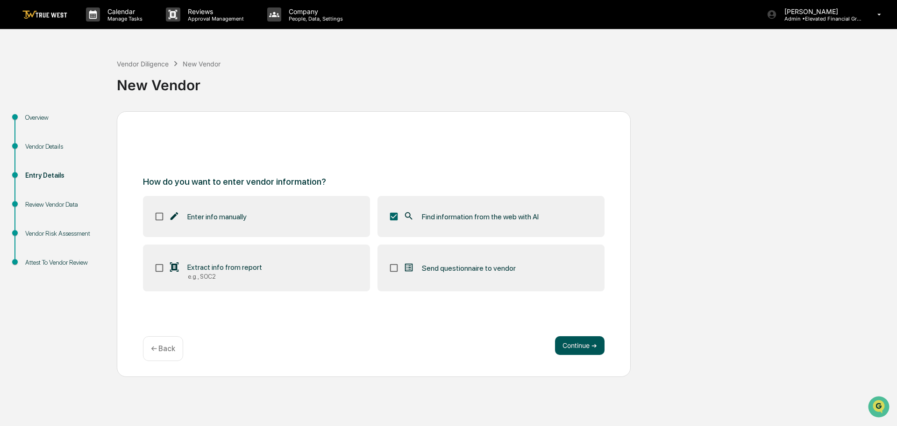
click at [581, 349] on button "Continue ➔" at bounding box center [580, 345] width 50 height 19
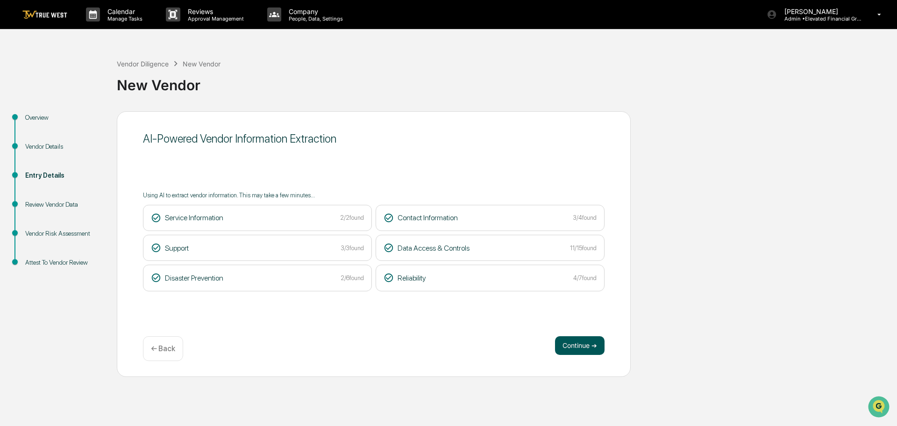
click at [578, 348] on button "Continue ➔" at bounding box center [580, 345] width 50 height 19
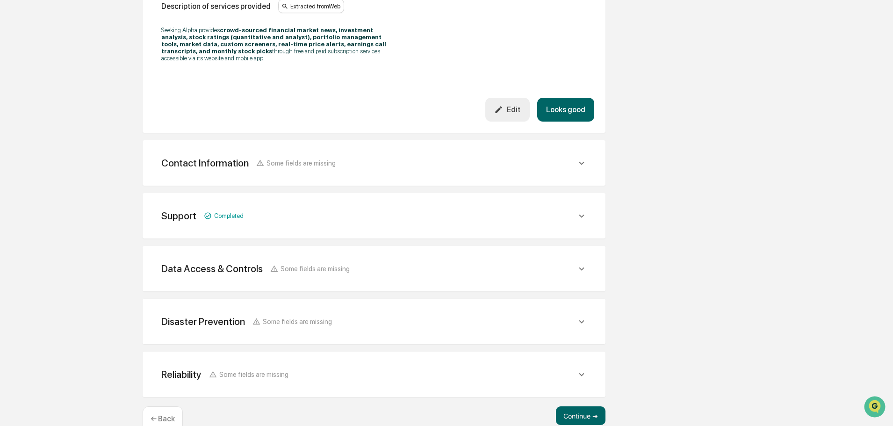
scroll to position [319, 0]
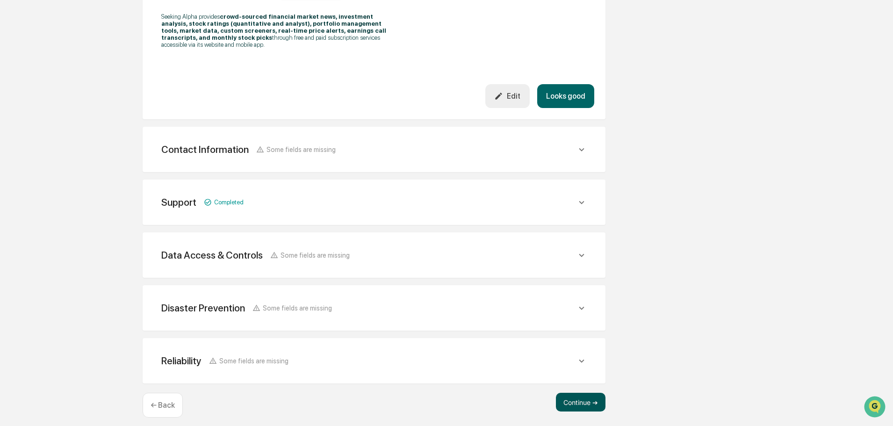
click at [573, 393] on button "Continue ➔" at bounding box center [581, 402] width 50 height 19
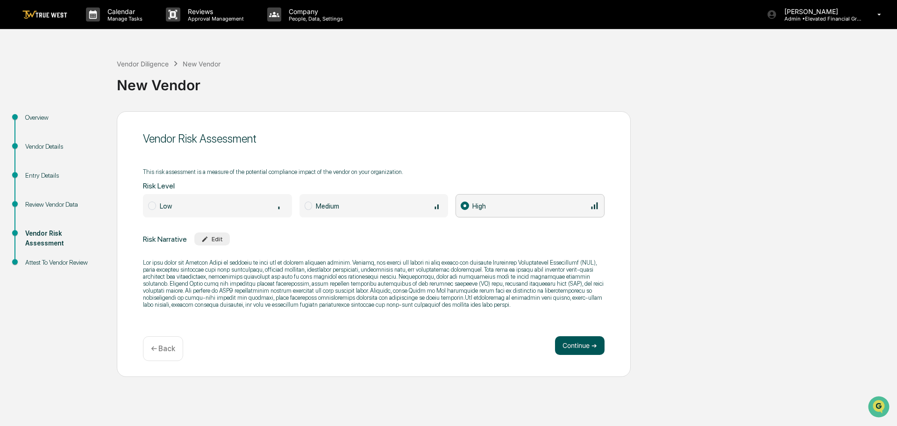
click at [574, 349] on button "Continue ➔" at bounding box center [580, 345] width 50 height 19
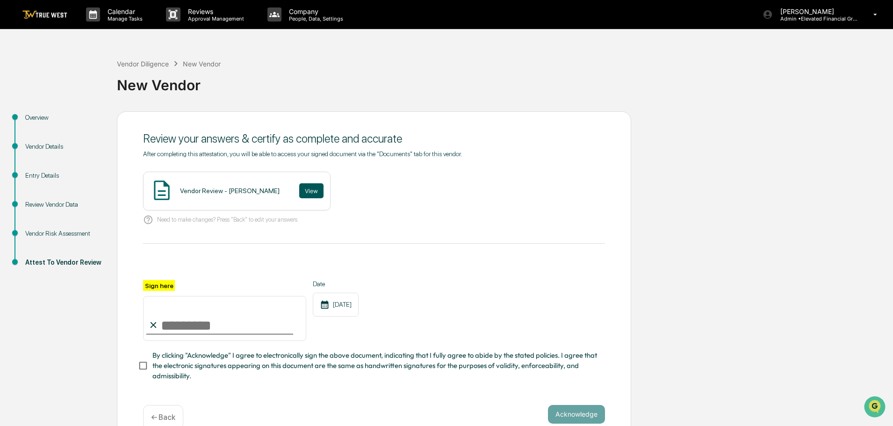
click at [305, 189] on button "View" at bounding box center [311, 190] width 24 height 15
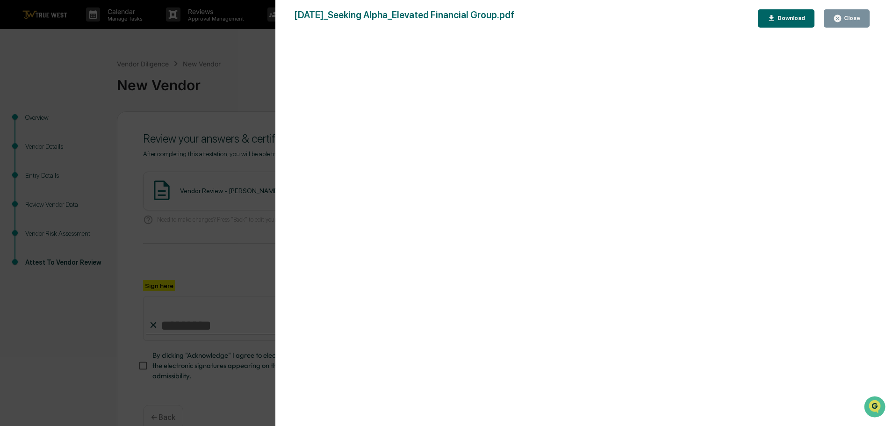
click at [244, 57] on div "Version History 09/17/2025, 09:54 PM Tammy Steffen 2025-09-17_Seeking Alpha_Ele…" at bounding box center [446, 213] width 893 height 426
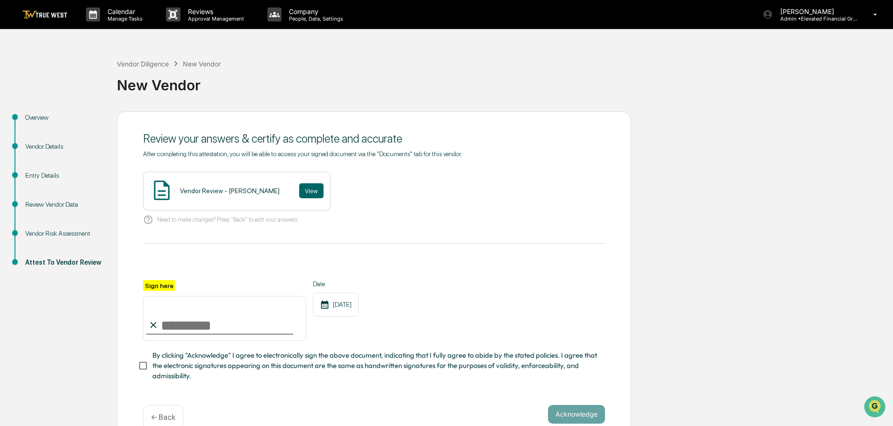
click at [215, 327] on input "Sign here" at bounding box center [224, 318] width 163 height 45
type input "**********"
click at [560, 415] on button "Acknowledge" at bounding box center [576, 414] width 57 height 19
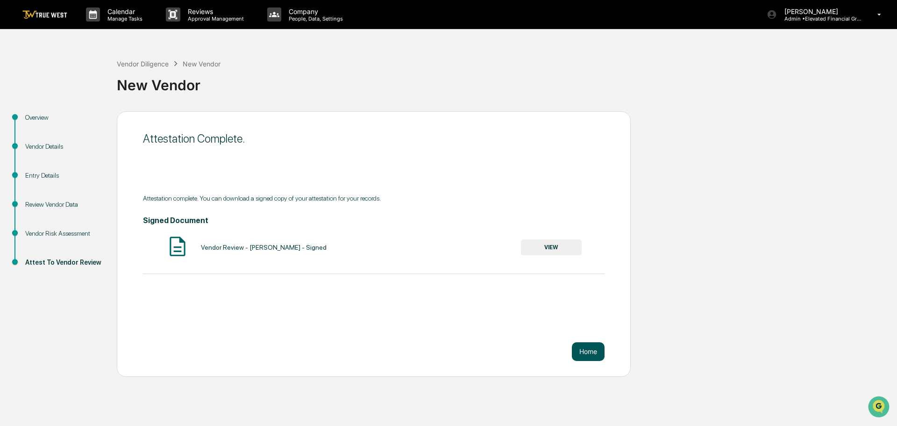
click at [587, 350] on button "Home" at bounding box center [588, 351] width 33 height 19
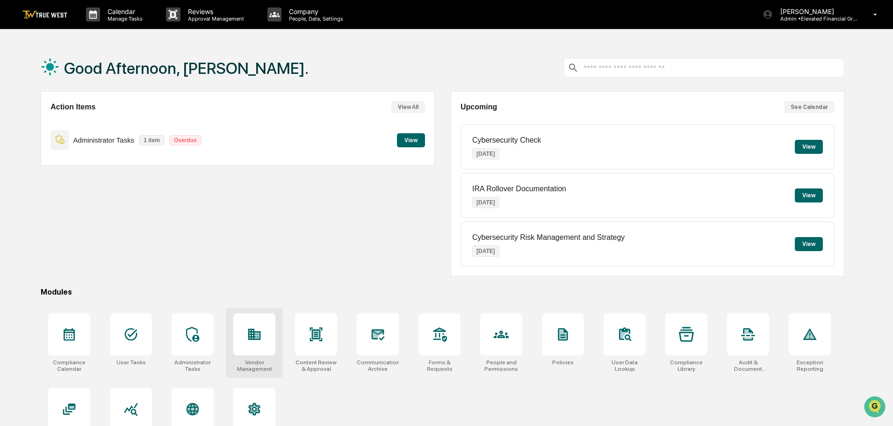
click at [258, 337] on icon at bounding box center [256, 335] width 5 height 6
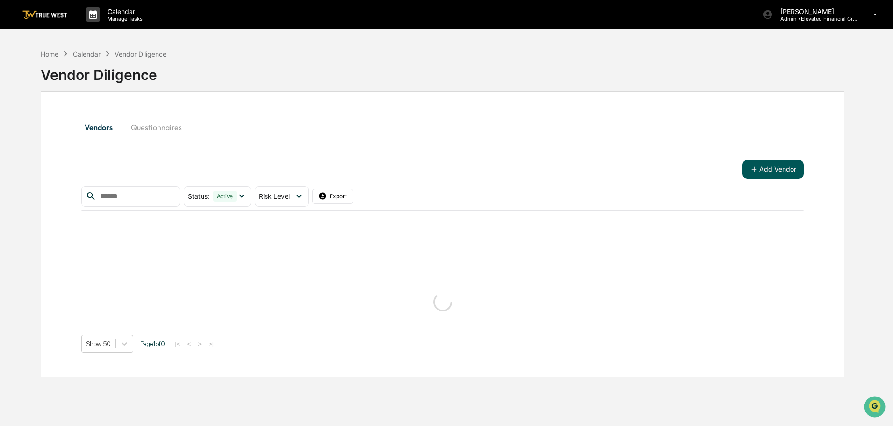
click at [762, 172] on button "Add Vendor" at bounding box center [772, 169] width 61 height 19
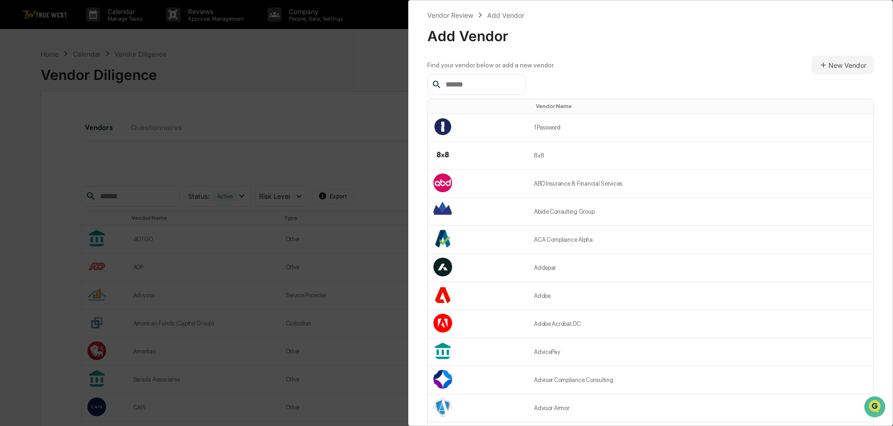
click at [507, 85] on input "text" at bounding box center [481, 85] width 79 height 12
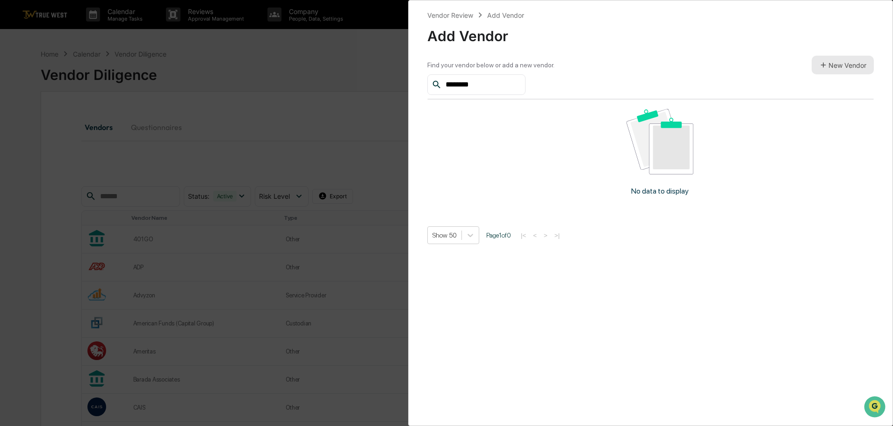
type input "********"
click at [830, 65] on button "New Vendor" at bounding box center [842, 65] width 62 height 19
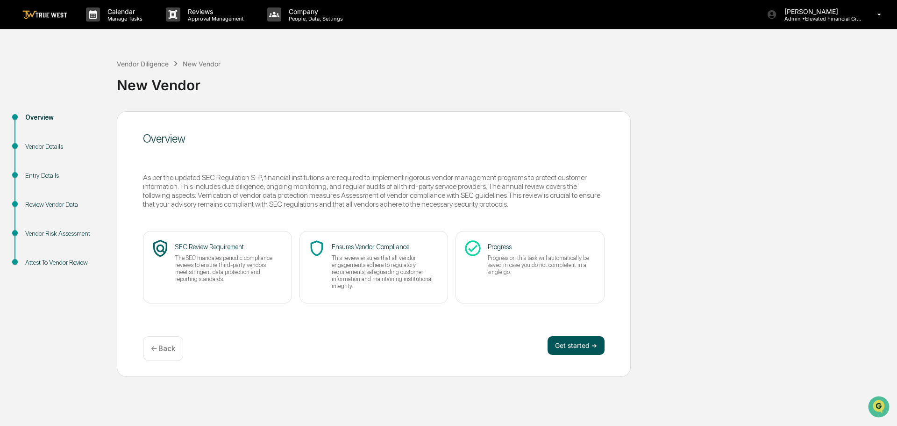
click at [581, 346] on button "Get started ➔" at bounding box center [576, 345] width 57 height 19
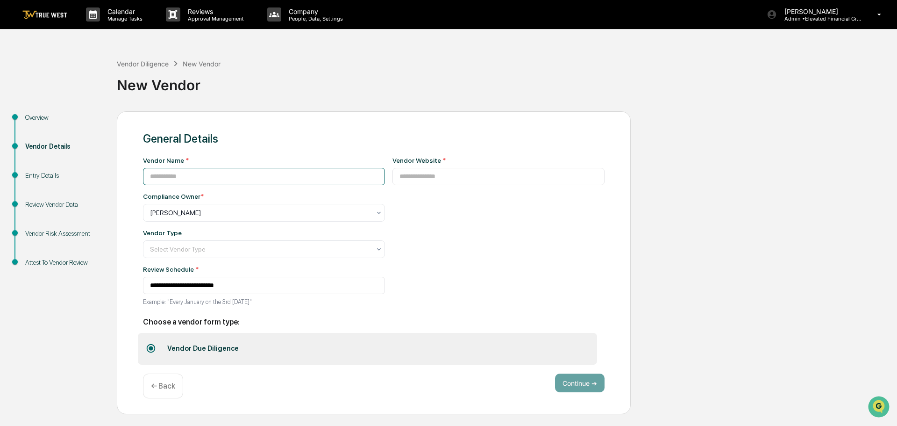
drag, startPoint x: 223, startPoint y: 179, endPoint x: 211, endPoint y: 169, distance: 15.7
click at [222, 179] on input at bounding box center [264, 176] width 242 height 17
type input "********"
click at [394, 179] on input at bounding box center [499, 176] width 213 height 17
type input "**********"
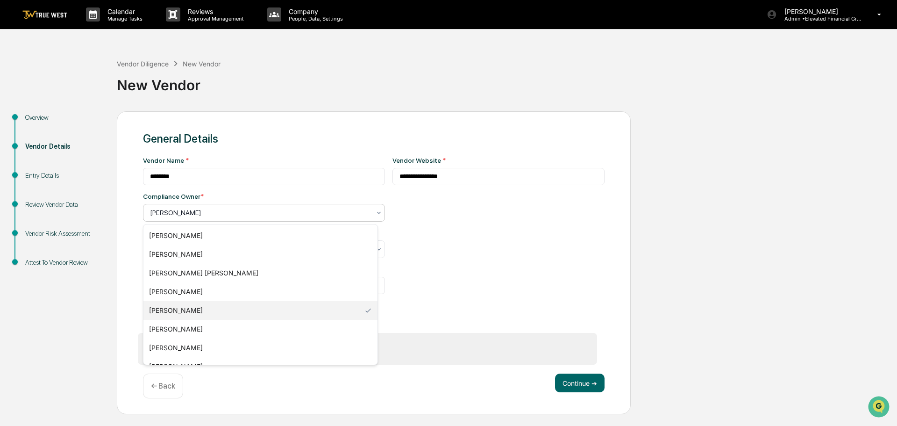
click at [201, 211] on div at bounding box center [260, 212] width 221 height 9
click at [167, 344] on div "[PERSON_NAME]" at bounding box center [260, 347] width 234 height 19
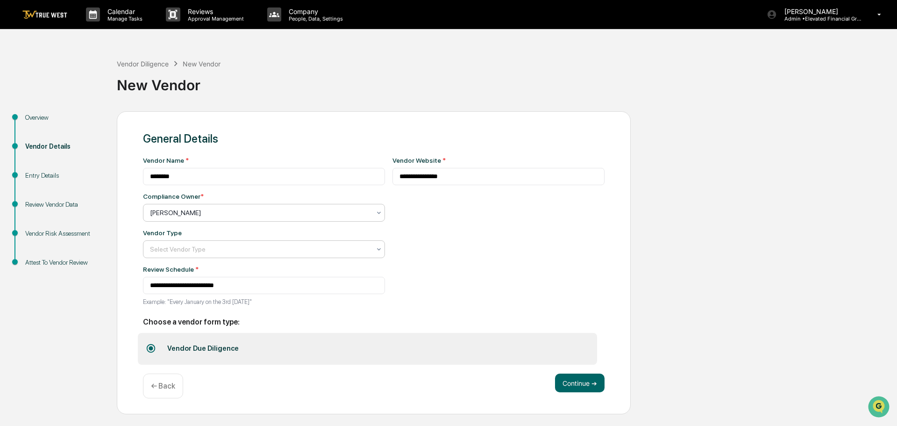
click at [184, 248] on div at bounding box center [260, 248] width 221 height 9
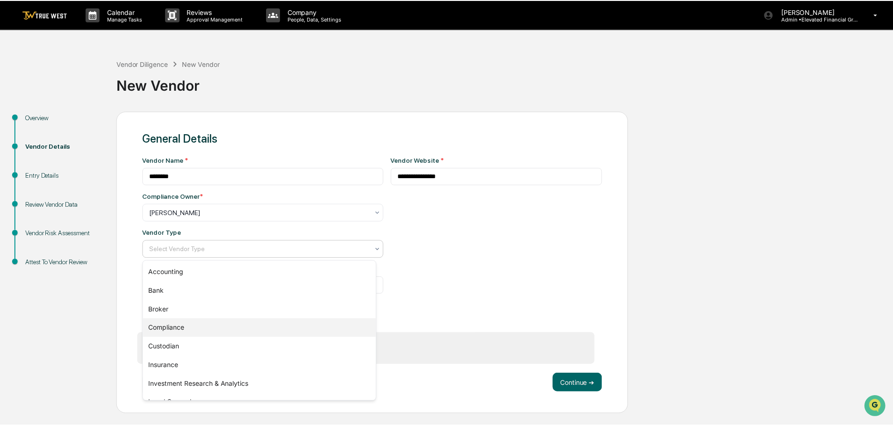
scroll to position [107, 0]
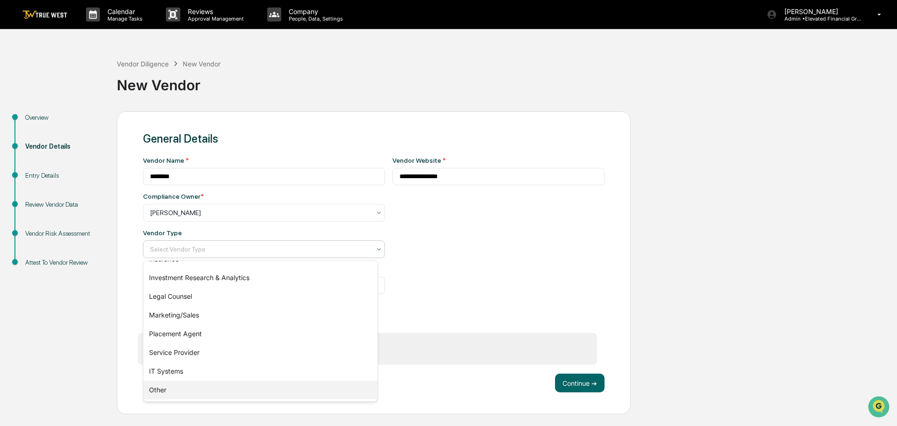
click at [163, 387] on div "Other" at bounding box center [260, 389] width 234 height 19
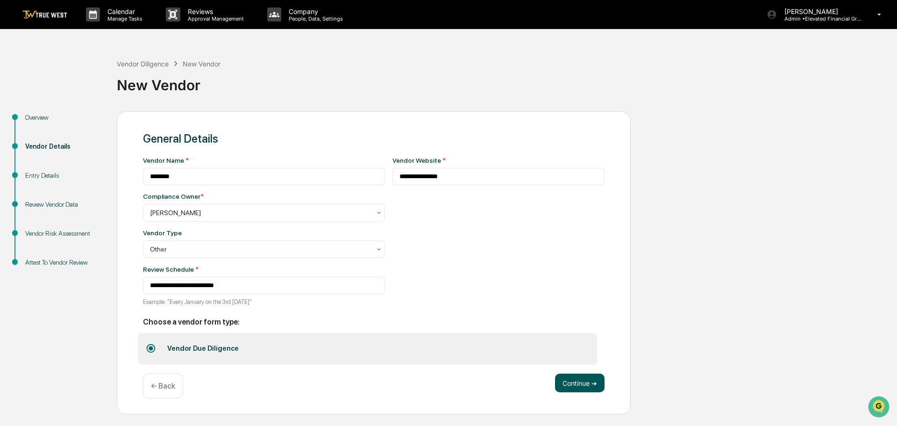
click at [580, 389] on button "Continue ➔" at bounding box center [580, 382] width 50 height 19
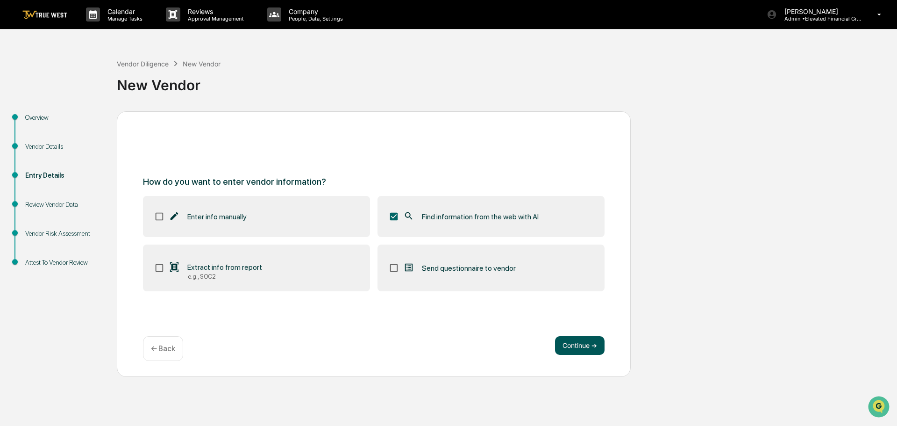
click at [588, 348] on button "Continue ➔" at bounding box center [580, 345] width 50 height 19
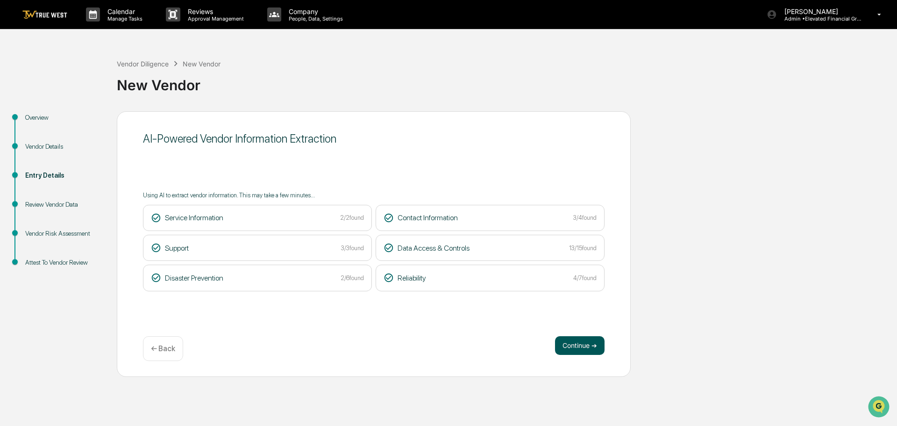
click at [584, 344] on button "Continue ➔" at bounding box center [580, 345] width 50 height 19
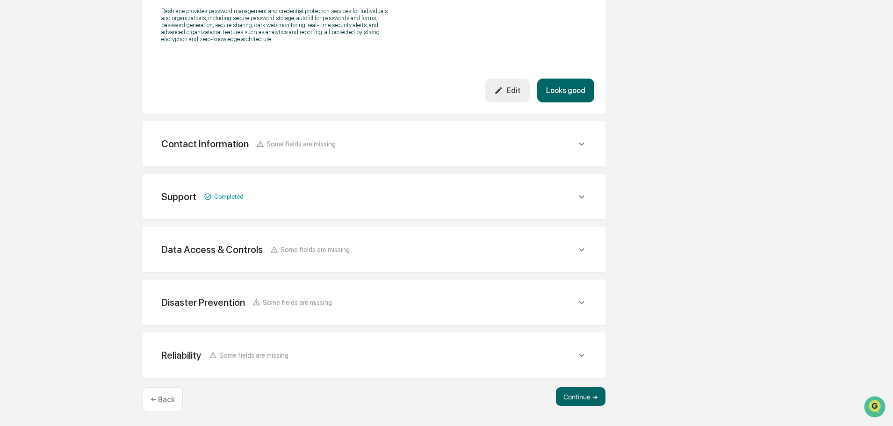
scroll to position [319, 0]
click at [577, 398] on button "Continue ➔" at bounding box center [581, 395] width 50 height 19
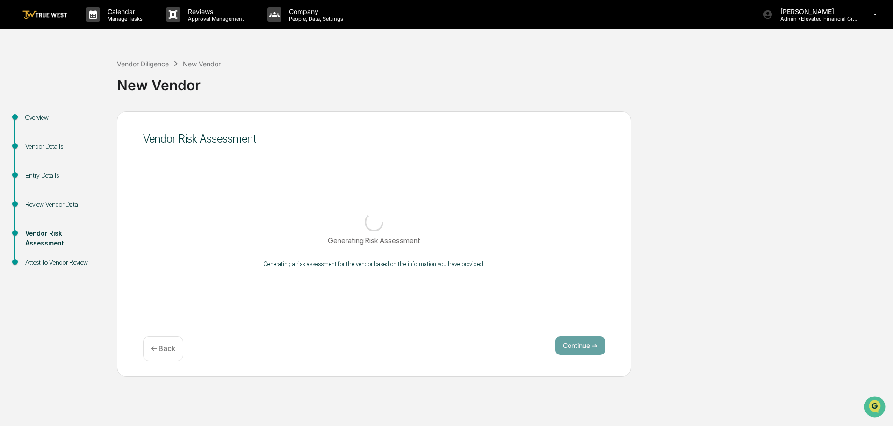
scroll to position [0, 0]
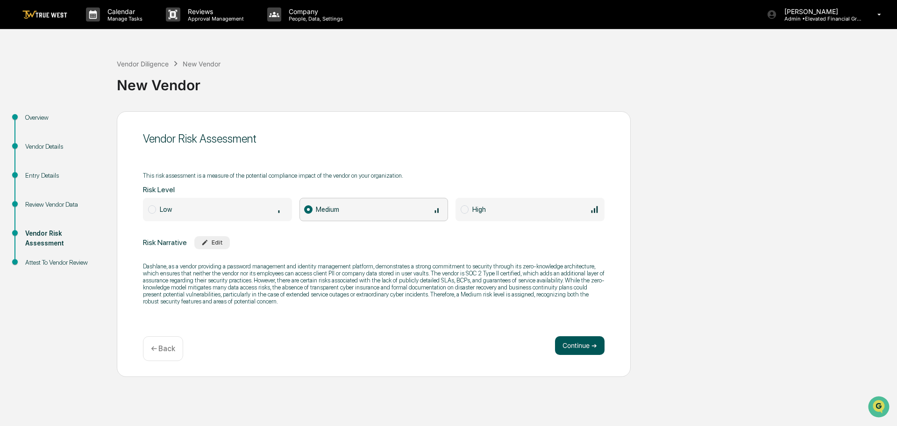
click at [574, 348] on button "Continue ➔" at bounding box center [580, 345] width 50 height 19
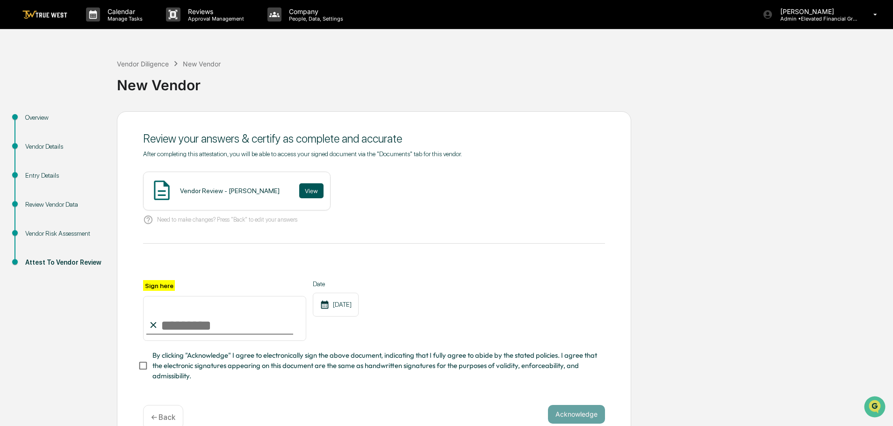
click at [299, 189] on button "View" at bounding box center [311, 190] width 24 height 15
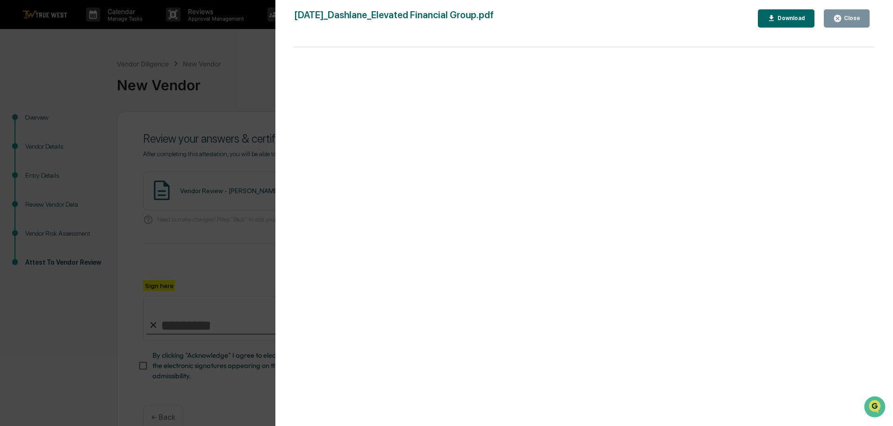
click at [231, 73] on div "Version History 09/17/2025, 09:56 PM Tammy Steffen 2025-09-17_Dashlane_Elevated…" at bounding box center [446, 213] width 893 height 426
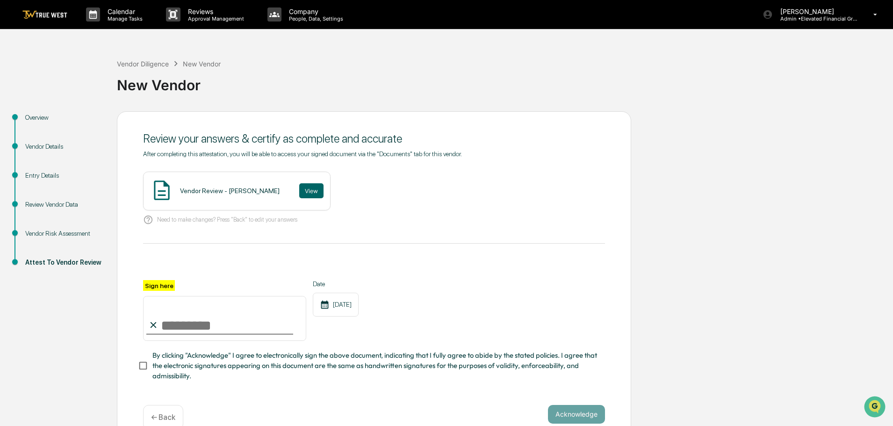
click at [194, 326] on input "Sign here" at bounding box center [224, 318] width 163 height 45
type input "**********"
click at [574, 418] on button "Acknowledge" at bounding box center [576, 414] width 57 height 19
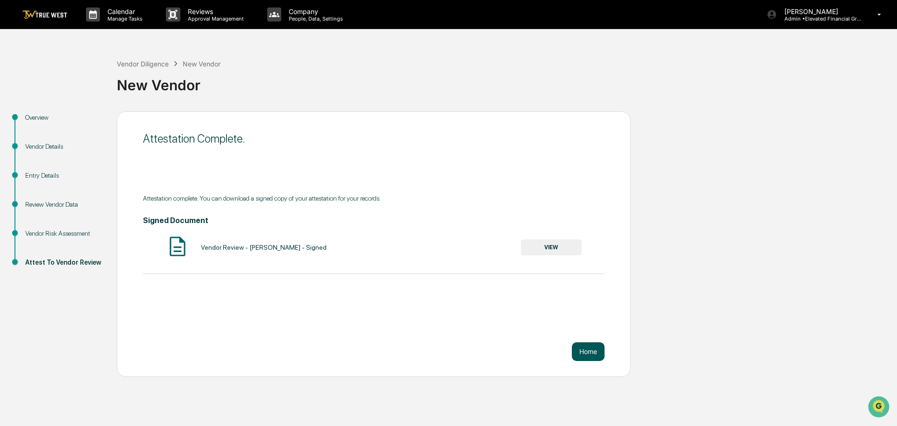
click at [583, 351] on button "Home" at bounding box center [588, 351] width 33 height 19
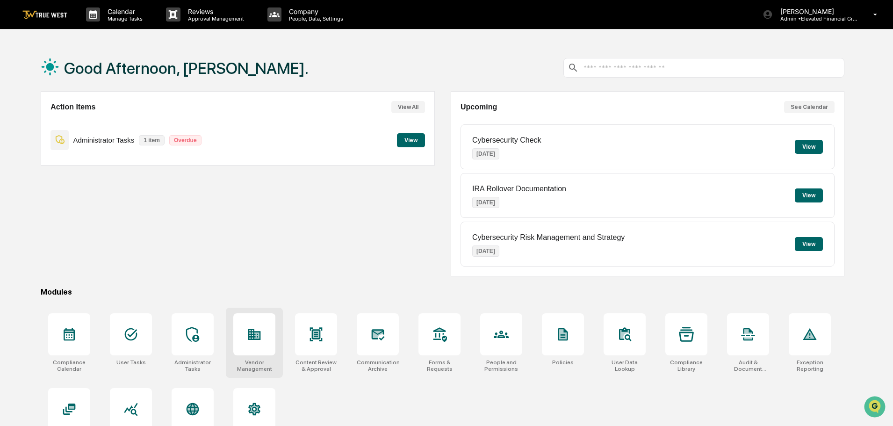
click at [242, 340] on div at bounding box center [254, 334] width 42 height 42
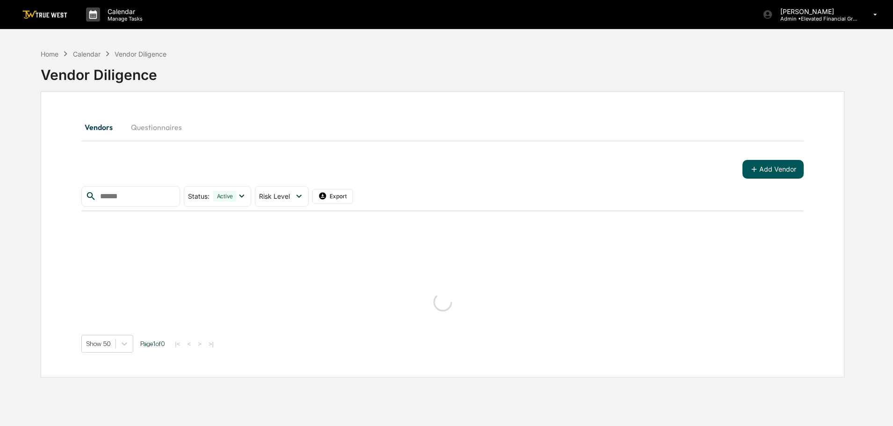
click at [764, 171] on button "Add Vendor" at bounding box center [772, 169] width 61 height 19
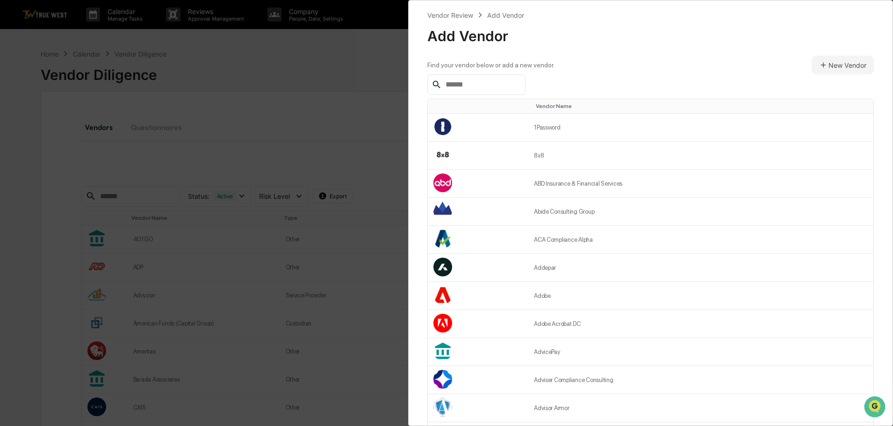
click at [478, 89] on input "text" at bounding box center [481, 85] width 79 height 12
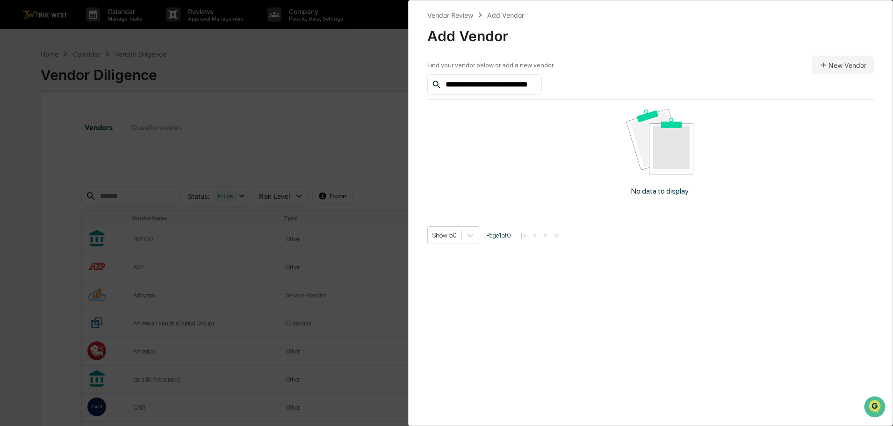
scroll to position [0, 11]
type input "**********"
click at [828, 63] on button "New Vendor" at bounding box center [842, 65] width 62 height 19
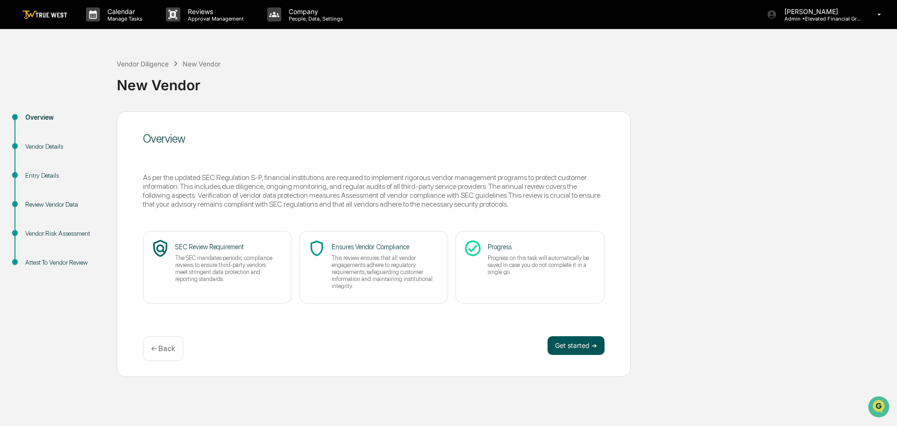
click at [561, 345] on button "Get started ➔" at bounding box center [576, 345] width 57 height 19
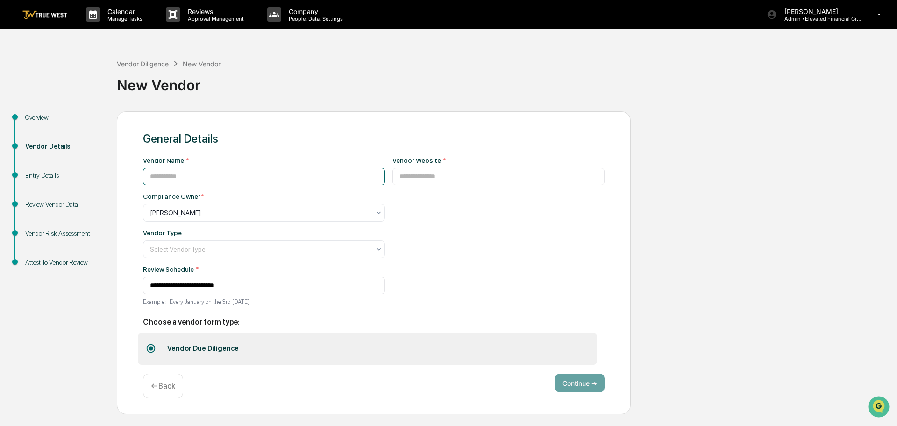
click at [219, 179] on input at bounding box center [264, 176] width 242 height 17
type input "*"
type input "**********"
click at [422, 174] on input at bounding box center [499, 176] width 213 height 17
type input "**********"
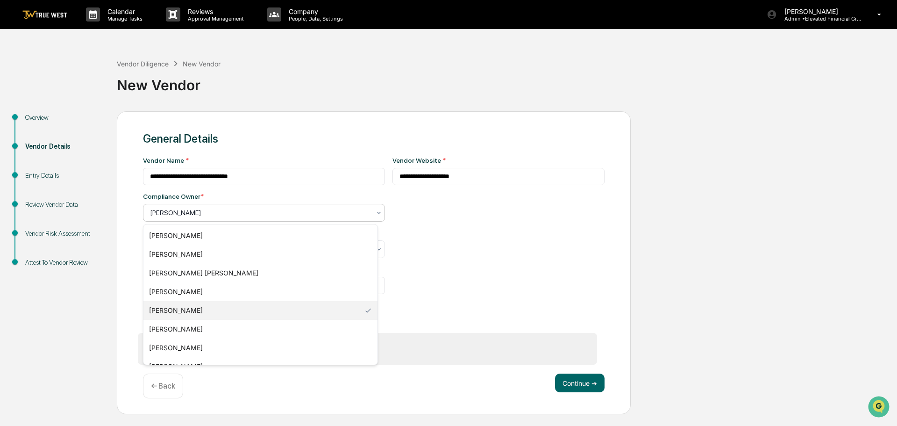
click at [210, 208] on div at bounding box center [260, 212] width 221 height 9
click at [169, 347] on div "[PERSON_NAME]" at bounding box center [260, 347] width 234 height 19
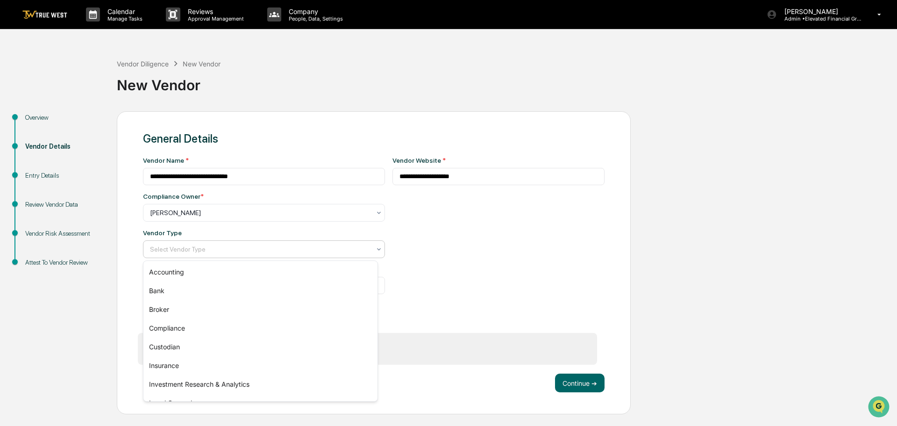
click at [180, 244] on div at bounding box center [260, 248] width 221 height 9
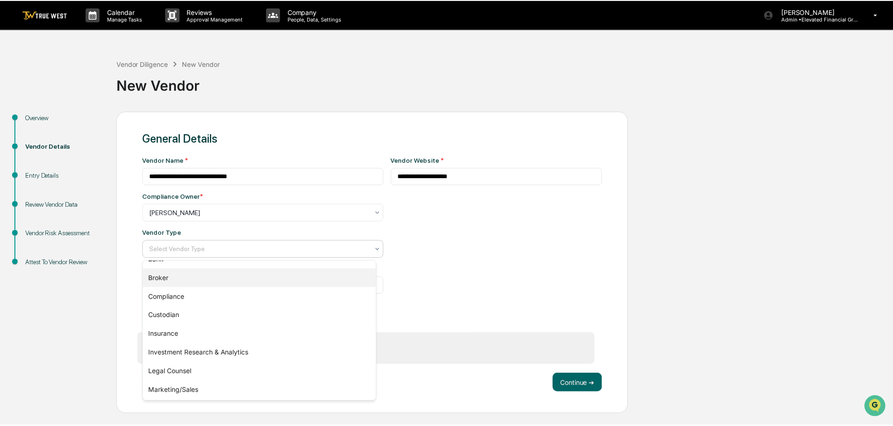
scroll to position [47, 0]
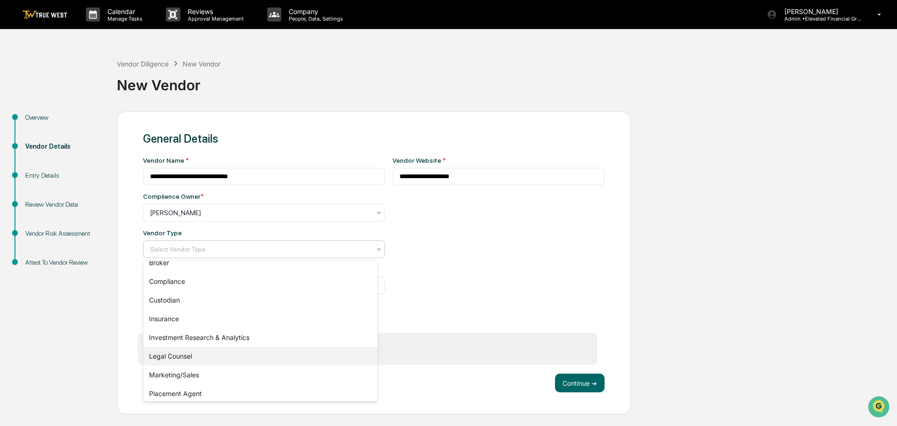
click at [178, 355] on div "Legal Counsel" at bounding box center [260, 356] width 234 height 19
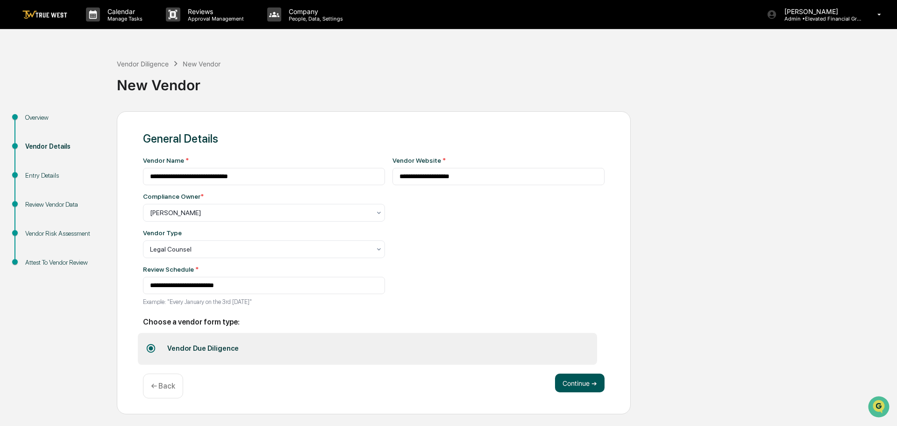
click at [574, 382] on button "Continue ➔" at bounding box center [580, 382] width 50 height 19
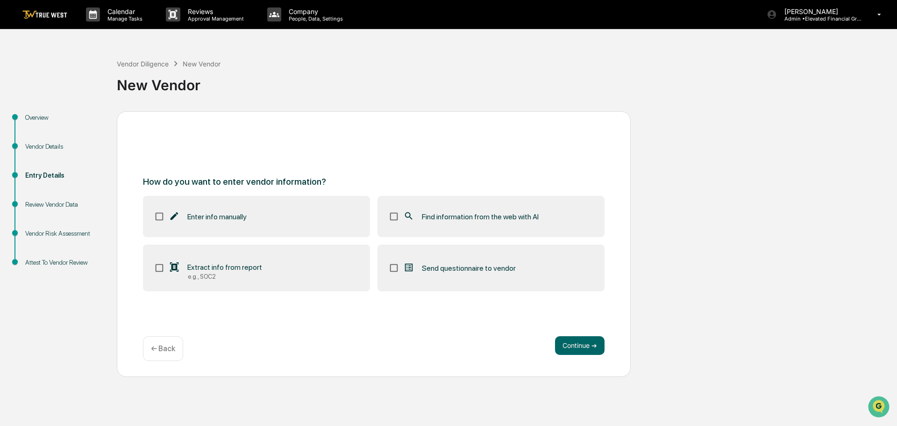
click at [464, 222] on label "Find information from the web with AI" at bounding box center [491, 216] width 227 height 41
click at [577, 348] on button "Continue ➔" at bounding box center [580, 345] width 50 height 19
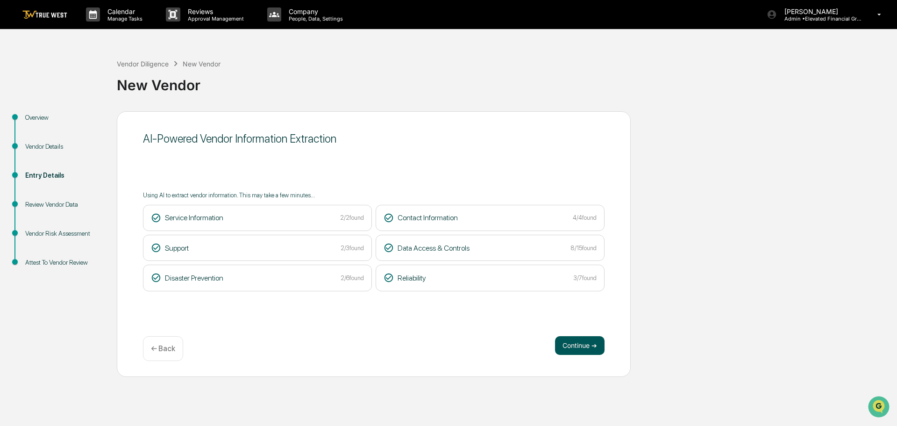
click at [571, 345] on button "Continue ➔" at bounding box center [580, 345] width 50 height 19
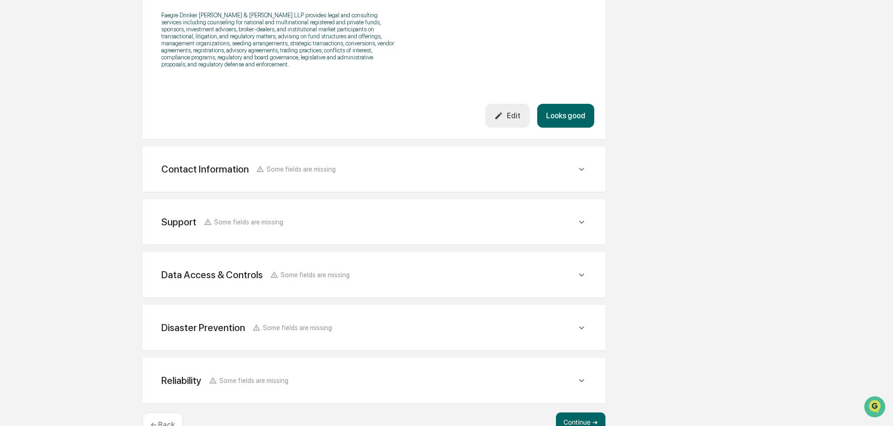
scroll to position [333, 0]
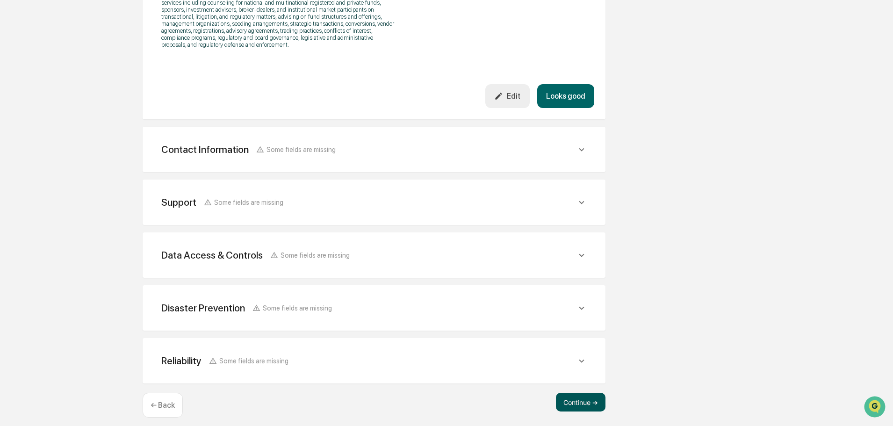
click at [574, 393] on button "Continue ➔" at bounding box center [581, 402] width 50 height 19
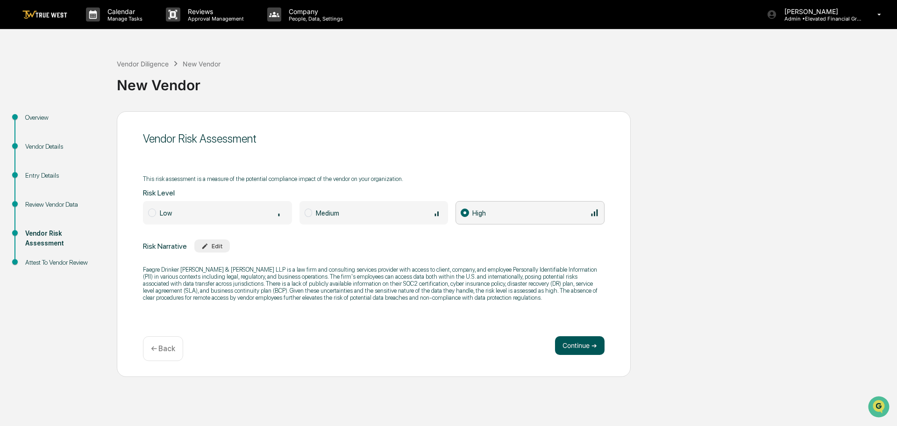
click at [578, 344] on button "Continue ➔" at bounding box center [580, 345] width 50 height 19
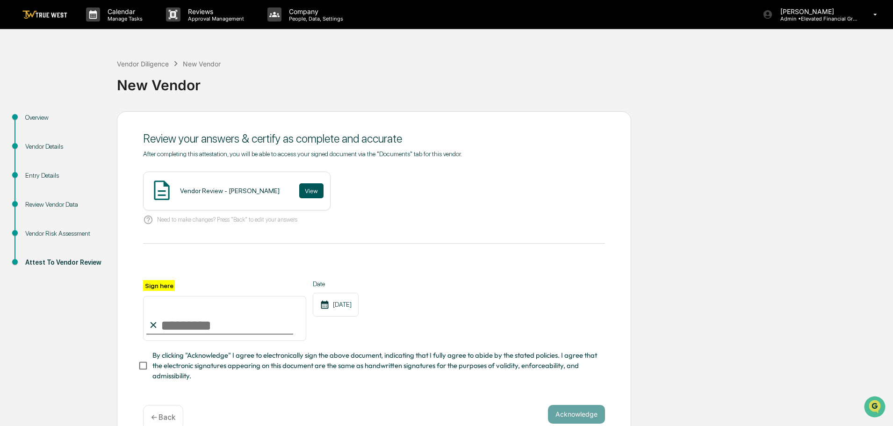
click at [299, 185] on button "View" at bounding box center [311, 190] width 24 height 15
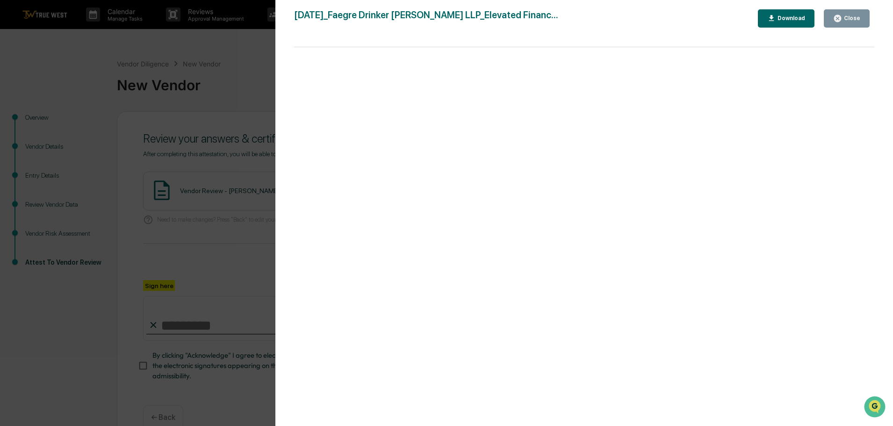
click at [243, 77] on div "Version History 09/17/2025, 09:58 PM Tammy Steffen 2025-09-17_Faegre Drinker Bi…" at bounding box center [446, 213] width 893 height 426
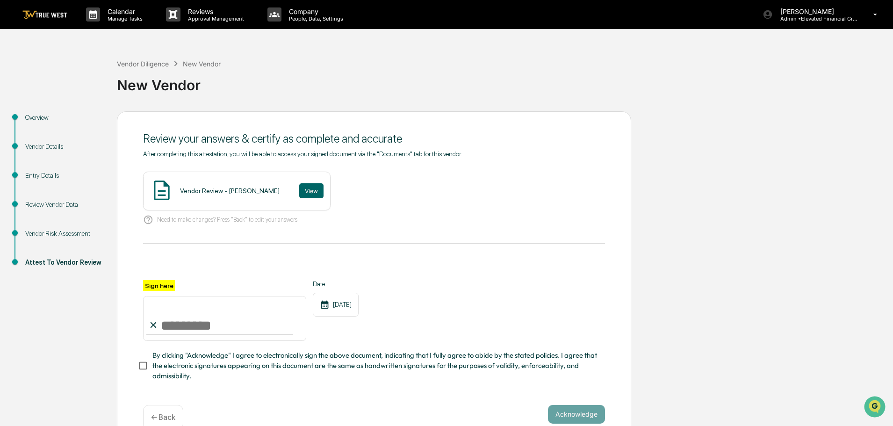
click at [220, 327] on input "Sign here" at bounding box center [224, 318] width 163 height 45
type input "**********"
click at [583, 416] on button "Acknowledge" at bounding box center [576, 414] width 57 height 19
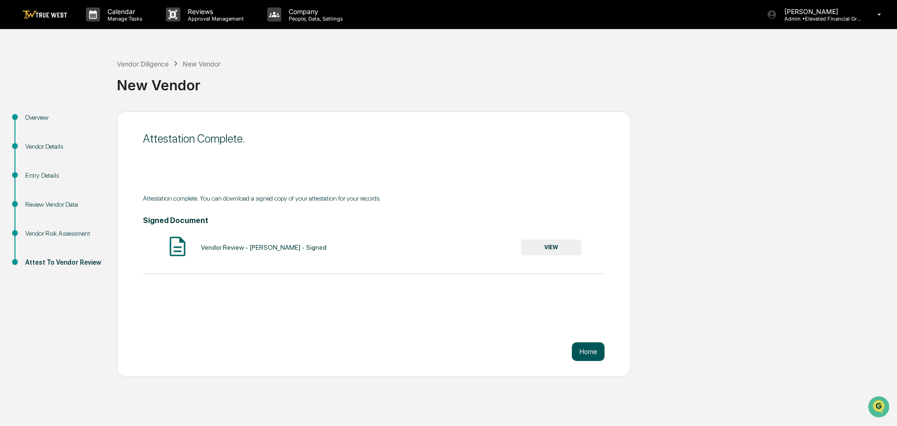
click at [590, 351] on button "Home" at bounding box center [588, 351] width 33 height 19
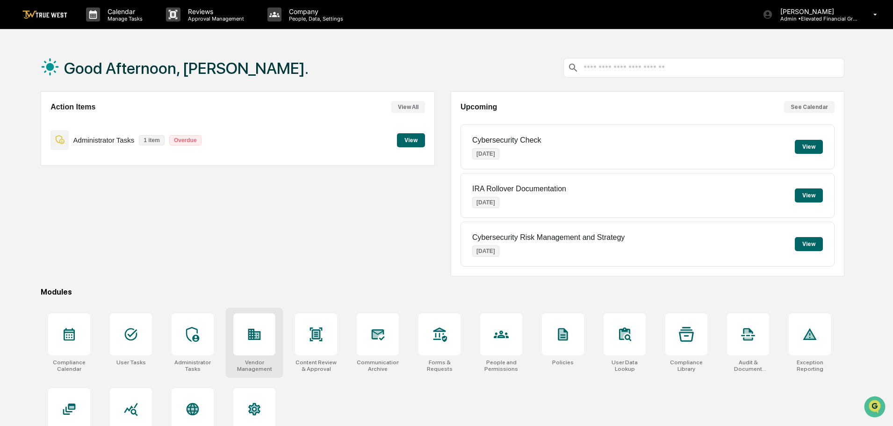
click at [248, 336] on icon at bounding box center [254, 334] width 13 height 11
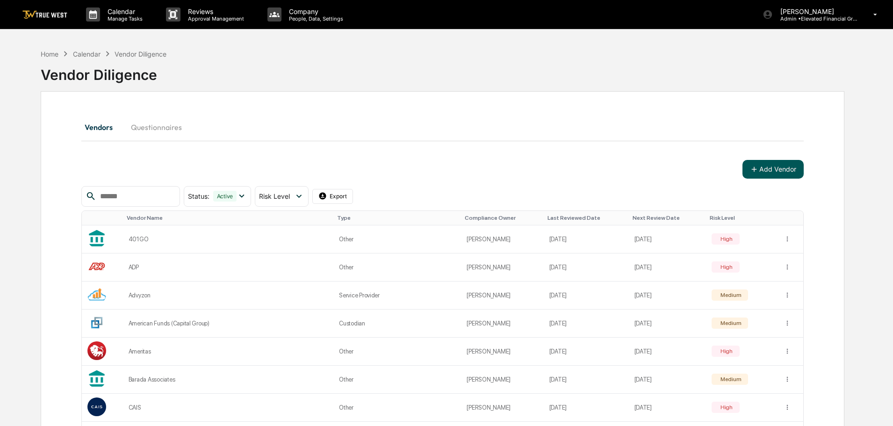
click at [784, 171] on button "Add Vendor" at bounding box center [772, 169] width 61 height 19
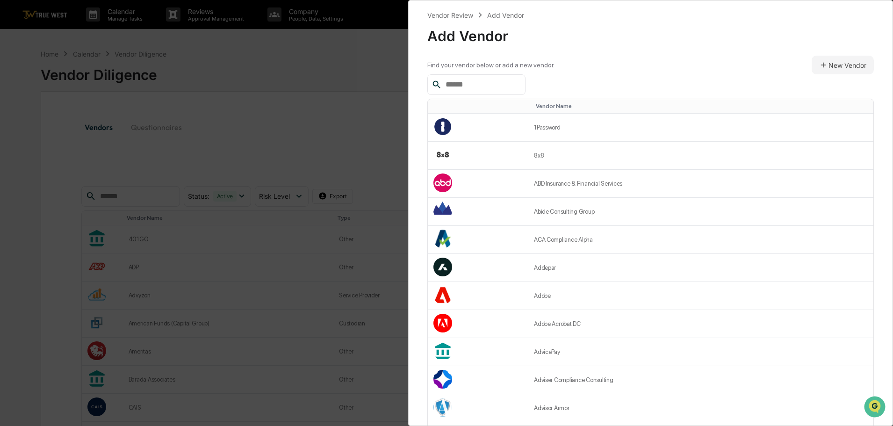
drag, startPoint x: 464, startPoint y: 86, endPoint x: 452, endPoint y: 95, distance: 15.2
click at [464, 87] on input "text" at bounding box center [481, 85] width 79 height 12
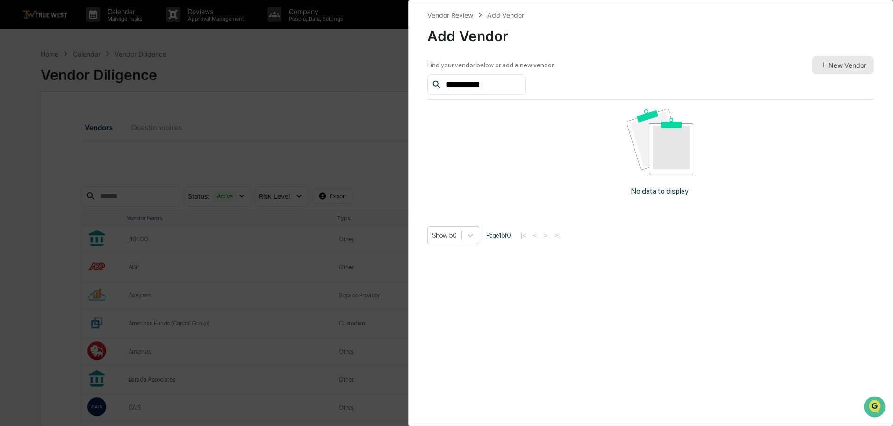
type input "**********"
click at [831, 65] on button "New Vendor" at bounding box center [842, 65] width 62 height 19
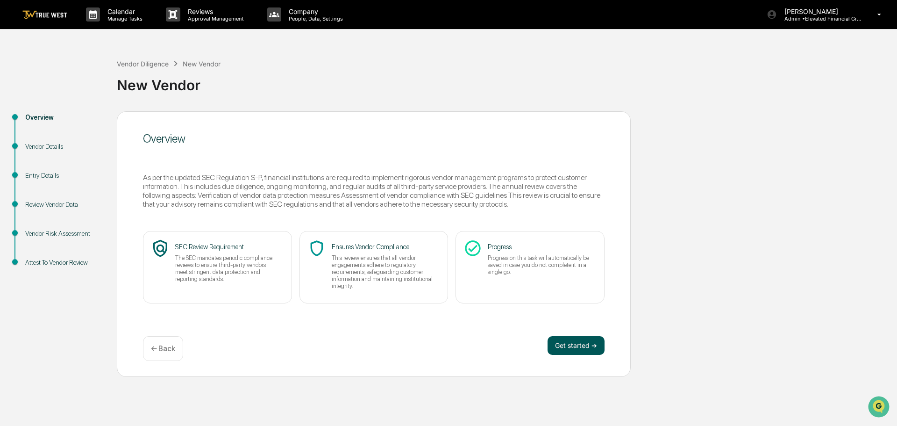
click at [577, 338] on button "Get started ➔" at bounding box center [576, 345] width 57 height 19
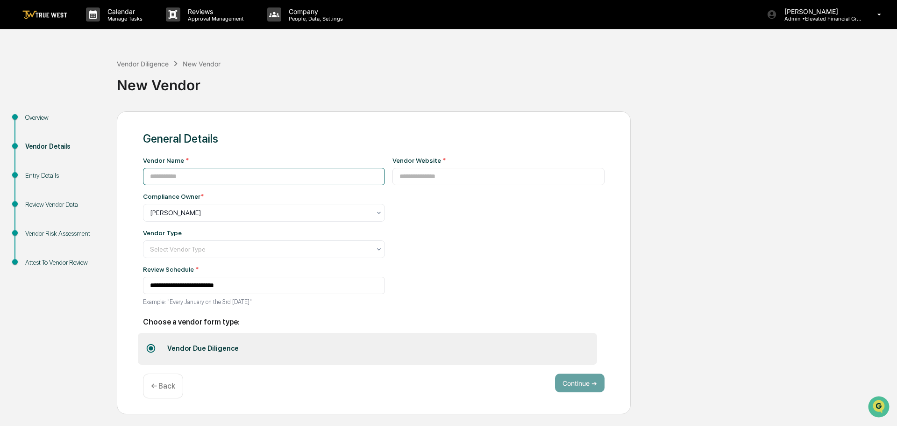
click at [173, 179] on input at bounding box center [264, 176] width 242 height 17
type input "**********"
click at [399, 177] on input at bounding box center [499, 176] width 213 height 17
type input "**********"
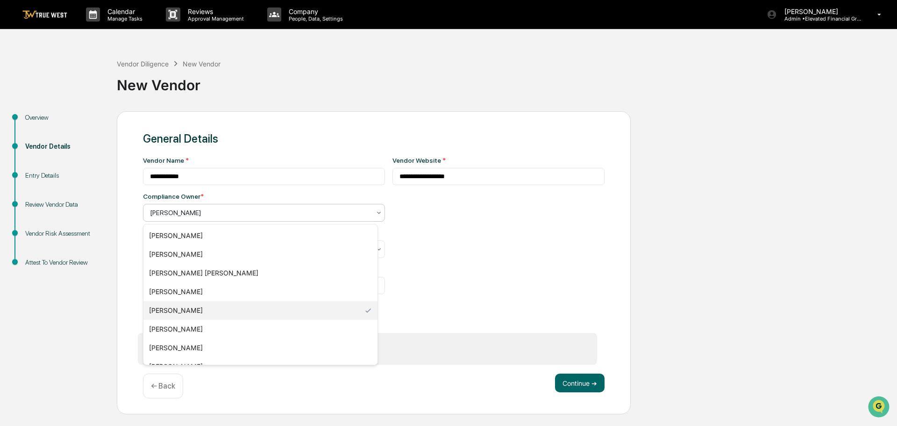
click at [194, 216] on div at bounding box center [260, 212] width 221 height 9
click at [170, 343] on div "[PERSON_NAME]" at bounding box center [260, 347] width 234 height 19
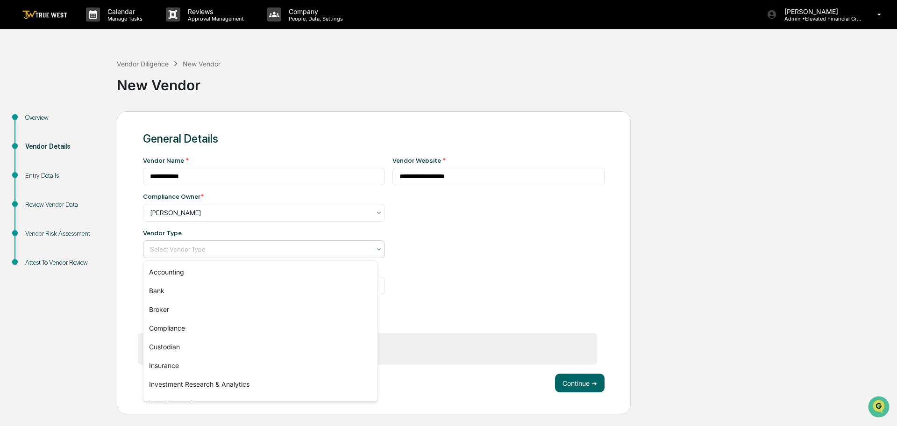
click at [175, 256] on div "Select Vendor Type" at bounding box center [264, 249] width 242 height 18
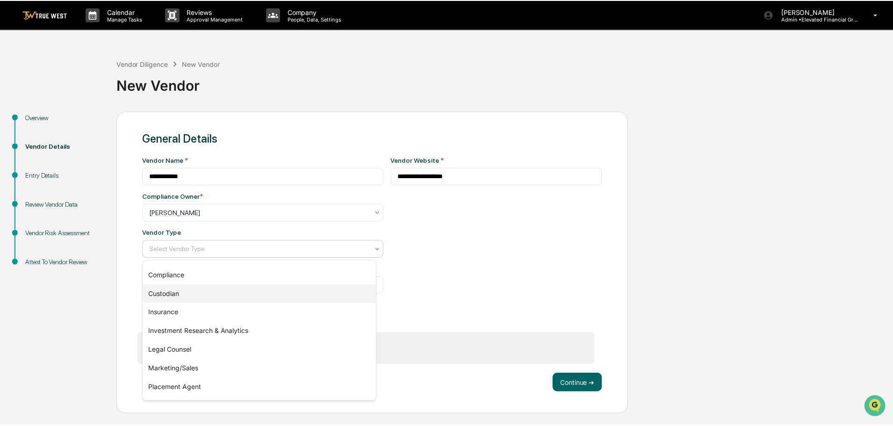
scroll to position [93, 0]
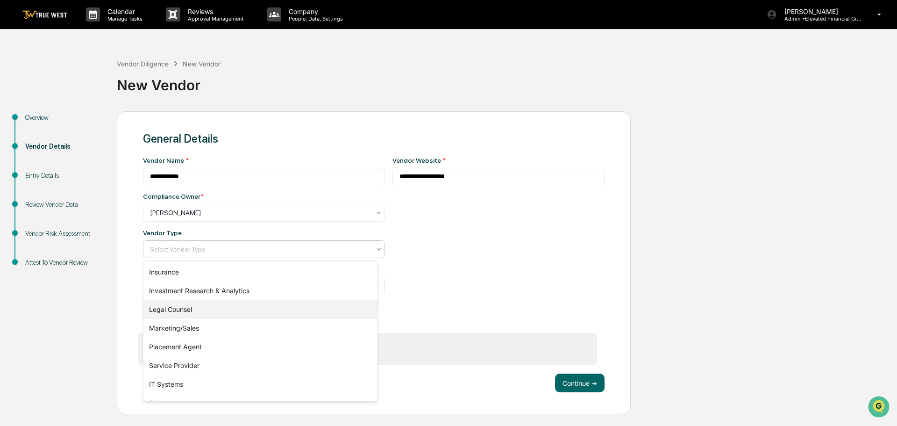
click at [171, 309] on div "Legal Counsel" at bounding box center [260, 309] width 234 height 19
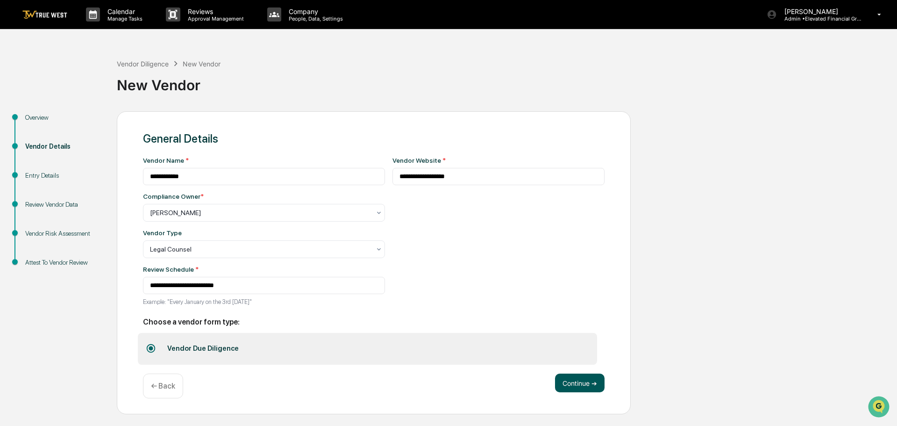
click at [570, 383] on button "Continue ➔" at bounding box center [580, 382] width 50 height 19
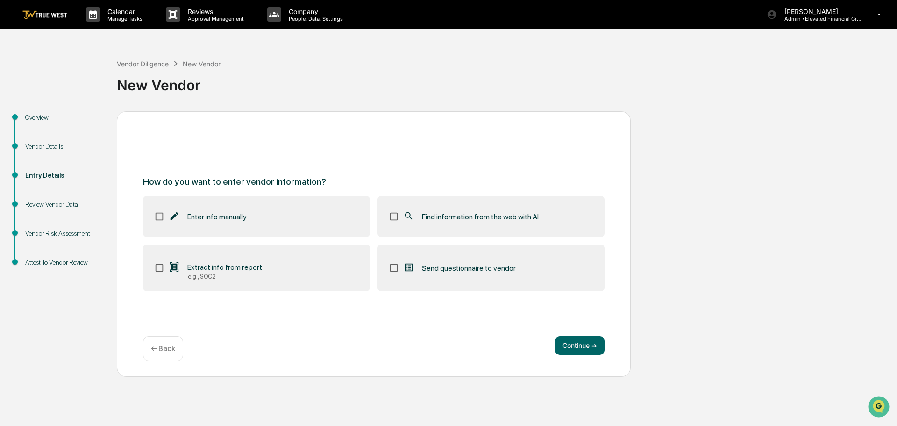
click at [444, 213] on span "Find information from the web with AI" at bounding box center [480, 216] width 117 height 9
click at [588, 347] on button "Continue ➔" at bounding box center [580, 345] width 50 height 19
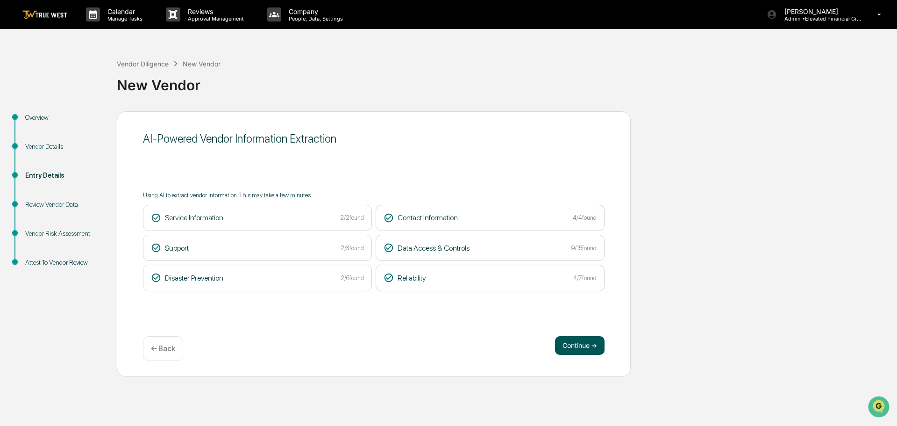
click at [582, 346] on button "Continue ➔" at bounding box center [580, 345] width 50 height 19
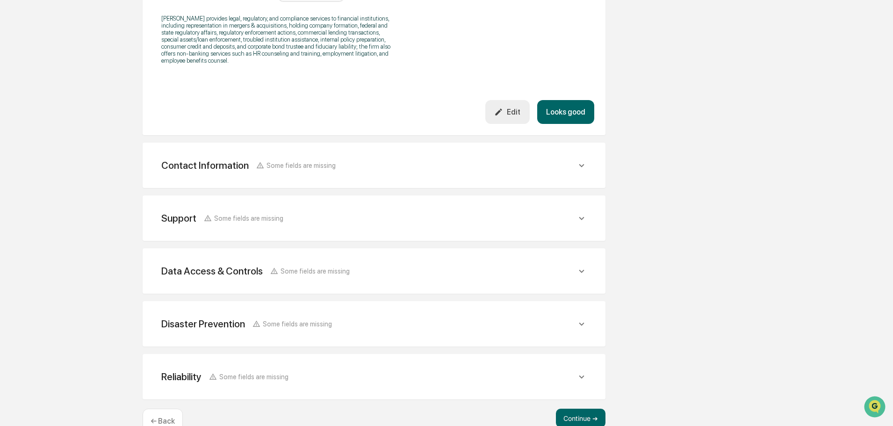
scroll to position [333, 0]
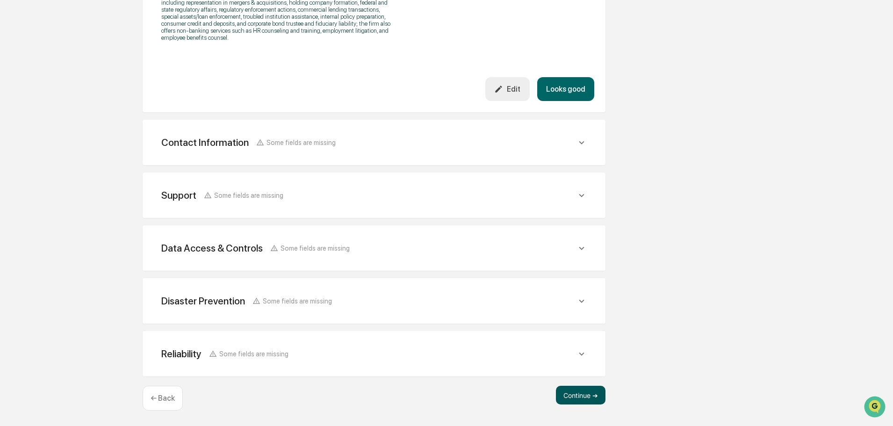
click at [566, 393] on button "Continue ➔" at bounding box center [581, 395] width 50 height 19
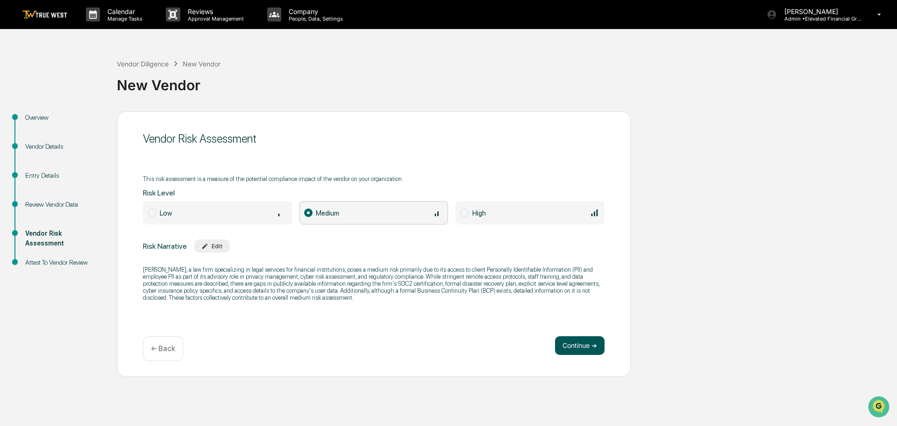
click at [575, 344] on button "Continue ➔" at bounding box center [580, 345] width 50 height 19
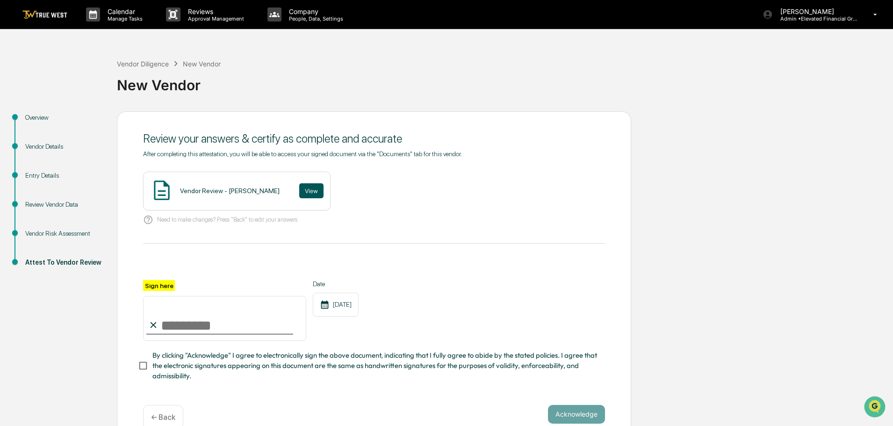
click at [299, 189] on button "View" at bounding box center [311, 190] width 24 height 15
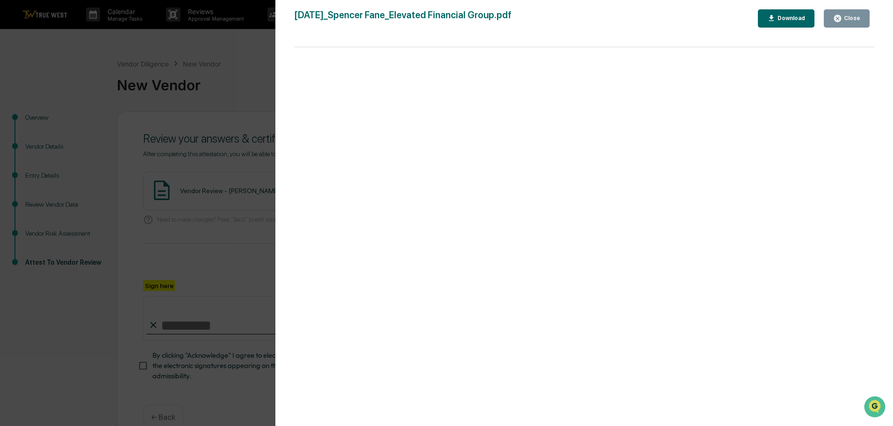
click at [239, 59] on div "Version History 09/17/2025, 10:00 PM Tammy Steffen 2025-09-17_Spencer Fane_Elev…" at bounding box center [446, 213] width 893 height 426
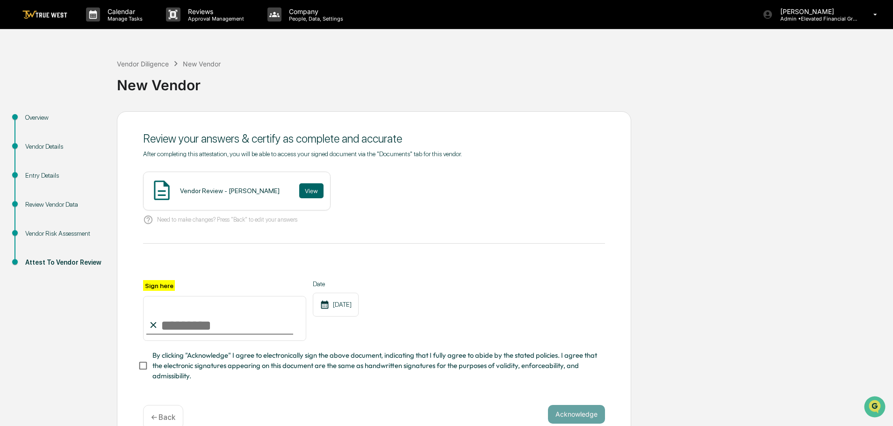
click at [192, 326] on input "Sign here" at bounding box center [224, 318] width 163 height 45
type input "**********"
click at [582, 413] on button "Acknowledge" at bounding box center [576, 414] width 57 height 19
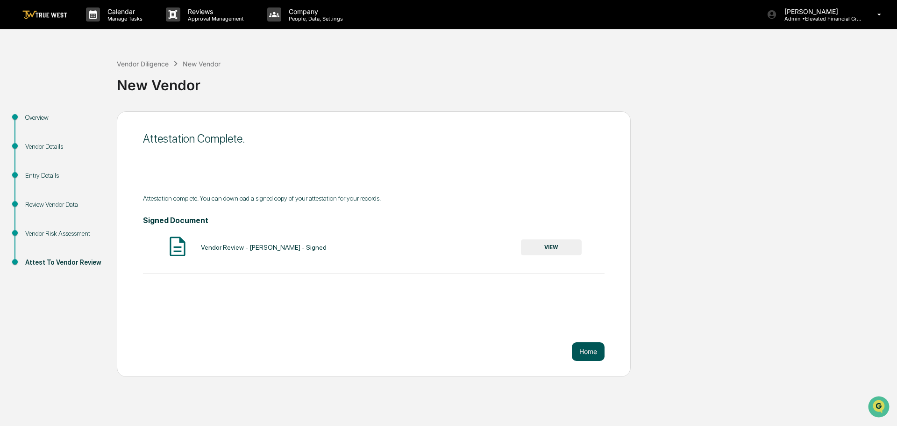
click at [589, 351] on button "Home" at bounding box center [588, 351] width 33 height 19
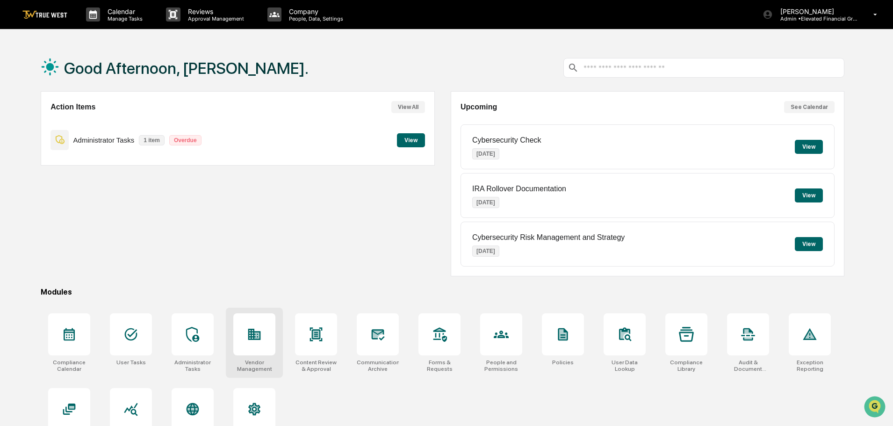
click at [259, 337] on icon at bounding box center [254, 334] width 13 height 11
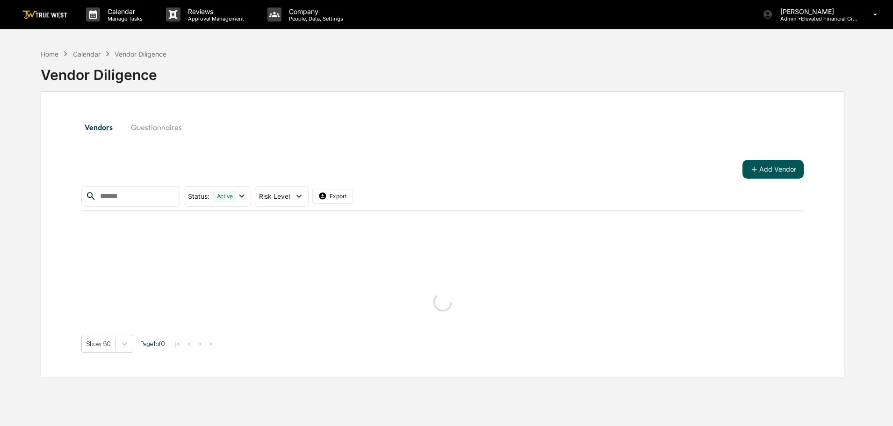
click at [769, 170] on button "Add Vendor" at bounding box center [772, 169] width 61 height 19
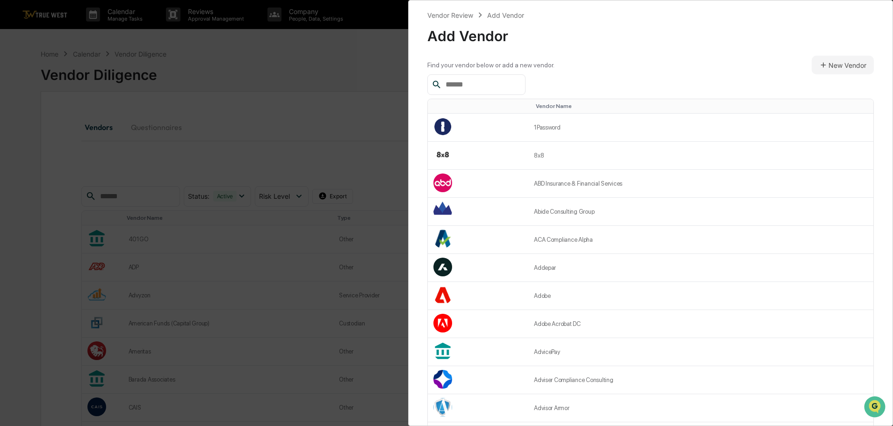
click at [462, 80] on input "text" at bounding box center [481, 85] width 79 height 12
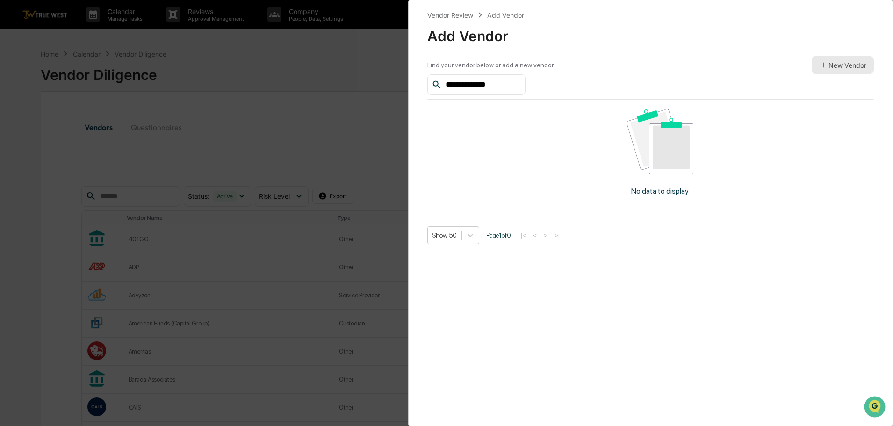
type input "**********"
click at [842, 64] on button "New Vendor" at bounding box center [842, 65] width 62 height 19
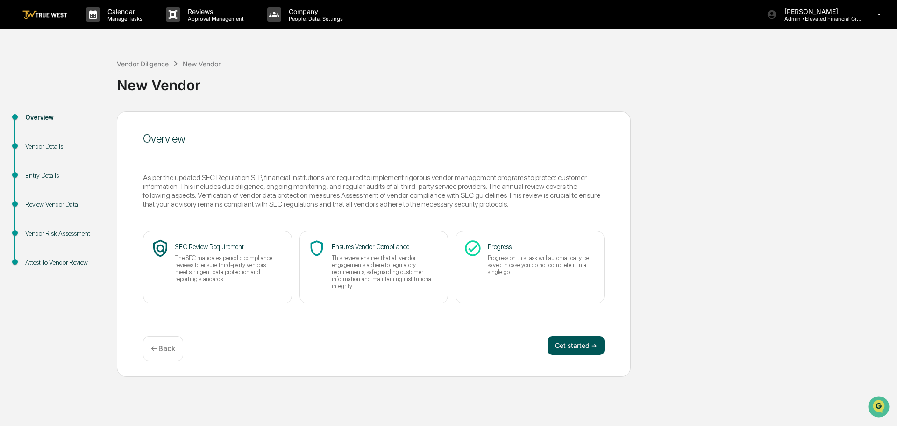
click at [564, 342] on button "Get started ➔" at bounding box center [576, 345] width 57 height 19
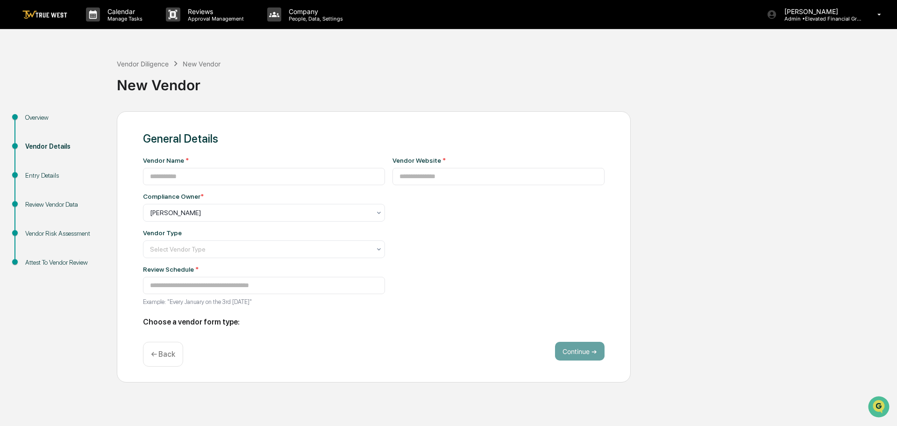
type input "**********"
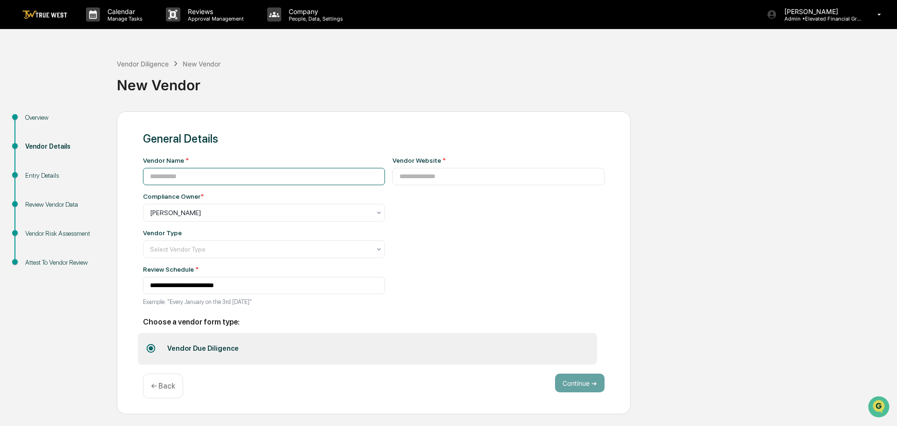
click at [227, 180] on input at bounding box center [264, 176] width 242 height 17
type input "**********"
click at [401, 175] on input at bounding box center [499, 176] width 213 height 17
type input "**********"
click at [184, 213] on div at bounding box center [260, 212] width 221 height 9
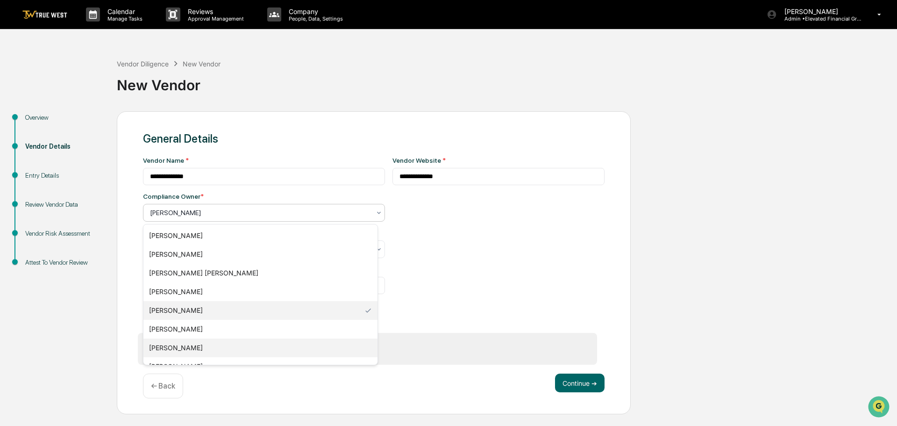
click at [169, 349] on div "[PERSON_NAME]" at bounding box center [260, 347] width 234 height 19
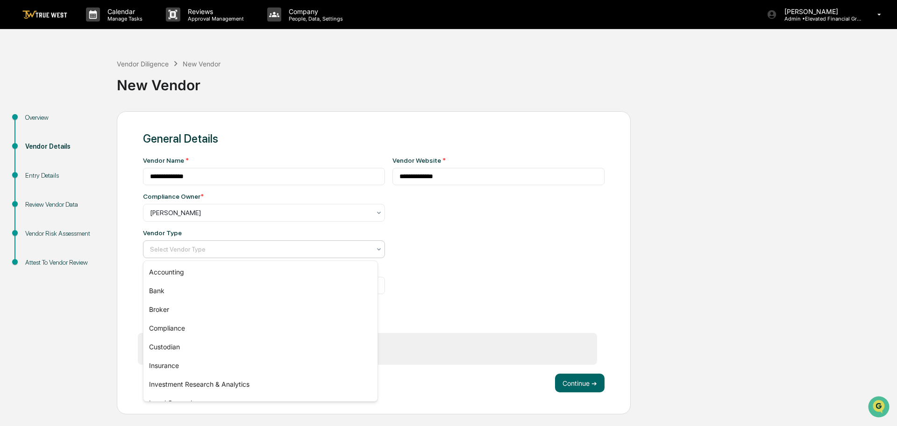
click at [173, 254] on div at bounding box center [260, 248] width 221 height 9
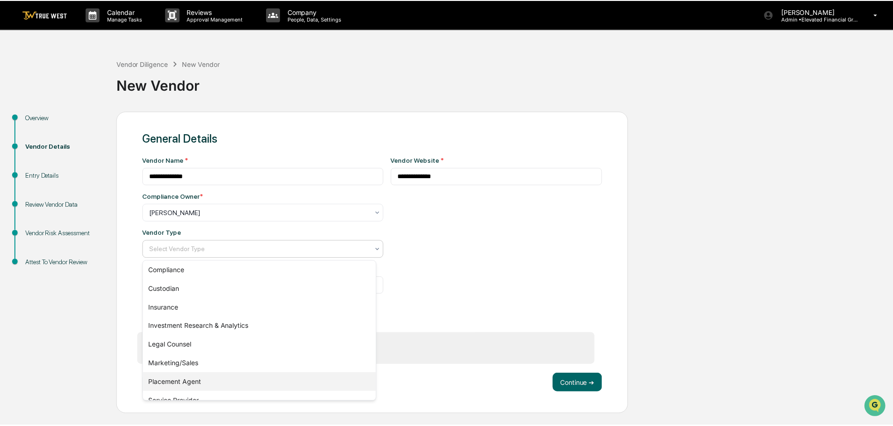
scroll to position [107, 0]
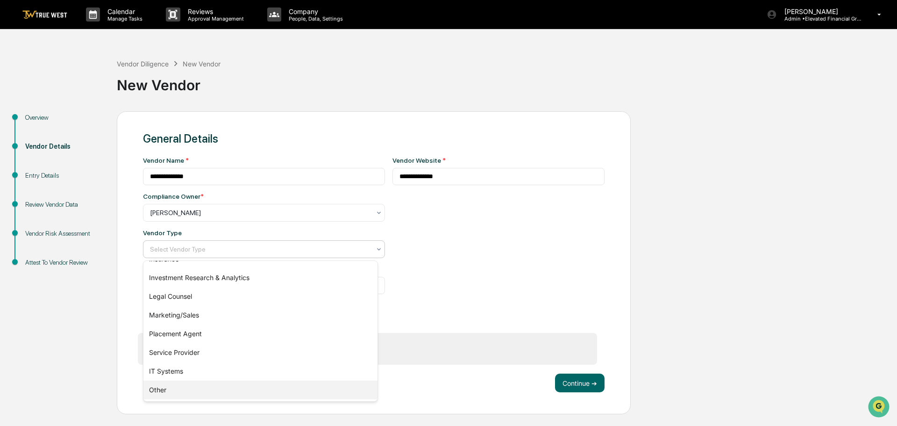
click at [161, 390] on div "Other" at bounding box center [260, 389] width 234 height 19
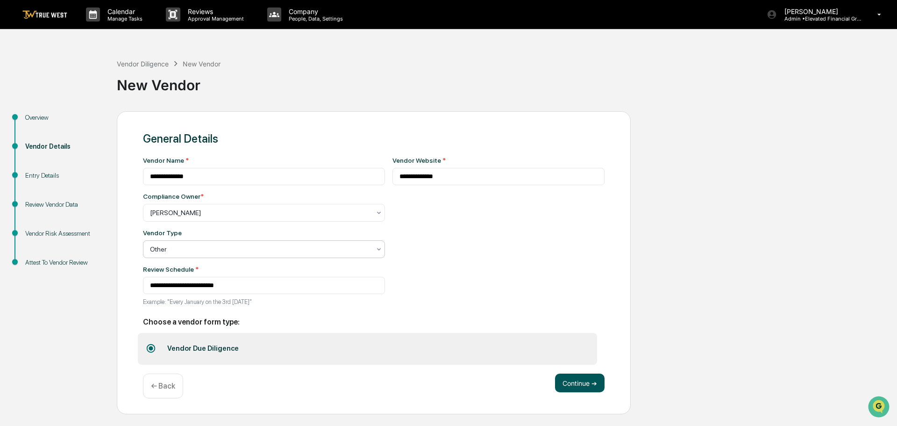
drag, startPoint x: 580, startPoint y: 383, endPoint x: 475, endPoint y: 295, distance: 137.0
click at [580, 383] on button "Continue ➔" at bounding box center [580, 382] width 50 height 19
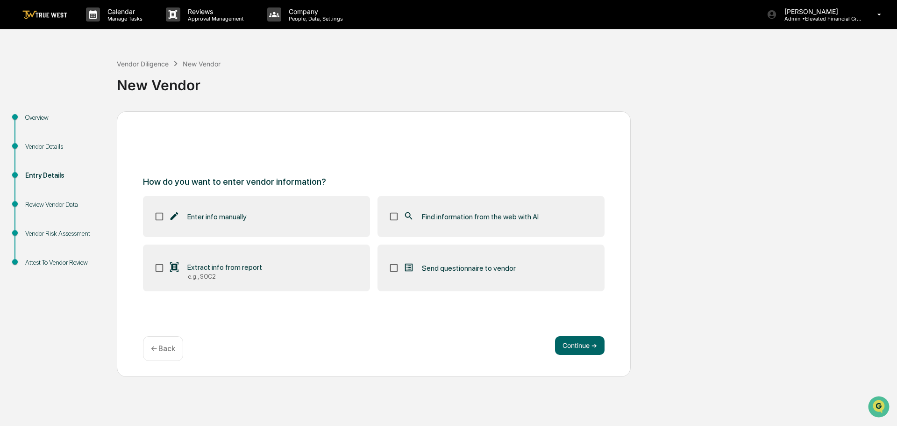
click at [418, 217] on div "Find information from the web with AI" at bounding box center [471, 216] width 136 height 11
click at [572, 343] on button "Continue ➔" at bounding box center [580, 345] width 50 height 19
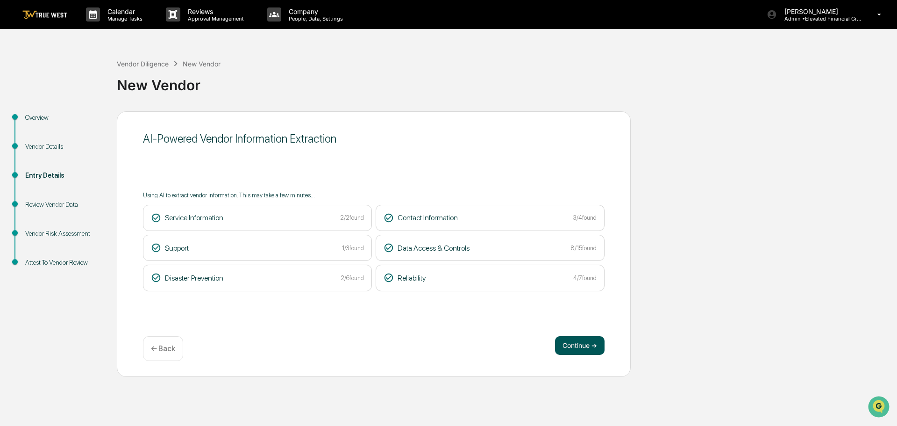
click at [581, 345] on button "Continue ➔" at bounding box center [580, 345] width 50 height 19
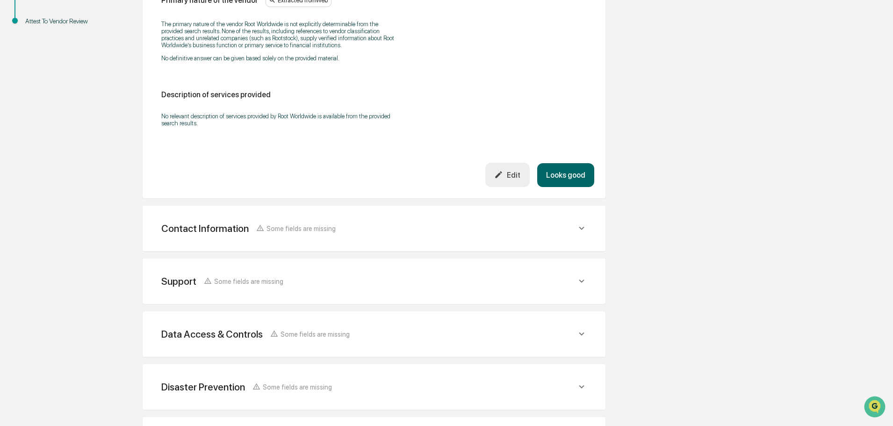
scroll to position [327, 0]
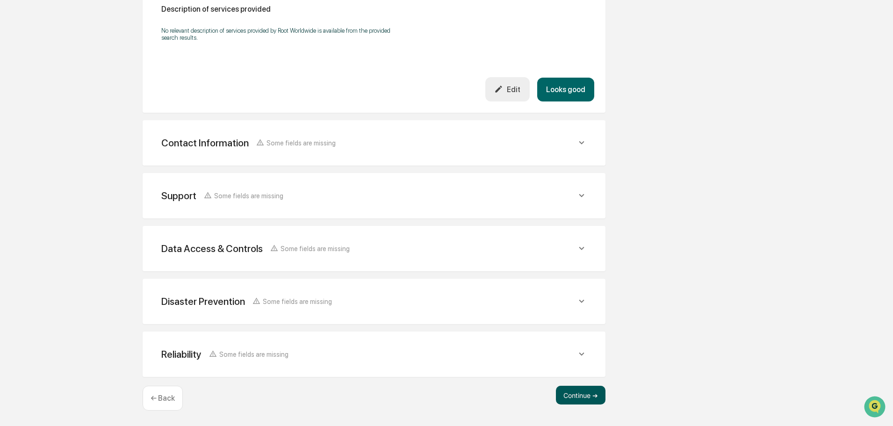
click at [590, 388] on button "Continue ➔" at bounding box center [581, 395] width 50 height 19
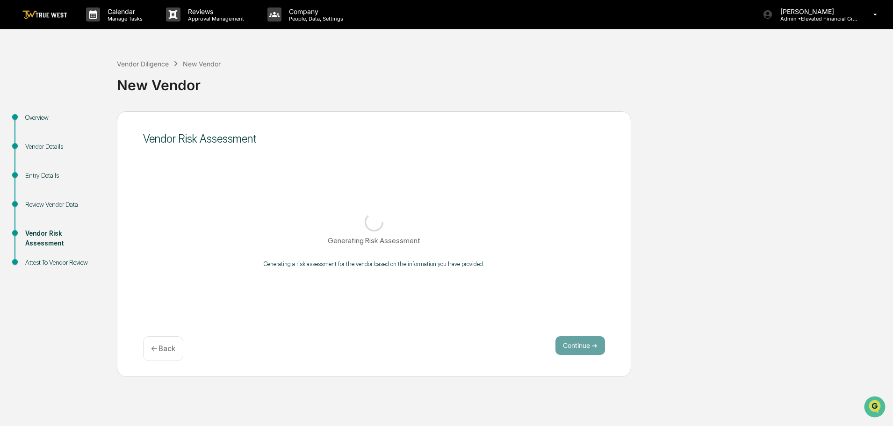
scroll to position [0, 0]
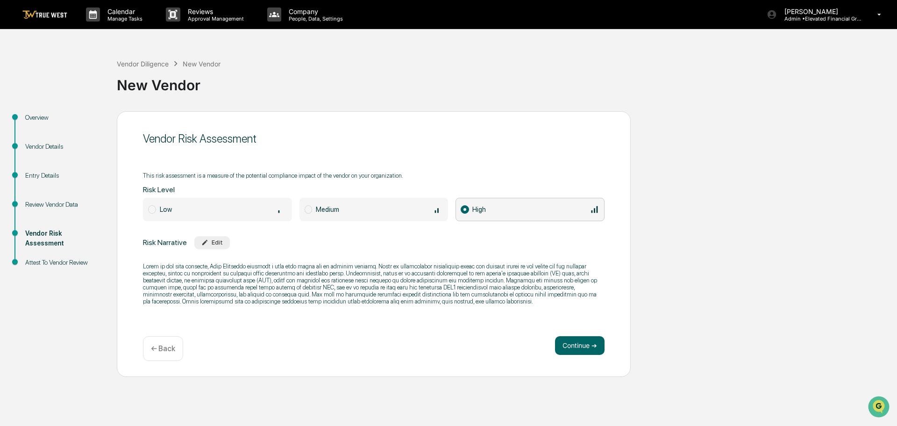
click at [311, 209] on span at bounding box center [309, 209] width 8 height 8
click at [574, 347] on button "Continue ➔" at bounding box center [580, 345] width 50 height 19
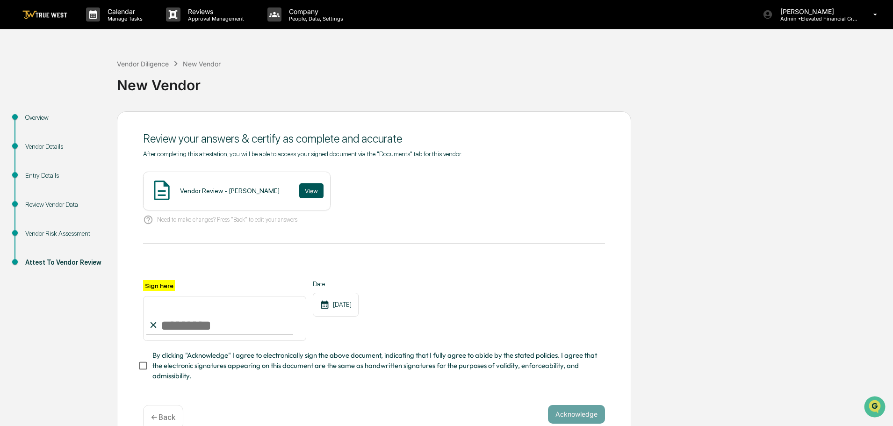
click at [299, 189] on button "View" at bounding box center [311, 190] width 24 height 15
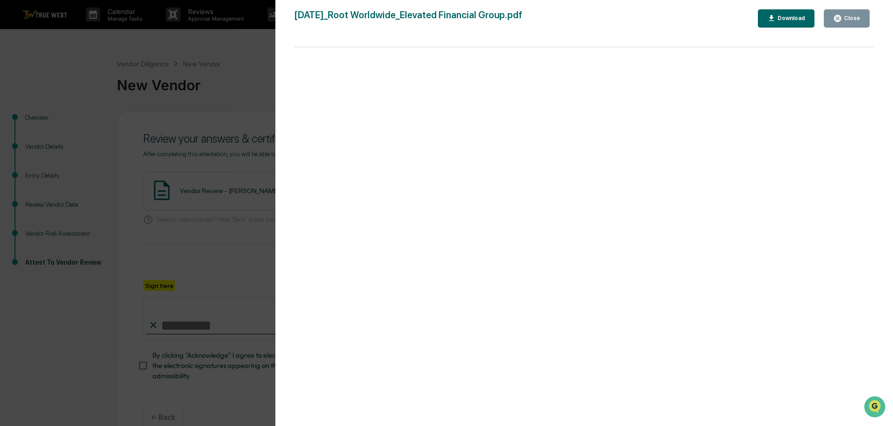
click at [247, 87] on div "Version History 09/17/2025, 10:01 PM Tammy Steffen 2025-09-17_Root Worldwide_El…" at bounding box center [446, 213] width 893 height 426
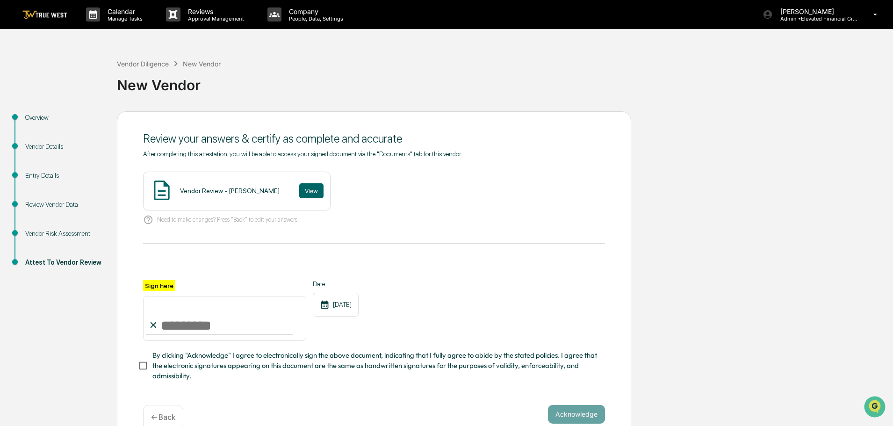
click at [208, 327] on input "Sign here" at bounding box center [224, 318] width 163 height 45
type input "**********"
click at [564, 415] on button "Acknowledge" at bounding box center [576, 414] width 57 height 19
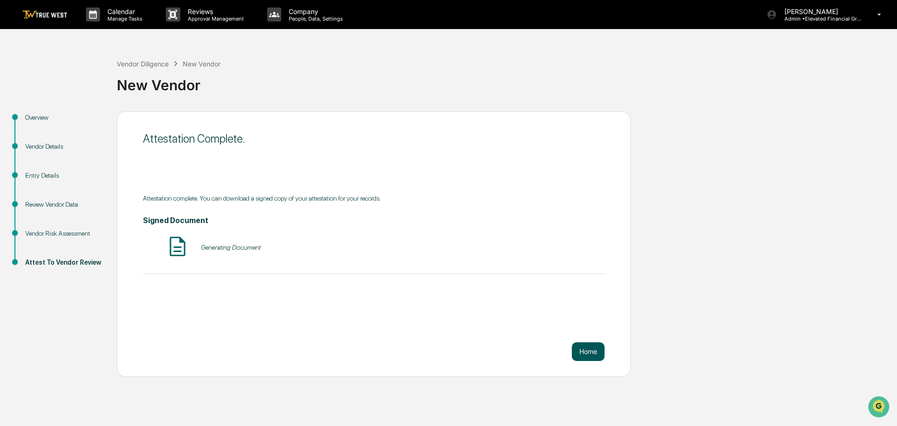
click at [590, 349] on button "Home" at bounding box center [588, 351] width 33 height 19
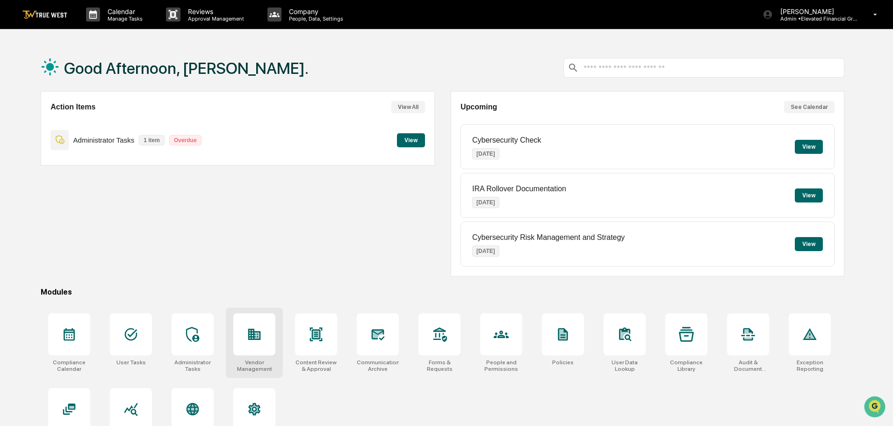
click at [259, 339] on icon at bounding box center [254, 334] width 13 height 11
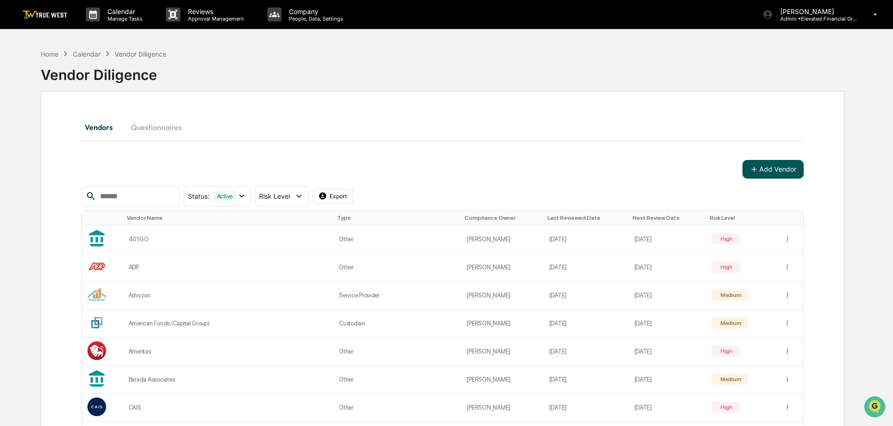
click at [785, 169] on button "Add Vendor" at bounding box center [772, 169] width 61 height 19
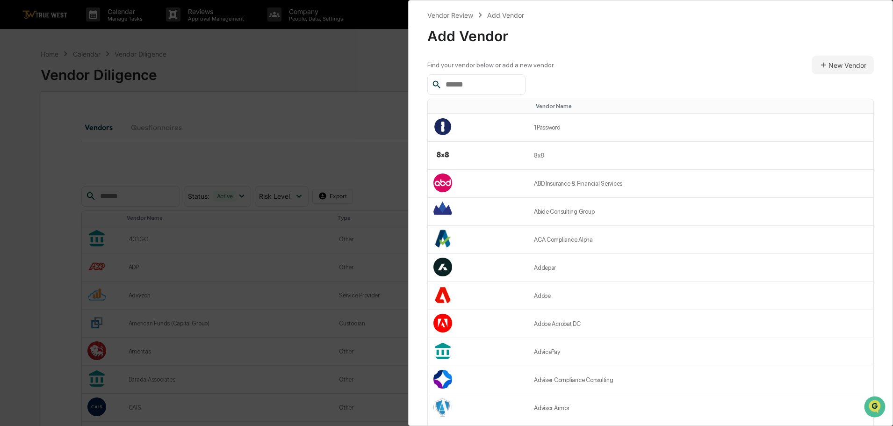
click at [463, 85] on input "text" at bounding box center [481, 85] width 79 height 12
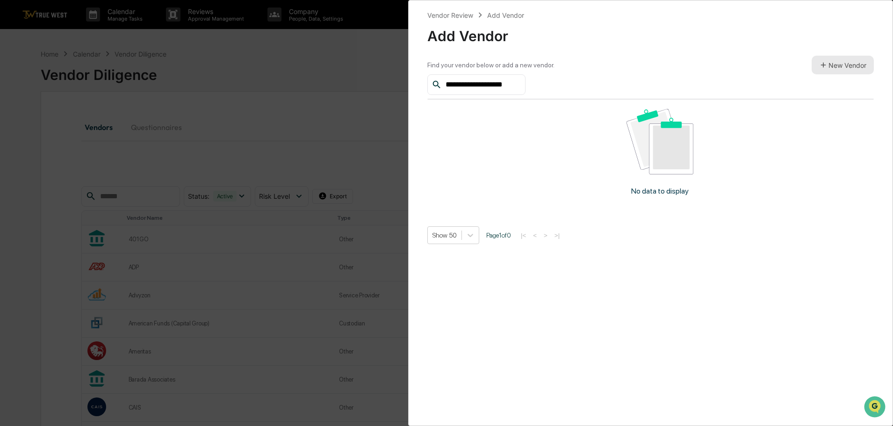
type input "**********"
click at [846, 63] on button "New Vendor" at bounding box center [842, 65] width 62 height 19
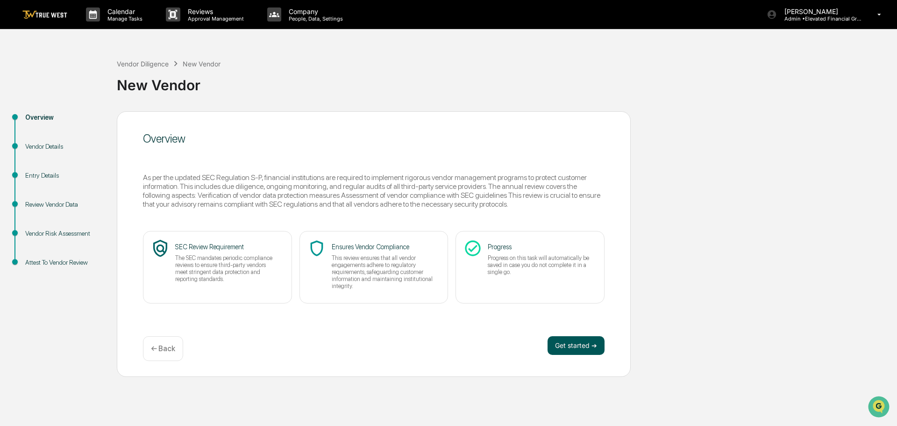
click at [574, 345] on button "Get started ➔" at bounding box center [576, 345] width 57 height 19
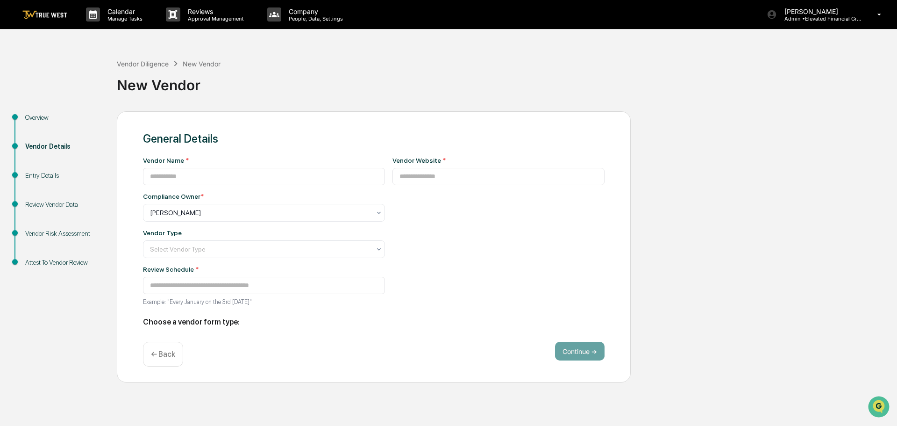
type input "**********"
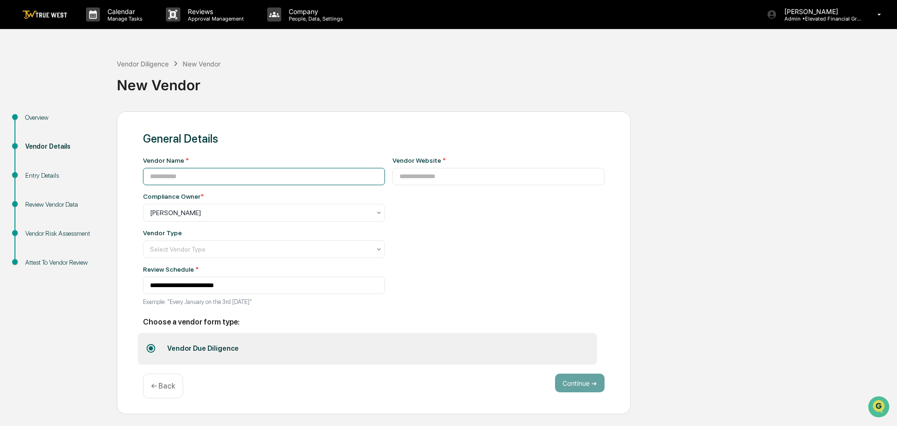
click at [246, 179] on input at bounding box center [264, 176] width 242 height 17
type input "**********"
click at [397, 178] on input at bounding box center [499, 176] width 213 height 17
type input "**********"
click at [185, 209] on div at bounding box center [260, 212] width 221 height 9
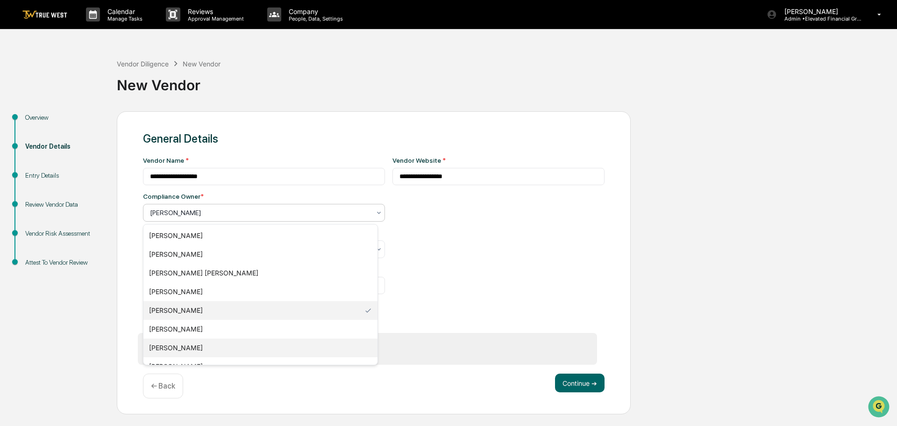
click at [167, 346] on div "[PERSON_NAME]" at bounding box center [260, 347] width 234 height 19
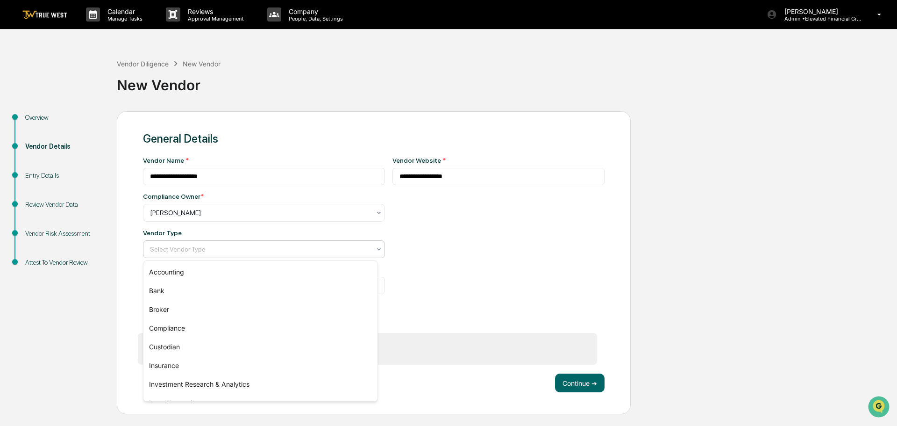
click at [172, 249] on div at bounding box center [260, 248] width 221 height 9
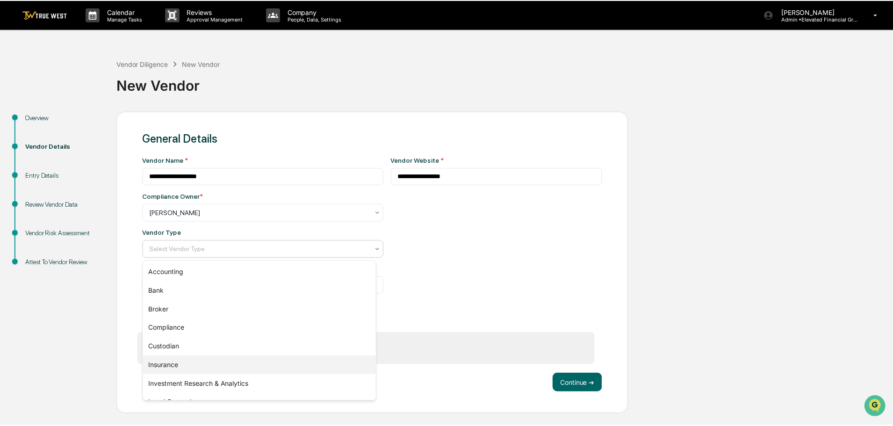
scroll to position [107, 0]
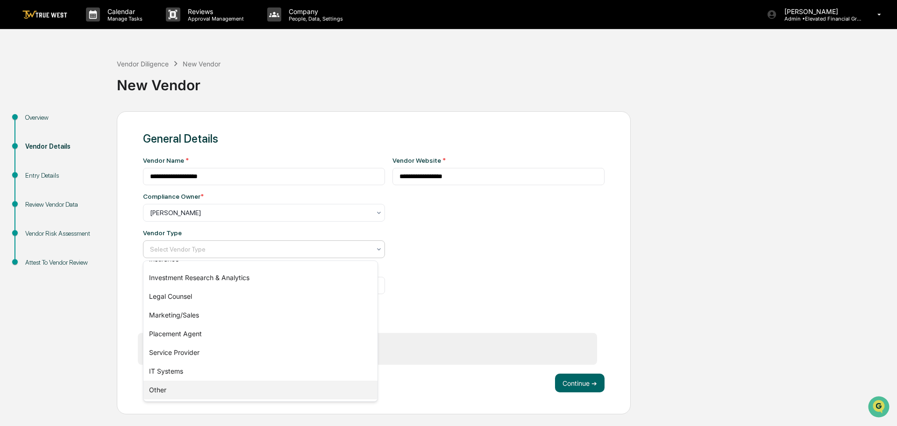
click at [157, 389] on div "Other" at bounding box center [260, 389] width 234 height 19
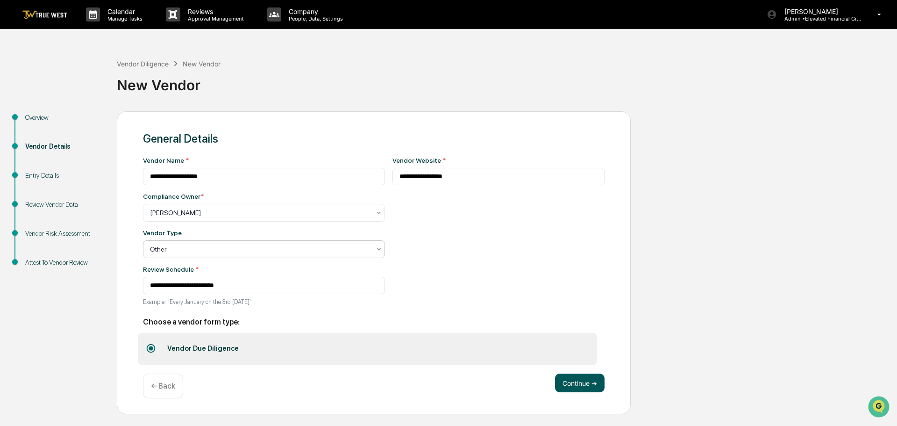
click at [576, 383] on button "Continue ➔" at bounding box center [580, 382] width 50 height 19
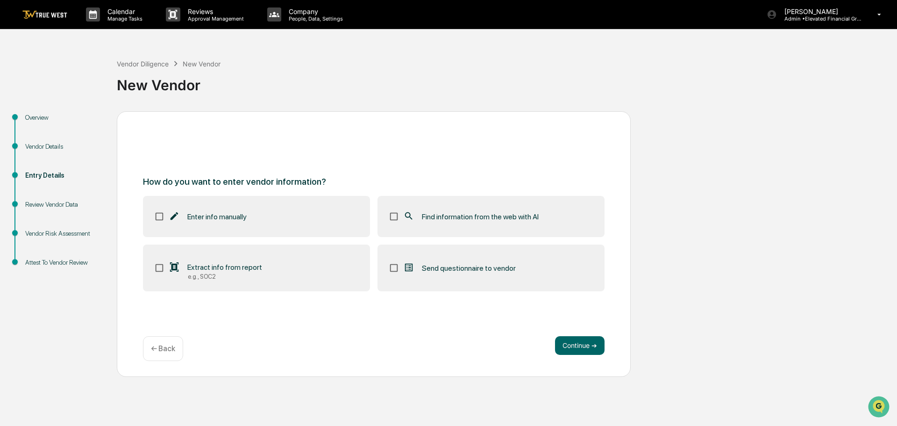
click at [404, 214] on icon at bounding box center [409, 216] width 10 height 10
click at [582, 344] on button "Continue ➔" at bounding box center [580, 345] width 50 height 19
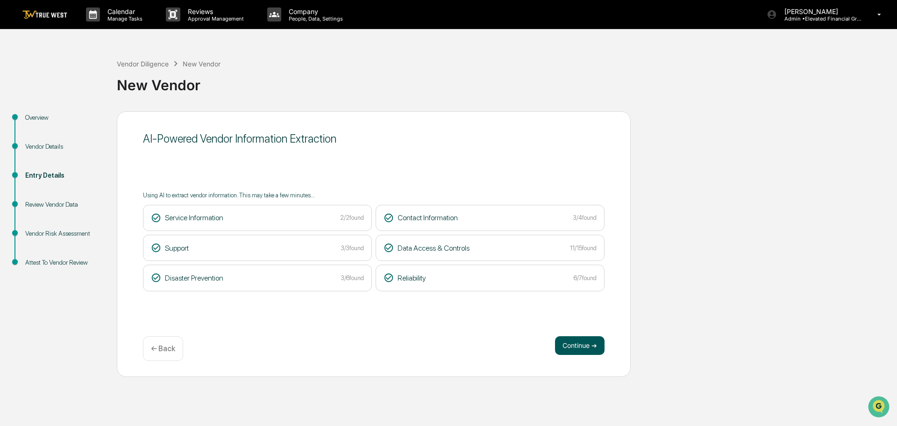
click at [577, 344] on button "Continue ➔" at bounding box center [580, 345] width 50 height 19
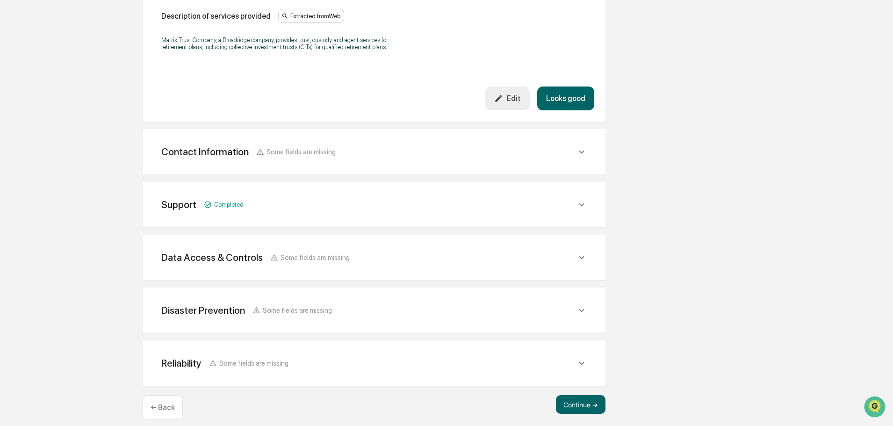
scroll to position [298, 0]
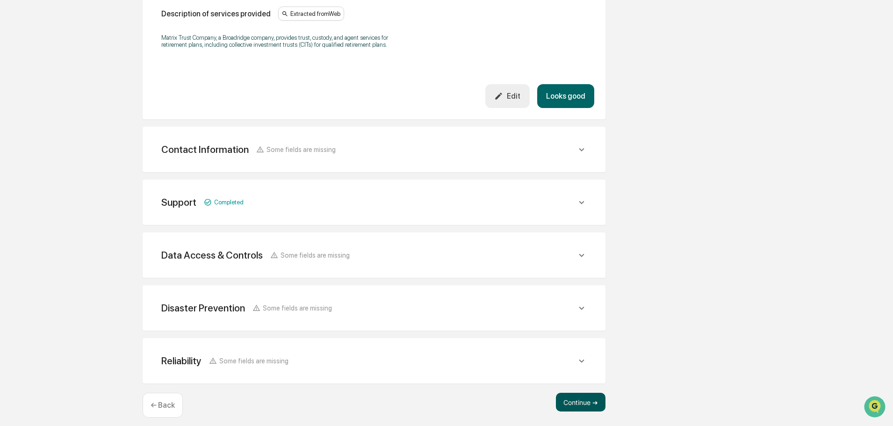
click at [577, 393] on button "Continue ➔" at bounding box center [581, 402] width 50 height 19
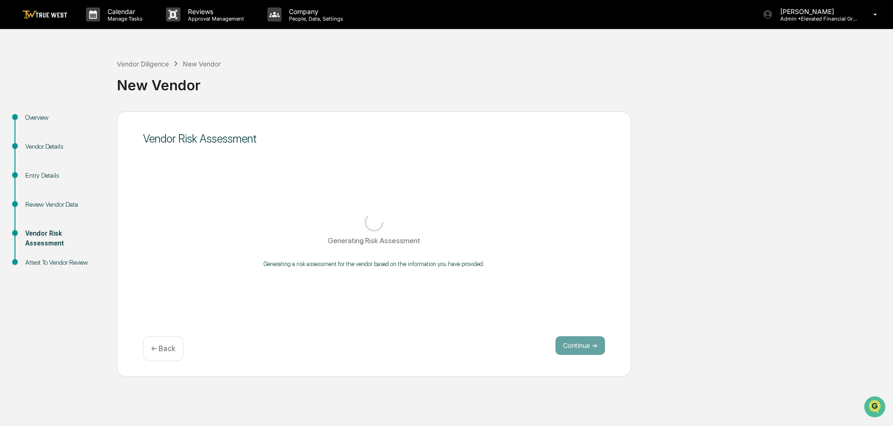
scroll to position [0, 0]
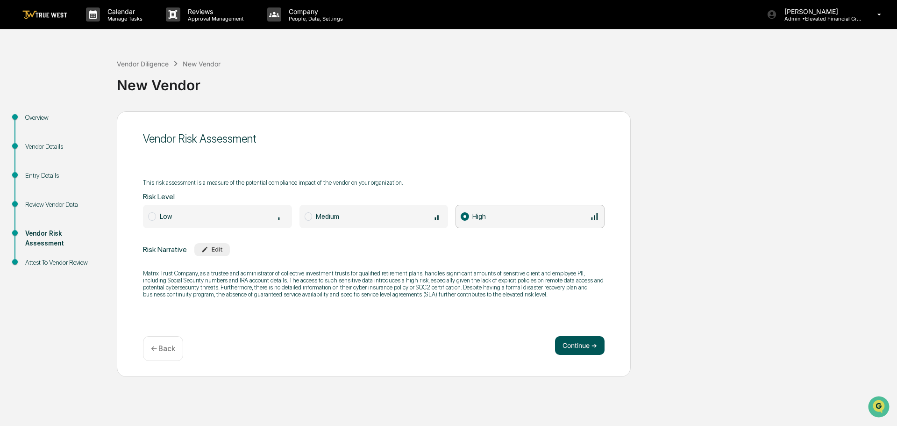
click at [581, 346] on button "Continue ➔" at bounding box center [580, 345] width 50 height 19
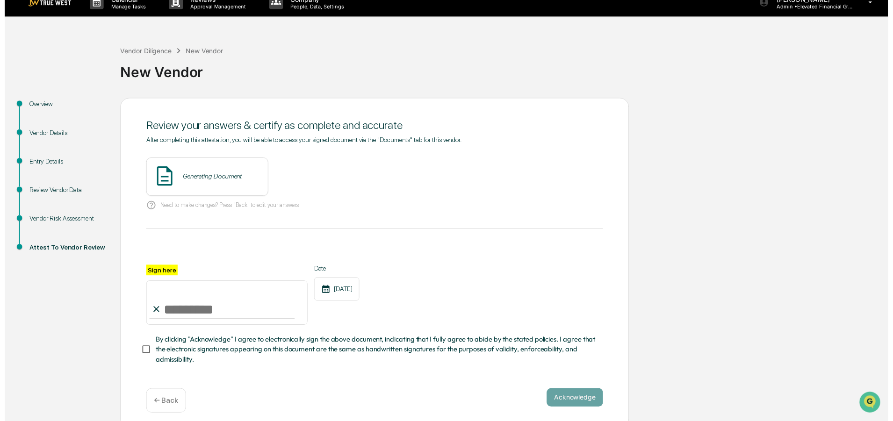
scroll to position [22, 0]
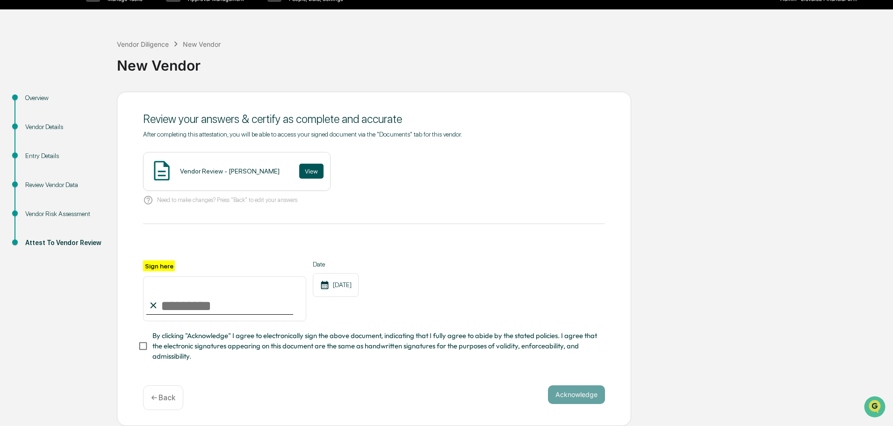
click at [300, 167] on button "View" at bounding box center [311, 171] width 24 height 15
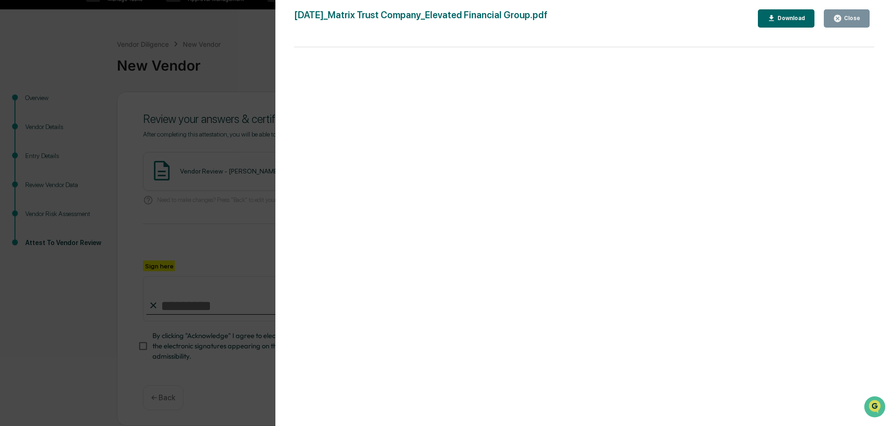
click at [236, 44] on div "Version History [DATE] 10:05 PM [PERSON_NAME] [DATE]_Matrix Trust Company_Eleva…" at bounding box center [446, 213] width 893 height 426
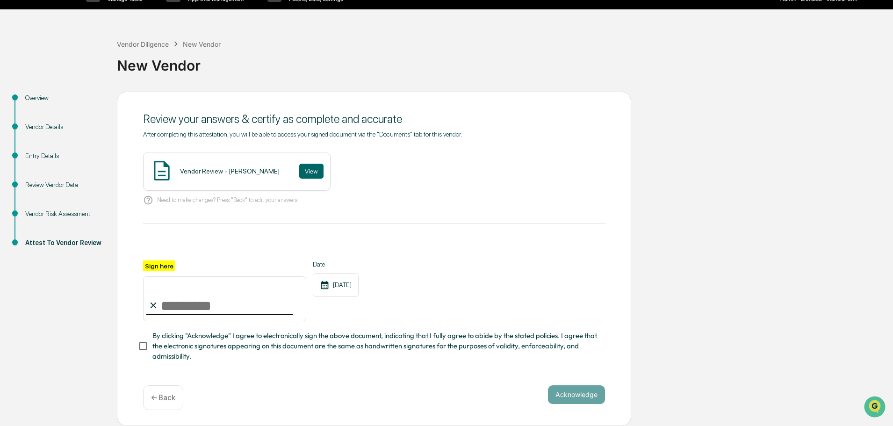
click at [203, 305] on input "Sign here" at bounding box center [224, 298] width 163 height 45
type input "**********"
click at [564, 393] on button "Acknowledge" at bounding box center [576, 394] width 57 height 19
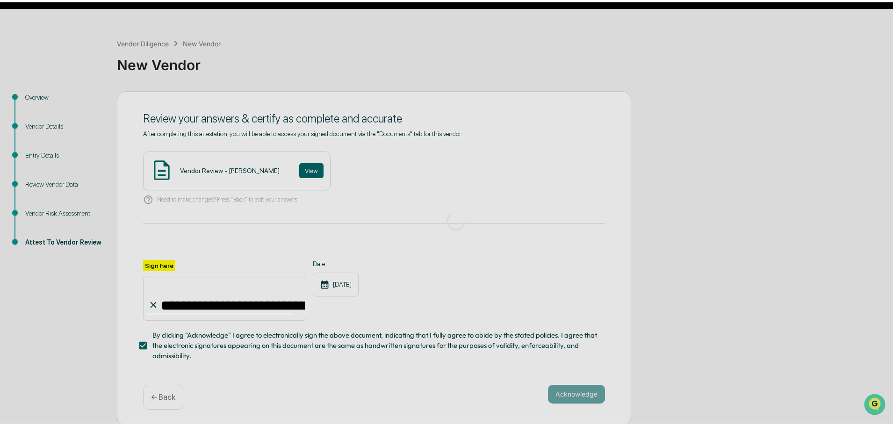
scroll to position [0, 0]
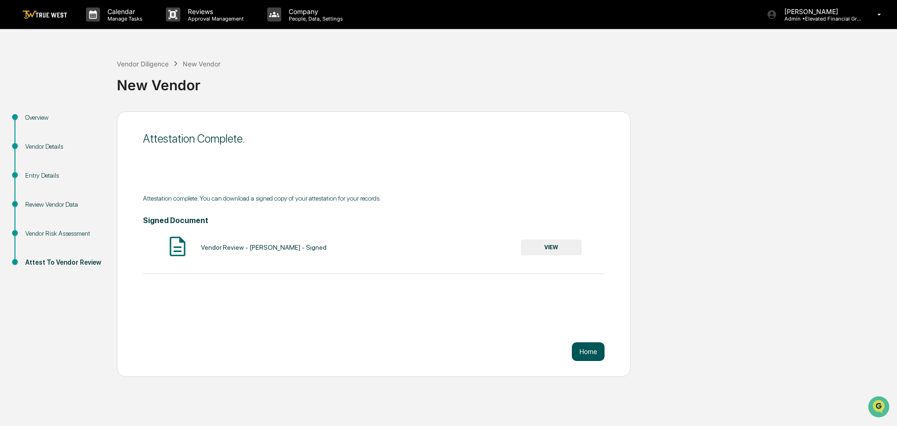
click at [591, 348] on button "Home" at bounding box center [588, 351] width 33 height 19
